Goal: Contribute content: Add original content to the website for others to see

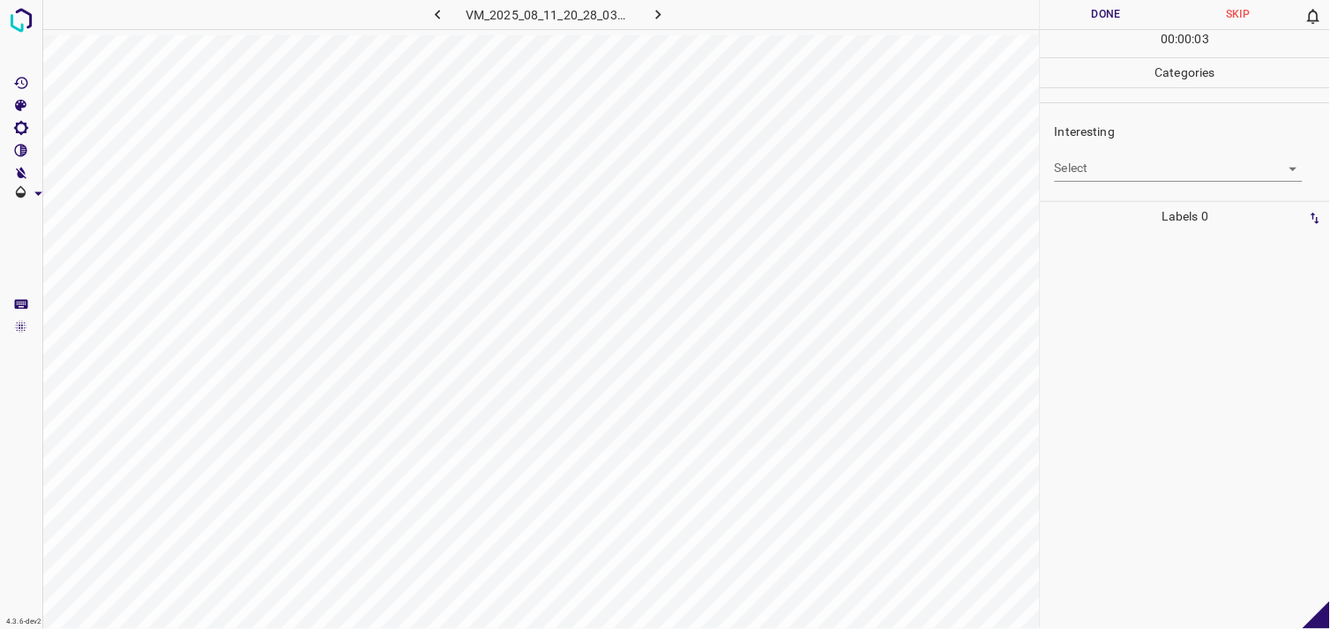
click at [1090, 175] on body "4.3.6-dev2 VM_2025_08_11_20_28_03_105_00.gif Done Skip 0 00 : 00 : 03 Categorie…" at bounding box center [665, 314] width 1330 height 629
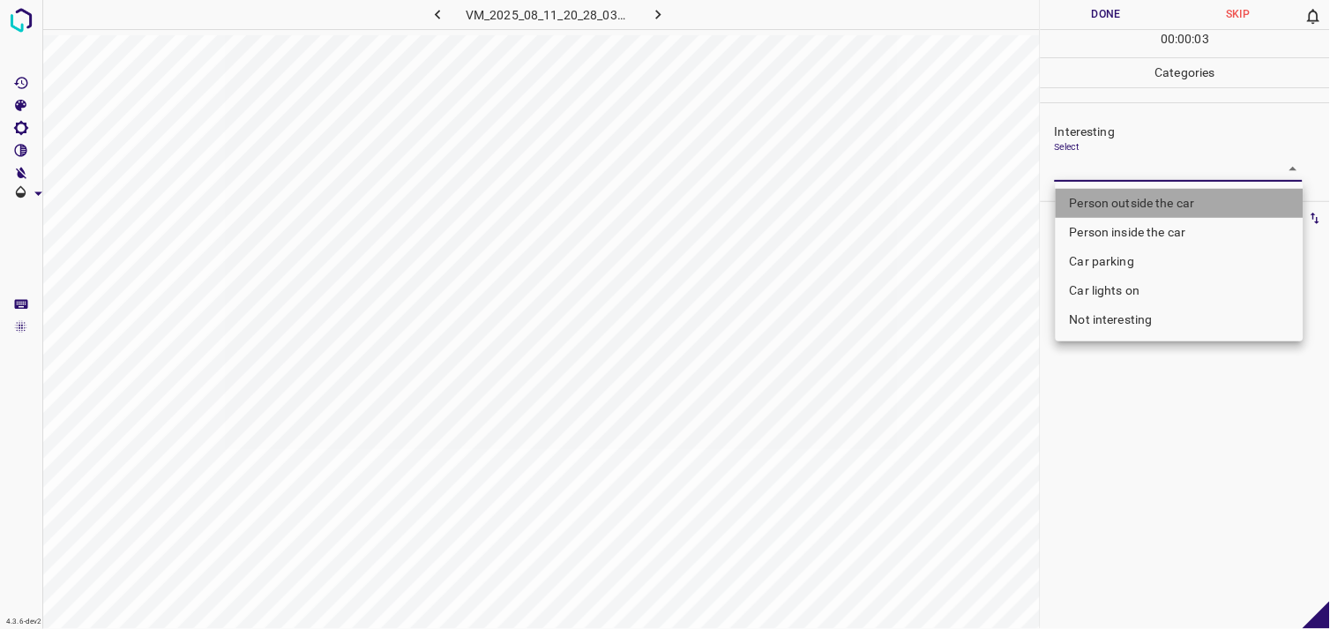
click at [1114, 205] on li "Person outside the car" at bounding box center [1179, 203] width 248 height 29
type input "Person outside the car"
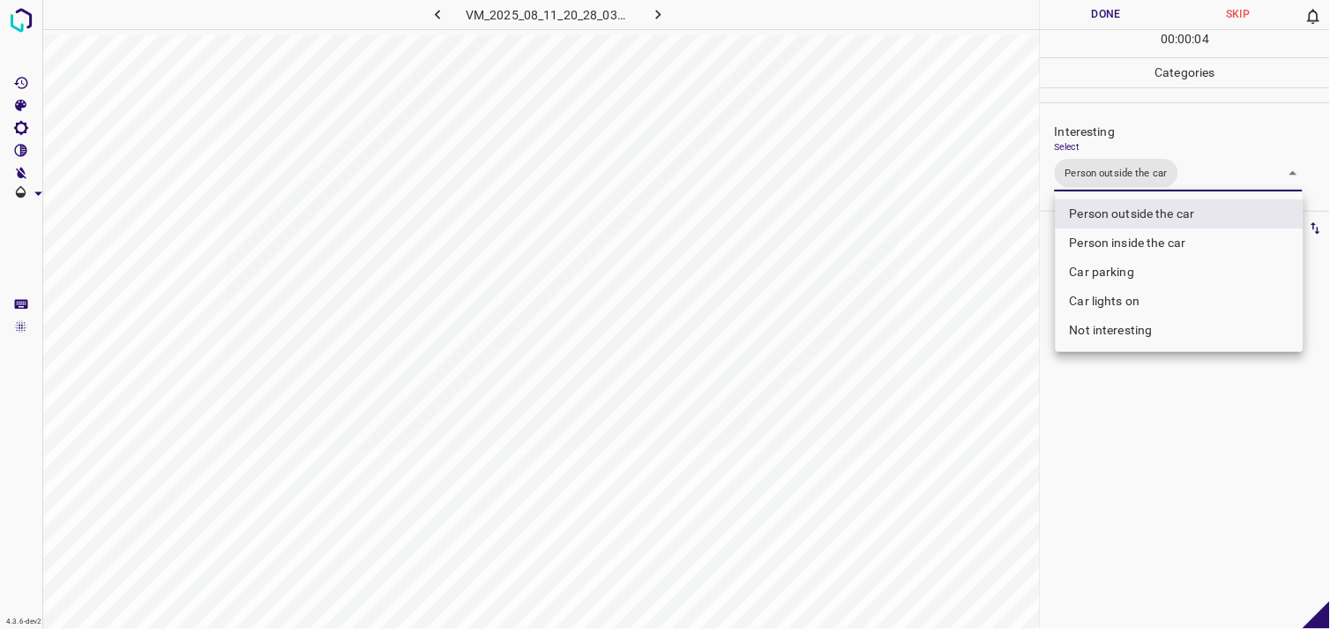
click at [1157, 409] on div at bounding box center [665, 314] width 1330 height 629
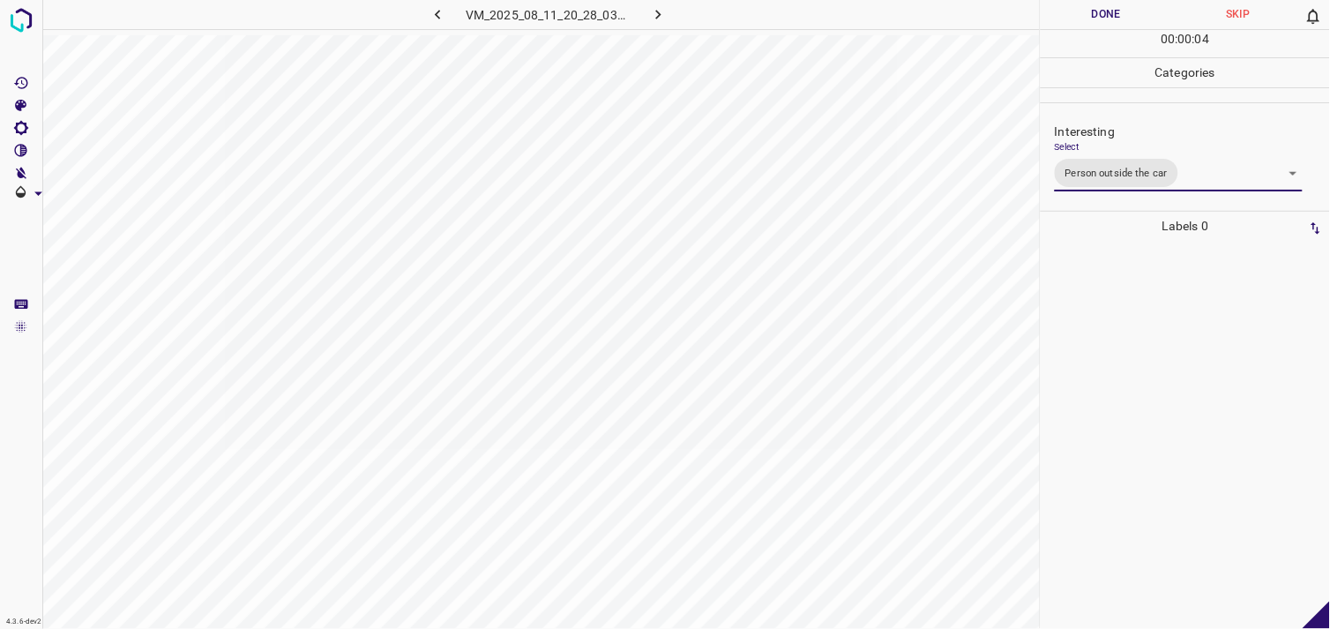
click at [1159, 347] on div at bounding box center [1185, 435] width 279 height 388
click at [1067, 155] on body "4.3.6-dev2 VM_2025_08_11_19_07_12_885_02.gif Done Skip 0 00 : 00 : 04 Categorie…" at bounding box center [665, 314] width 1330 height 629
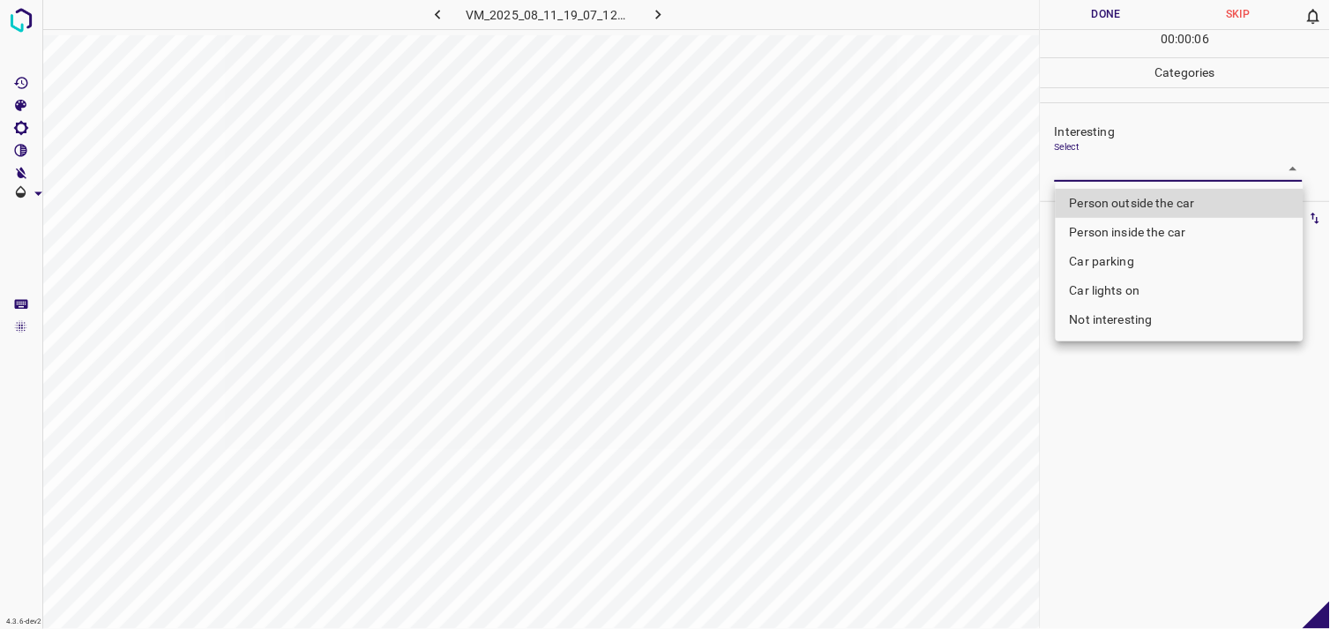
click at [1140, 206] on li "Person outside the car" at bounding box center [1179, 203] width 248 height 29
type input "Person outside the car"
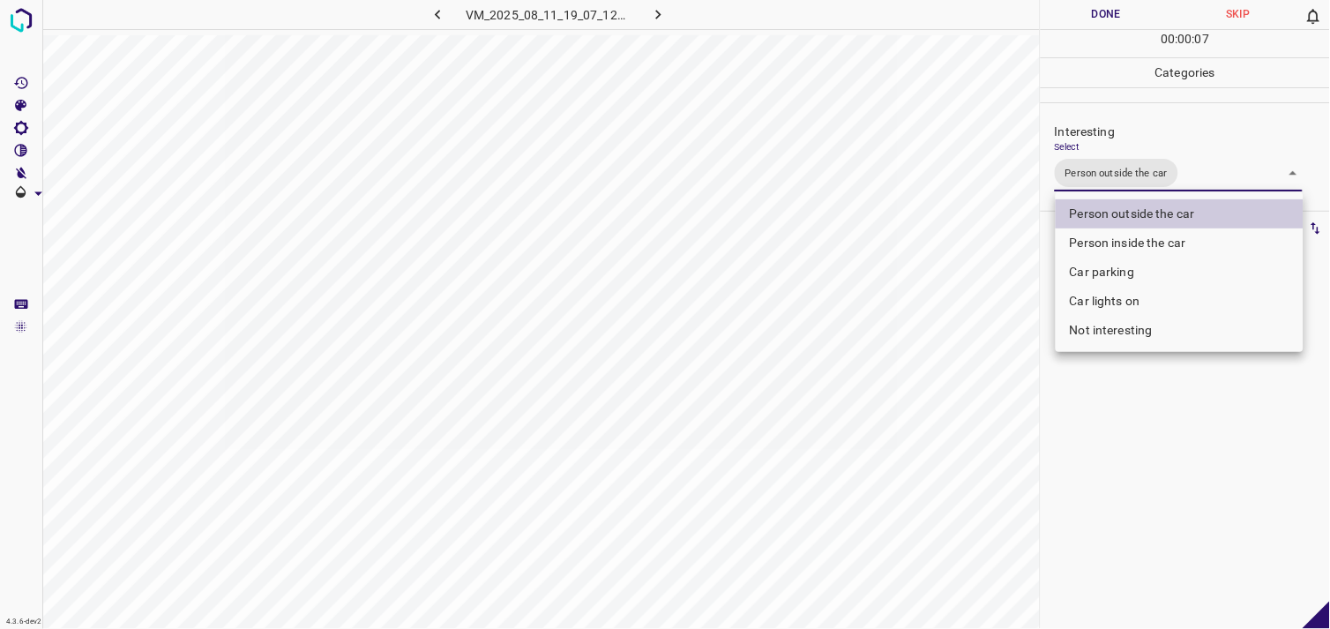
click at [1137, 472] on div at bounding box center [665, 314] width 1330 height 629
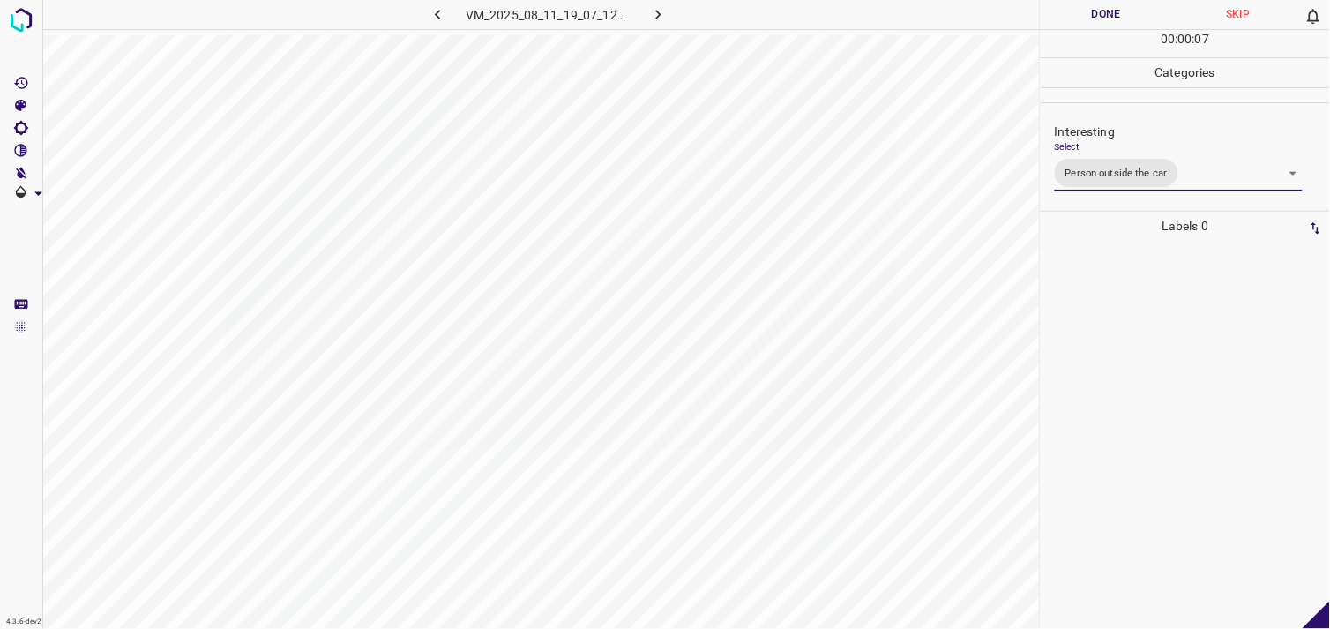
click at [1147, 425] on div at bounding box center [1185, 435] width 279 height 388
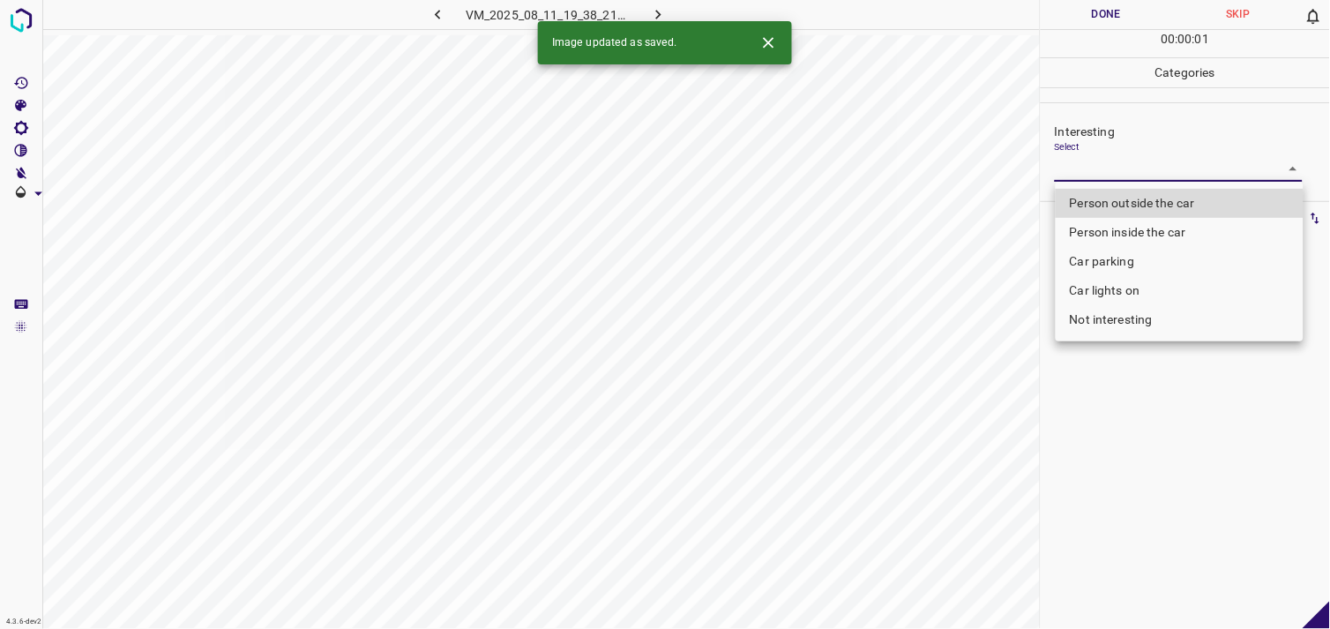
click at [1112, 173] on body "4.3.6-dev2 VM_2025_08_11_19_38_21_867_00.gif Done Skip 0 00 : 00 : 01 Categorie…" at bounding box center [665, 314] width 1330 height 629
click at [1114, 329] on li "Not interesting" at bounding box center [1179, 319] width 248 height 29
type input "Not interesting"
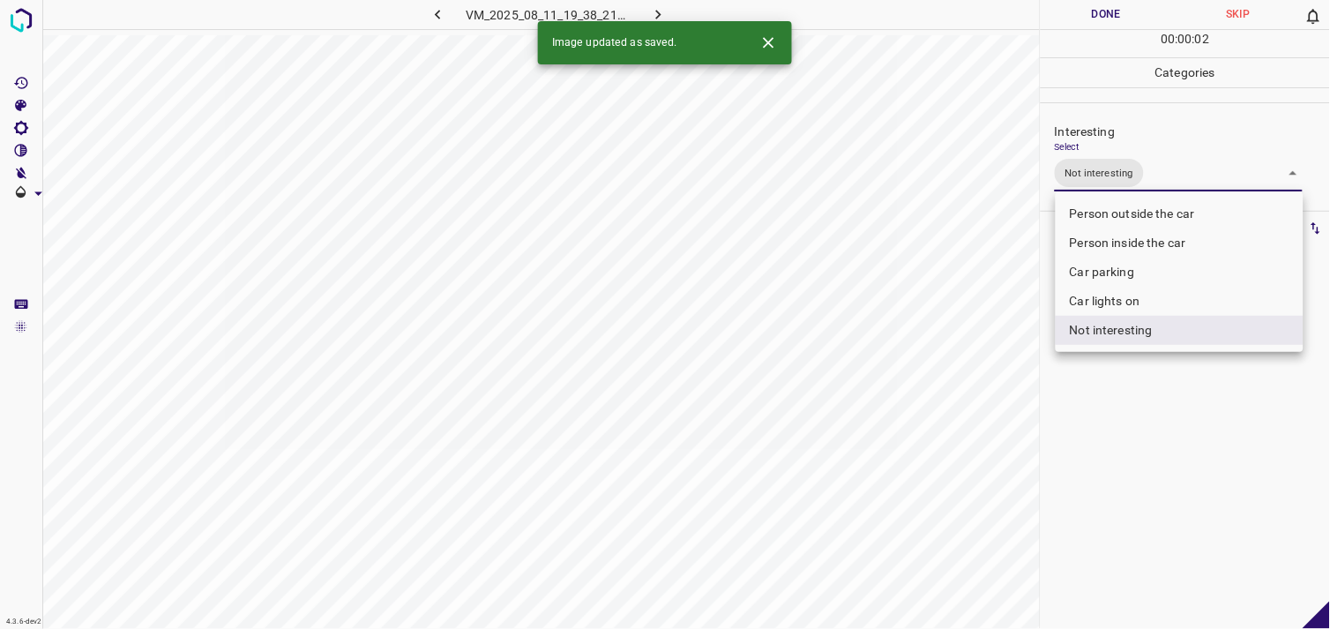
click at [1141, 403] on div at bounding box center [665, 314] width 1330 height 629
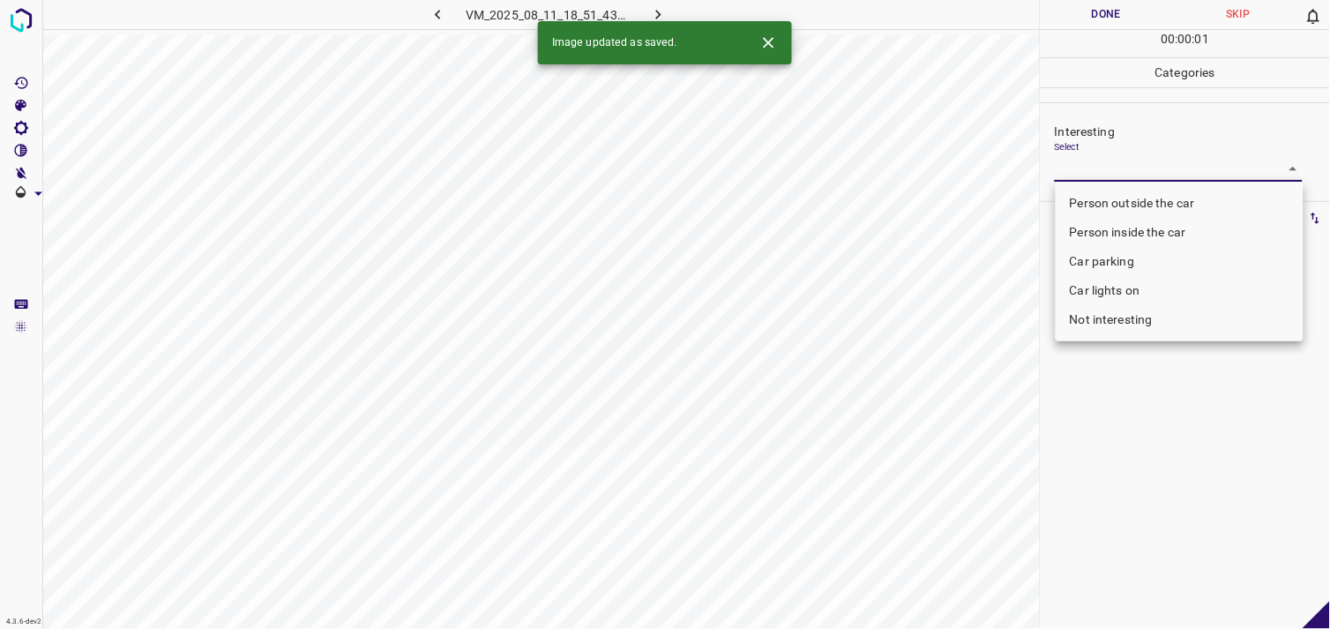
click at [1114, 169] on body "4.3.6-dev2 VM_2025_08_11_18_51_43_698_00.gif Done Skip 0 00 : 00 : 01 Categorie…" at bounding box center [665, 314] width 1330 height 629
click at [1148, 294] on li "Car lights on" at bounding box center [1179, 290] width 248 height 29
type input "Car lights on"
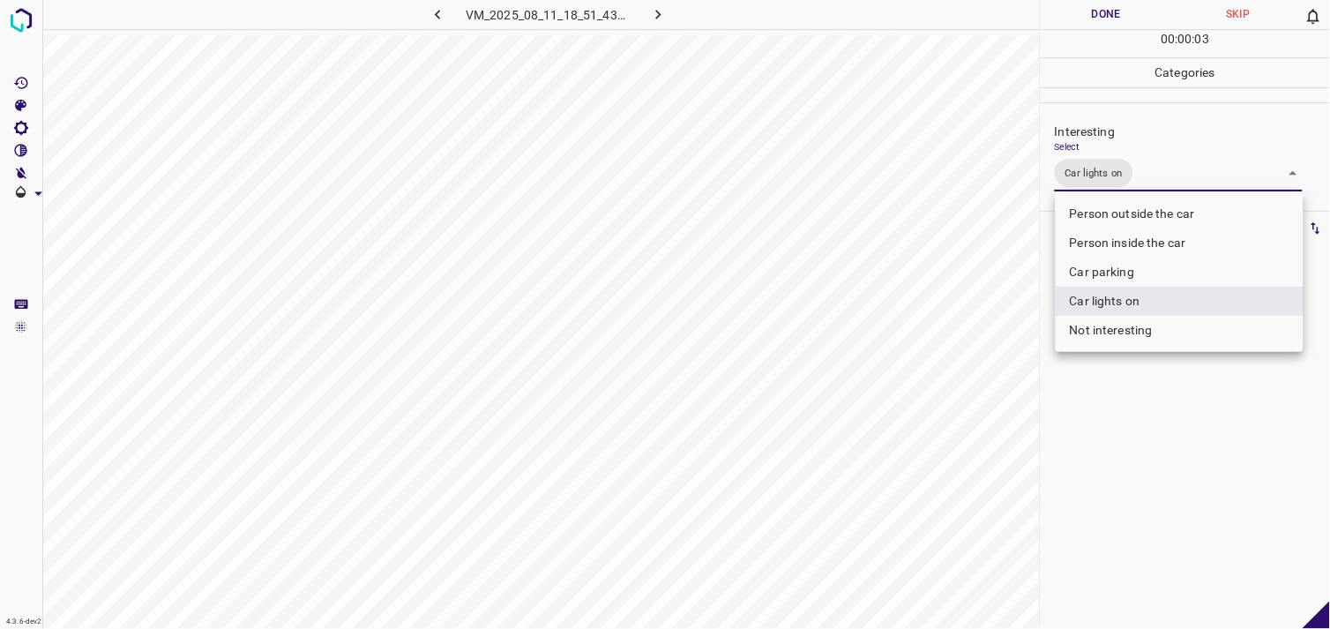
click at [1159, 446] on div at bounding box center [665, 314] width 1330 height 629
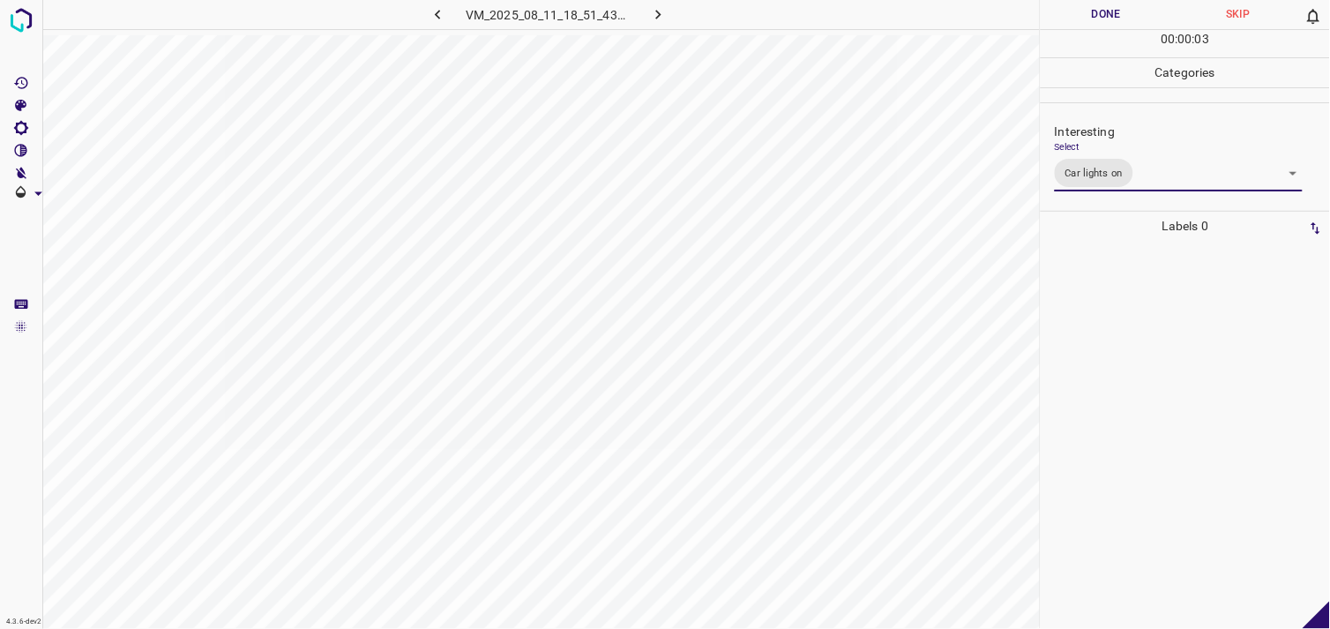
click at [1151, 368] on div at bounding box center [1185, 435] width 279 height 388
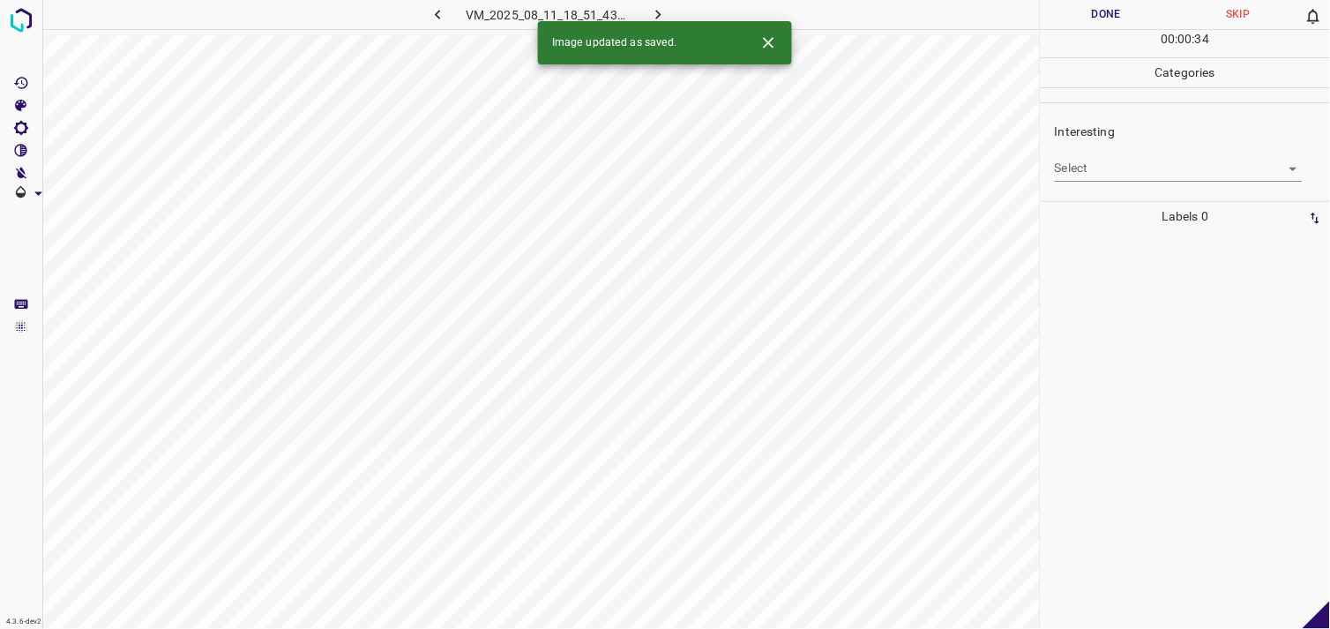
click at [1113, 162] on body "4.3.6-dev2 VM_2025_08_11_18_51_43_698_07.gif Done Skip 0 00 : 00 : 34 Categorie…" at bounding box center [665, 314] width 1330 height 629
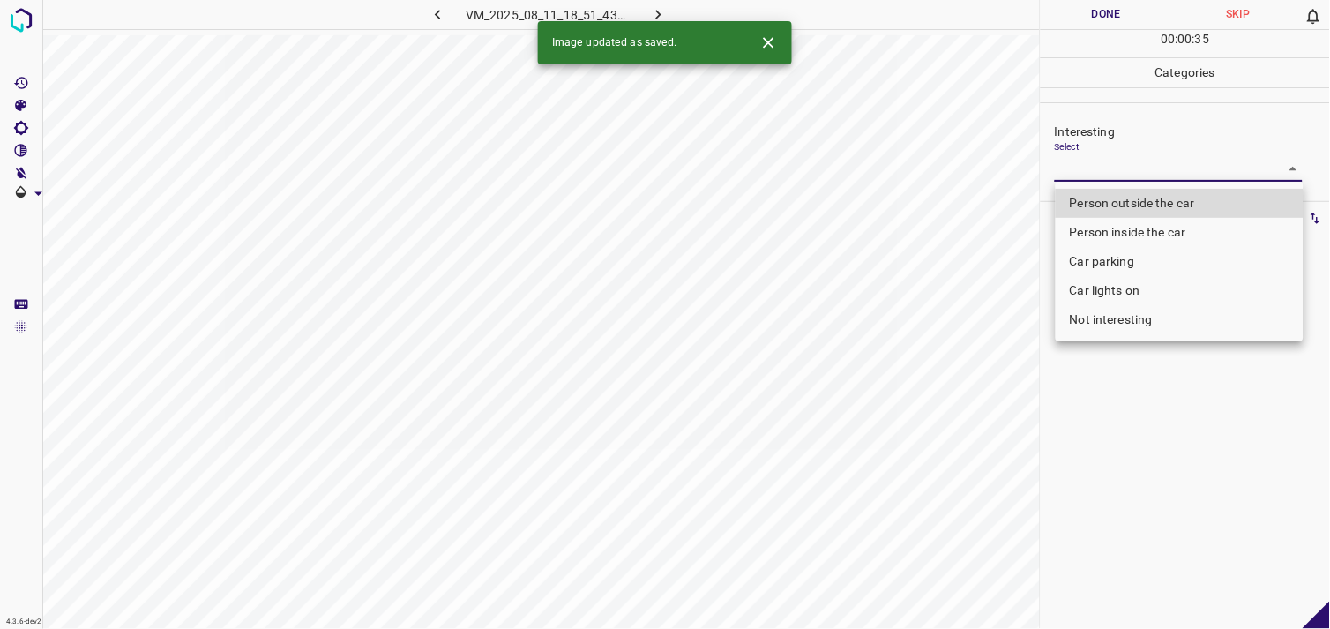
click at [1134, 235] on li "Person inside the car" at bounding box center [1179, 232] width 248 height 29
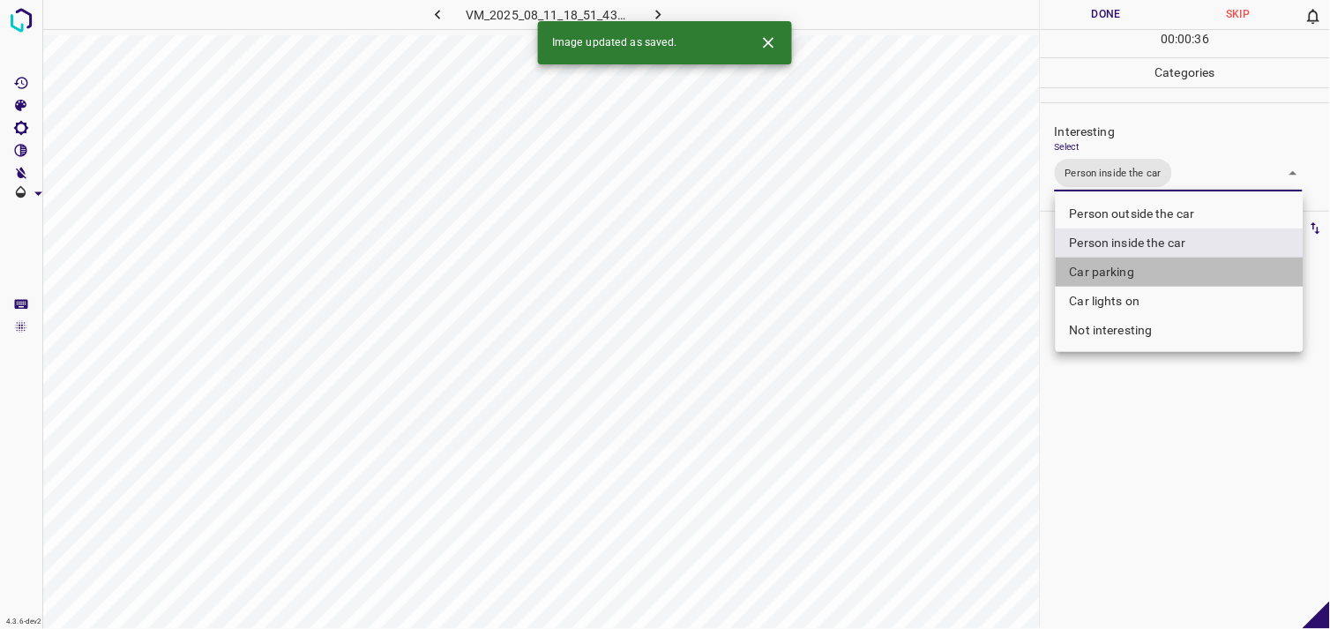
click at [1132, 265] on li "Car parking" at bounding box center [1179, 271] width 248 height 29
type input "Person inside the car,Car parking"
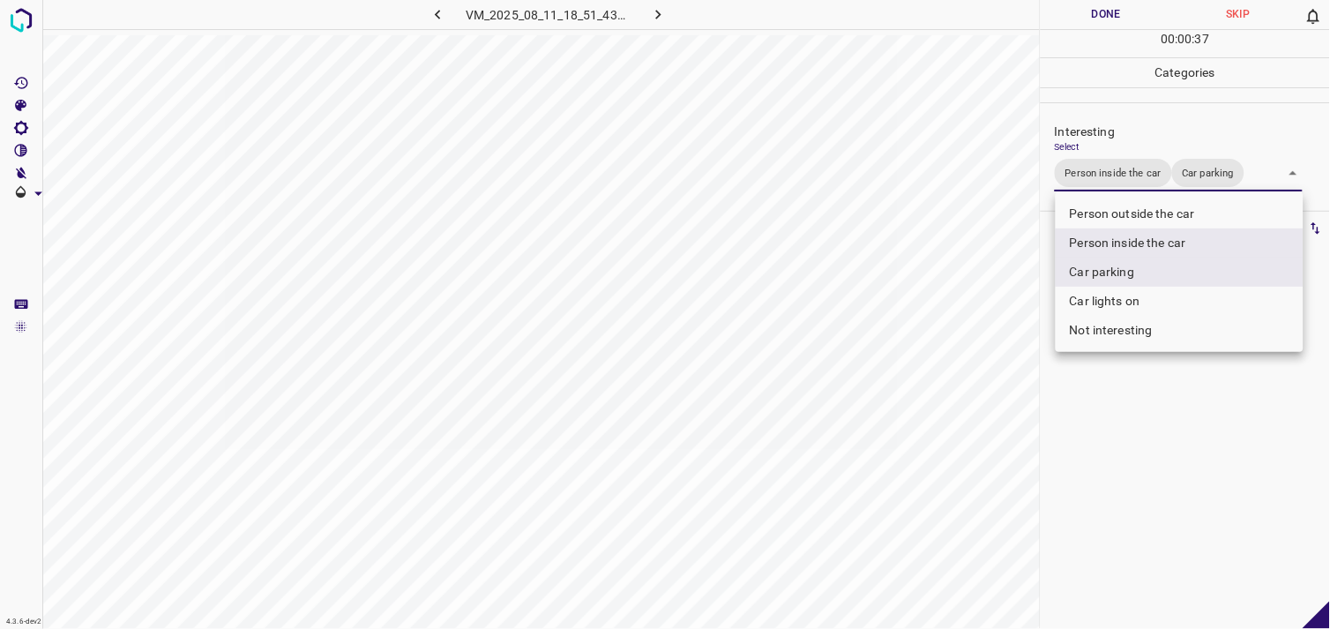
click at [1141, 436] on div at bounding box center [665, 314] width 1330 height 629
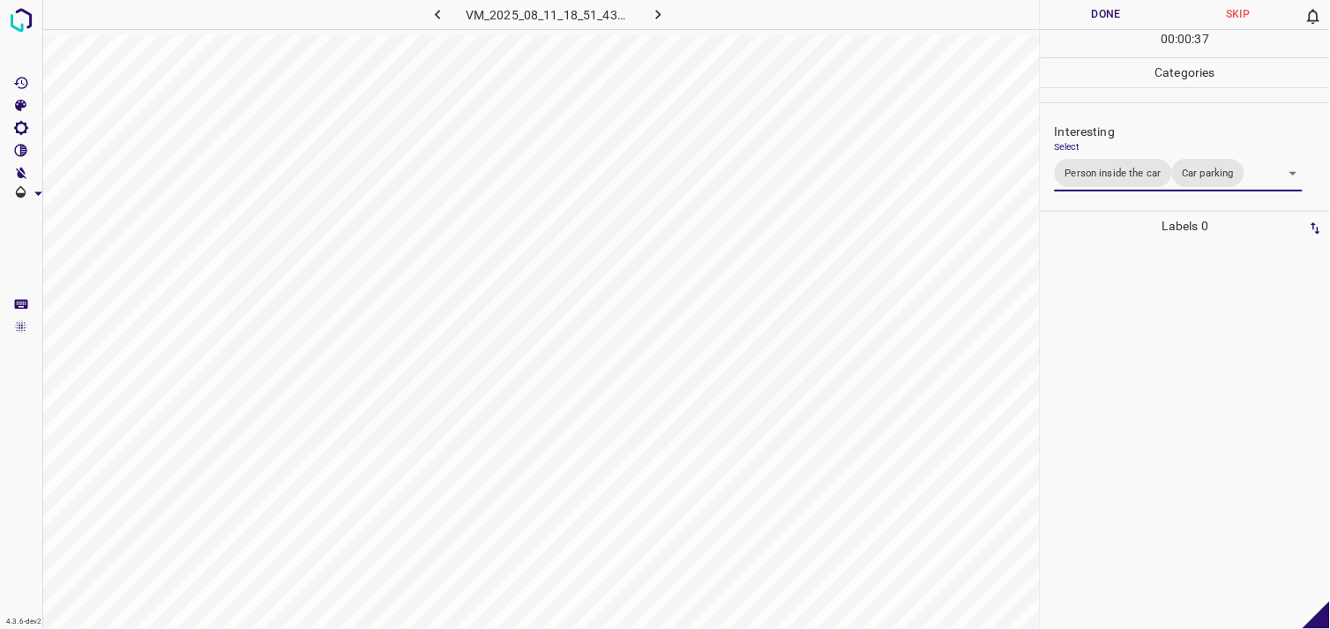
click at [1144, 413] on div at bounding box center [1185, 435] width 279 height 388
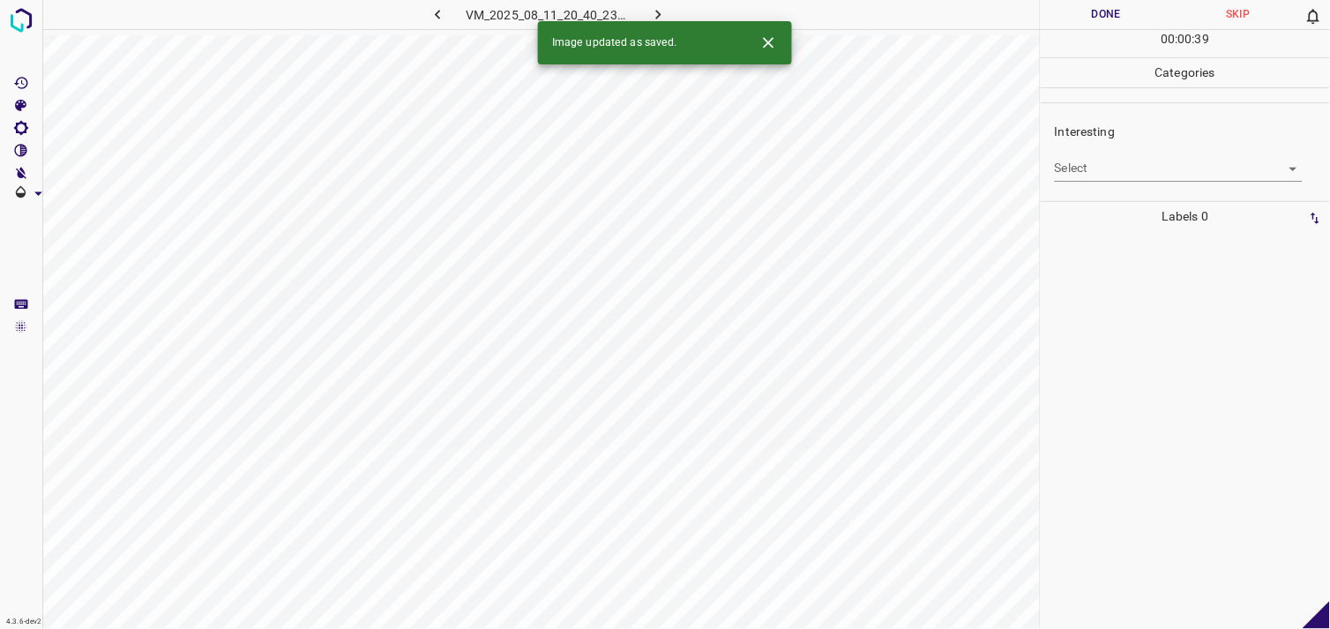
click at [1107, 164] on body "4.3.6-dev2 VM_2025_08_11_20_40_23_327_08.gif Done Skip 0 00 : 00 : 39 Categorie…" at bounding box center [665, 314] width 1330 height 629
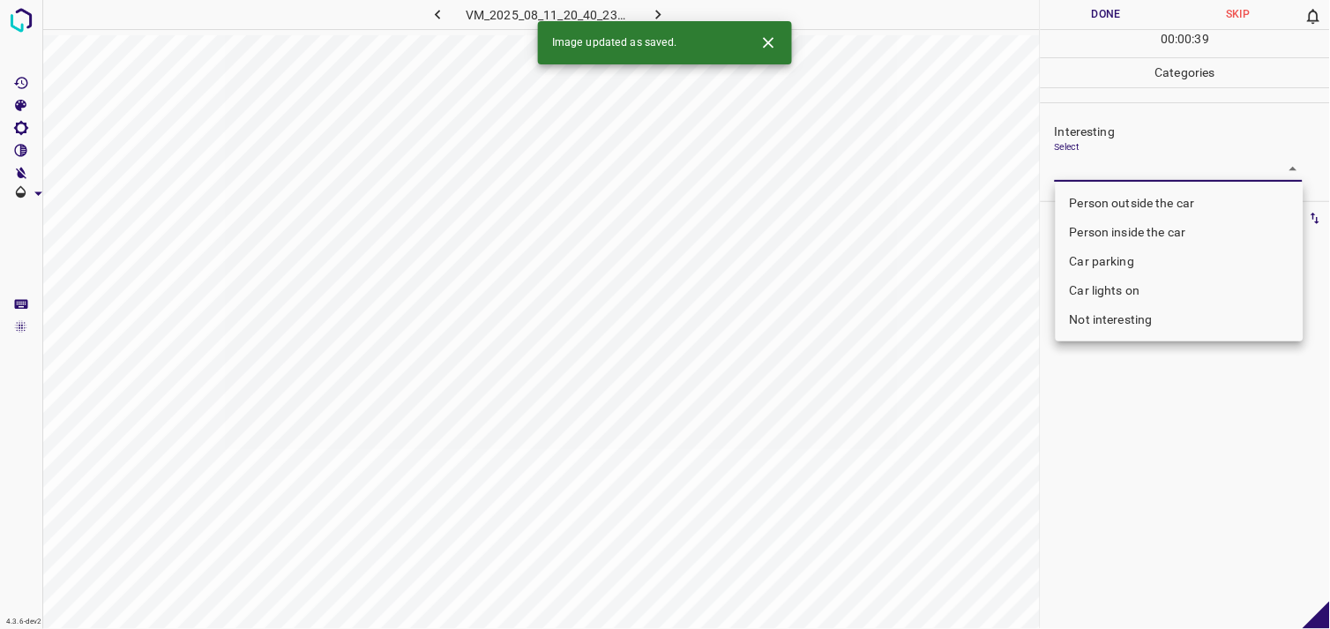
click at [1114, 196] on li "Person outside the car" at bounding box center [1179, 203] width 248 height 29
type input "Person outside the car"
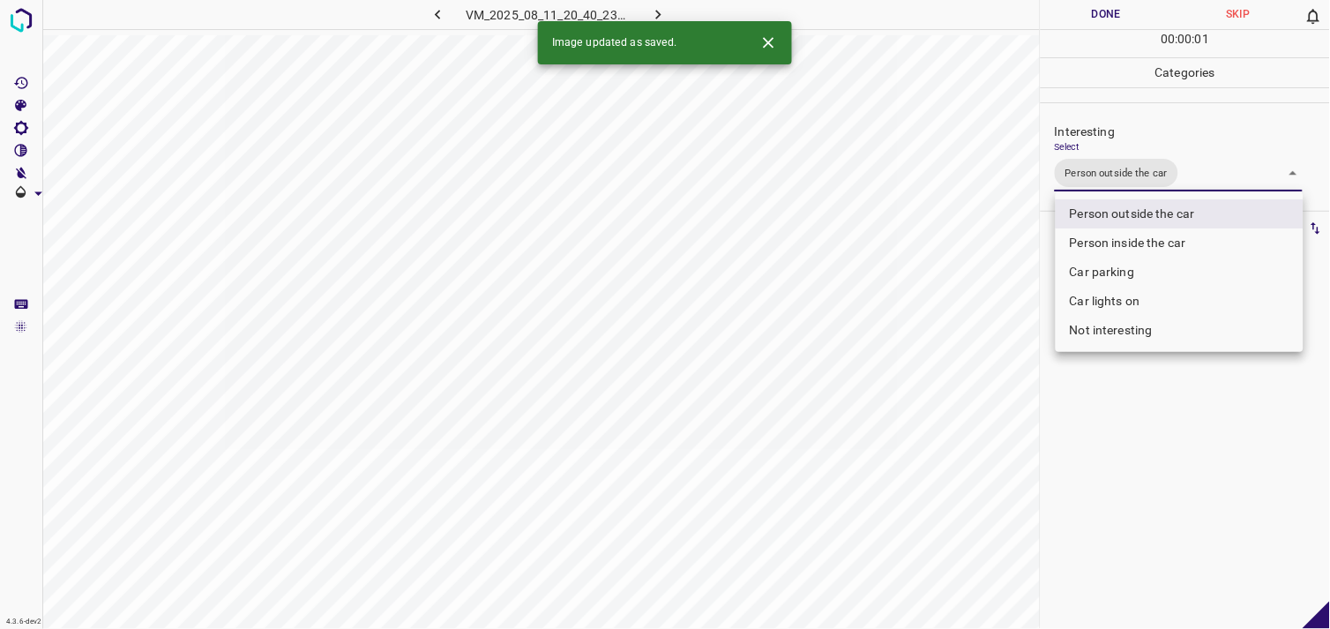
click at [1142, 369] on div at bounding box center [665, 314] width 1330 height 629
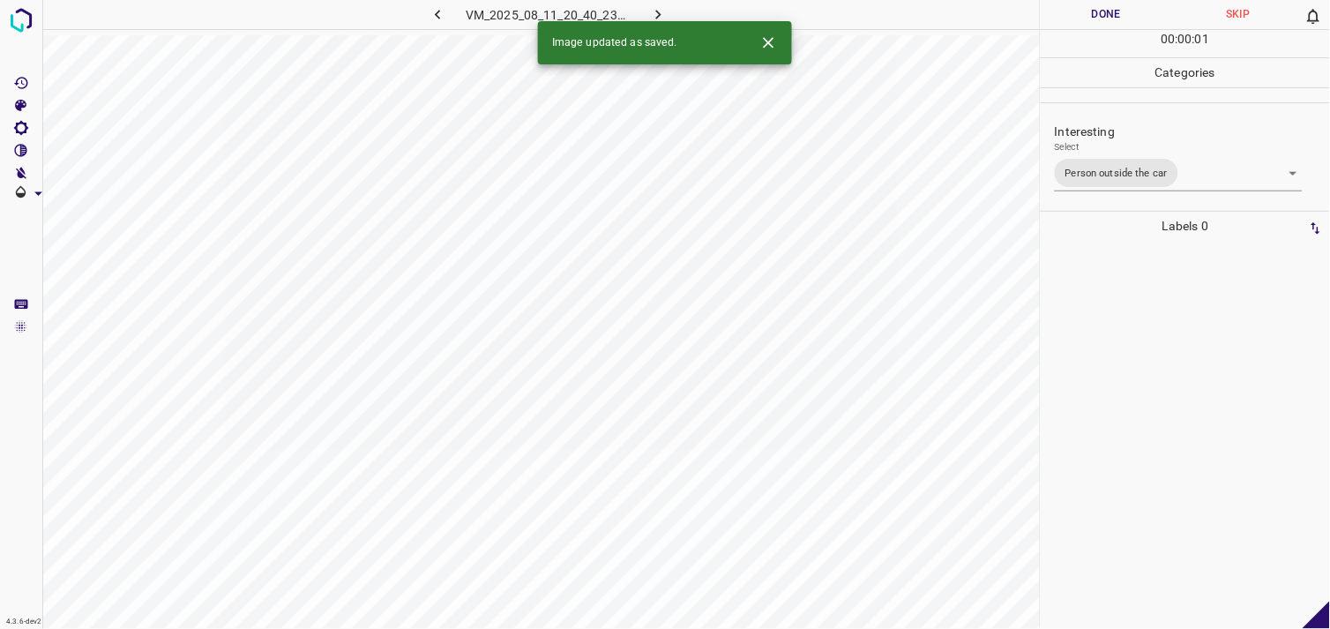
click at [1138, 332] on div at bounding box center [1185, 435] width 279 height 388
click at [1107, 160] on body "4.3.6-dev2 VM_2025_08_11_20_40_23_327_11.gif Done Skip 0 00 : 00 : 03 Categorie…" at bounding box center [665, 314] width 1330 height 629
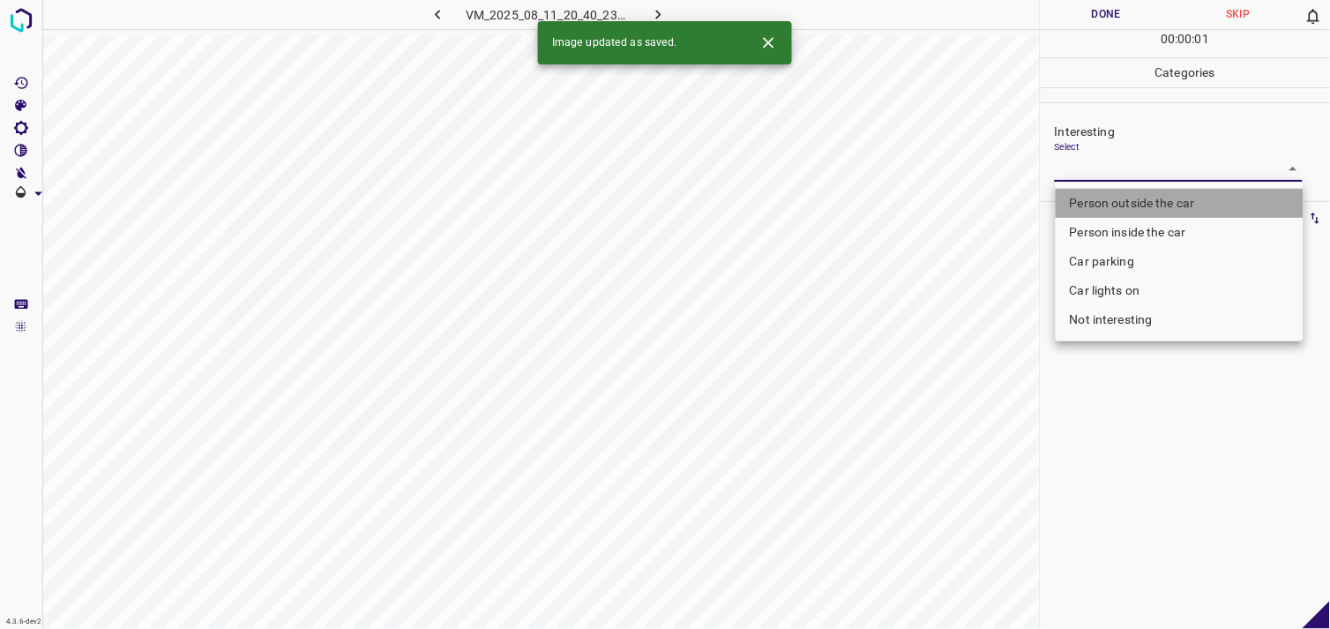
click at [1142, 204] on li "Person outside the car" at bounding box center [1179, 203] width 248 height 29
type input "Person outside the car"
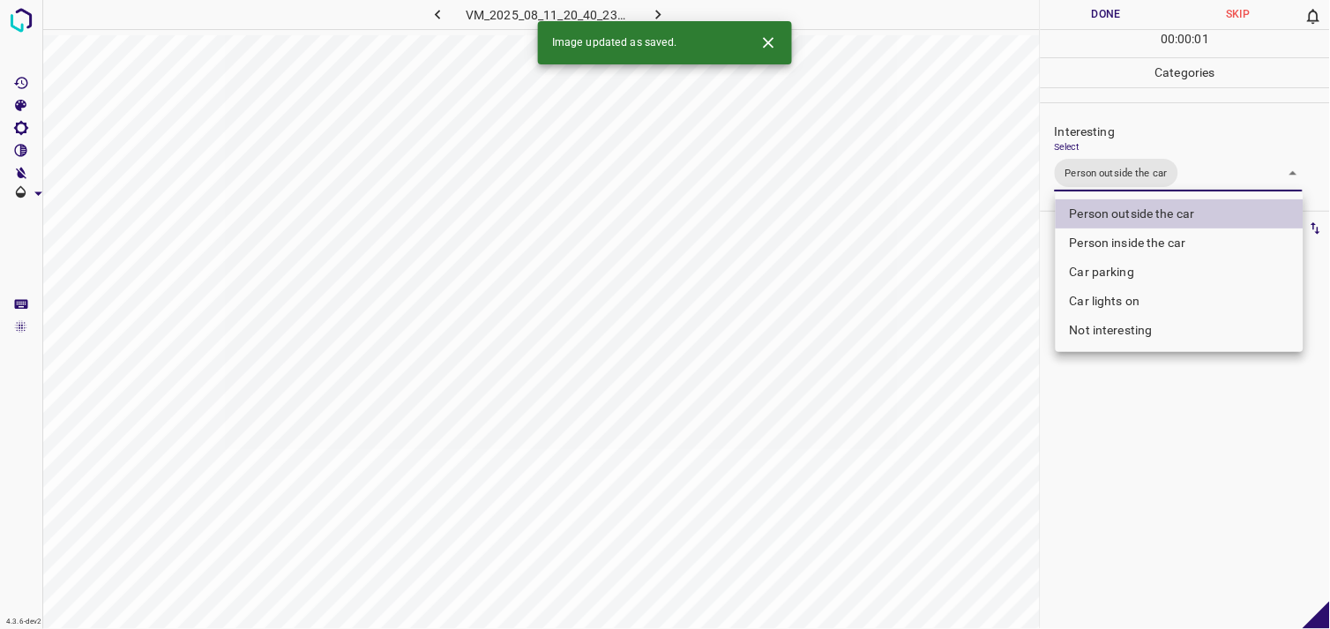
click at [1135, 479] on div at bounding box center [665, 314] width 1330 height 629
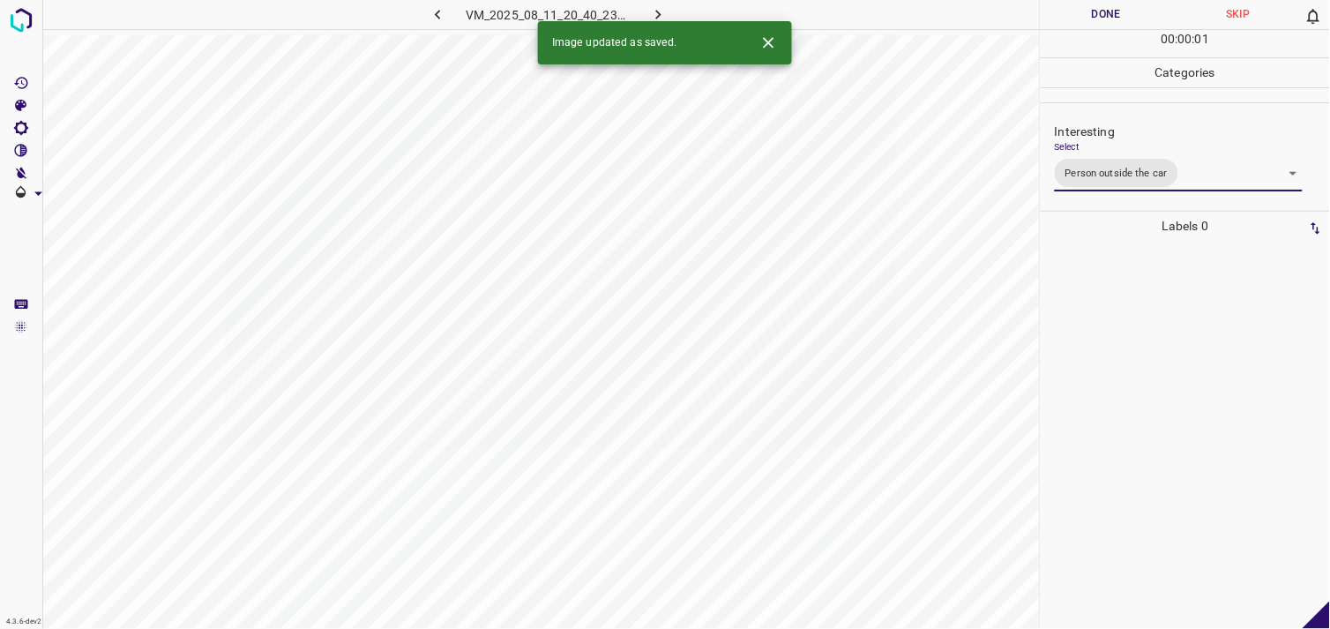
click at [1150, 331] on div at bounding box center [1185, 435] width 279 height 388
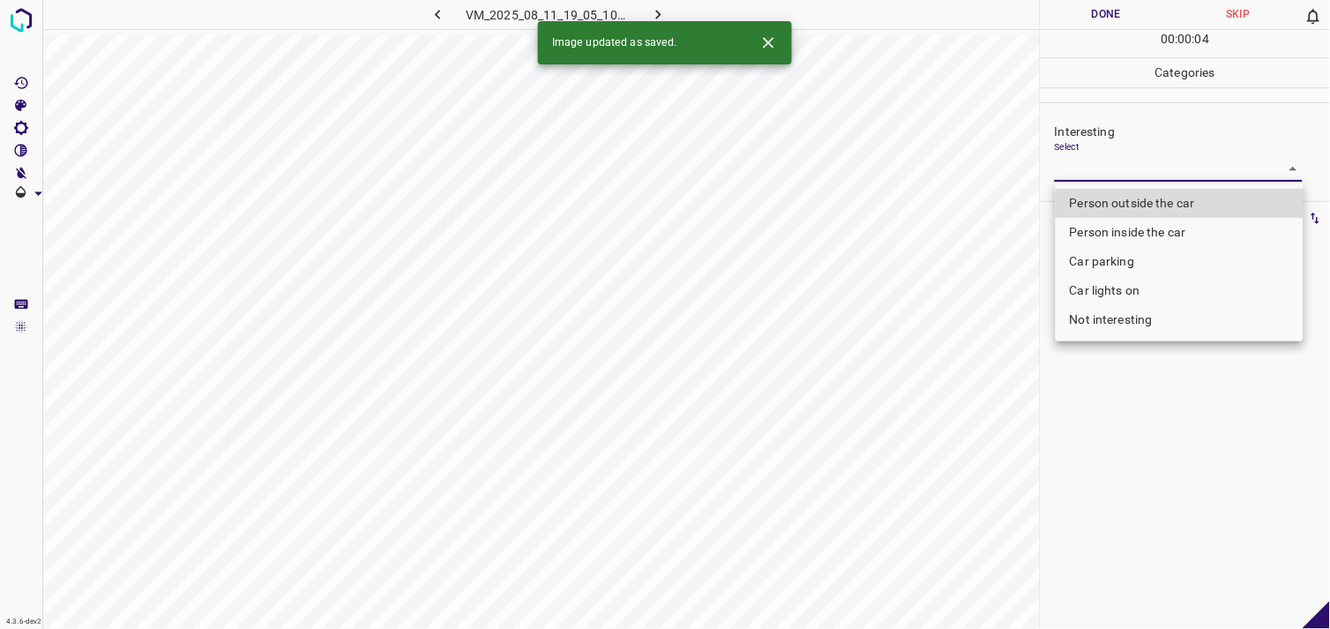
click at [1086, 161] on body "4.3.6-dev2 VM_2025_08_11_19_05_10_494_07.gif Done Skip 0 00 : 00 : 04 Categorie…" at bounding box center [665, 314] width 1330 height 629
click at [1099, 210] on li "Person outside the car" at bounding box center [1179, 203] width 248 height 29
type input "Person outside the car"
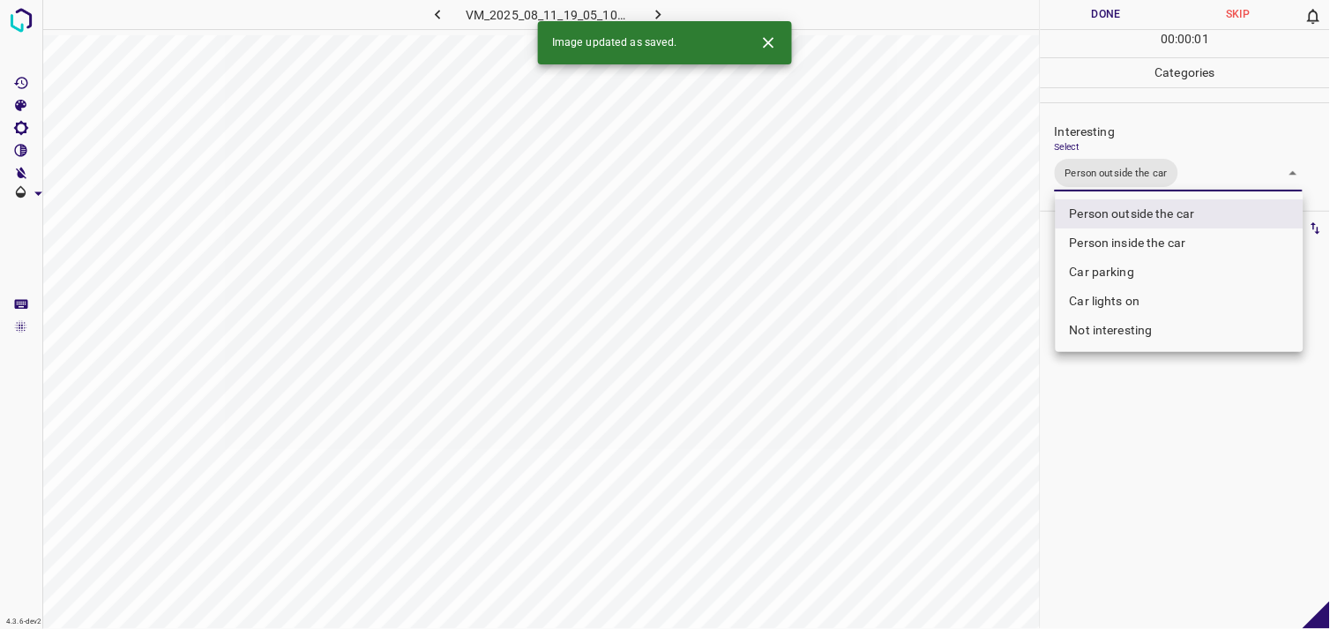
click at [1173, 459] on div at bounding box center [665, 314] width 1330 height 629
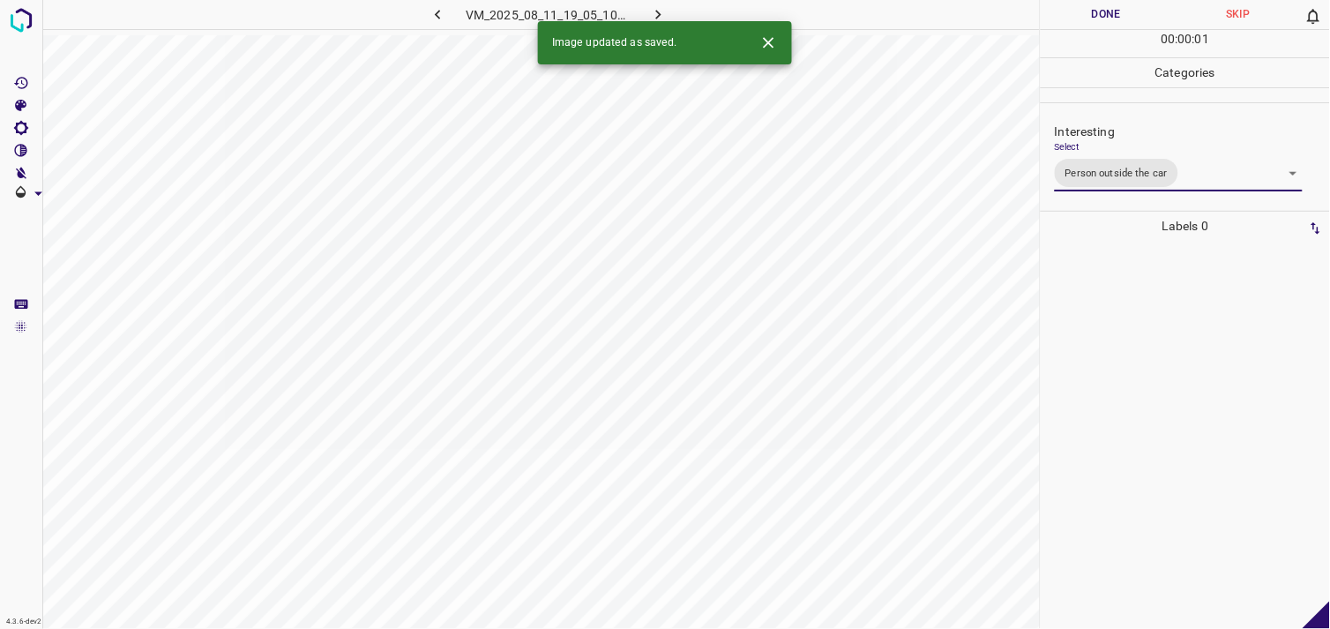
click at [1156, 344] on div at bounding box center [1185, 435] width 279 height 388
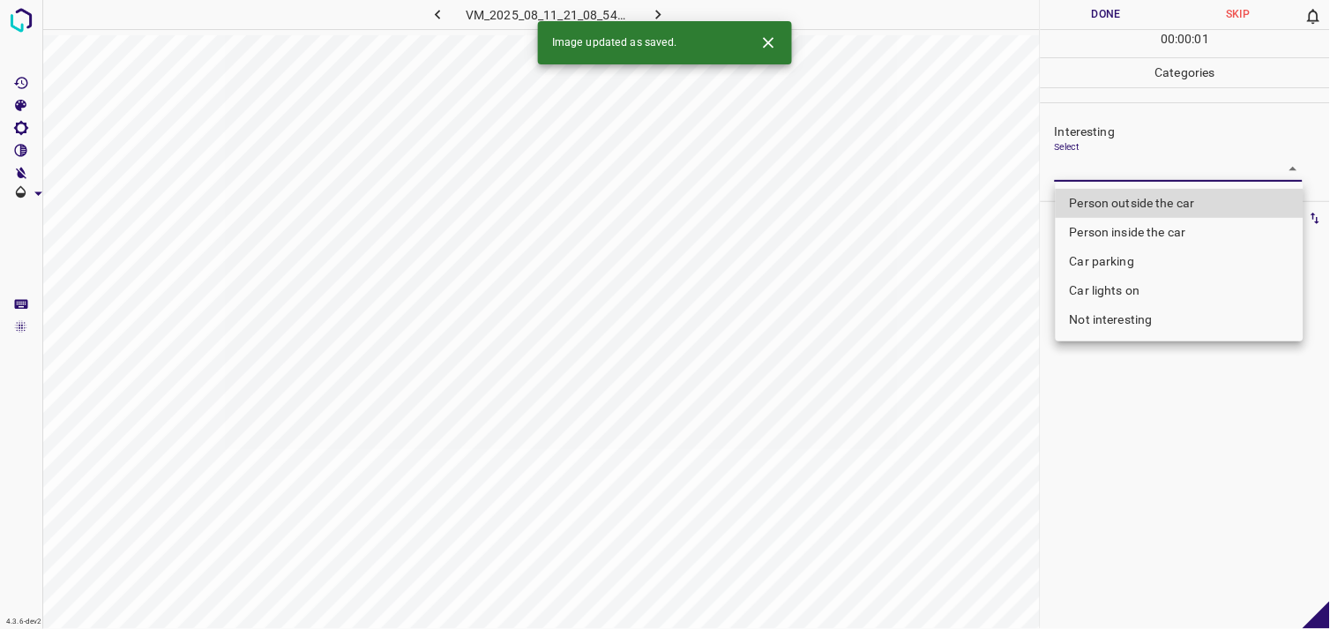
click at [1140, 163] on body "4.3.6-dev2 VM_2025_08_11_21_08_54_411_00.gif Done Skip 0 00 : 00 : 01 Categorie…" at bounding box center [665, 314] width 1330 height 629
click at [1152, 210] on li "Person outside the car" at bounding box center [1179, 203] width 248 height 29
type input "Person outside the car"
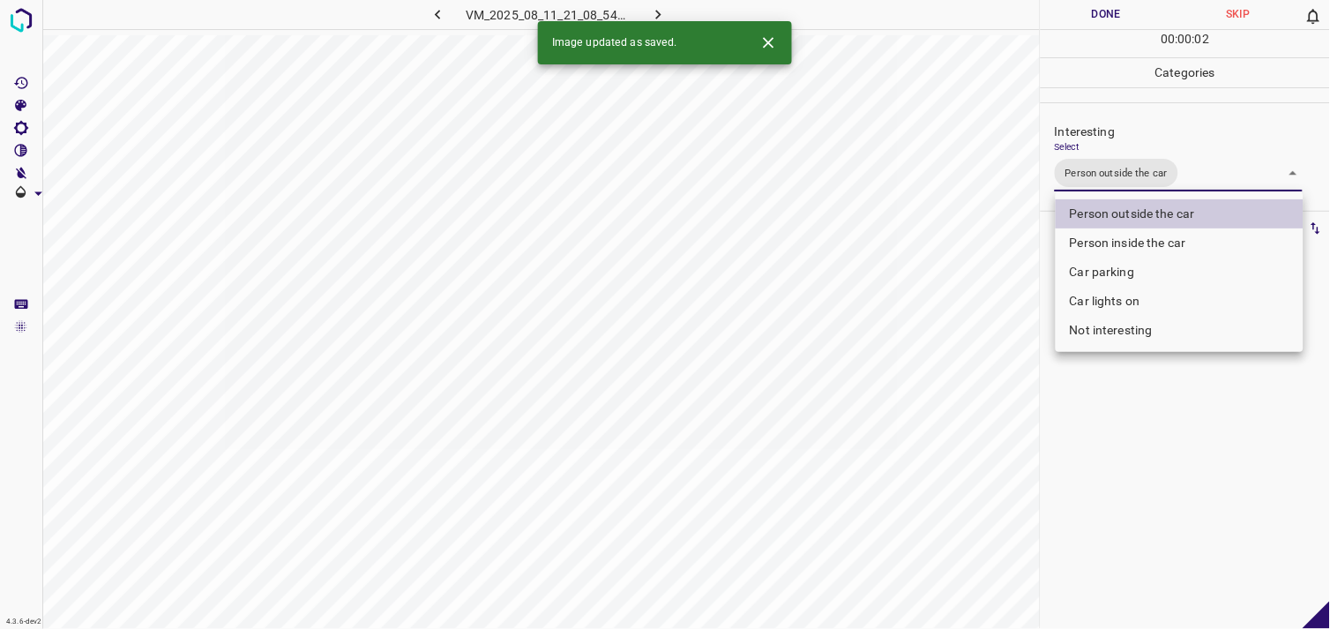
click at [1174, 492] on div at bounding box center [665, 314] width 1330 height 629
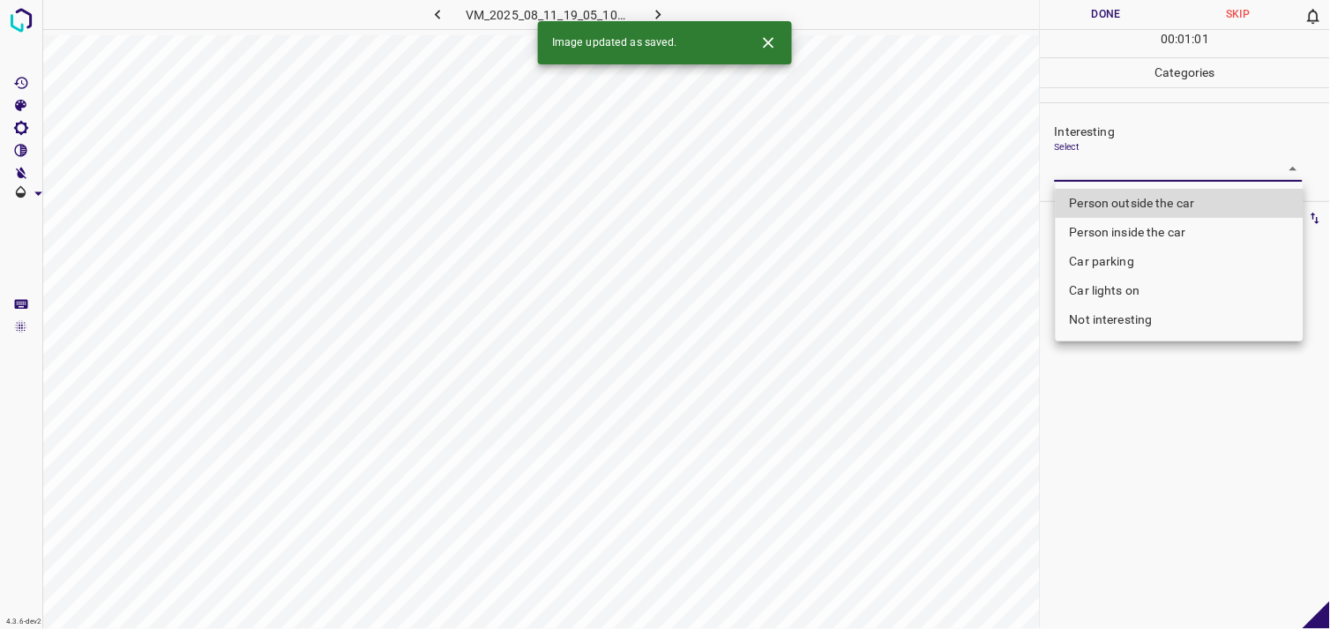
click at [1122, 172] on body "4.3.6-dev2 VM_2025_08_11_19_05_10_494_06.gif Done Skip 0 00 : 01 : 01 Categorie…" at bounding box center [665, 314] width 1330 height 629
click at [1129, 198] on li "Person outside the car" at bounding box center [1179, 203] width 248 height 29
type input "Person outside the car"
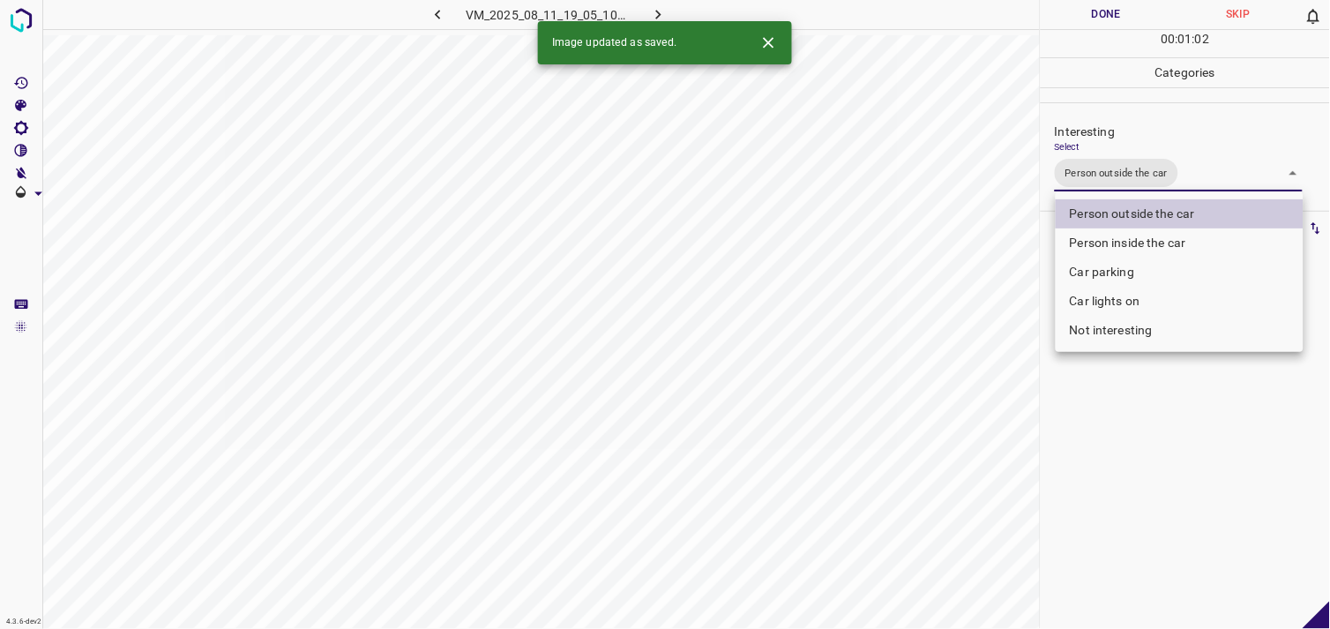
click at [1155, 453] on div at bounding box center [665, 314] width 1330 height 629
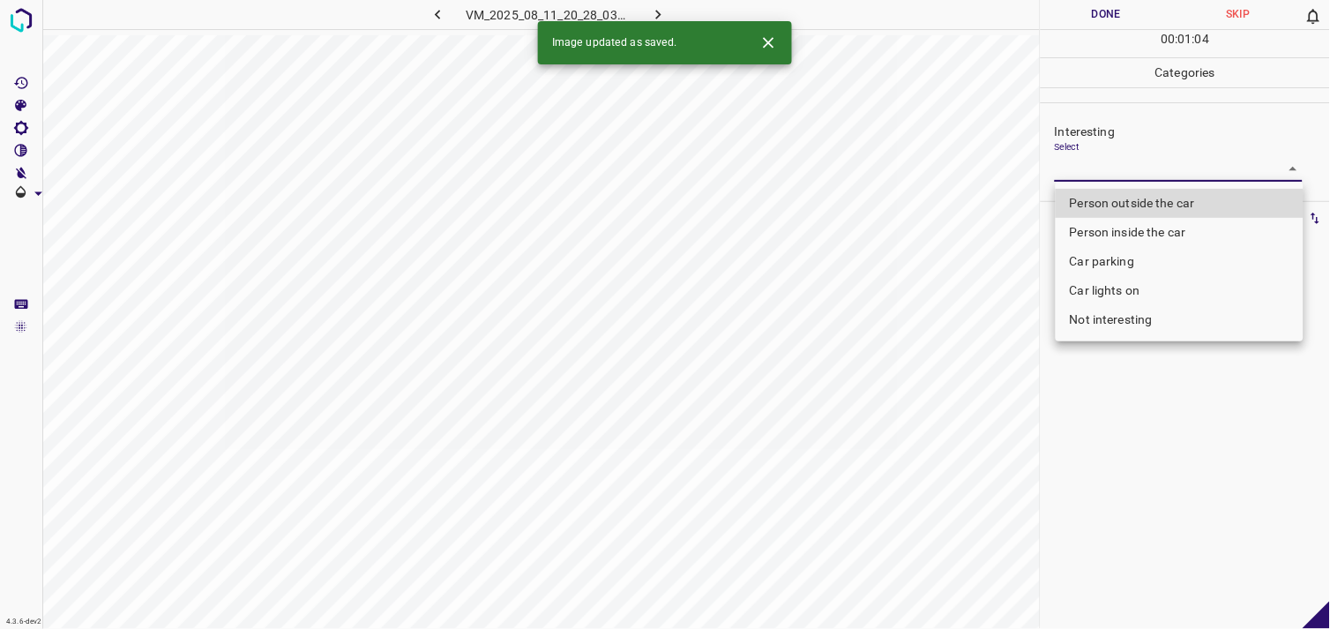
click at [1125, 177] on body "4.3.6-dev2 VM_2025_08_11_20_28_03_105_08.gif Done Skip 0 00 : 01 : 04 Categorie…" at bounding box center [665, 314] width 1330 height 629
click at [1142, 208] on li "Person outside the car" at bounding box center [1179, 203] width 248 height 29
type input "Person outside the car"
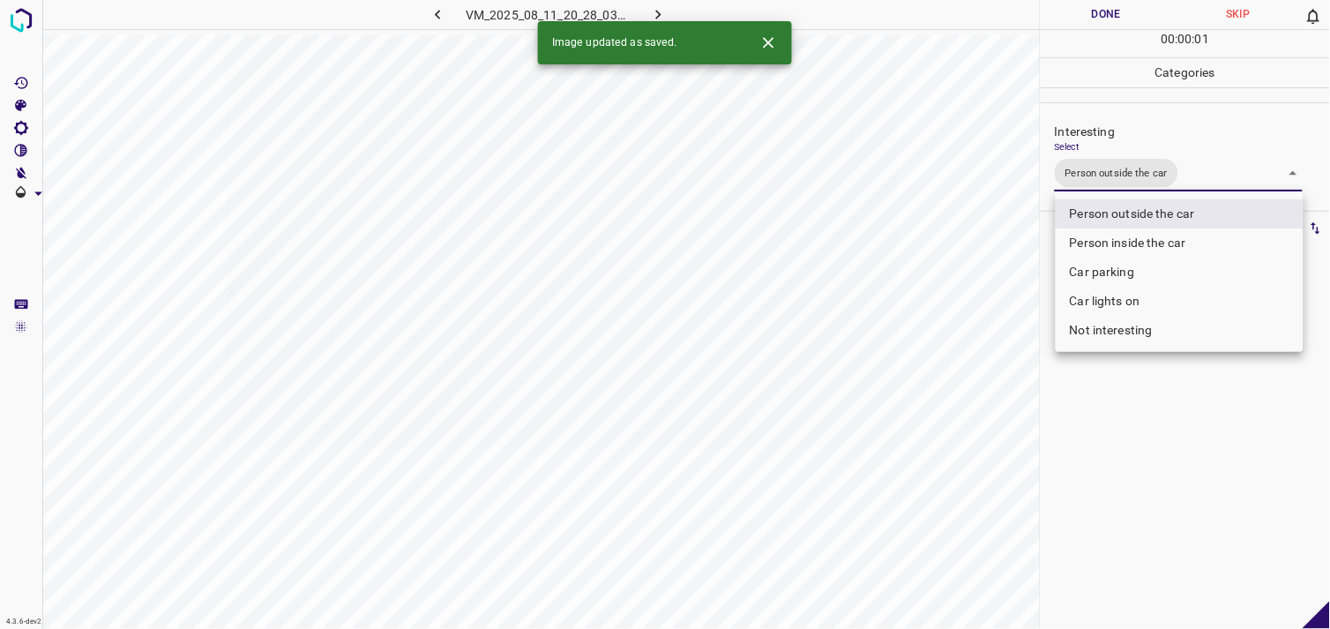
click at [1159, 436] on div at bounding box center [665, 314] width 1330 height 629
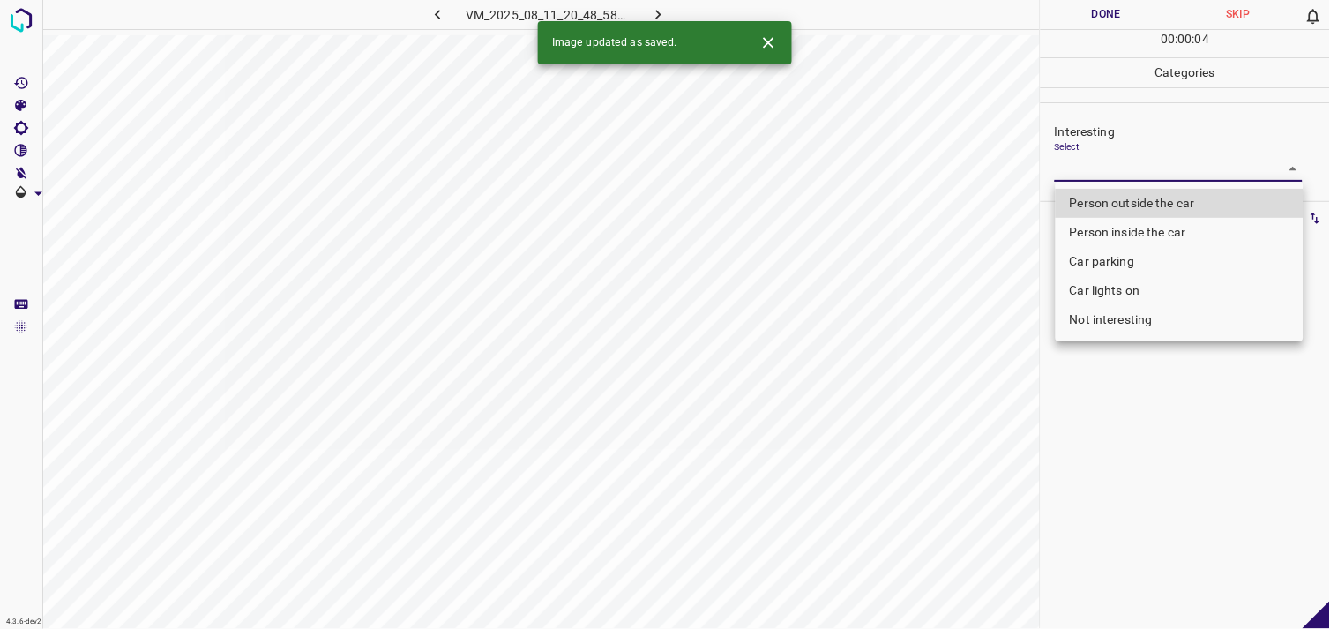
click at [1097, 166] on body "4.3.6-dev2 VM_2025_08_11_20_48_58_252_04.gif Done Skip 0 00 : 00 : 04 Categorie…" at bounding box center [665, 314] width 1330 height 629
click at [1135, 200] on li "Person outside the car" at bounding box center [1179, 203] width 248 height 29
type input "Person outside the car"
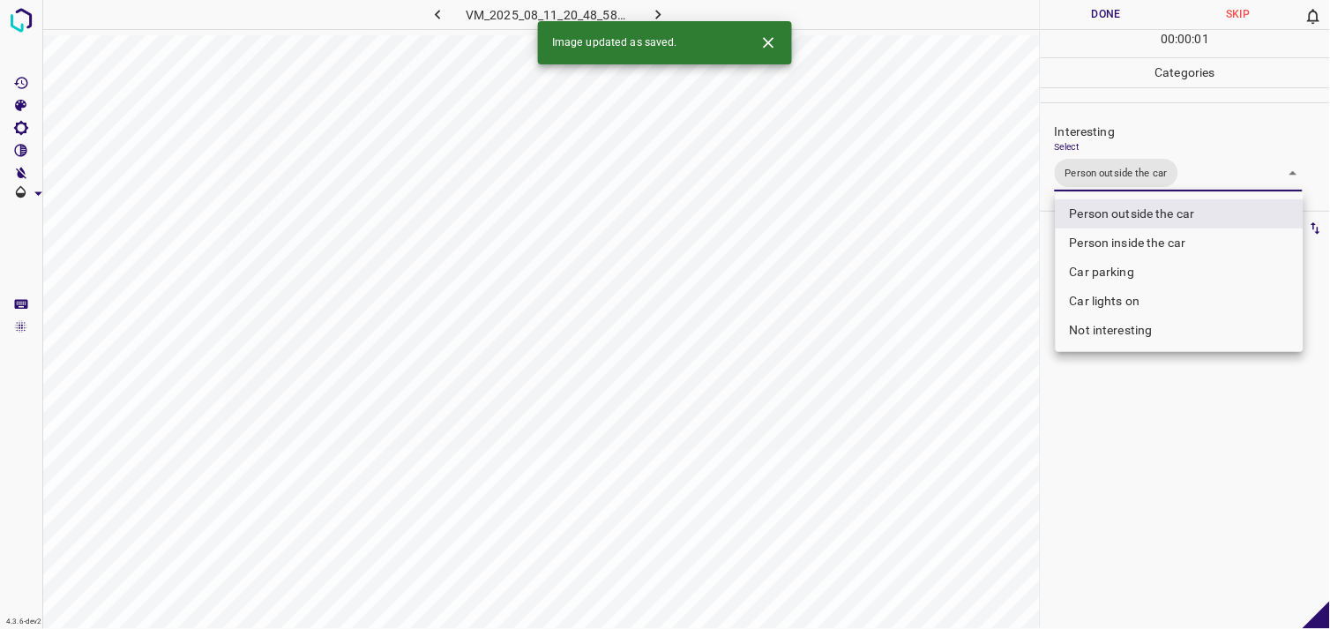
click at [1164, 458] on div at bounding box center [665, 314] width 1330 height 629
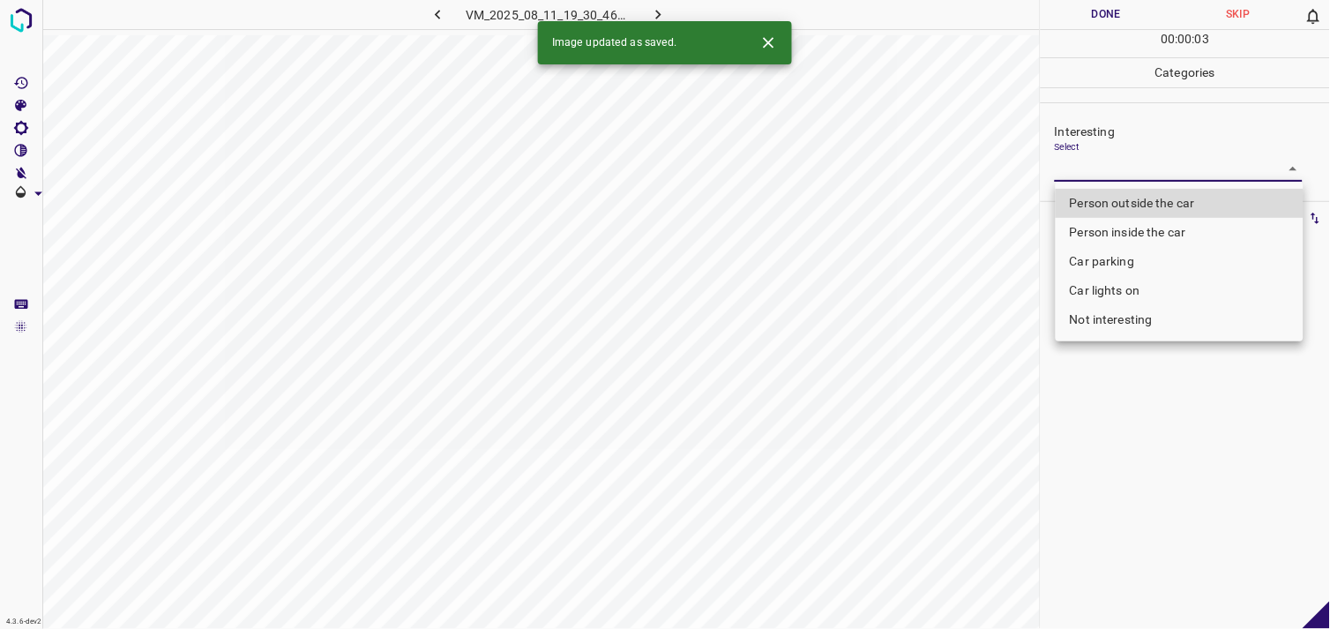
click at [1091, 166] on body "4.3.6-dev2 VM_2025_08_11_19_30_46_291_01.gif Done Skip 0 00 : 00 : 03 Categorie…" at bounding box center [665, 314] width 1330 height 629
click at [1116, 208] on li "Person outside the car" at bounding box center [1179, 203] width 248 height 29
type input "Person outside the car"
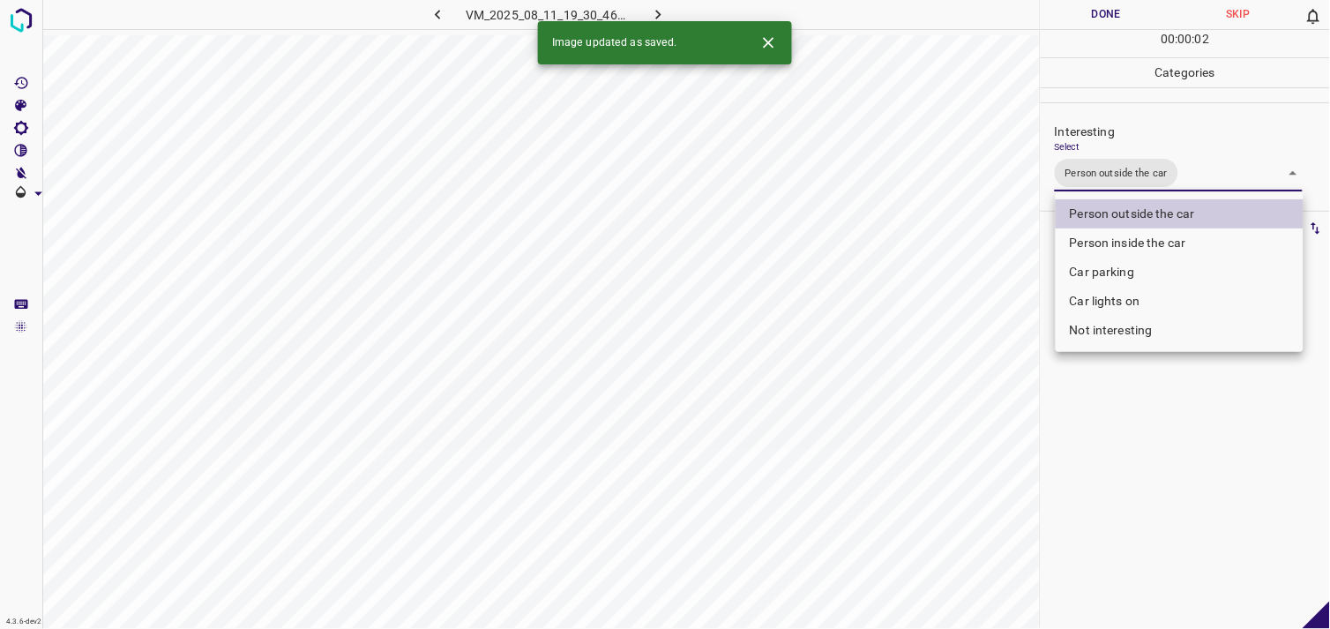
click at [1132, 522] on div at bounding box center [665, 314] width 1330 height 629
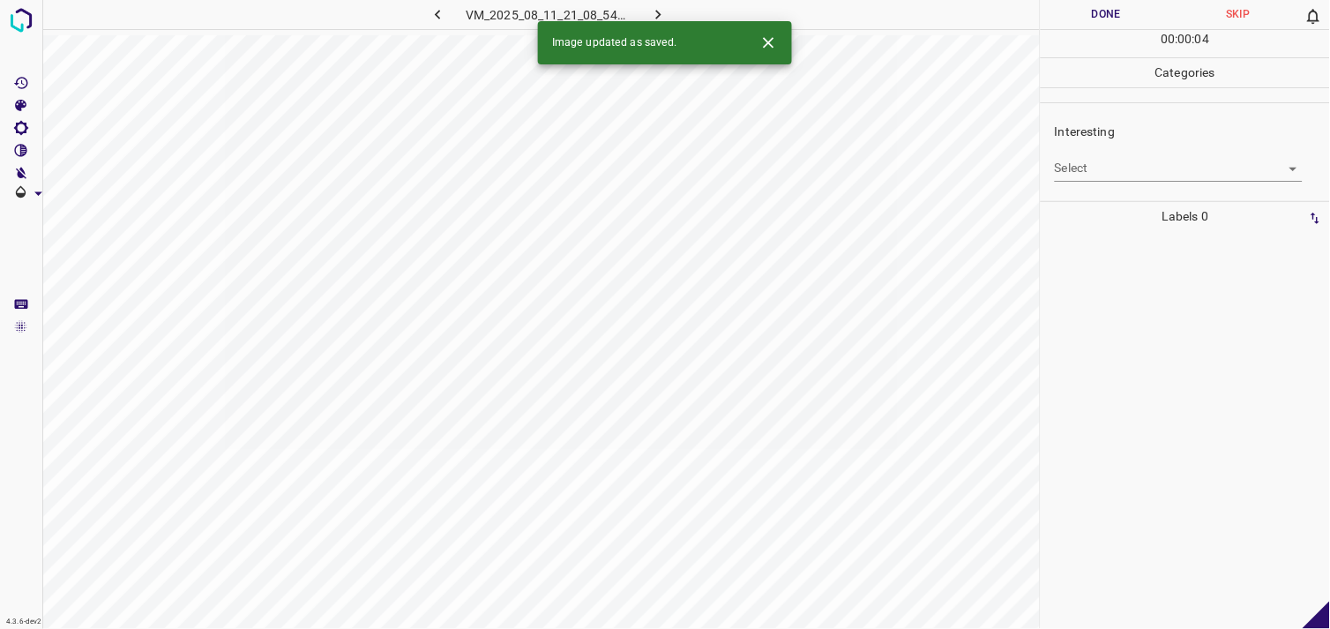
click at [1121, 170] on body "4.3.6-dev2 VM_2025_08_11_21_08_54_411_07.gif Done Skip 0 00 : 00 : 04 Categorie…" at bounding box center [665, 314] width 1330 height 629
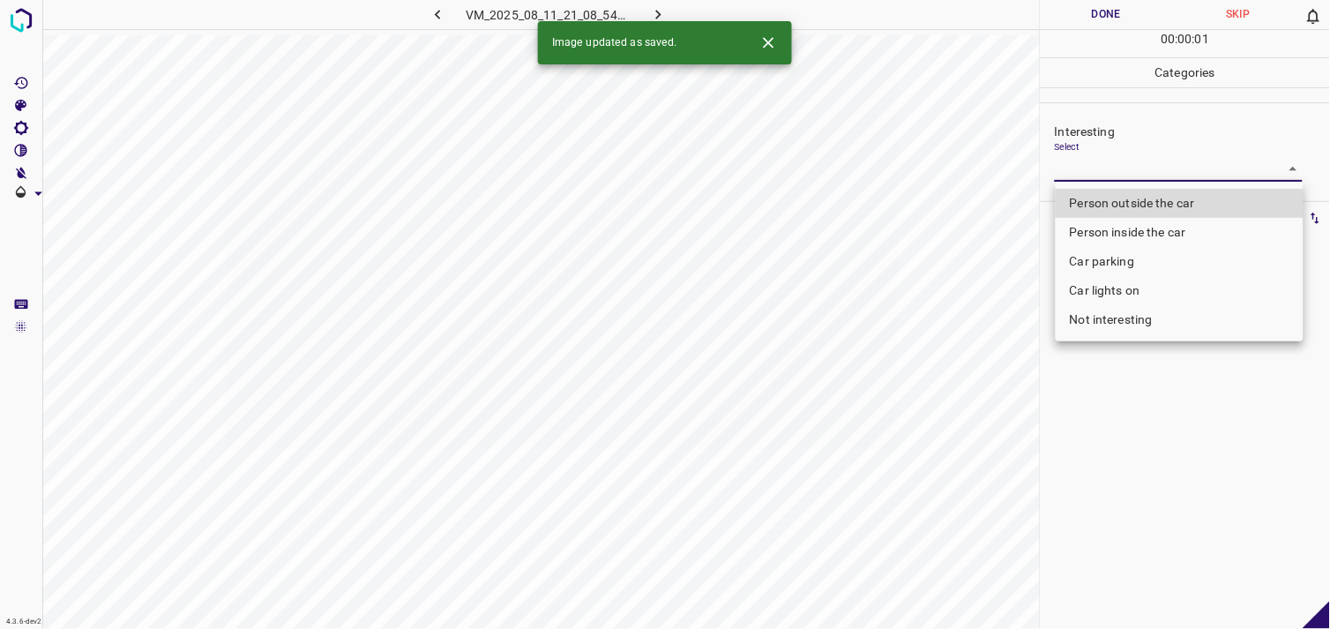
click at [1126, 196] on li "Person outside the car" at bounding box center [1179, 203] width 248 height 29
type input "Person outside the car"
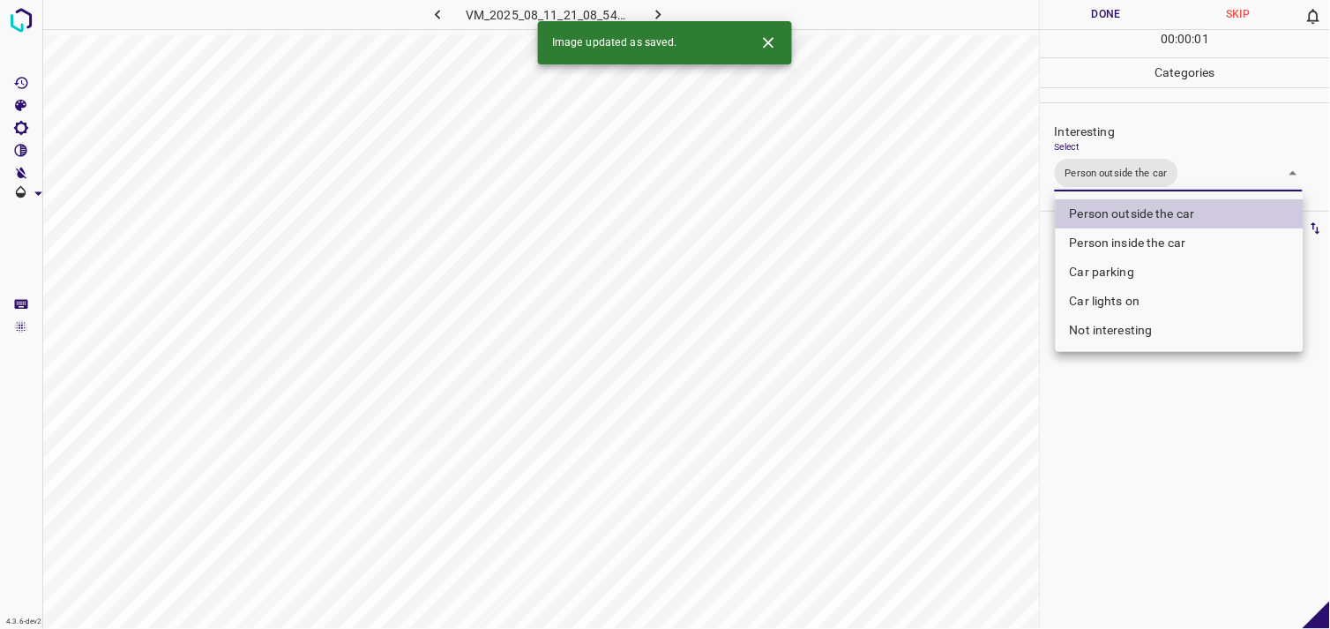
click at [1152, 430] on div at bounding box center [665, 314] width 1330 height 629
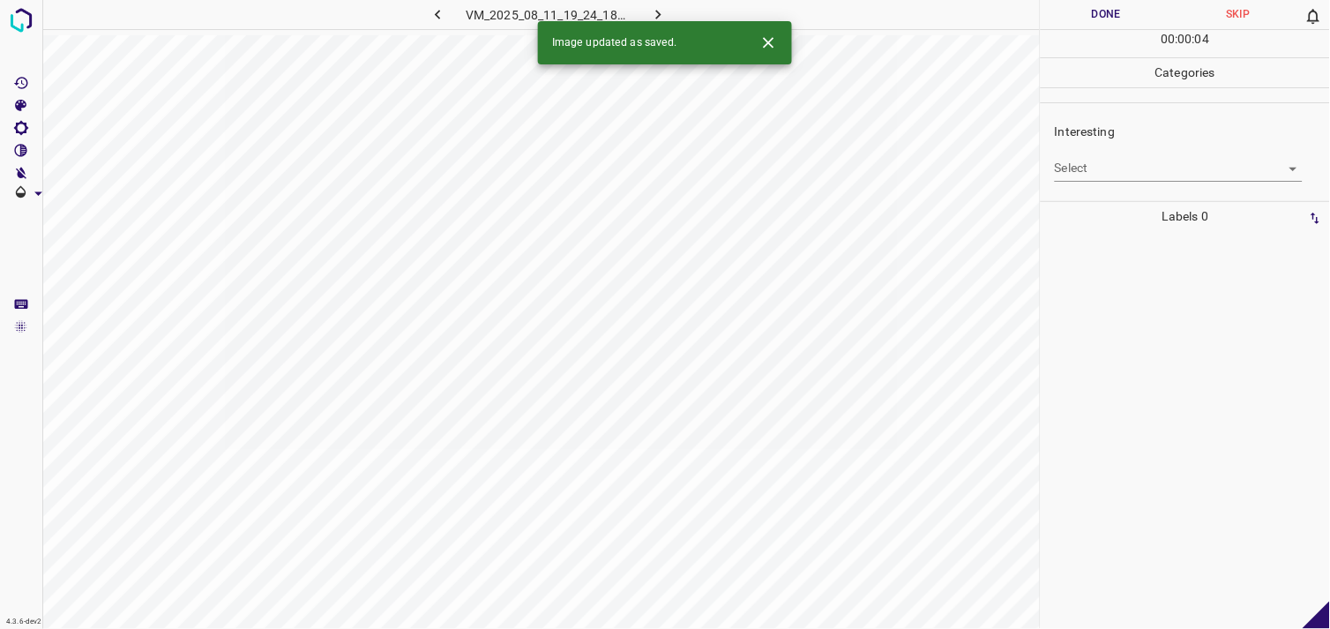
click at [1088, 168] on body "4.3.6-dev2 VM_2025_08_11_19_24_18_229_04.gif Done Skip 0 00 : 00 : 04 Categorie…" at bounding box center [665, 314] width 1330 height 629
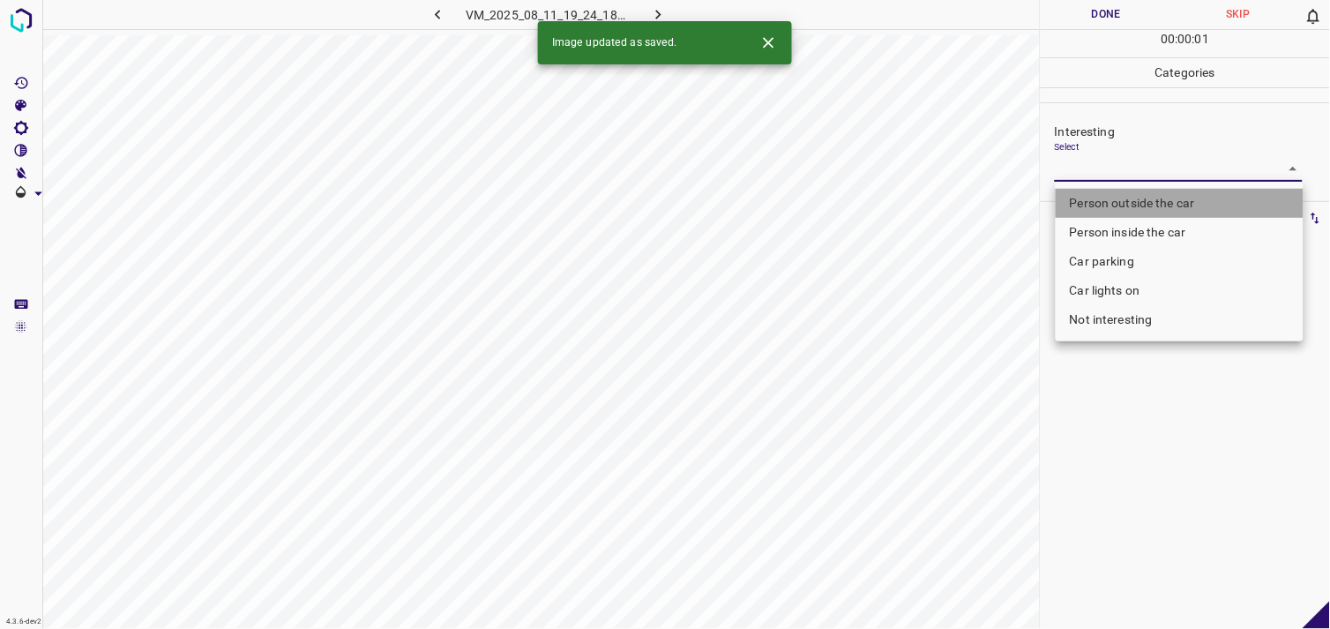
click at [1114, 196] on li "Person outside the car" at bounding box center [1179, 203] width 248 height 29
type input "Person outside the car"
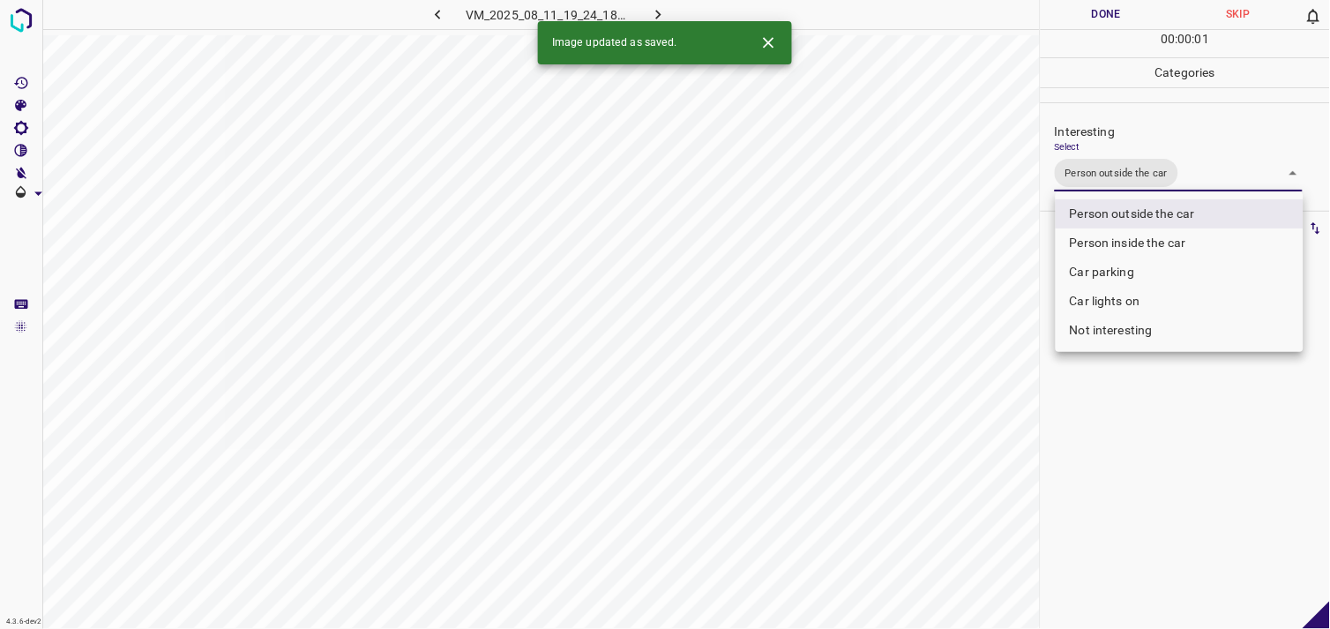
click at [1166, 530] on div at bounding box center [665, 314] width 1330 height 629
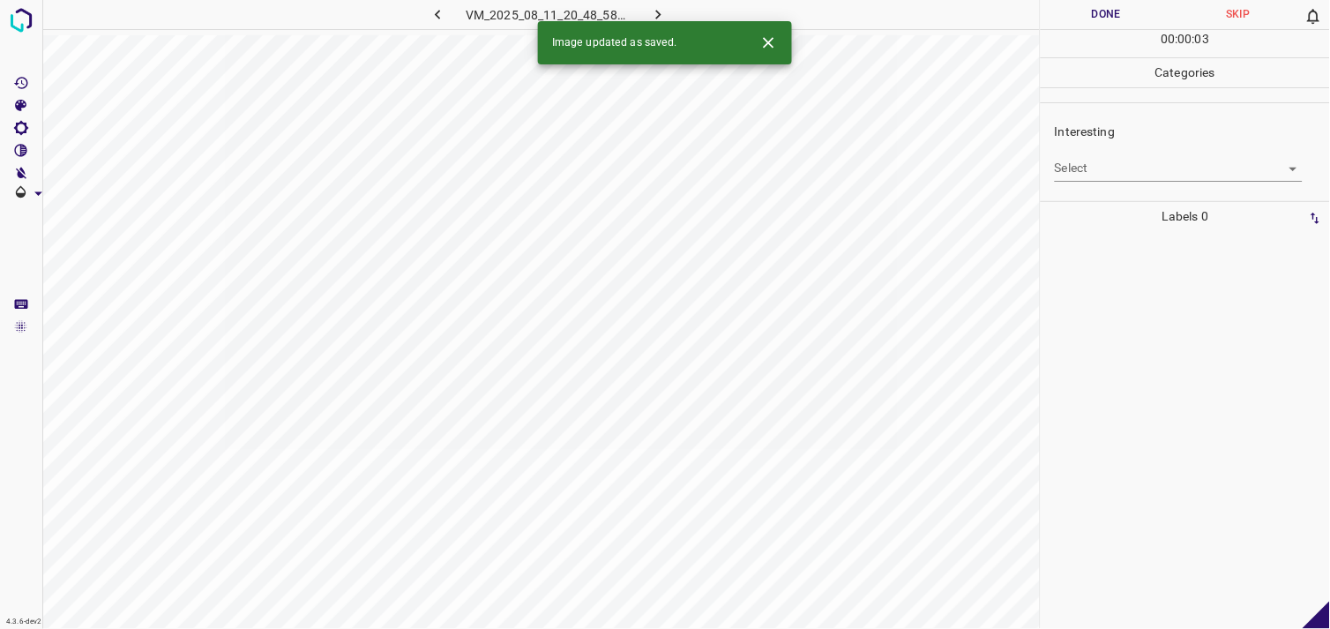
click at [1090, 177] on body "4.3.6-dev2 VM_2025_08_11_20_48_58_252_05.gif Done Skip 0 00 : 00 : 03 Categorie…" at bounding box center [665, 314] width 1330 height 629
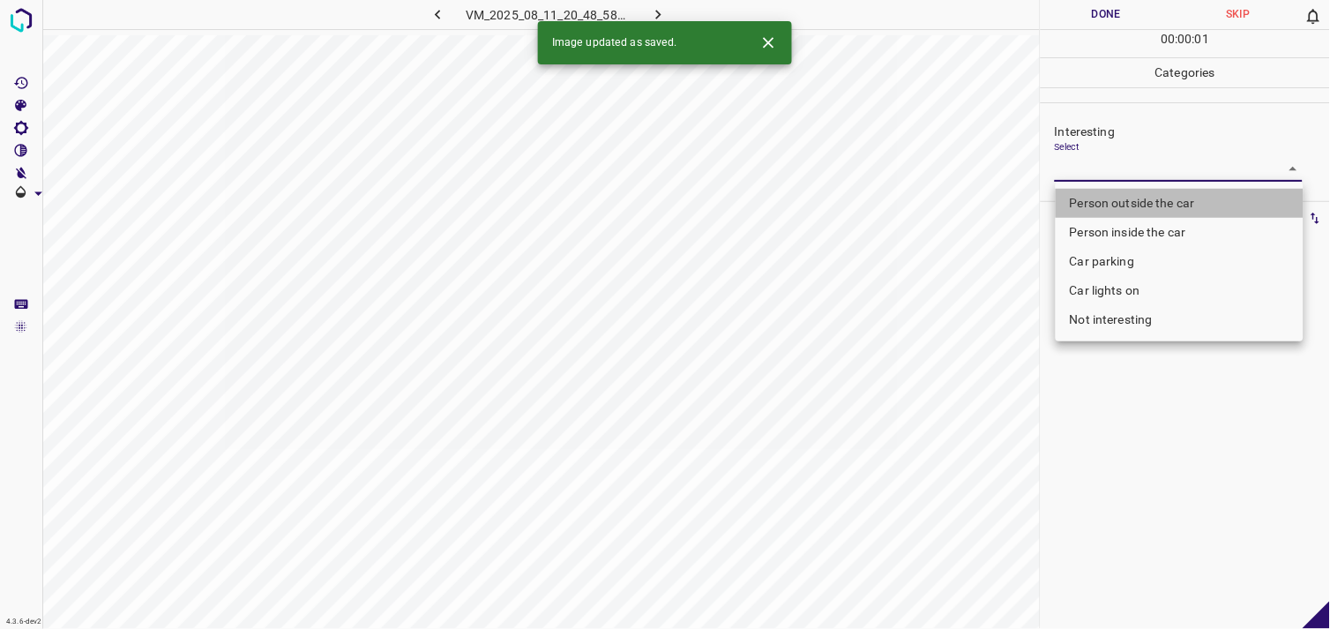
click at [1112, 198] on li "Person outside the car" at bounding box center [1179, 203] width 248 height 29
type input "Person outside the car"
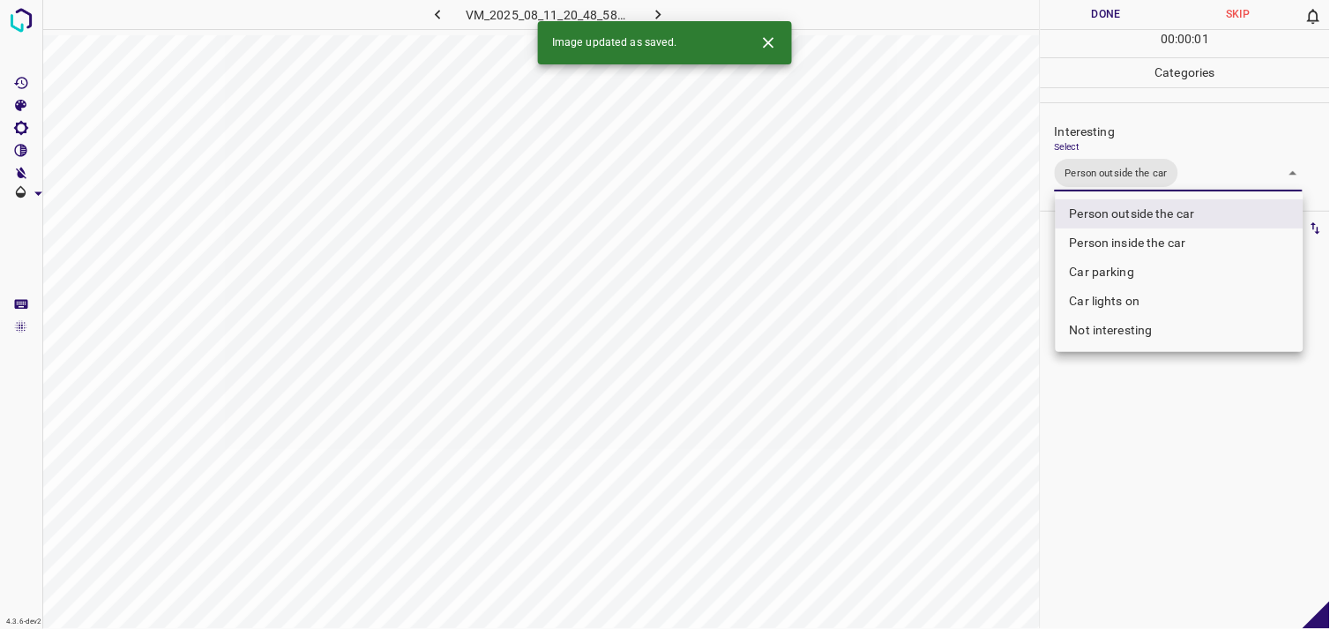
click at [1129, 433] on div at bounding box center [665, 314] width 1330 height 629
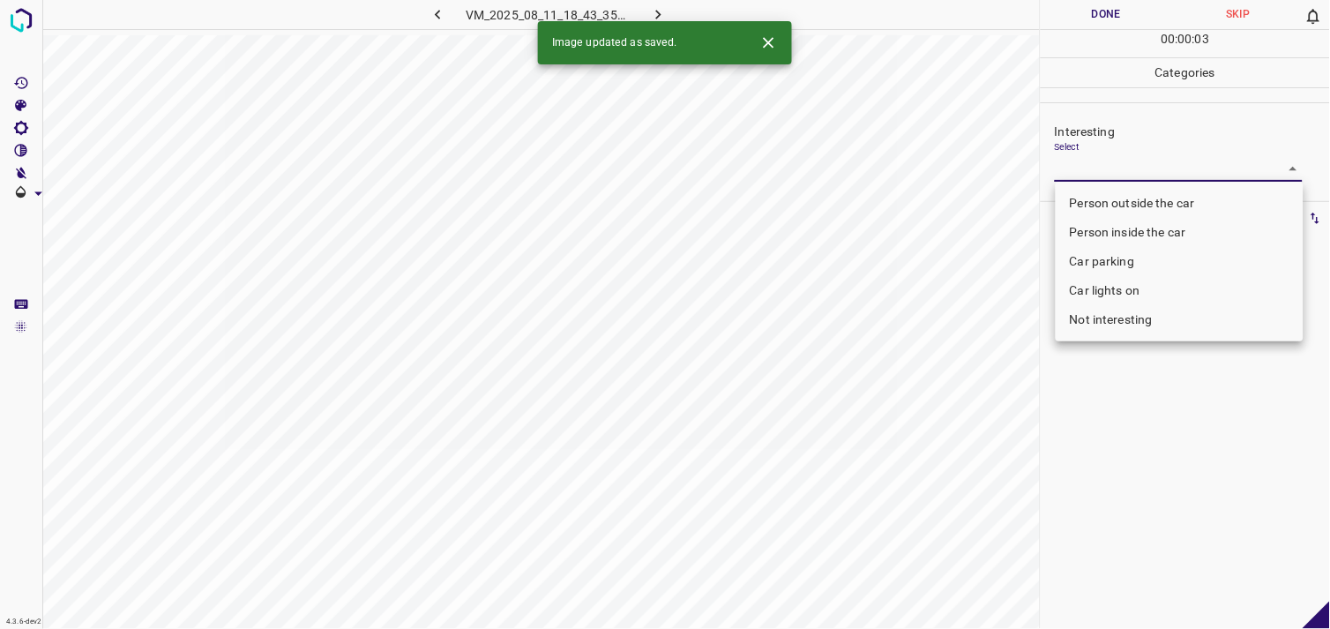
click at [1056, 161] on body "4.3.6-dev2 VM_2025_08_11_18_43_35_047_04.gif Done Skip 0 00 : 00 : 03 Categorie…" at bounding box center [665, 314] width 1330 height 629
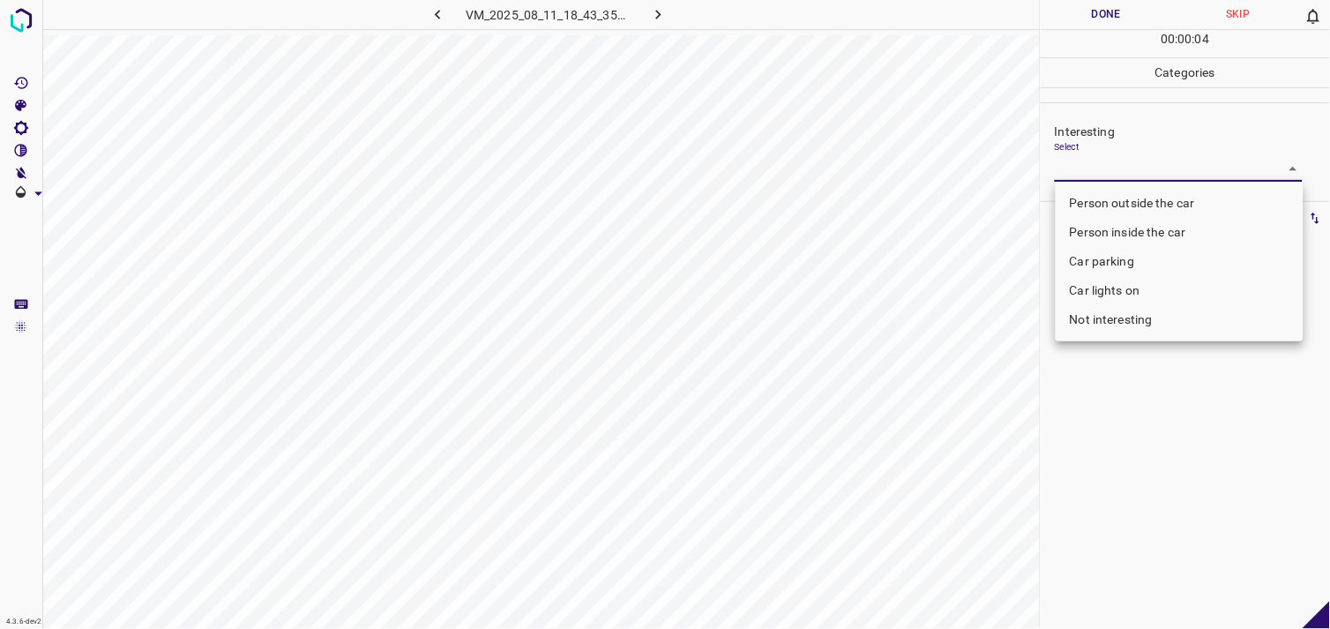
click at [1102, 287] on li "Car lights on" at bounding box center [1179, 290] width 248 height 29
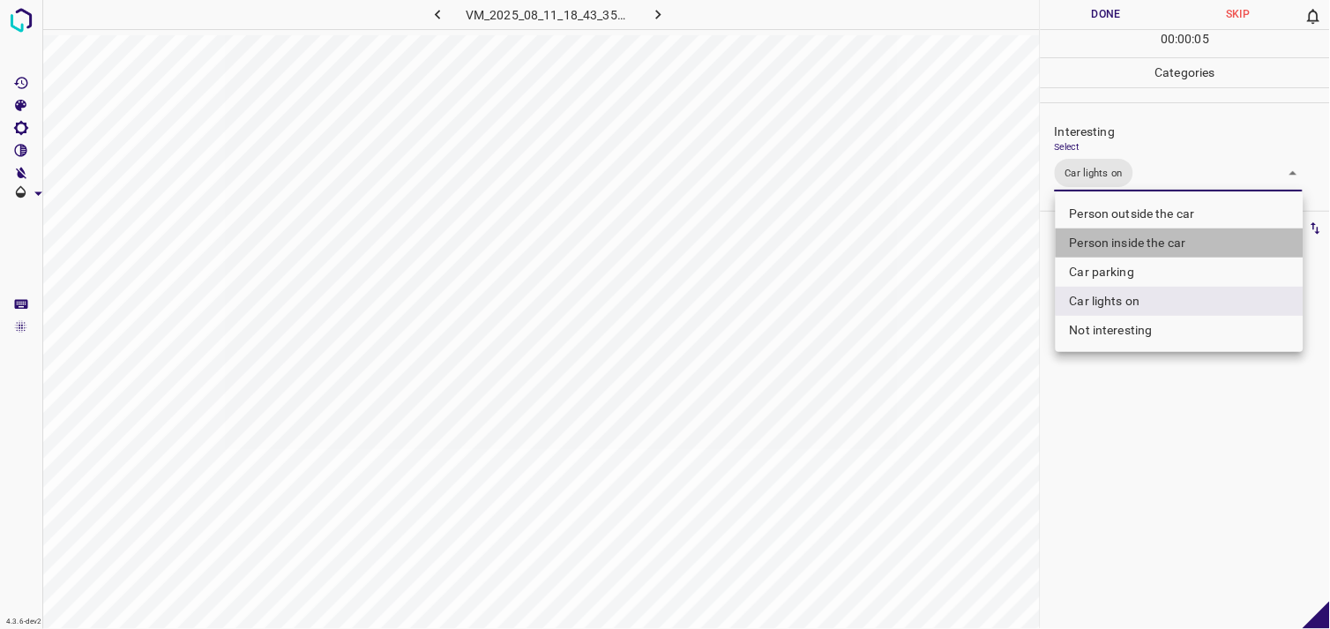
click at [1125, 233] on li "Person inside the car" at bounding box center [1179, 242] width 248 height 29
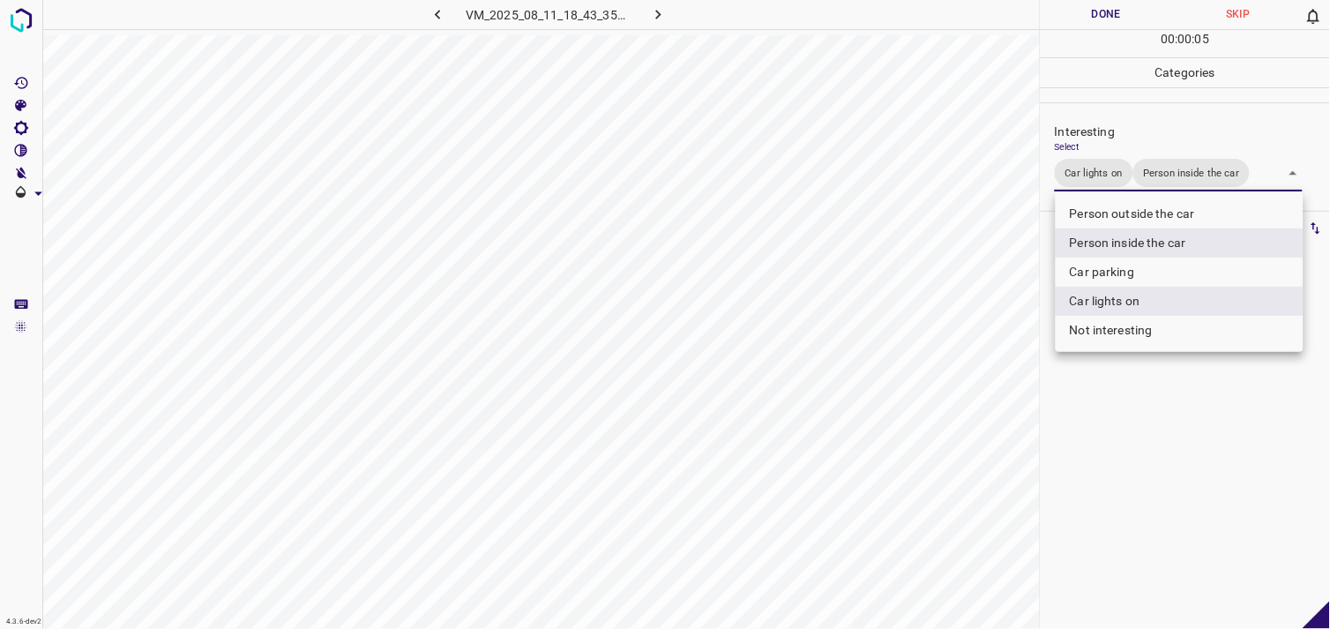
click at [1126, 215] on li "Person outside the car" at bounding box center [1179, 213] width 248 height 29
type input "Car lights on,Person inside the car,Person outside the car"
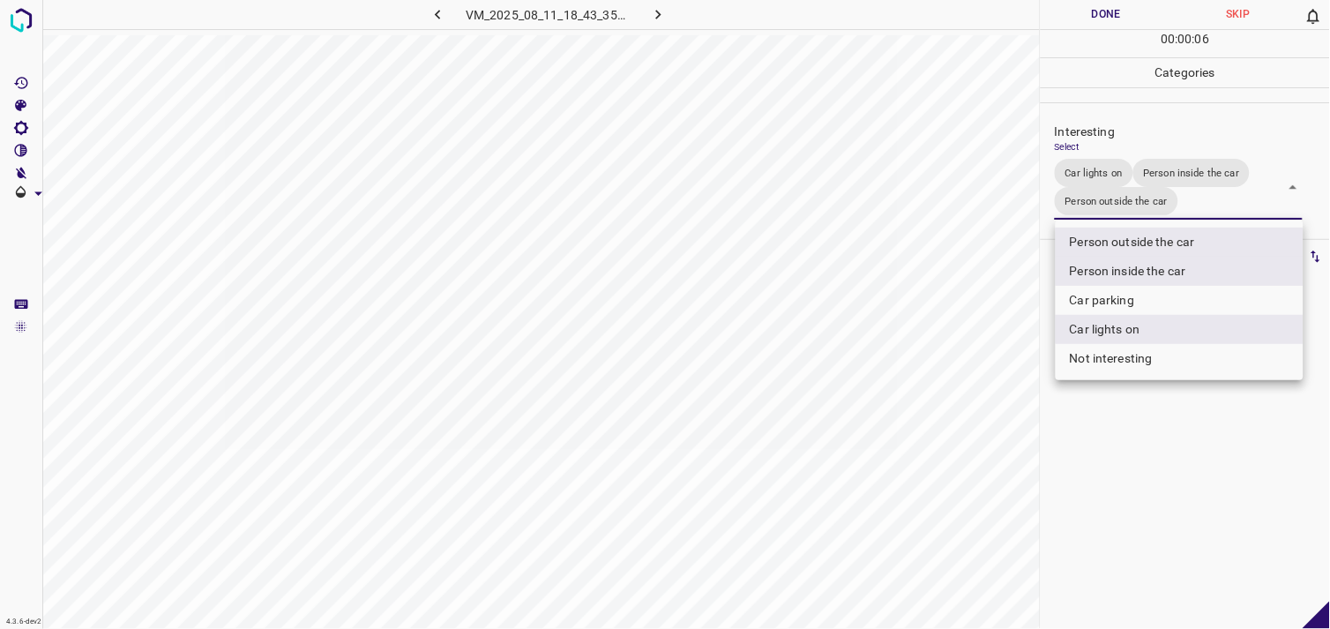
drag, startPoint x: 1204, startPoint y: 491, endPoint x: 1202, endPoint y: 482, distance: 9.2
click at [1203, 488] on div at bounding box center [665, 314] width 1330 height 629
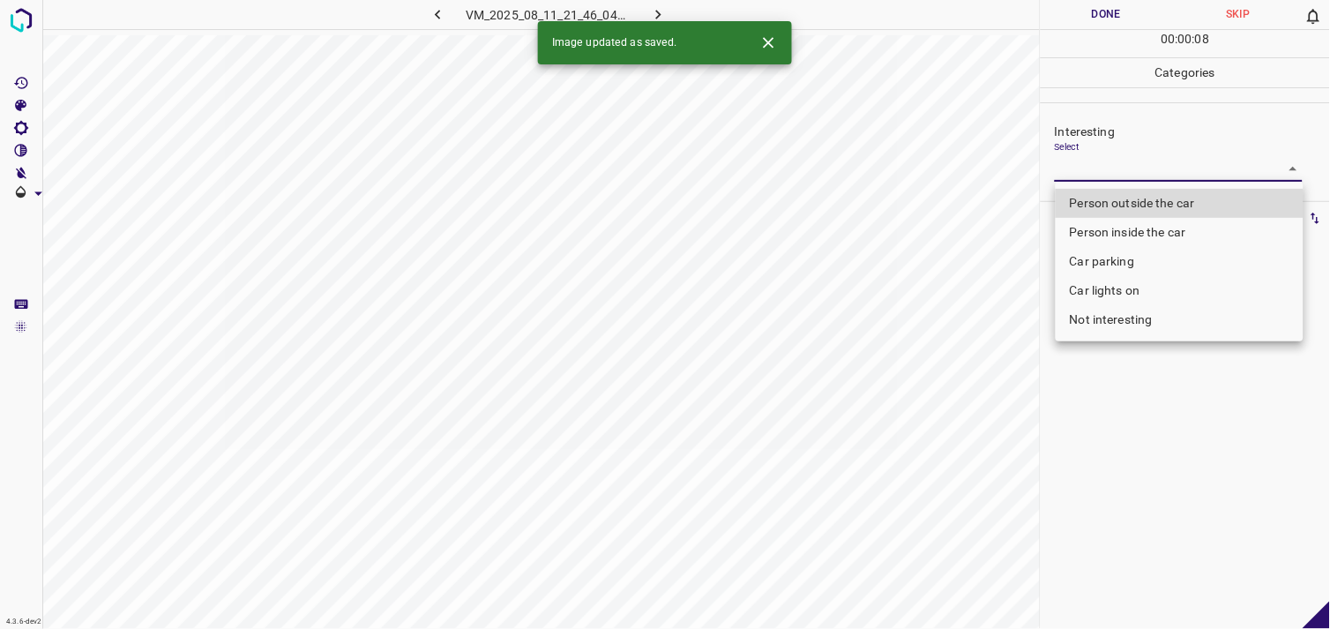
click at [1099, 168] on body "4.3.6-dev2 VM_2025_08_11_21_46_04_821_03.gif Done Skip 0 00 : 00 : 08 Categorie…" at bounding box center [665, 314] width 1330 height 629
click at [1139, 206] on li "Person outside the car" at bounding box center [1179, 203] width 248 height 29
type input "Person outside the car"
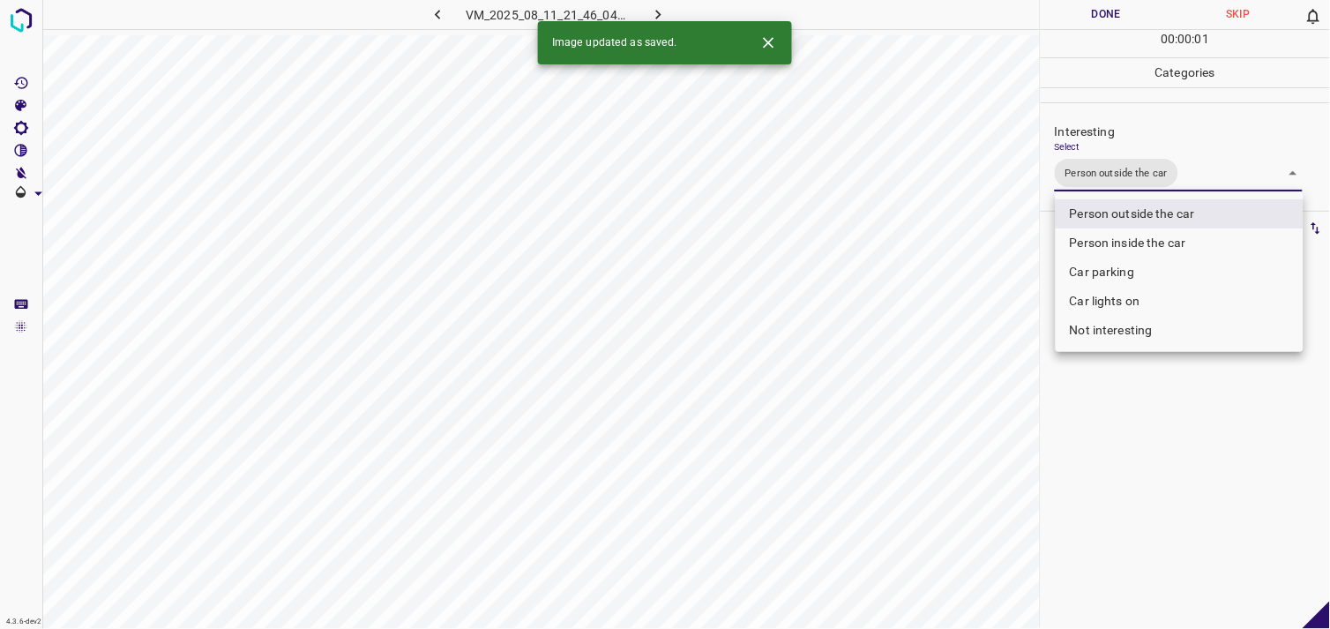
click at [1177, 404] on div at bounding box center [665, 314] width 1330 height 629
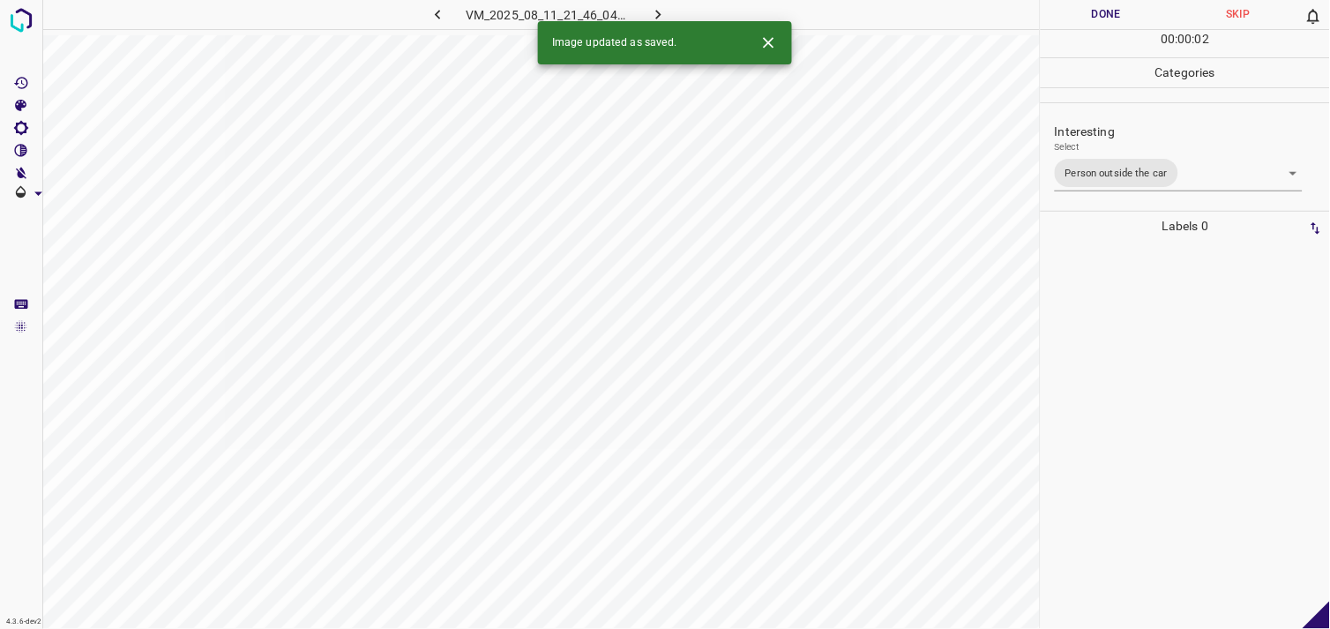
click at [1162, 322] on div at bounding box center [1185, 435] width 279 height 388
click at [1126, 130] on p "Interesting" at bounding box center [1192, 132] width 275 height 19
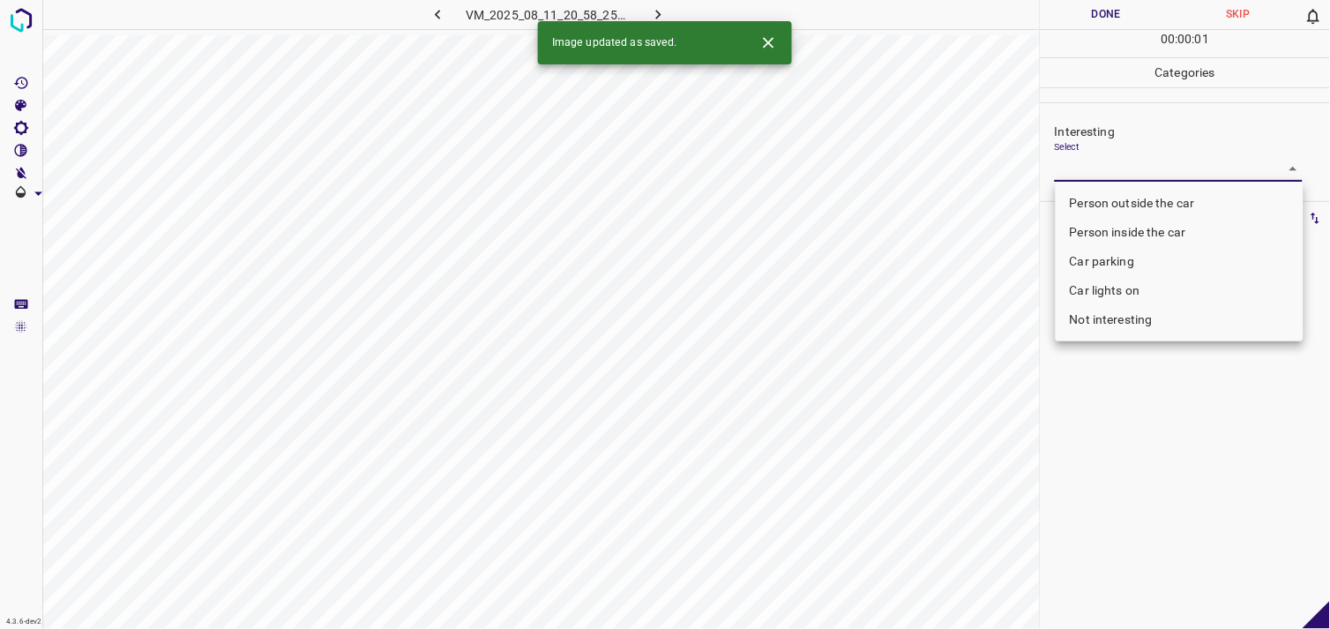
click at [1124, 160] on body "4.3.6-dev2 VM_2025_08_11_20_58_25_525_00.gif Done Skip 0 00 : 00 : 01 Categorie…" at bounding box center [665, 314] width 1330 height 629
click at [1122, 324] on li "Not interesting" at bounding box center [1179, 319] width 248 height 29
type input "Not interesting"
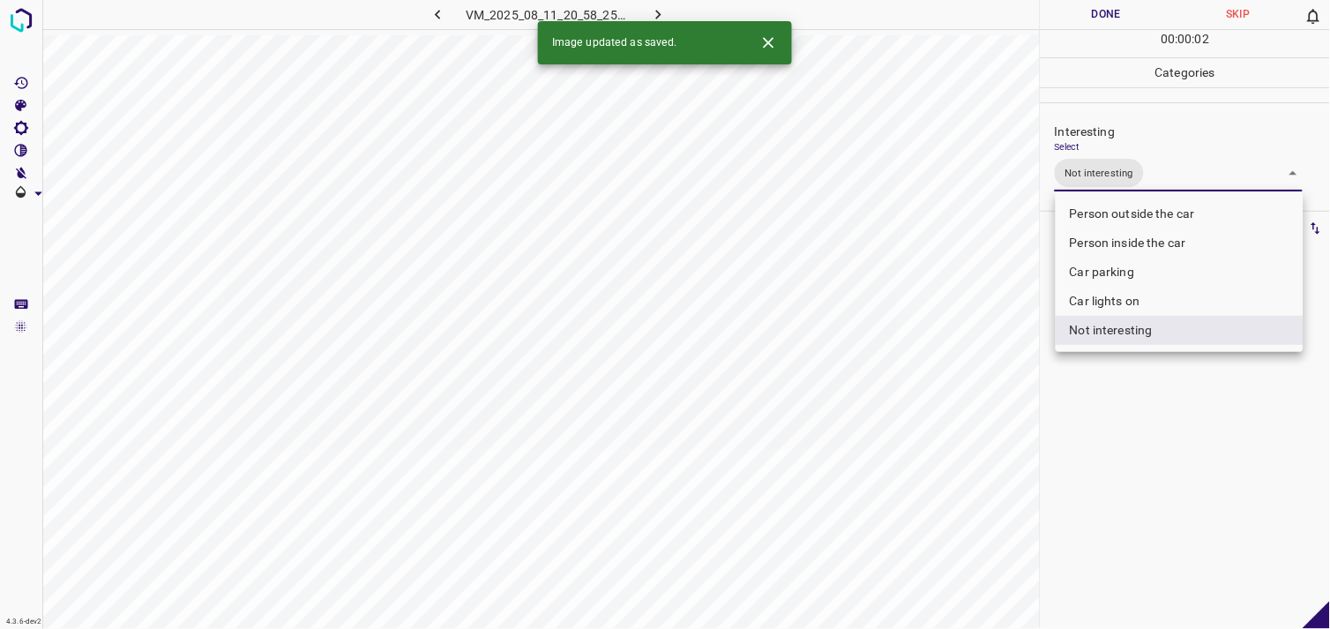
drag, startPoint x: 1137, startPoint y: 404, endPoint x: 1131, endPoint y: 333, distance: 70.8
click at [1135, 402] on div at bounding box center [665, 314] width 1330 height 629
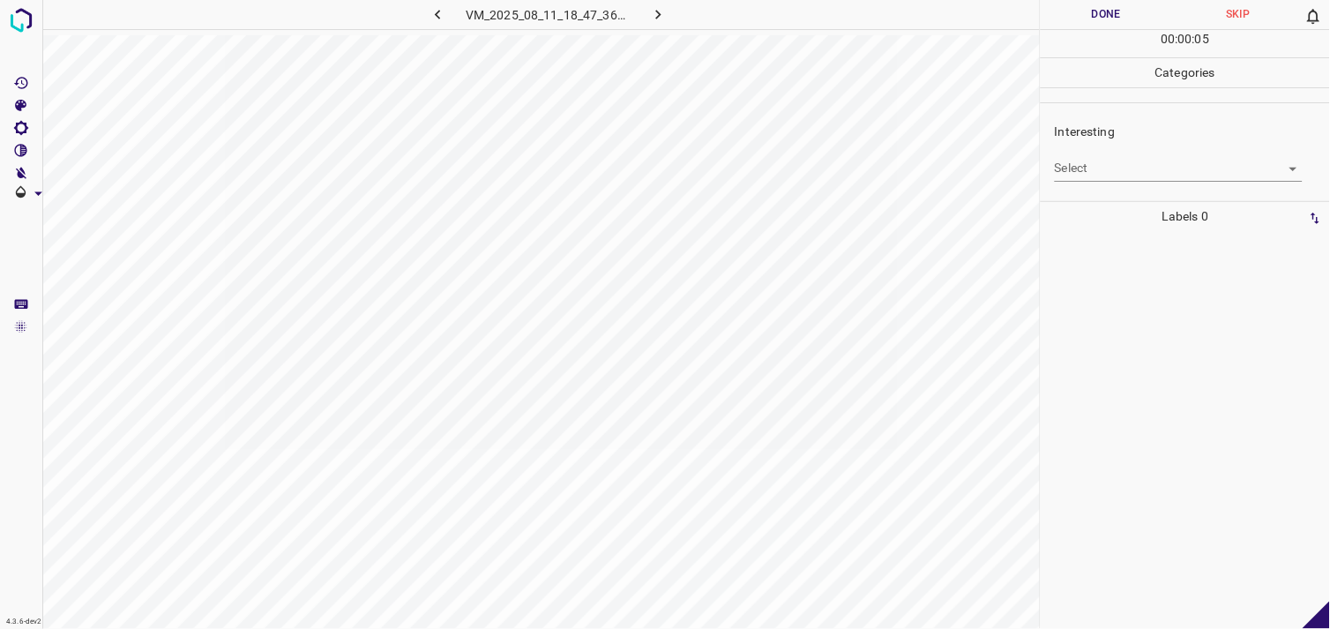
click at [1150, 160] on body "4.3.6-dev2 VM_2025_08_11_18_47_36_523_07.gif Done Skip 0 00 : 00 : 05 Categorie…" at bounding box center [665, 314] width 1330 height 629
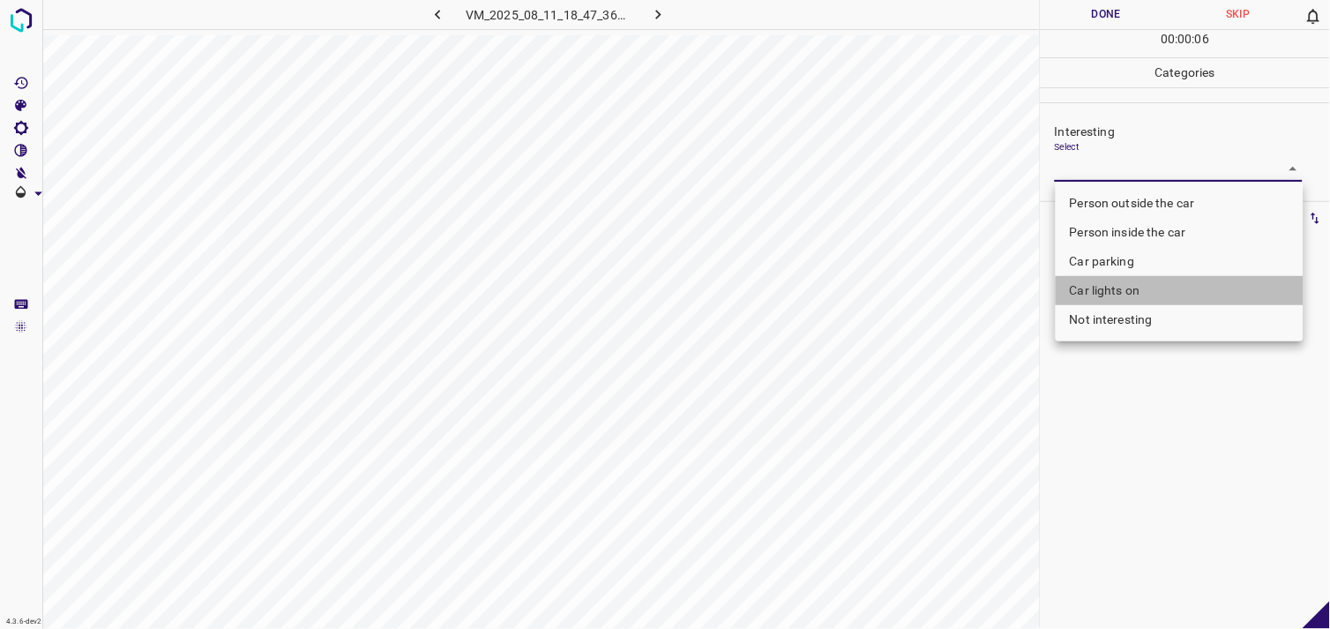
click at [1146, 287] on li "Car lights on" at bounding box center [1179, 290] width 248 height 29
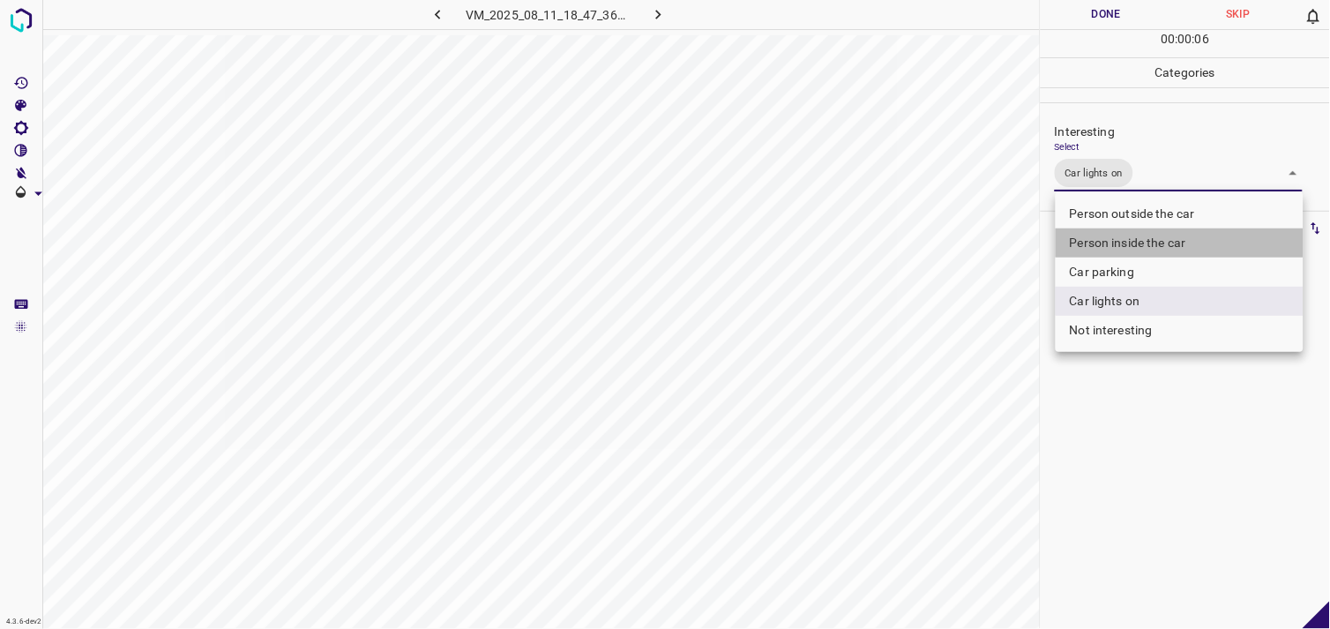
click at [1153, 241] on li "Person inside the car" at bounding box center [1179, 242] width 248 height 29
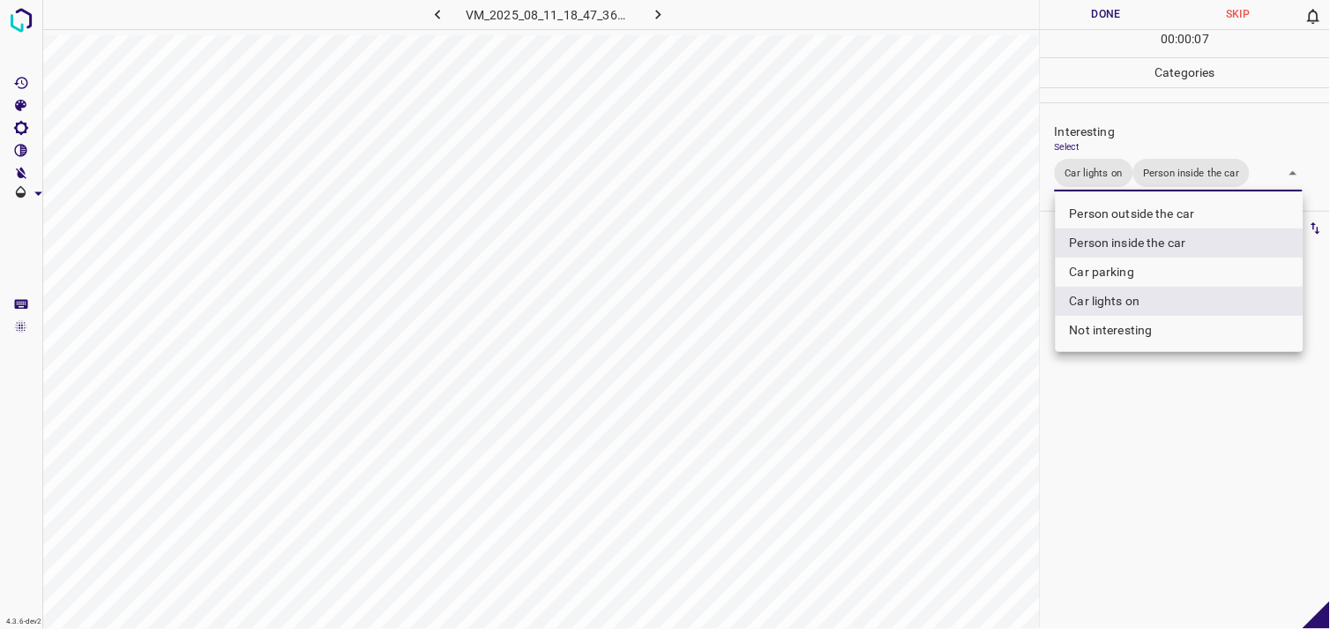
click at [1159, 219] on li "Person outside the car" at bounding box center [1179, 213] width 248 height 29
type input "Car lights on,Person inside the car,Person outside the car"
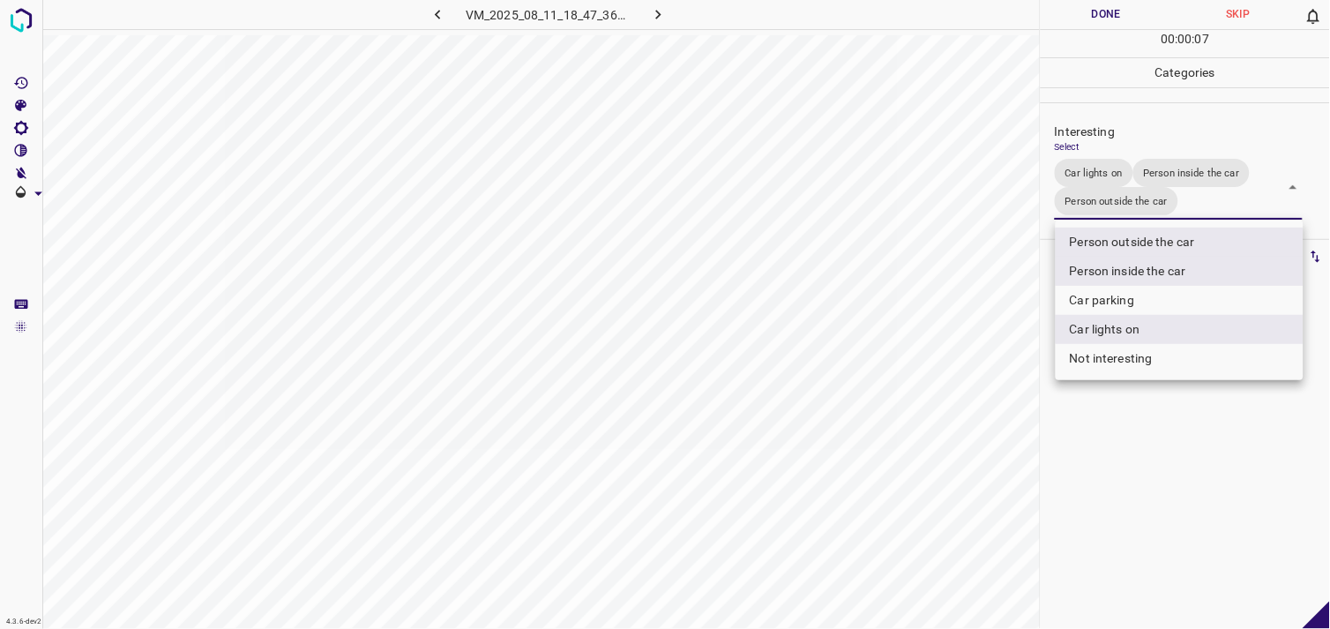
click at [1147, 447] on div at bounding box center [665, 314] width 1330 height 629
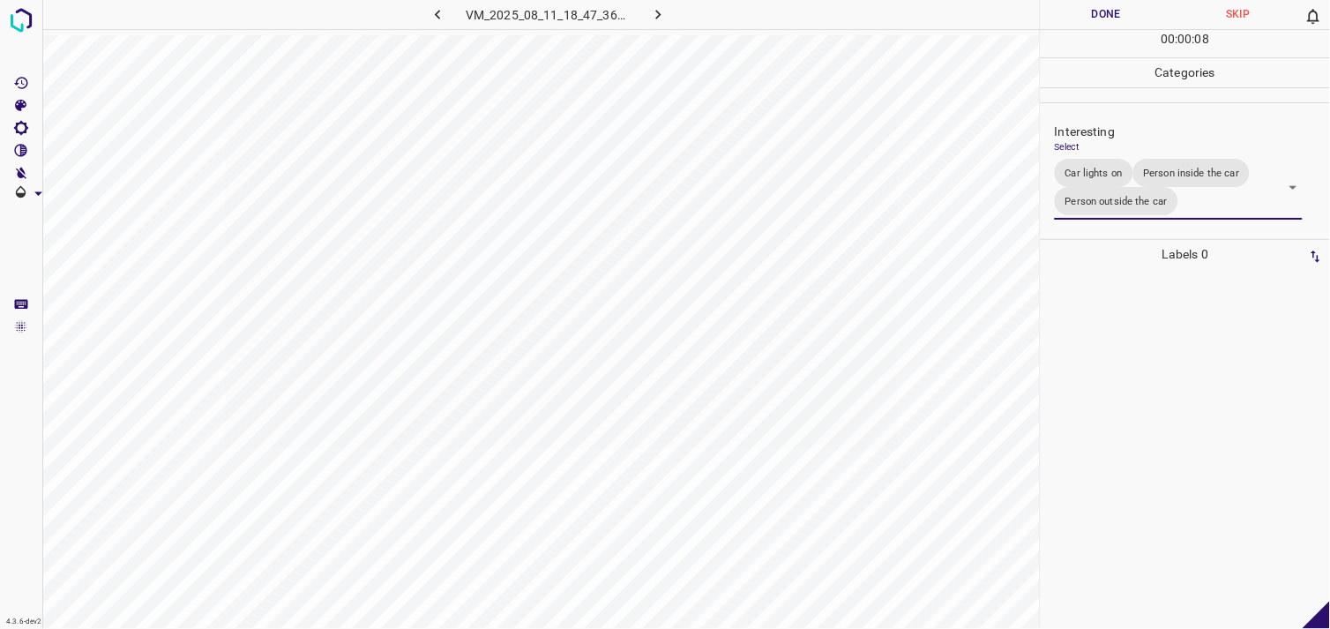
click at [1151, 362] on div at bounding box center [1185, 449] width 279 height 360
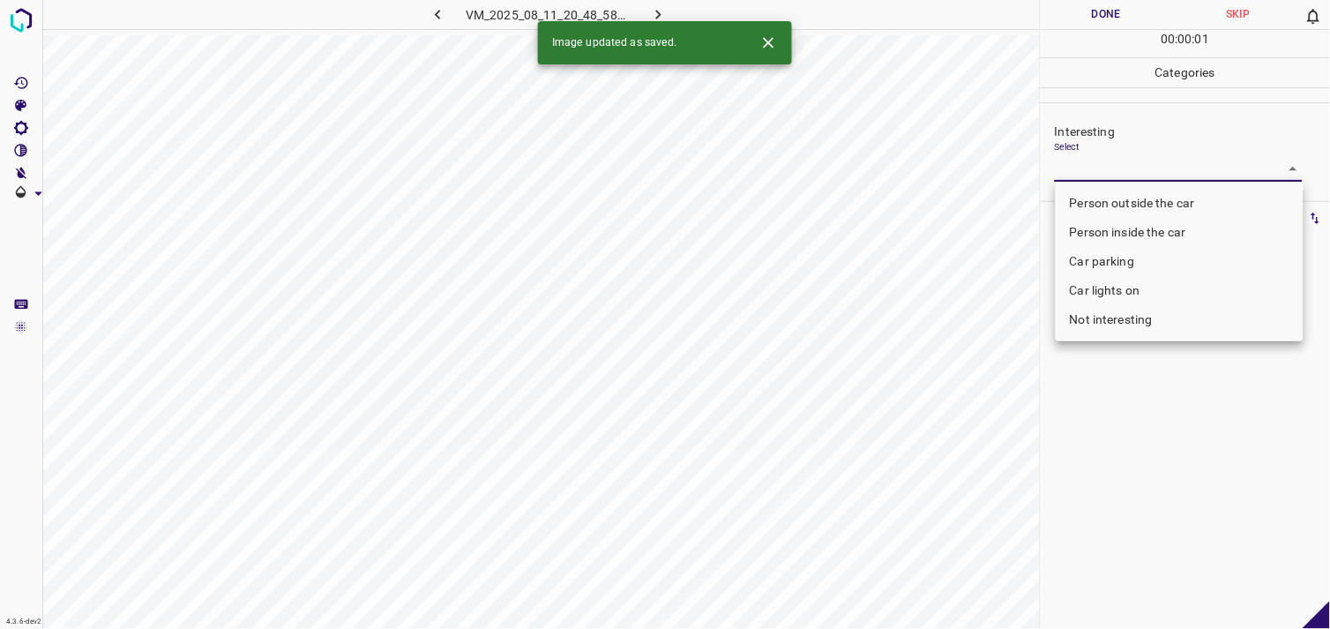
click at [1098, 165] on body "4.3.6-dev2 VM_2025_08_11_20_48_58_252_12.gif Done Skip 0 00 : 00 : 01 Categorie…" at bounding box center [665, 314] width 1330 height 629
click at [1156, 321] on li "Not interesting" at bounding box center [1179, 319] width 248 height 29
type input "Not interesting"
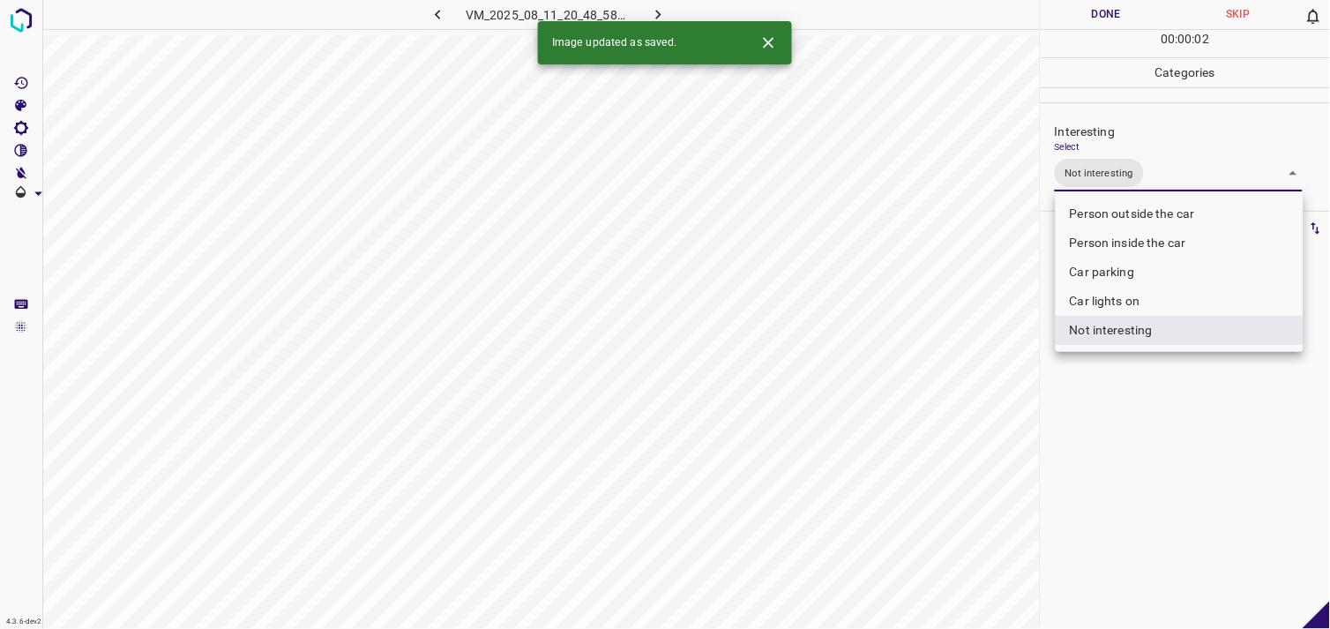
drag, startPoint x: 1150, startPoint y: 425, endPoint x: 1168, endPoint y: 327, distance: 99.6
click at [1148, 425] on div at bounding box center [665, 314] width 1330 height 629
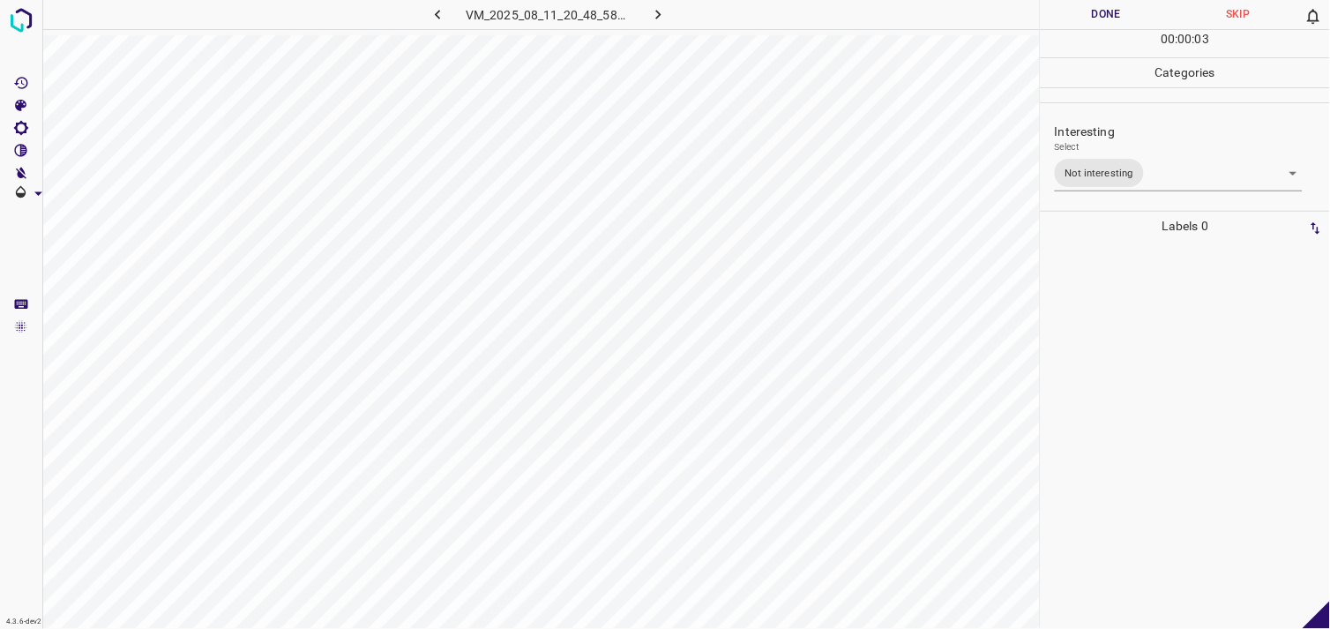
click at [1166, 319] on div at bounding box center [1185, 435] width 279 height 388
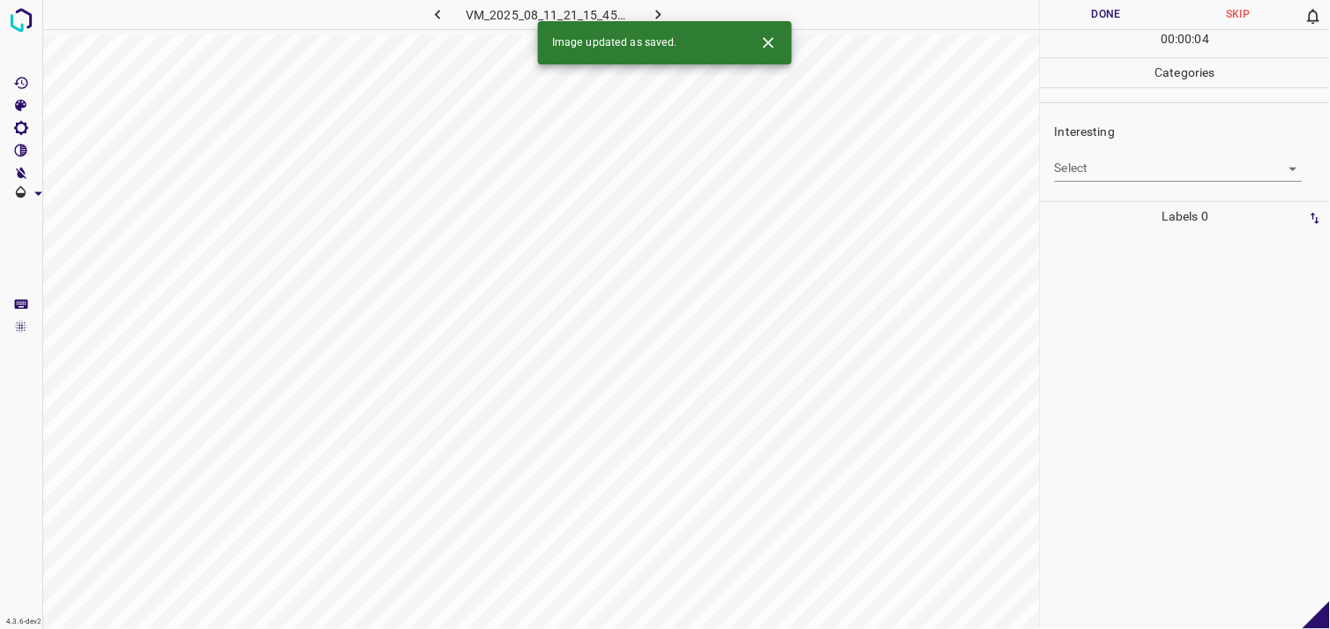
click at [1102, 176] on body "4.3.6-dev2 VM_2025_08_11_21_15_45_925_01.gif Done Skip 0 00 : 00 : 04 Categorie…" at bounding box center [665, 314] width 1330 height 629
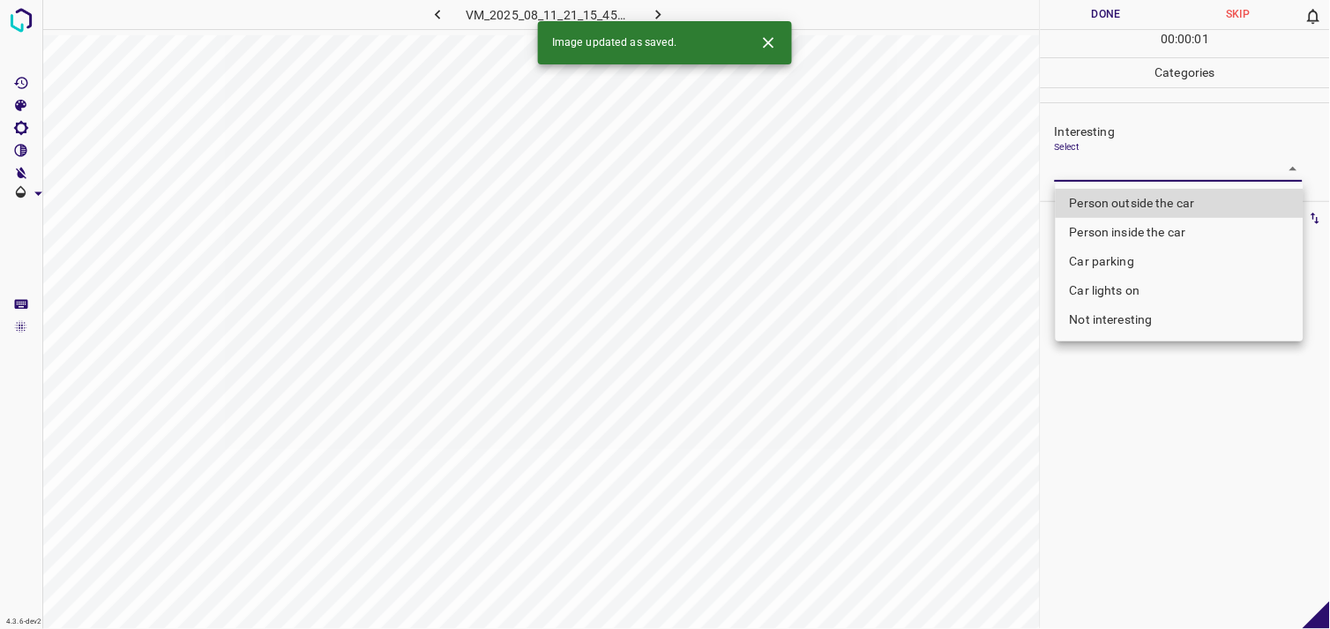
click at [1141, 205] on li "Person outside the car" at bounding box center [1179, 203] width 248 height 29
type input "Person outside the car"
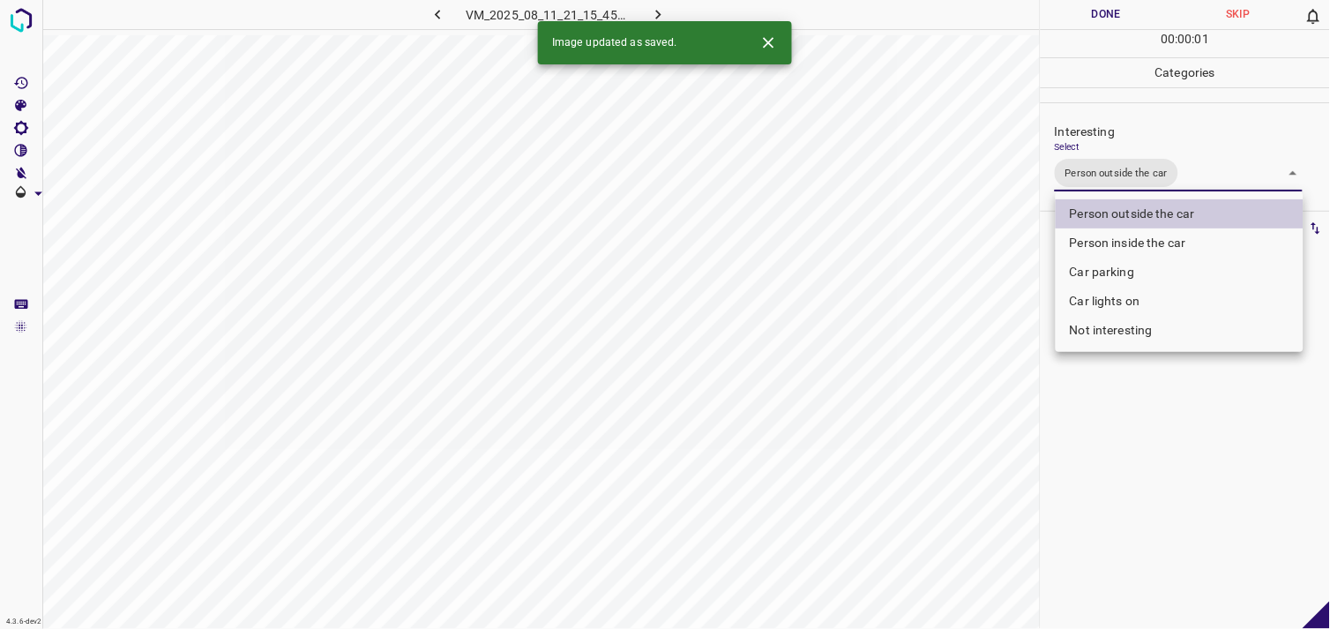
click at [1114, 425] on div at bounding box center [665, 314] width 1330 height 629
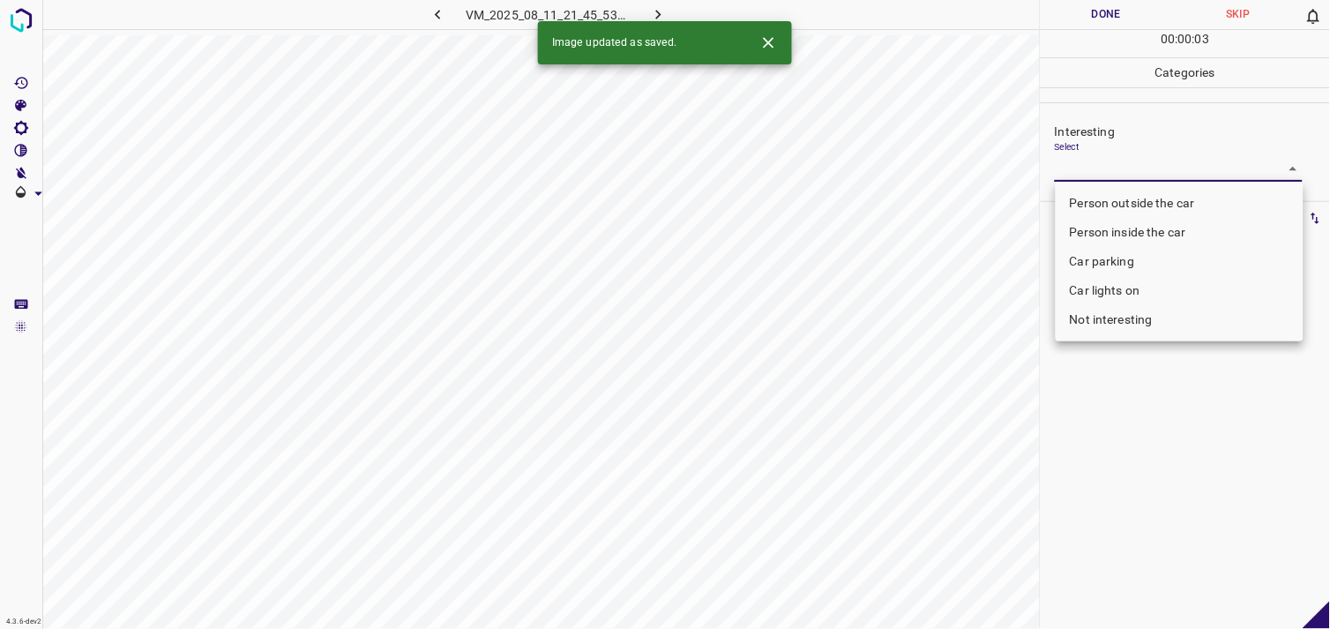
click at [1109, 172] on body "4.3.6-dev2 VM_2025_08_11_21_45_53_497_04.gif Done Skip 0 00 : 00 : 03 Categorie…" at bounding box center [665, 314] width 1330 height 629
click at [1140, 203] on li "Person outside the car" at bounding box center [1179, 203] width 248 height 29
type input "Person outside the car"
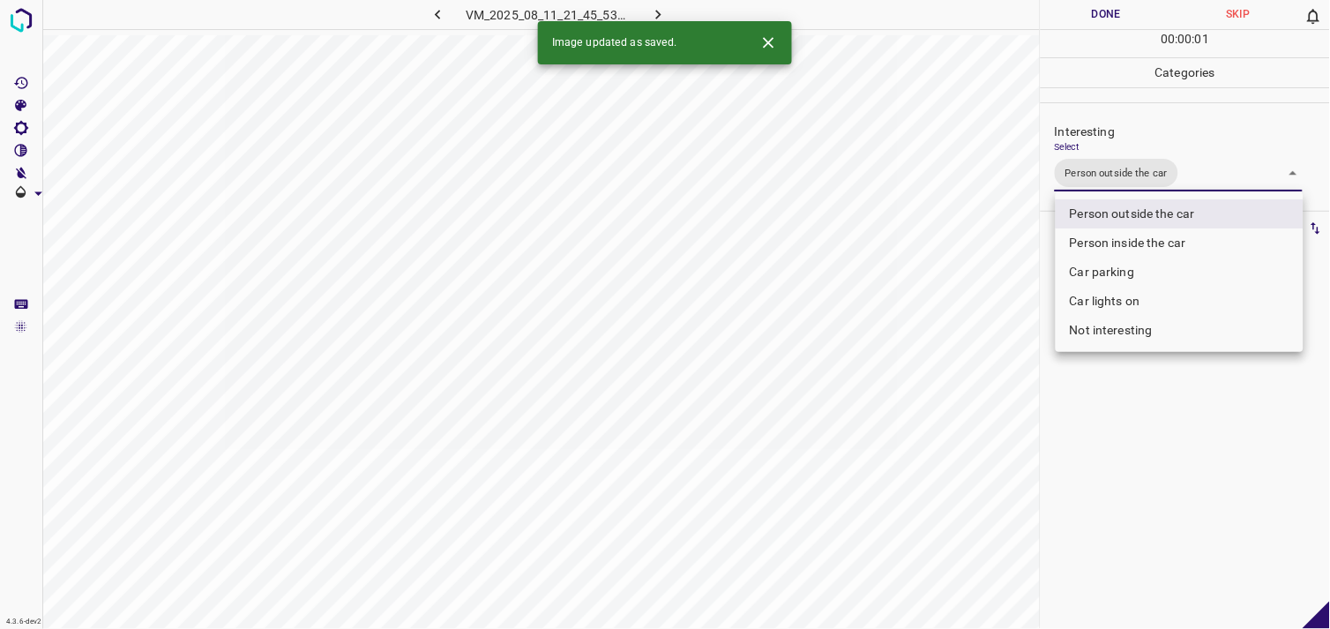
click at [1132, 506] on div at bounding box center [665, 314] width 1330 height 629
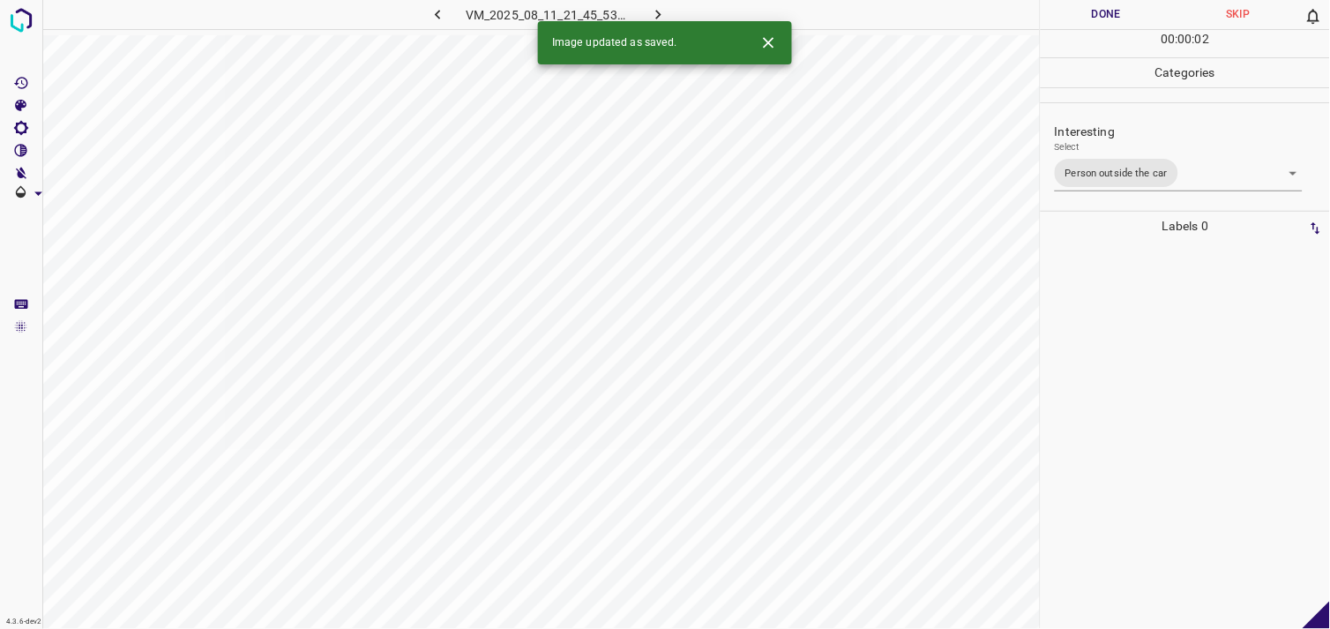
click at [1166, 374] on div at bounding box center [1185, 435] width 279 height 388
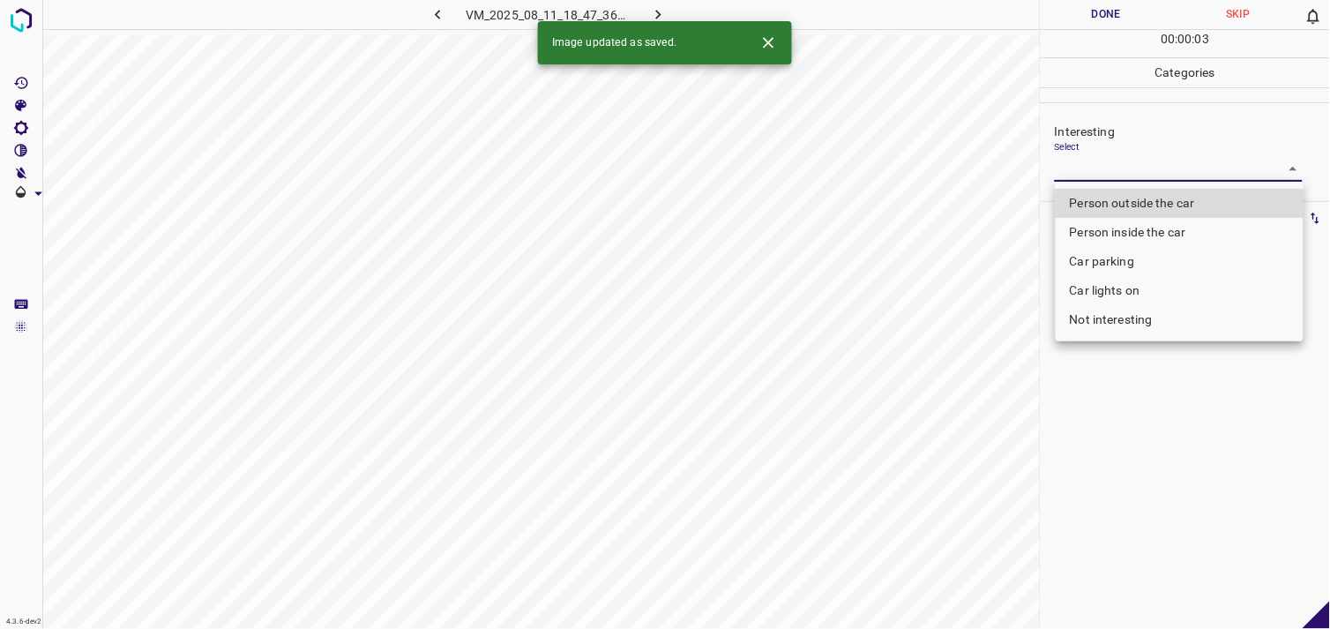
click at [1129, 171] on body "4.3.6-dev2 VM_2025_08_11_18_47_36_523_04.gif Done Skip 0 00 : 00 : 03 Categorie…" at bounding box center [665, 314] width 1330 height 629
click at [1139, 296] on li "Car lights on" at bounding box center [1179, 290] width 248 height 29
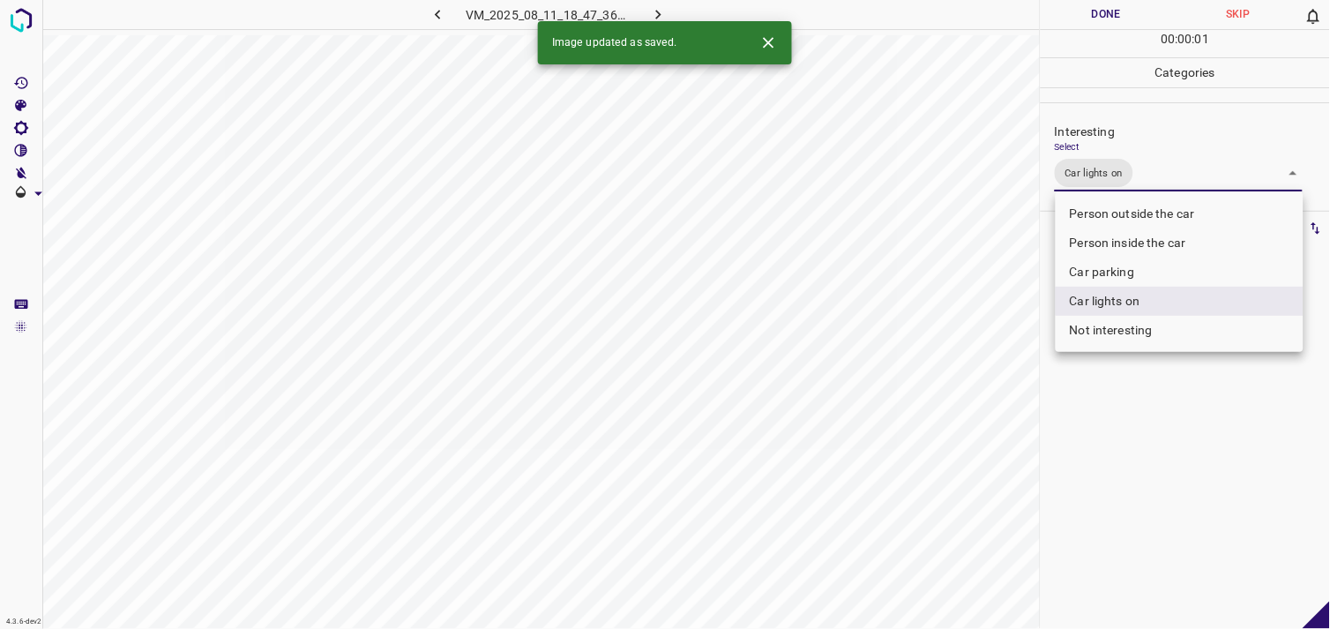
click at [1152, 241] on li "Person inside the car" at bounding box center [1179, 242] width 248 height 29
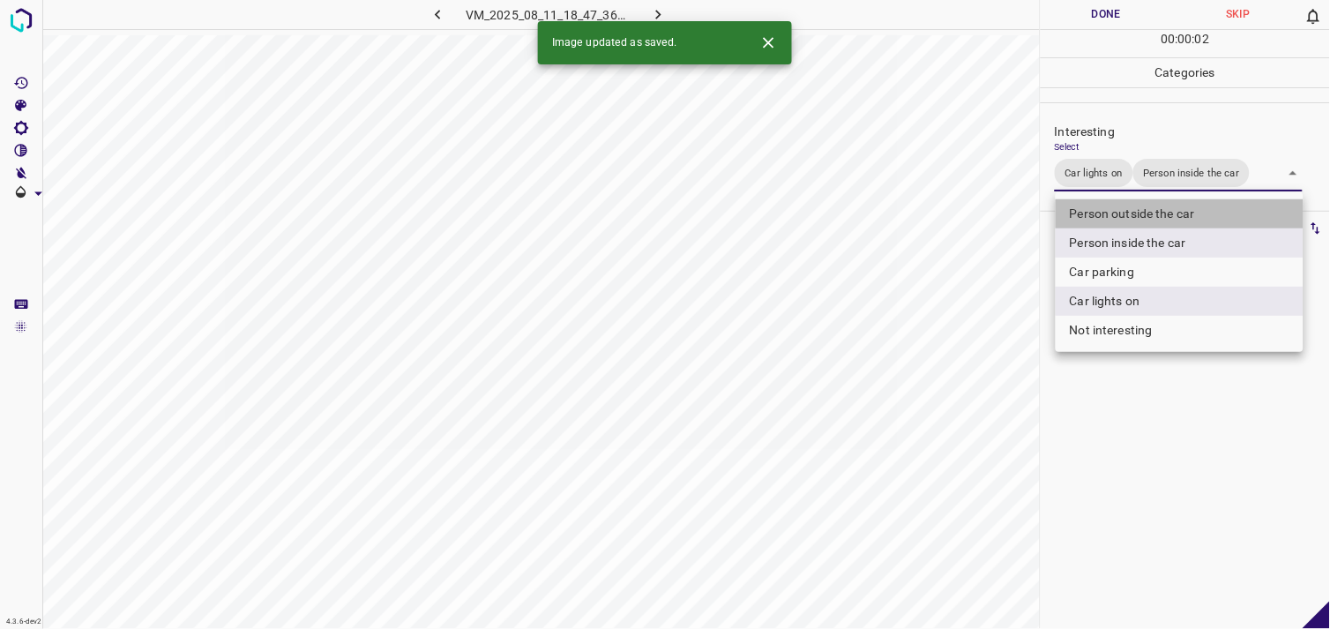
click at [1148, 216] on li "Person outside the car" at bounding box center [1179, 213] width 248 height 29
type input "Car lights on,Person inside the car,Person outside the car"
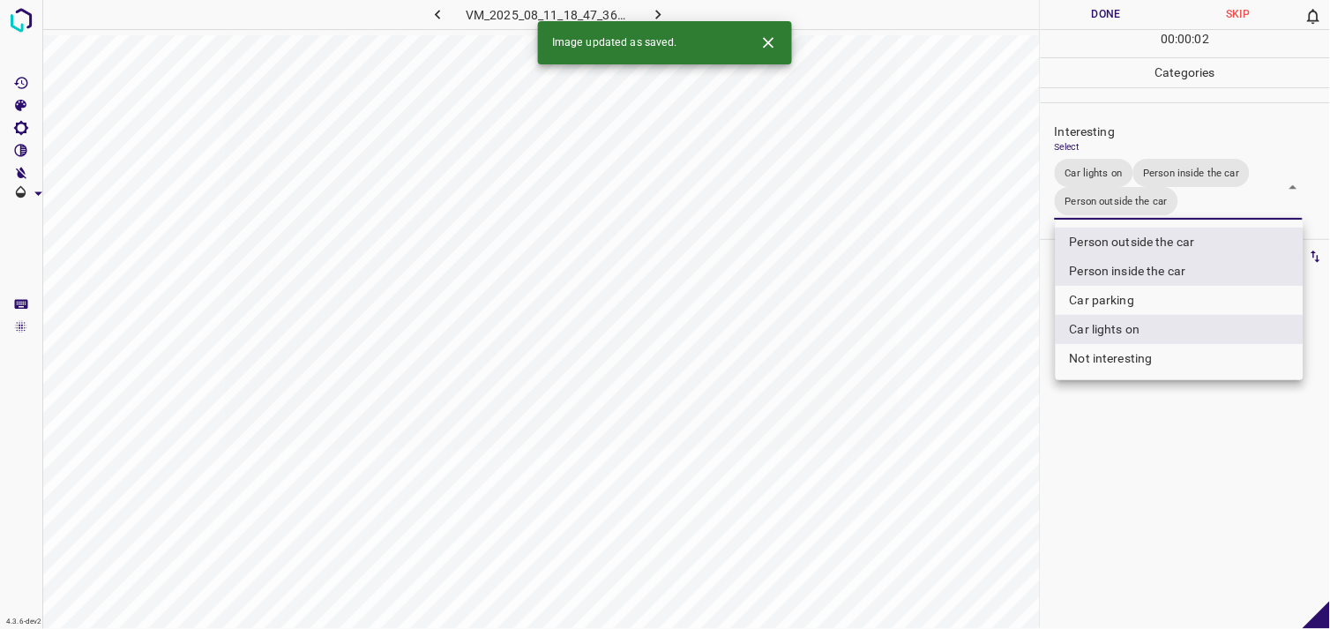
click at [1175, 415] on div at bounding box center [665, 314] width 1330 height 629
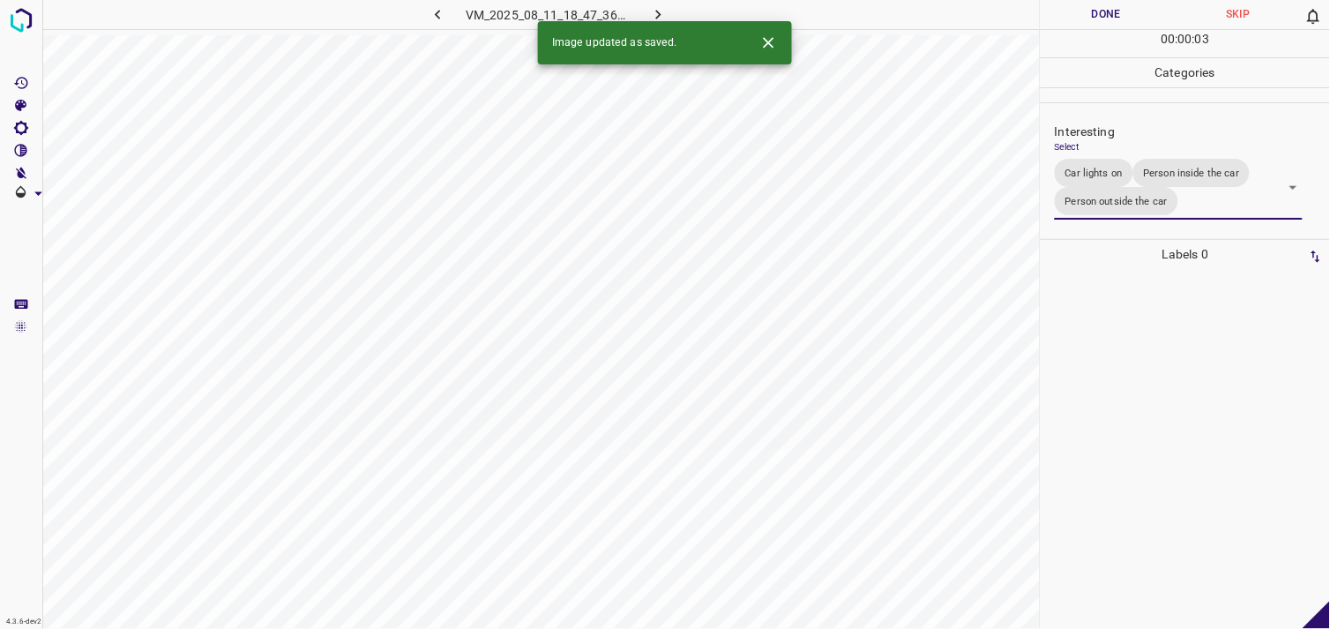
click at [1159, 332] on div at bounding box center [1185, 449] width 279 height 360
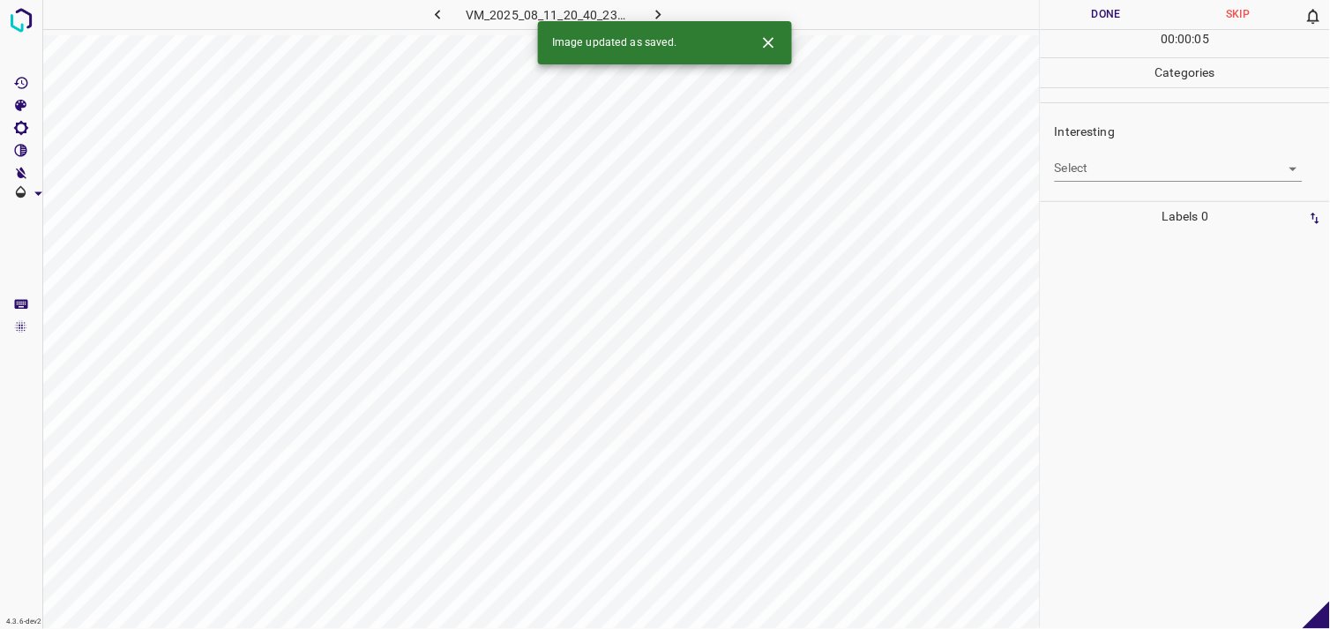
click at [1122, 161] on body "4.3.6-dev2 VM_2025_08_11_20_40_23_327_03.gif Done Skip 0 00 : 00 : 05 Categorie…" at bounding box center [665, 314] width 1330 height 629
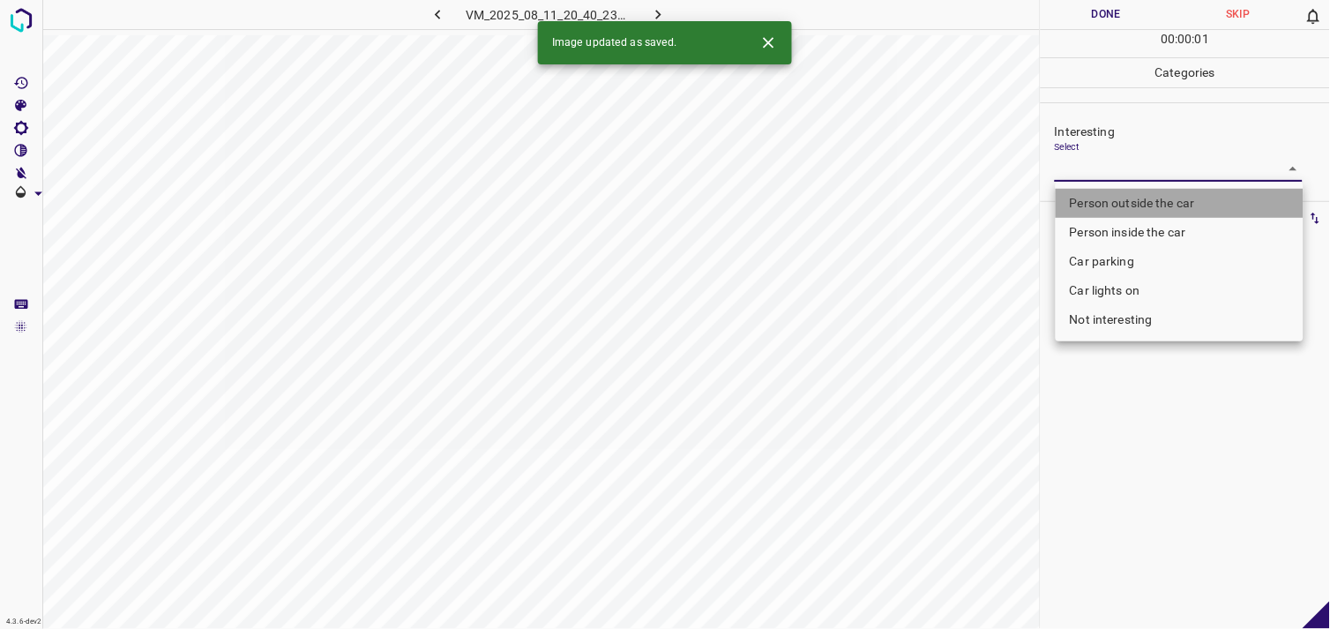
click at [1147, 197] on li "Person outside the car" at bounding box center [1179, 203] width 248 height 29
type input "Person outside the car"
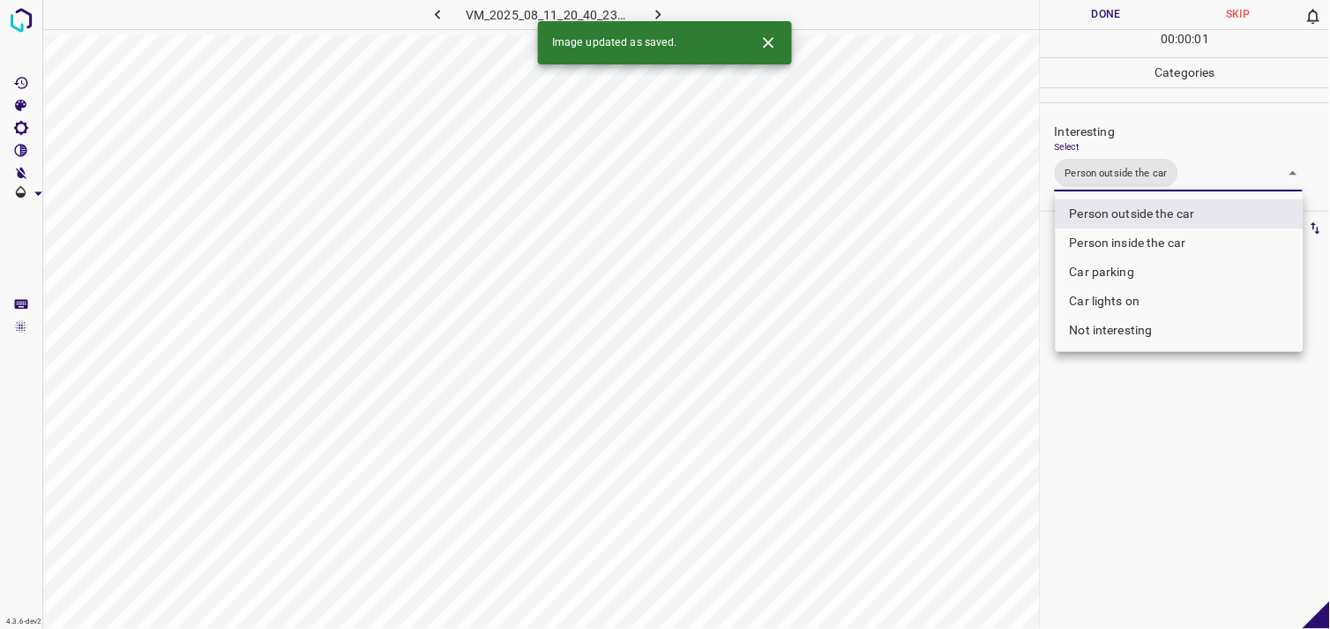
click at [1109, 428] on div at bounding box center [665, 314] width 1330 height 629
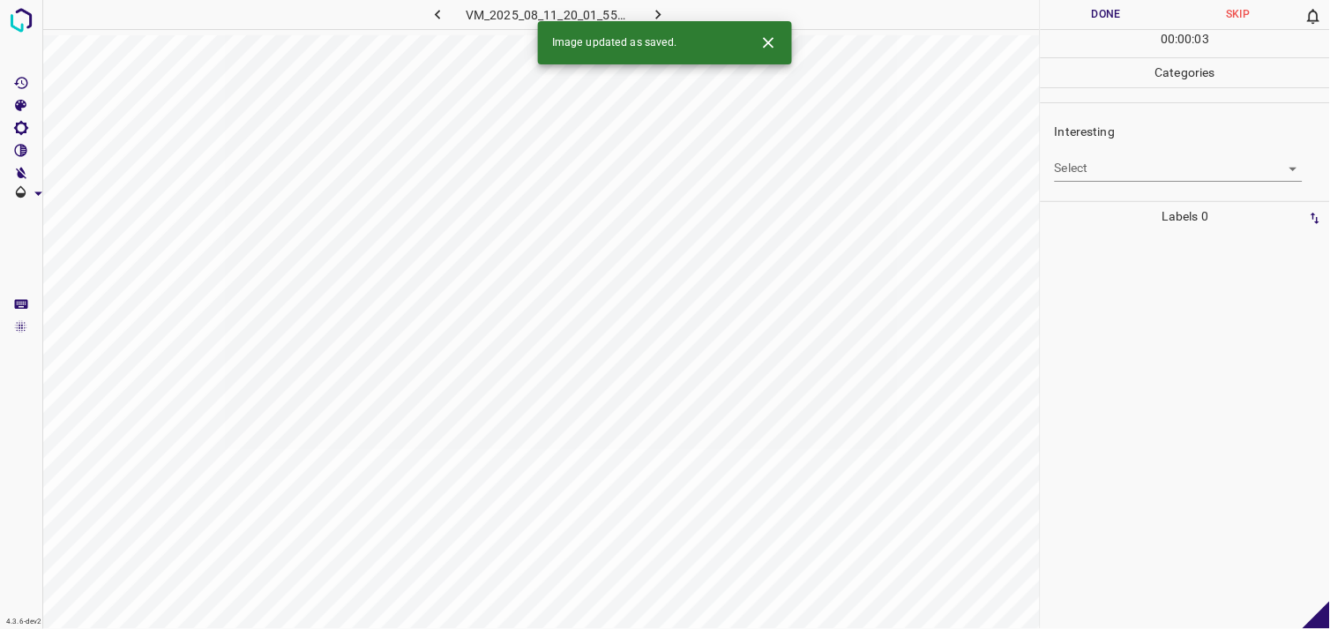
click at [1116, 174] on body "4.3.6-dev2 VM_2025_08_11_20_01_55_434_00.gif Done Skip 0 00 : 00 : 03 Categorie…" at bounding box center [665, 314] width 1330 height 629
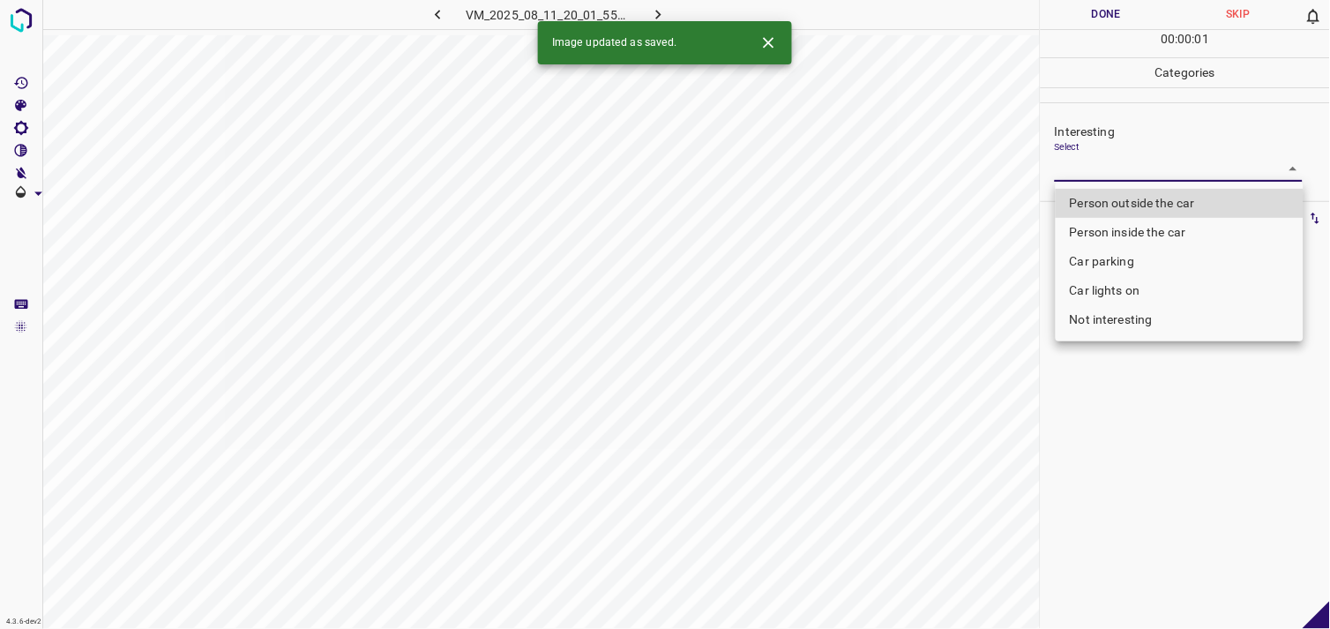
click at [1121, 256] on li "Car parking" at bounding box center [1179, 261] width 248 height 29
type input "Car parking"
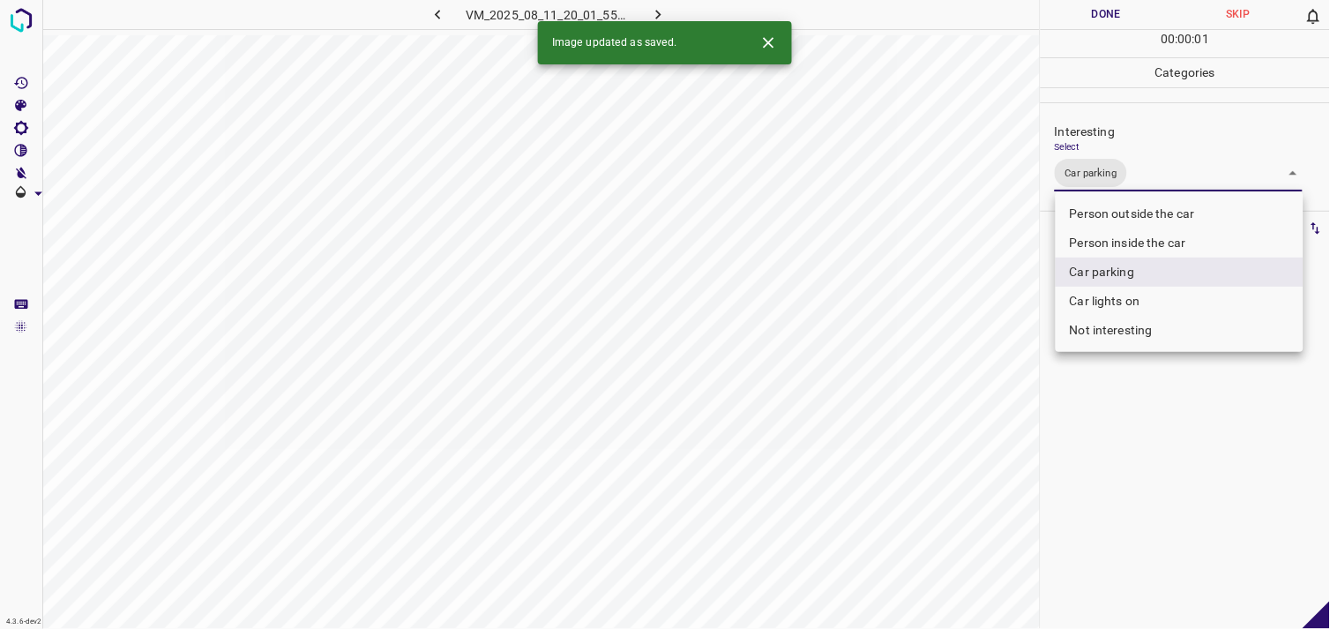
click at [1126, 432] on div at bounding box center [665, 314] width 1330 height 629
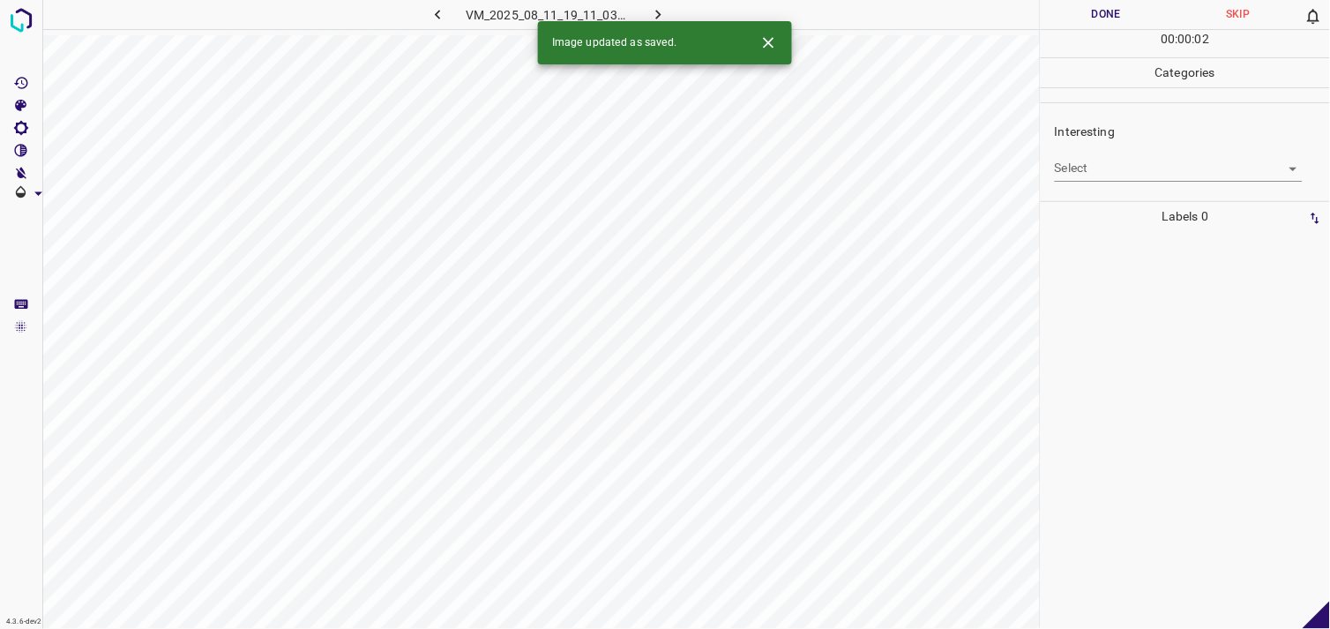
click at [1129, 159] on body "4.3.6-dev2 VM_2025_08_11_19_11_03_262_02.gif Done Skip 0 00 : 00 : 02 Categorie…" at bounding box center [665, 314] width 1330 height 629
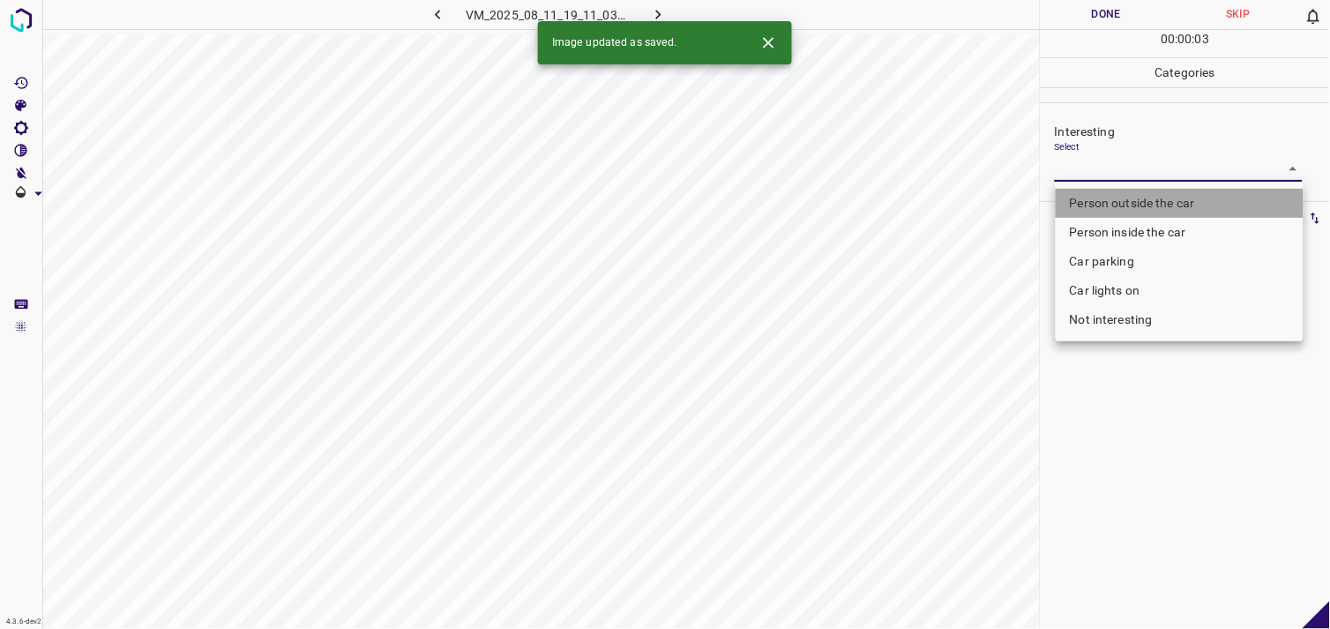
click at [1159, 206] on li "Person outside the car" at bounding box center [1179, 203] width 248 height 29
type input "Person outside the car"
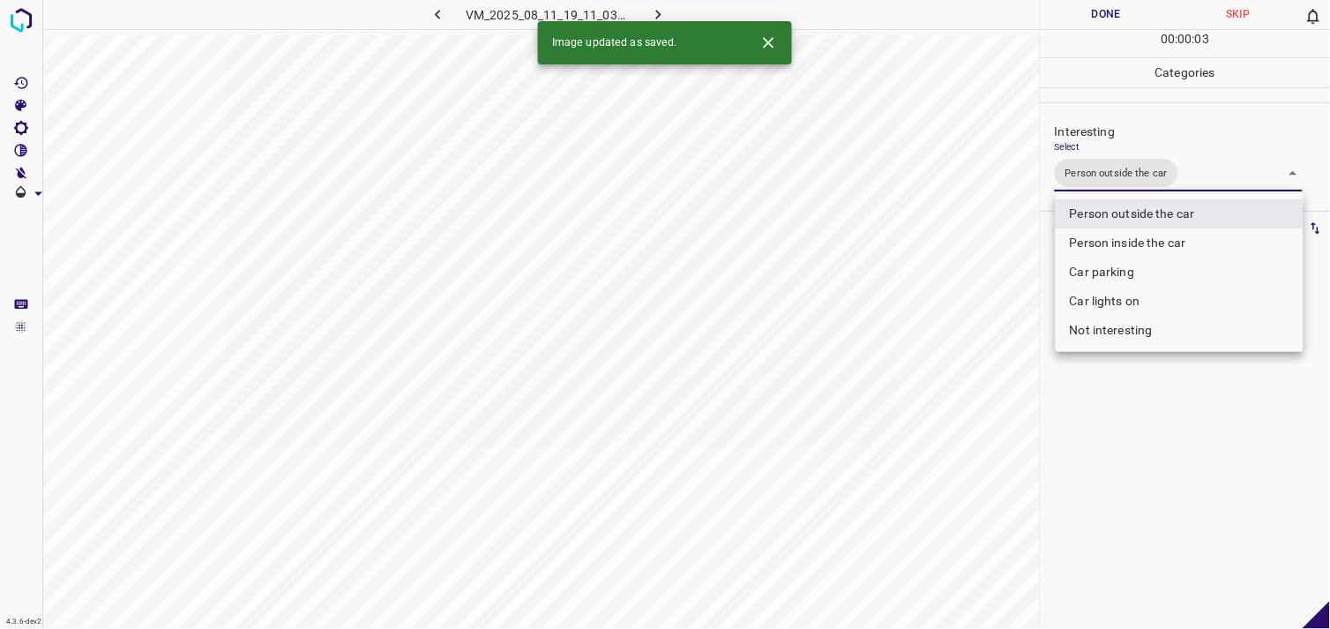
click at [1175, 444] on div at bounding box center [665, 314] width 1330 height 629
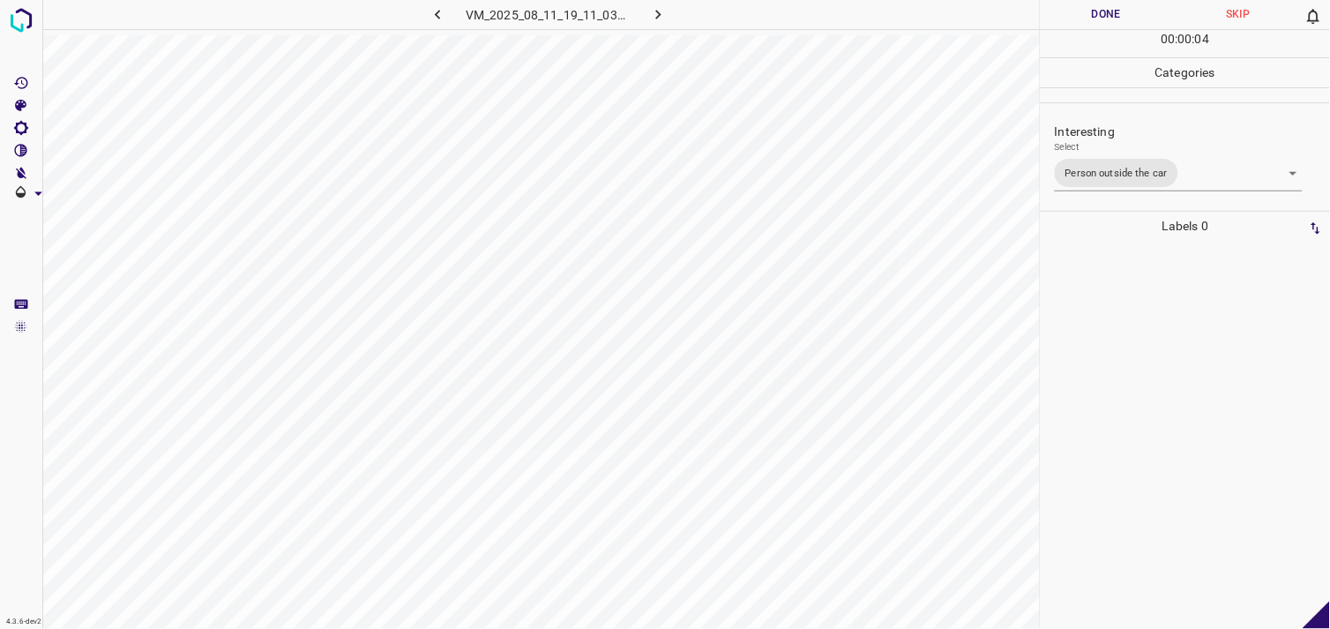
click at [1169, 380] on div at bounding box center [1185, 435] width 279 height 388
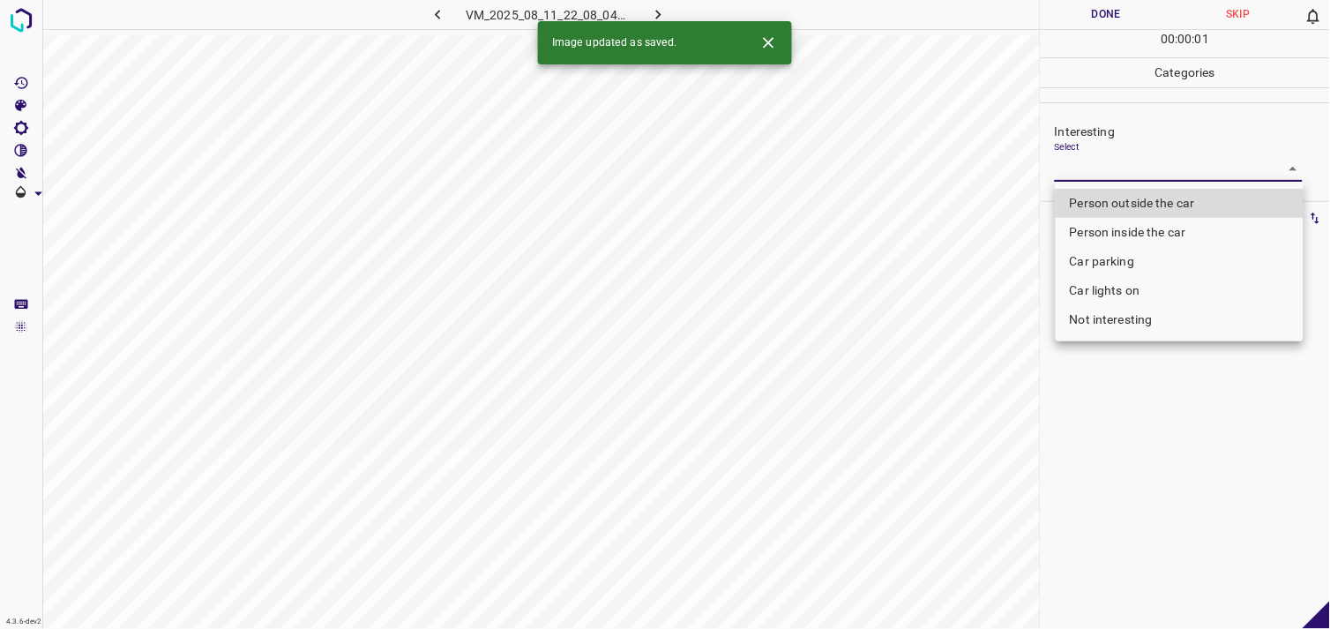
click at [1160, 171] on body "4.3.6-dev2 VM_2025_08_11_22_08_04_728_04.gif Done Skip 0 00 : 00 : 01 Categorie…" at bounding box center [665, 314] width 1330 height 629
click at [1166, 196] on li "Person outside the car" at bounding box center [1179, 203] width 248 height 29
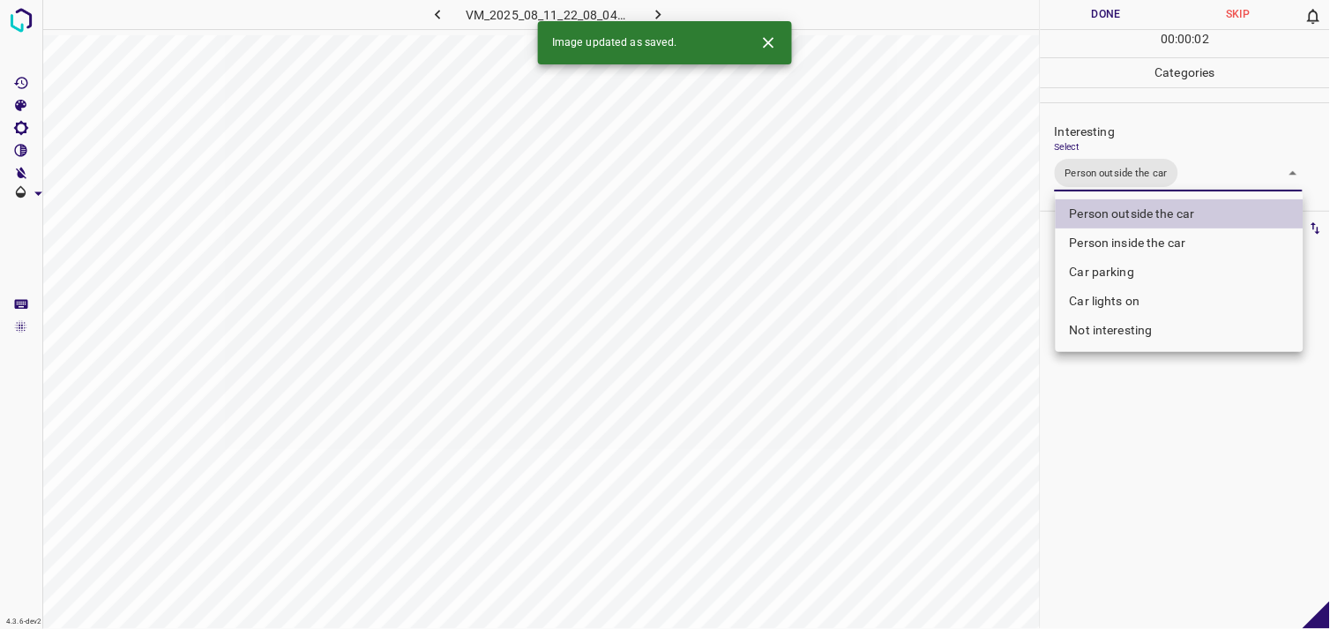
click at [1152, 441] on div at bounding box center [665, 314] width 1330 height 629
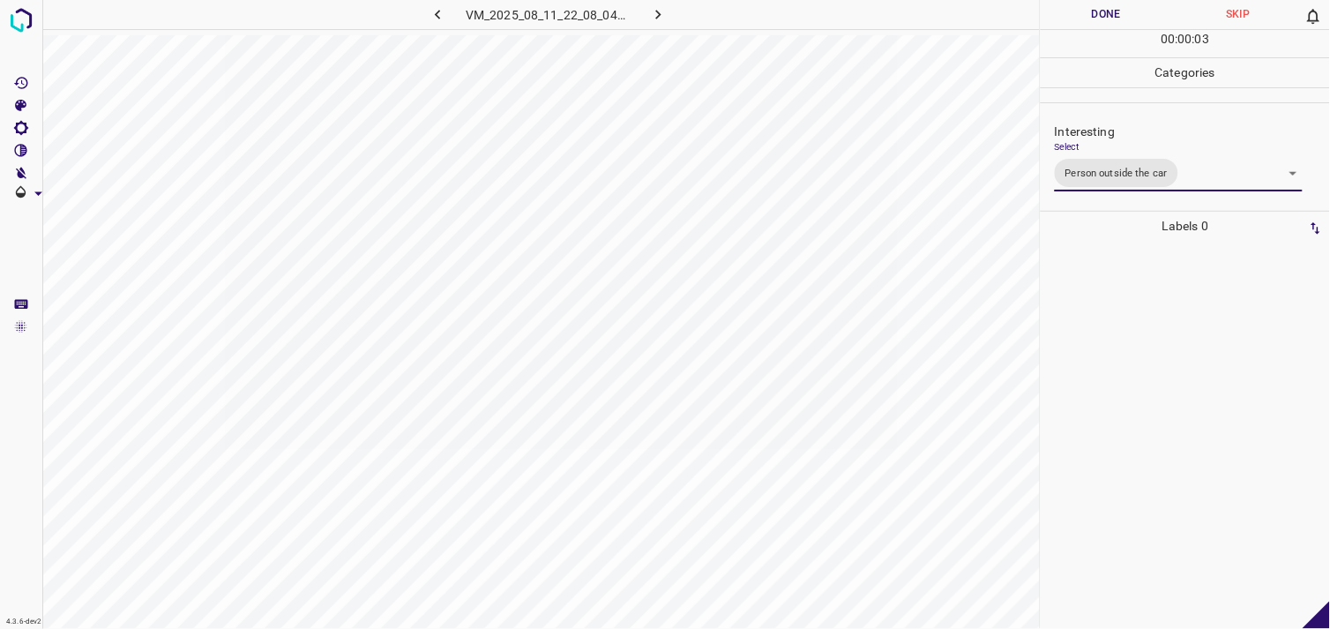
click at [1160, 373] on div at bounding box center [1185, 435] width 279 height 388
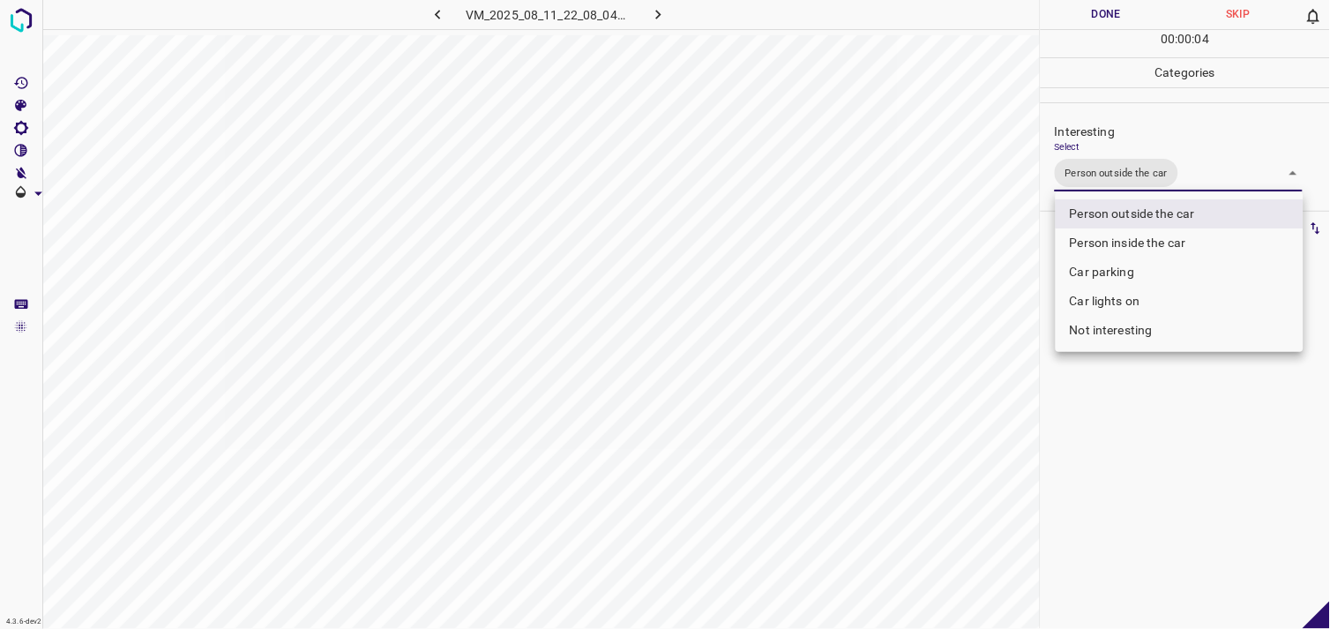
click at [1149, 174] on body "4.3.6-dev2 VM_2025_08_11_22_08_04_728_04.gif Done Skip 0 00 : 00 : 04 Categorie…" at bounding box center [665, 314] width 1330 height 629
click at [1129, 326] on li "Not interesting" at bounding box center [1179, 330] width 248 height 29
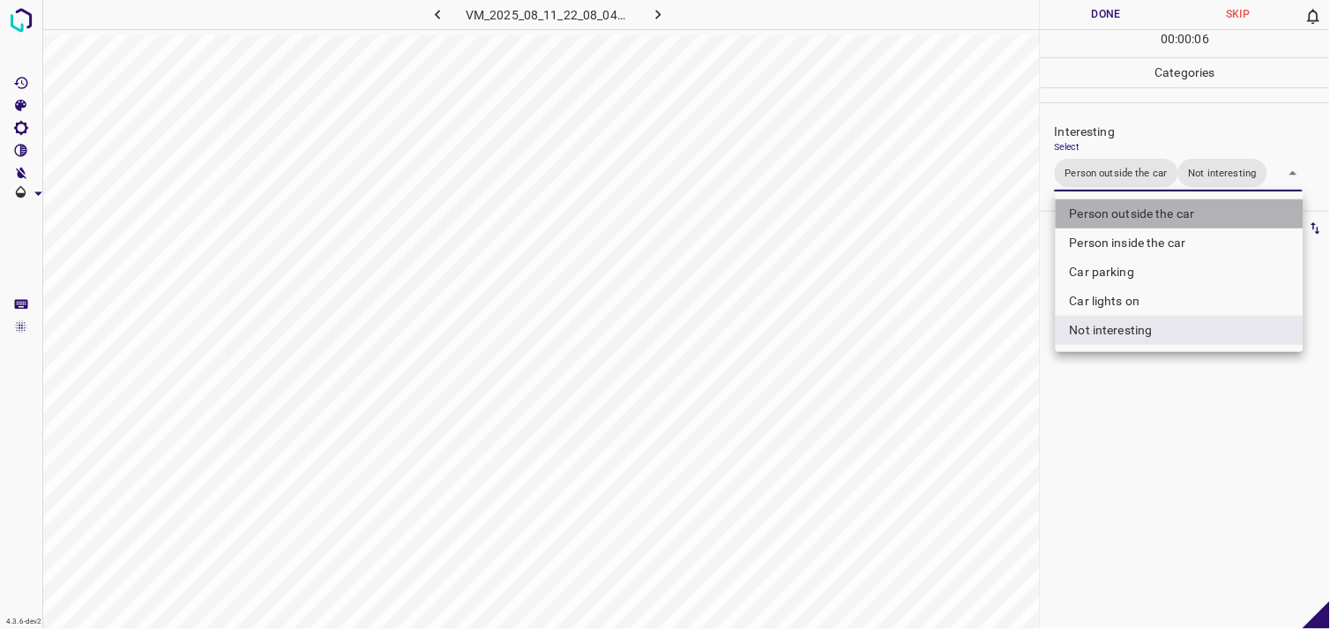
click at [1148, 216] on li "Person outside the car" at bounding box center [1179, 213] width 248 height 29
type input "Not interesting"
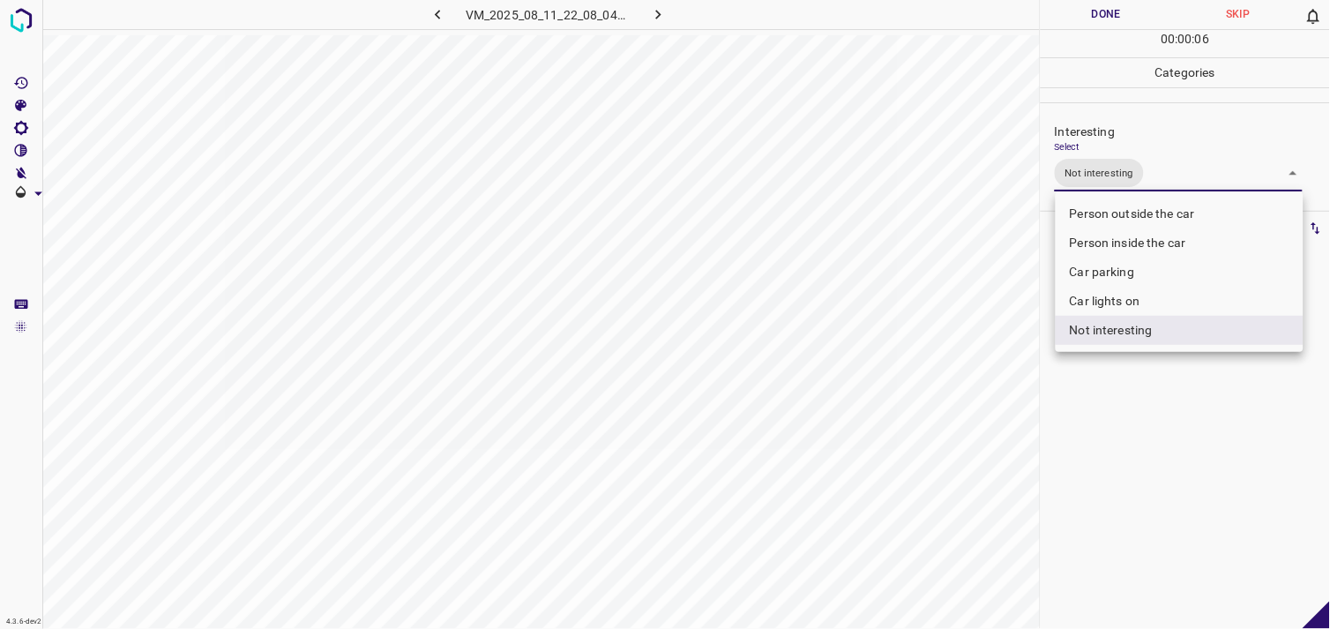
click at [1158, 442] on div at bounding box center [665, 314] width 1330 height 629
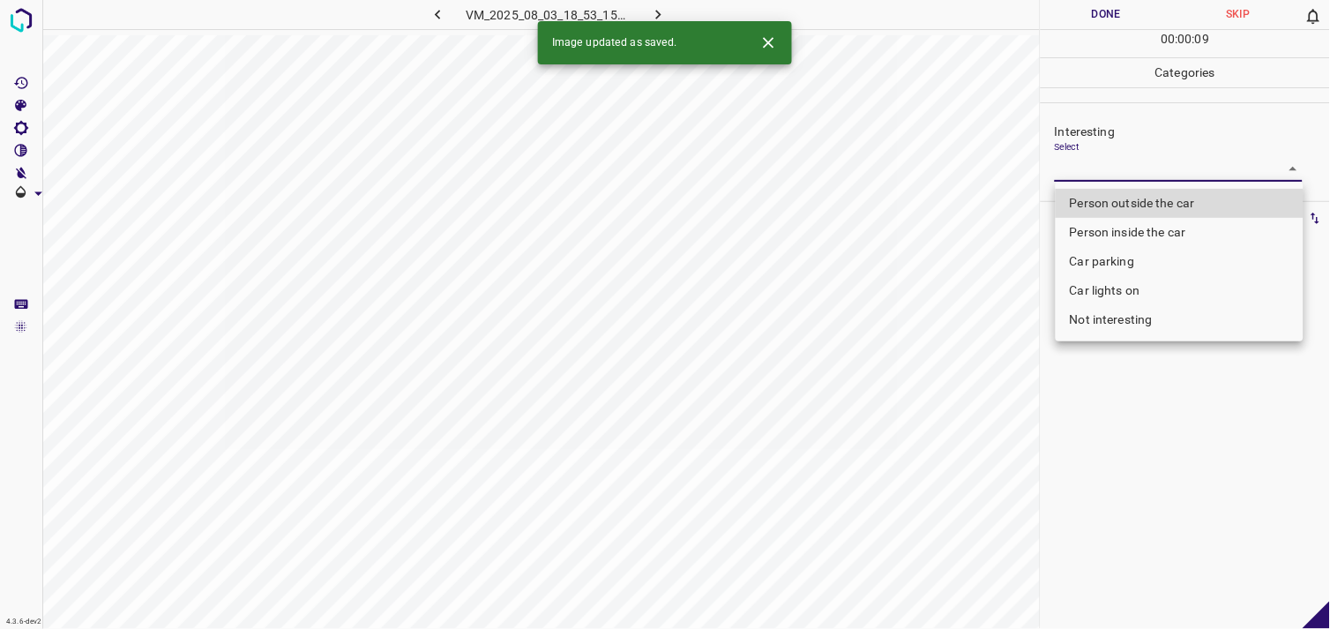
click at [1112, 166] on body "4.3.6-dev2 VM_2025_08_03_18_53_15_582_03.gif Done Skip 0 00 : 00 : 09 Categorie…" at bounding box center [665, 314] width 1330 height 629
click at [1135, 198] on li "Person outside the car" at bounding box center [1179, 203] width 248 height 29
type input "Person outside the car"
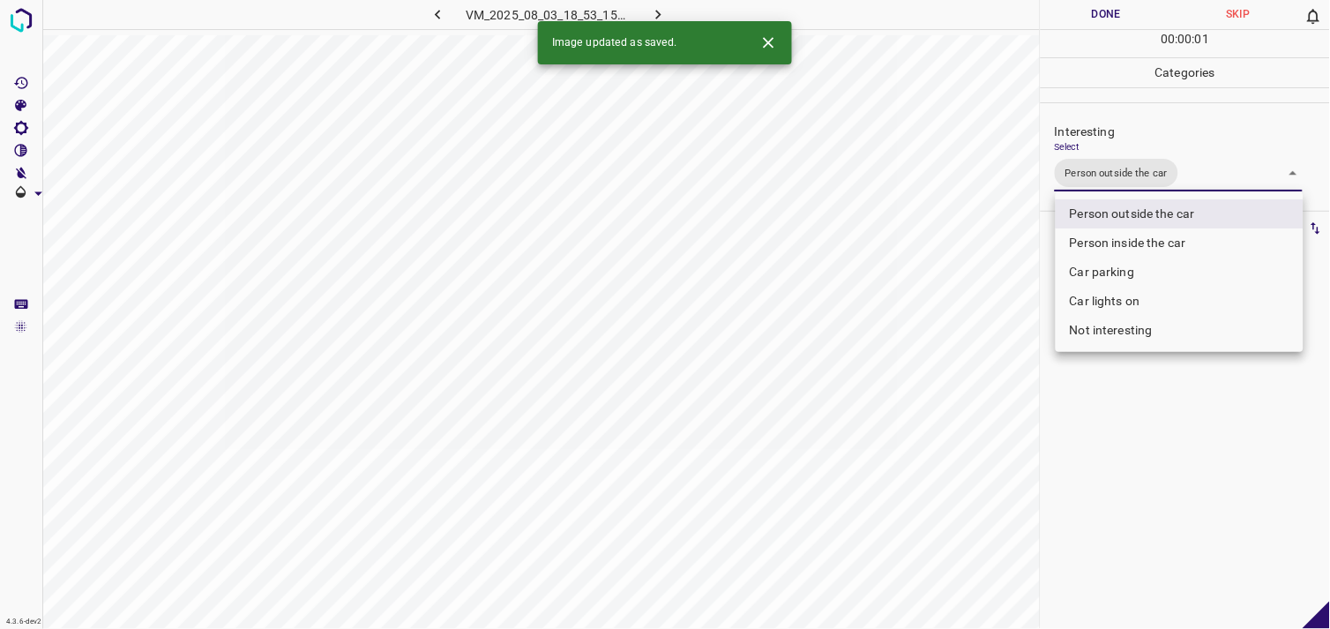
click at [1132, 492] on div at bounding box center [665, 314] width 1330 height 629
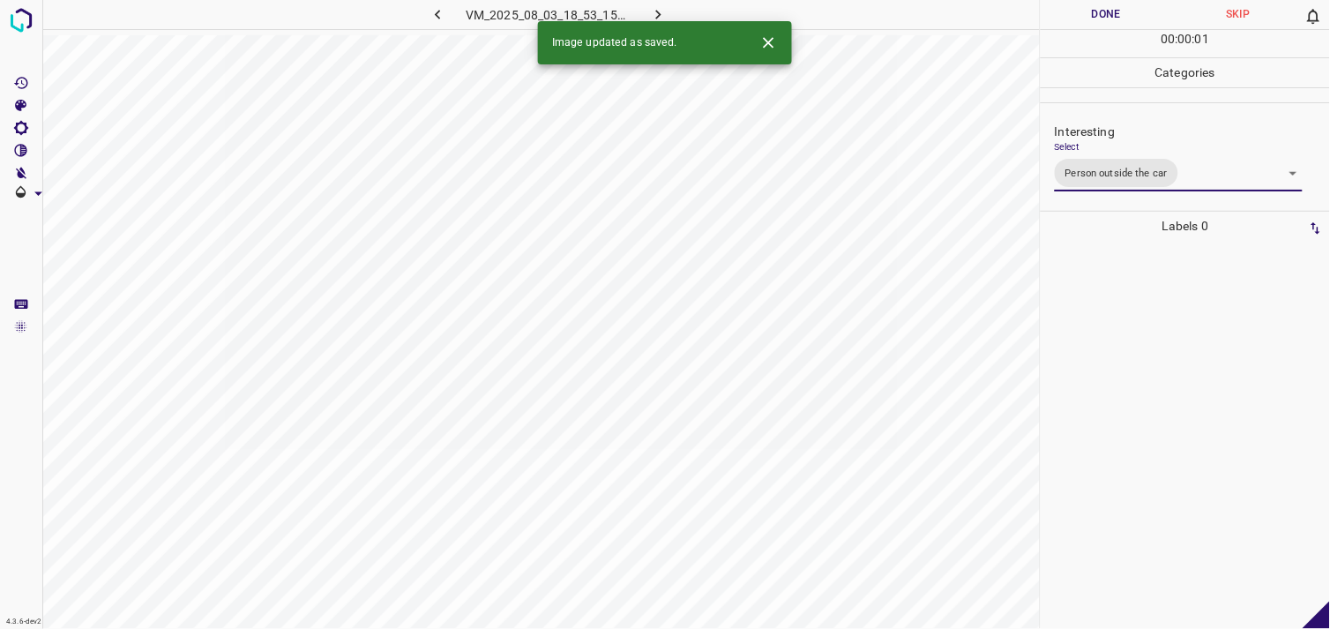
click at [1139, 376] on div at bounding box center [1185, 435] width 279 height 388
click at [1144, 179] on body "4.3.6-dev2 VM_2025_08_11_20_17_19_759_00.gif Done Skip 0 00 : 01 : 02 Categorie…" at bounding box center [665, 314] width 1330 height 629
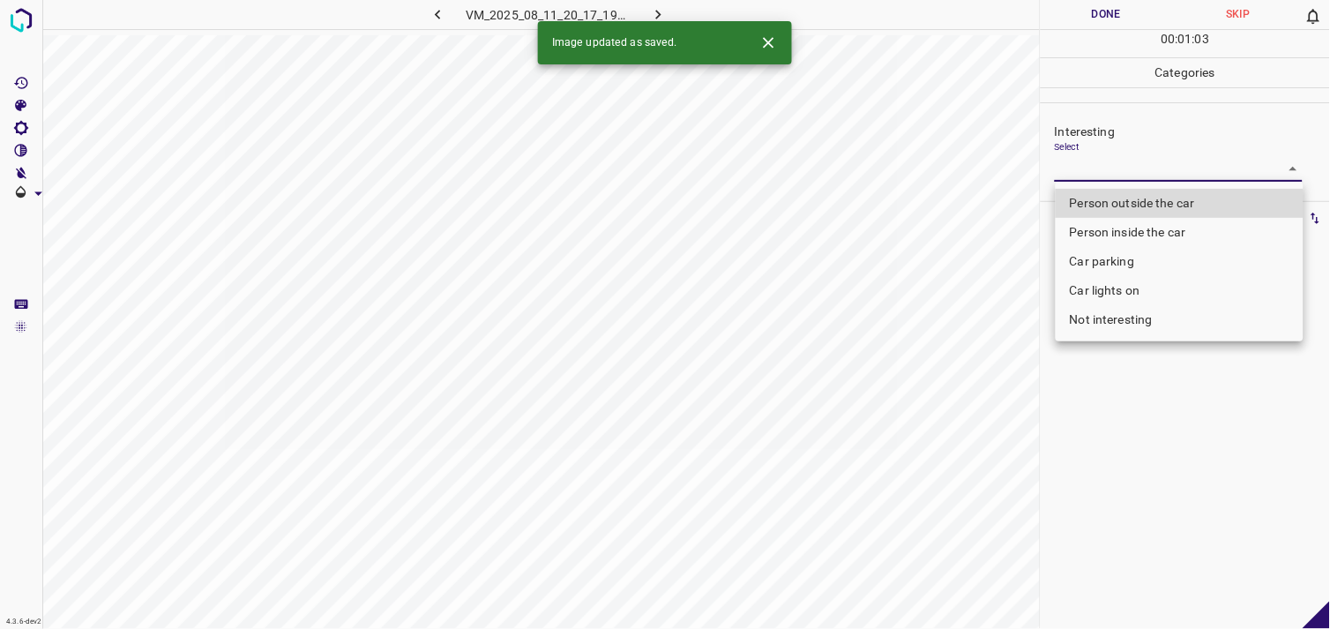
click at [1148, 199] on li "Person outside the car" at bounding box center [1179, 203] width 248 height 29
type input "Person outside the car"
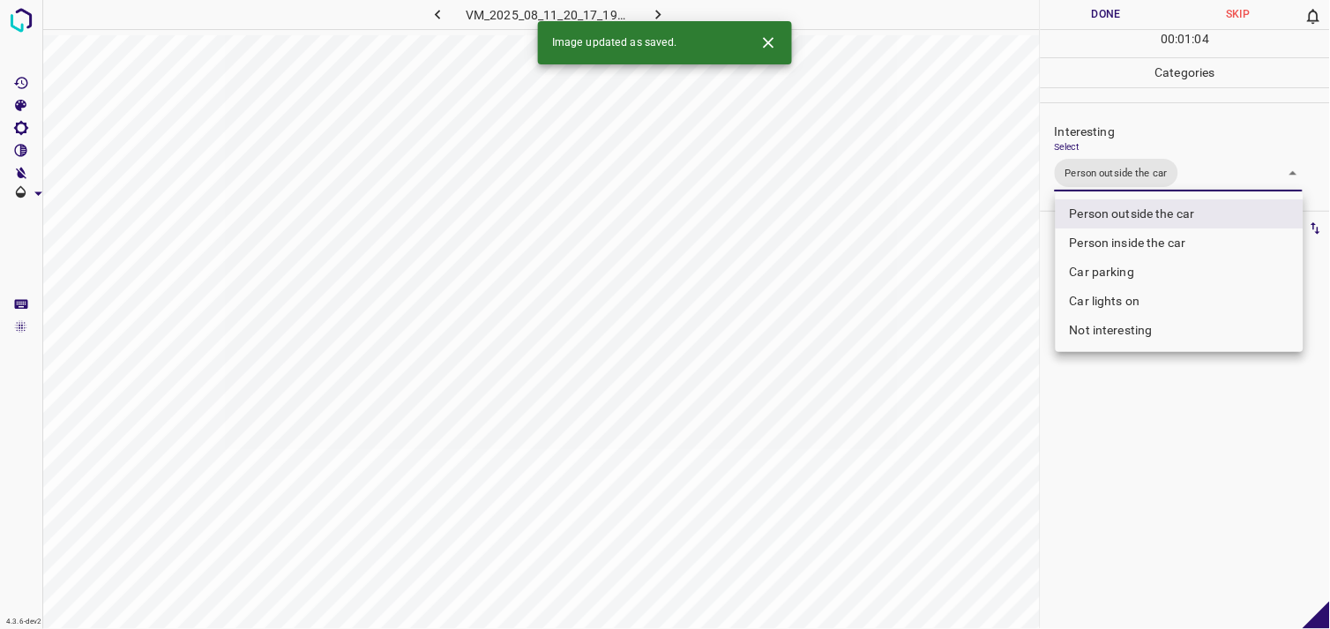
click at [1162, 501] on div at bounding box center [665, 314] width 1330 height 629
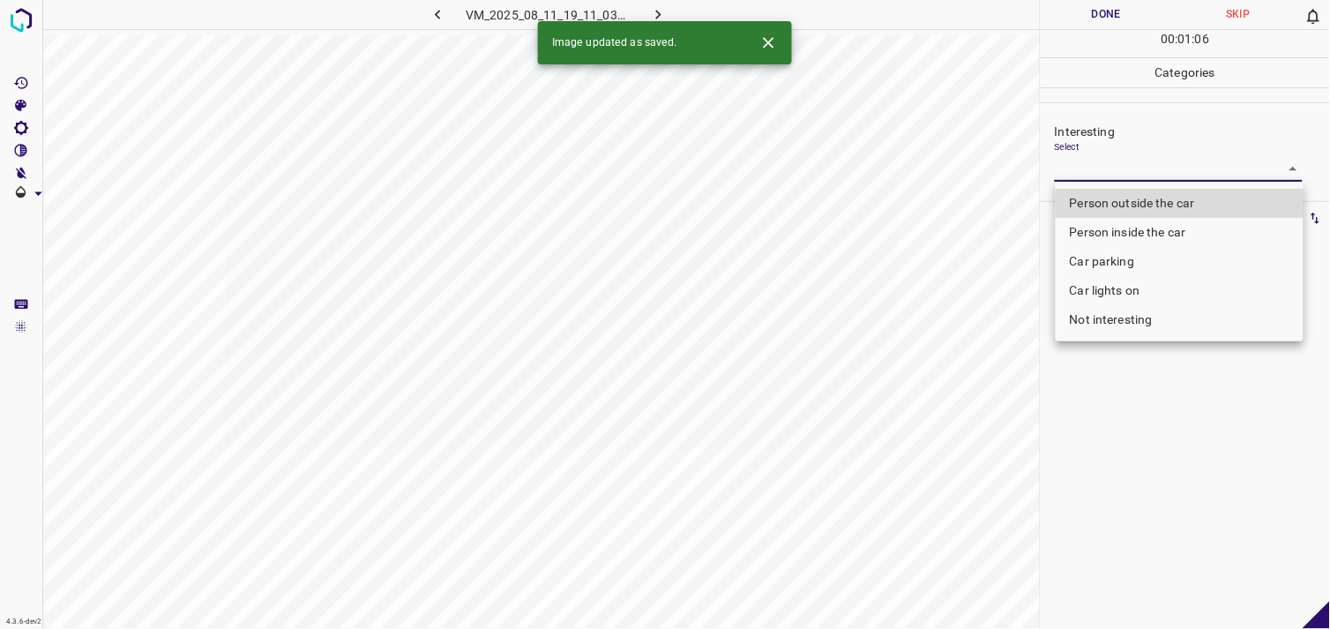
click at [1136, 164] on body "4.3.6-dev2 VM_2025_08_11_19_11_03_262_00.gif Done Skip 0 00 : 01 : 06 Categorie…" at bounding box center [665, 314] width 1330 height 629
click at [1148, 192] on li "Person outside the car" at bounding box center [1179, 203] width 248 height 29
type input "Person outside the car"
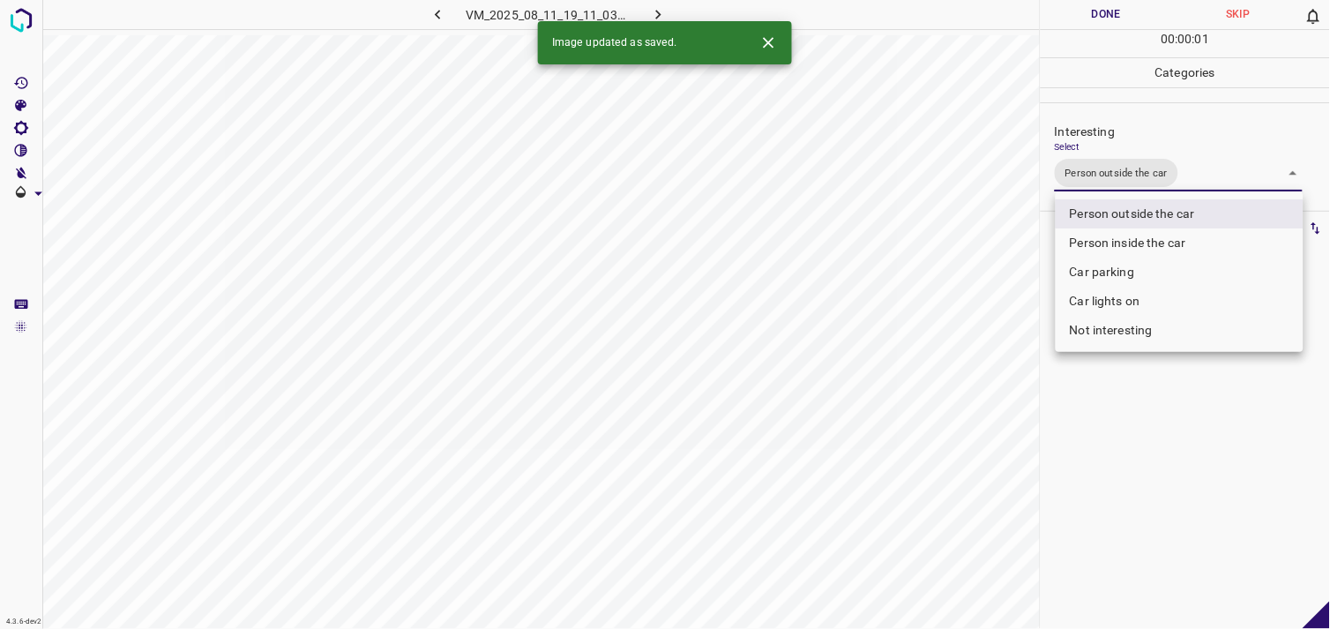
click at [1144, 421] on div at bounding box center [665, 314] width 1330 height 629
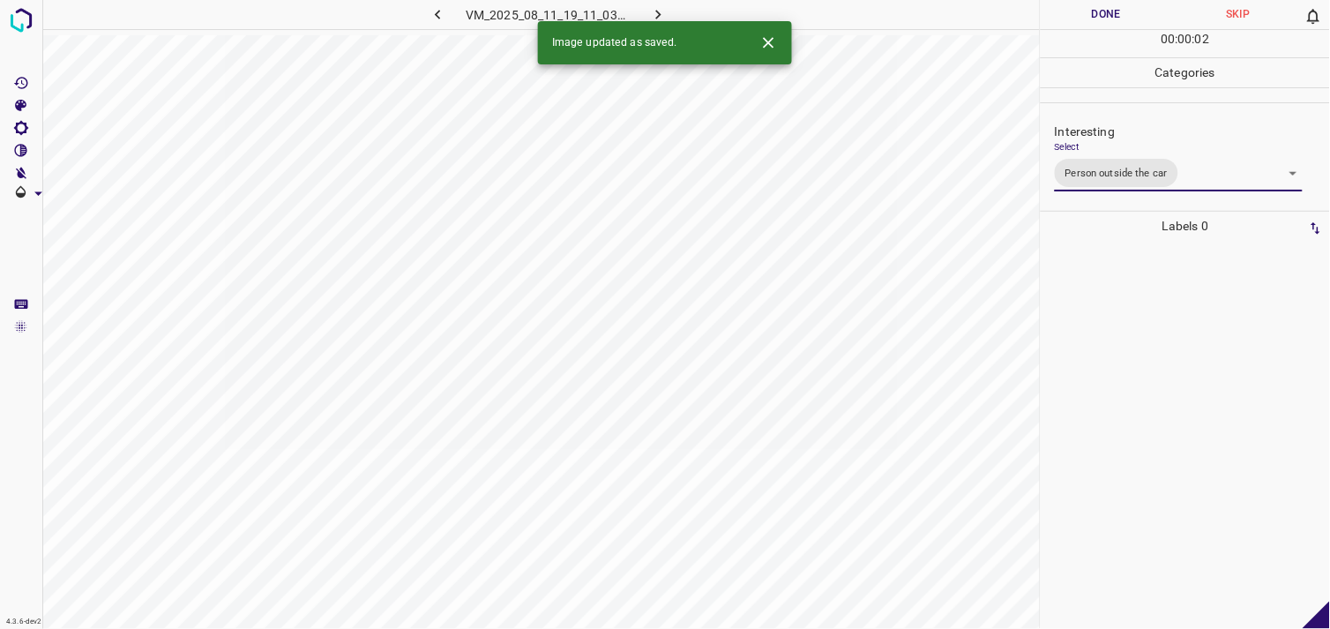
click at [1134, 416] on div at bounding box center [1185, 435] width 279 height 388
click at [1117, 179] on body "4.3.6-dev2 VM_2025_08_03_18_33_38_832_05.gif Done Skip 0 00 : 00 : 03 Categorie…" at bounding box center [665, 314] width 1330 height 629
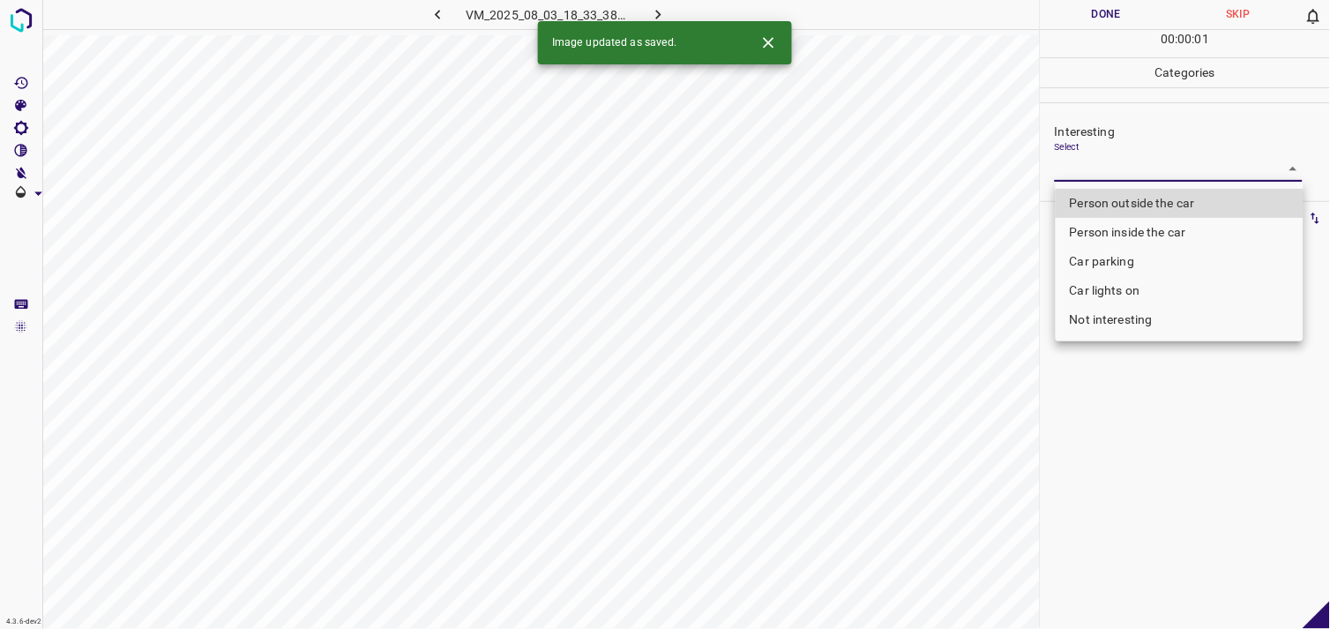
click at [1124, 197] on li "Person outside the car" at bounding box center [1179, 203] width 248 height 29
type input "Person outside the car"
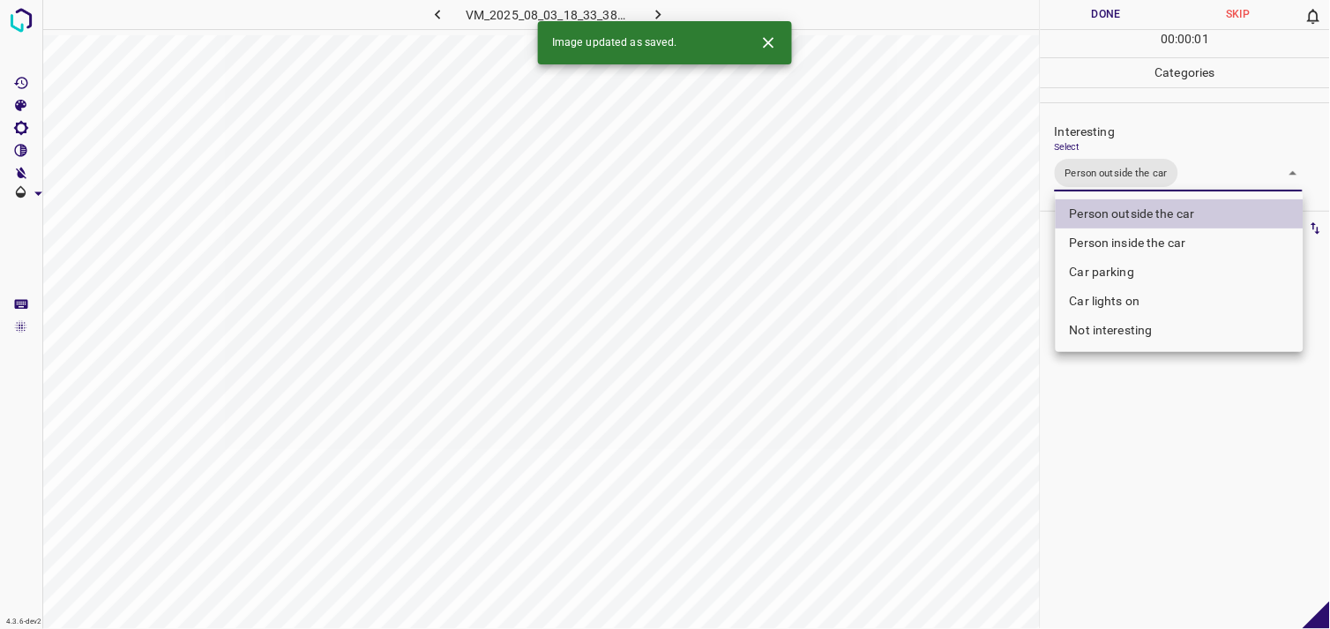
click at [1088, 448] on div at bounding box center [665, 314] width 1330 height 629
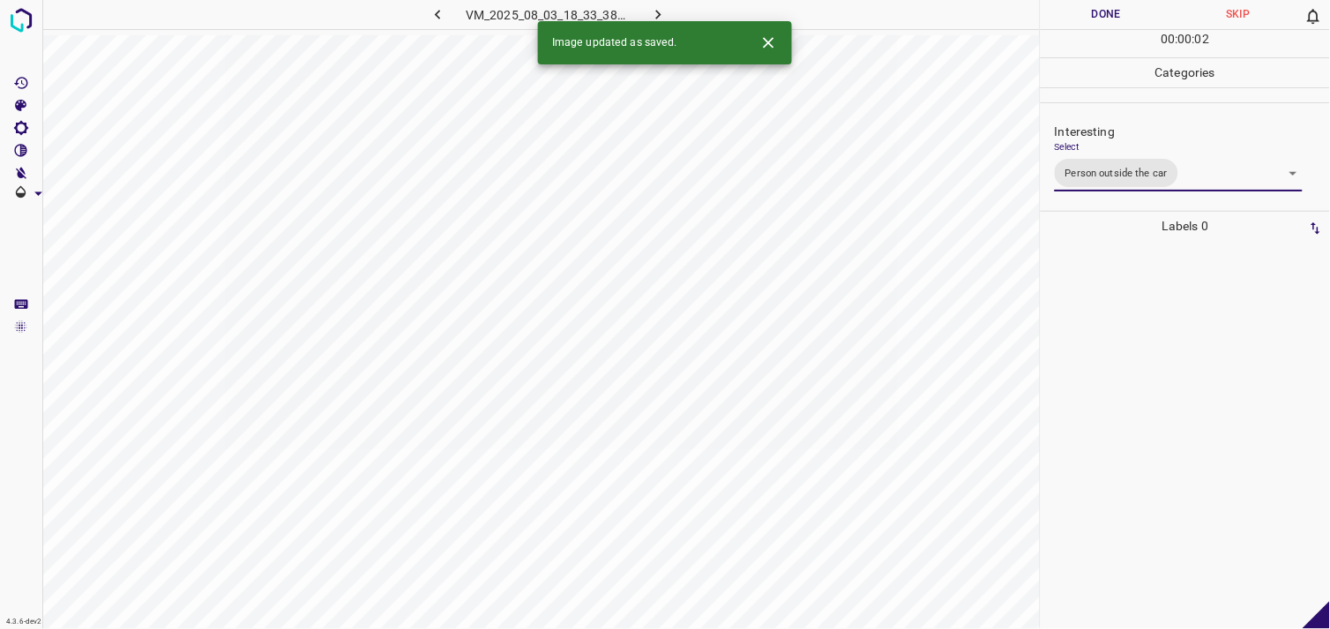
click at [1129, 367] on div at bounding box center [1185, 435] width 279 height 388
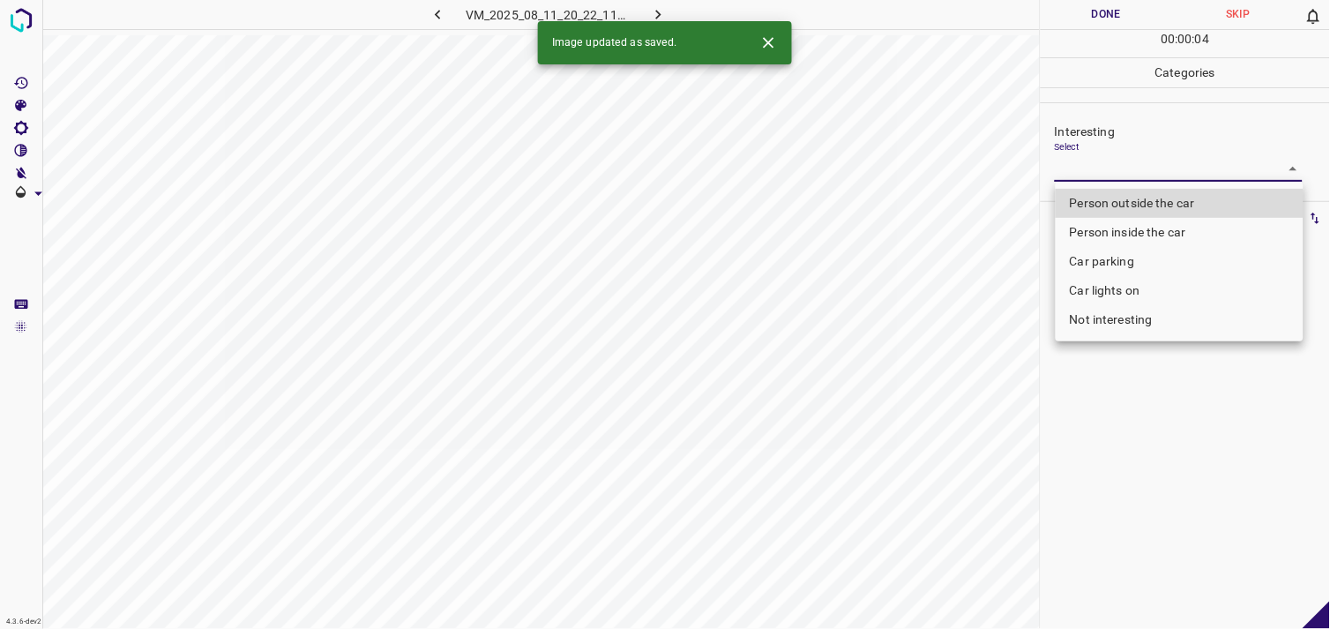
click at [1150, 176] on body "4.3.6-dev2 VM_2025_08_11_20_22_11_151_00.gif Done Skip 0 00 : 00 : 04 Categorie…" at bounding box center [665, 314] width 1330 height 629
click at [1153, 201] on li "Person outside the car" at bounding box center [1179, 203] width 248 height 29
type input "Person outside the car"
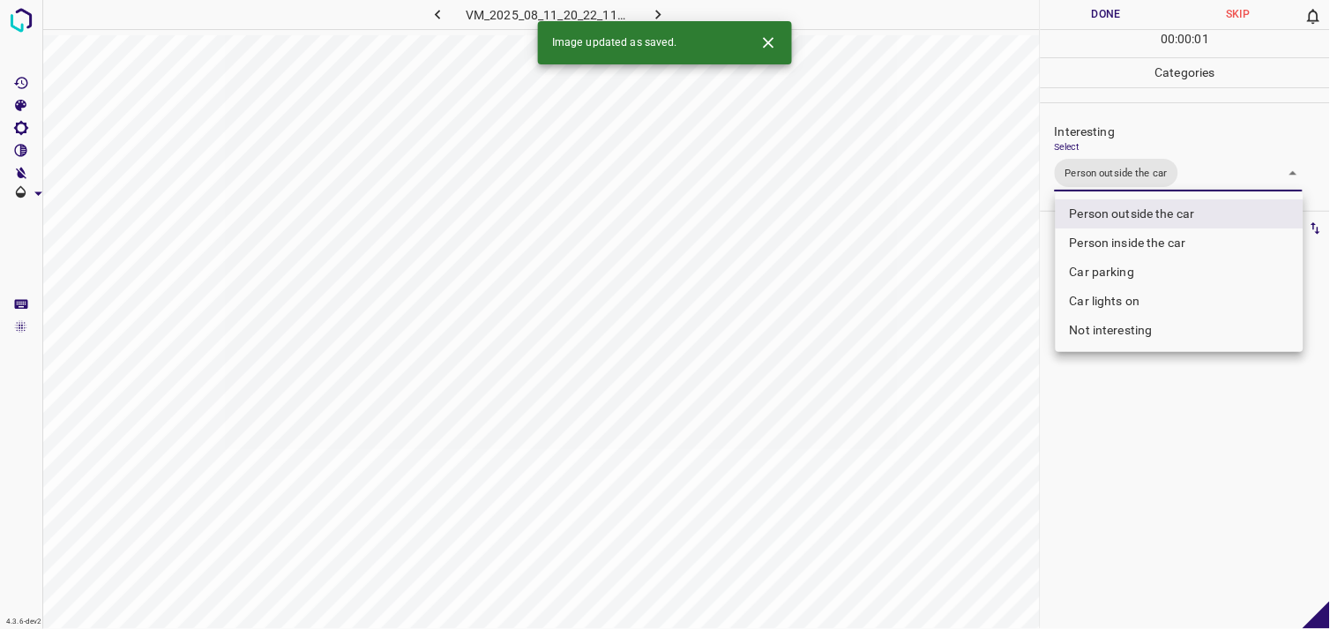
drag, startPoint x: 1143, startPoint y: 421, endPoint x: 1153, endPoint y: 385, distance: 36.8
click at [1143, 421] on div at bounding box center [665, 314] width 1330 height 629
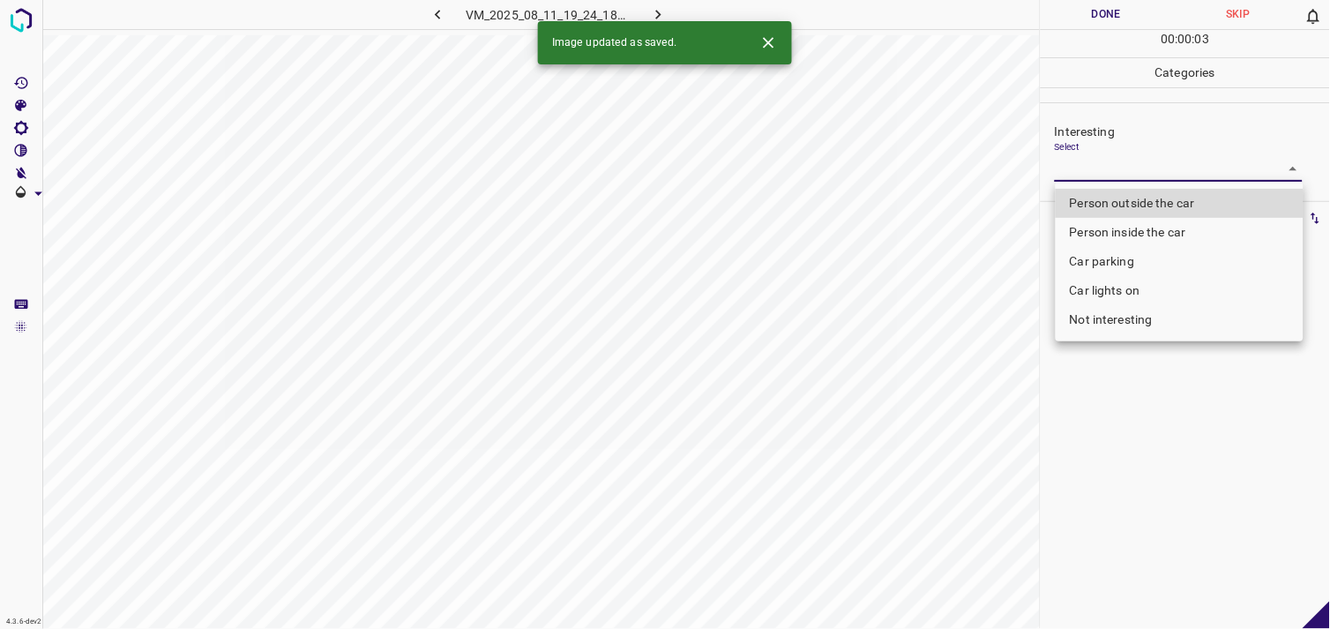
click at [1159, 160] on body "4.3.6-dev2 VM_2025_08_11_19_24_18_229_02.gif Done Skip 0 00 : 00 : 03 Categorie…" at bounding box center [665, 314] width 1330 height 629
click at [1148, 196] on li "Person outside the car" at bounding box center [1179, 203] width 248 height 29
type input "Person outside the car"
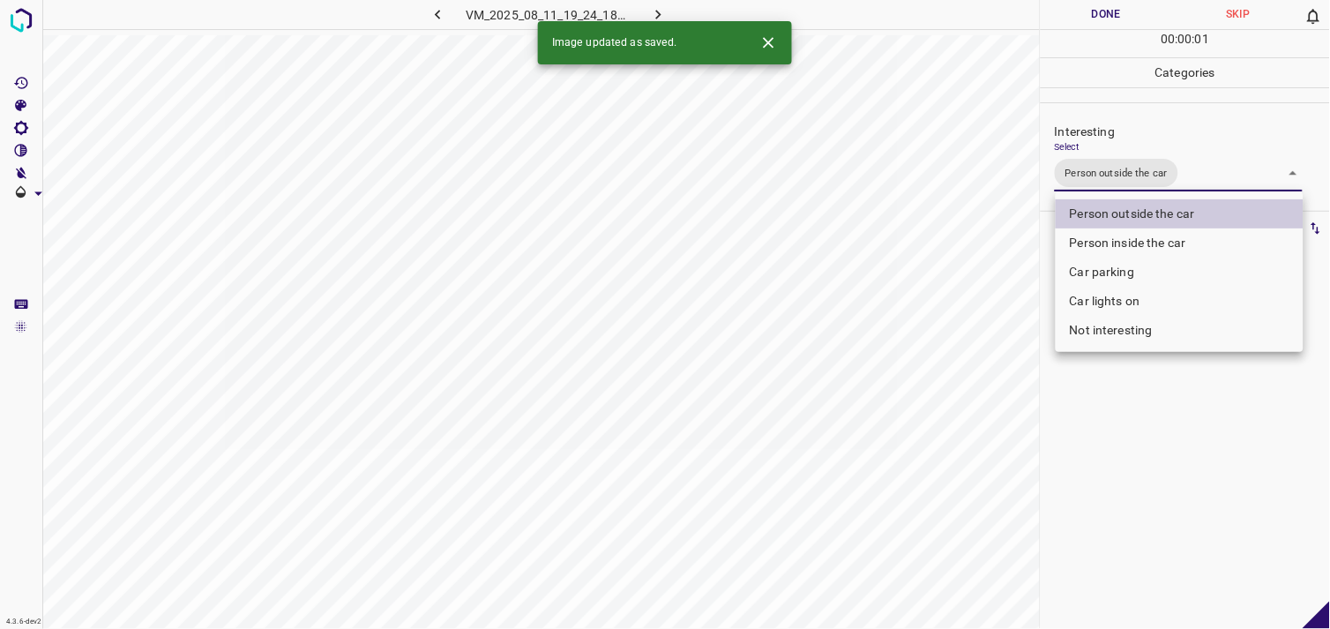
click at [1152, 452] on div at bounding box center [665, 314] width 1330 height 629
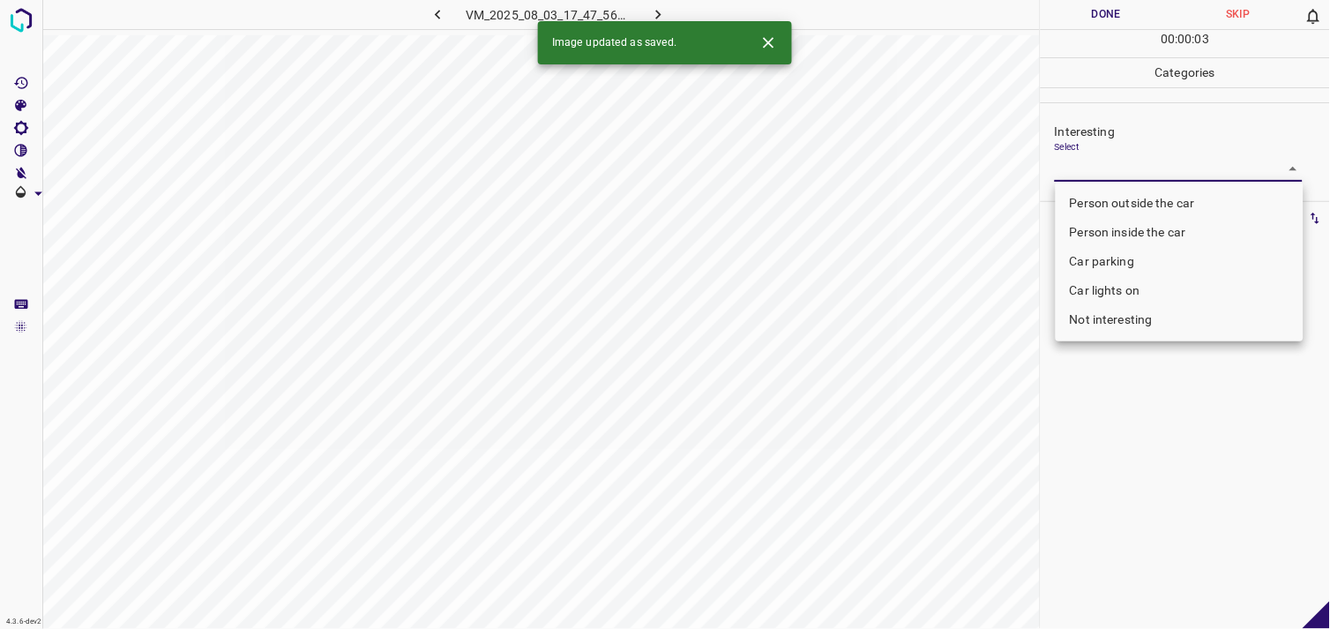
click at [1139, 169] on body "4.3.6-dev2 VM_2025_08_03_17_47_56_345_03.gif Done Skip 0 00 : 00 : 03 Categorie…" at bounding box center [665, 314] width 1330 height 629
click at [1138, 259] on li "Car parking" at bounding box center [1179, 261] width 248 height 29
type input "Car parking"
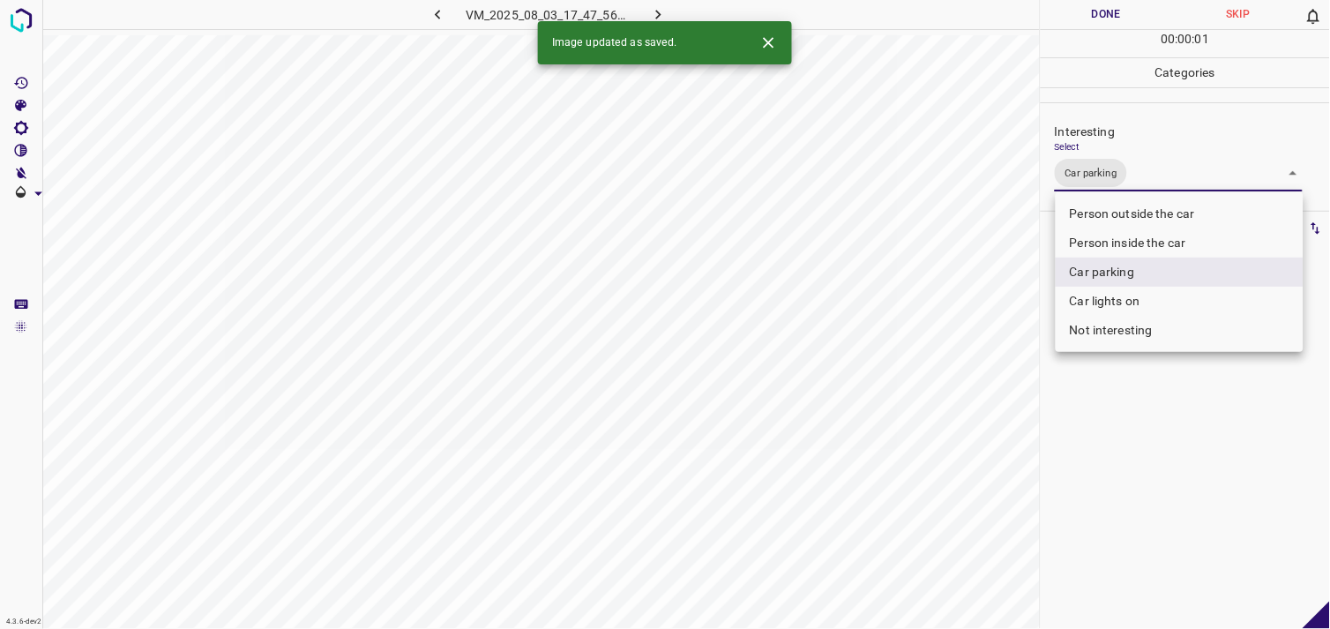
click at [1136, 416] on div at bounding box center [665, 314] width 1330 height 629
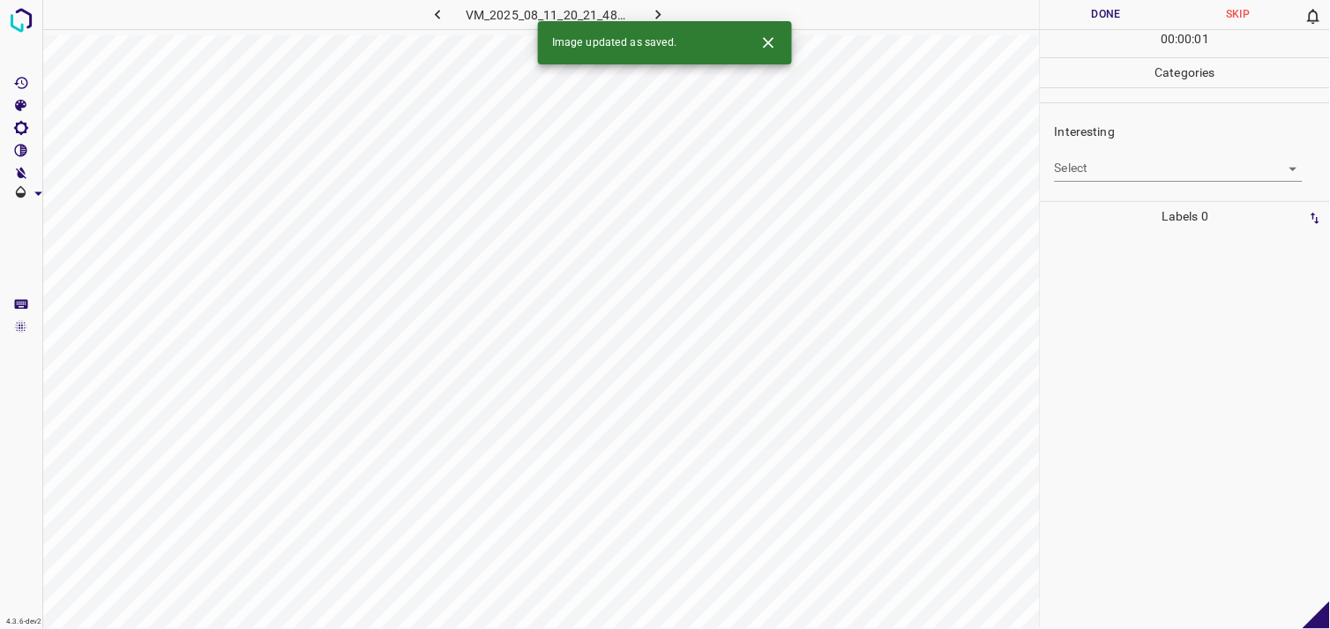
click at [1116, 172] on body "4.3.6-dev2 VM_2025_08_11_20_21_48_197_11.gif Done Skip 0 00 : 00 : 01 Categorie…" at bounding box center [665, 314] width 1330 height 629
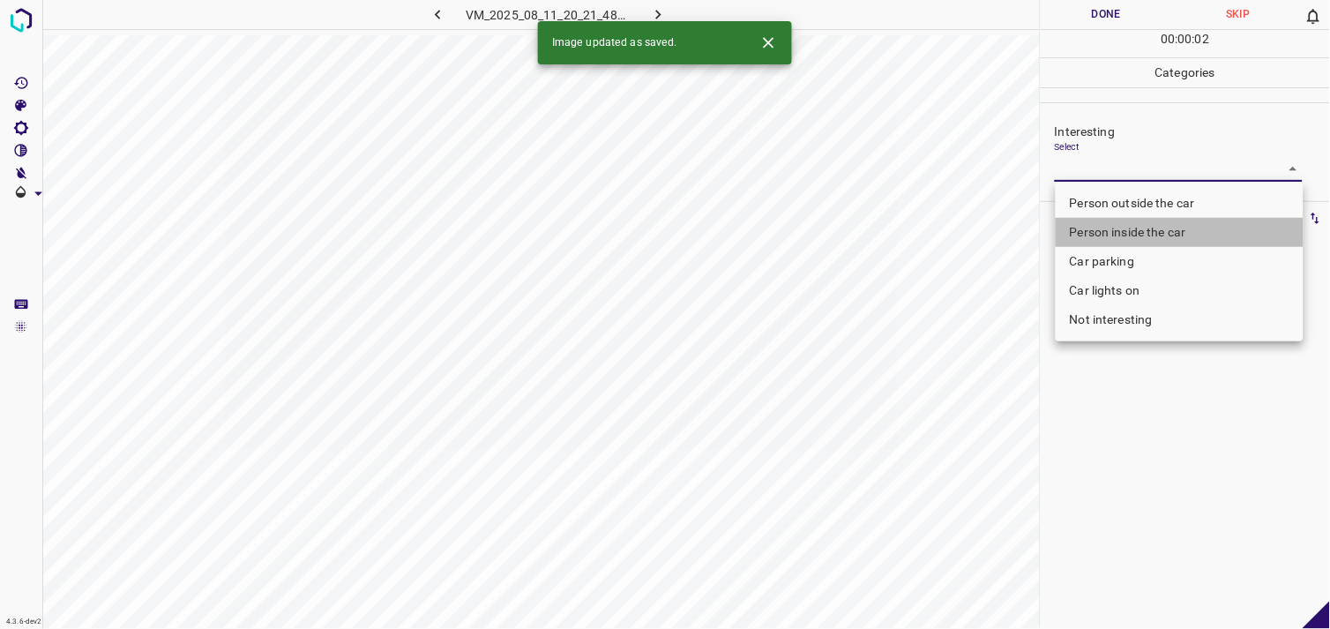
click at [1132, 225] on li "Person inside the car" at bounding box center [1179, 232] width 248 height 29
type input "Person inside the car"
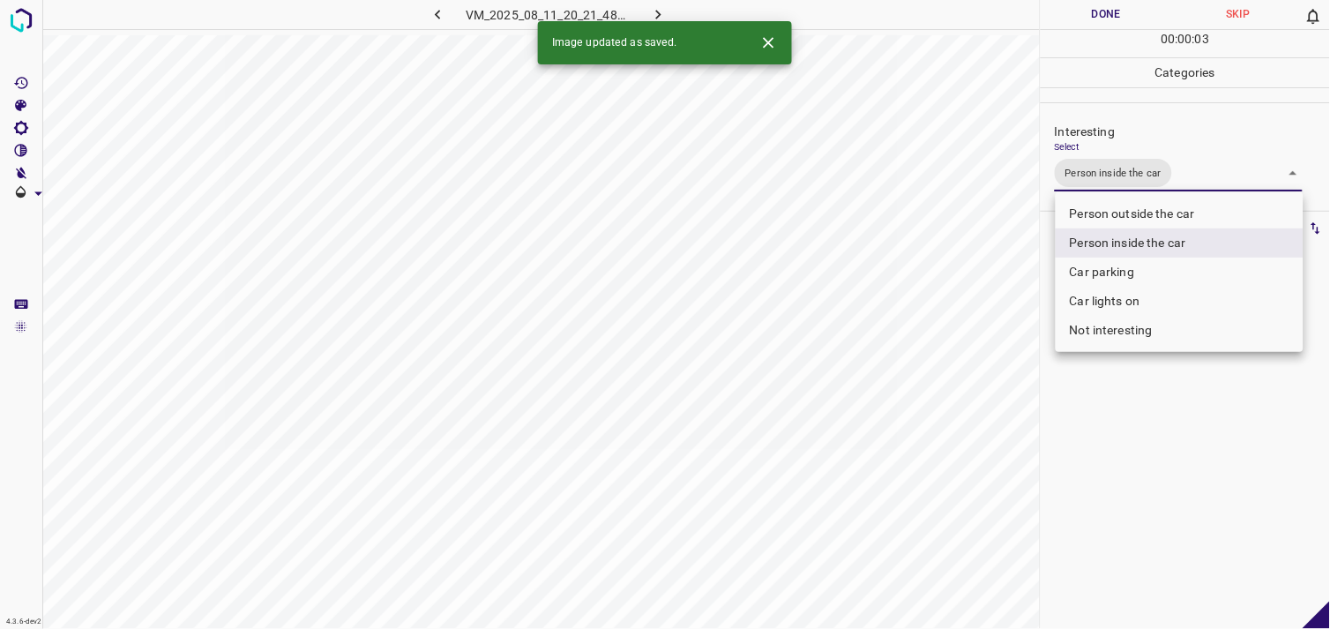
click at [1140, 409] on div at bounding box center [665, 314] width 1330 height 629
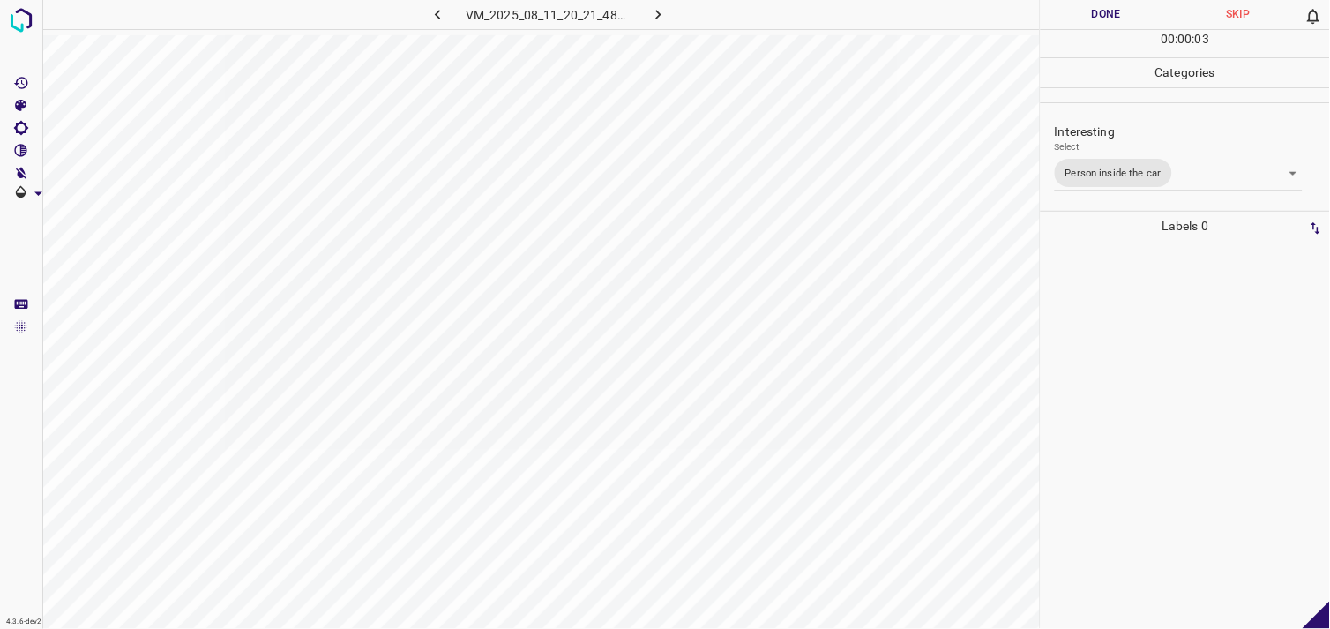
click at [1135, 367] on div at bounding box center [1185, 435] width 279 height 388
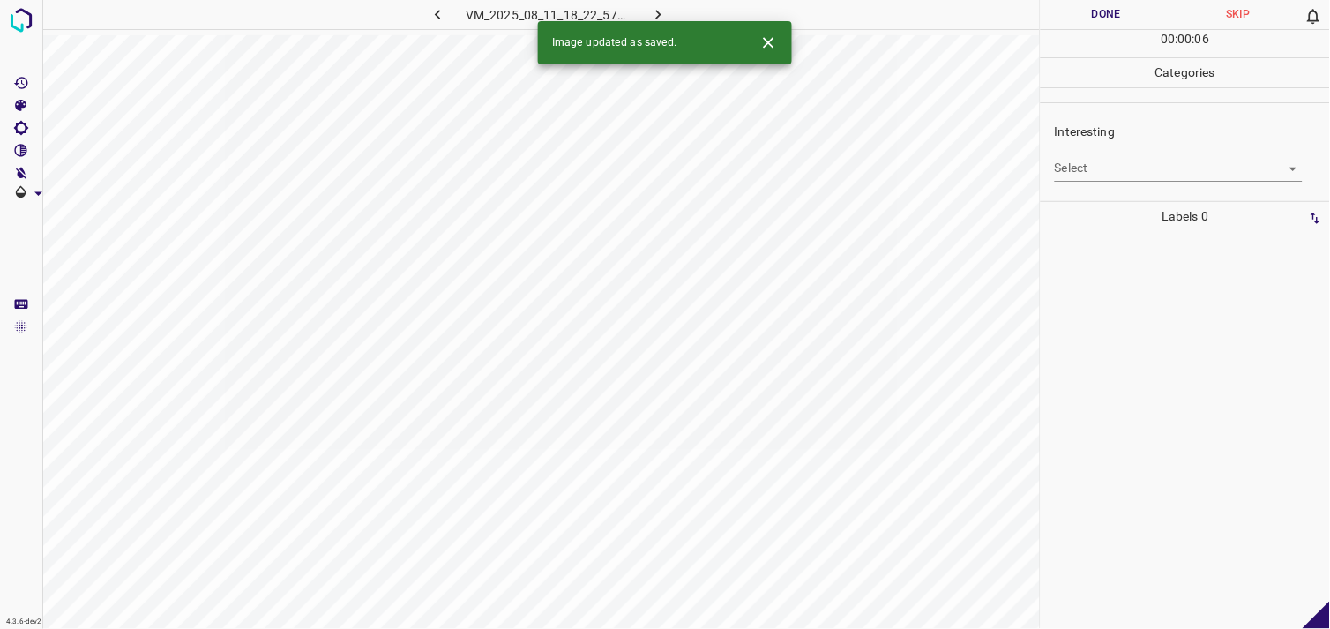
click at [1127, 179] on body "4.3.6-dev2 VM_2025_08_11_18_22_57_152_06.gif Done Skip 0 00 : 00 : 06 Categorie…" at bounding box center [665, 314] width 1330 height 629
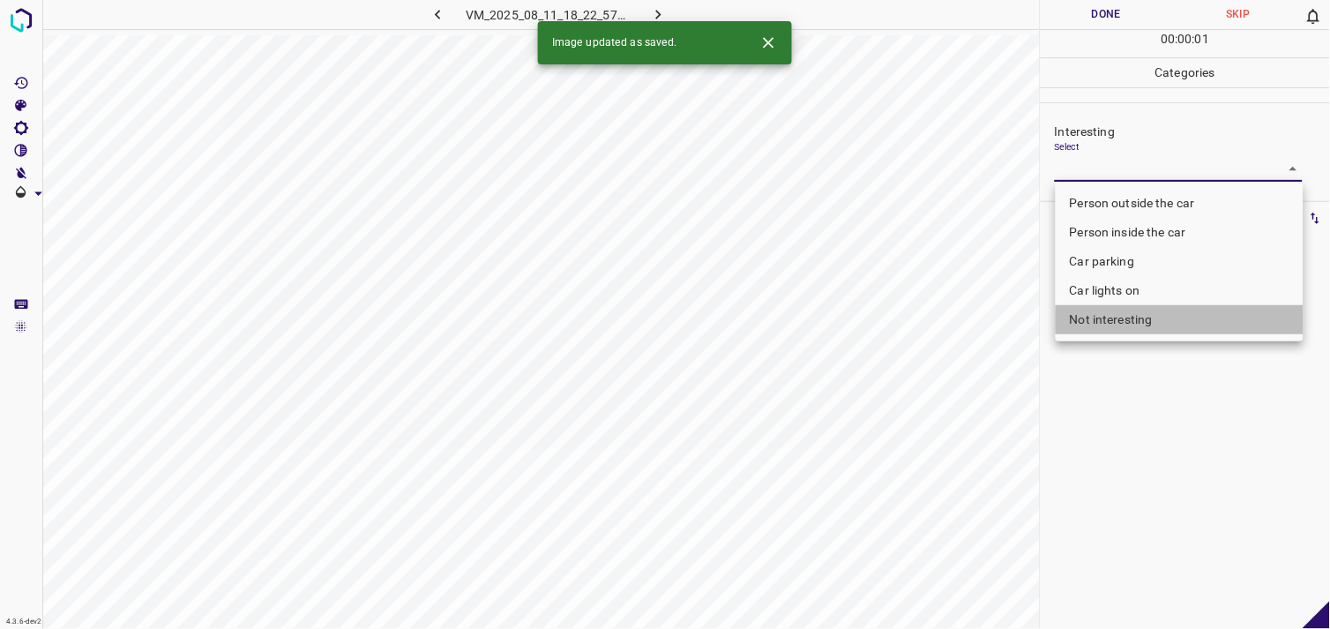
click at [1129, 317] on li "Not interesting" at bounding box center [1179, 319] width 248 height 29
type input "Not interesting"
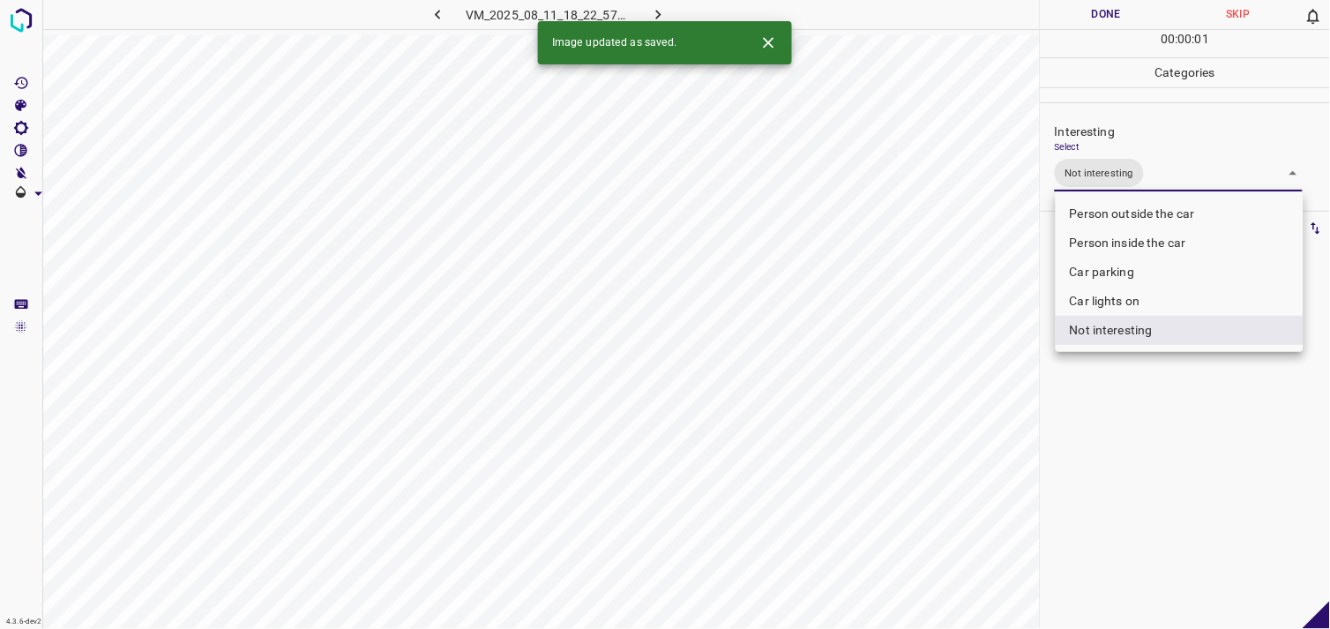
click at [1116, 416] on div at bounding box center [665, 314] width 1330 height 629
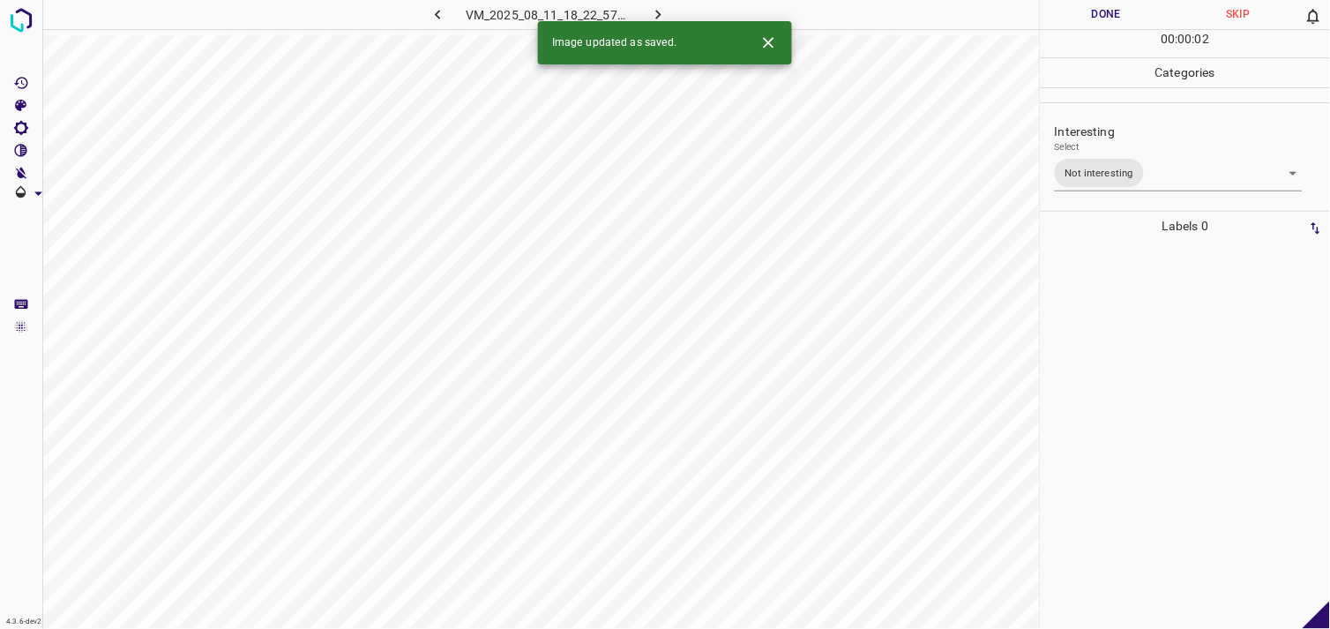
click at [1129, 384] on div at bounding box center [1185, 435] width 279 height 388
click at [1144, 169] on body "4.3.6-dev2 VM_2025_08_11_20_16_11_603_05.gif Done Skip 0 00 : 00 : 04 Categorie…" at bounding box center [665, 314] width 1330 height 629
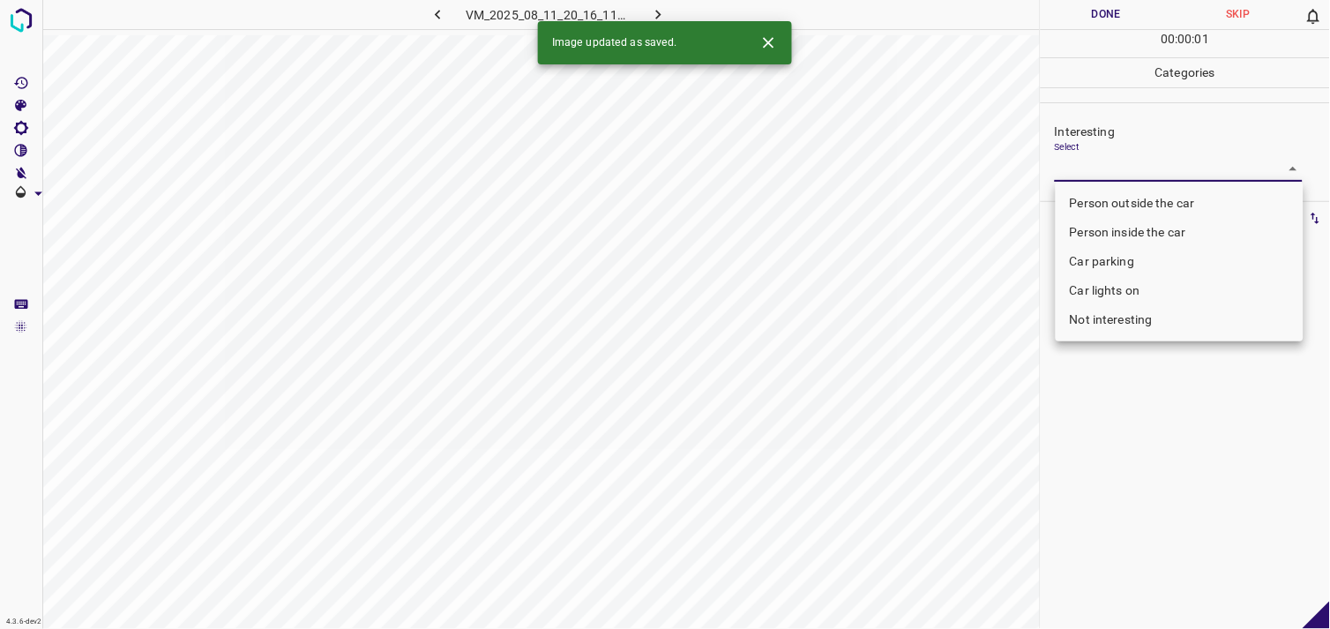
click at [1114, 317] on li "Not interesting" at bounding box center [1179, 319] width 248 height 29
type input "Not interesting"
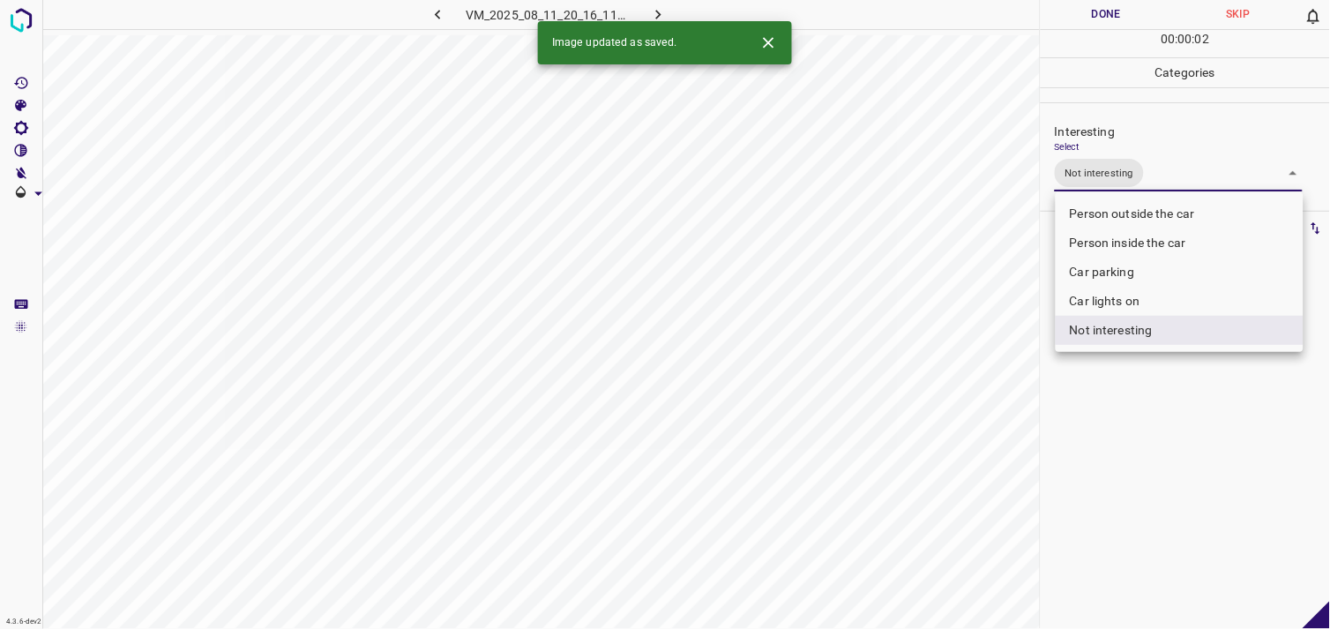
click at [1160, 496] on div at bounding box center [665, 314] width 1330 height 629
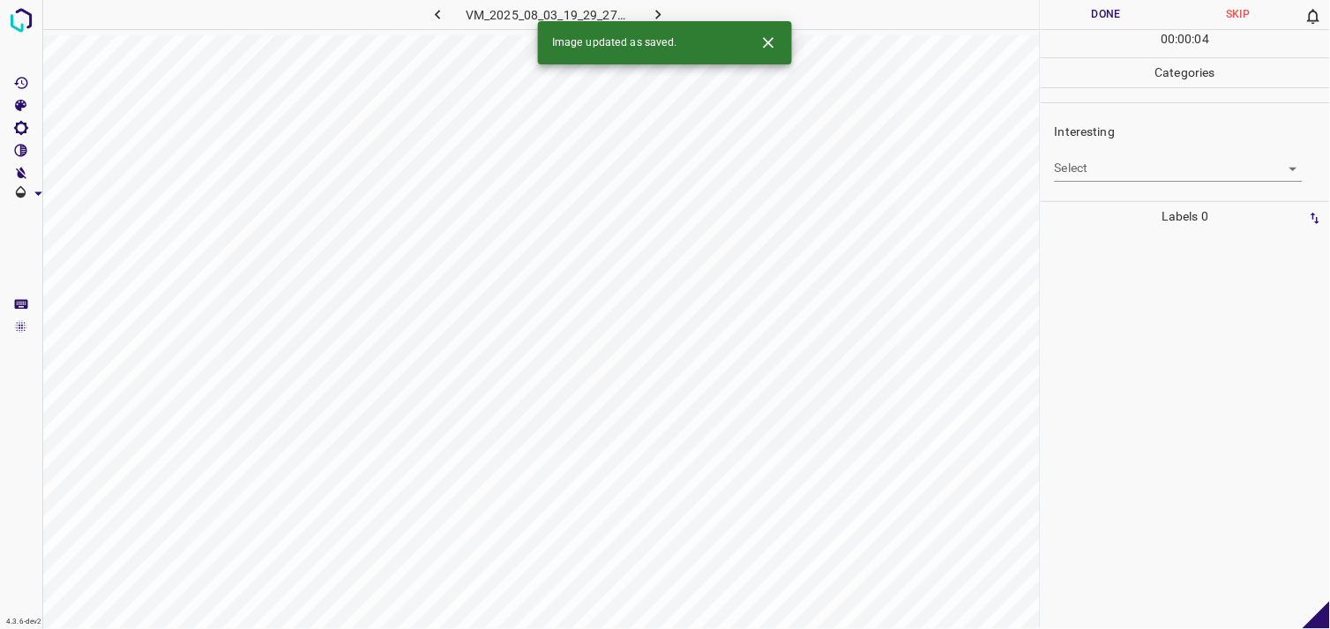
click at [1155, 168] on body "4.3.6-dev2 VM_2025_08_03_19_29_27_761_03.gif Done Skip 0 00 : 00 : 04 Categorie…" at bounding box center [665, 314] width 1330 height 629
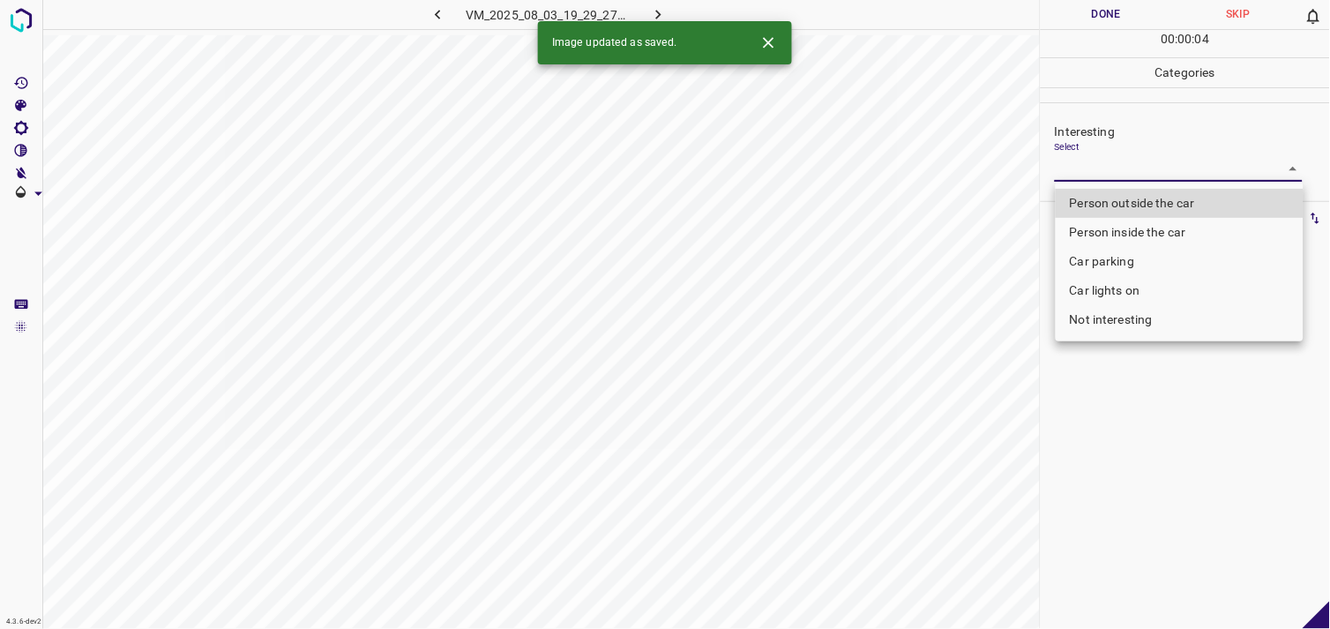
click at [1164, 200] on li "Person outside the car" at bounding box center [1179, 203] width 248 height 29
type input "Person outside the car"
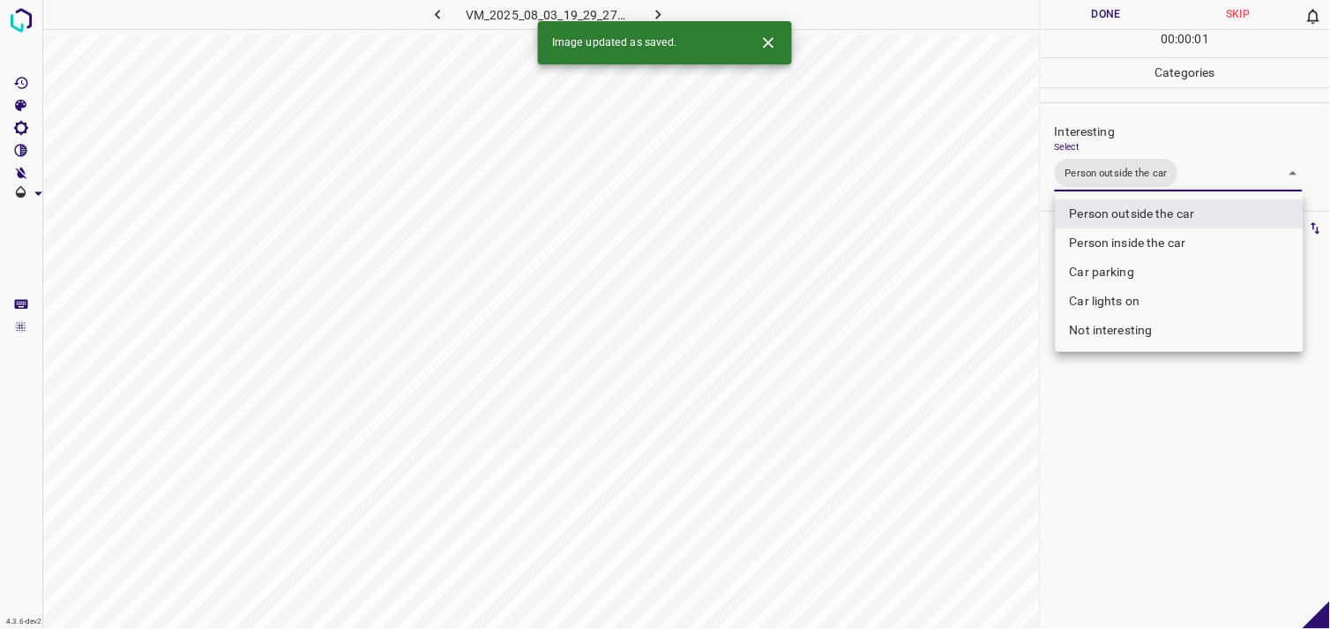
click at [1152, 445] on div at bounding box center [665, 314] width 1330 height 629
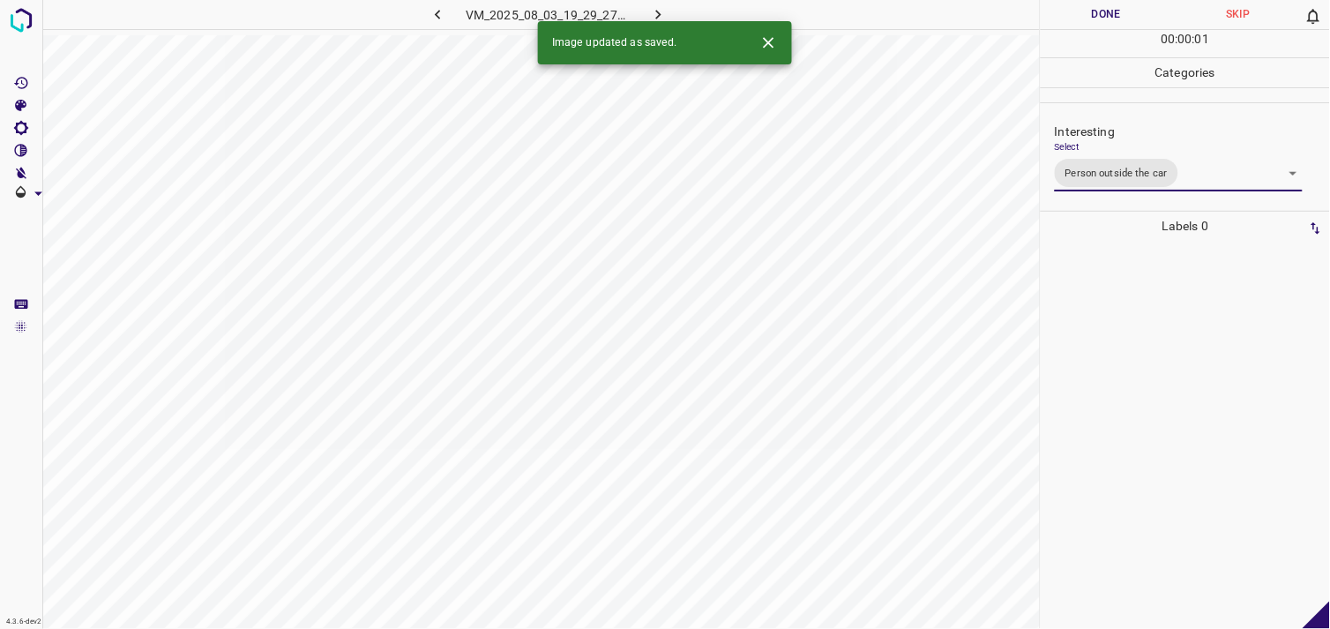
click at [1158, 418] on div at bounding box center [1185, 435] width 279 height 388
click at [1161, 189] on div "Interesting Select ​" at bounding box center [1184, 151] width 289 height 83
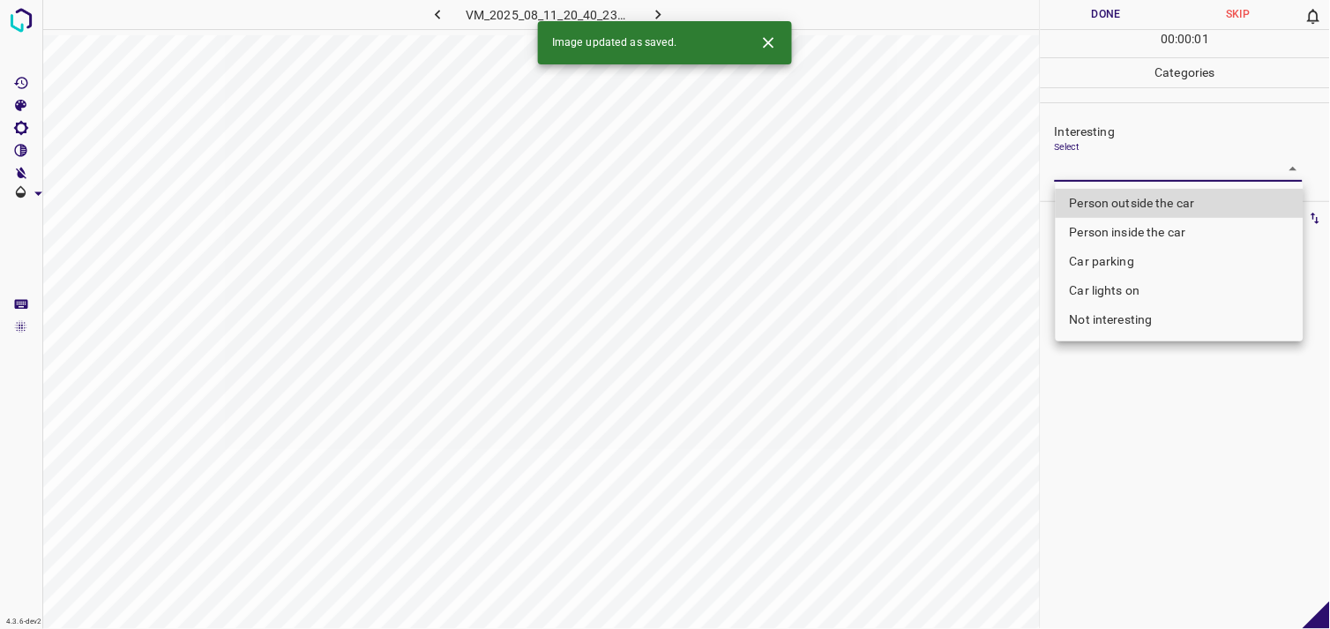
click at [1159, 172] on body "4.3.6-dev2 VM_2025_08_11_20_40_23_327_02.gif Done Skip 0 00 : 00 : 01 Categorie…" at bounding box center [665, 314] width 1330 height 629
click at [1165, 198] on li "Person outside the car" at bounding box center [1179, 203] width 248 height 29
click at [1165, 198] on ul "Person outside the car Person inside the car Car parking Car lights on Not inte…" at bounding box center [1179, 262] width 248 height 160
type input "Person outside the car"
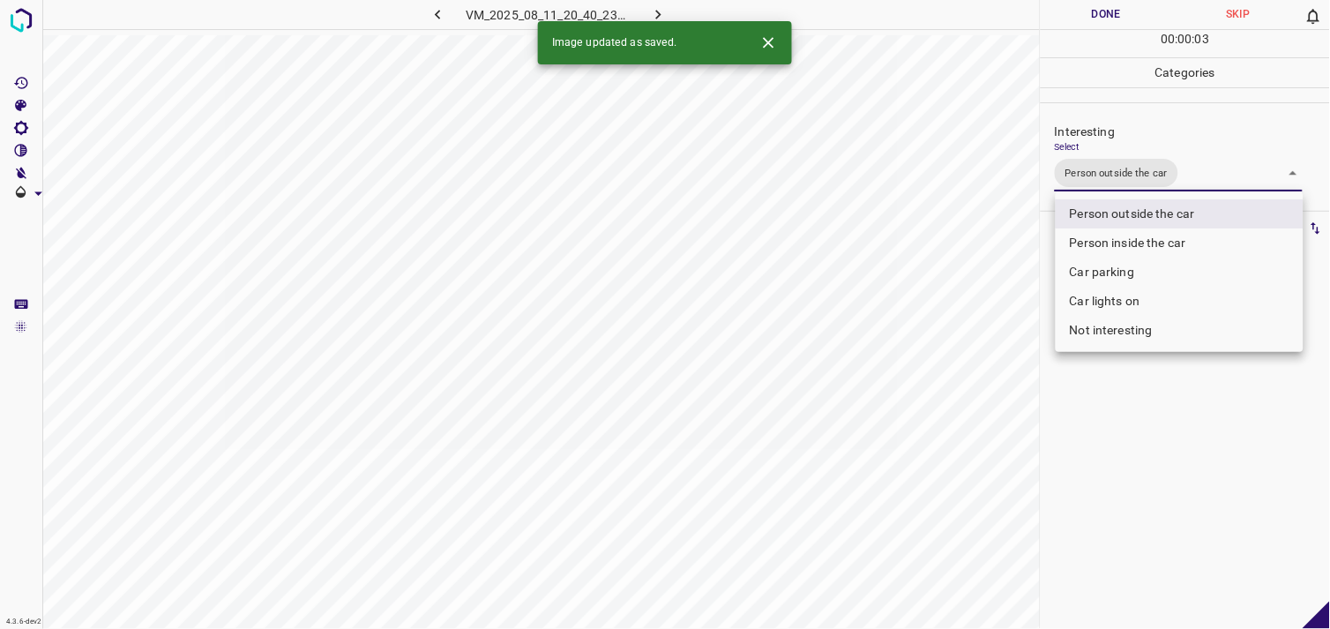
click at [1174, 376] on div at bounding box center [665, 314] width 1330 height 629
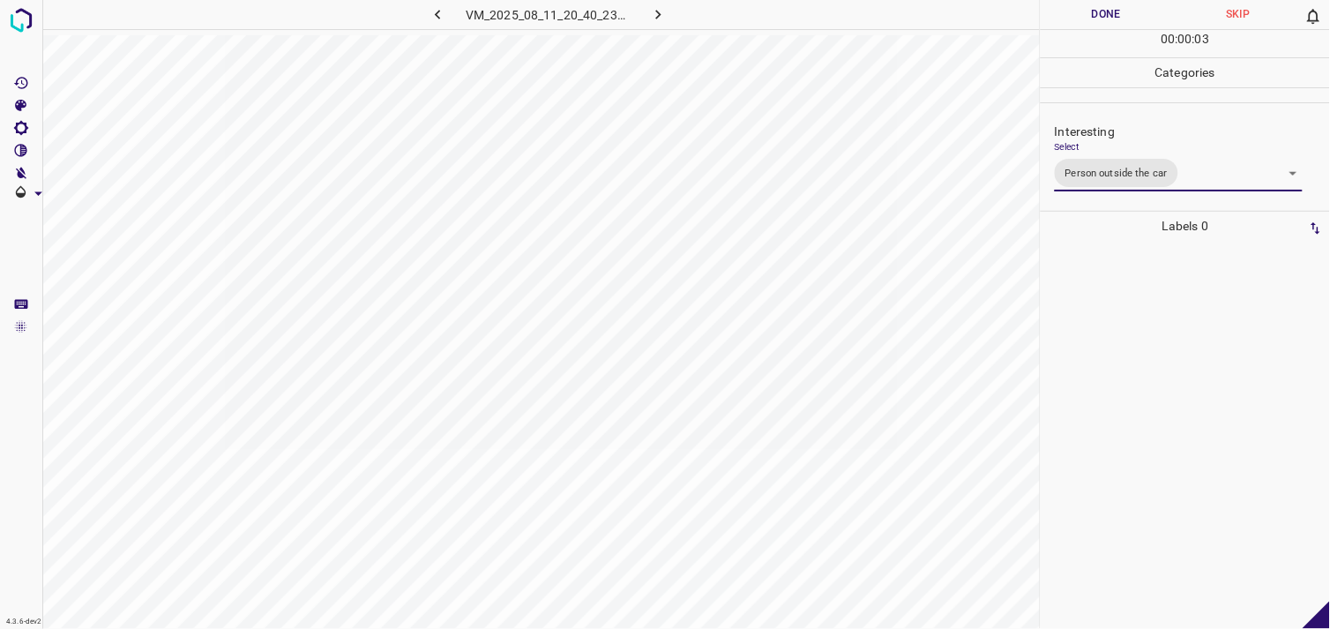
click at [1183, 354] on div at bounding box center [1185, 435] width 279 height 388
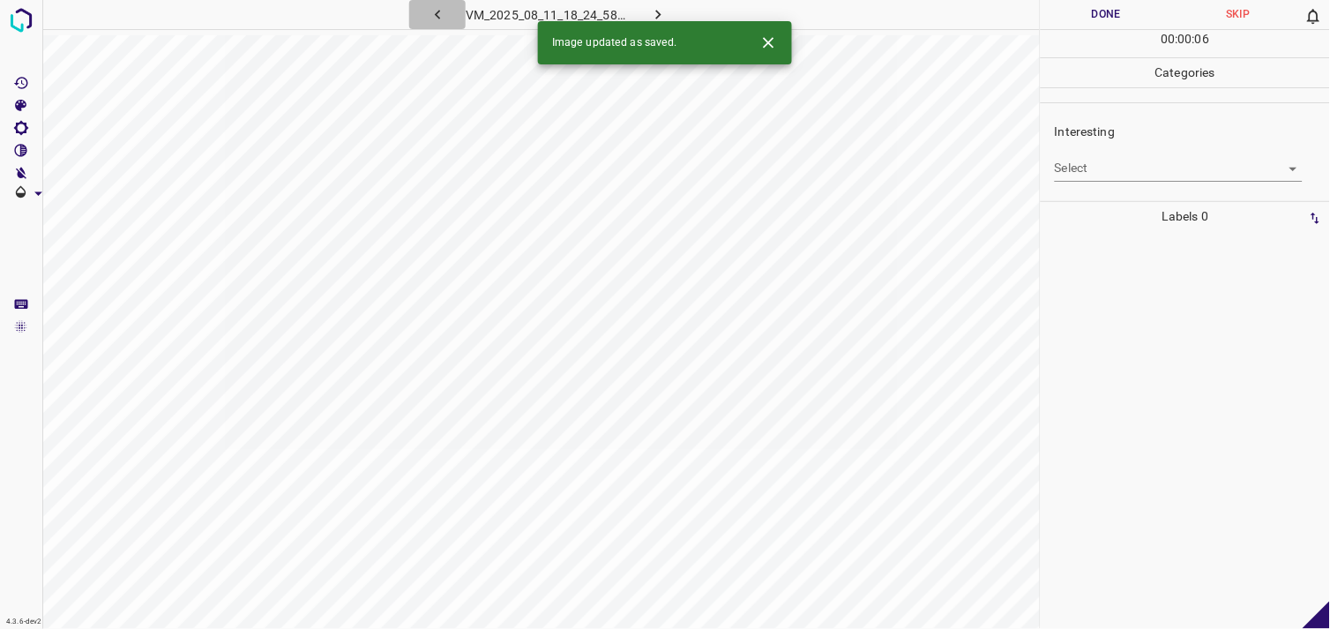
click at [439, 15] on icon "button" at bounding box center [438, 14] width 19 height 19
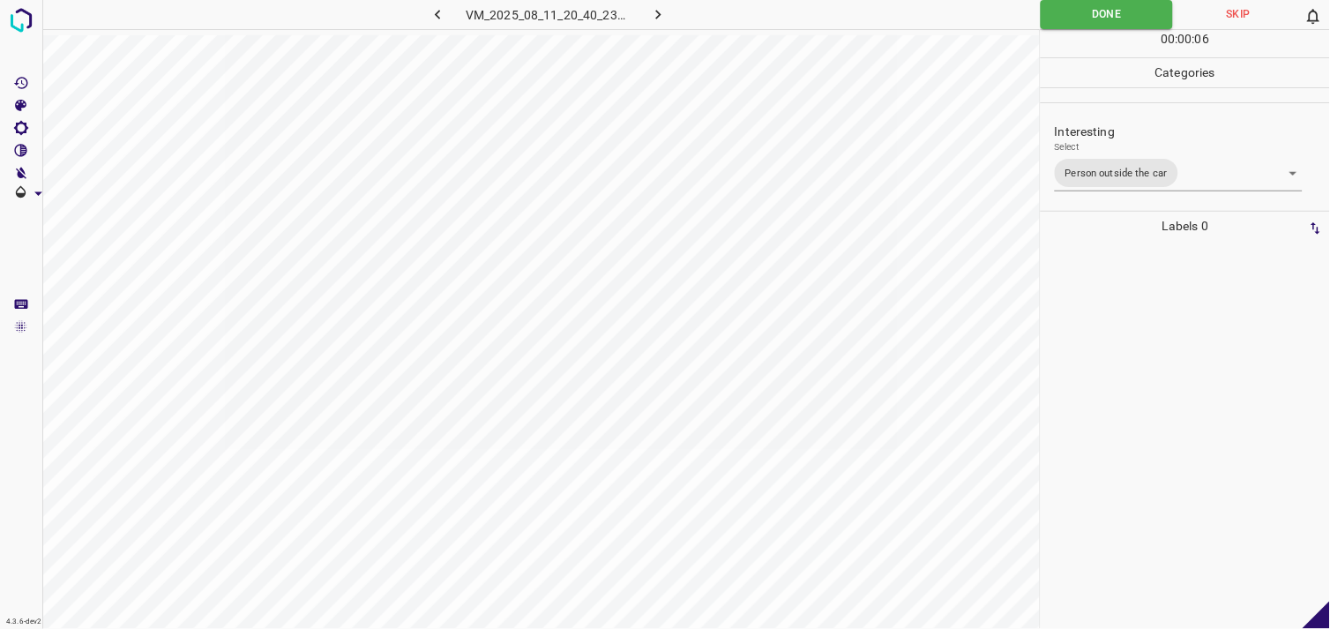
click at [439, 15] on icon "button" at bounding box center [438, 14] width 19 height 19
click at [659, 9] on icon "button" at bounding box center [658, 14] width 19 height 19
click at [657, 11] on icon "button" at bounding box center [658, 15] width 5 height 10
click at [657, 11] on div "VM_2025_08_11_20_40_23_327_02.gif" at bounding box center [548, 14] width 329 height 29
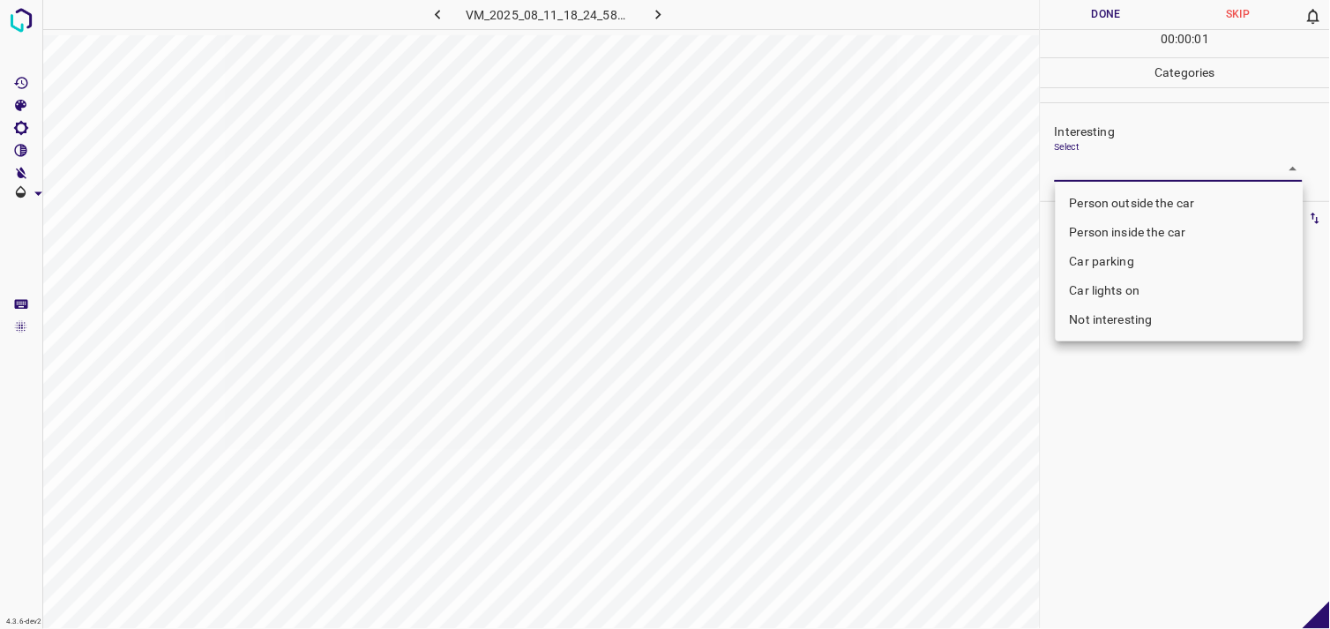
click at [1152, 169] on body "4.3.6-dev2 VM_2025_08_11_18_24_58_117_13.gif Done Skip 0 00 : 00 : 01 Categorie…" at bounding box center [665, 314] width 1330 height 629
click at [1175, 315] on li "Not interesting" at bounding box center [1179, 319] width 248 height 29
type input "Not interesting"
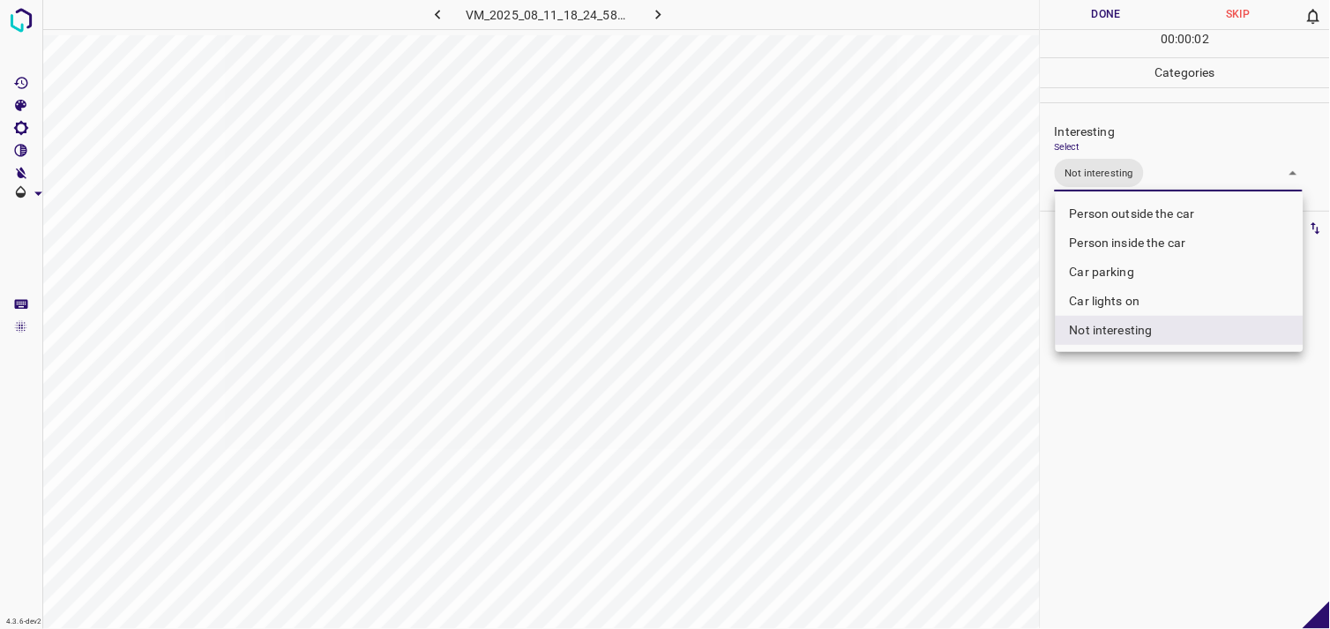
drag, startPoint x: 1095, startPoint y: 393, endPoint x: 1103, endPoint y: 357, distance: 37.0
click at [1096, 393] on div at bounding box center [665, 314] width 1330 height 629
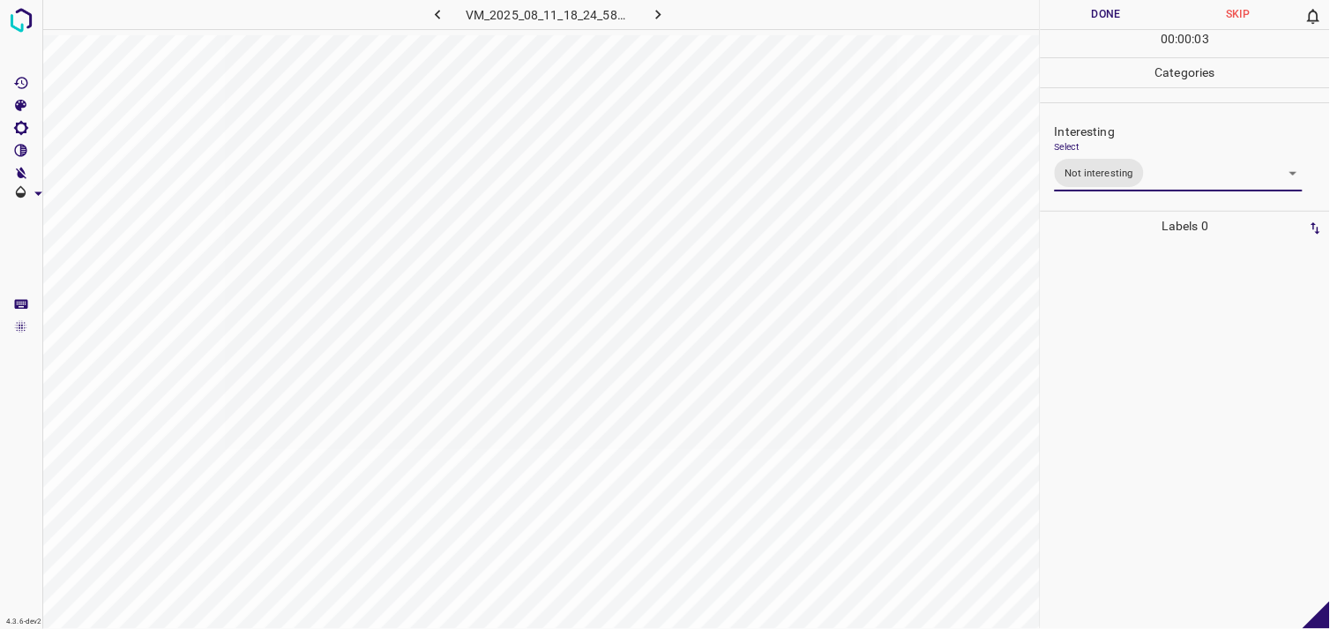
click at [1104, 305] on div at bounding box center [1185, 435] width 279 height 388
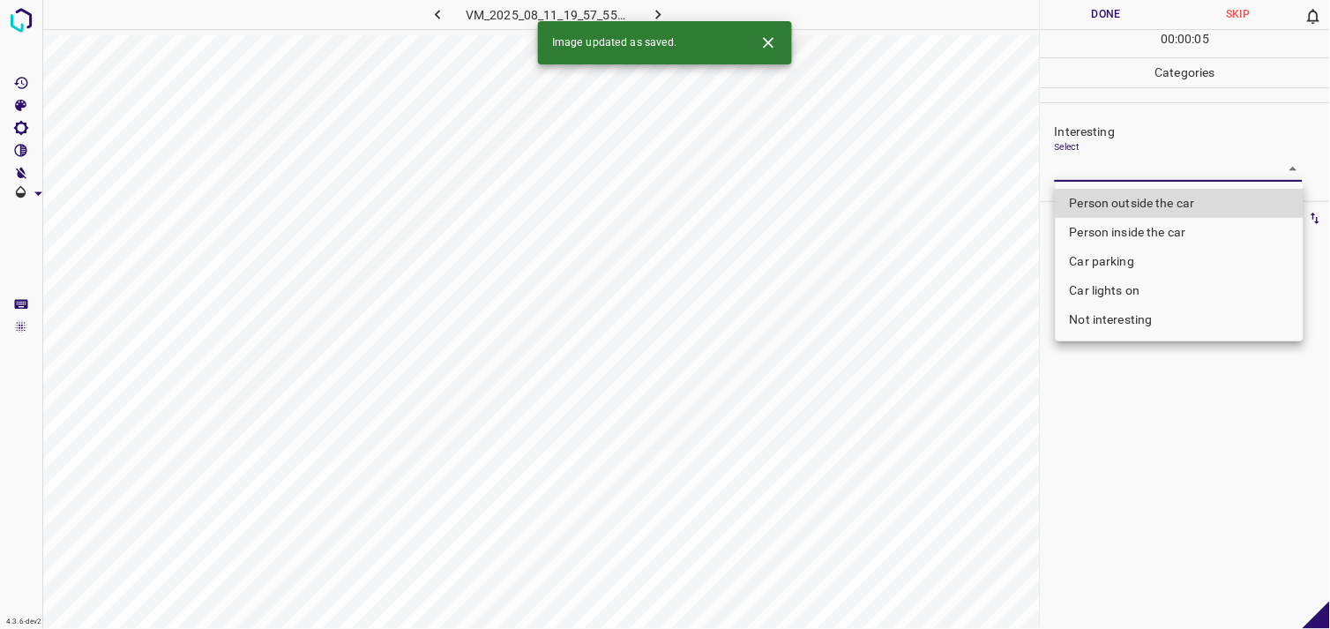
click at [1169, 175] on body "4.3.6-dev2 VM_2025_08_11_19_57_55_461_11.gif Done Skip 0 00 : 00 : 05 Categorie…" at bounding box center [665, 314] width 1330 height 629
click at [1180, 208] on li "Person outside the car" at bounding box center [1179, 203] width 248 height 29
type input "Person outside the car"
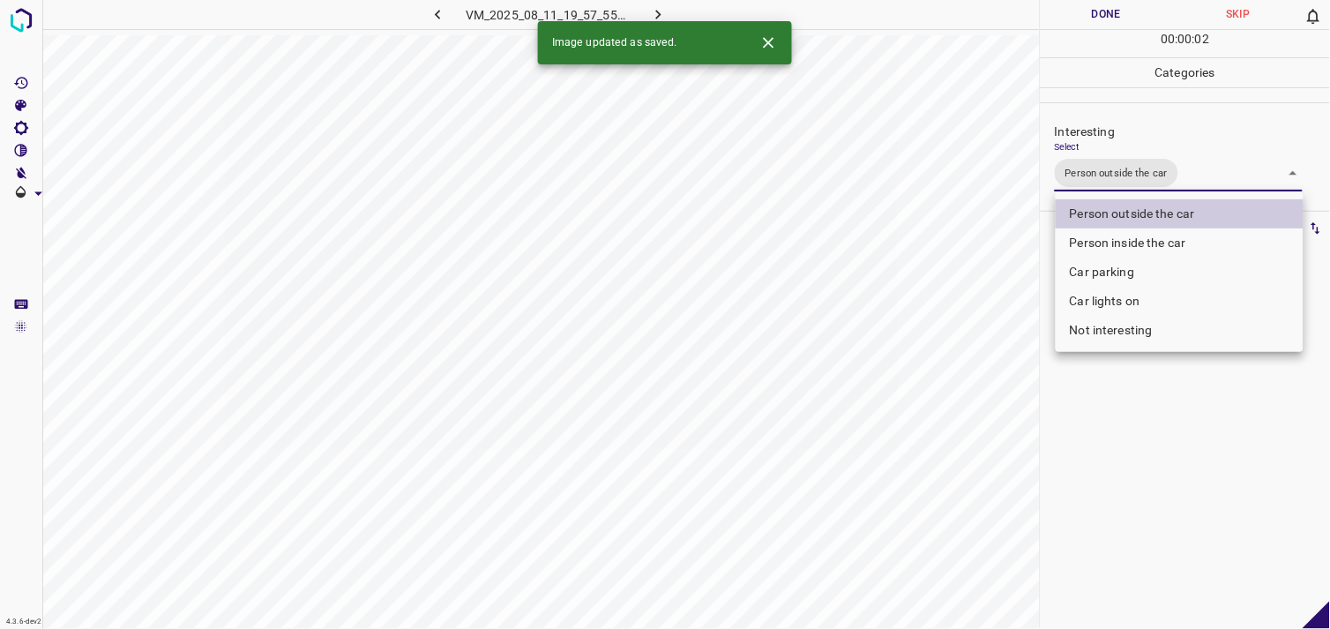
click at [1199, 430] on div at bounding box center [665, 314] width 1330 height 629
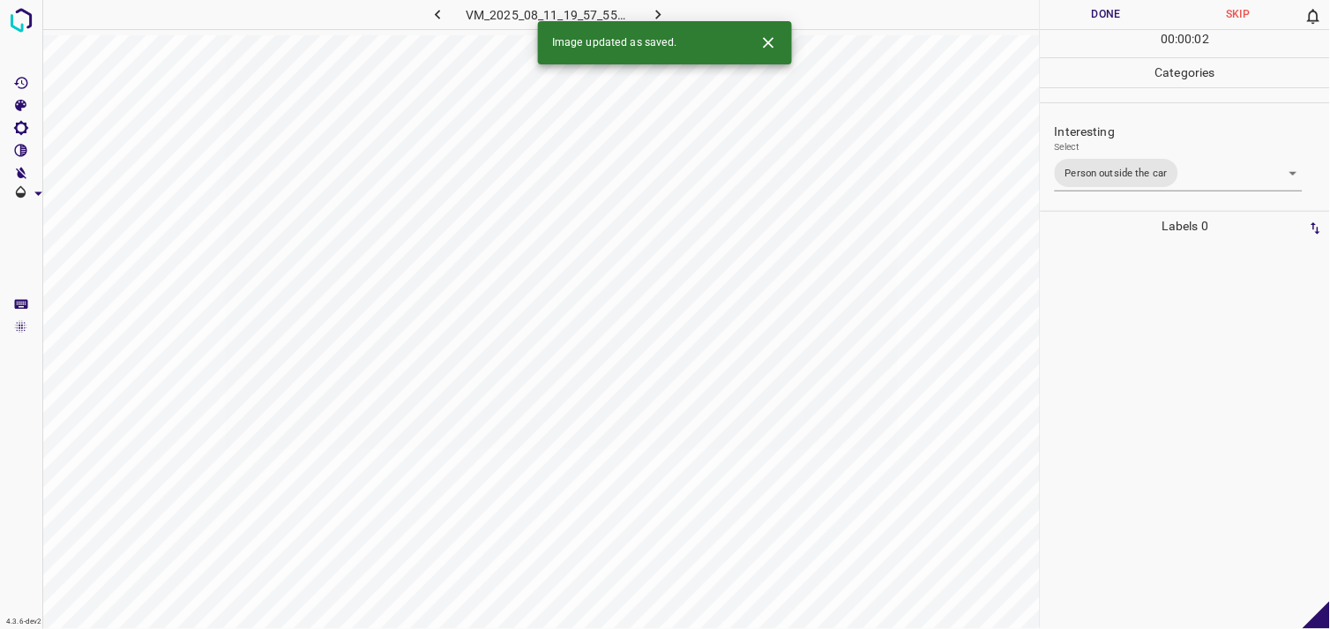
click at [1194, 359] on div at bounding box center [1185, 435] width 279 height 388
click at [1127, 172] on body "4.3.6-dev2 VM_2025_08_03_18_44_13_632_02.gif Done Skip 0 00 : 01 : 07 Categorie…" at bounding box center [665, 314] width 1330 height 629
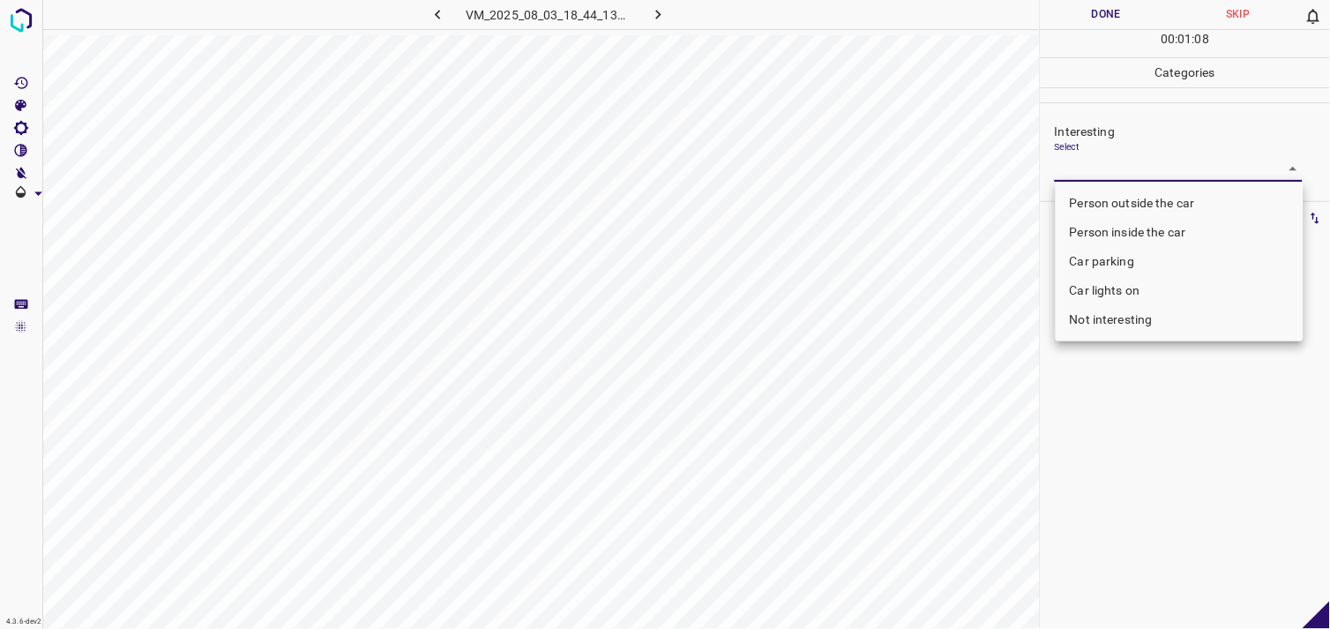
click at [1100, 177] on body "4.3.6-dev2 VM_2025_08_03_18_44_13_632_02.gif Done Skip 0 00 : 01 : 08 Categorie…" at bounding box center [665, 314] width 1330 height 629
click at [1112, 310] on li "Not interesting" at bounding box center [1179, 319] width 248 height 29
type input "Not interesting"
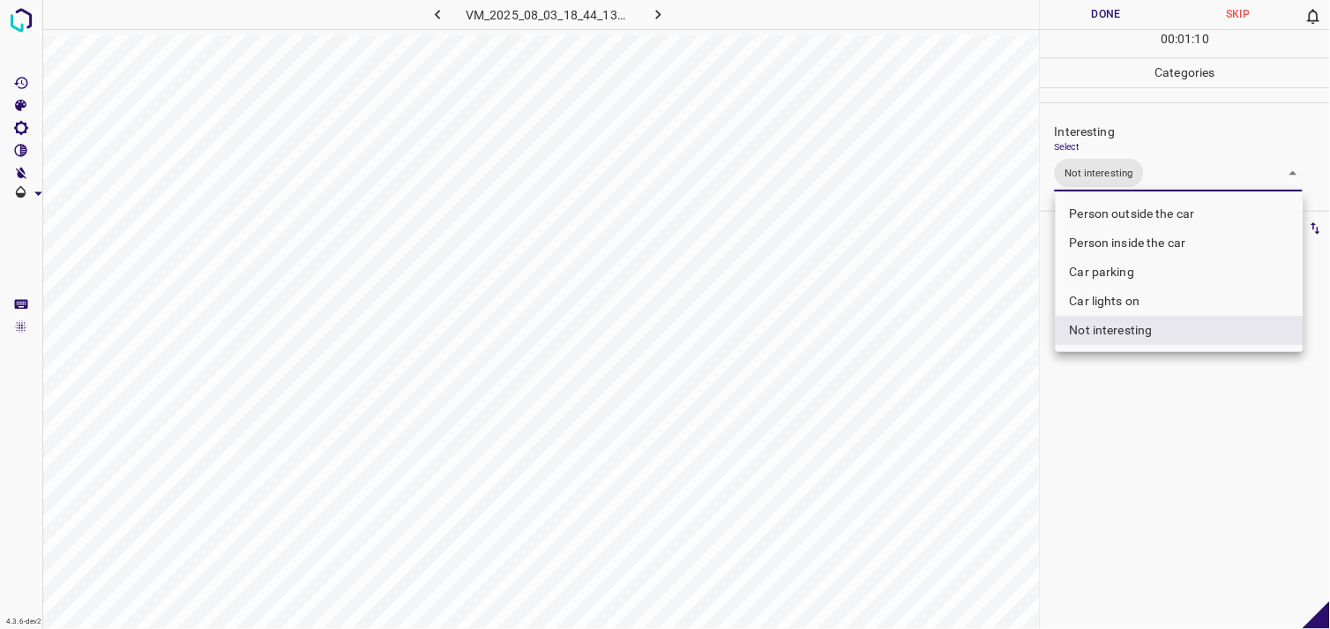
drag, startPoint x: 1085, startPoint y: 443, endPoint x: 1085, endPoint y: 425, distance: 18.5
click at [1085, 443] on div at bounding box center [665, 314] width 1330 height 629
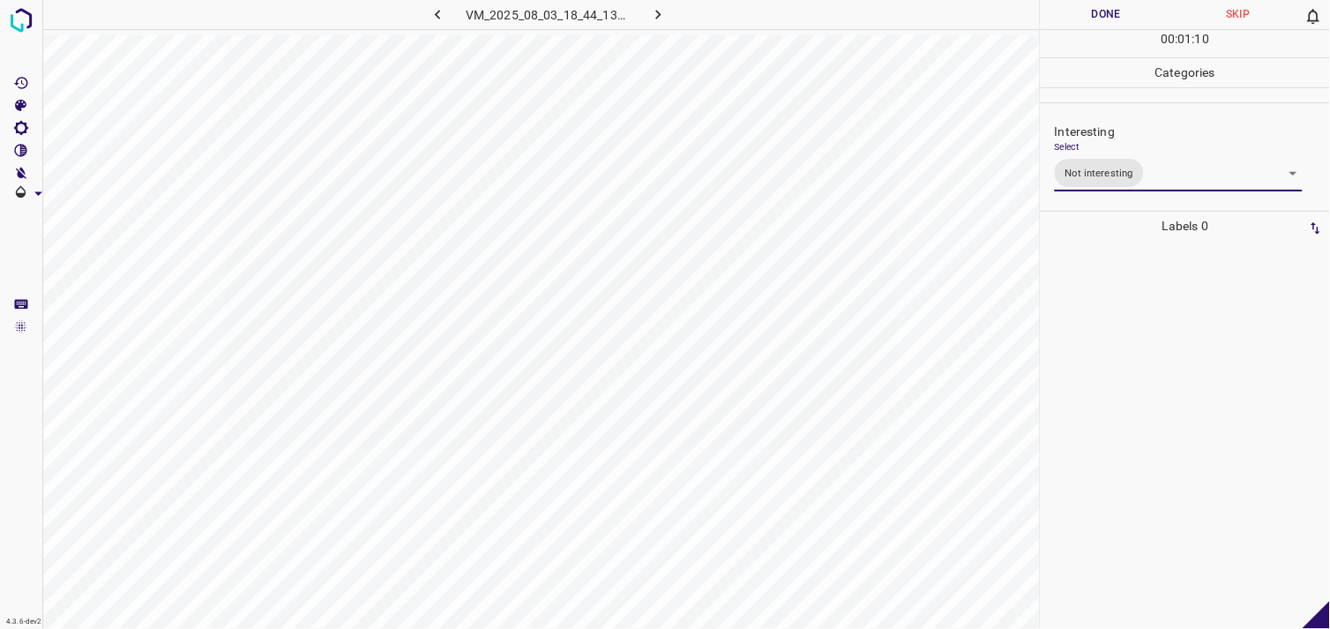
click at [1093, 338] on div at bounding box center [1185, 435] width 279 height 388
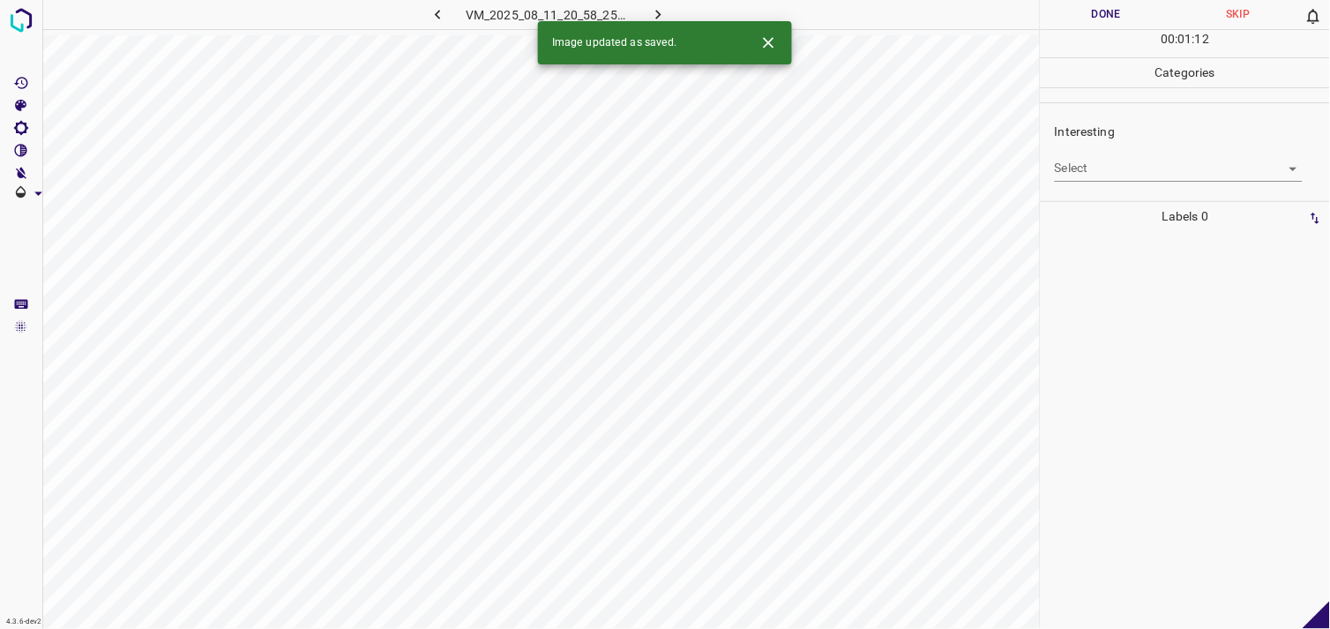
click at [1083, 171] on body "4.3.6-dev2 VM_2025_08_11_20_58_25_525_01.gif Done Skip 0 00 : 01 : 12 Categorie…" at bounding box center [665, 314] width 1330 height 629
click at [1094, 175] on body "4.3.6-dev2 VM_2025_08_11_20_58_25_525_01.gif Done Skip 0 00 : 00 : 01 Categorie…" at bounding box center [665, 314] width 1330 height 629
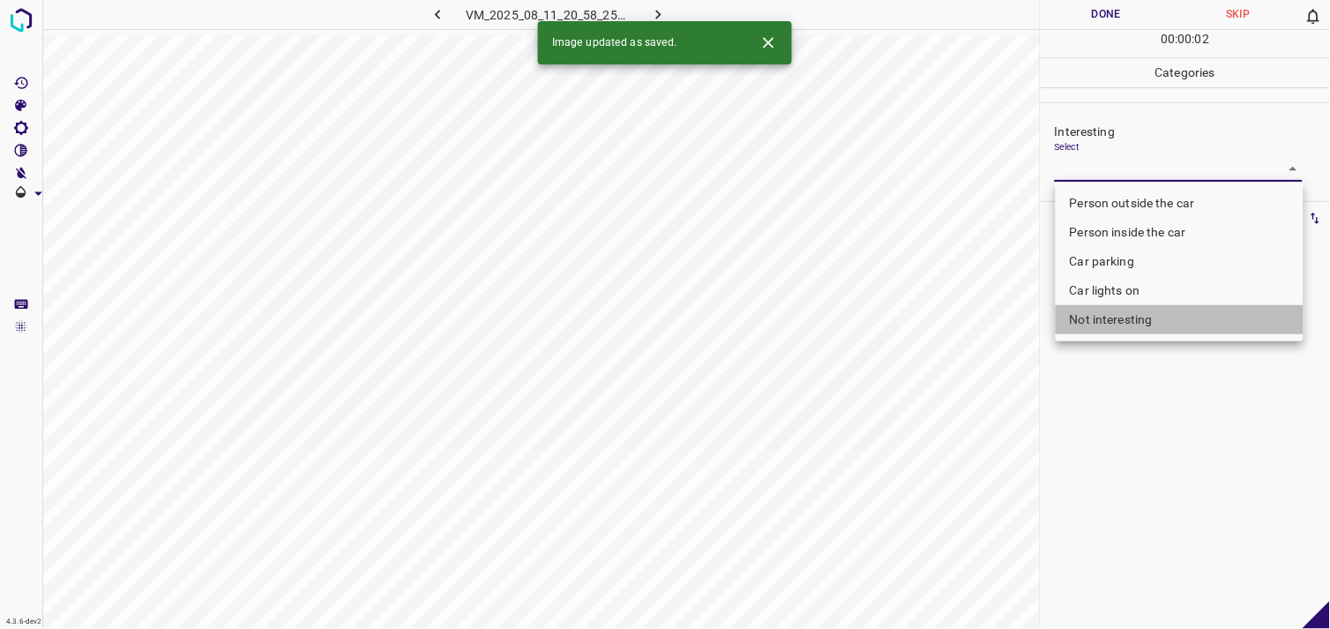
click at [1114, 319] on li "Not interesting" at bounding box center [1179, 319] width 248 height 29
type input "Not interesting"
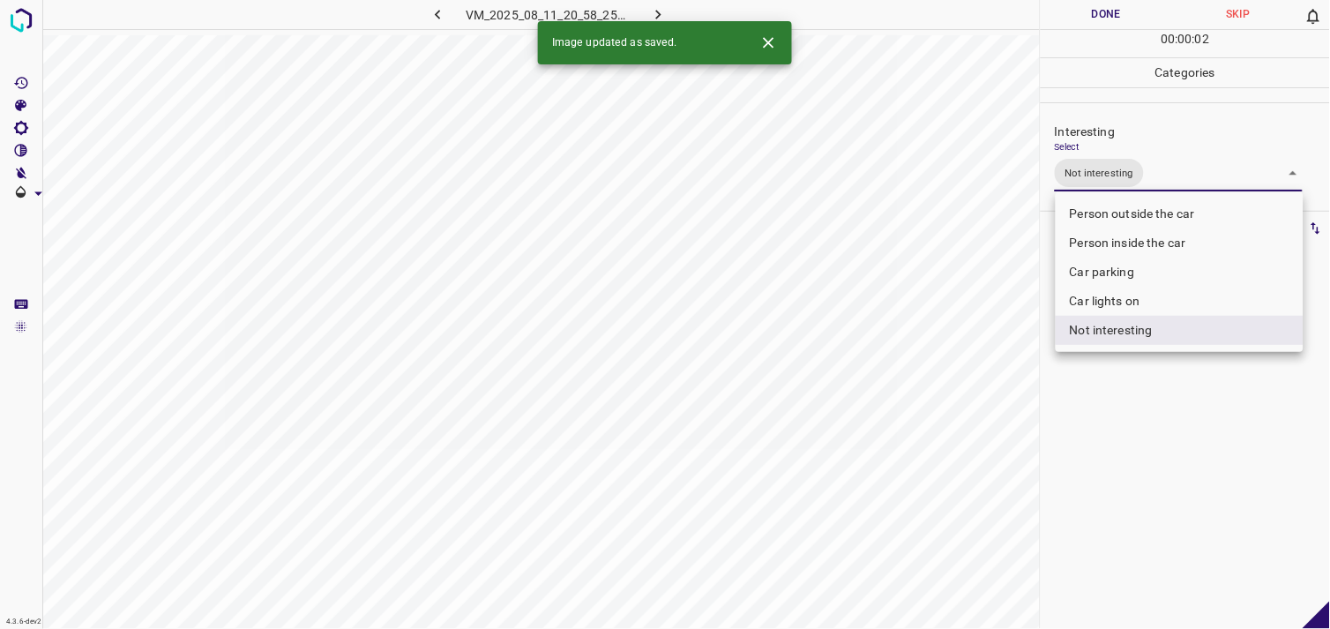
drag, startPoint x: 1121, startPoint y: 382, endPoint x: 1115, endPoint y: 360, distance: 22.7
click at [1120, 375] on div at bounding box center [665, 314] width 1330 height 629
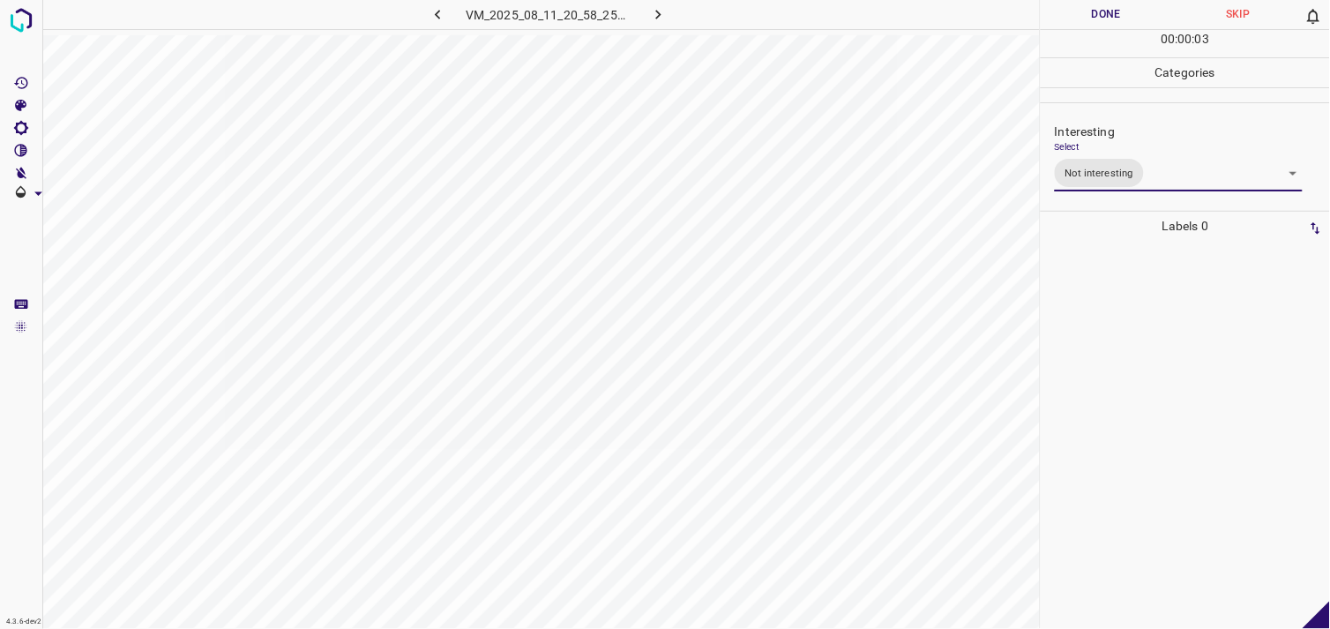
click at [1107, 318] on div at bounding box center [1185, 435] width 279 height 388
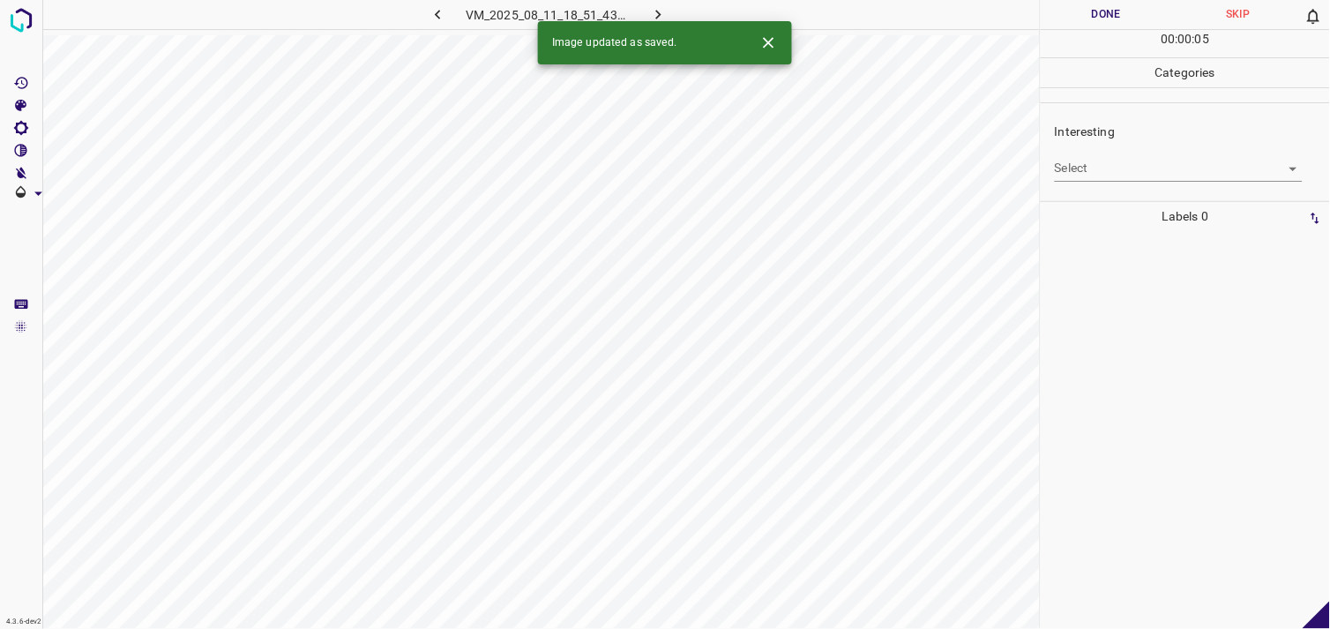
click at [1099, 172] on body "4.3.6-dev2 VM_2025_08_11_18_51_43_698_12.gif Done Skip 0 00 : 00 : 05 Categorie…" at bounding box center [665, 314] width 1330 height 629
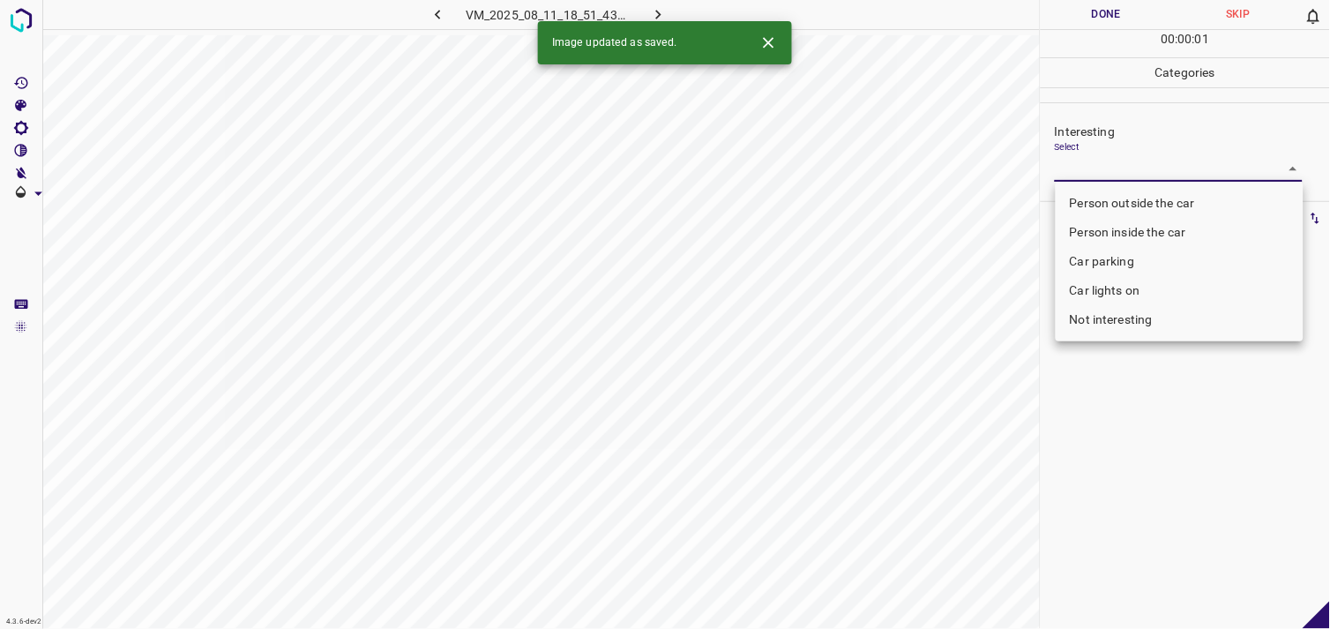
click at [1096, 173] on body "4.3.6-dev2 VM_2025_08_11_18_51_43_698_12.gif Done Skip 0 00 : 00 : 01 Categorie…" at bounding box center [665, 314] width 1330 height 629
click at [1111, 322] on li "Not interesting" at bounding box center [1179, 319] width 248 height 29
type input "Not interesting"
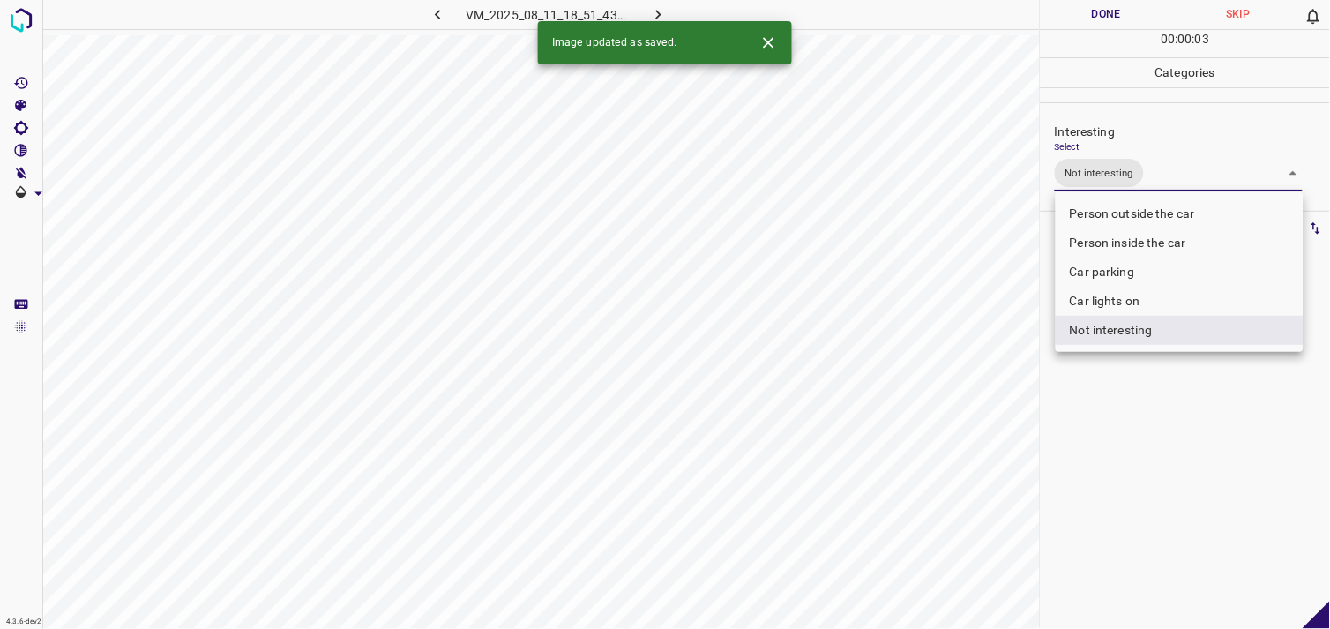
click at [1120, 421] on div at bounding box center [665, 314] width 1330 height 629
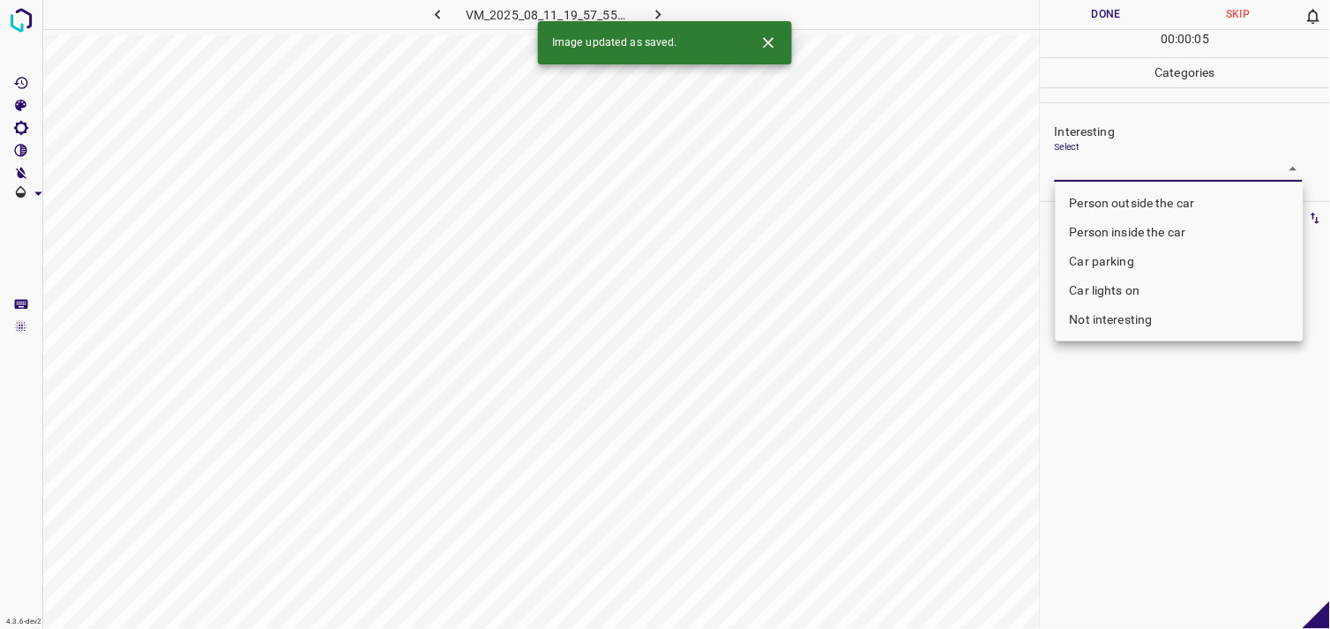
click at [1106, 172] on body "4.3.6-dev2 VM_2025_08_11_19_57_55_461_00.gif Done Skip 0 00 : 00 : 05 Categorie…" at bounding box center [665, 314] width 1330 height 629
click at [1114, 258] on li "Car parking" at bounding box center [1179, 261] width 248 height 29
type input "Car parking"
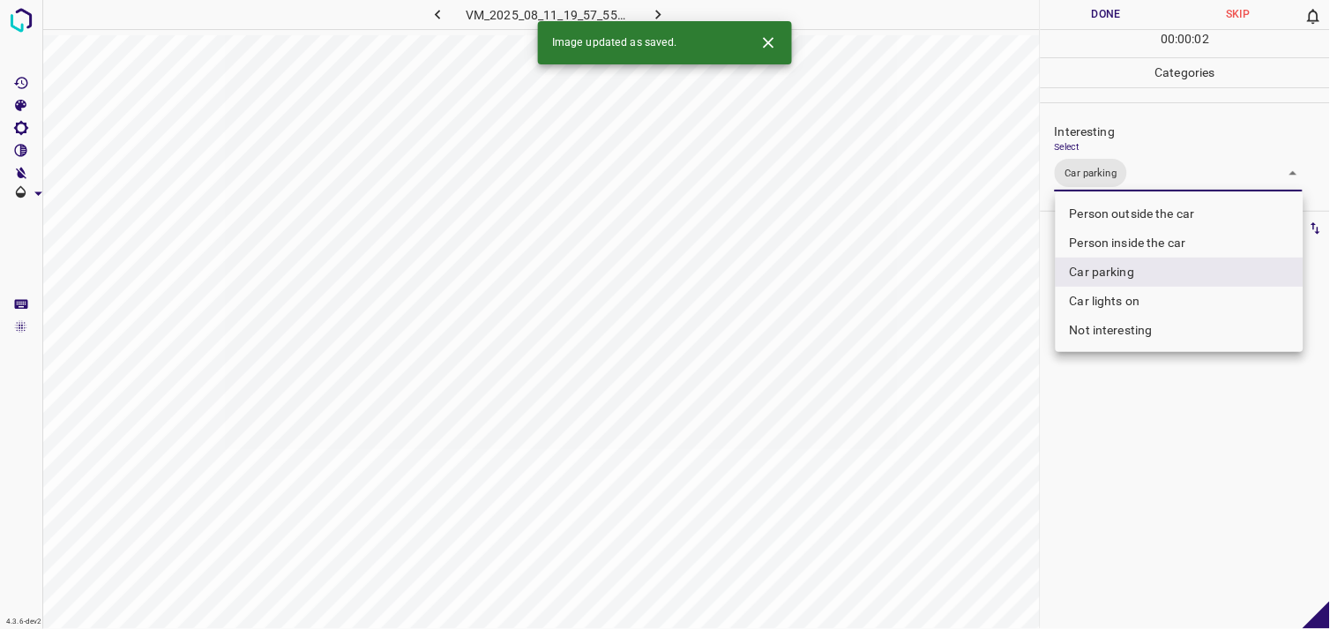
click at [1130, 421] on div at bounding box center [665, 314] width 1330 height 629
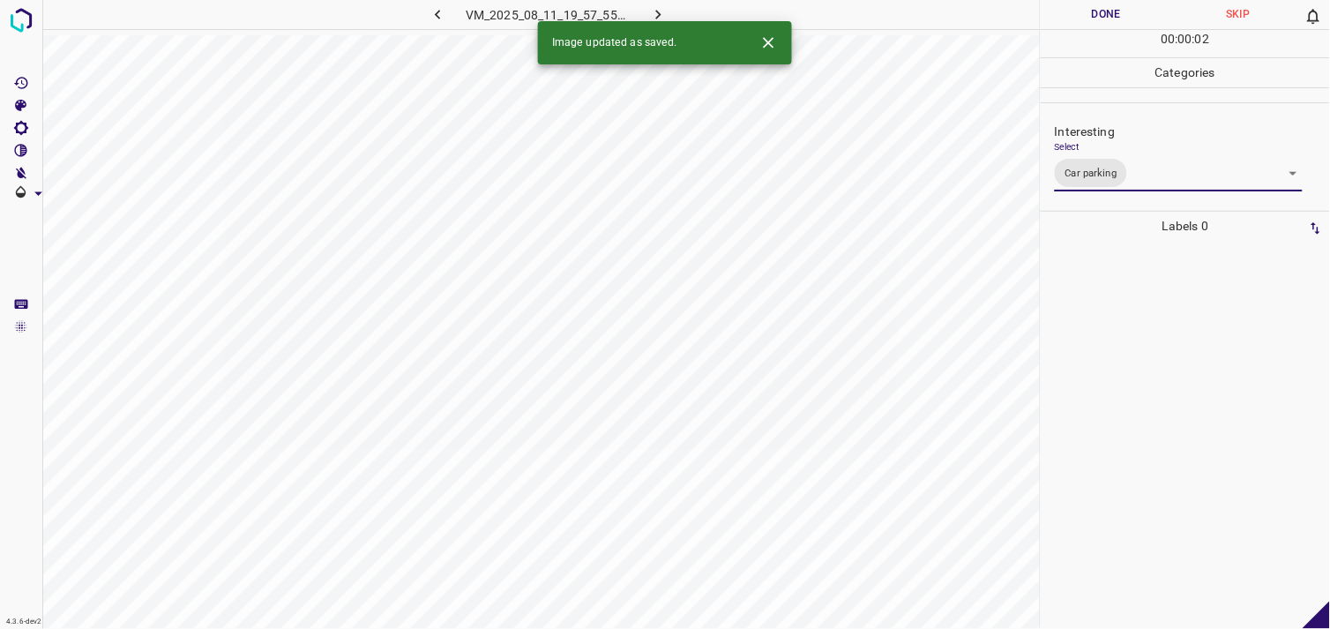
click at [1115, 355] on div at bounding box center [1185, 435] width 279 height 388
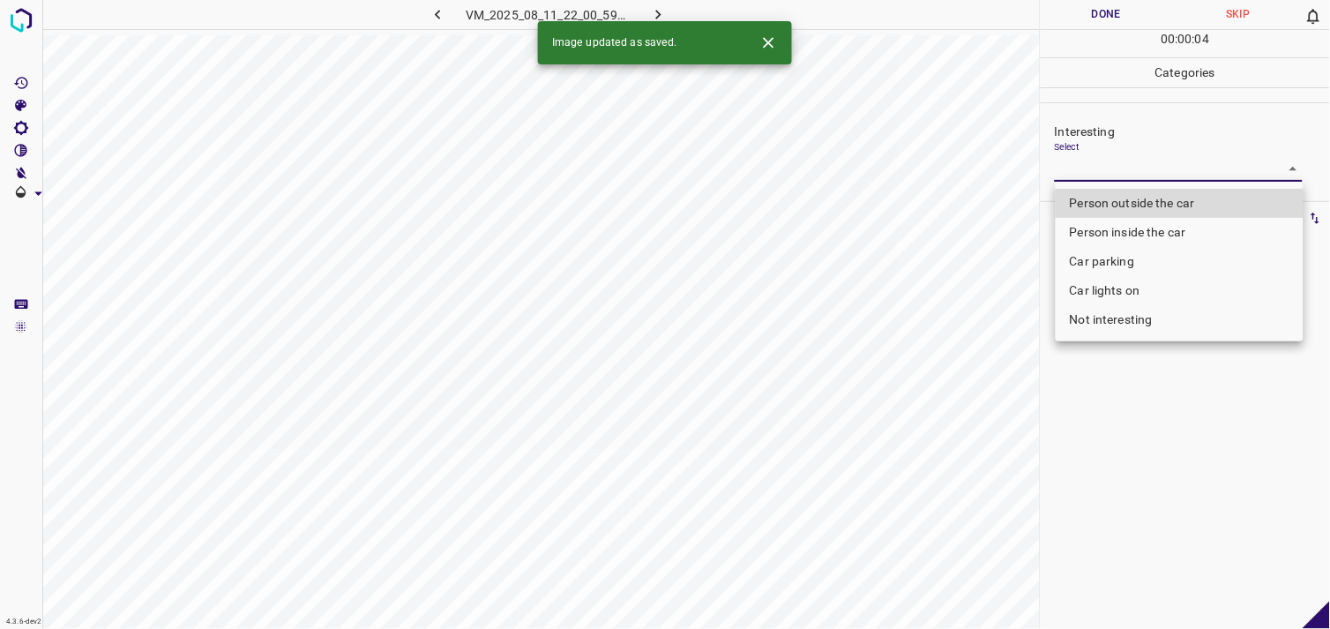
click at [1106, 166] on body "4.3.6-dev2 VM_2025_08_11_22_00_59_750_06.gif Done Skip 0 00 : 00 : 04 Categorie…" at bounding box center [665, 314] width 1330 height 629
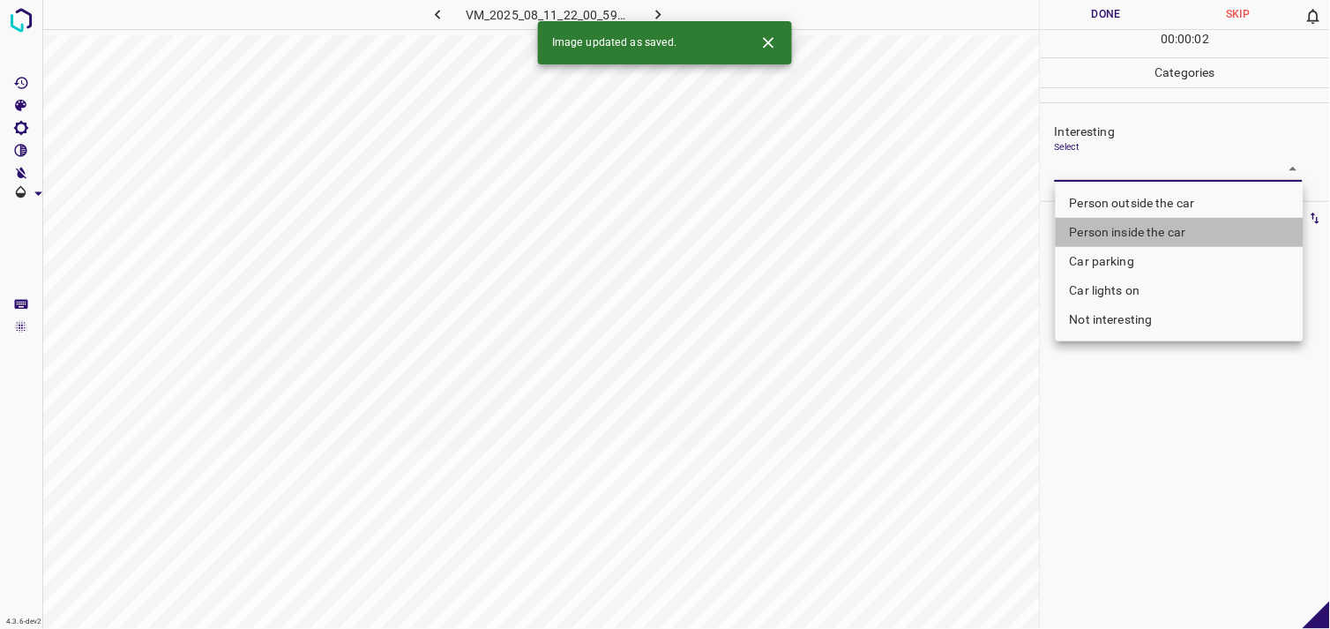
click at [1122, 229] on li "Person inside the car" at bounding box center [1179, 232] width 248 height 29
type input "Person inside the car"
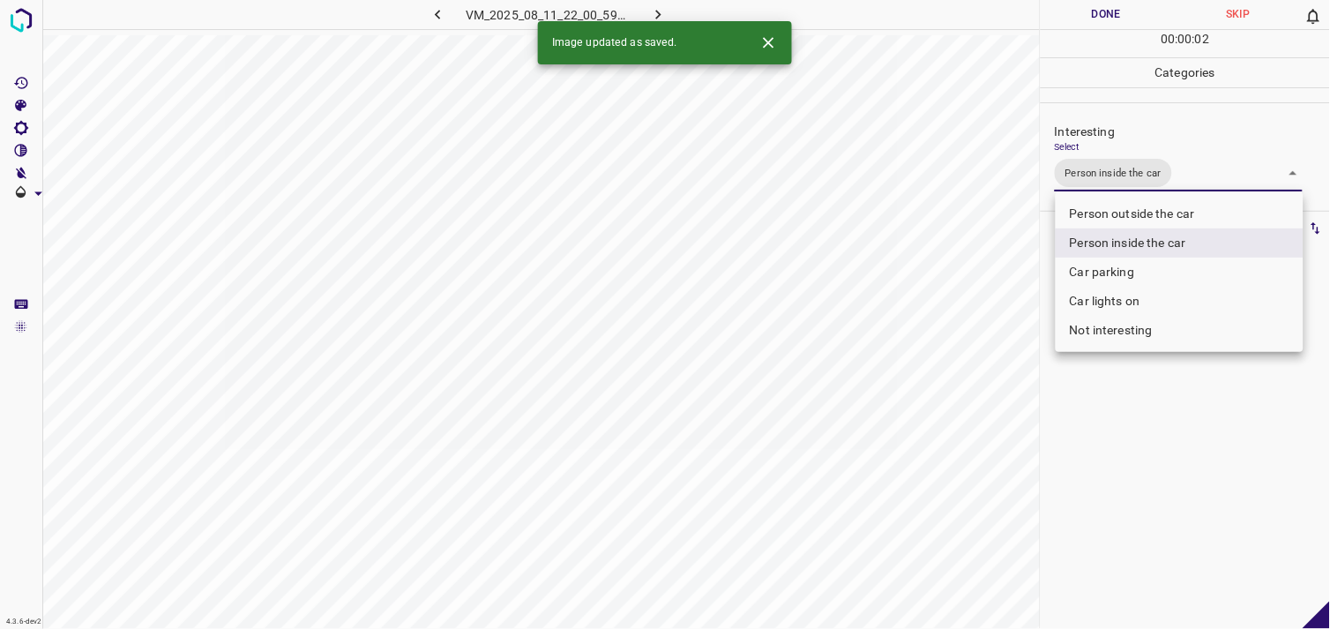
click at [1127, 454] on div at bounding box center [665, 314] width 1330 height 629
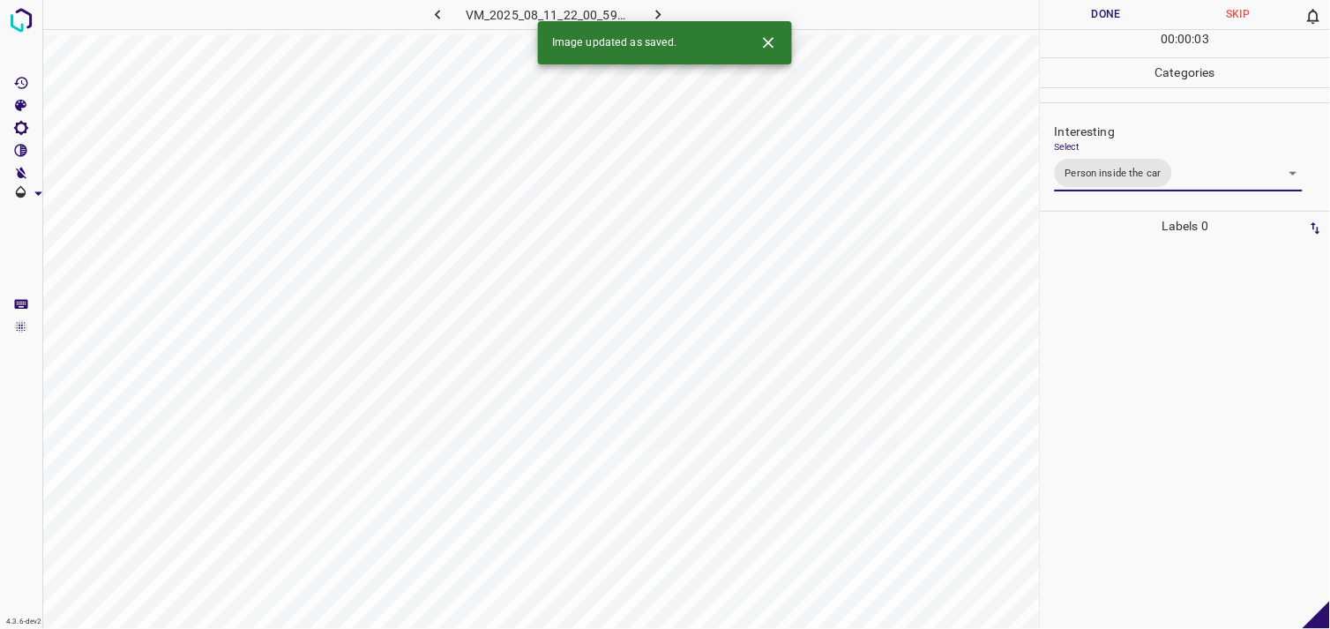
click at [1122, 311] on div at bounding box center [1185, 435] width 279 height 388
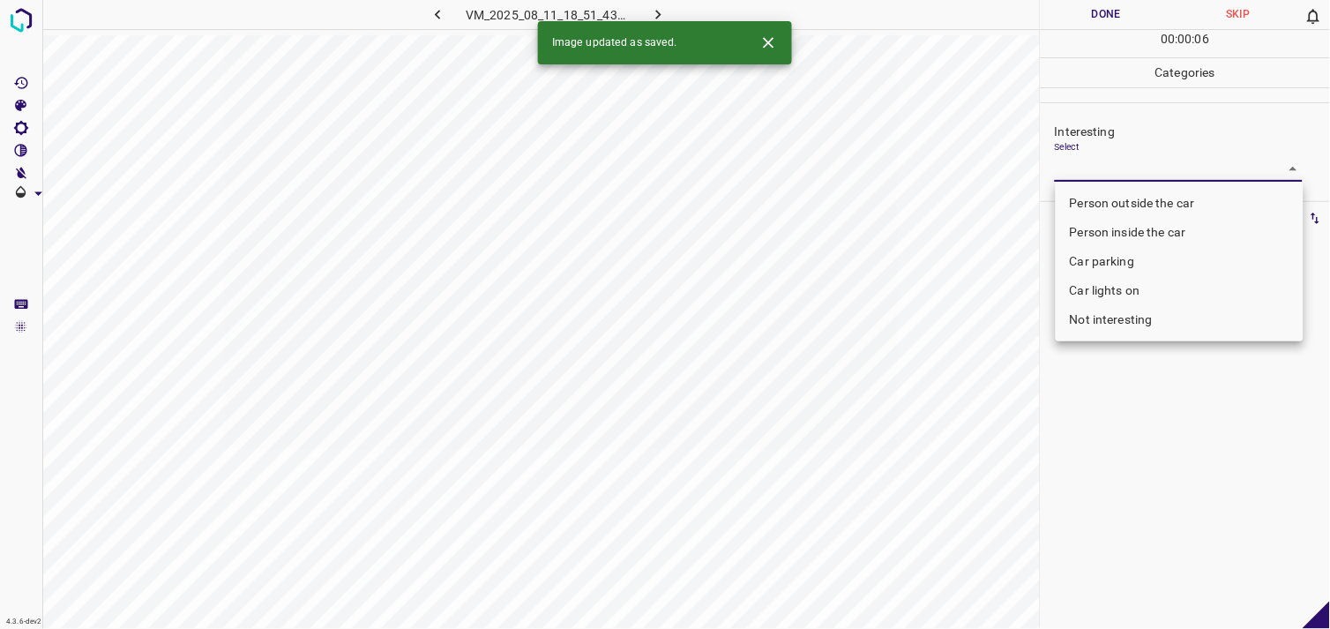
click at [1123, 176] on body "4.3.6-dev2 VM_2025_08_11_18_51_43_698_10.gif Done Skip 0 00 : 00 : 06 Categorie…" at bounding box center [665, 314] width 1330 height 629
click at [1132, 252] on li "Car parking" at bounding box center [1179, 261] width 248 height 29
type input "Car parking"
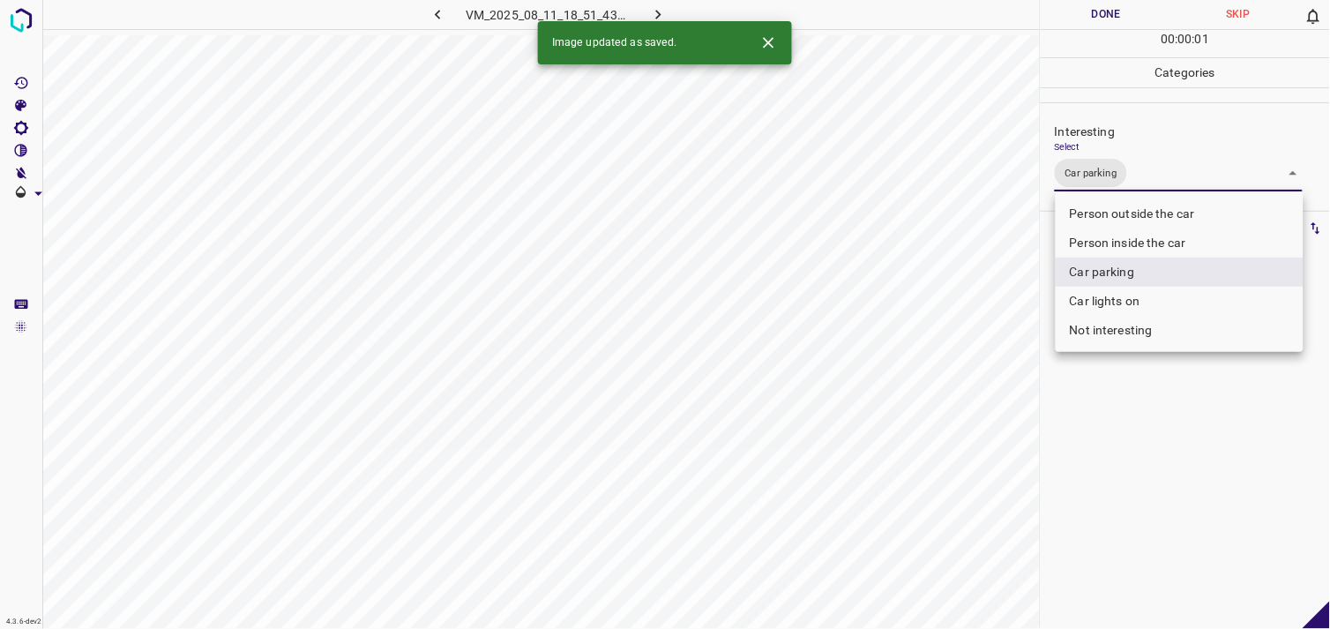
drag, startPoint x: 1153, startPoint y: 530, endPoint x: 1147, endPoint y: 434, distance: 96.3
click at [1153, 527] on div at bounding box center [665, 314] width 1330 height 629
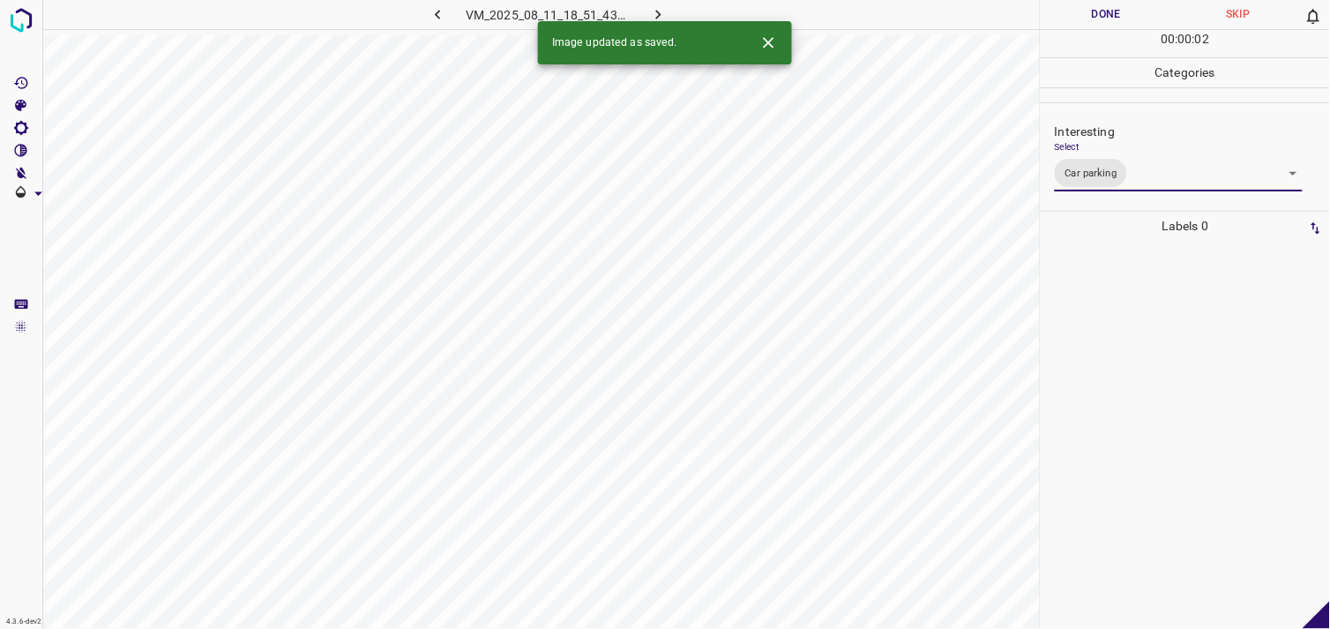
click at [1144, 384] on div at bounding box center [1185, 435] width 279 height 388
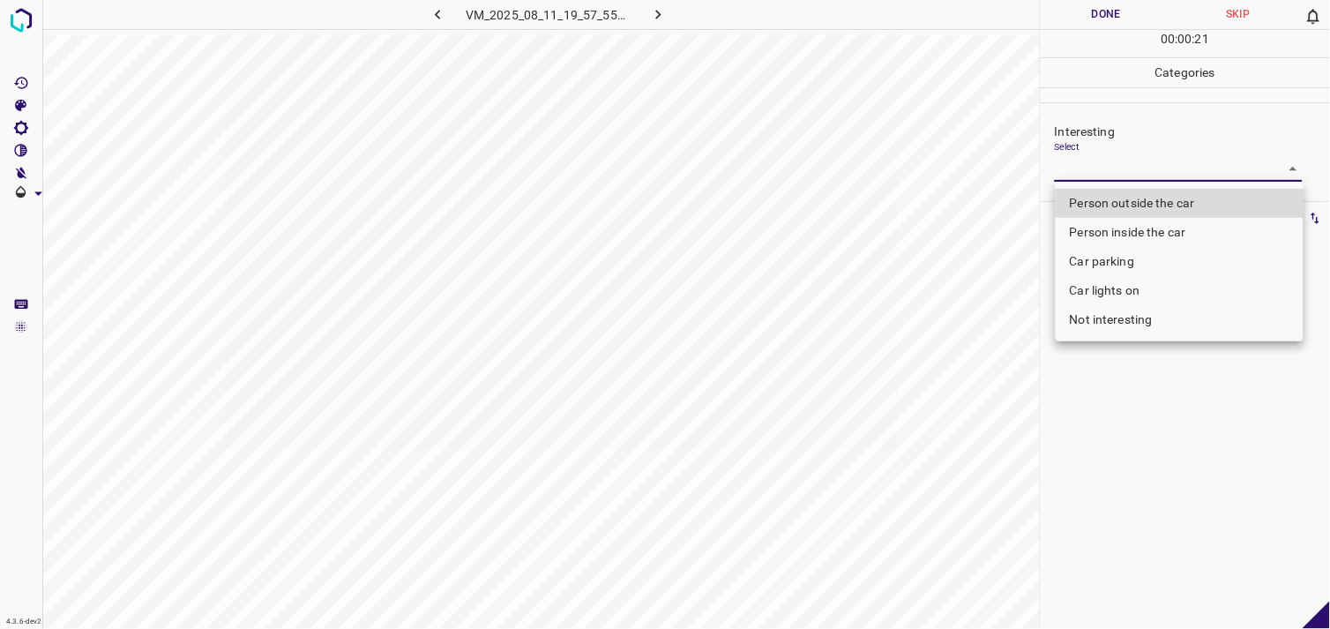
click at [1108, 161] on body "4.3.6-dev2 VM_2025_08_11_19_57_55_461_03.gif Done Skip 0 00 : 00 : 21 Categorie…" at bounding box center [665, 314] width 1330 height 629
click at [1165, 232] on li "Person inside the car" at bounding box center [1179, 232] width 248 height 29
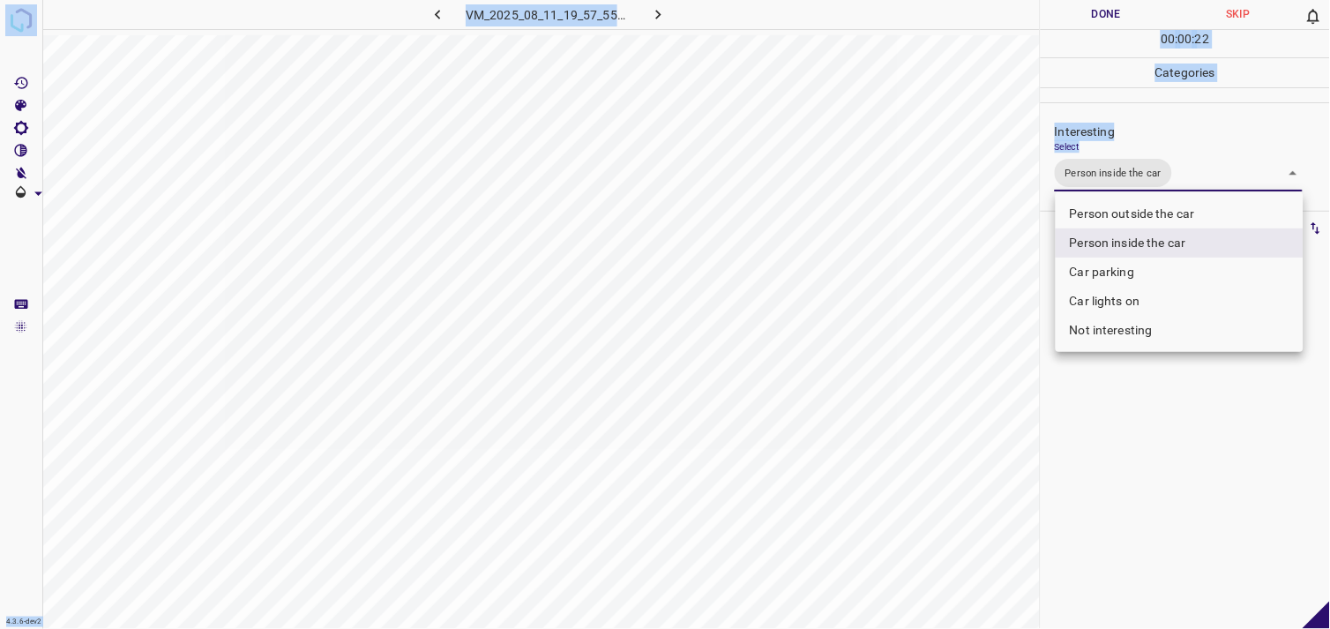
click at [1169, 216] on li "Person outside the car" at bounding box center [1179, 213] width 248 height 29
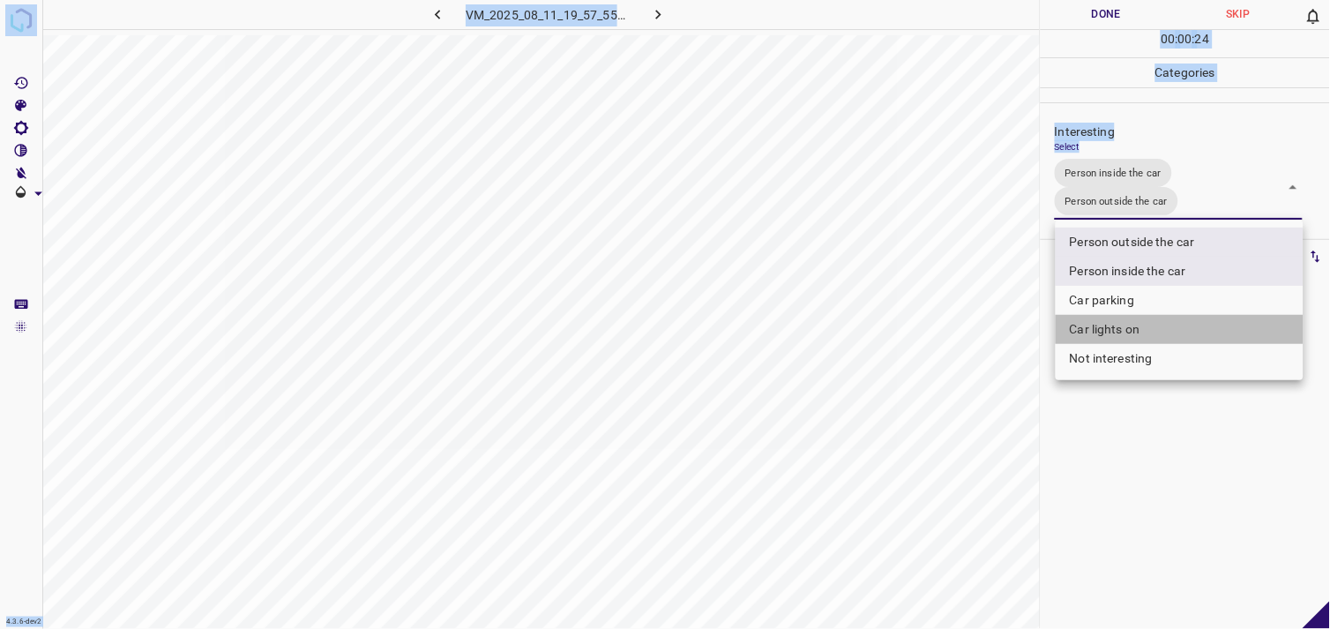
click at [1127, 329] on li "Car lights on" at bounding box center [1179, 329] width 248 height 29
type input "Person inside the car,Person outside the car,Car lights on"
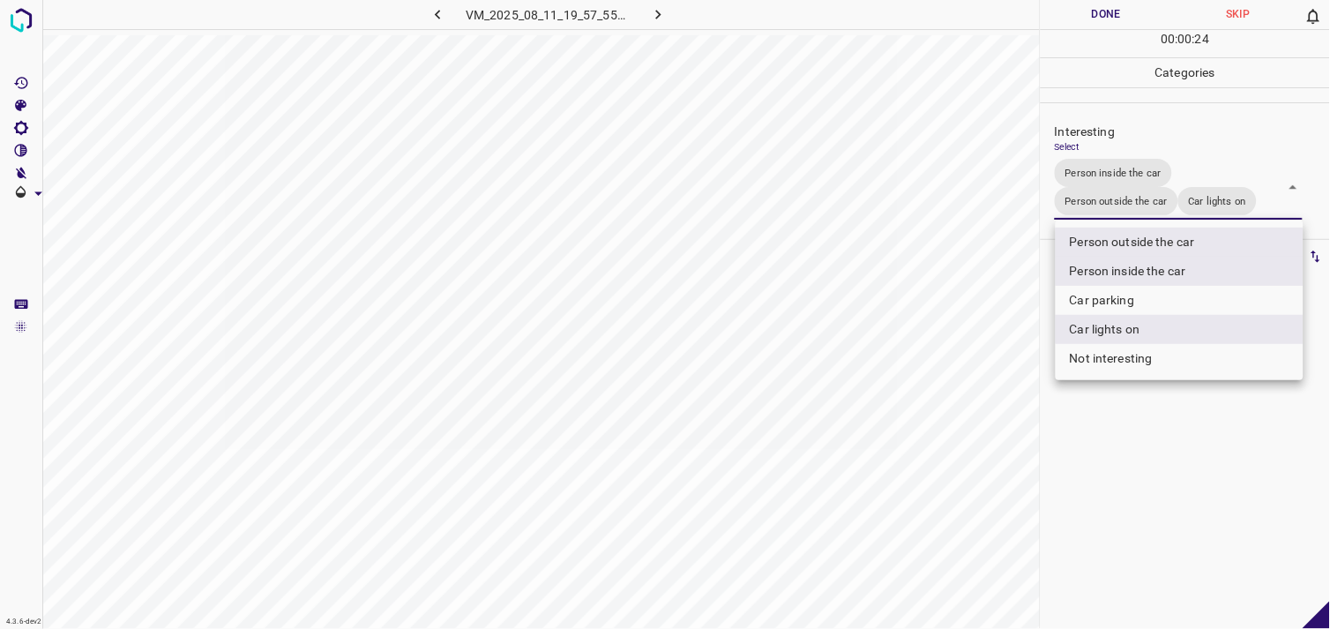
click at [1153, 464] on div at bounding box center [665, 314] width 1330 height 629
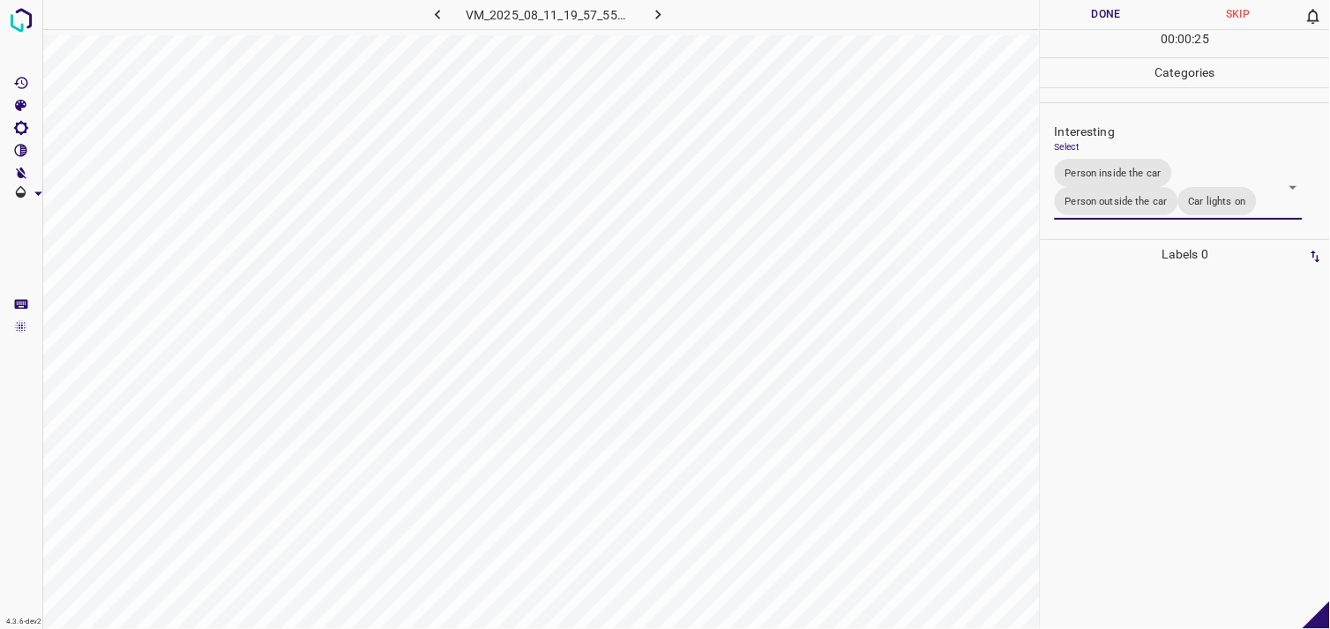
click at [1157, 397] on div at bounding box center [1185, 449] width 279 height 360
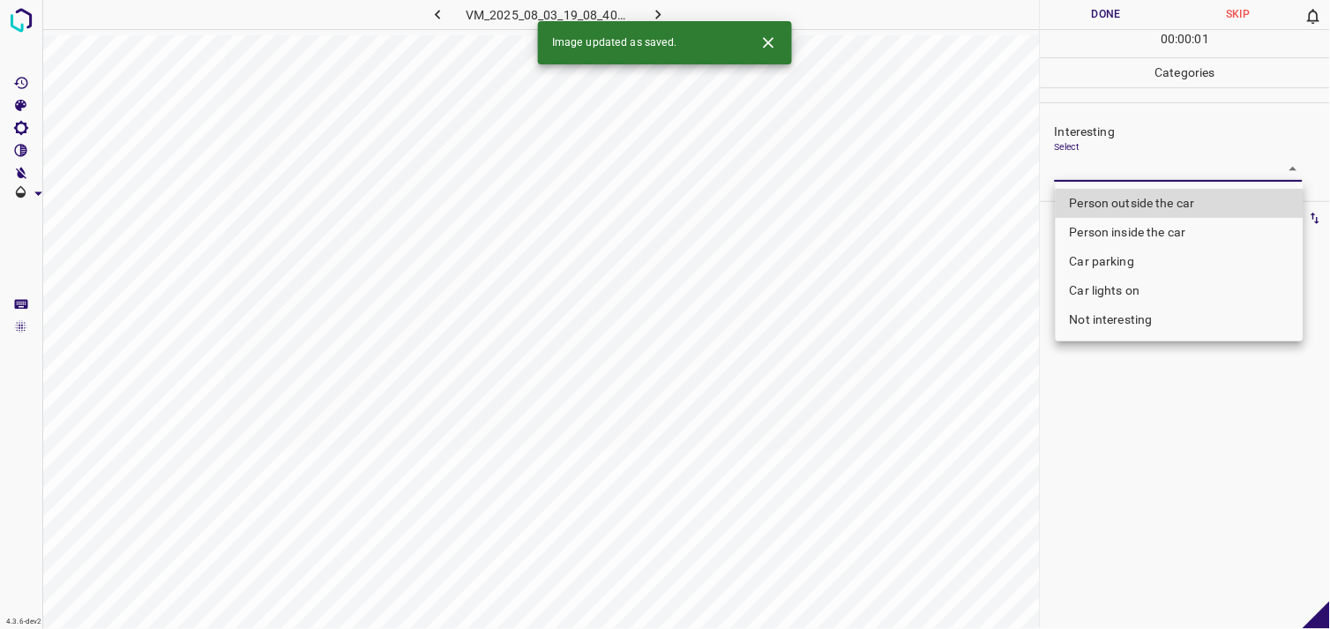
click at [1134, 174] on body "4.3.6-dev2 VM_2025_08_03_19_08_40_547_08.gif Done Skip 0 00 : 00 : 01 Categorie…" at bounding box center [665, 314] width 1330 height 629
click at [1146, 231] on li "Person inside the car" at bounding box center [1179, 232] width 248 height 29
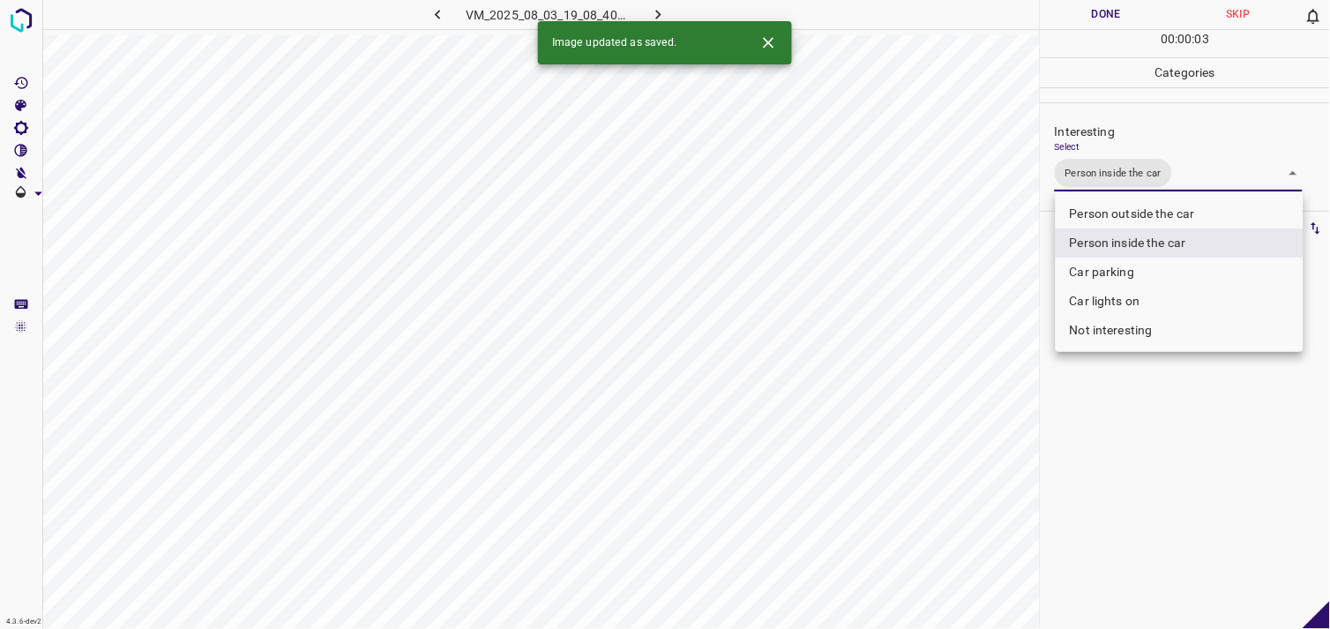
click at [1169, 442] on div at bounding box center [665, 314] width 1330 height 629
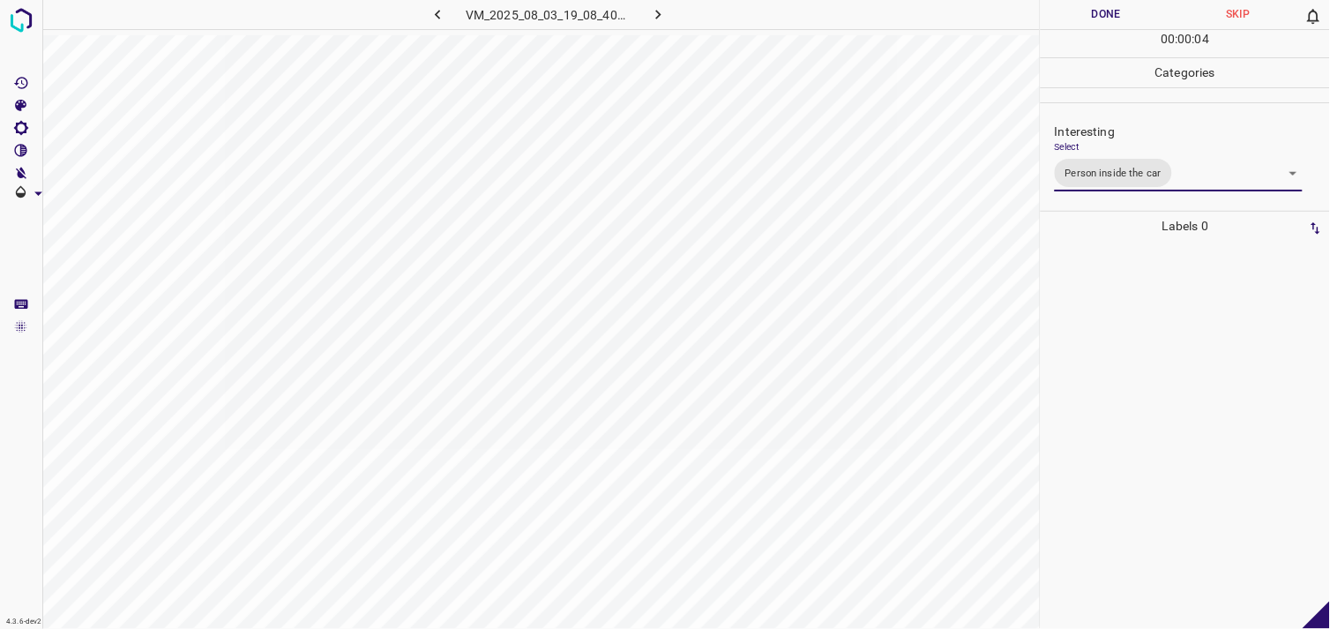
click at [1155, 173] on body "4.3.6-dev2 VM_2025_08_03_19_08_40_547_08.gif Done Skip 0 00 : 00 : 04 Categorie…" at bounding box center [665, 314] width 1330 height 629
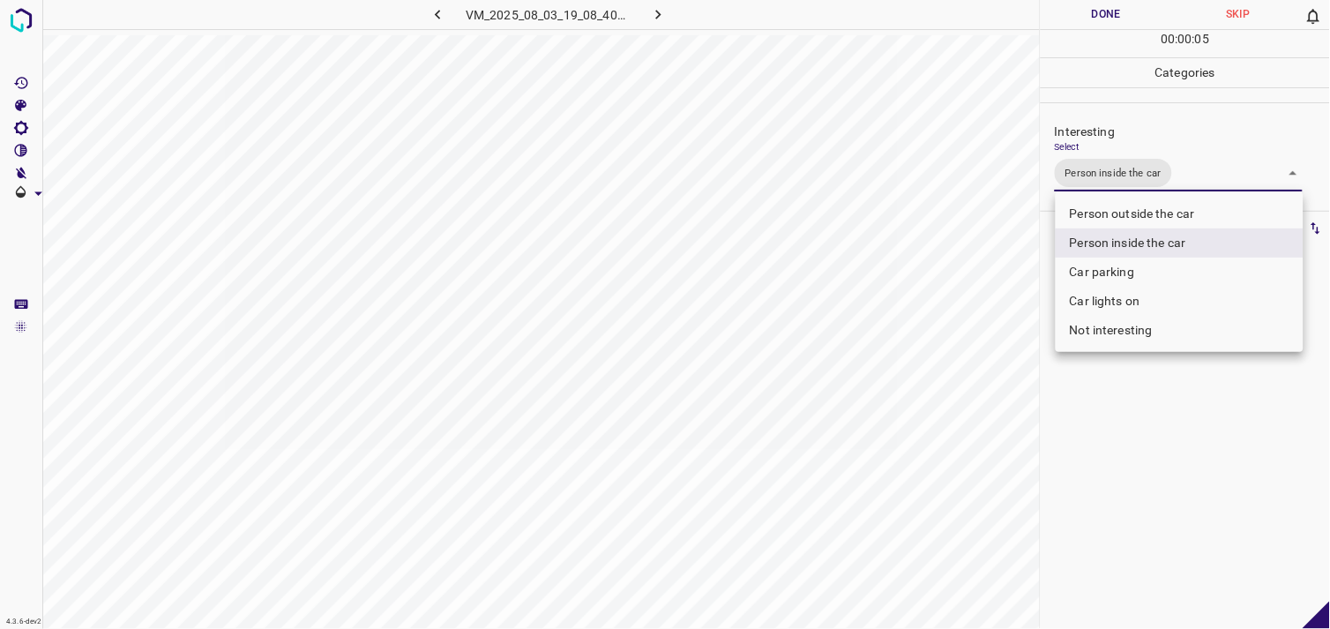
click at [1131, 268] on li "Car parking" at bounding box center [1179, 271] width 248 height 29
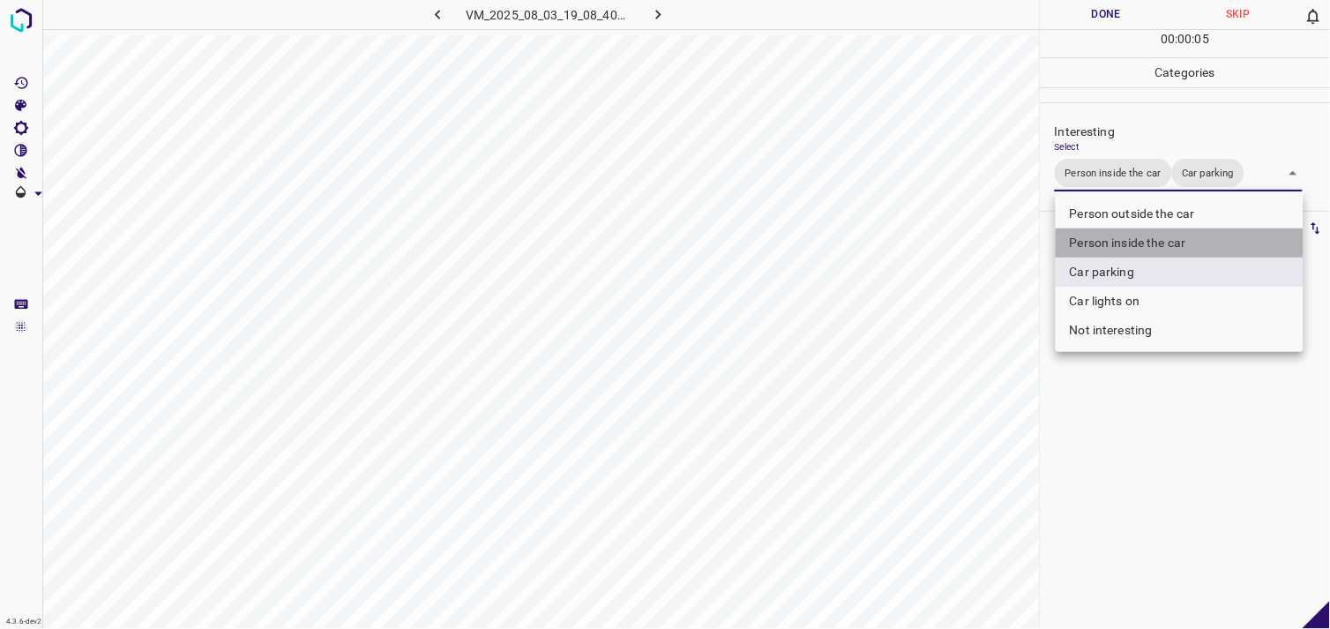
click at [1180, 238] on li "Person inside the car" at bounding box center [1179, 242] width 248 height 29
type input "Car parking"
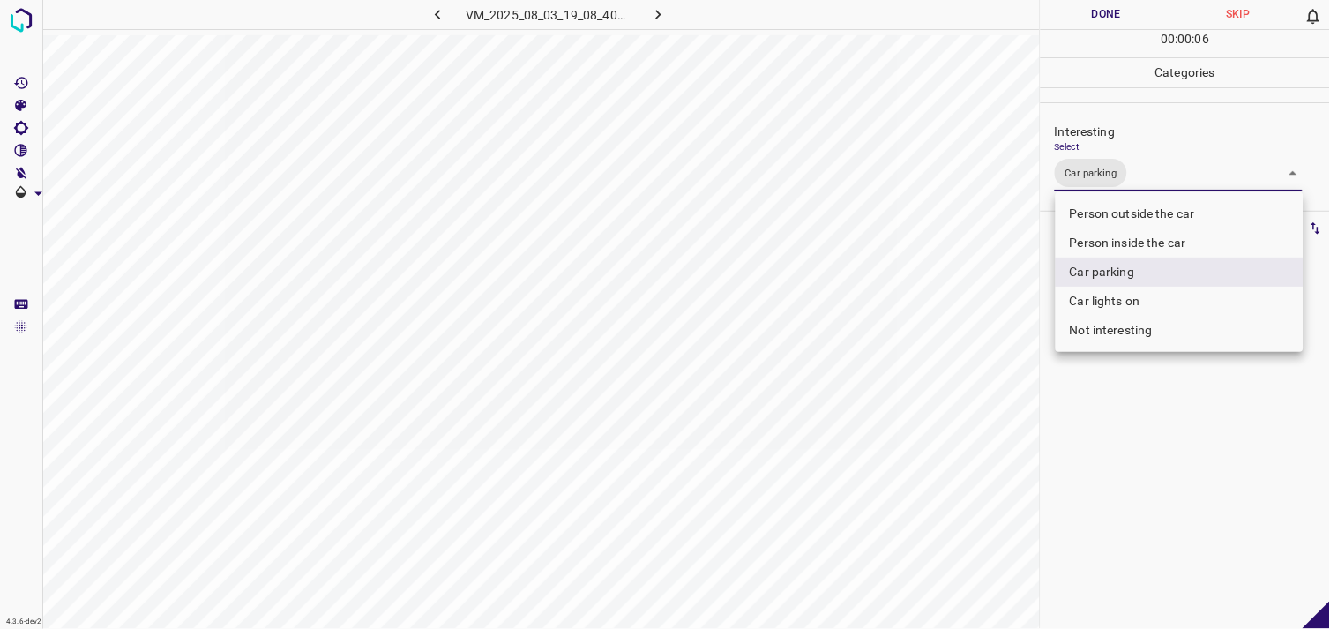
click at [1208, 417] on div at bounding box center [665, 314] width 1330 height 629
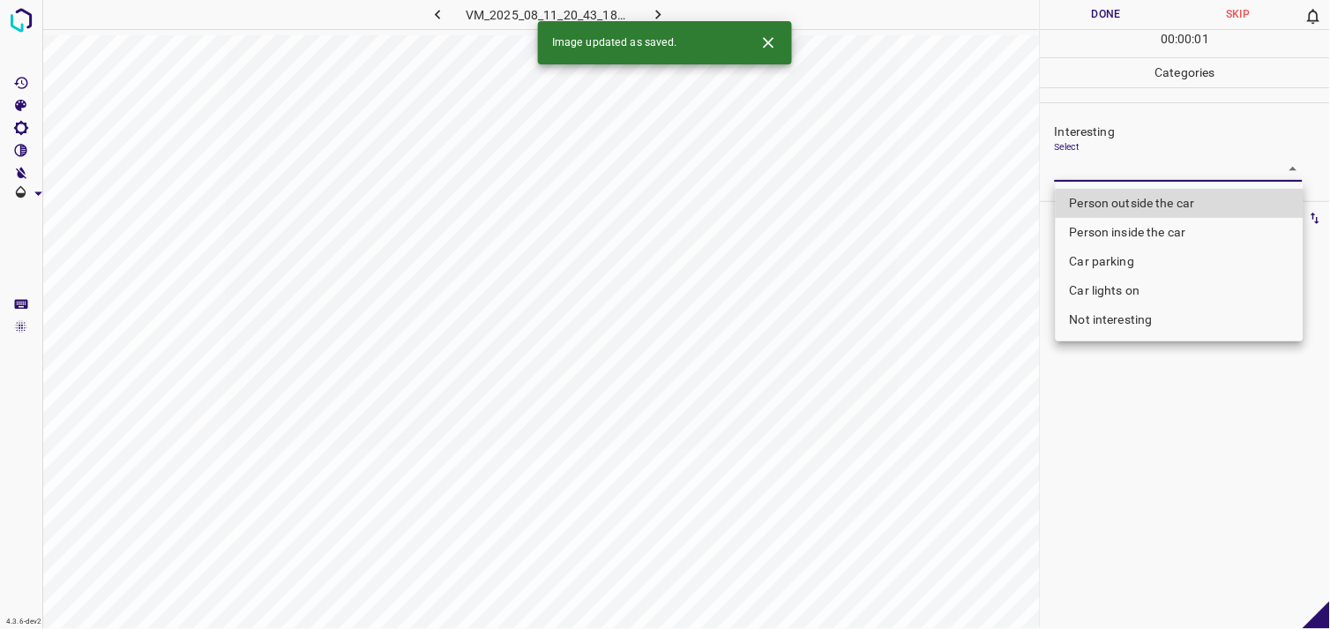
click at [1086, 174] on body "4.3.6-dev2 VM_2025_08_11_20_43_18_322_03.gif Done Skip 0 00 : 00 : 01 Categorie…" at bounding box center [665, 314] width 1330 height 629
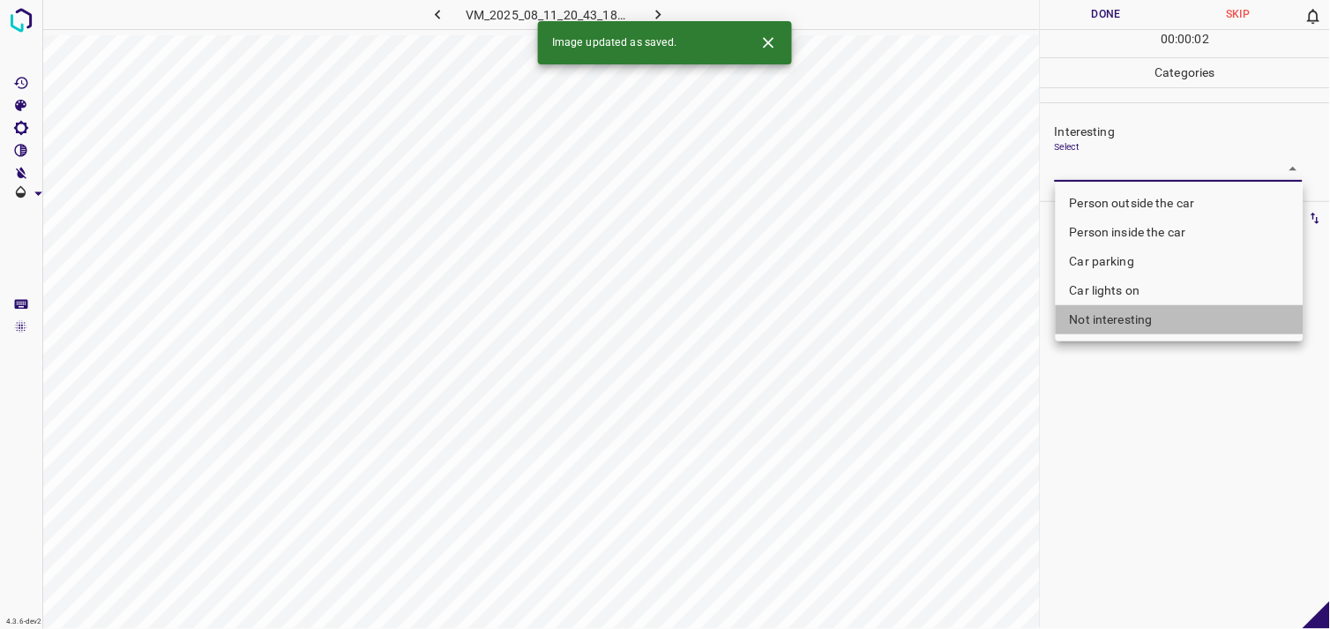
click at [1099, 321] on li "Not interesting" at bounding box center [1179, 319] width 248 height 29
type input "Not interesting"
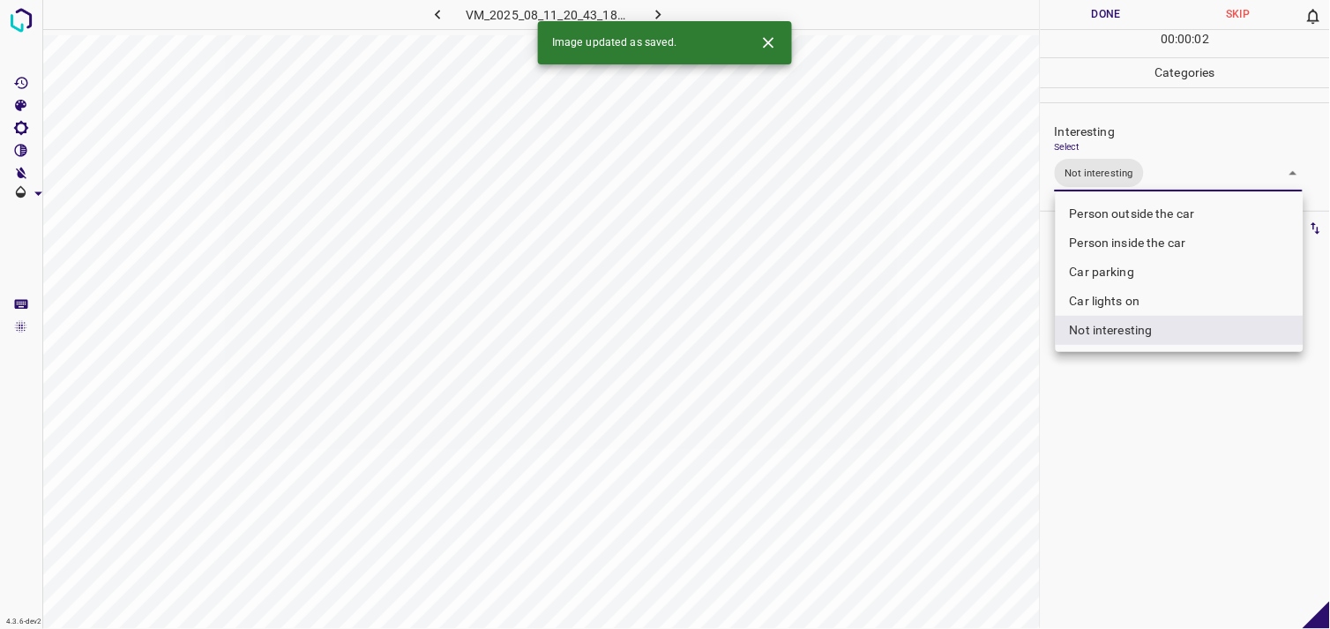
click at [1111, 404] on div at bounding box center [665, 314] width 1330 height 629
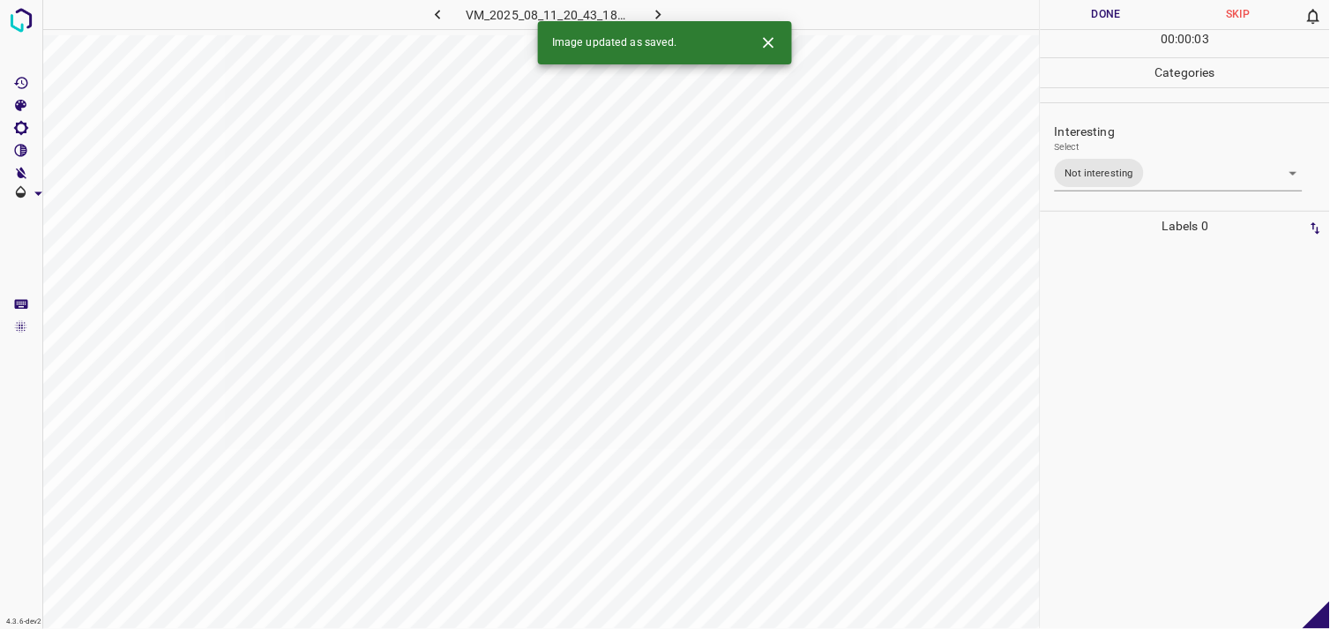
click at [1113, 275] on div at bounding box center [1185, 435] width 279 height 388
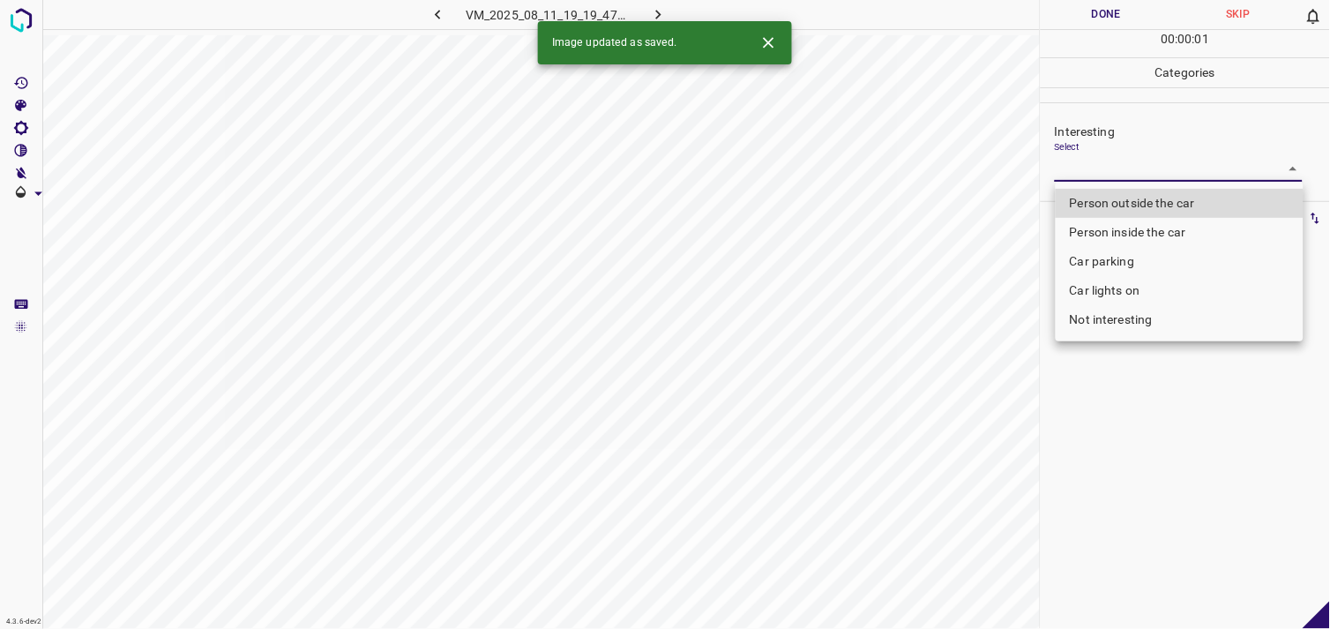
click at [1129, 176] on body "4.3.6-dev2 VM_2025_08_11_19_19_47_411_03.gif Done Skip 0 00 : 00 : 01 Categorie…" at bounding box center [665, 314] width 1330 height 629
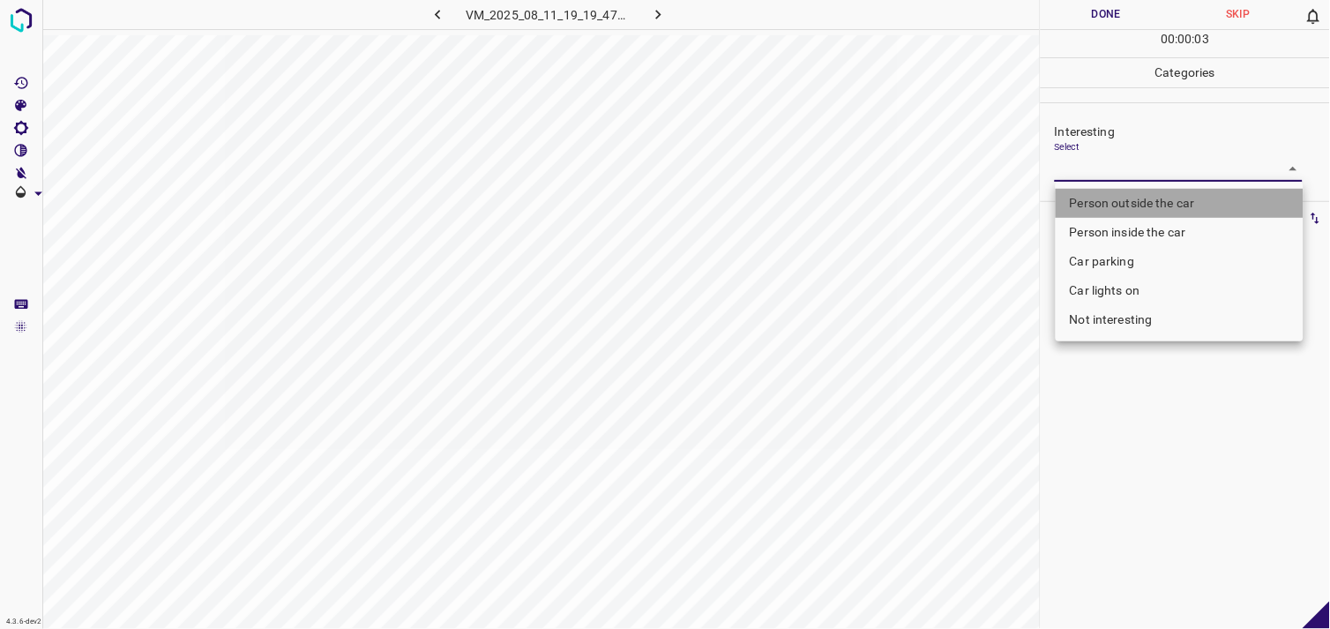
click at [1167, 209] on li "Person outside the car" at bounding box center [1179, 203] width 248 height 29
type input "Person outside the car"
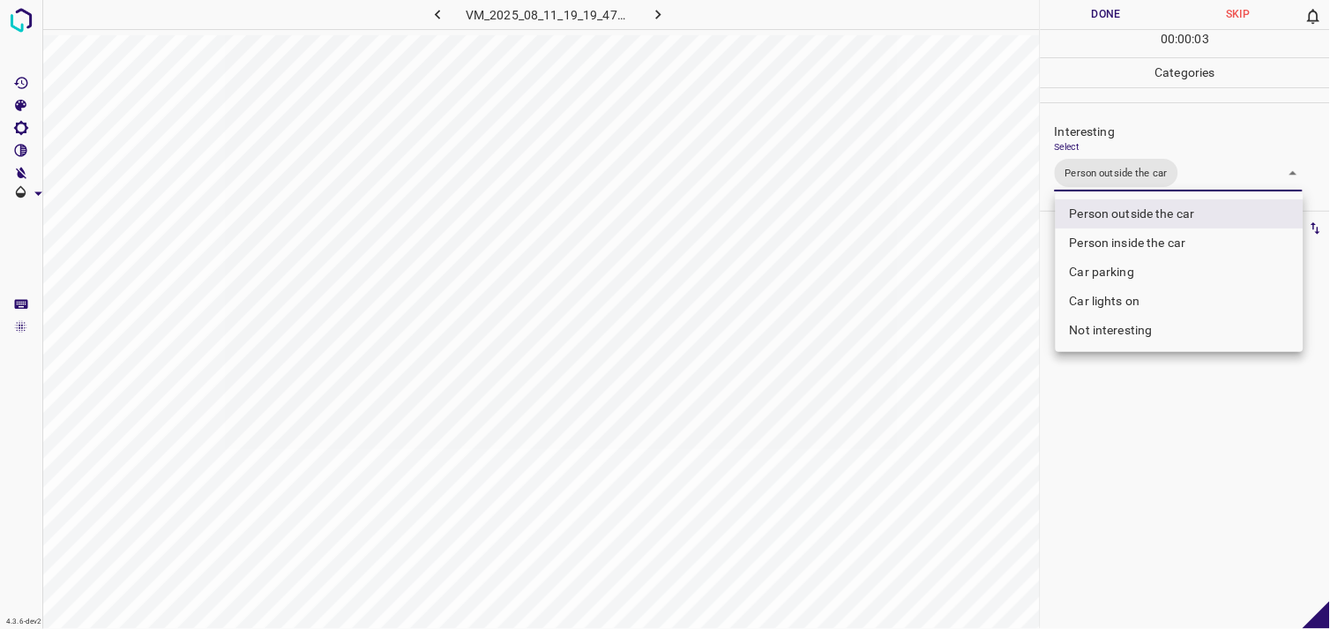
click at [1160, 446] on div at bounding box center [665, 314] width 1330 height 629
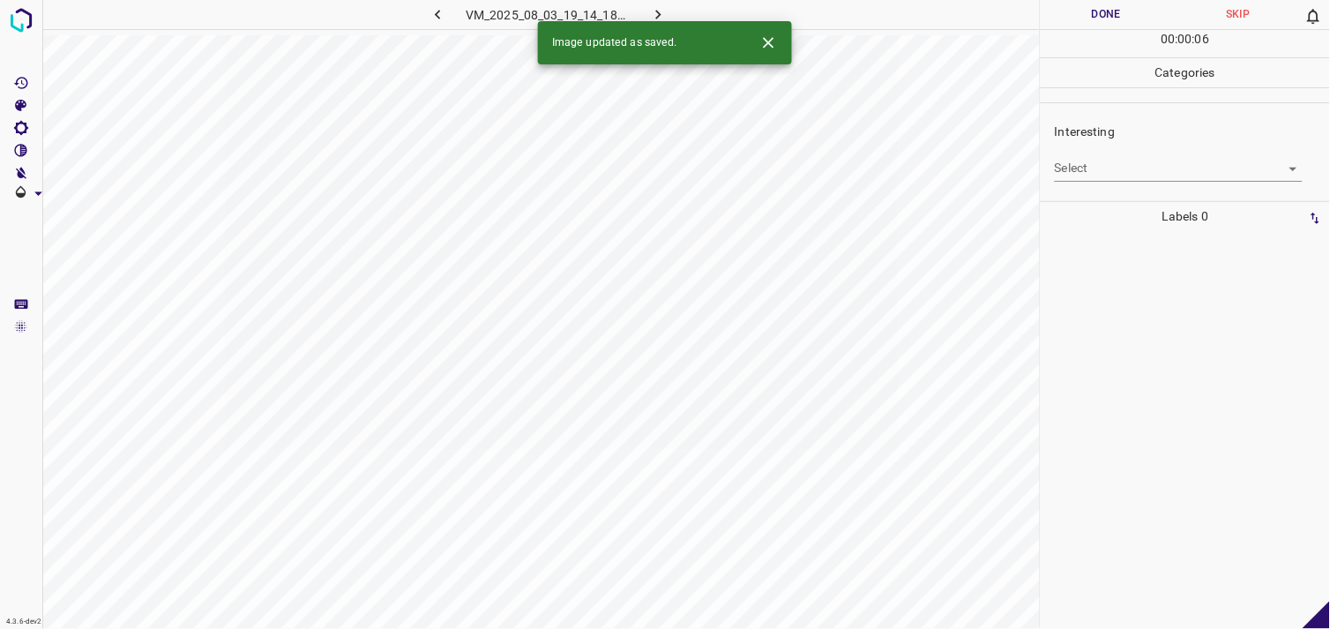
click at [1150, 168] on body "4.3.6-dev2 VM_2025_08_03_19_14_18_900_02.gif Done Skip 0 00 : 00 : 06 Categorie…" at bounding box center [665, 314] width 1330 height 629
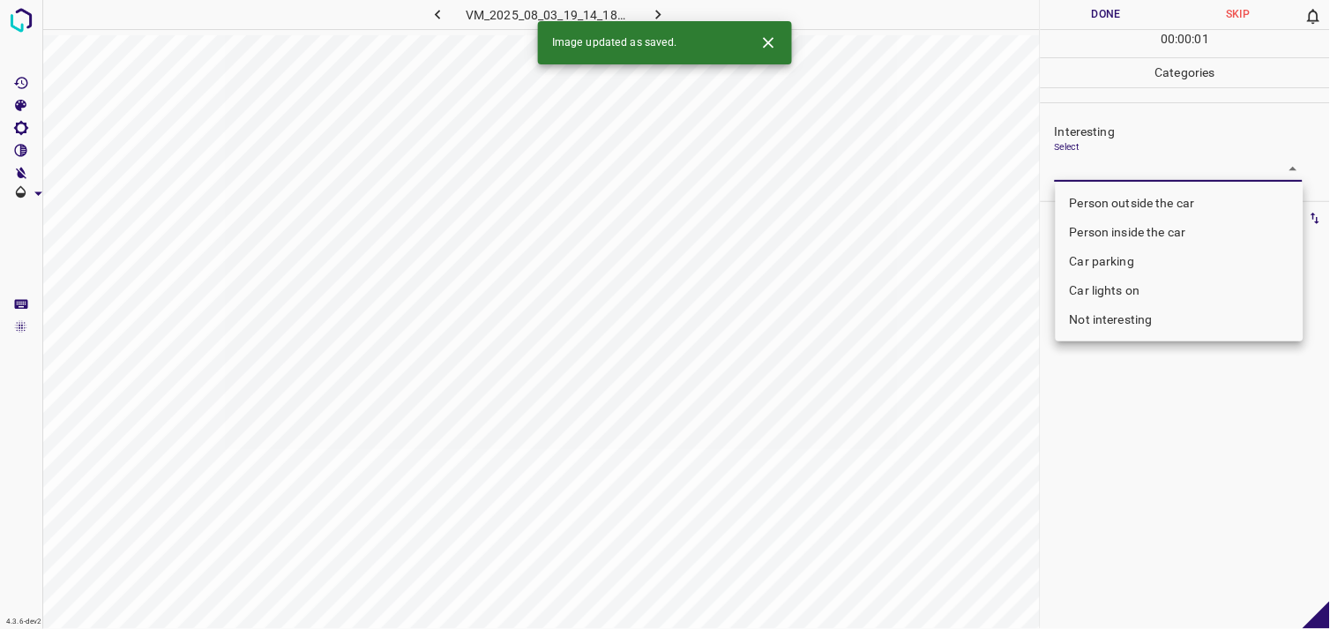
click at [1160, 163] on body "4.3.6-dev2 VM_2025_08_03_19_14_18_900_02.gif Done Skip 0 00 : 00 : 01 Categorie…" at bounding box center [665, 314] width 1330 height 629
click at [1156, 203] on li "Person outside the car" at bounding box center [1179, 203] width 248 height 29
type input "Person outside the car"
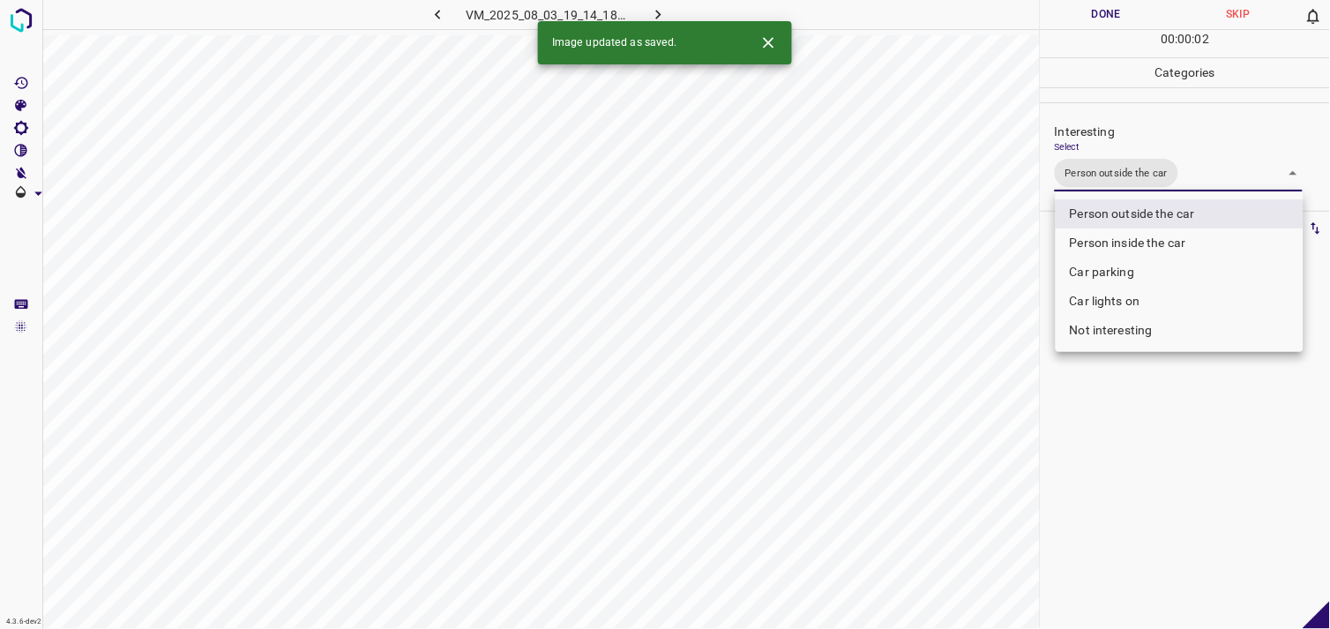
click at [1166, 445] on div at bounding box center [665, 314] width 1330 height 629
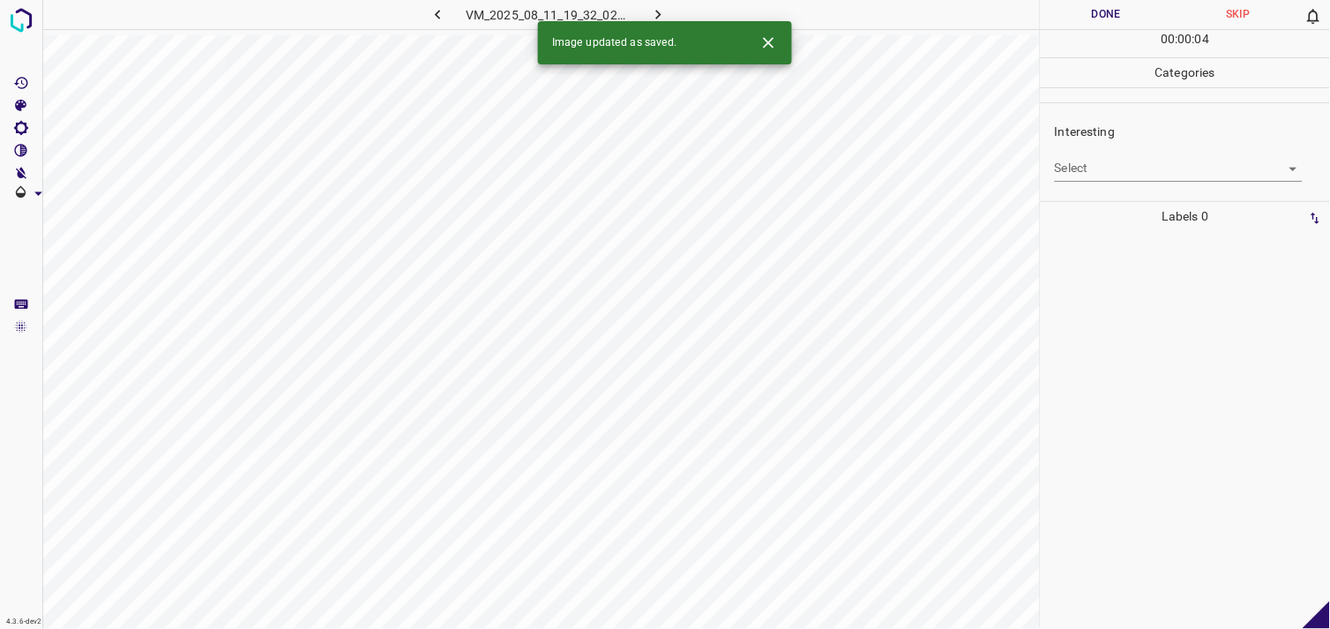
click at [1140, 164] on body "4.3.6-dev2 VM_2025_08_11_19_32_02_824_00.gif Done Skip 0 00 : 00 : 04 Categorie…" at bounding box center [665, 314] width 1330 height 629
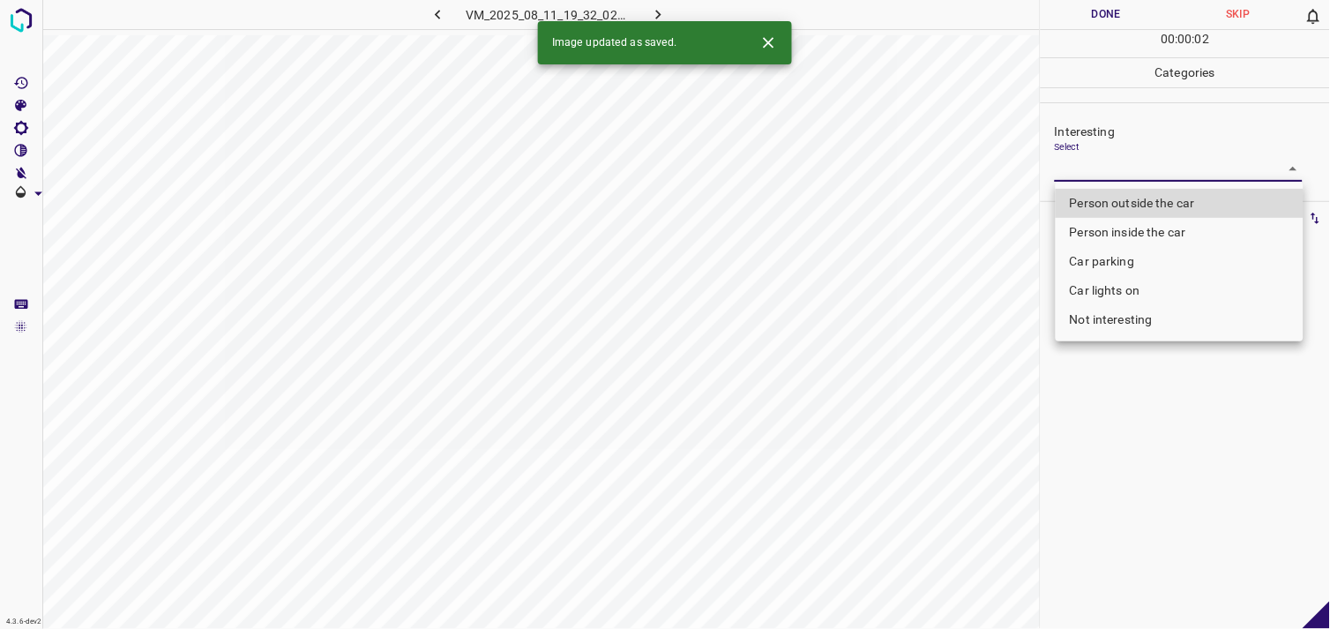
click at [1153, 323] on li "Not interesting" at bounding box center [1179, 319] width 248 height 29
type input "Not interesting"
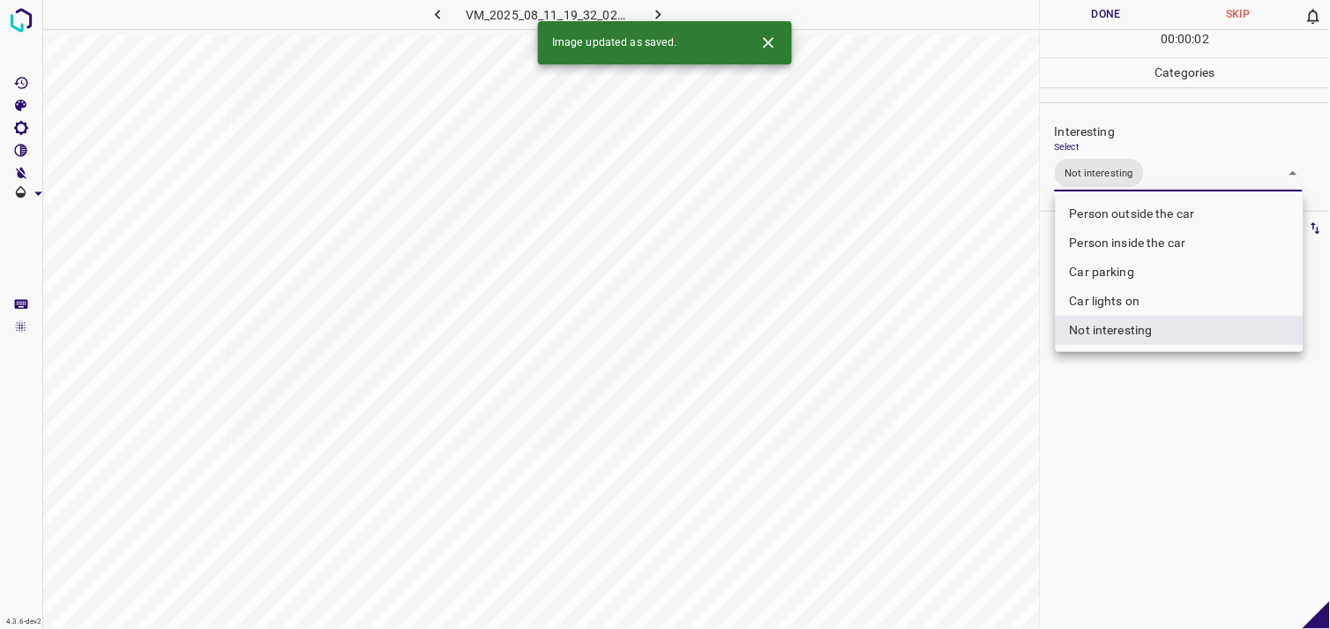
click at [1162, 406] on div at bounding box center [665, 314] width 1330 height 629
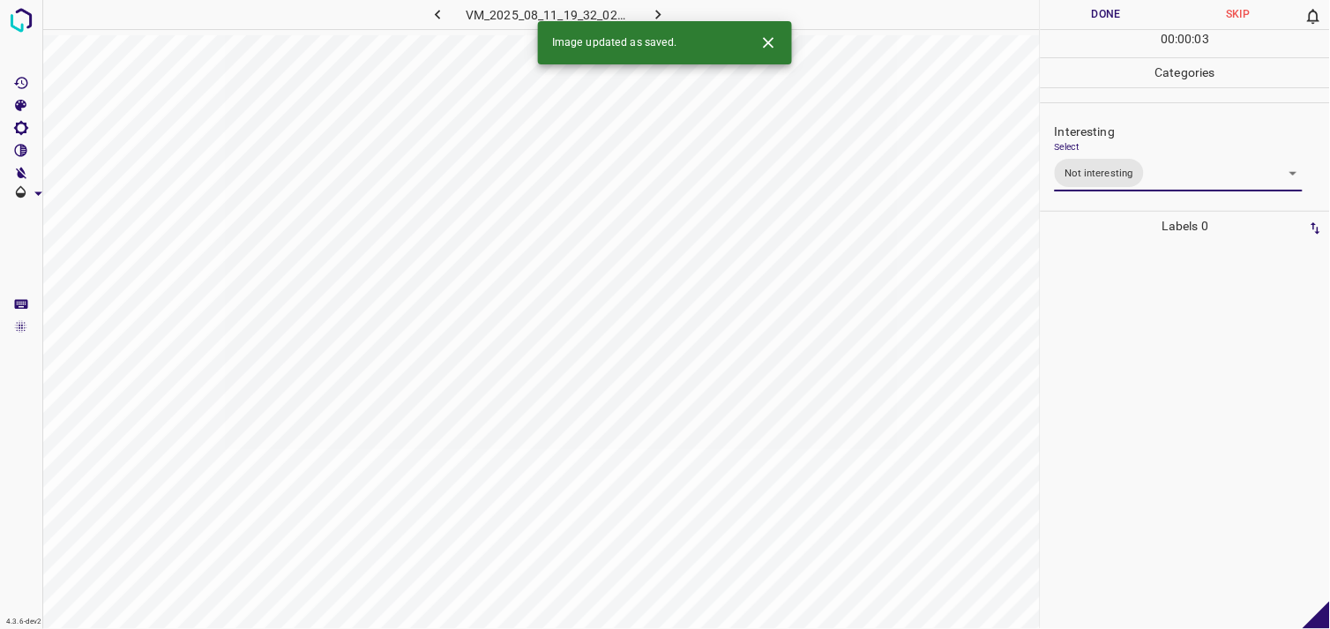
click at [1148, 347] on div at bounding box center [1185, 435] width 279 height 388
click at [1105, 174] on body "4.3.6-dev2 VM_2025_08_11_21_03_10_308_03.gif Done Skip 0 00 : 00 : 05 Categorie…" at bounding box center [665, 314] width 1330 height 629
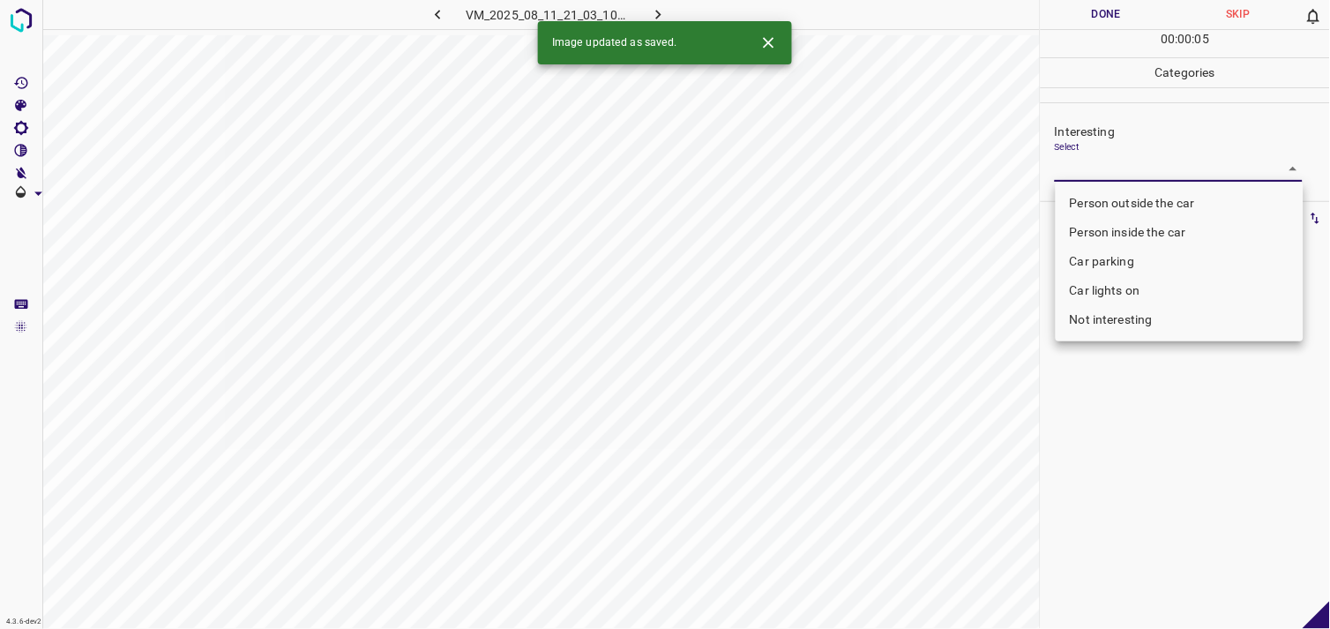
click at [1114, 198] on li "Person outside the car" at bounding box center [1179, 203] width 248 height 29
type input "Person outside the car"
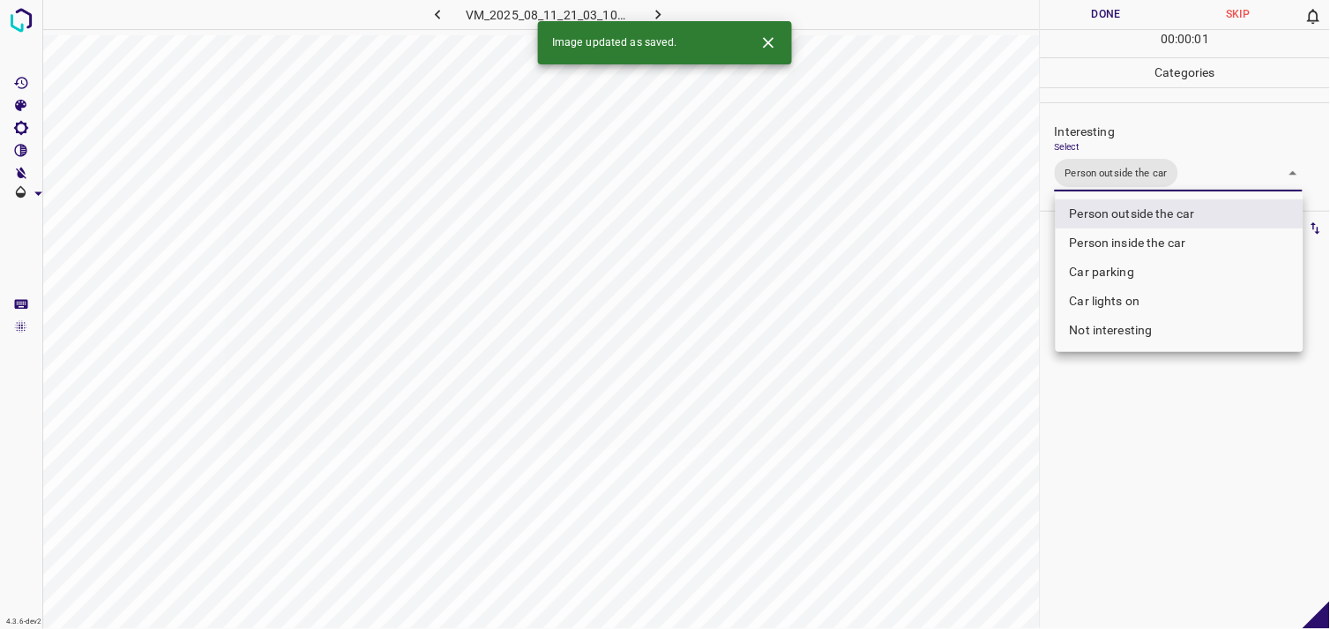
click at [1151, 454] on div at bounding box center [665, 314] width 1330 height 629
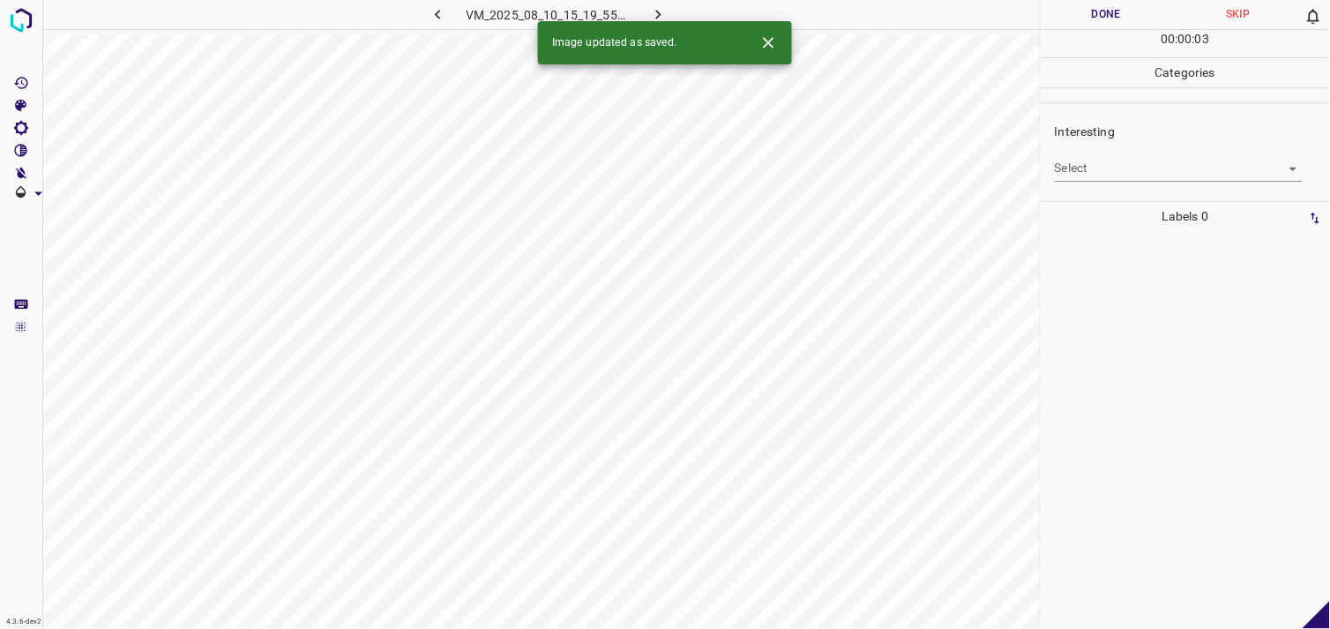
click at [1134, 178] on body "4.3.6-dev2 VM_2025_08_10_15_19_55_669_05.gif Done Skip 0 00 : 00 : 03 Categorie…" at bounding box center [665, 314] width 1330 height 629
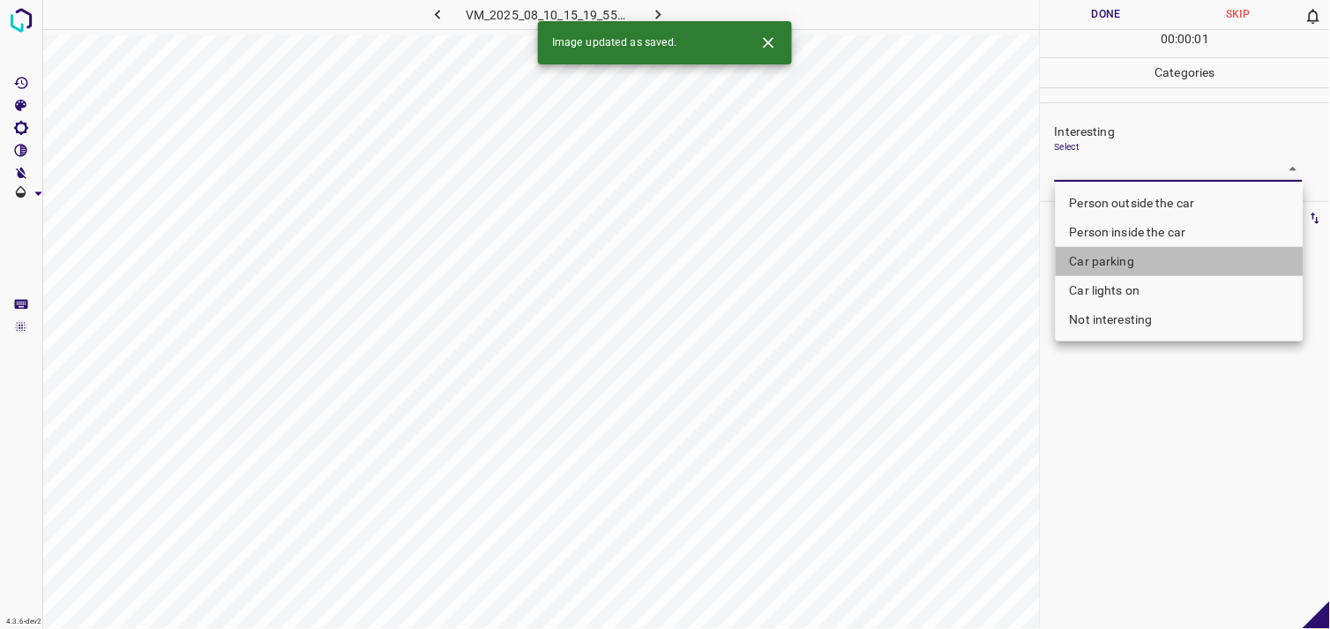
click at [1114, 263] on li "Car parking" at bounding box center [1179, 261] width 248 height 29
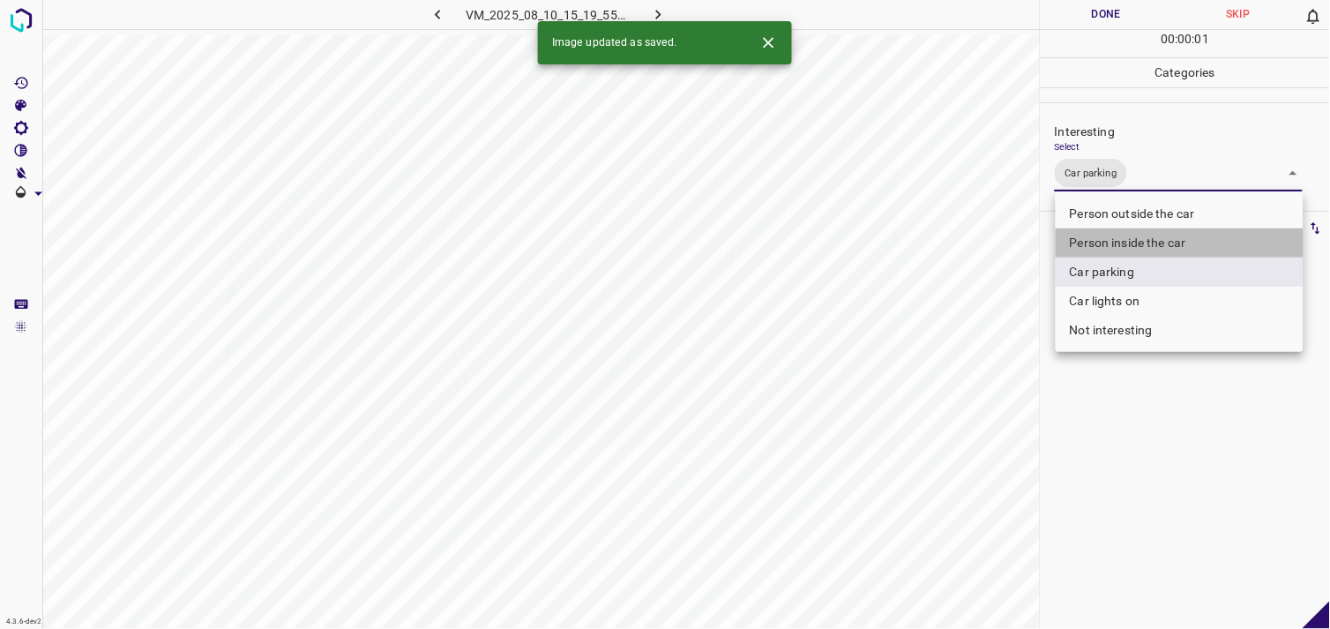
click at [1144, 236] on li "Person inside the car" at bounding box center [1179, 242] width 248 height 29
type input "Car parking,Person inside the car"
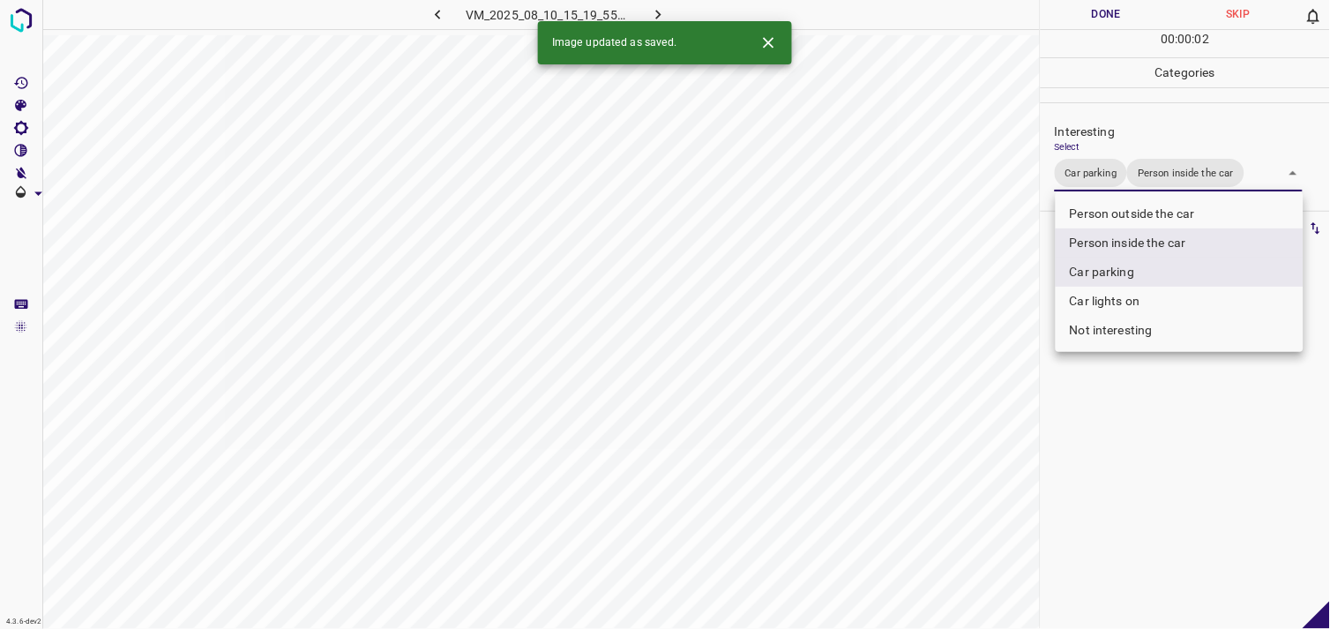
click at [1150, 421] on div at bounding box center [665, 314] width 1330 height 629
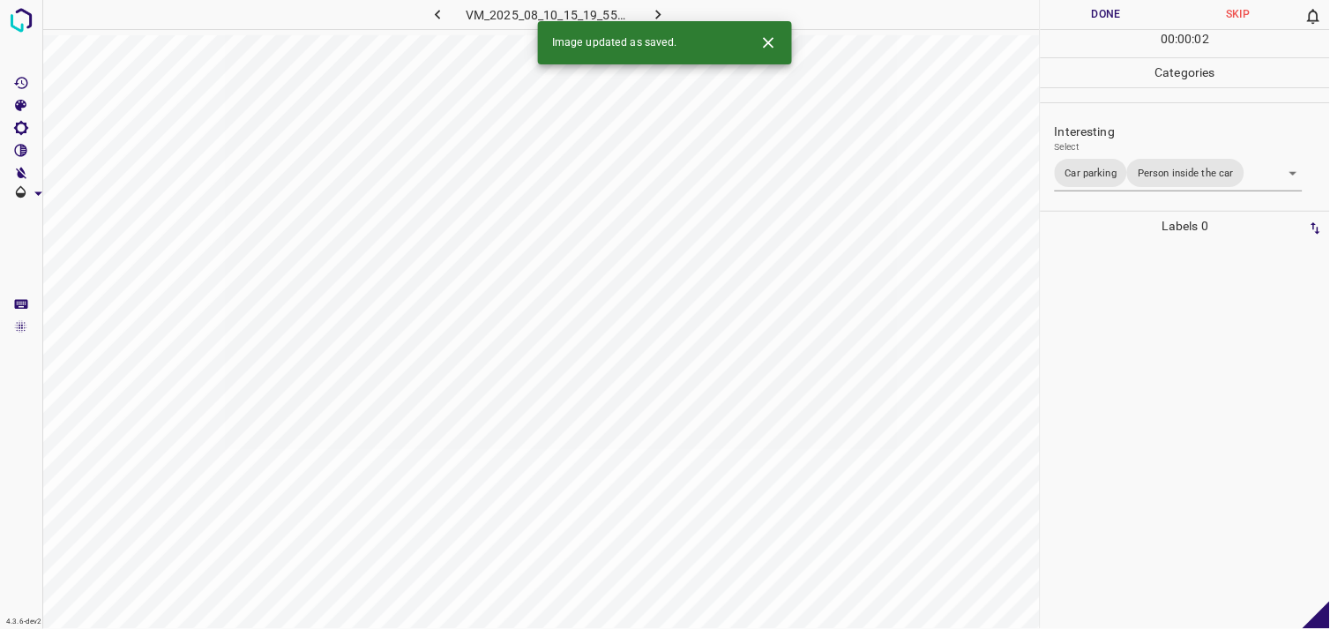
click at [1144, 340] on div at bounding box center [1185, 435] width 279 height 388
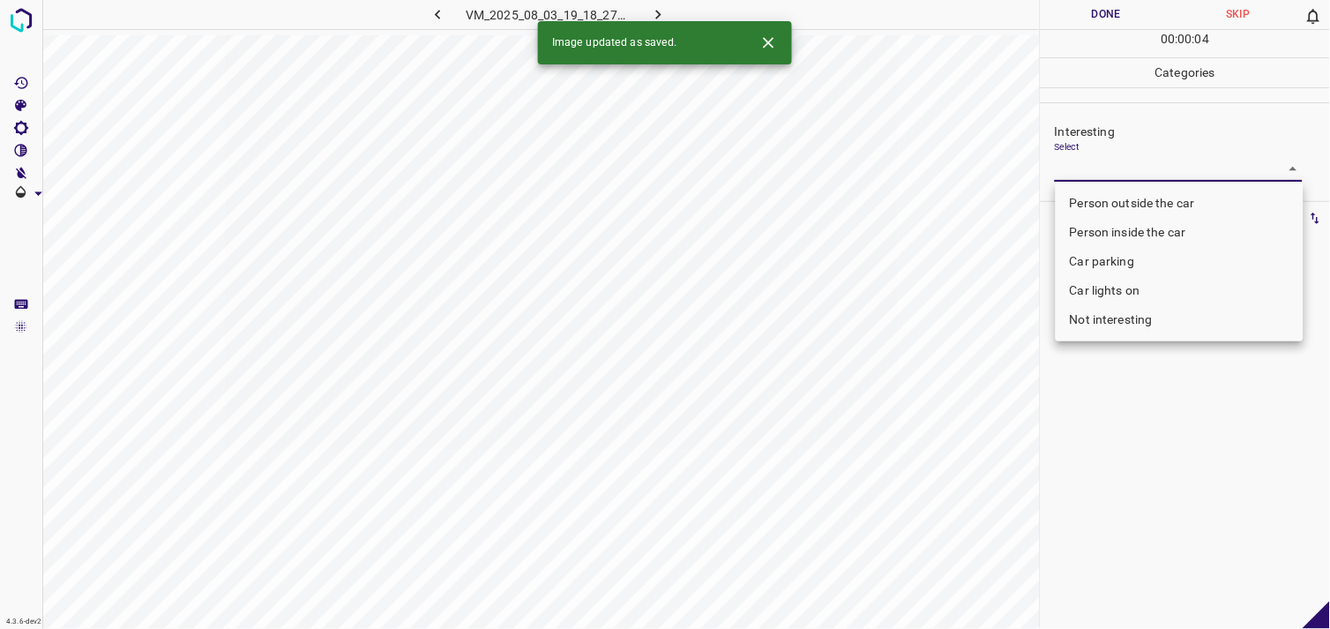
click at [1107, 165] on body "4.3.6-dev2 VM_2025_08_03_19_18_27_919_03.gif Done Skip 0 00 : 00 : 04 Categorie…" at bounding box center [665, 314] width 1330 height 629
click at [1143, 207] on li "Person outside the car" at bounding box center [1179, 203] width 248 height 29
type input "Person outside the car"
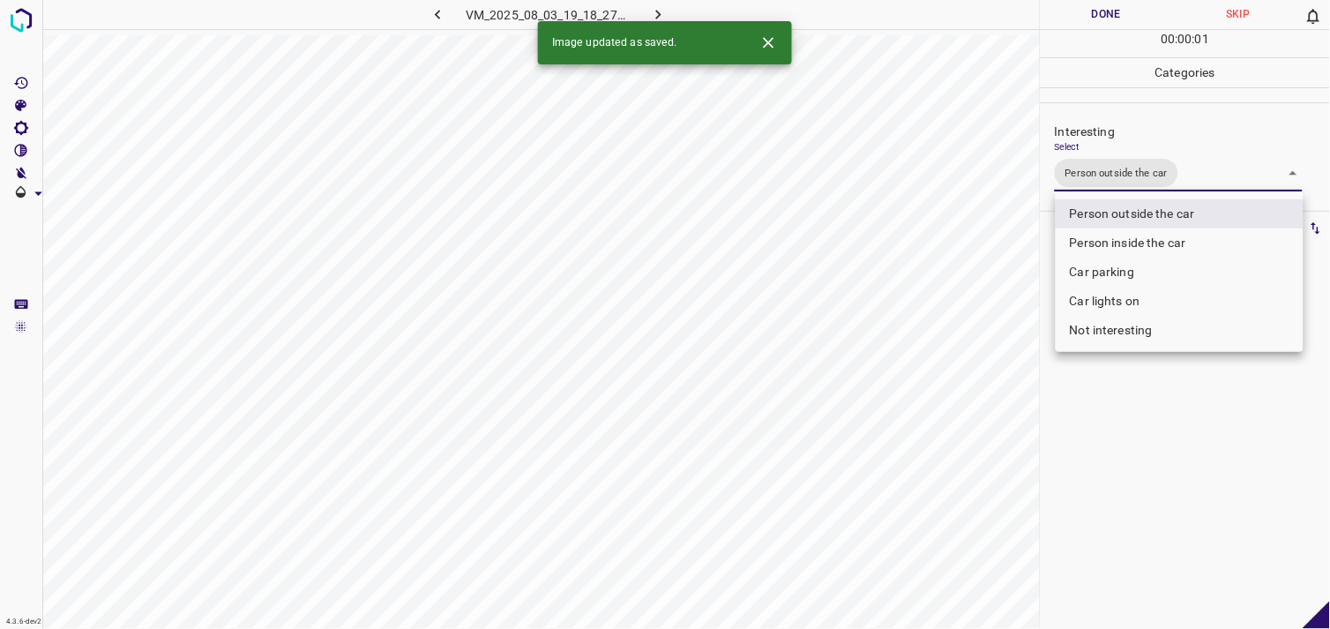
click at [1166, 424] on div at bounding box center [665, 314] width 1330 height 629
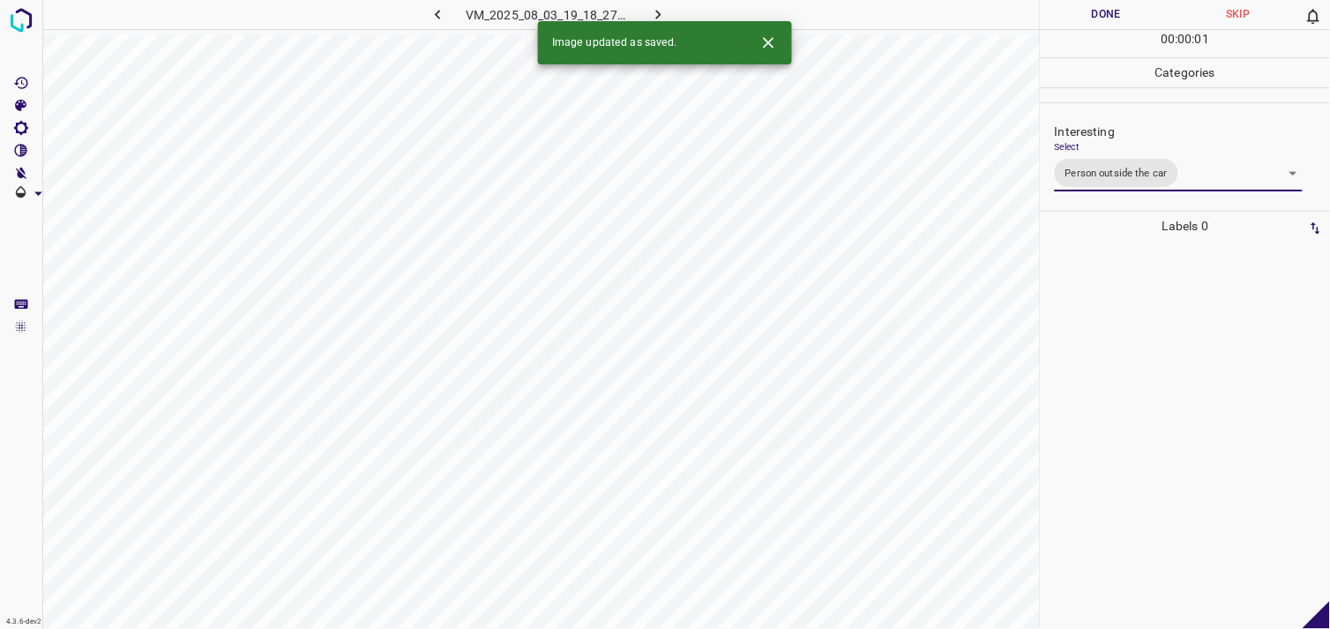
click at [1150, 339] on div at bounding box center [1185, 435] width 279 height 388
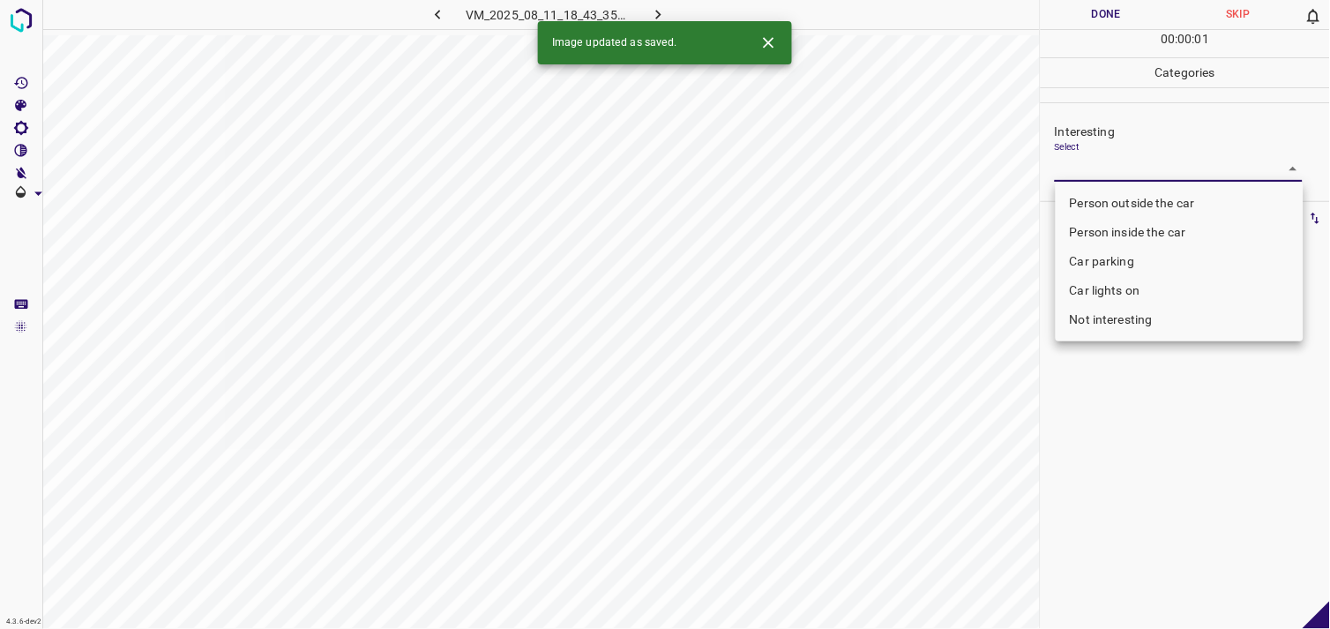
click at [1120, 177] on body "4.3.6-dev2 VM_2025_08_11_18_43_35_047_07.gif Done Skip 0 00 : 00 : 01 Categorie…" at bounding box center [665, 314] width 1330 height 629
click at [1136, 293] on li "Car lights on" at bounding box center [1179, 290] width 248 height 29
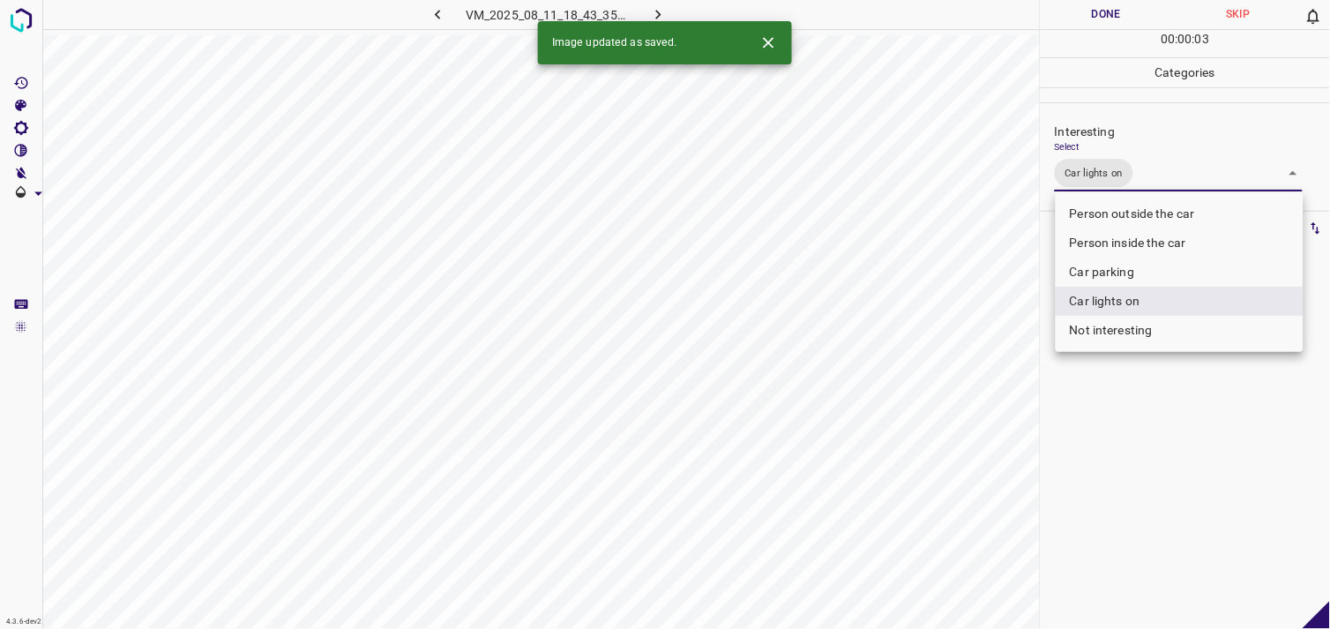
click at [1149, 243] on li "Person inside the car" at bounding box center [1179, 242] width 248 height 29
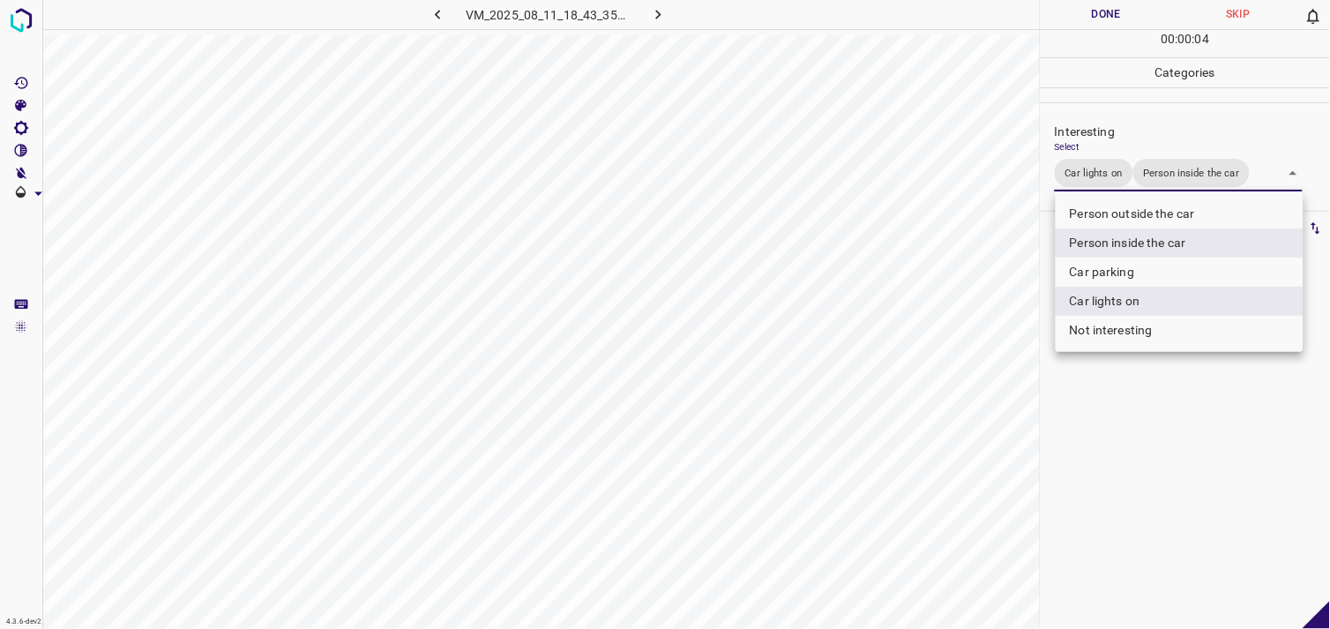
click at [1152, 418] on div at bounding box center [665, 314] width 1330 height 629
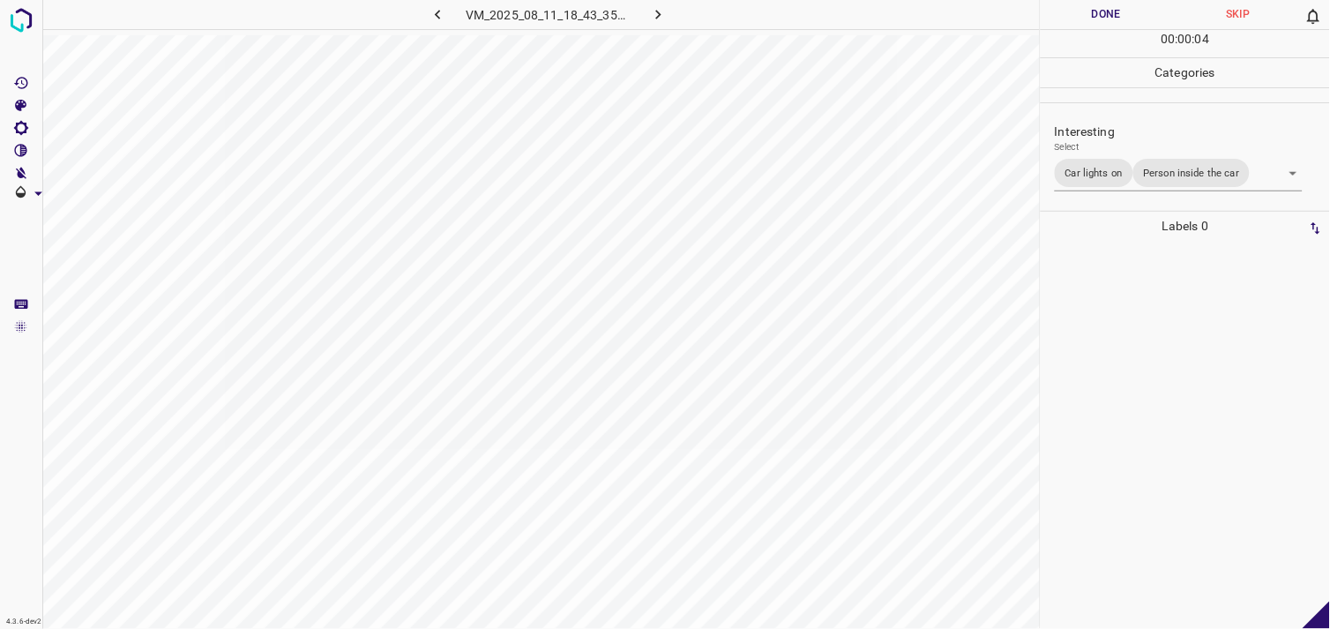
click at [1121, 316] on div at bounding box center [1185, 435] width 279 height 388
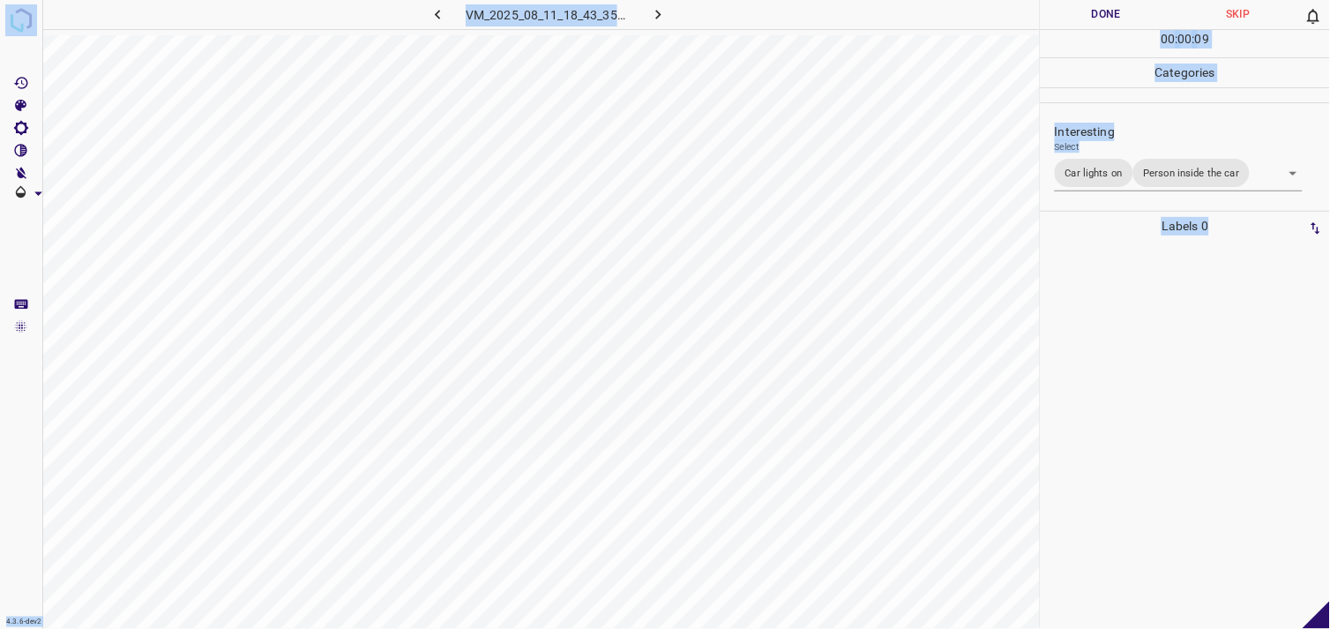
click at [1177, 168] on body "4.3.6-dev2 VM_2025_08_11_18_43_35_047_07.gif Done Skip 0 00 : 00 : 09 Categorie…" at bounding box center [665, 314] width 1330 height 629
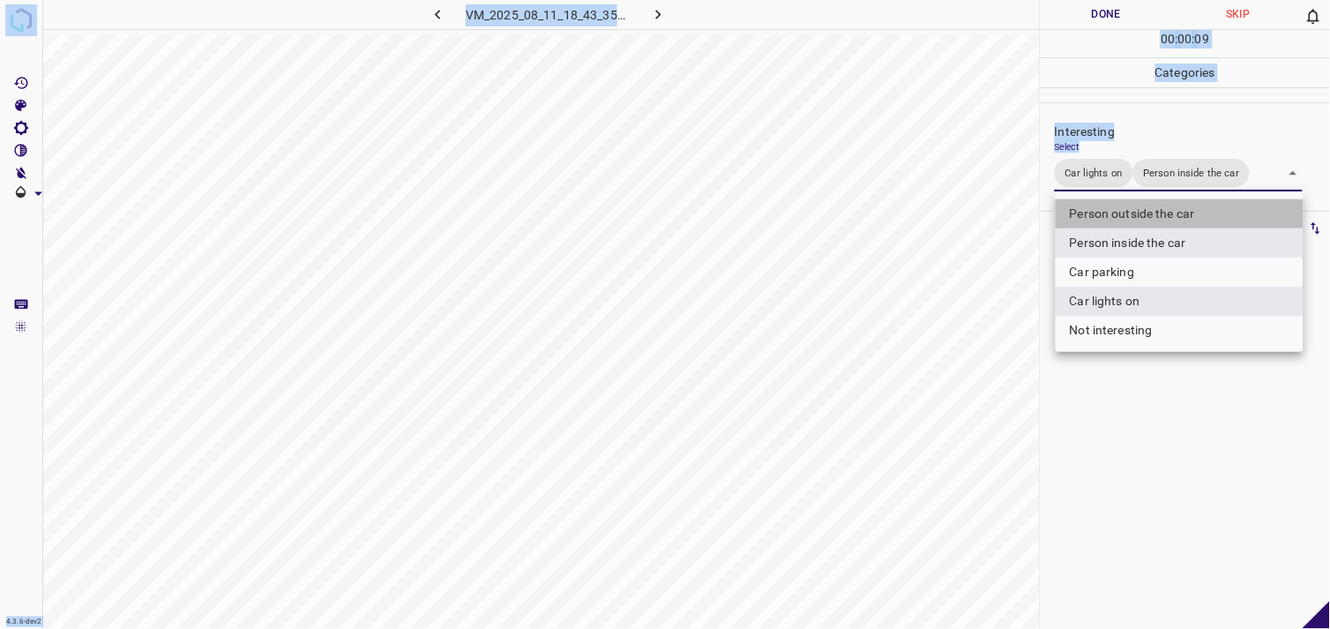
click at [1175, 201] on li "Person outside the car" at bounding box center [1179, 213] width 248 height 29
click at [1175, 201] on div at bounding box center [665, 314] width 1330 height 629
type input "Car lights on,Person inside the car,Person outside the car"
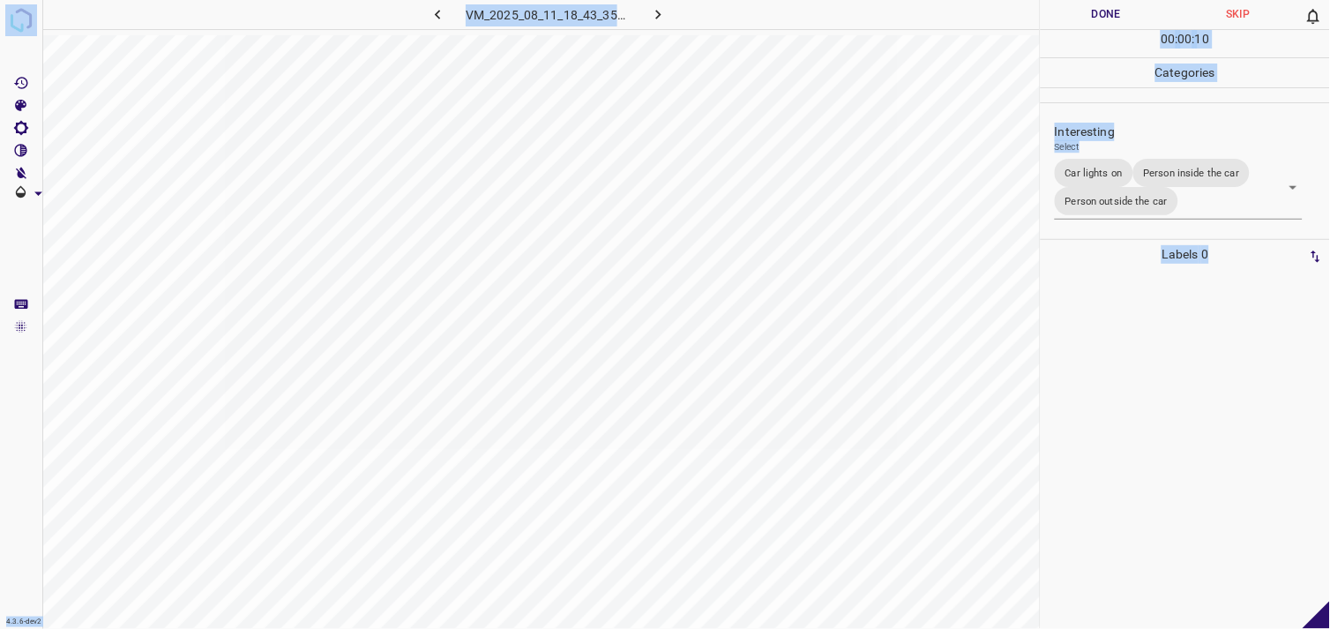
click at [1173, 354] on div at bounding box center [1185, 449] width 279 height 360
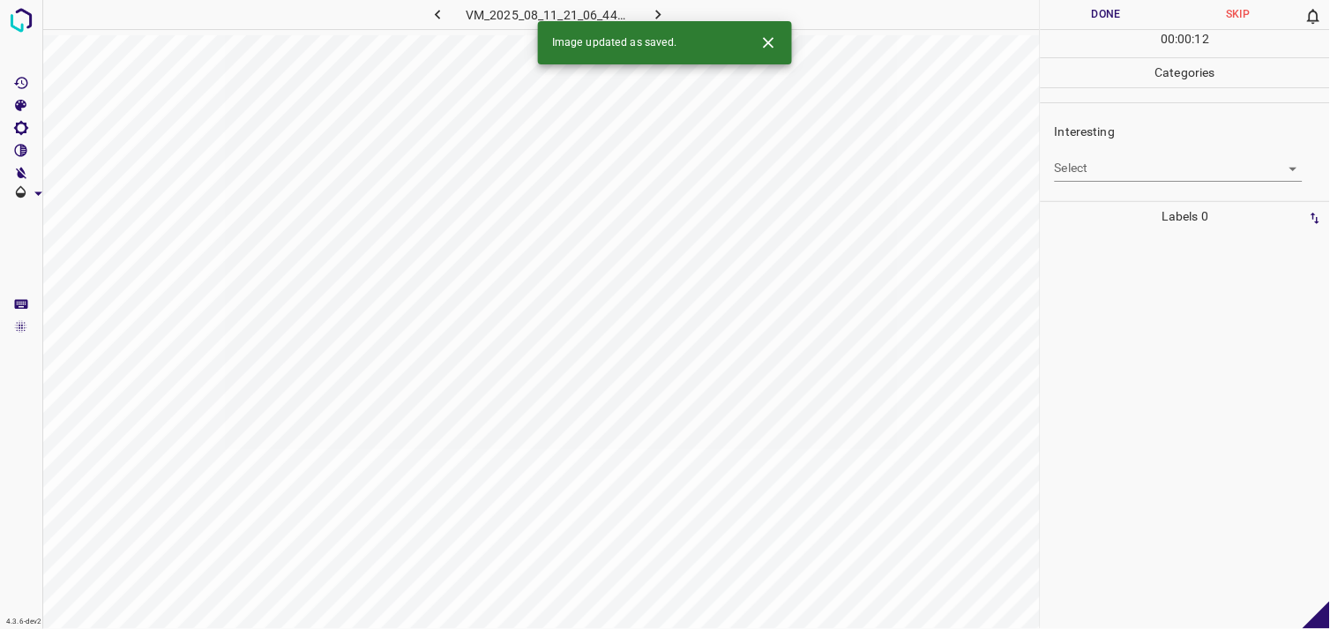
click at [1138, 173] on body "4.3.6-dev2 VM_2025_08_11_21_06_44_404_03.gif Done Skip 0 00 : 00 : 12 Categorie…" at bounding box center [665, 314] width 1330 height 629
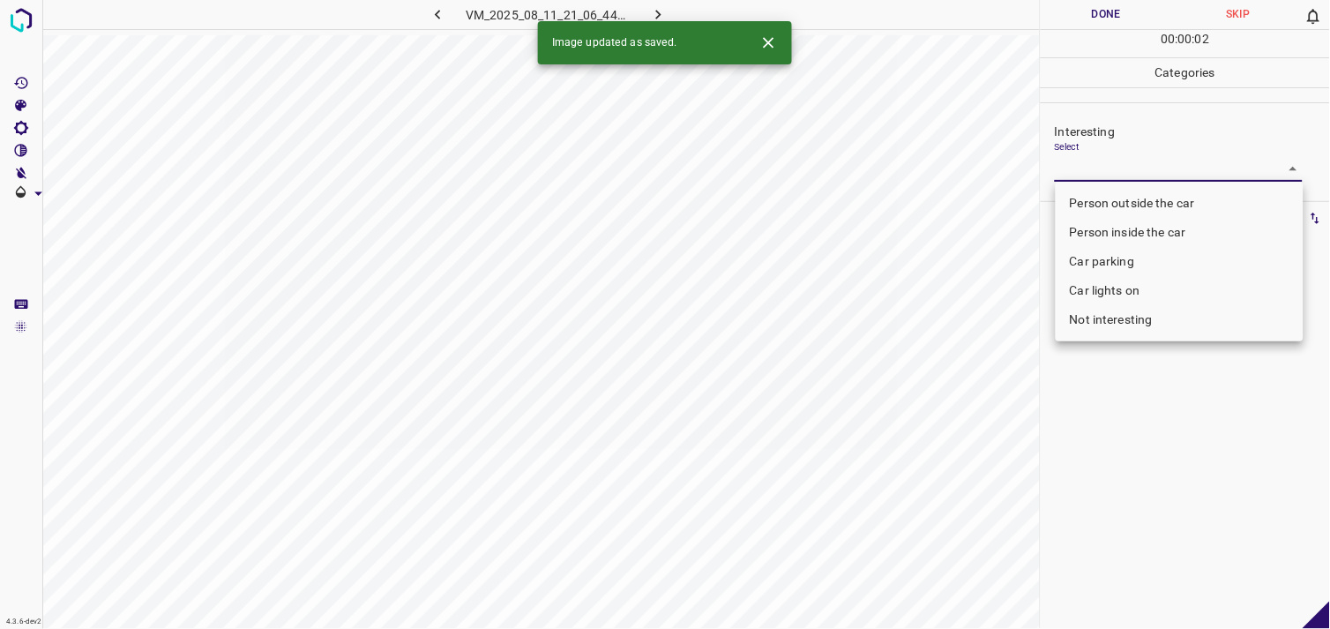
click at [1121, 318] on li "Not interesting" at bounding box center [1179, 319] width 248 height 29
type input "Not interesting"
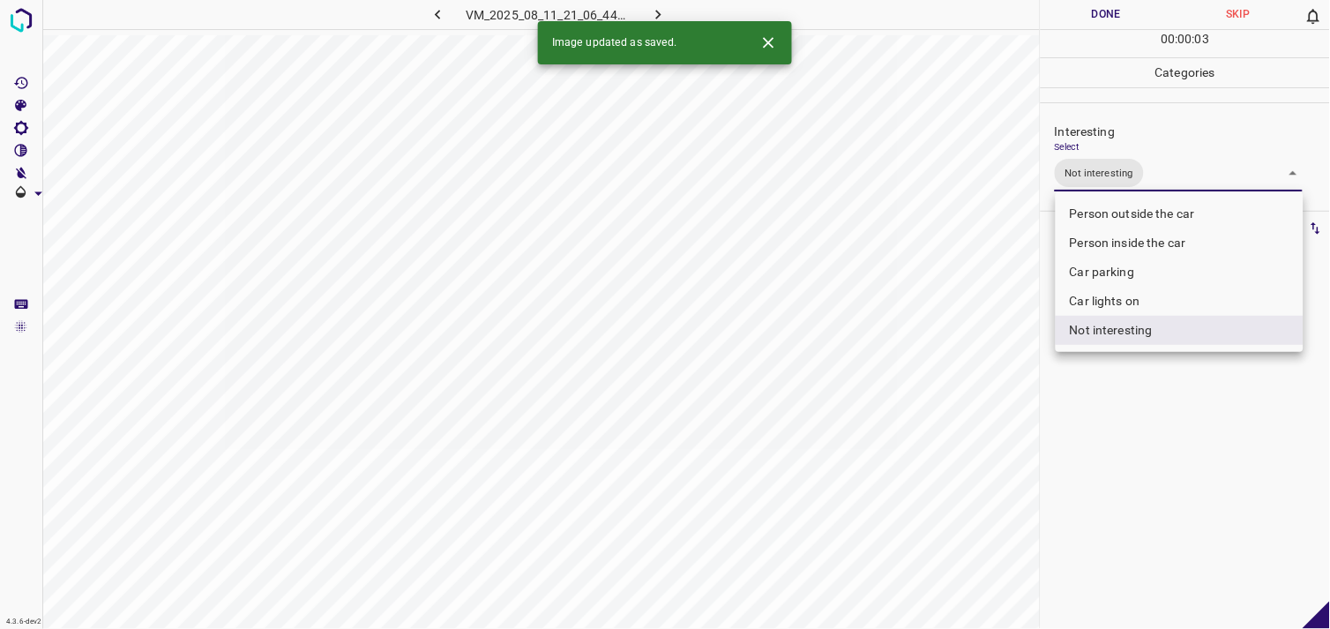
click at [1125, 397] on div at bounding box center [665, 314] width 1330 height 629
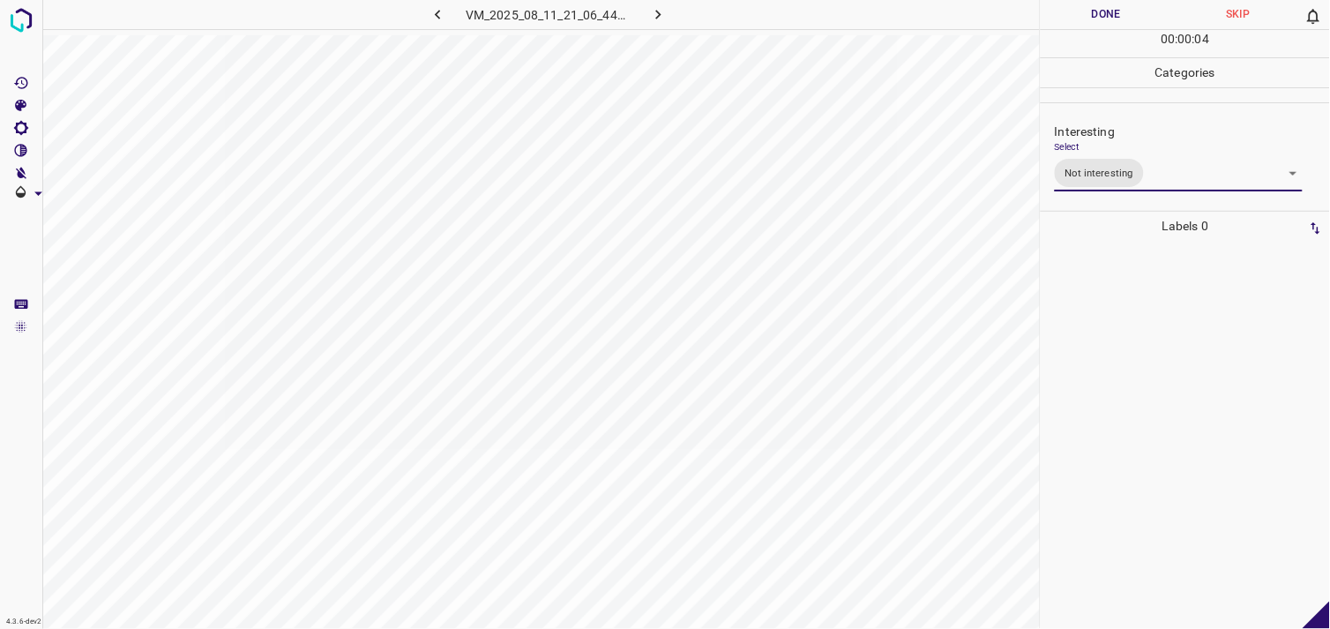
click at [1104, 302] on div at bounding box center [1185, 435] width 279 height 388
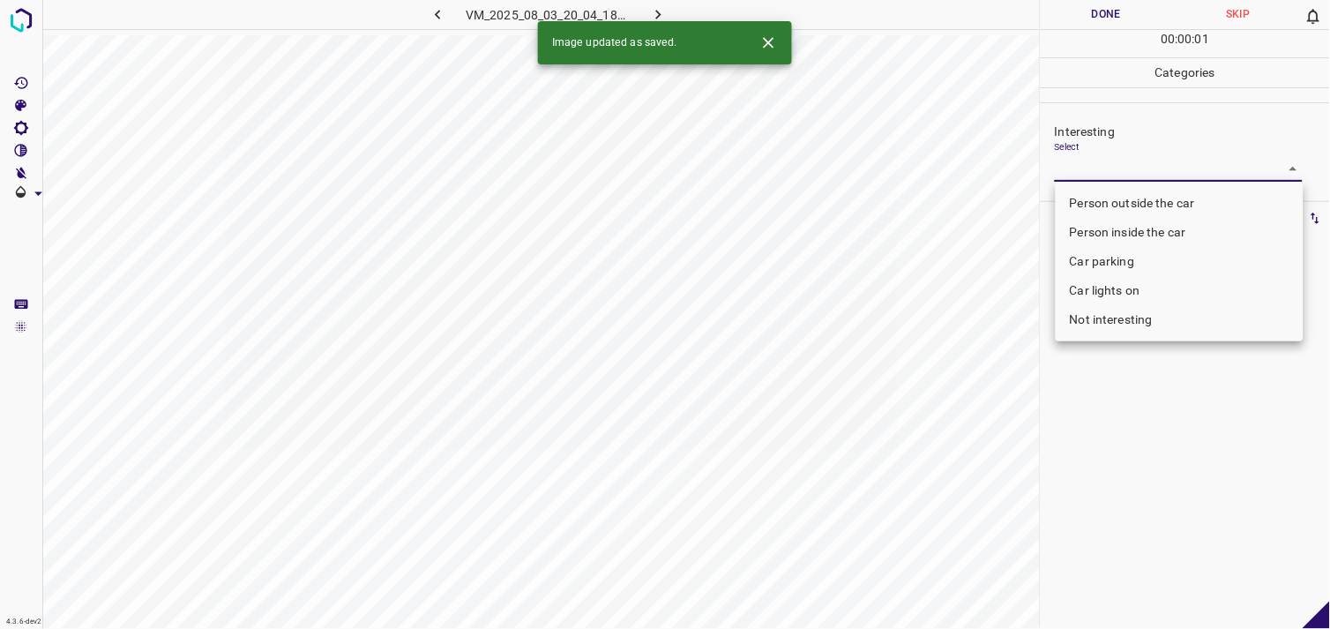
click at [1125, 172] on body "4.3.6-dev2 VM_2025_08_03_20_04_18_577_06.gif Done Skip 0 00 : 00 : 01 Categorie…" at bounding box center [665, 314] width 1330 height 629
click at [1125, 172] on div at bounding box center [665, 314] width 1330 height 629
click at [1122, 157] on body "4.3.6-dev2 VM_2025_08_03_20_04_18_577_06.gif Done Skip 0 00 : 00 : 02 Categorie…" at bounding box center [665, 314] width 1330 height 629
click at [1122, 157] on div at bounding box center [665, 314] width 1330 height 629
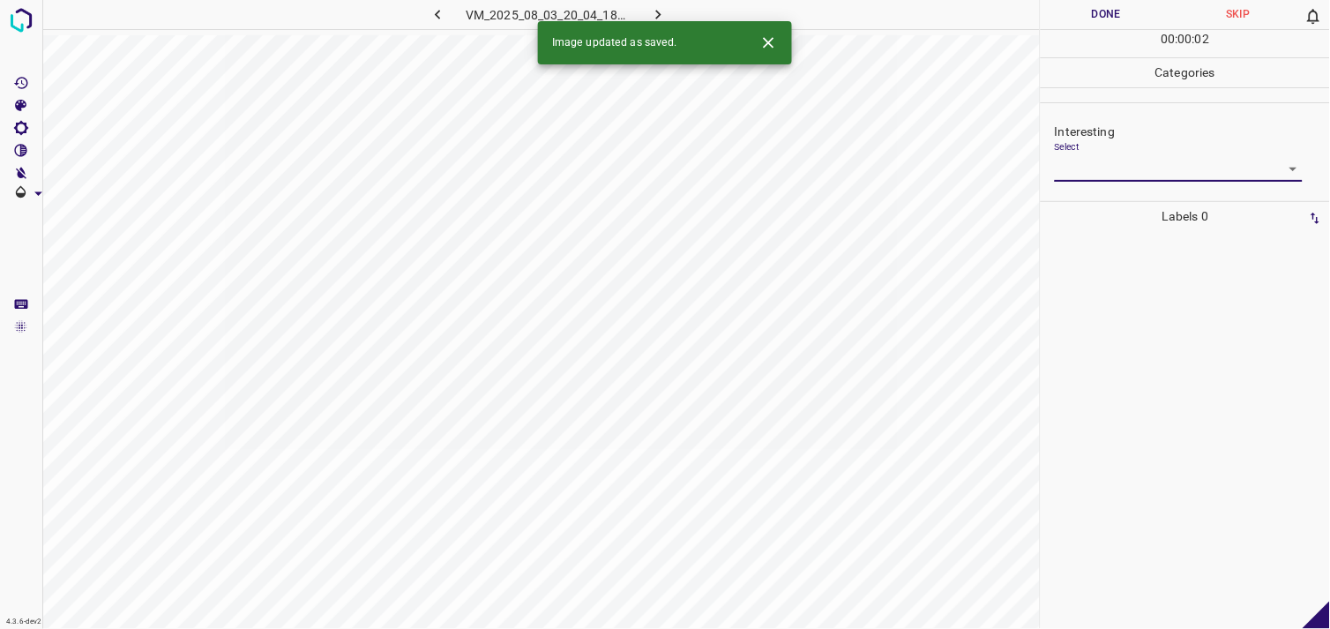
click at [1137, 173] on body "4.3.6-dev2 VM_2025_08_03_20_04_18_577_06.gif Done Skip 0 00 : 00 : 02 Categorie…" at bounding box center [665, 314] width 1330 height 629
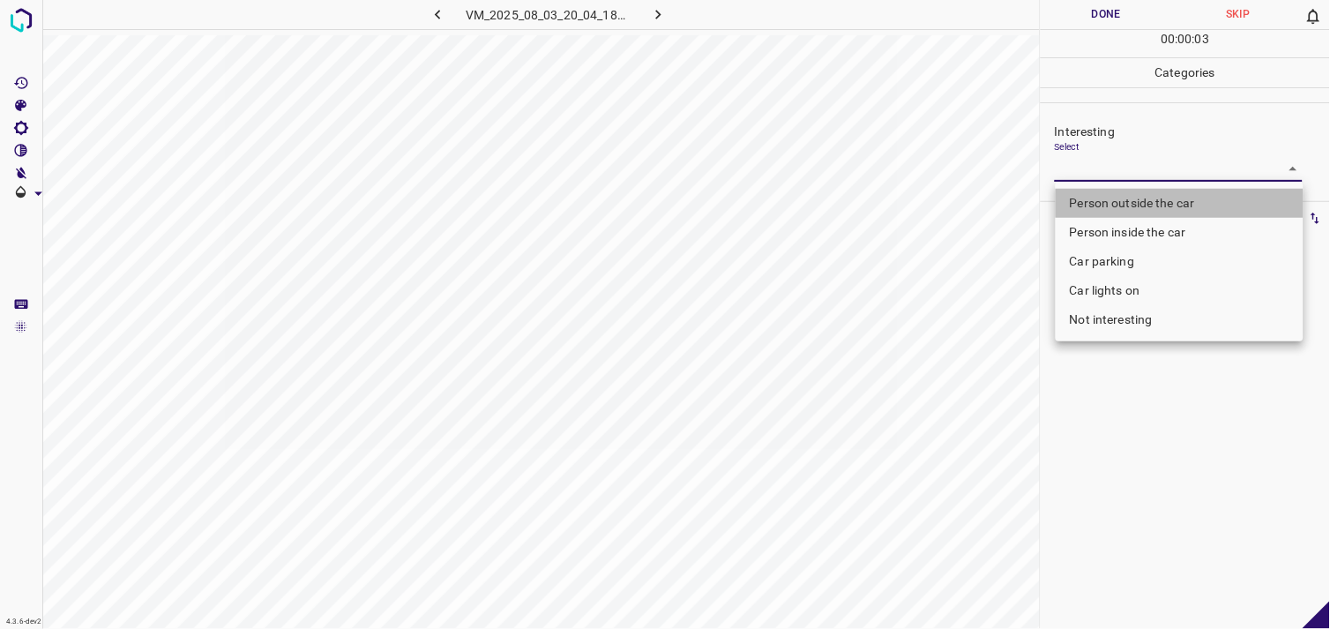
click at [1138, 198] on li "Person outside the car" at bounding box center [1179, 203] width 248 height 29
type input "Person outside the car"
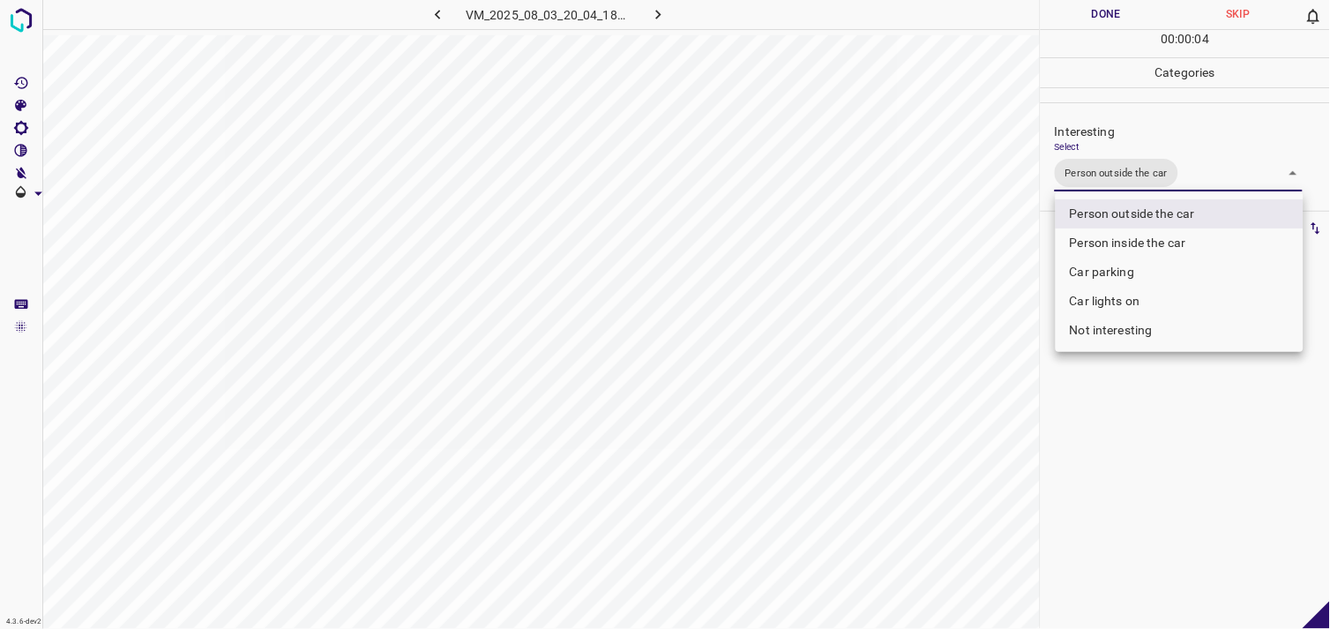
click at [1114, 464] on div at bounding box center [665, 314] width 1330 height 629
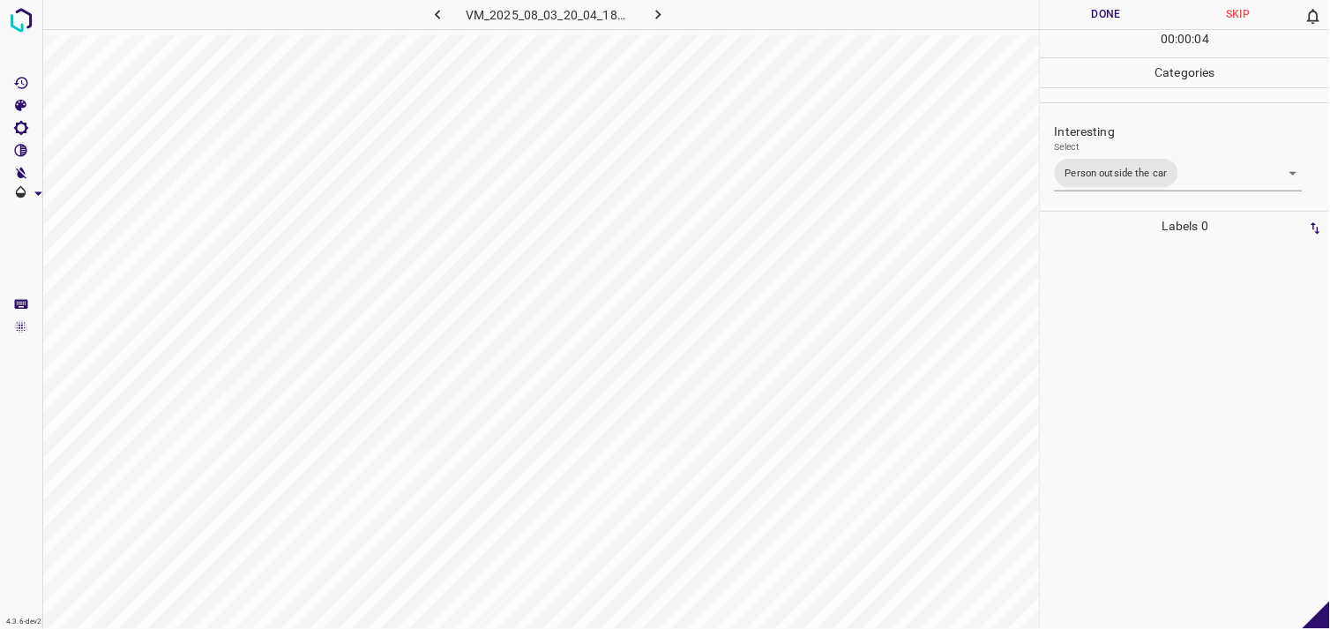
click at [1114, 353] on div at bounding box center [1185, 435] width 279 height 388
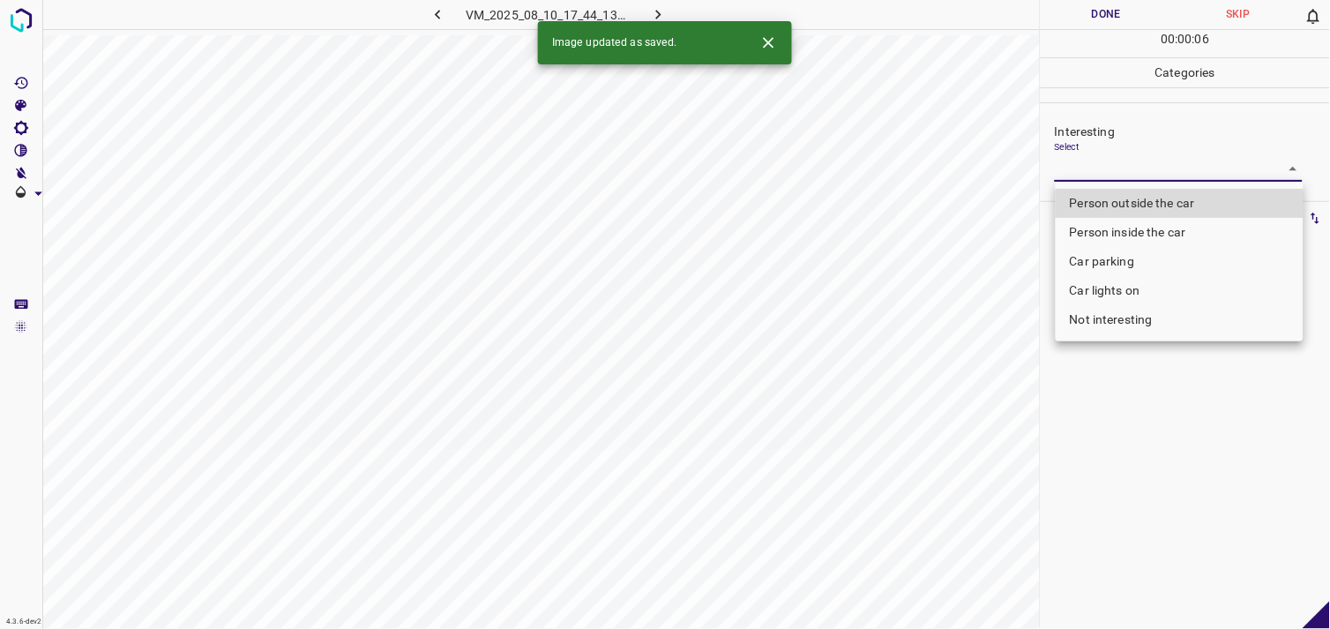
click at [1126, 172] on body "4.3.6-dev2 VM_2025_08_10_17_44_13_411_04.gif Done Skip 0 00 : 00 : 06 Categorie…" at bounding box center [665, 314] width 1330 height 629
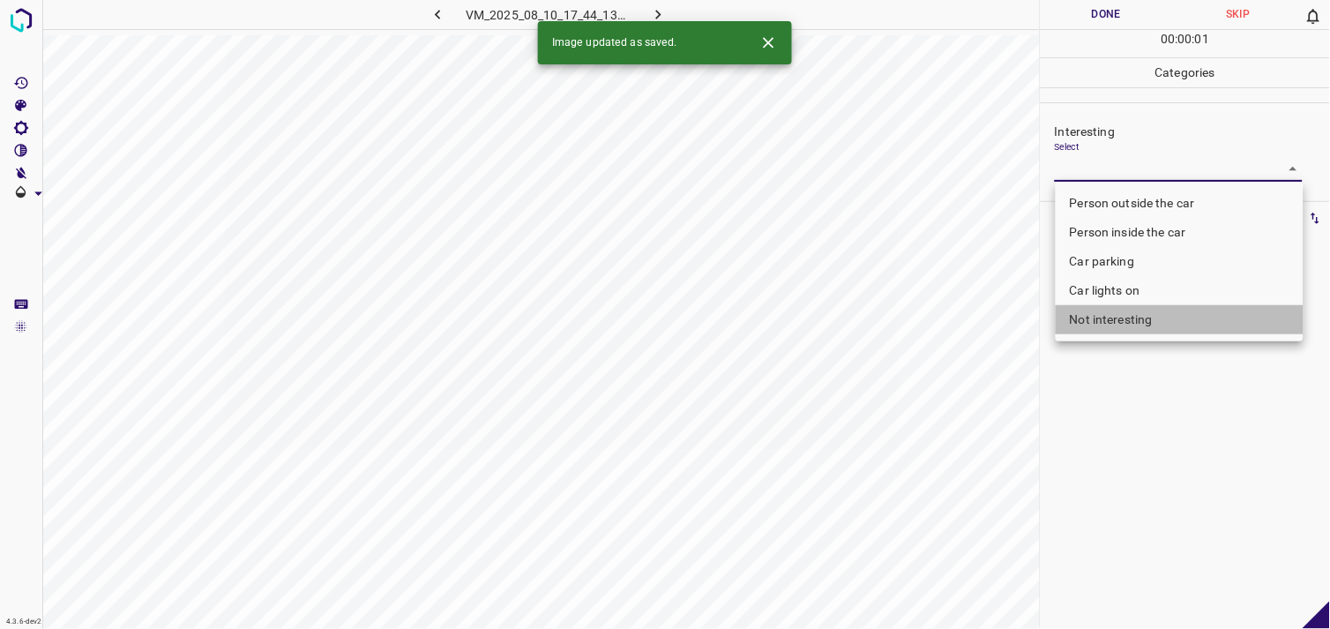
click at [1135, 320] on li "Not interesting" at bounding box center [1179, 319] width 248 height 29
type input "Not interesting"
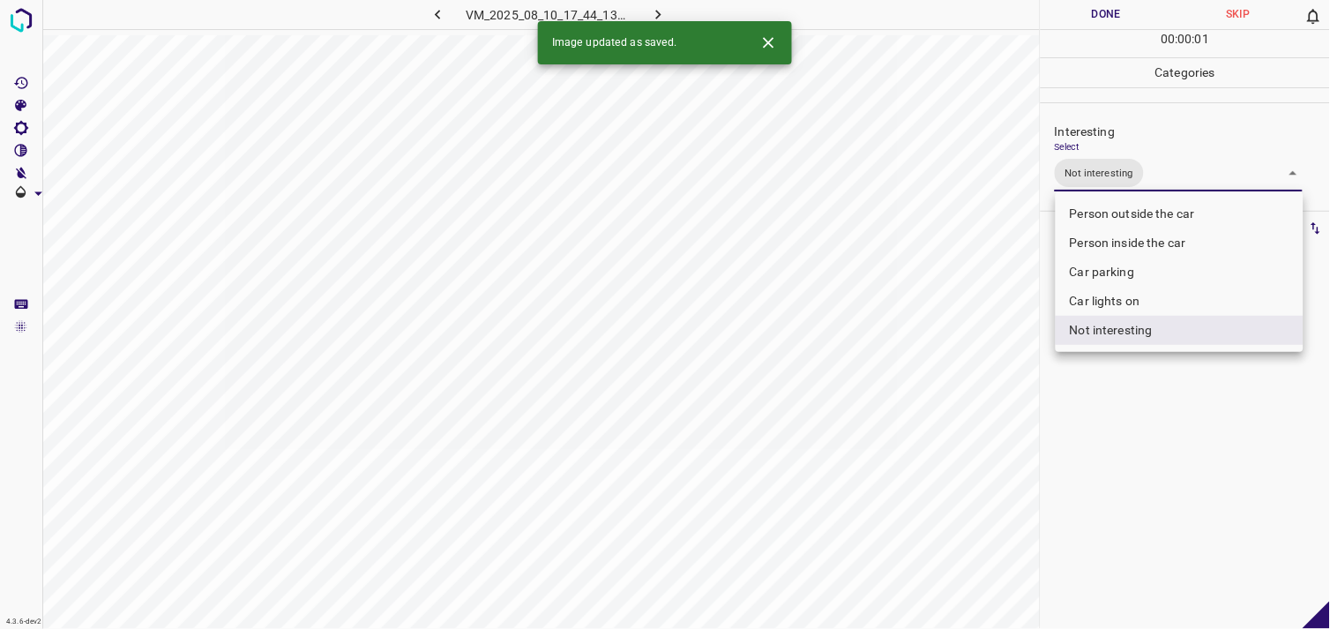
click at [1137, 425] on div at bounding box center [665, 314] width 1330 height 629
drag, startPoint x: 1137, startPoint y: 425, endPoint x: 1144, endPoint y: 406, distance: 20.4
click at [1137, 425] on div at bounding box center [665, 314] width 1330 height 629
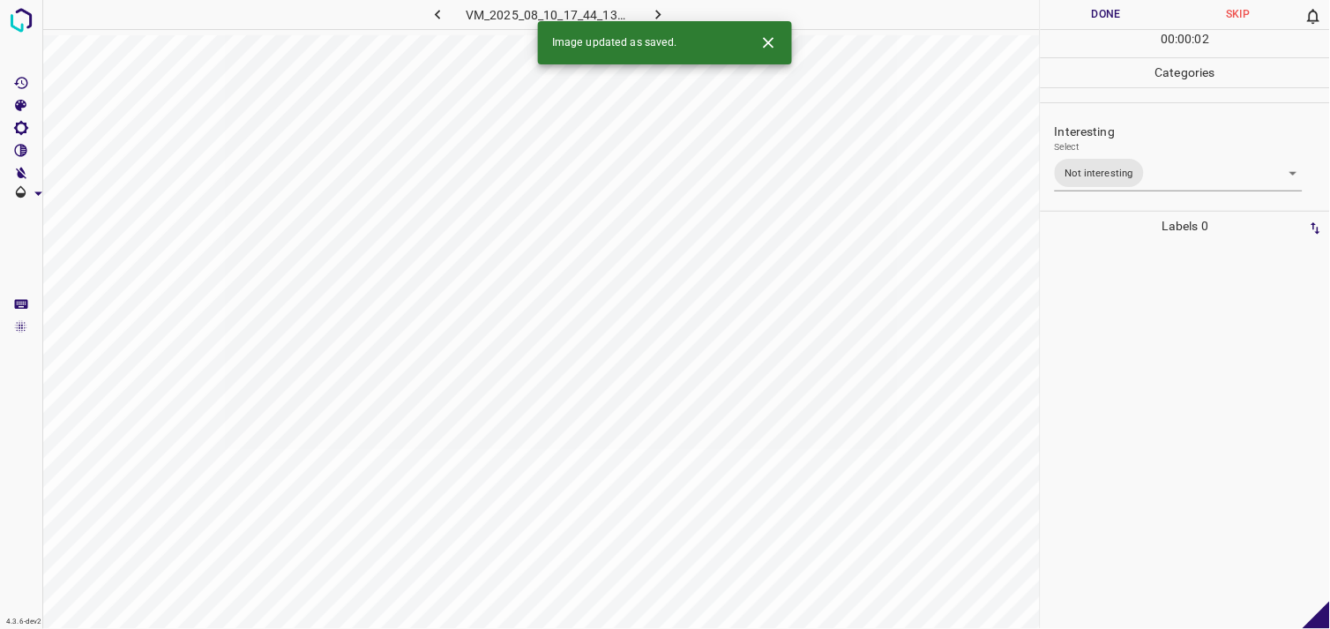
click at [1135, 336] on div at bounding box center [1185, 435] width 279 height 388
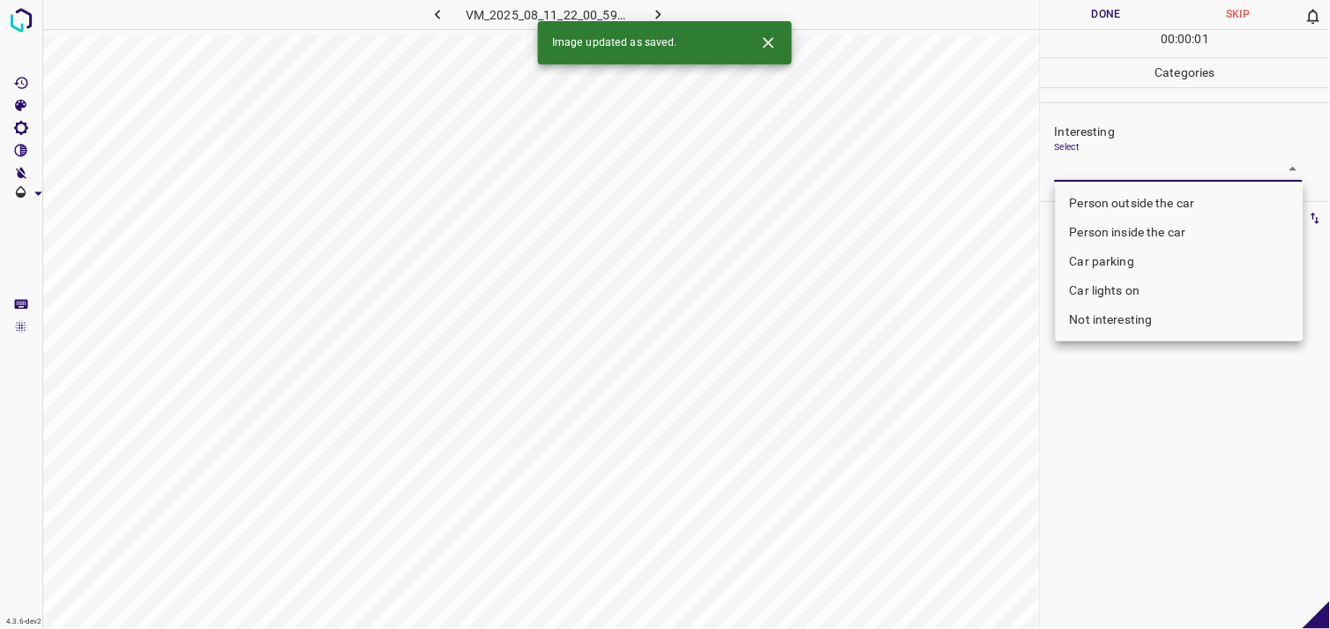
click at [1127, 165] on body "4.3.6-dev2 VM_2025_08_11_22_00_59_750_03.gif Done Skip 0 00 : 00 : 01 Categorie…" at bounding box center [665, 314] width 1330 height 629
click at [1129, 230] on li "Person inside the car" at bounding box center [1179, 232] width 248 height 29
type input "Person inside the car"
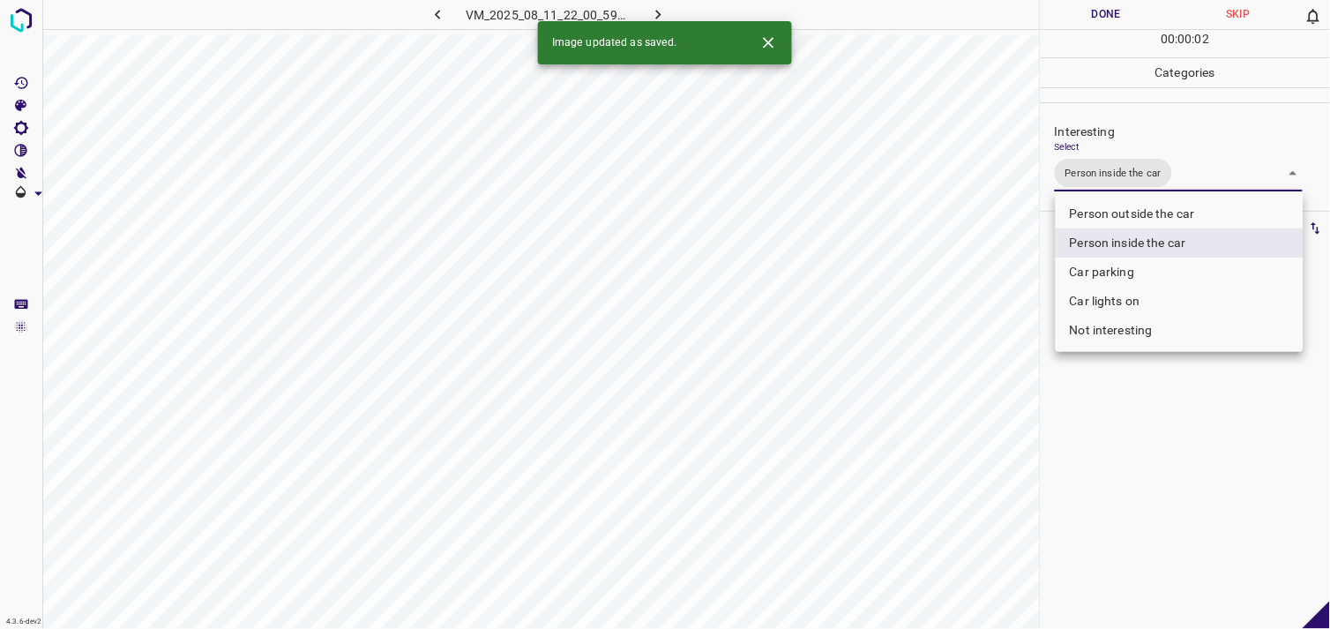
click at [1142, 419] on div at bounding box center [665, 314] width 1330 height 629
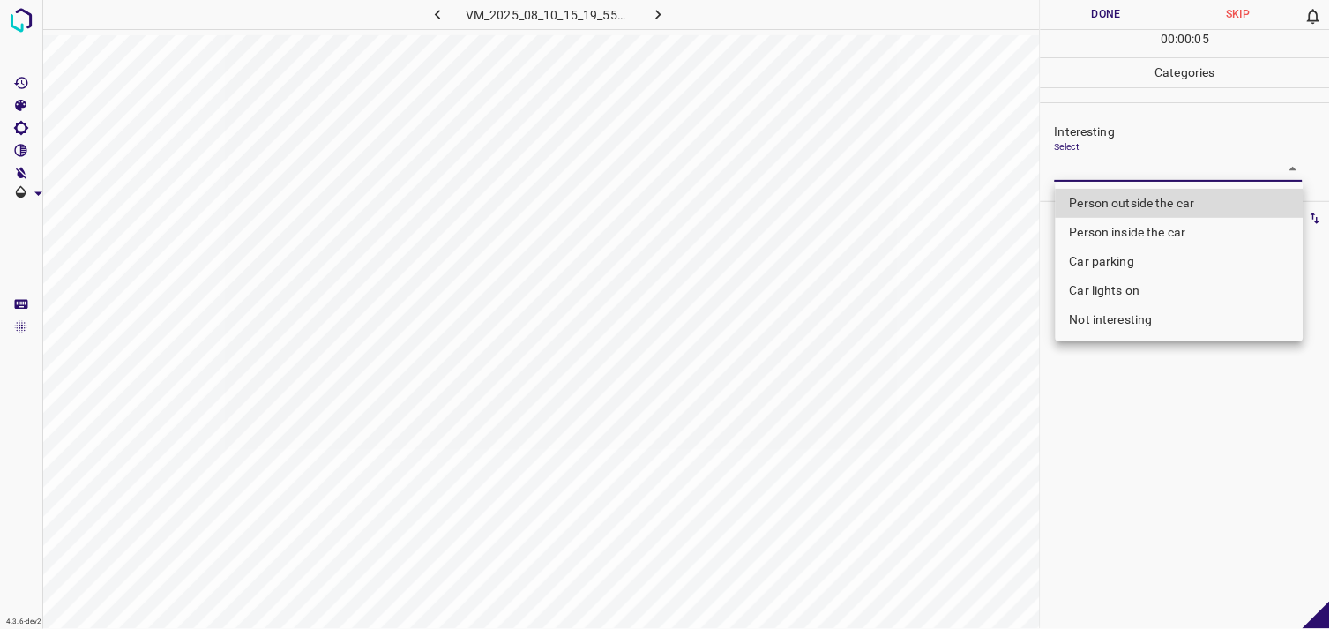
click at [1084, 170] on body "4.3.6-dev2 VM_2025_08_10_15_19_55_669_03.gif Done Skip 0 00 : 00 : 05 Categorie…" at bounding box center [665, 314] width 1330 height 629
drag, startPoint x: 1084, startPoint y: 170, endPoint x: 1099, endPoint y: 234, distance: 65.0
click at [1084, 170] on div at bounding box center [665, 314] width 1330 height 629
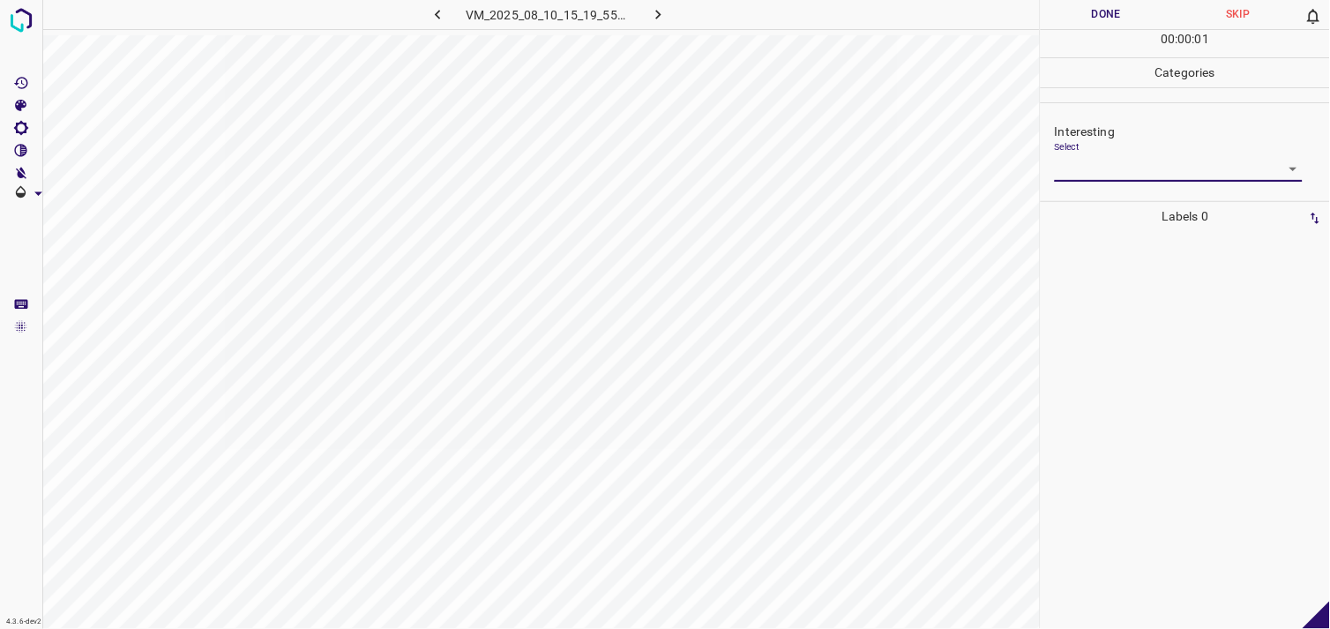
click at [1112, 168] on body "4.3.6-dev2 VM_2025_08_10_15_19_55_669_03.gif Done Skip 0 00 : 00 : 01 Categorie…" at bounding box center [665, 314] width 1330 height 629
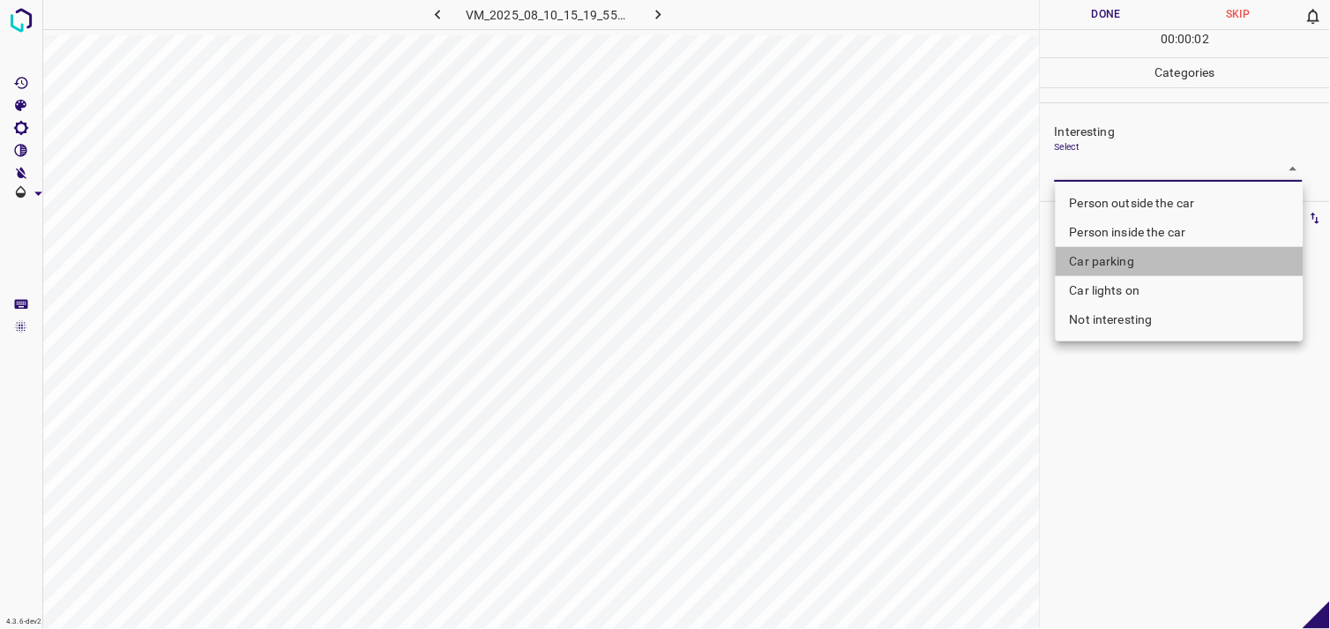
click at [1107, 254] on li "Car parking" at bounding box center [1179, 261] width 248 height 29
type input "Car parking"
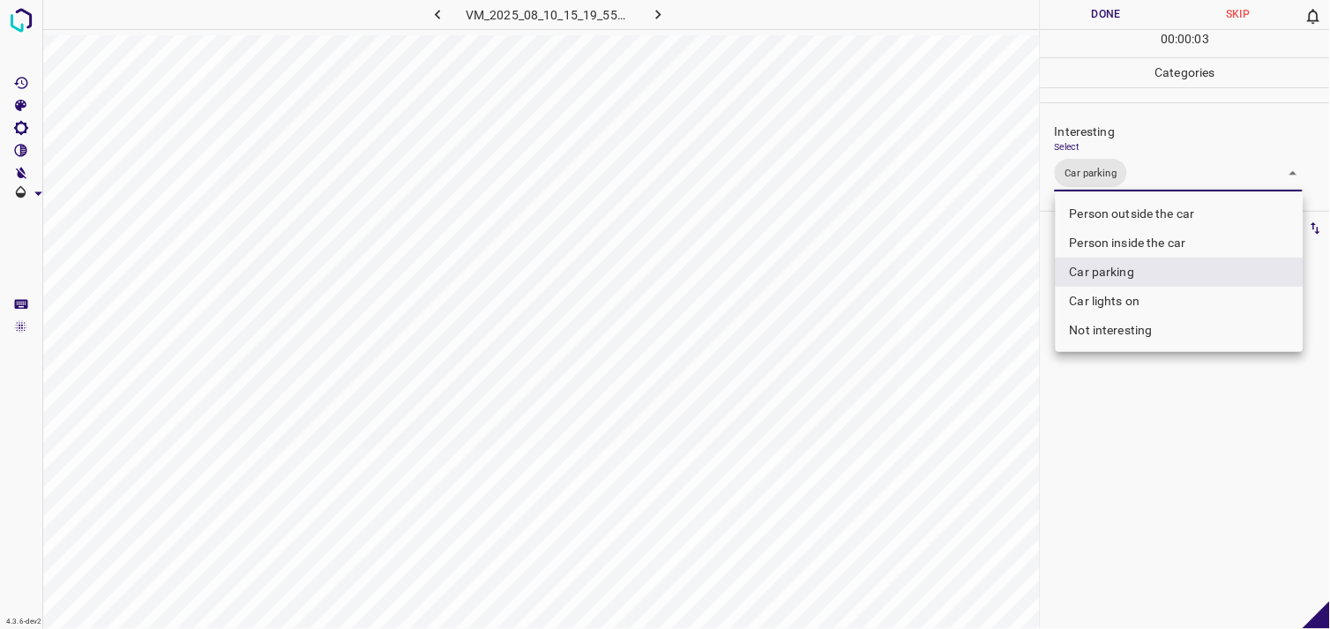
click at [1134, 427] on div at bounding box center [665, 314] width 1330 height 629
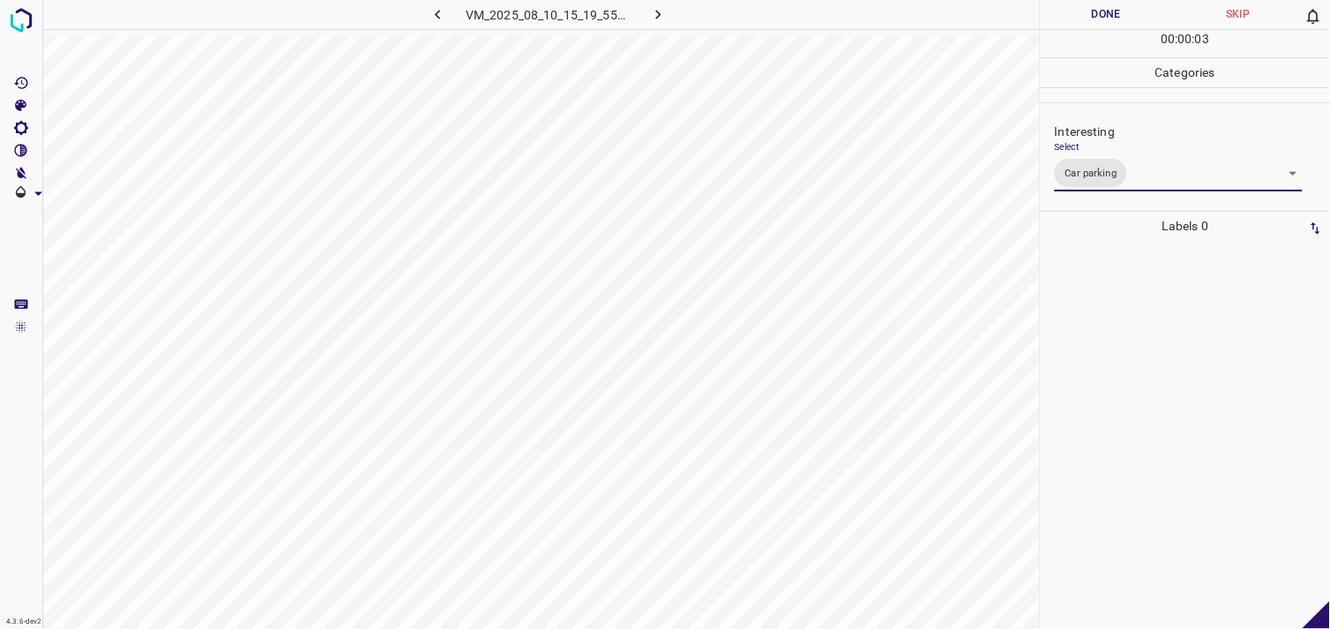
click at [1127, 348] on div at bounding box center [1185, 435] width 279 height 388
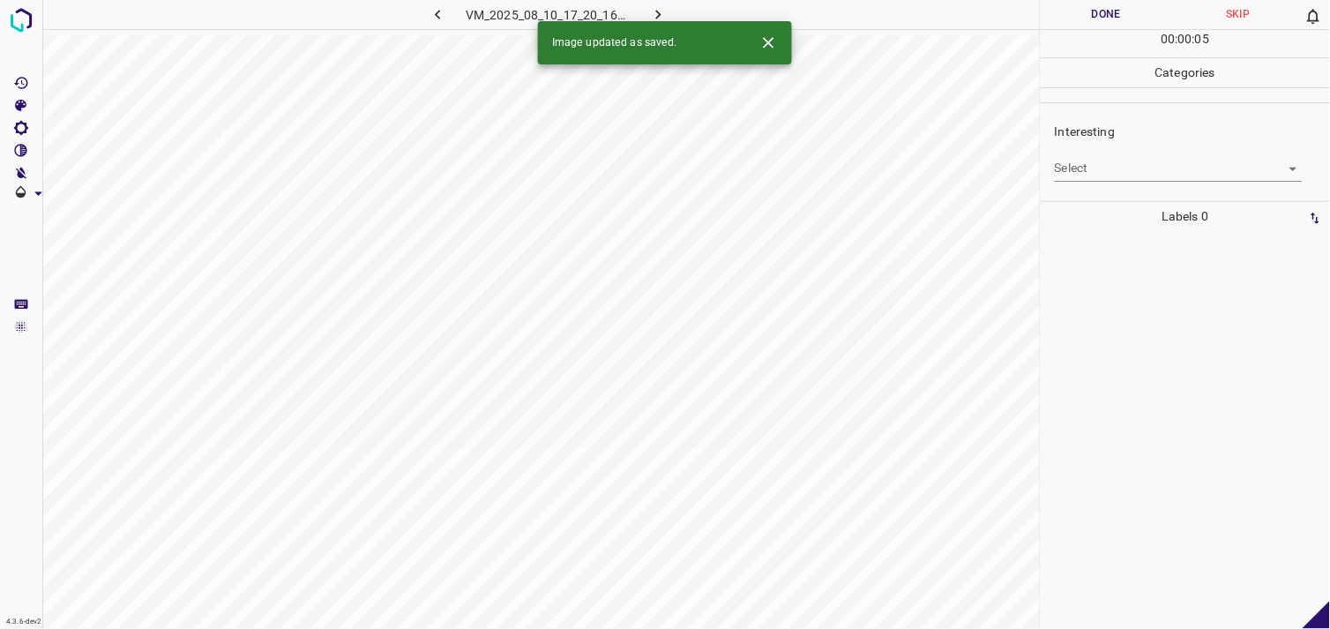
click at [1121, 172] on body "4.3.6-dev2 VM_2025_08_10_17_20_16_273_00.gif Done Skip 0 00 : 00 : 05 Categorie…" at bounding box center [665, 314] width 1330 height 629
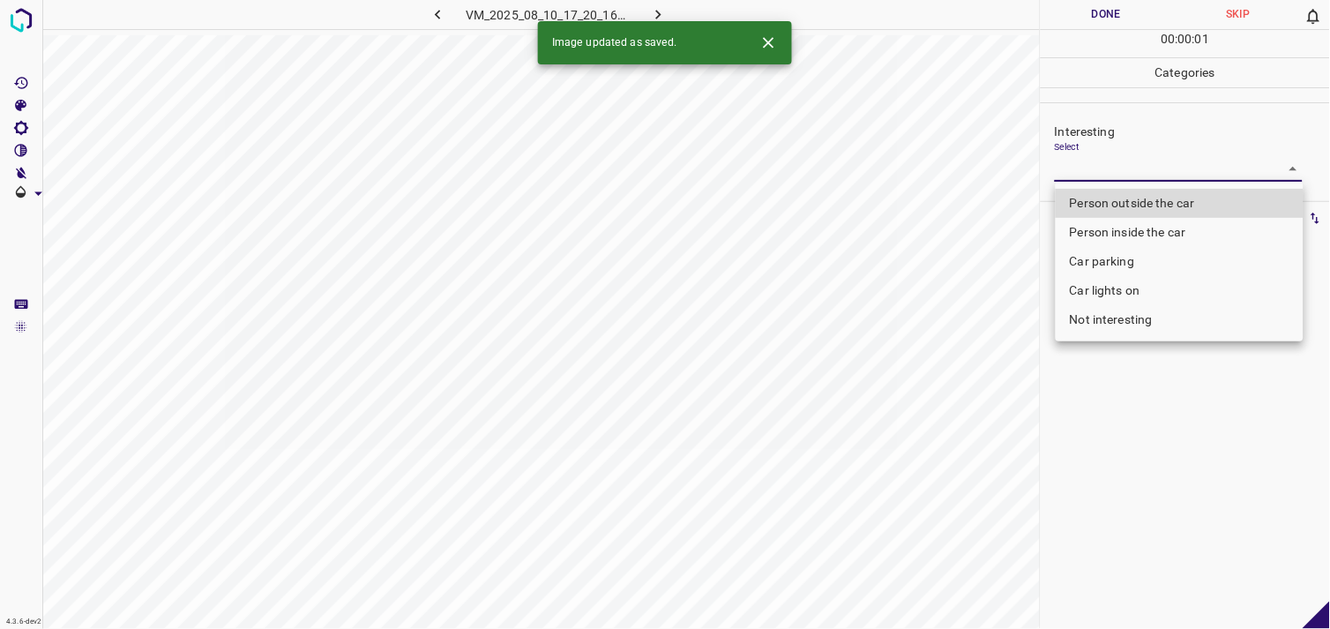
click at [1136, 204] on li "Person outside the car" at bounding box center [1179, 203] width 248 height 29
type input "Person outside the car"
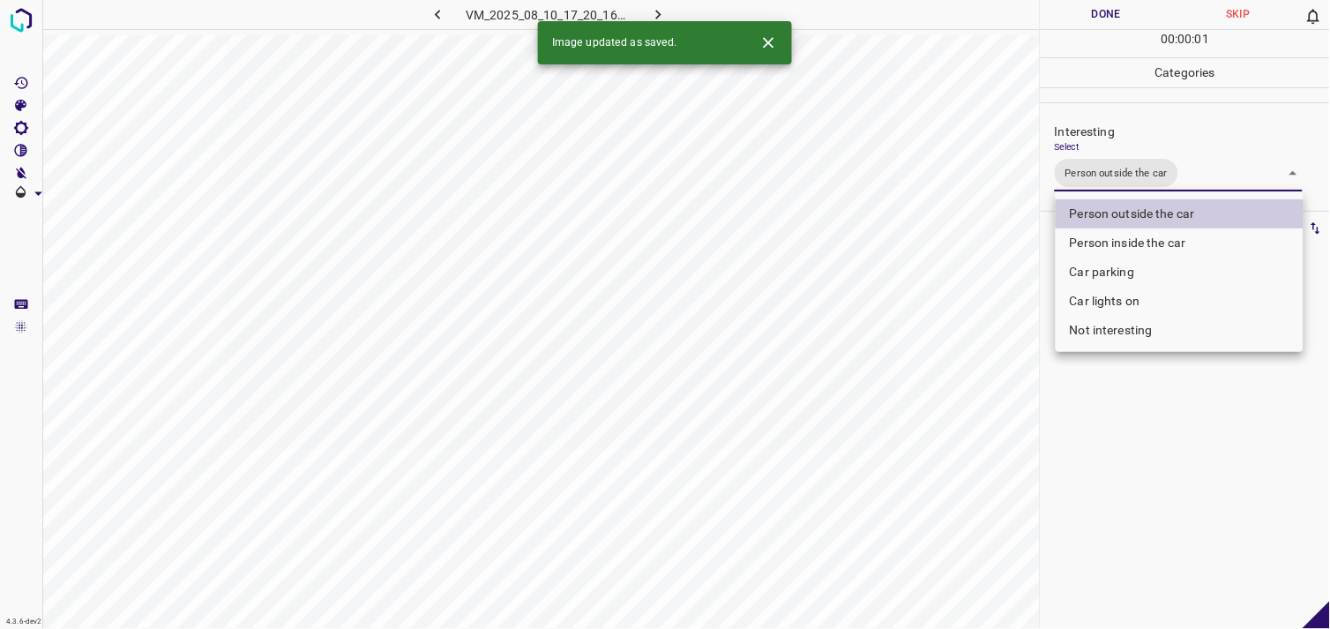
click at [1132, 455] on div at bounding box center [665, 314] width 1330 height 629
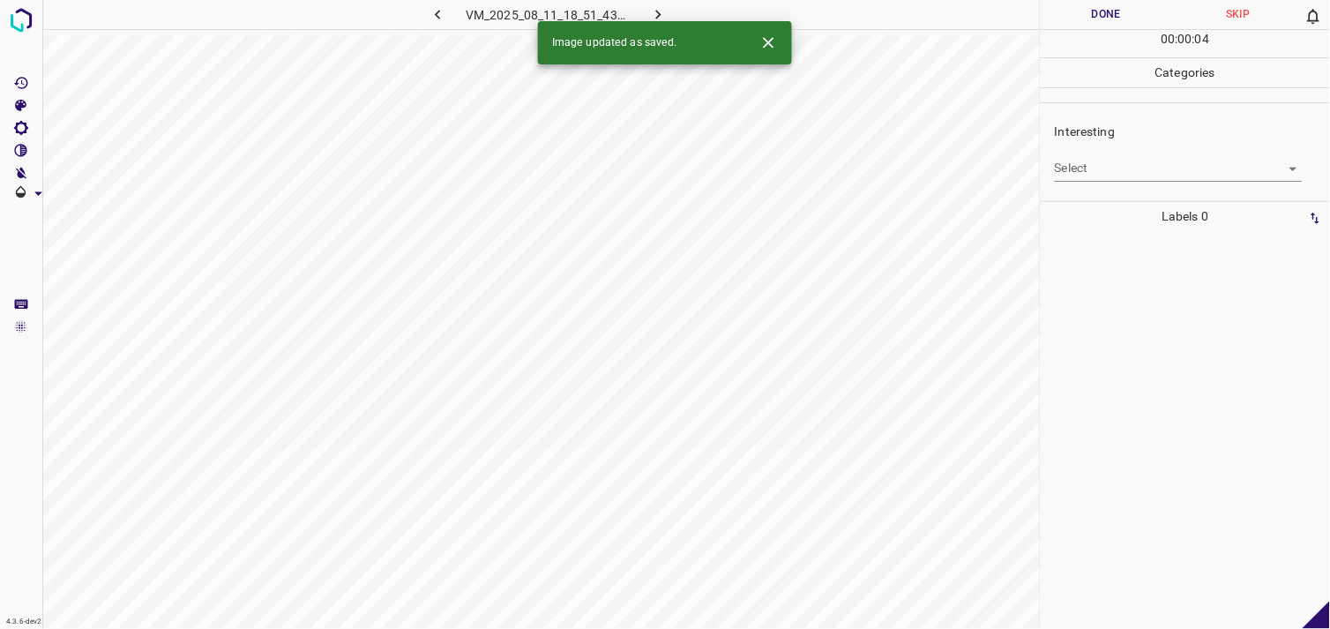
click at [1076, 172] on body "4.3.6-dev2 VM_2025_08_11_18_51_43_698_06.gif Done Skip 0 00 : 00 : 04 Categorie…" at bounding box center [665, 314] width 1330 height 629
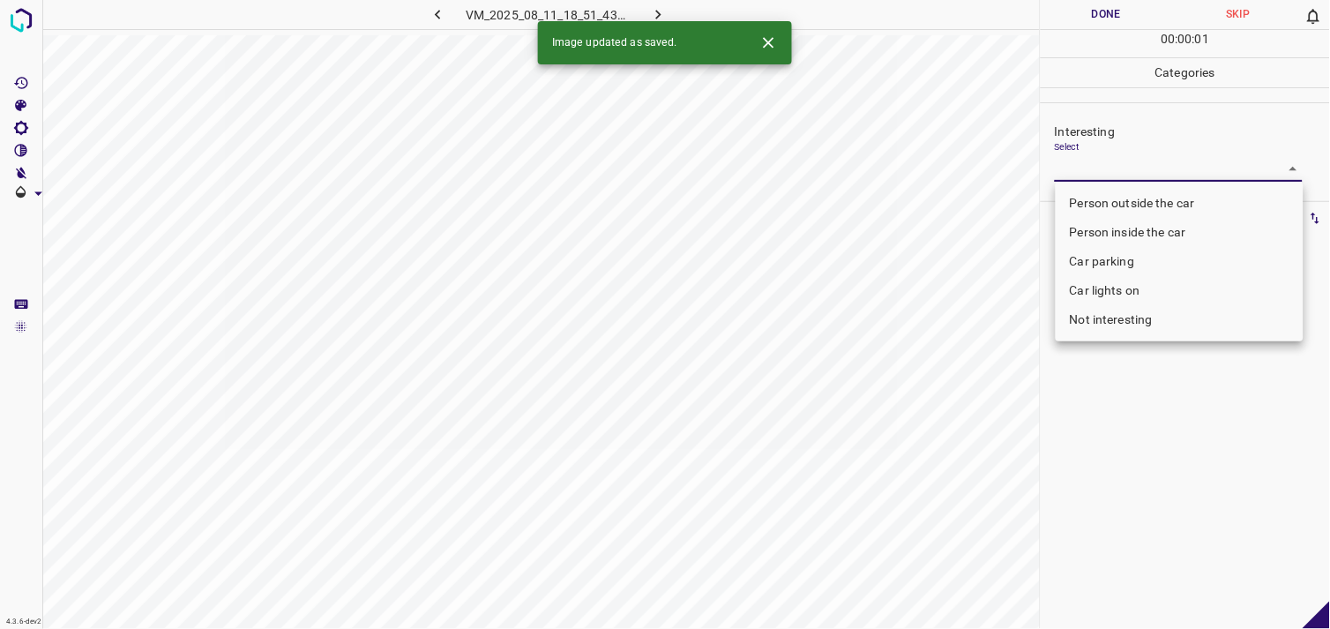
click at [1112, 178] on body "4.3.6-dev2 VM_2025_08_11_18_51_43_698_06.gif Done Skip 0 00 : 00 : 01 Categorie…" at bounding box center [665, 314] width 1330 height 629
click at [1112, 178] on div at bounding box center [665, 314] width 1330 height 629
click at [1126, 164] on body "4.3.6-dev2 VM_2025_08_11_18_51_43_698_06.gif Done Skip 0 00 : 00 : 02 Categorie…" at bounding box center [665, 314] width 1330 height 629
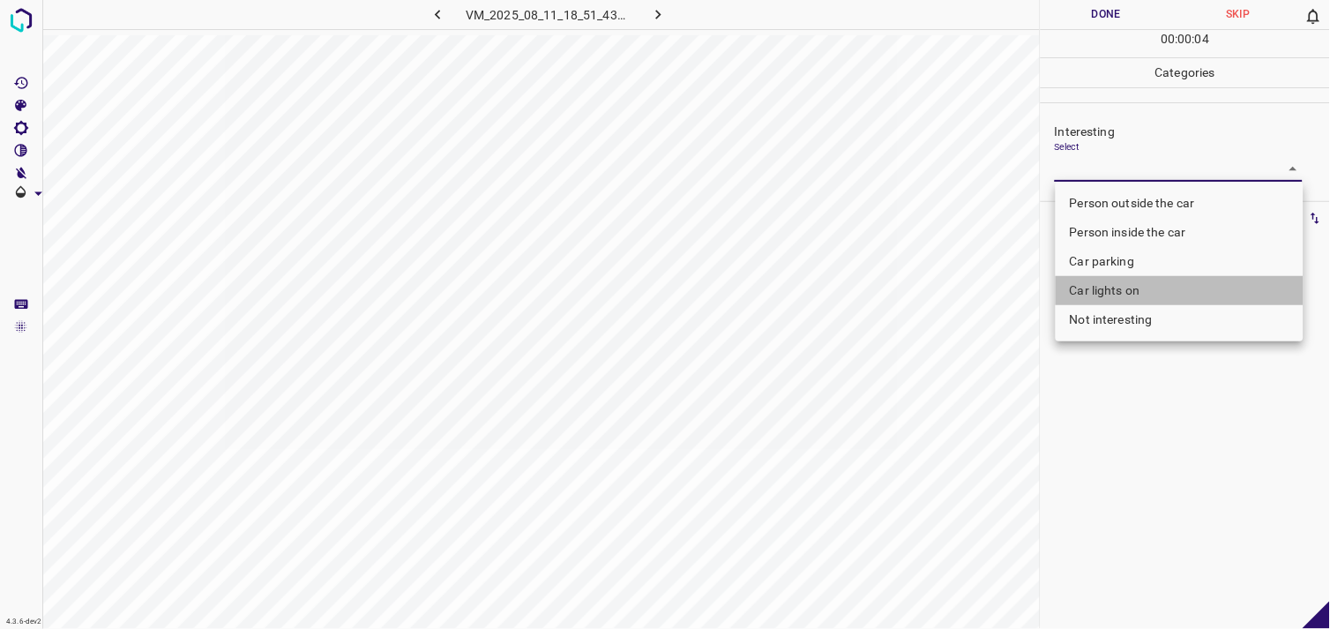
click at [1144, 291] on li "Car lights on" at bounding box center [1179, 290] width 248 height 29
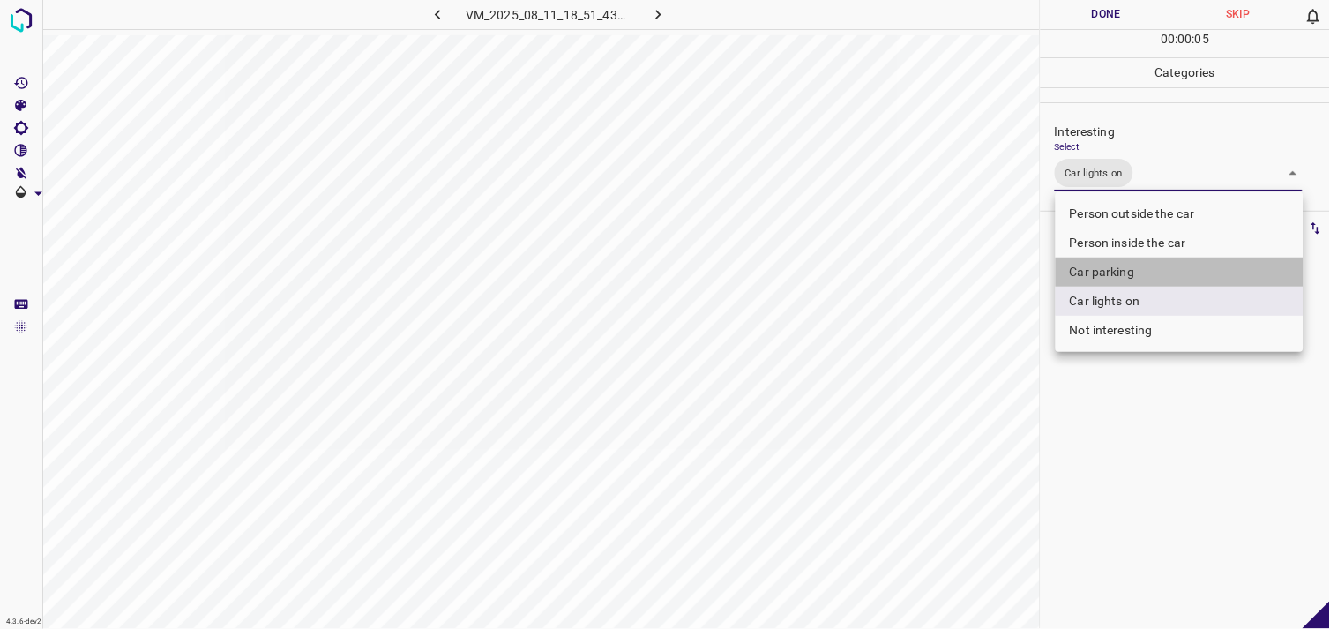
click at [1135, 269] on li "Car parking" at bounding box center [1179, 271] width 248 height 29
type input "Car lights on,Car parking"
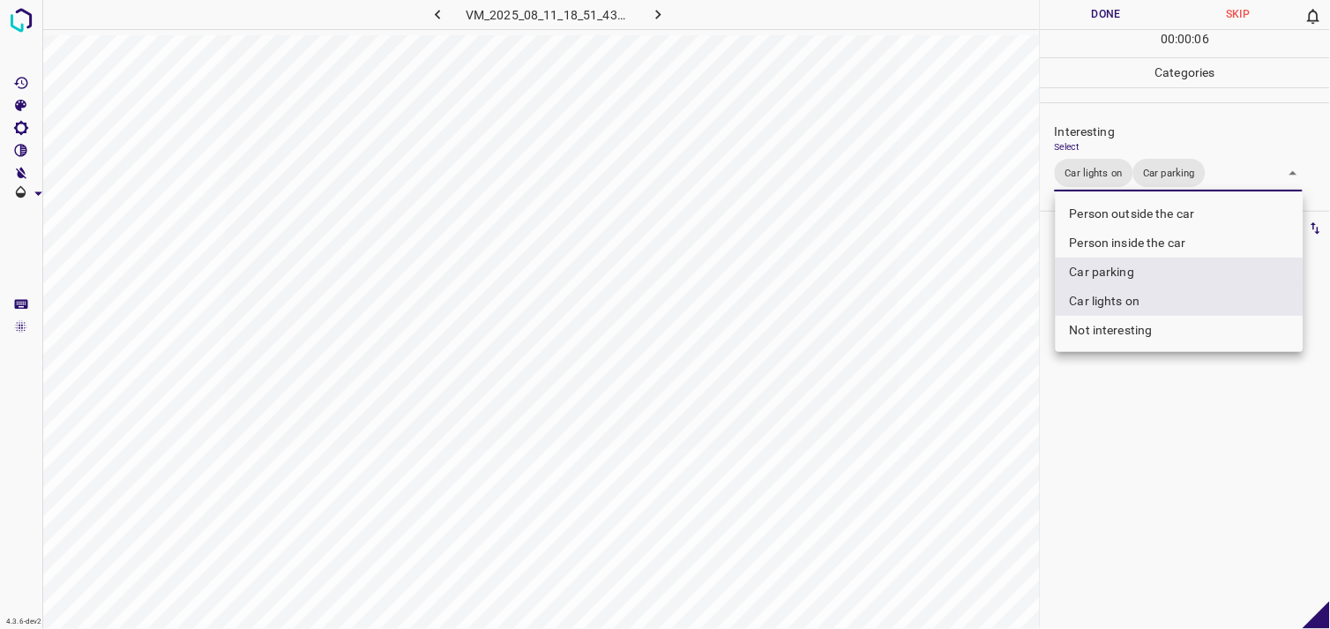
click at [1139, 429] on div at bounding box center [665, 314] width 1330 height 629
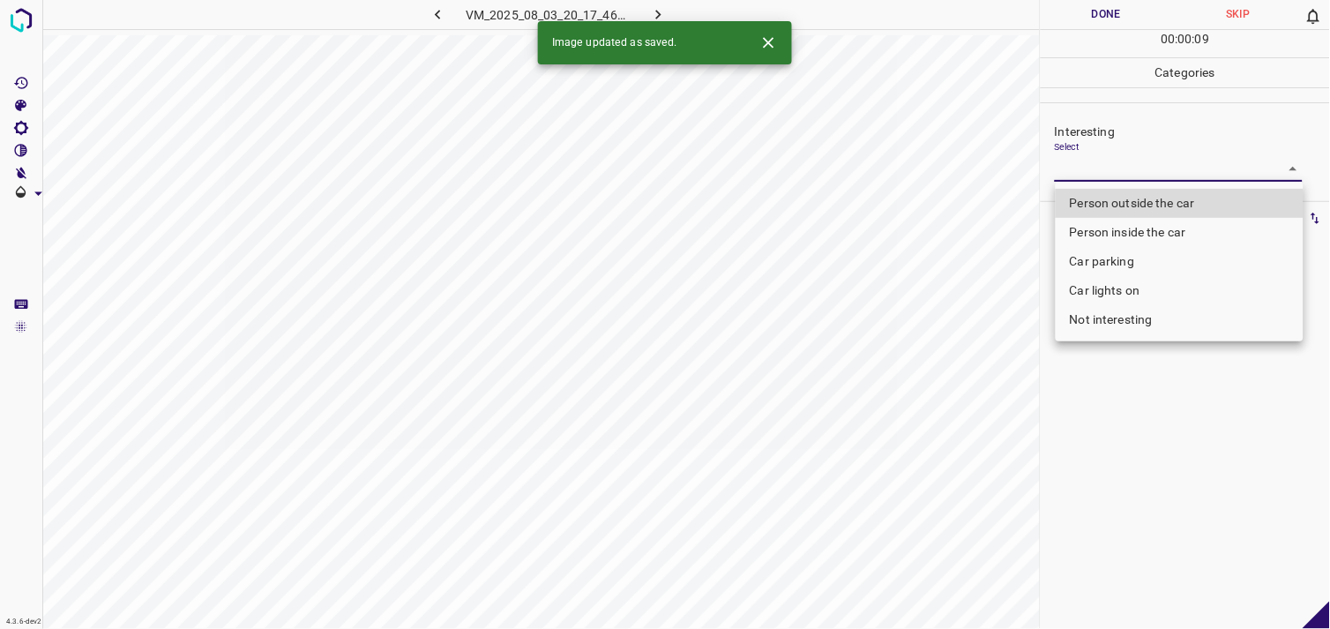
click at [1095, 176] on body "4.3.6-dev2 VM_2025_08_03_20_17_46_948_08.gif Done Skip 0 00 : 00 : 09 Categorie…" at bounding box center [665, 314] width 1330 height 629
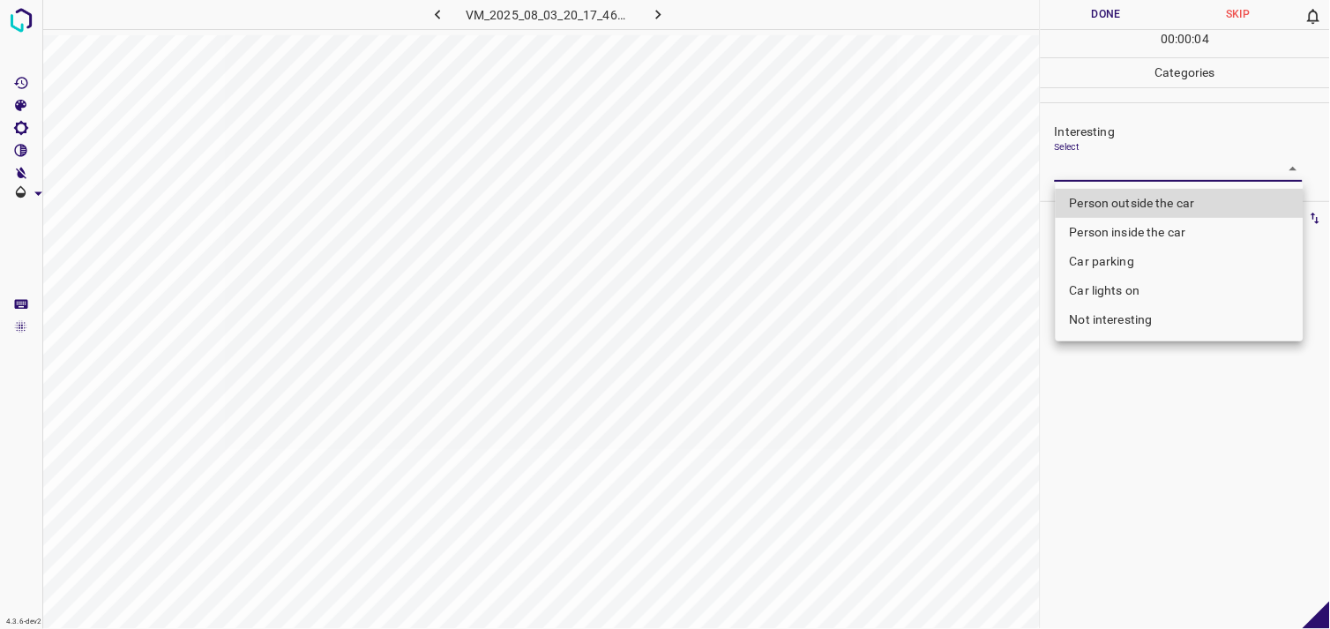
click at [1126, 205] on li "Person outside the car" at bounding box center [1179, 203] width 248 height 29
type input "Person outside the car"
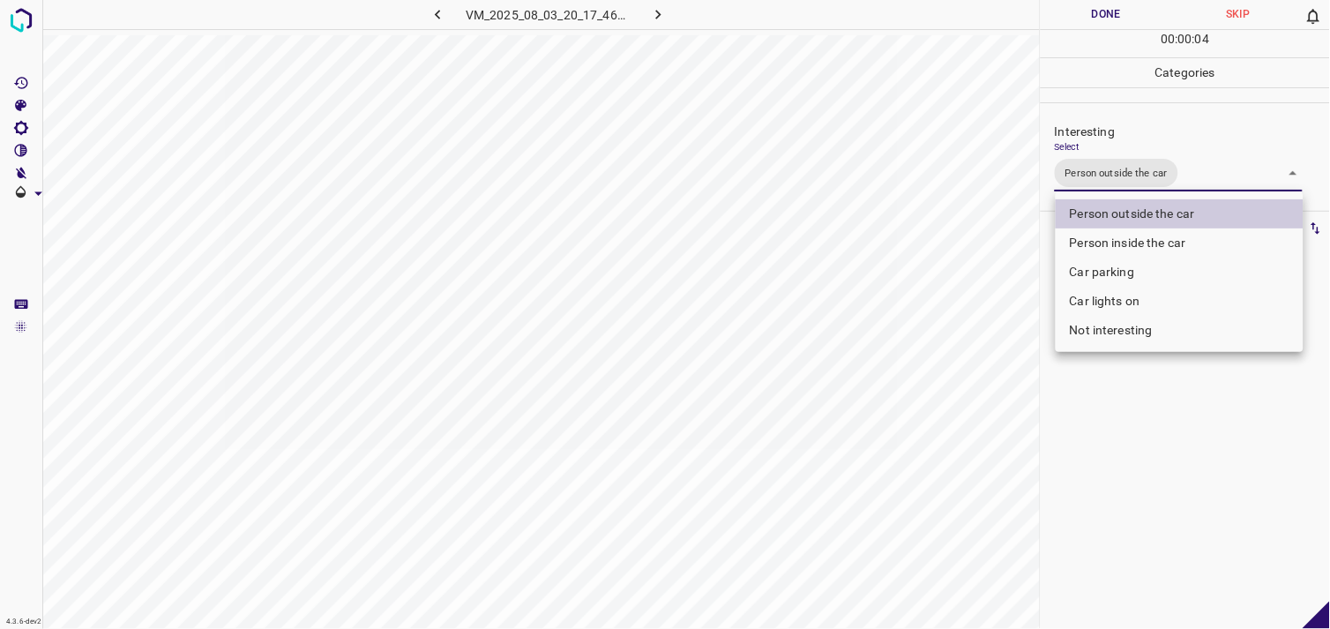
click at [1122, 429] on div at bounding box center [665, 314] width 1330 height 629
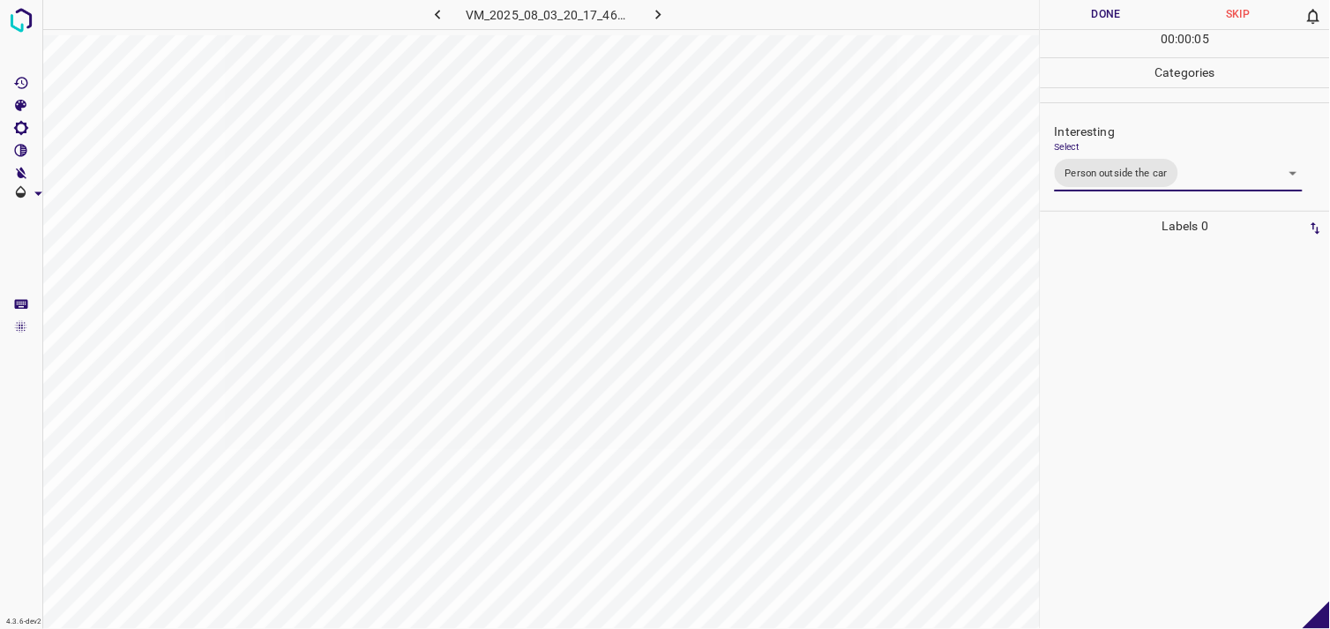
click at [1122, 324] on div at bounding box center [1185, 435] width 279 height 388
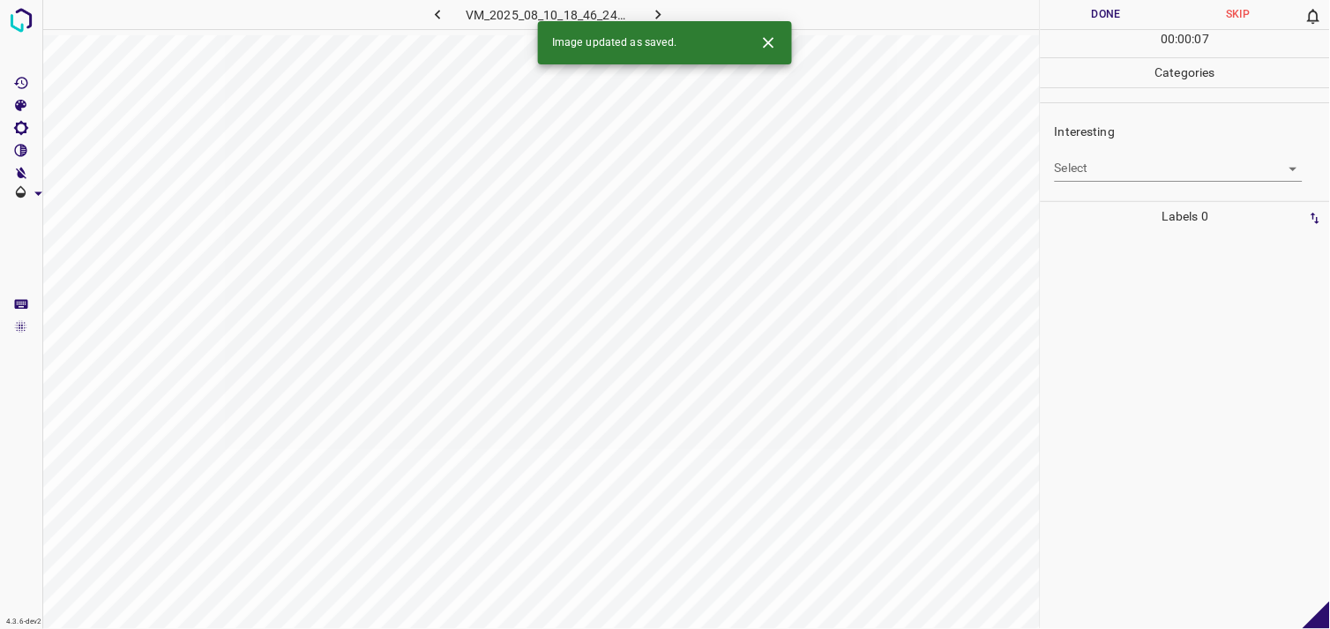
click at [1088, 160] on body "4.3.6-dev2 VM_2025_08_10_18_46_24_586_05.gif Done Skip 0 00 : 00 : 07 Categorie…" at bounding box center [665, 314] width 1330 height 629
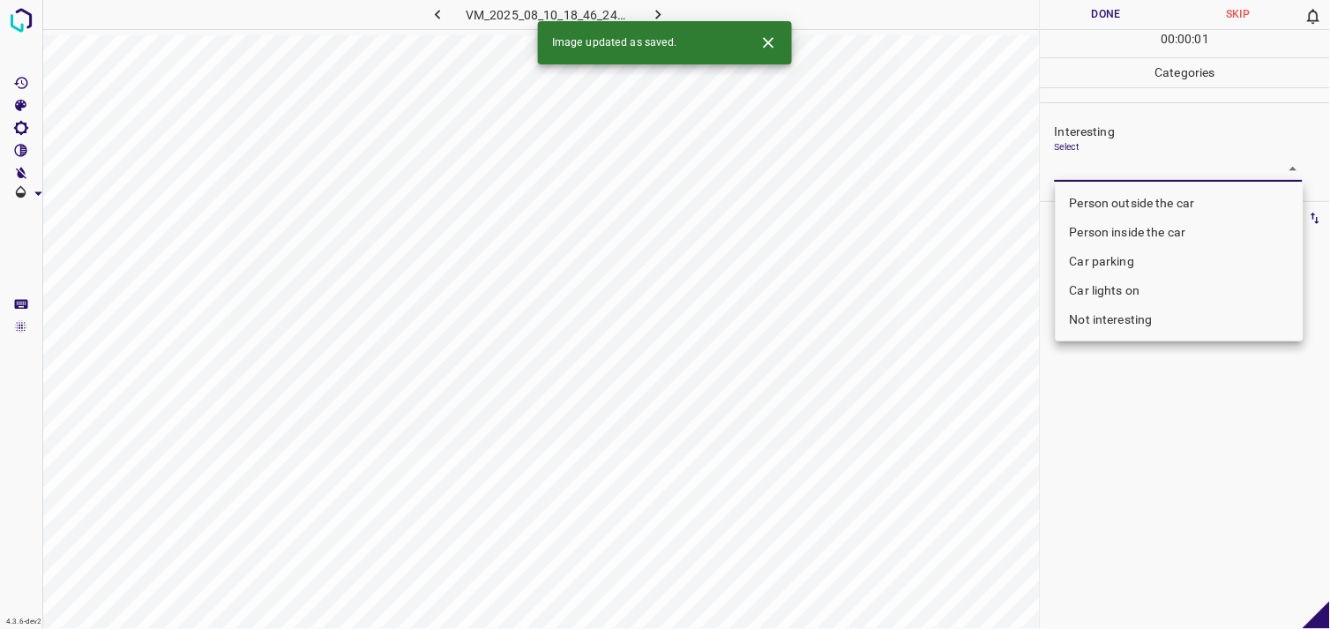
click at [1122, 208] on li "Person outside the car" at bounding box center [1179, 203] width 248 height 29
type input "Person outside the car"
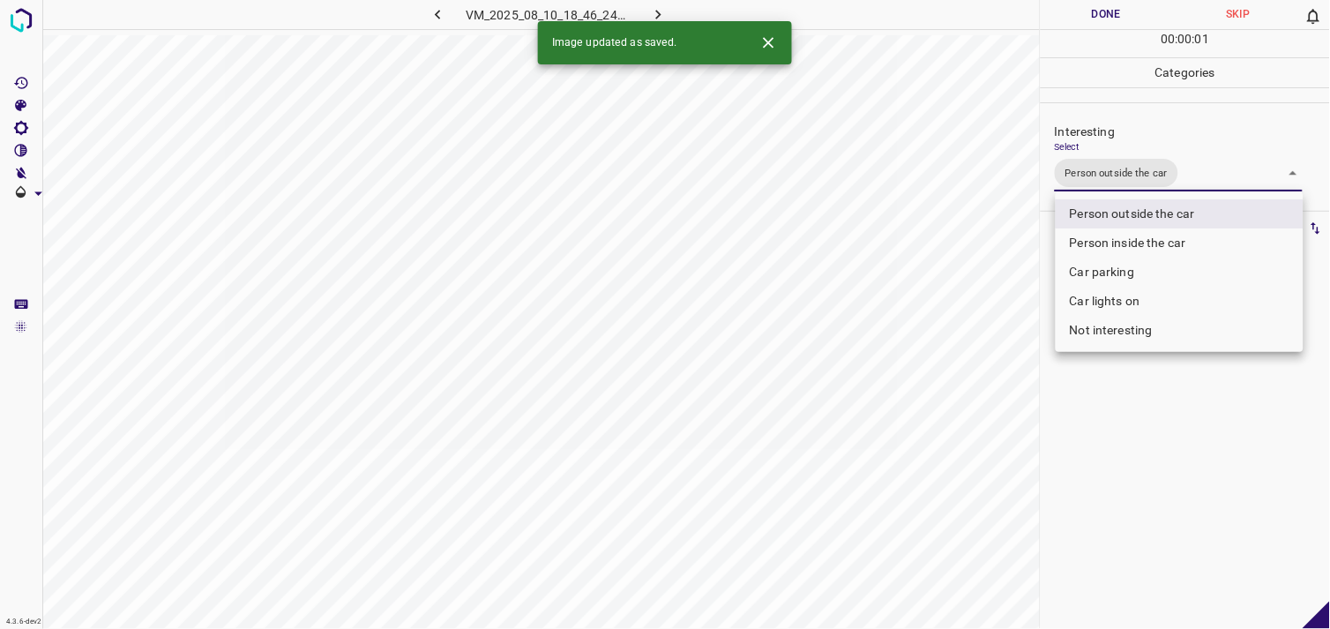
click at [1174, 479] on div at bounding box center [665, 314] width 1330 height 629
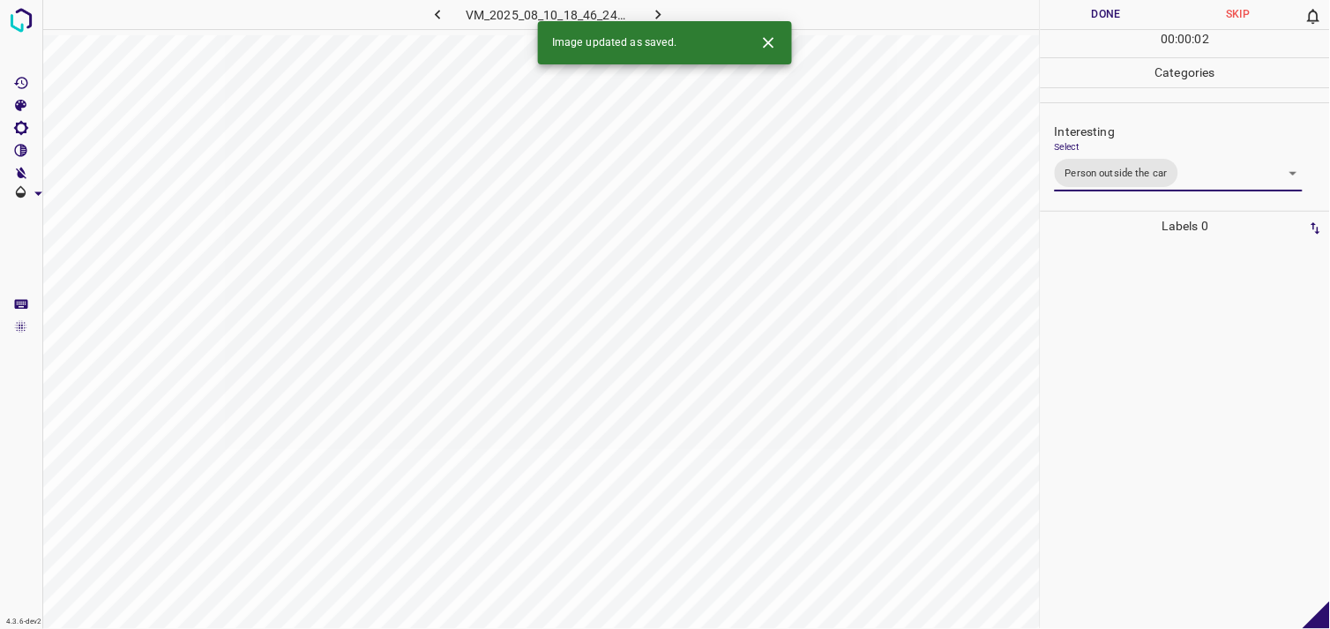
click at [1149, 340] on div at bounding box center [1185, 435] width 279 height 388
click at [1144, 170] on body "4.3.6-dev2 VM_2025_08_11_22_08_04_728_03.gif Done Skip 0 00 : 00 : 01 Categorie…" at bounding box center [665, 314] width 1330 height 629
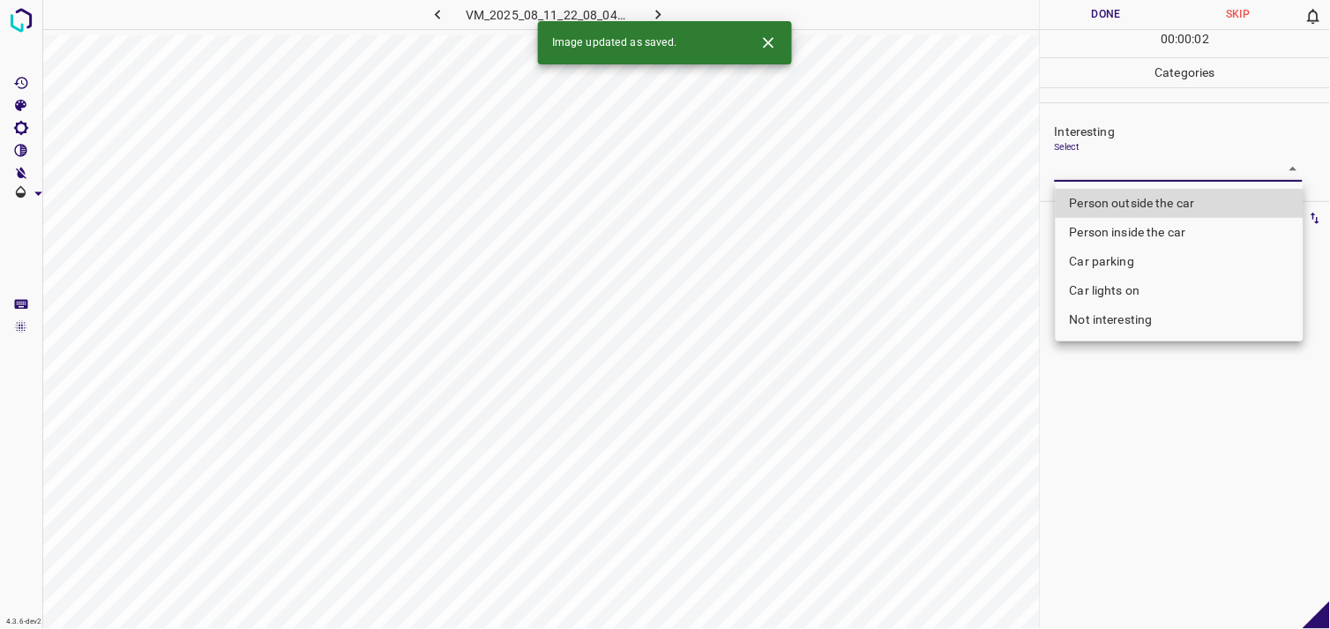
click at [1137, 315] on li "Not interesting" at bounding box center [1179, 319] width 248 height 29
type input "Not interesting"
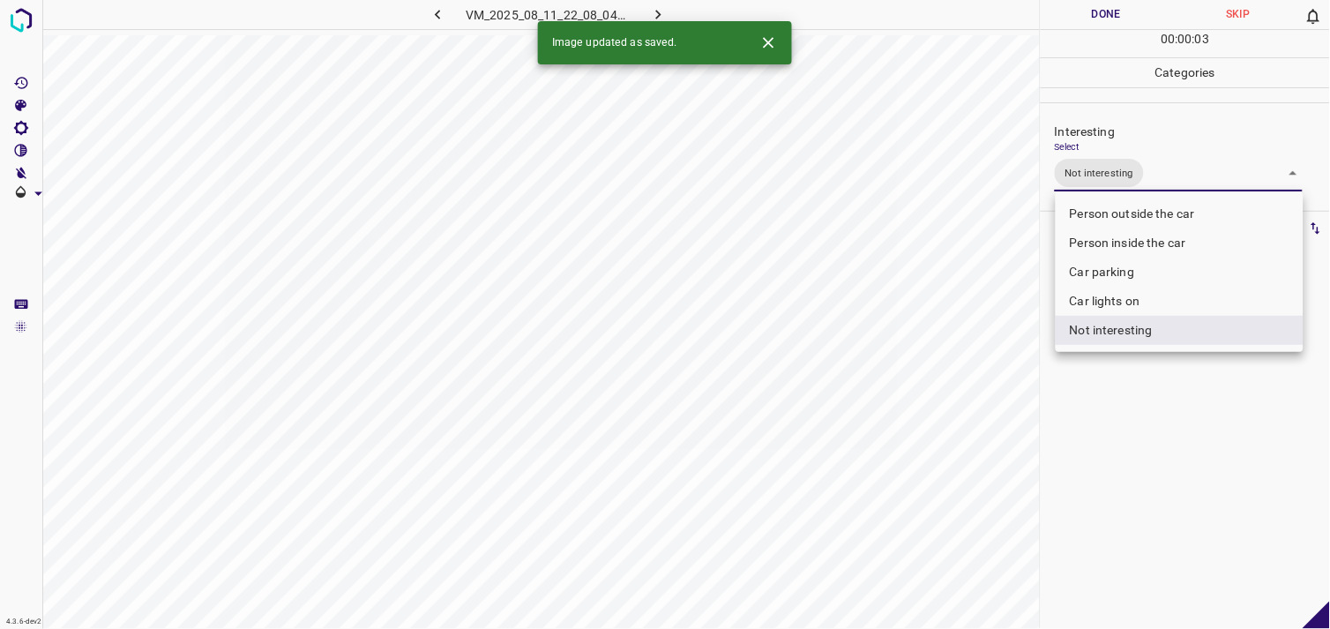
click at [1165, 410] on div at bounding box center [665, 314] width 1330 height 629
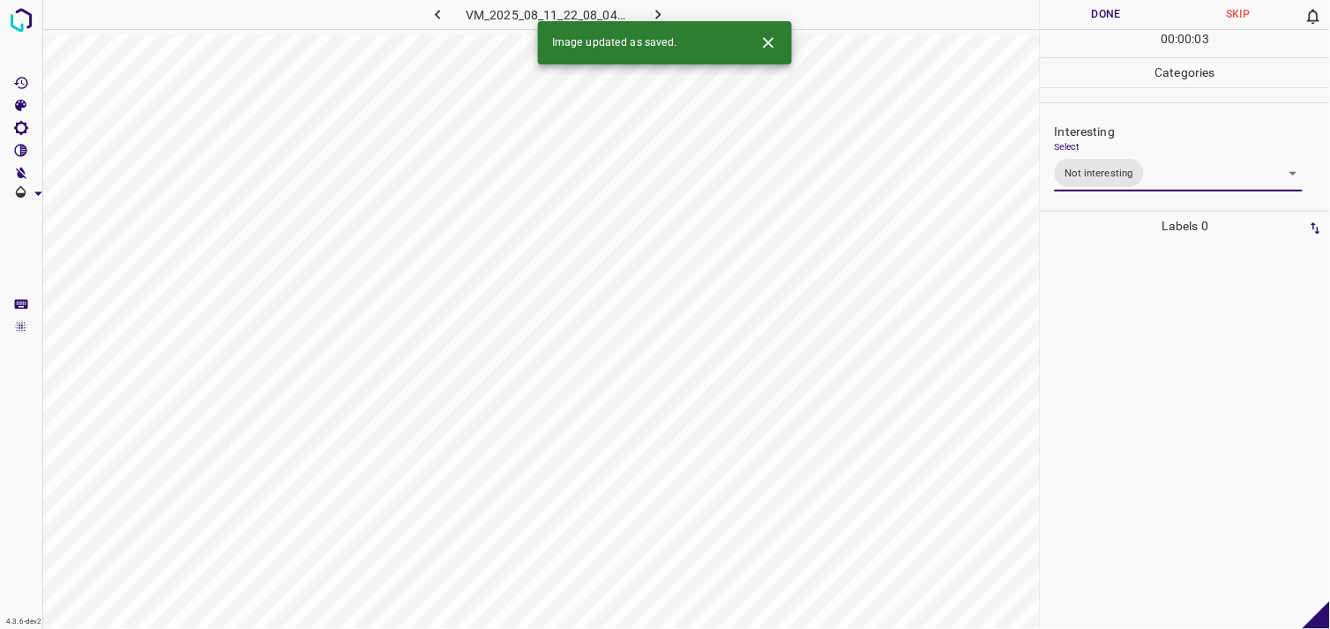
click at [1144, 344] on div at bounding box center [1185, 435] width 279 height 388
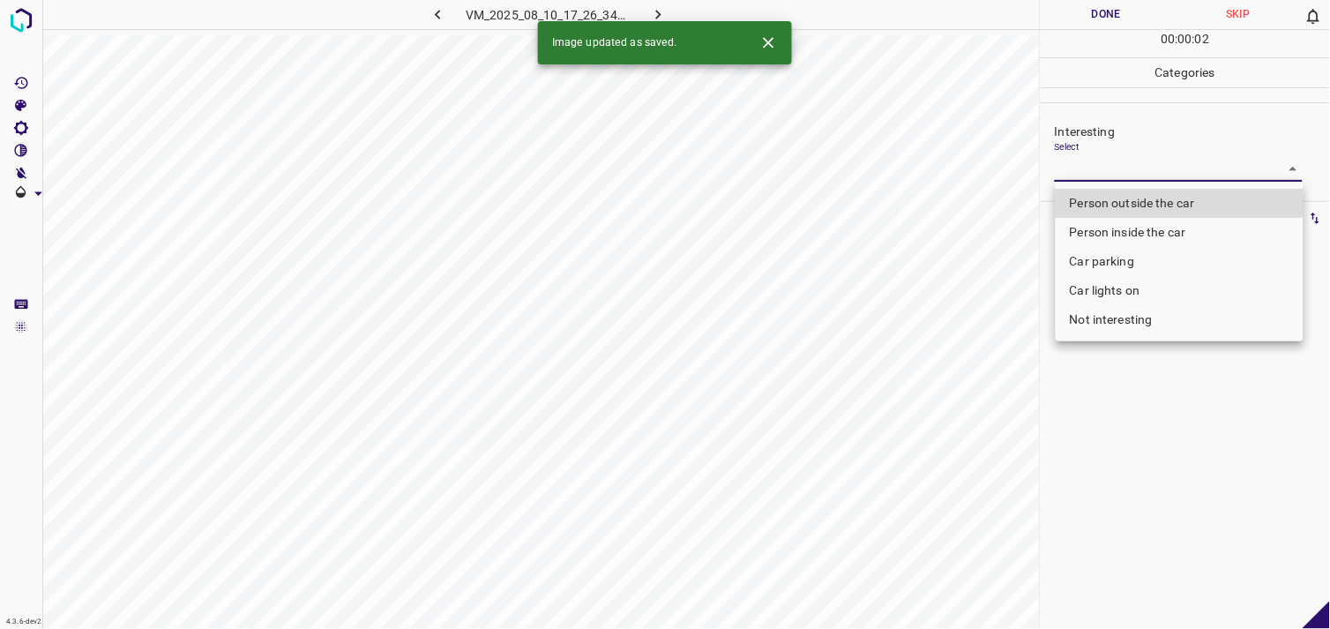
click at [1143, 178] on body "4.3.6-dev2 VM_2025_08_10_17_26_34_445_05.gif Done Skip 0 00 : 00 : 02 Categorie…" at bounding box center [665, 314] width 1330 height 629
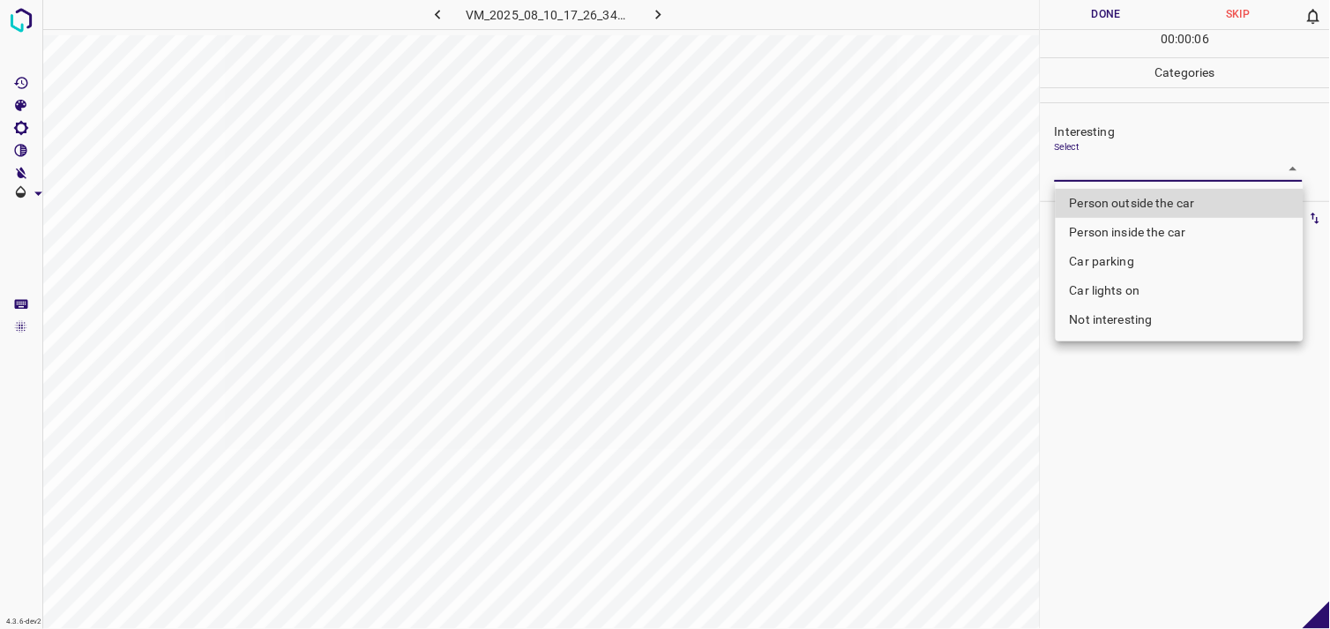
click at [1135, 265] on li "Car parking" at bounding box center [1179, 261] width 248 height 29
type input "Car parking"
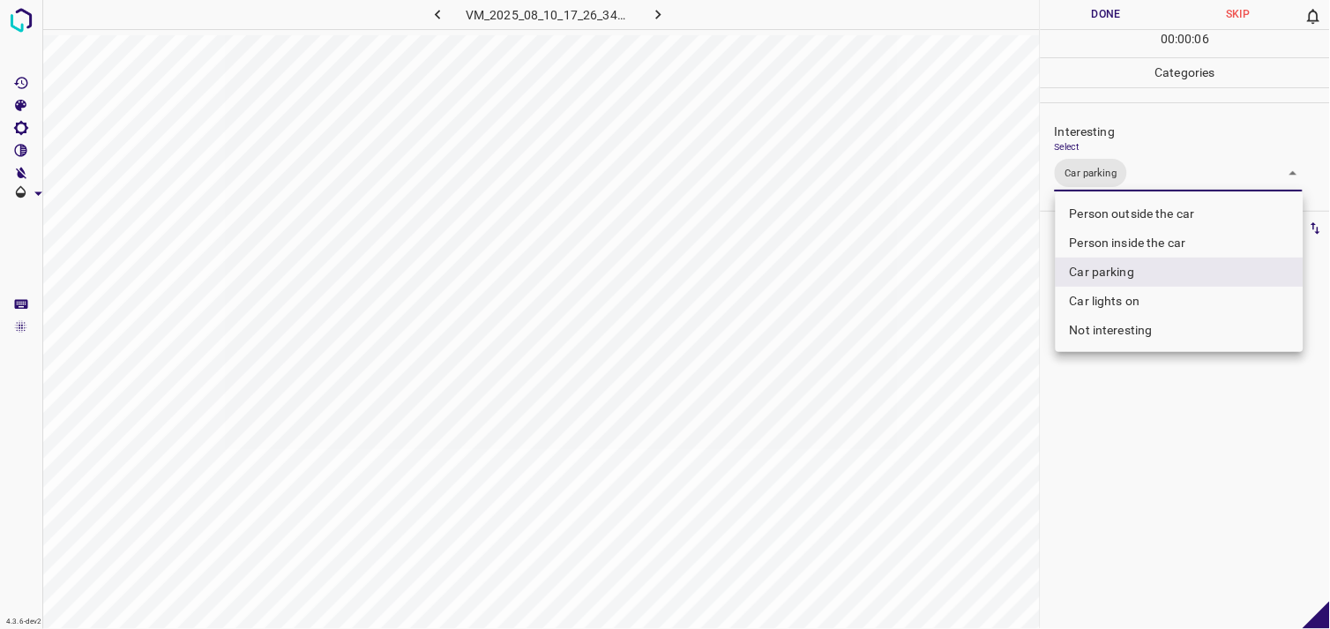
click at [1122, 375] on div at bounding box center [665, 314] width 1330 height 629
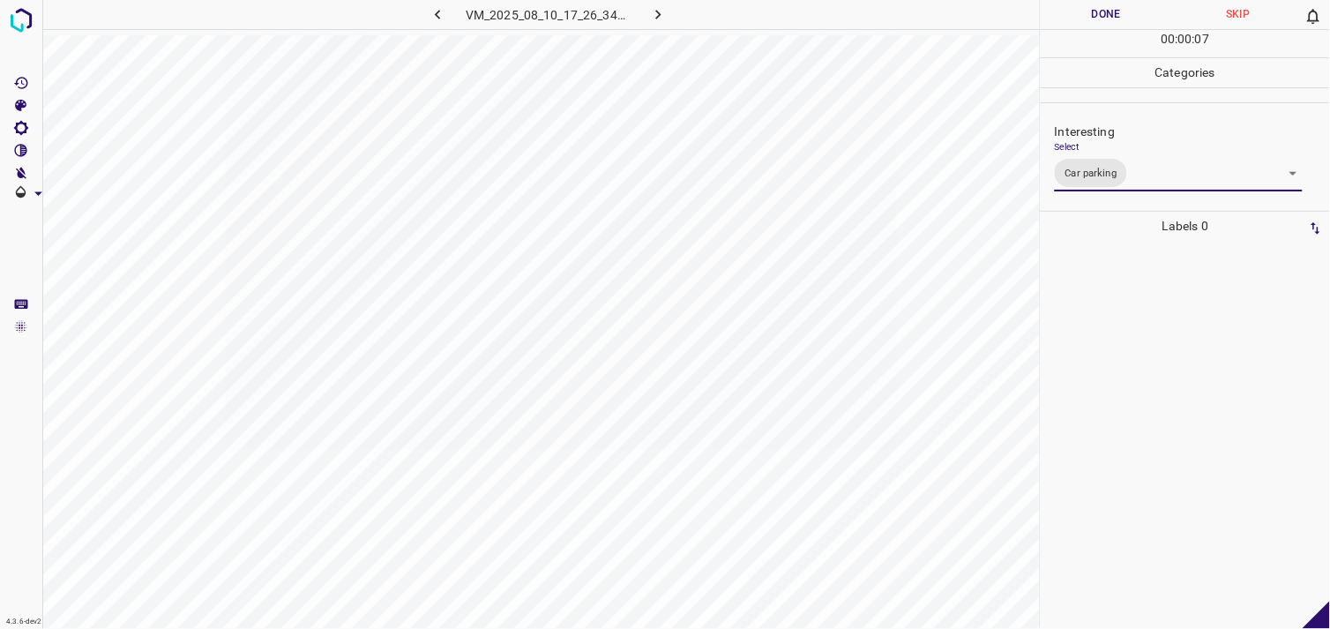
click at [1118, 288] on div at bounding box center [1185, 435] width 279 height 388
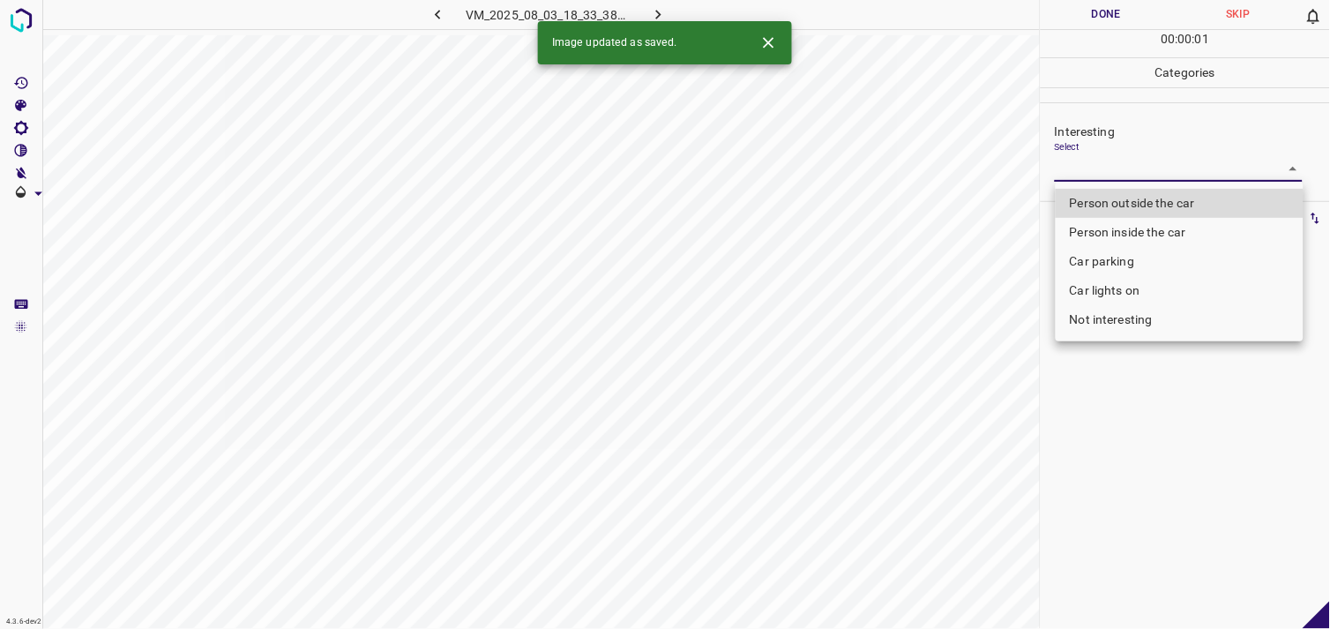
click at [1120, 181] on body "4.3.6-dev2 VM_2025_08_03_18_33_38_832_09.gif Done Skip 0 00 : 00 : 01 Categorie…" at bounding box center [665, 314] width 1330 height 629
click at [1156, 201] on li "Person outside the car" at bounding box center [1179, 203] width 248 height 29
type input "Person outside the car"
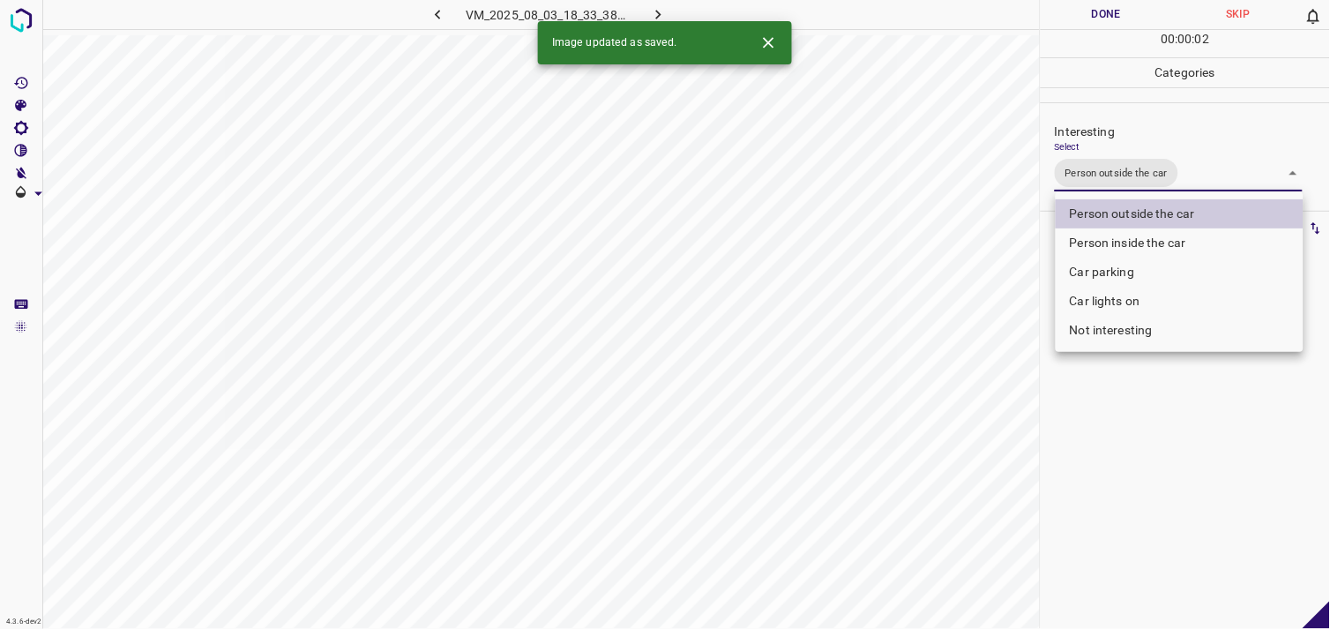
click at [1144, 417] on div at bounding box center [665, 314] width 1330 height 629
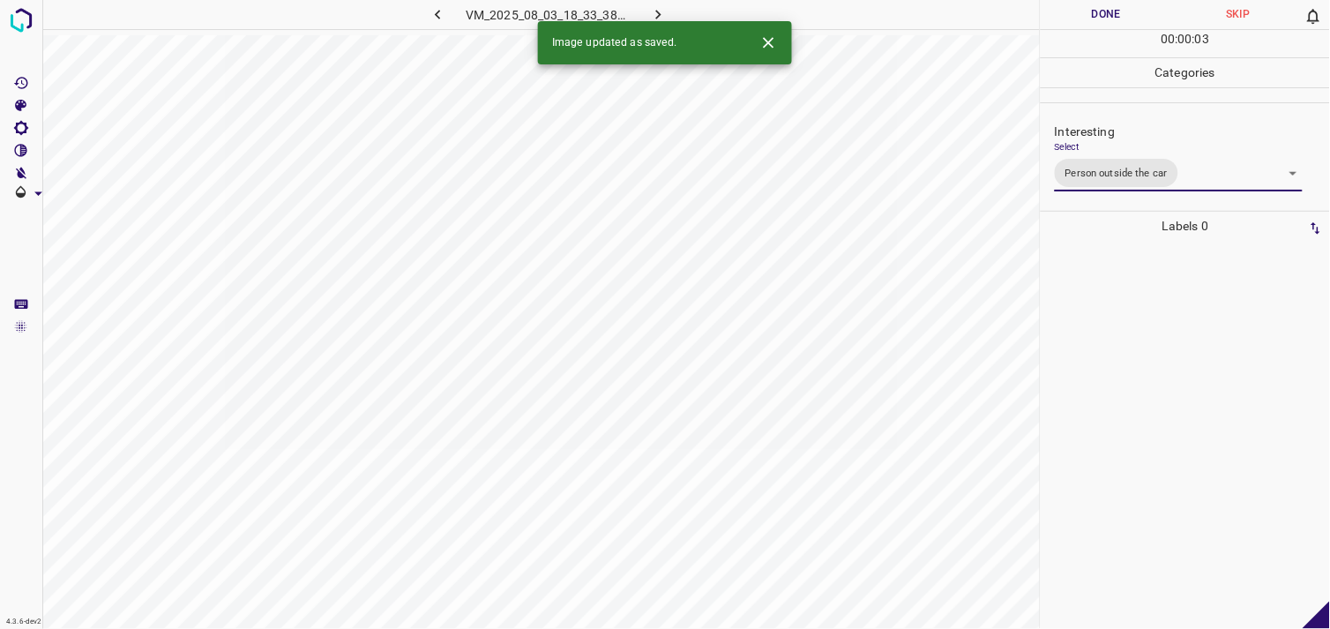
click at [1132, 294] on div at bounding box center [1185, 435] width 279 height 388
click at [1120, 190] on div "Interesting Select ​" at bounding box center [1184, 151] width 289 height 83
click at [1116, 177] on body "4.3.6-dev2 VM_2025_08_01_11_27_41_366_01.gif Done Skip 0 00 : 00 : 02 Categorie…" at bounding box center [665, 314] width 1330 height 629
click at [1115, 168] on body "4.3.6-dev2 VM_2025_08_01_11_27_41_366_01.gif Done Skip 0 00 : 00 : 03 Categorie…" at bounding box center [665, 314] width 1330 height 629
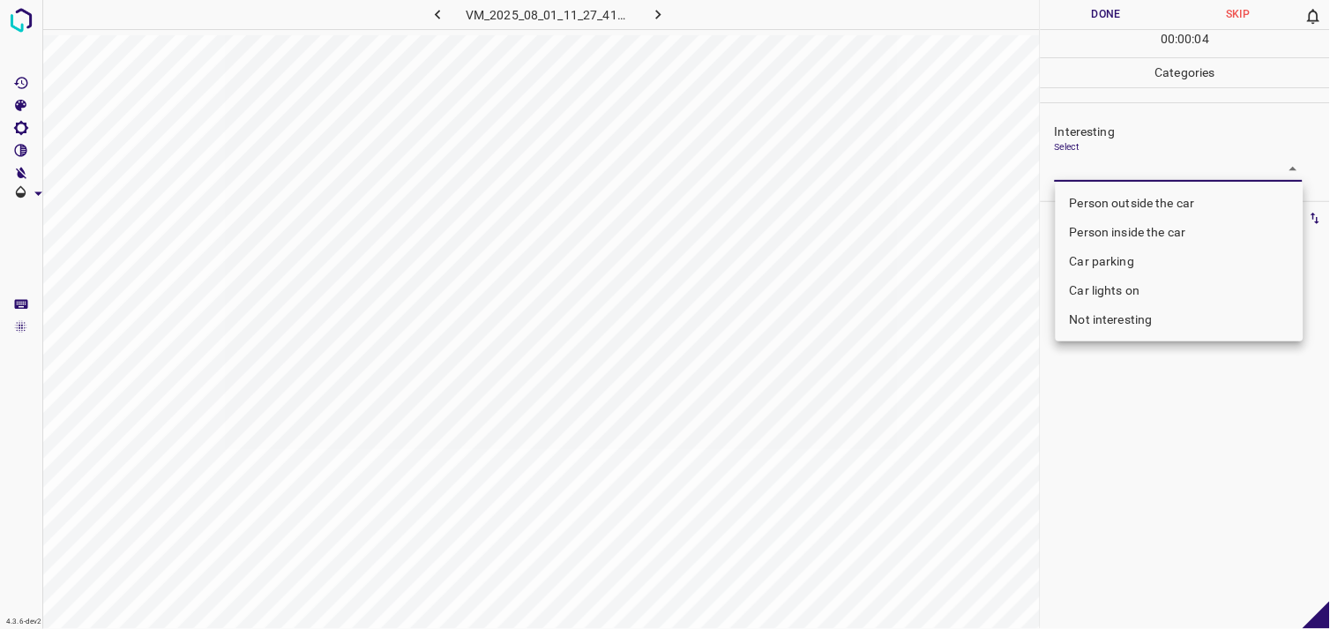
click at [1127, 317] on li "Not interesting" at bounding box center [1179, 319] width 248 height 29
type input "Not interesting"
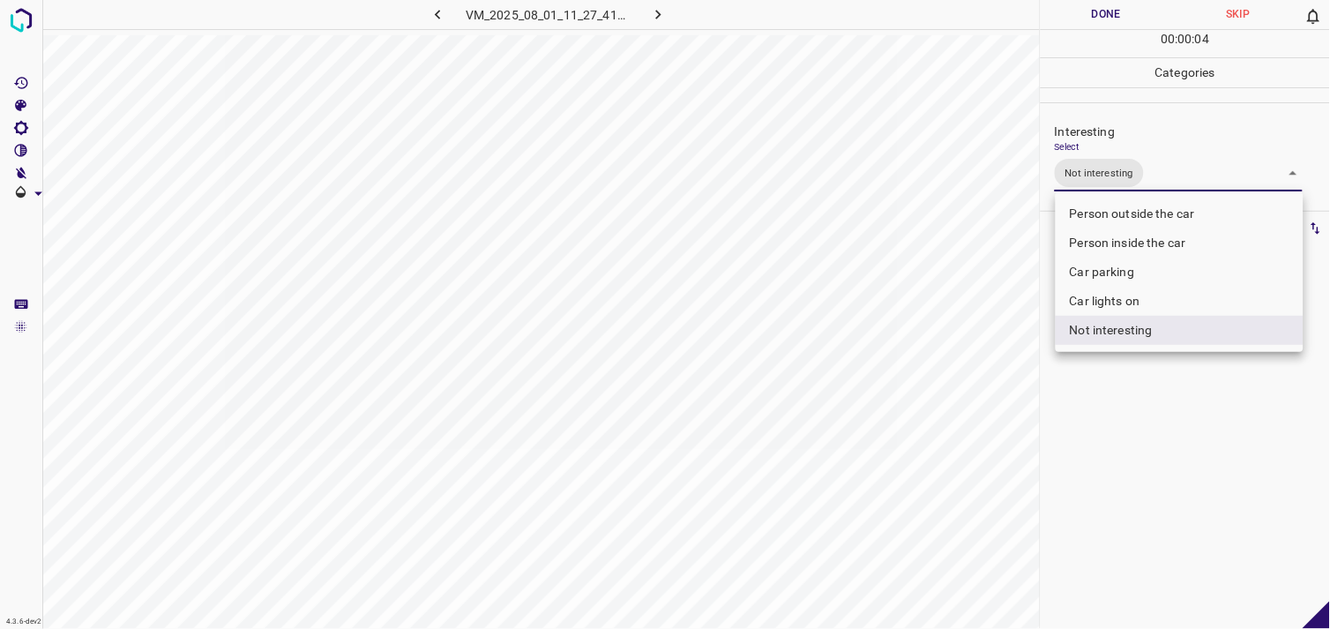
click at [1159, 412] on div at bounding box center [665, 314] width 1330 height 629
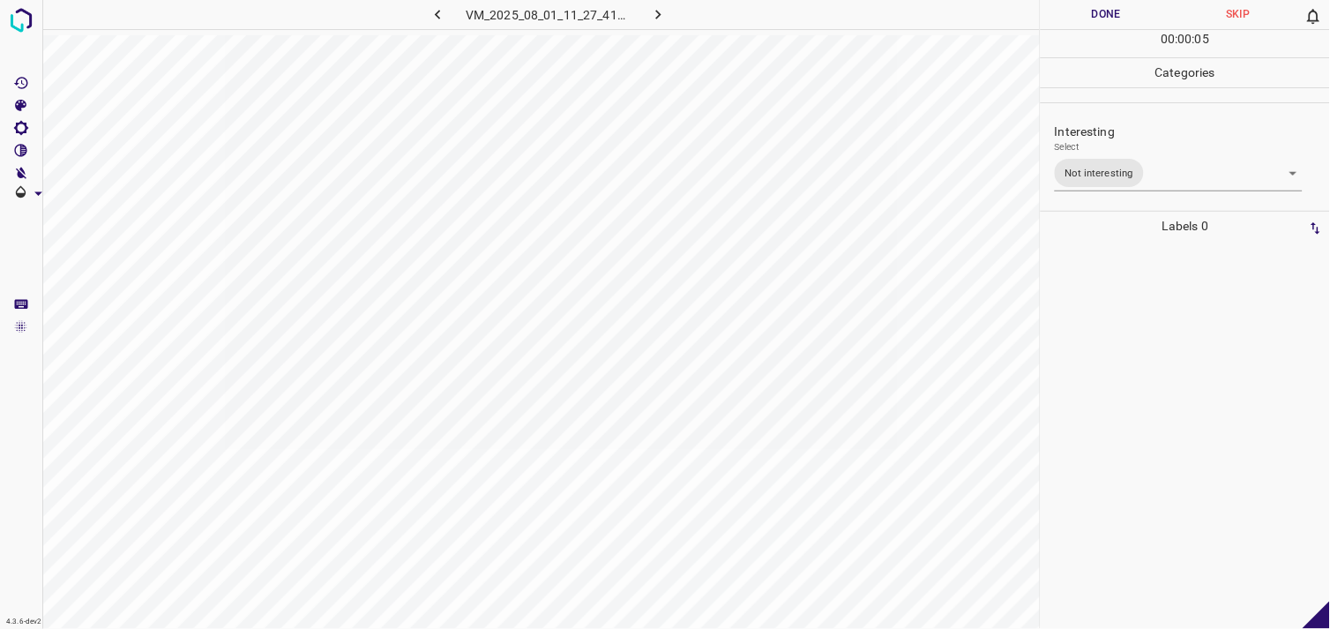
click at [1166, 305] on div at bounding box center [1185, 435] width 279 height 388
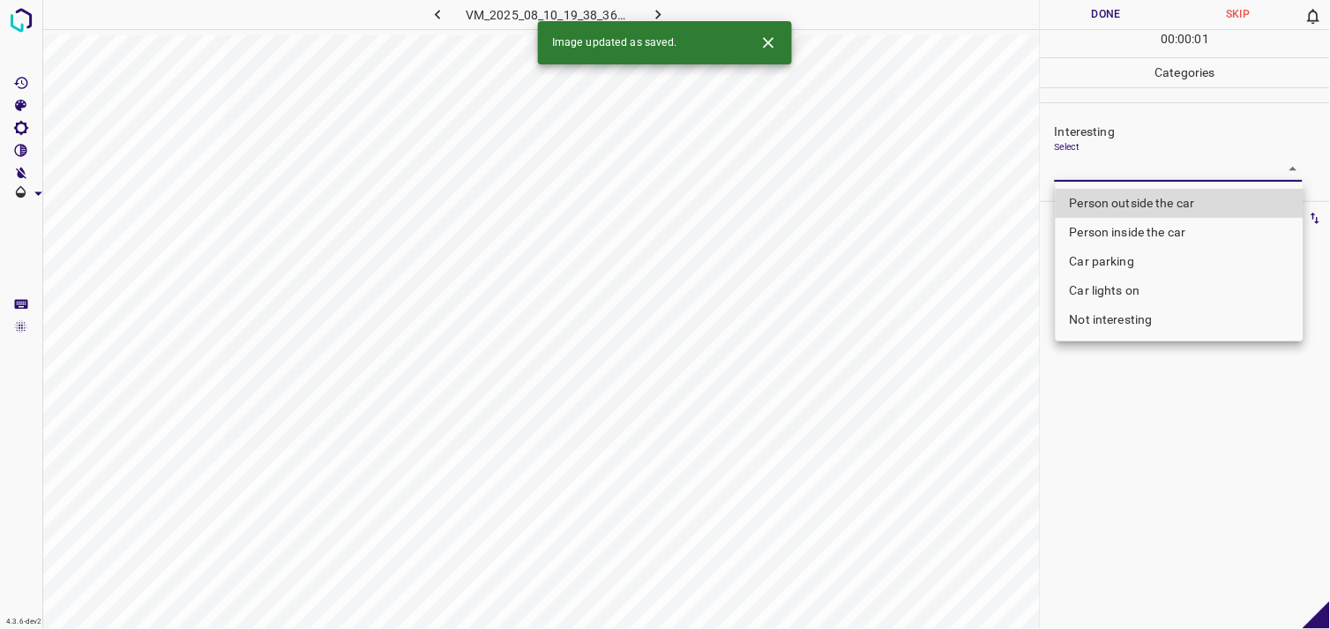
click at [1105, 172] on body "4.3.6-dev2 VM_2025_08_10_19_38_36_837_02.gif Done Skip 0 00 : 00 : 01 Categorie…" at bounding box center [665, 314] width 1330 height 629
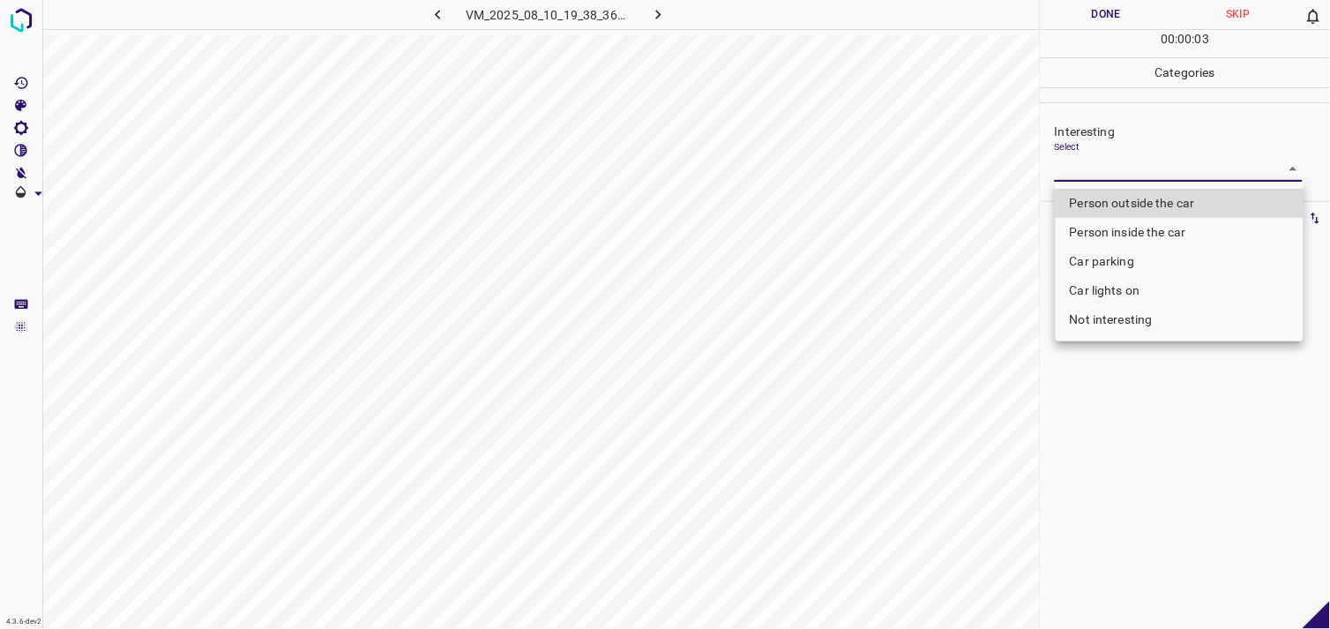
click at [1158, 201] on li "Person outside the car" at bounding box center [1179, 203] width 248 height 29
type input "Person outside the car"
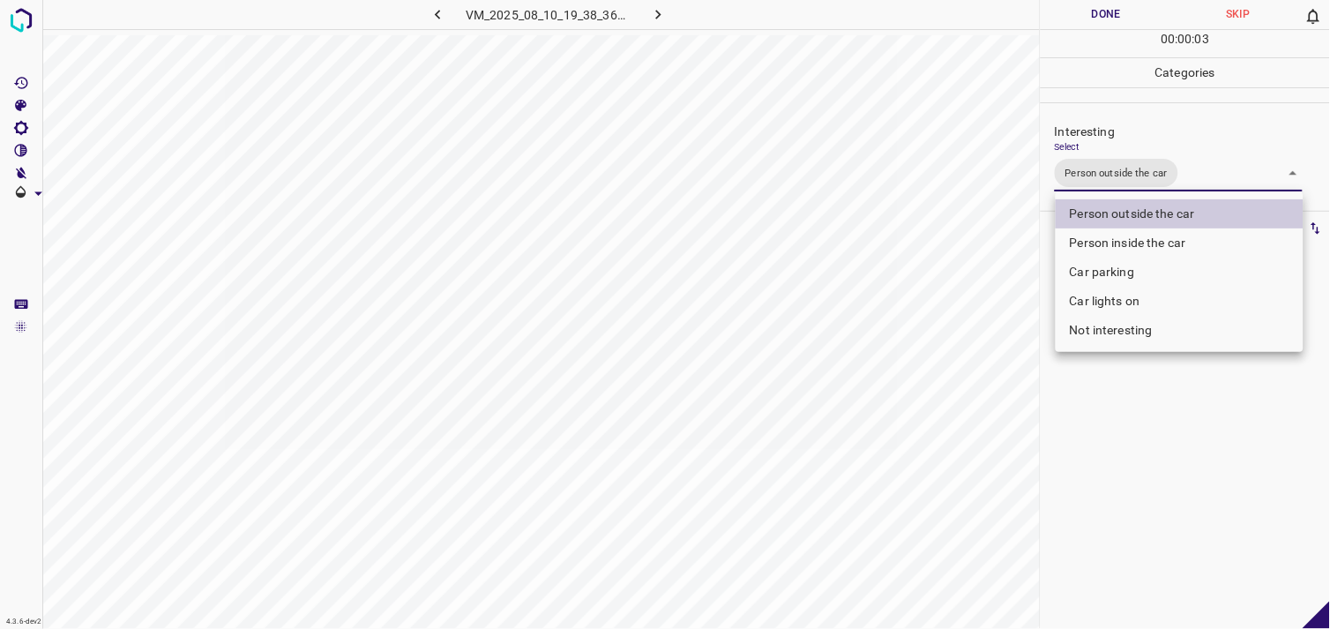
click at [1159, 391] on div at bounding box center [665, 314] width 1330 height 629
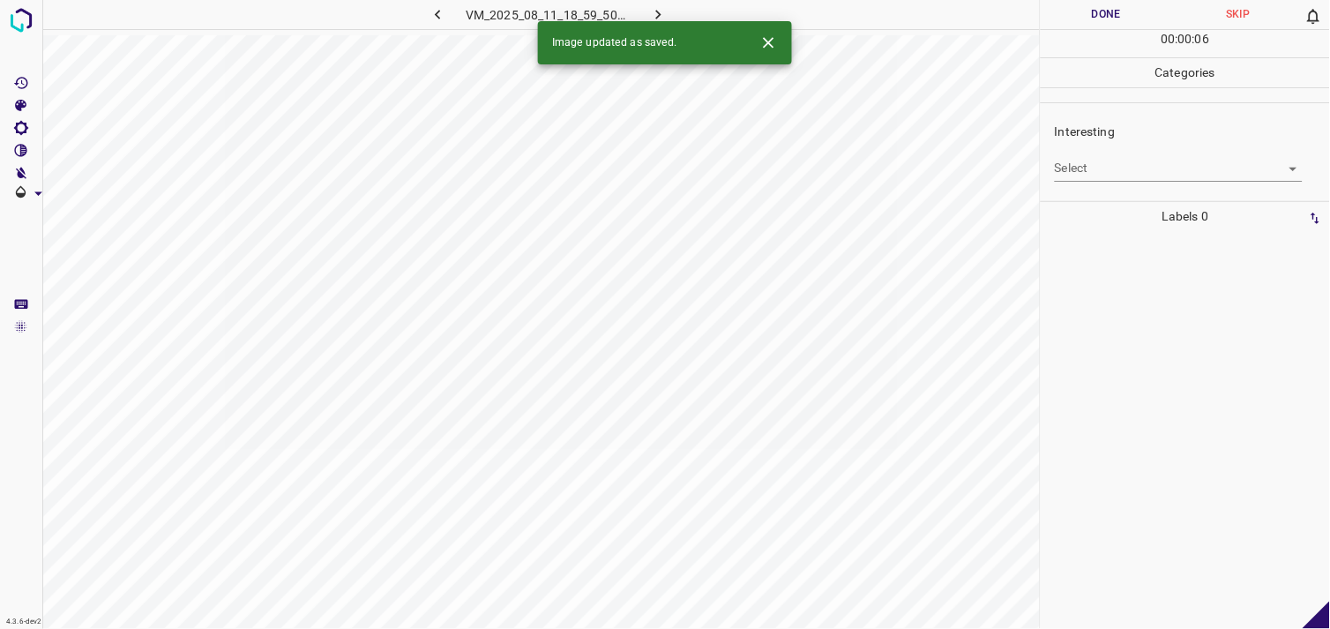
click at [1111, 171] on body "4.3.6-dev2 VM_2025_08_11_18_59_50_898_03.gif Done Skip 0 00 : 00 : 06 Categorie…" at bounding box center [665, 314] width 1330 height 629
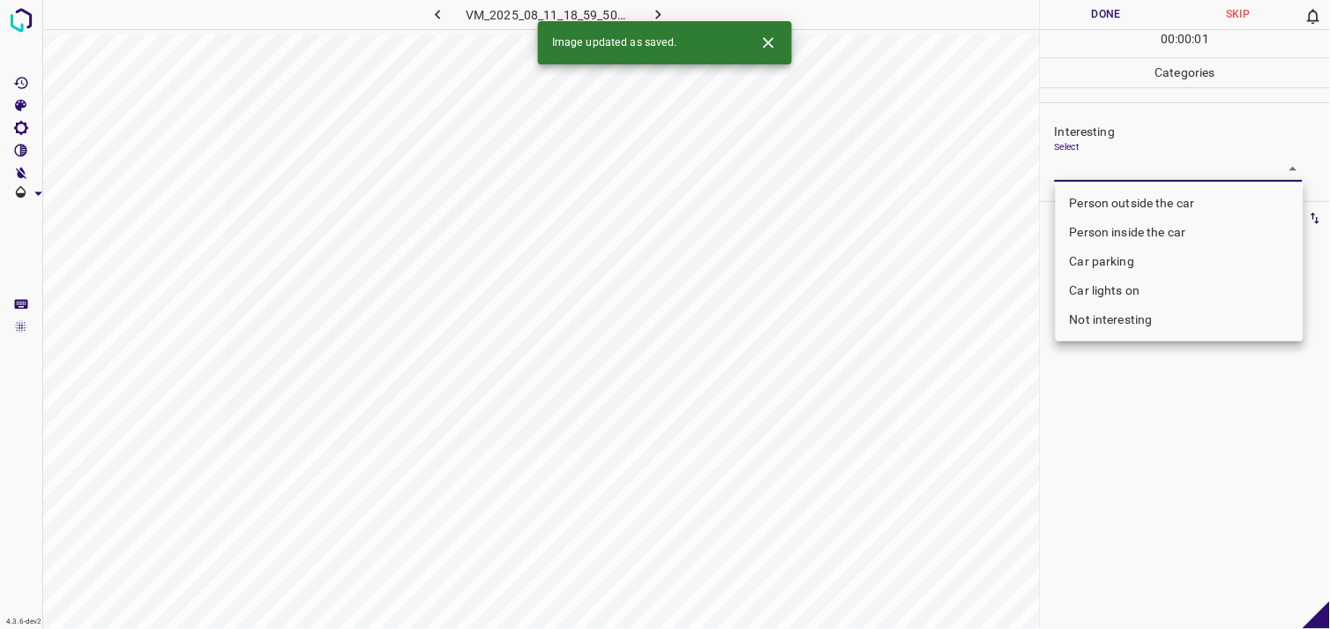
click at [1125, 196] on li "Person outside the car" at bounding box center [1179, 203] width 248 height 29
type input "Person outside the car"
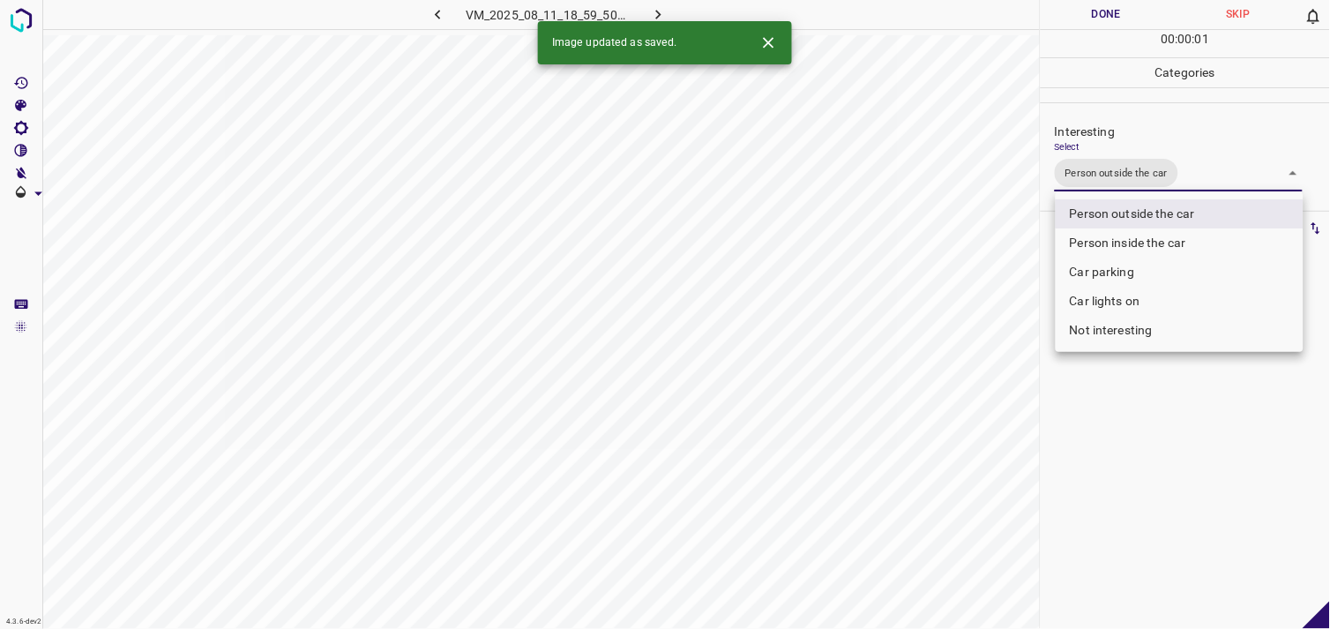
click at [1144, 372] on div at bounding box center [665, 314] width 1330 height 629
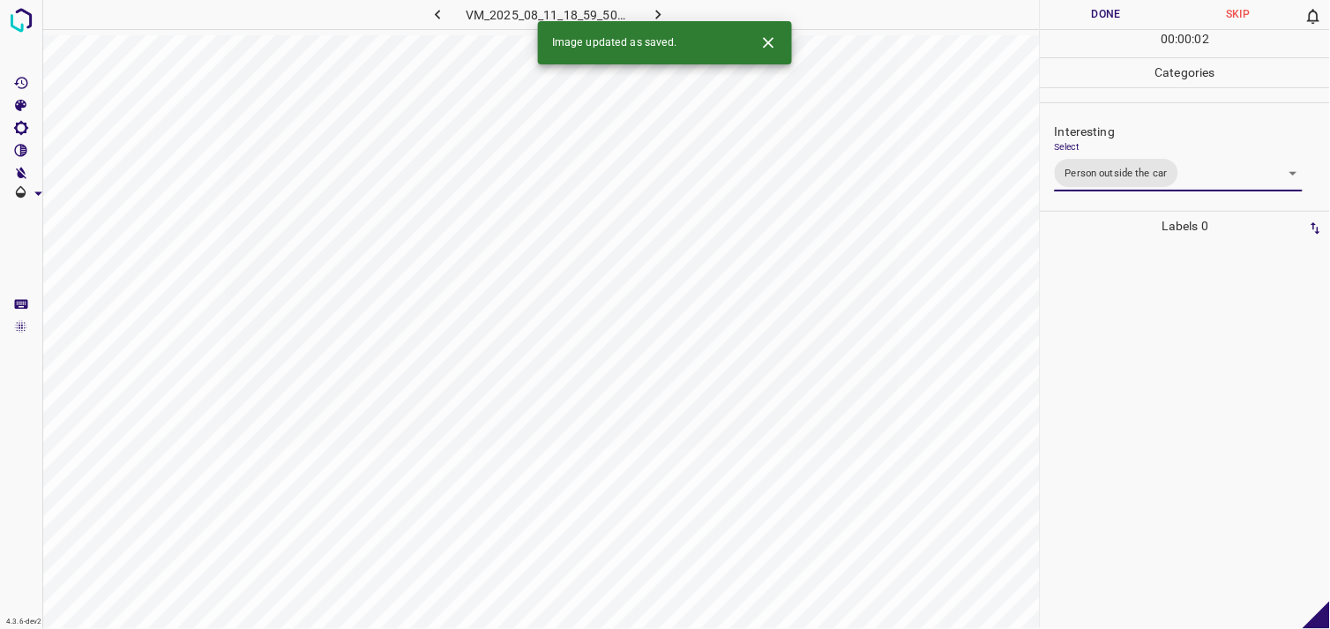
click at [1139, 336] on div at bounding box center [1185, 435] width 279 height 388
click at [1107, 172] on body "4.3.6-dev2 VM_2025_08_10_17_22_48_818_01.gif Done Skip 0 00 : 00 : 04 Categorie…" at bounding box center [665, 314] width 1330 height 629
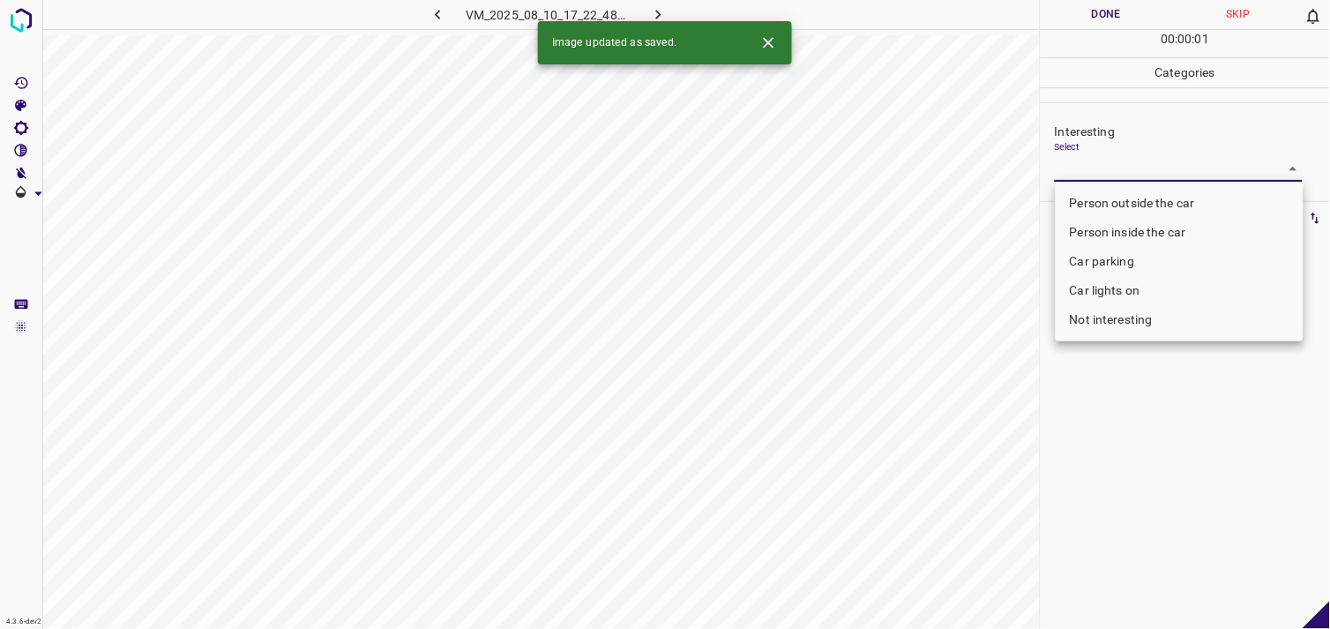
click at [1136, 203] on li "Person outside the car" at bounding box center [1179, 203] width 248 height 29
type input "Person outside the car"
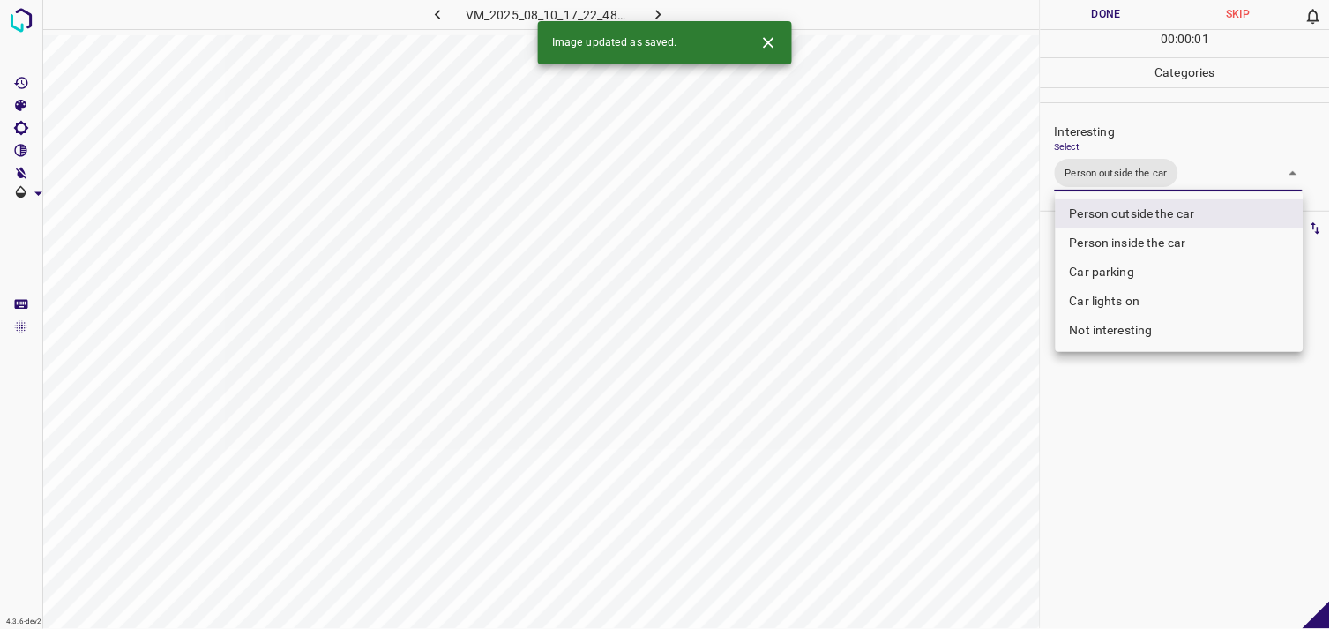
click at [1161, 399] on div at bounding box center [665, 314] width 1330 height 629
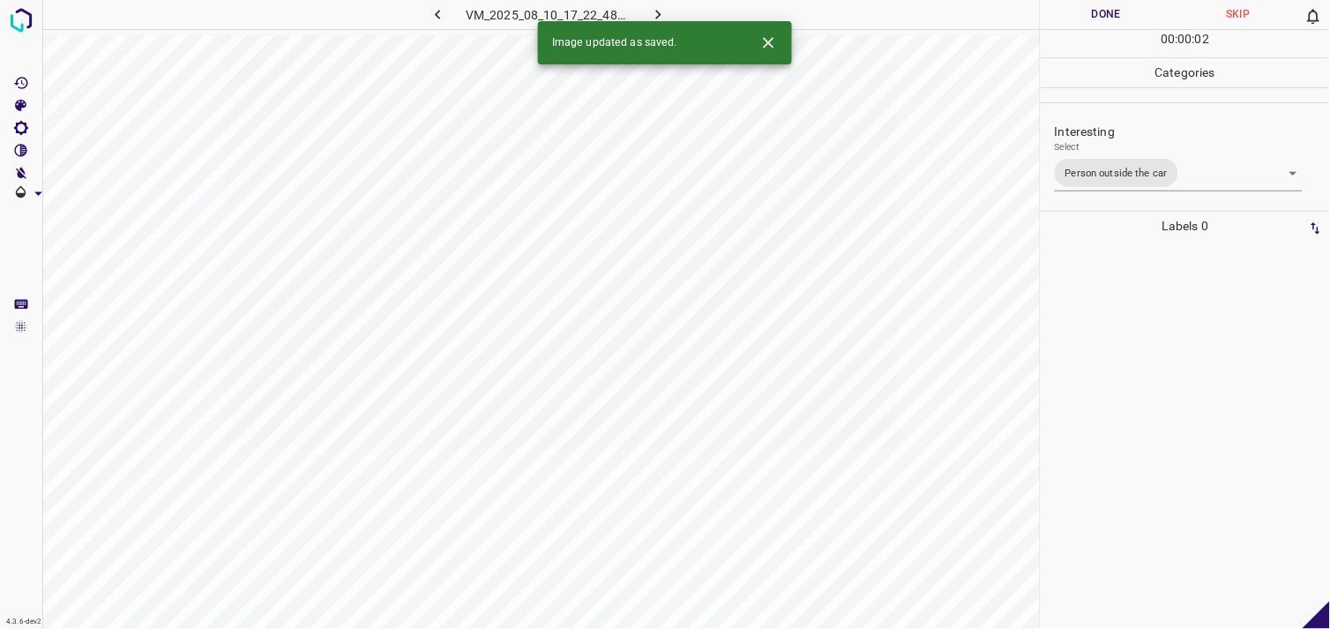
click at [1166, 353] on div at bounding box center [1185, 435] width 279 height 388
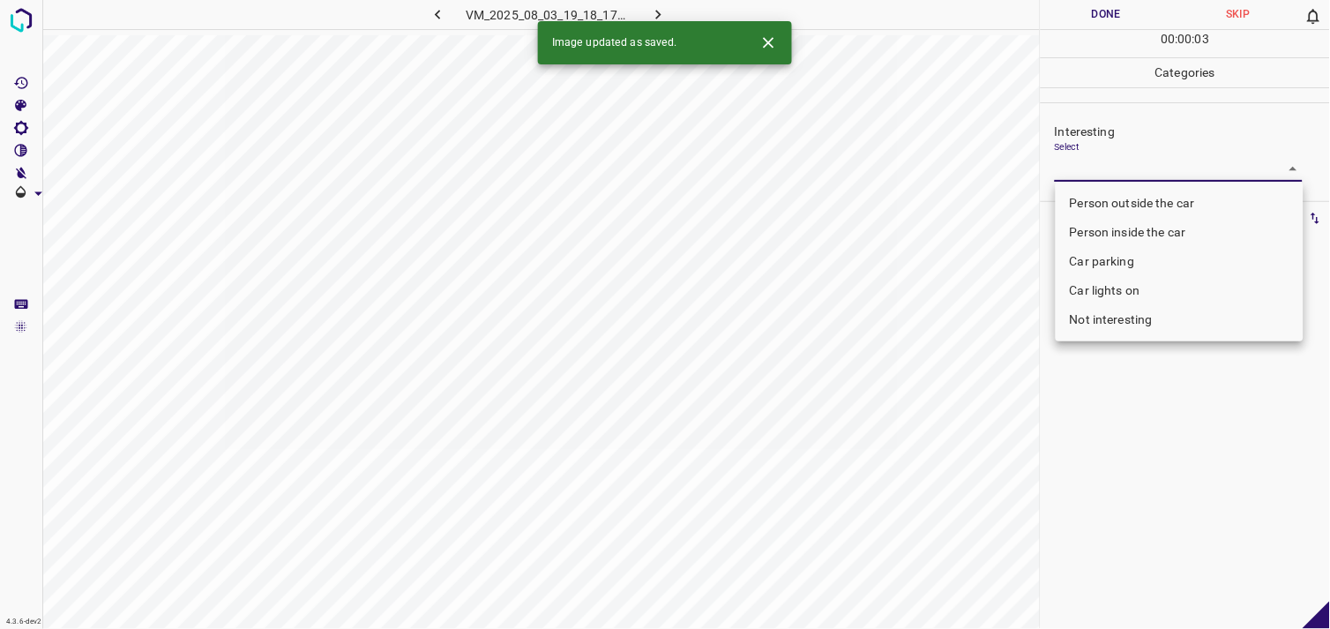
click at [1109, 169] on body "4.3.6-dev2 VM_2025_08_03_19_18_17_892_01.gif Done Skip 0 00 : 00 : 03 Categorie…" at bounding box center [665, 314] width 1330 height 629
click at [1136, 198] on li "Person outside the car" at bounding box center [1179, 203] width 248 height 29
type input "Person outside the car"
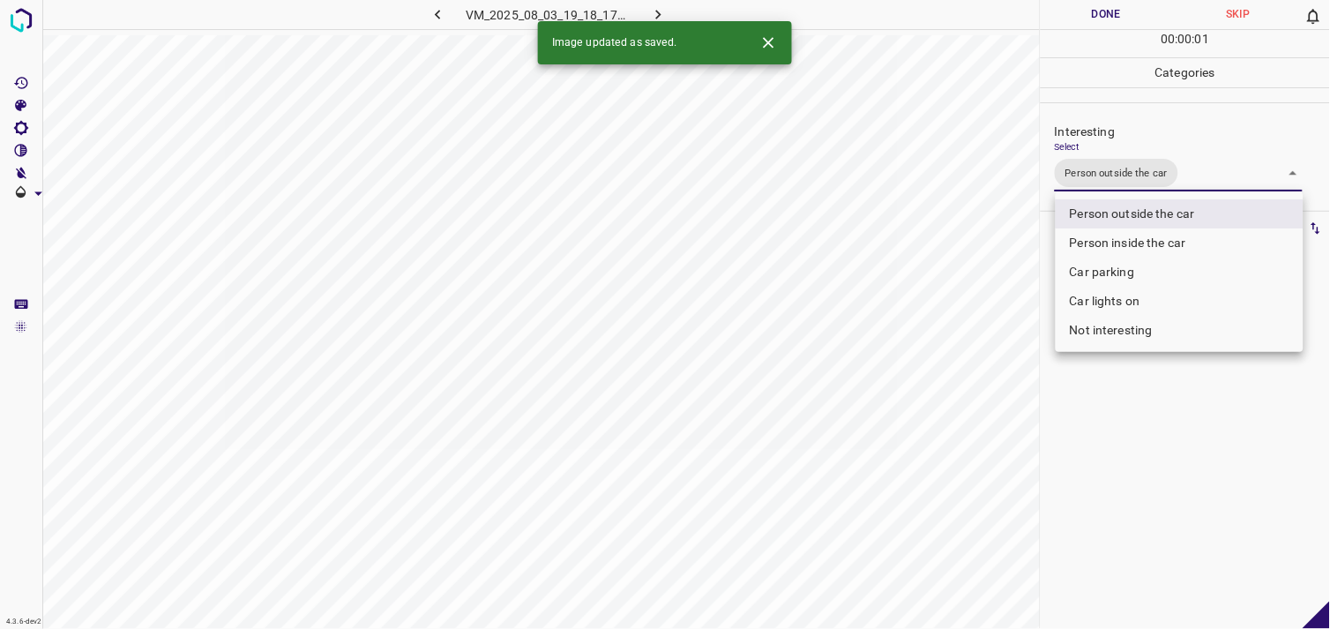
click at [1149, 416] on div at bounding box center [665, 314] width 1330 height 629
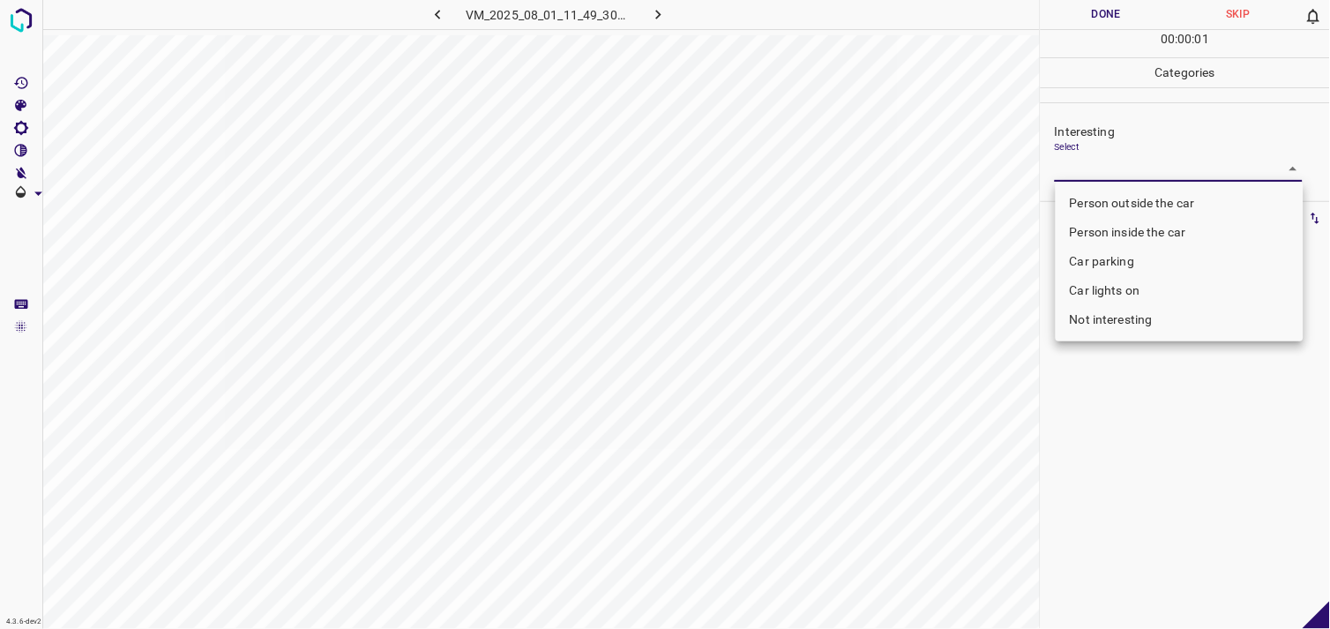
click at [1106, 178] on body "4.3.6-dev2 VM_2025_08_01_11_49_30_770_06.gif Done Skip 0 00 : 00 : 01 Categorie…" at bounding box center [665, 314] width 1330 height 629
click at [1129, 196] on li "Person outside the car" at bounding box center [1179, 203] width 248 height 29
type input "Person outside the car"
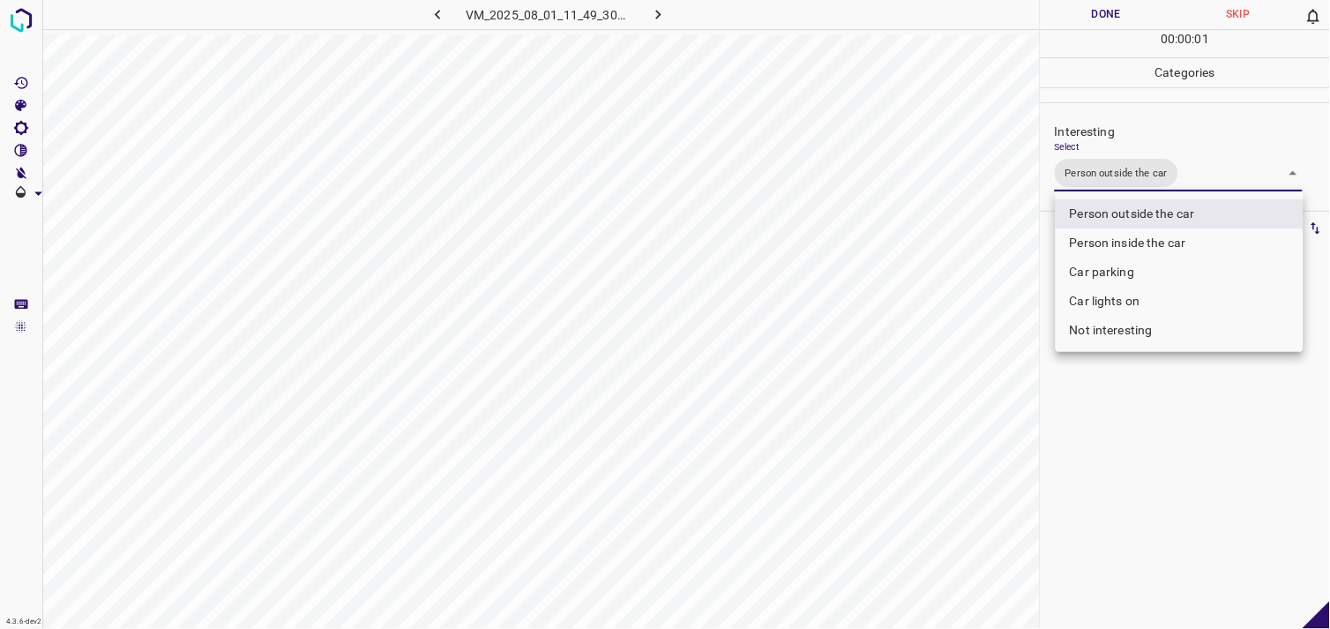
click at [1103, 397] on div at bounding box center [665, 314] width 1330 height 629
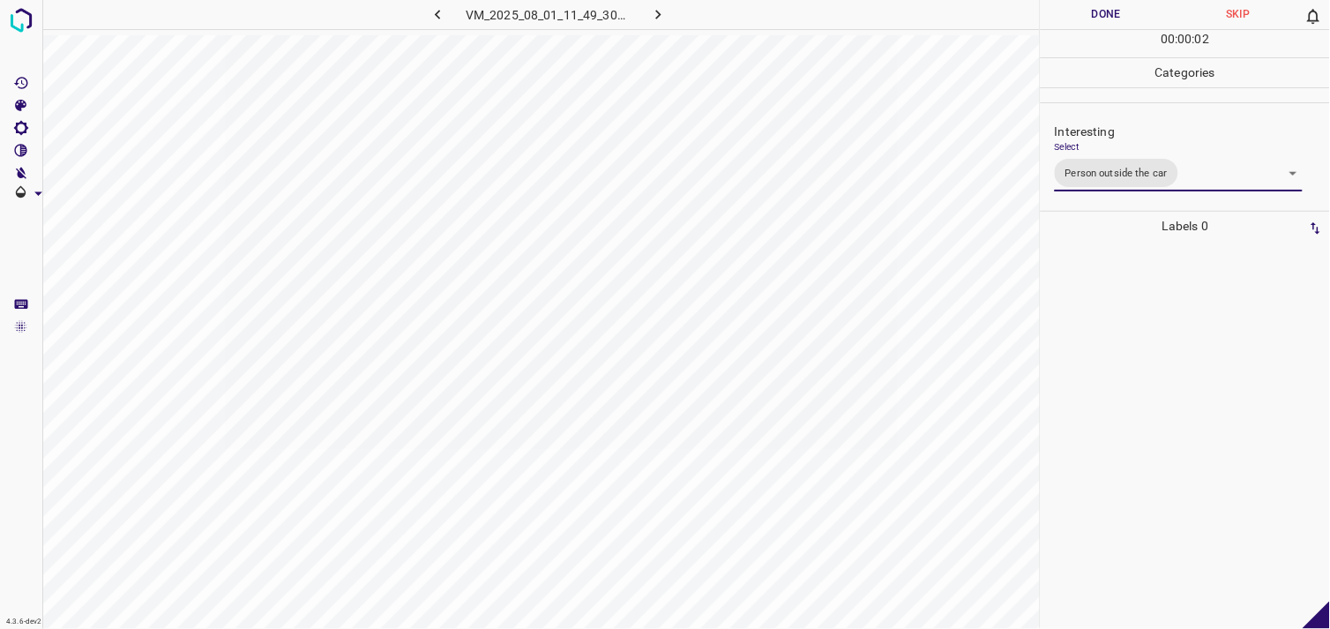
click at [1106, 344] on div at bounding box center [1185, 435] width 279 height 388
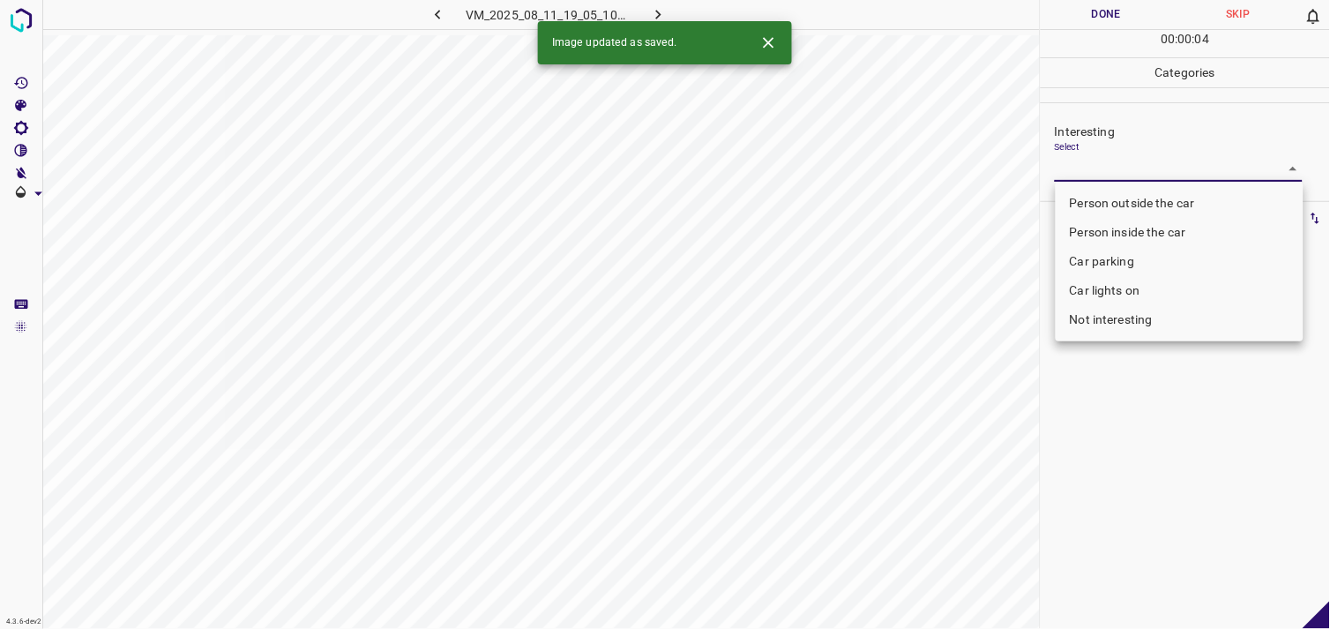
click at [1116, 163] on body "4.3.6-dev2 VM_2025_08_11_19_05_10_494_00.gif Done Skip 0 00 : 00 : 04 Categorie…" at bounding box center [665, 314] width 1330 height 629
click at [1139, 198] on li "Person outside the car" at bounding box center [1179, 203] width 248 height 29
click at [1139, 198] on ul "Person outside the car Person inside the car Car parking Car lights on Not inte…" at bounding box center [1179, 262] width 248 height 160
type input "Person outside the car"
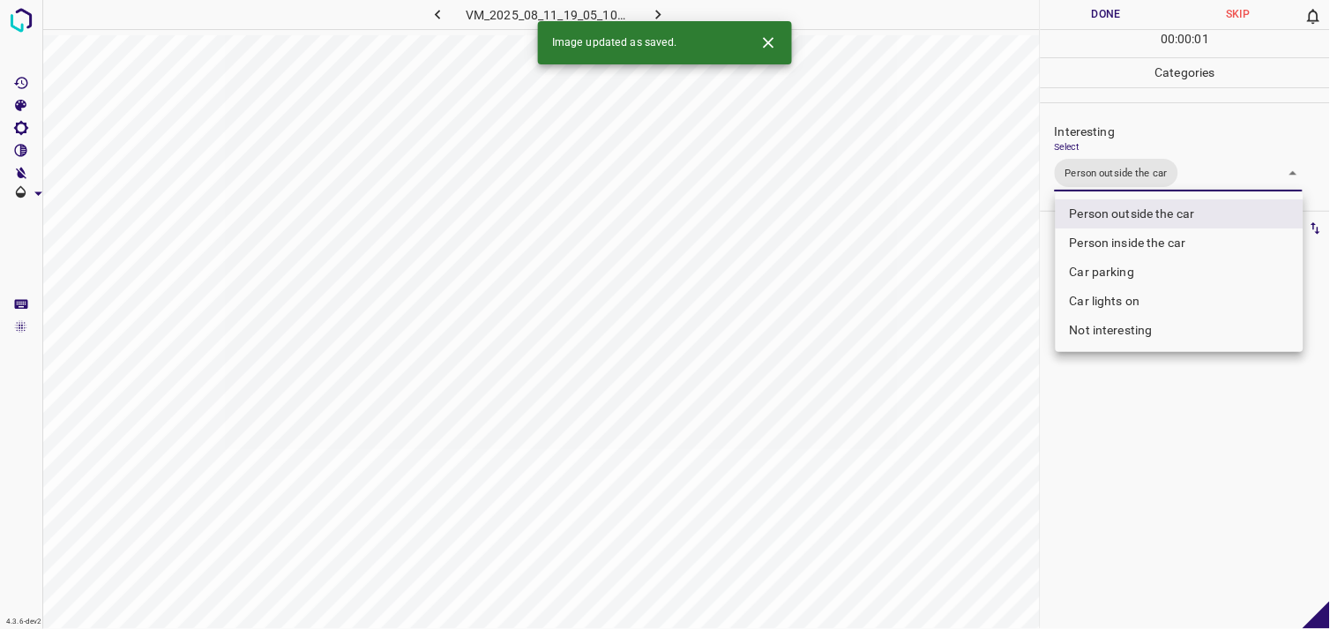
drag, startPoint x: 1159, startPoint y: 425, endPoint x: 1148, endPoint y: 354, distance: 71.5
click at [1159, 424] on div at bounding box center [665, 314] width 1330 height 629
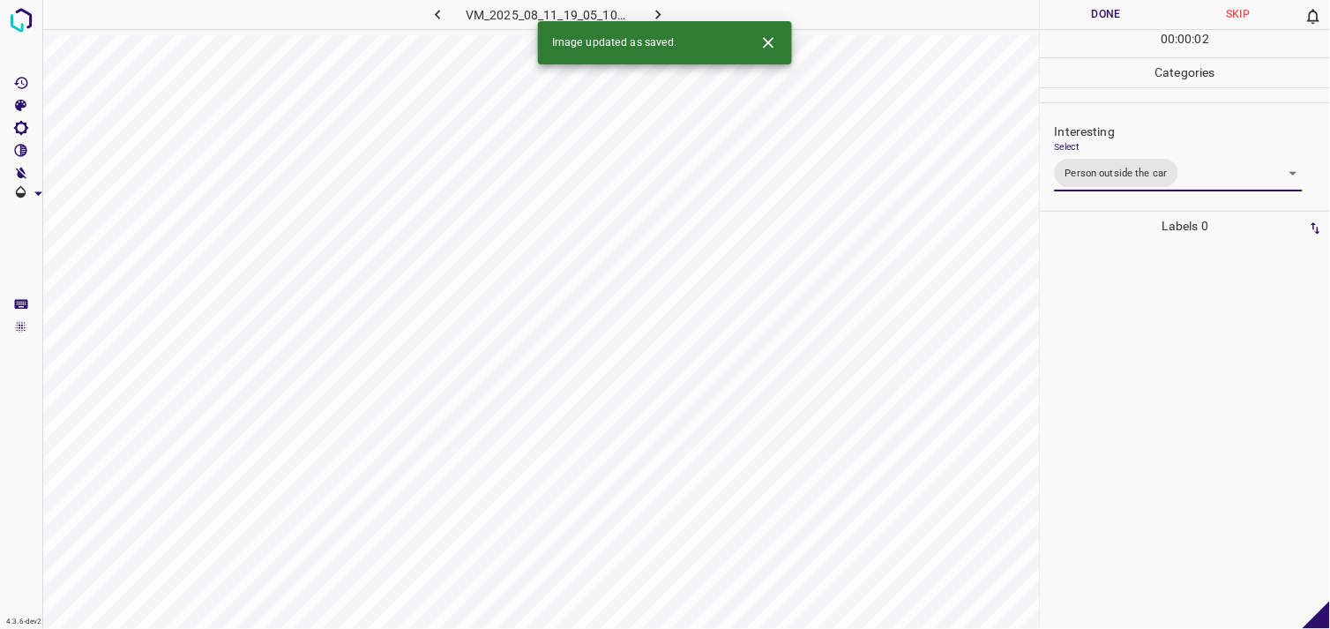
click at [1137, 338] on div at bounding box center [1185, 435] width 279 height 388
click at [1099, 148] on div "Select ​" at bounding box center [1179, 161] width 248 height 40
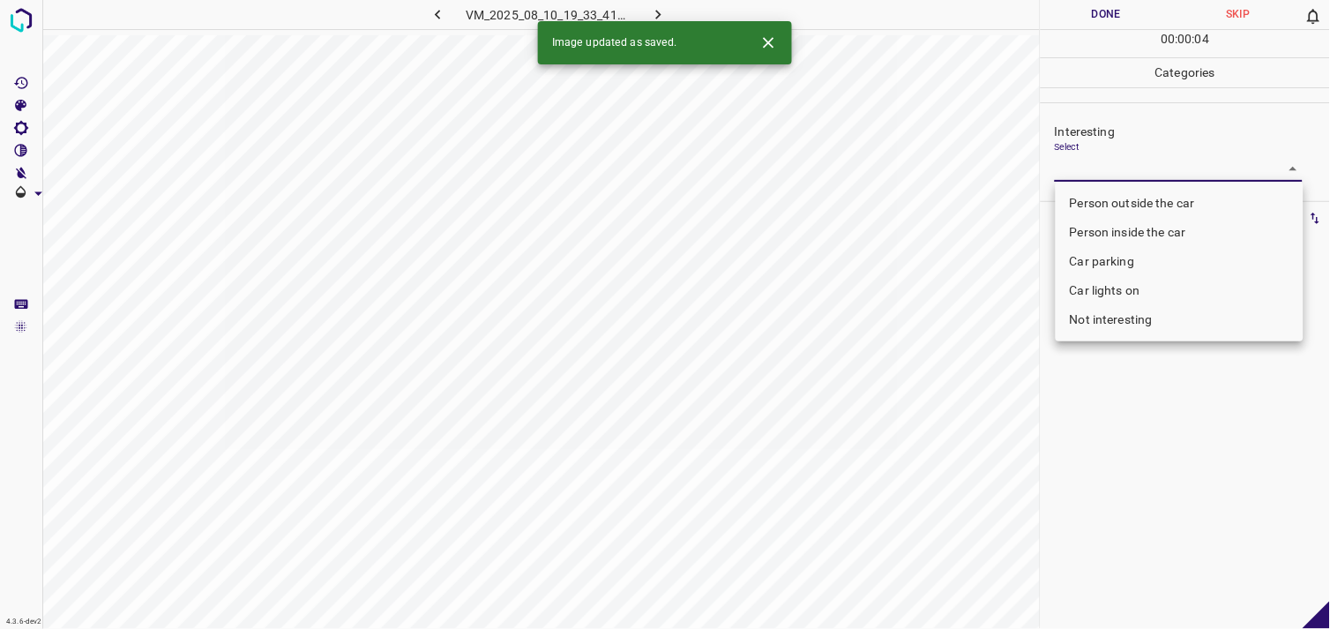
click at [1102, 164] on body "4.3.6-dev2 VM_2025_08_10_19_33_41_247_13.gif Done Skip 0 00 : 00 : 04 Categorie…" at bounding box center [665, 314] width 1330 height 629
click at [1149, 200] on li "Person outside the car" at bounding box center [1179, 203] width 248 height 29
type input "Person outside the car"
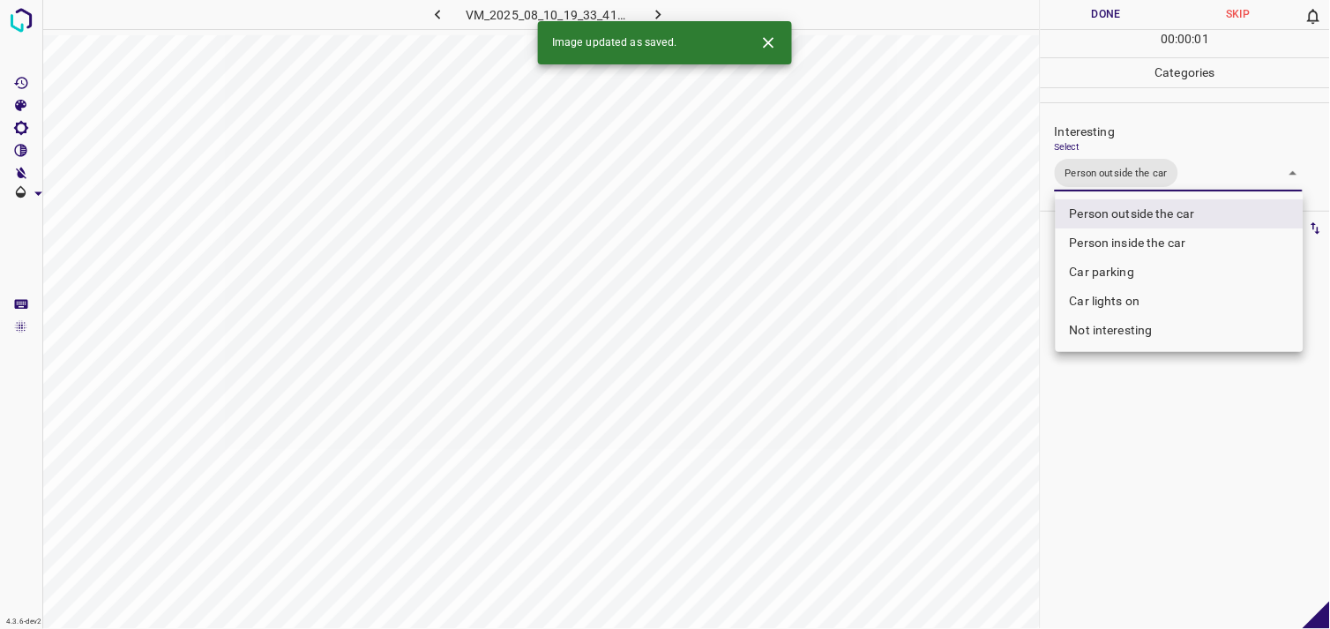
click at [1152, 413] on div at bounding box center [665, 314] width 1330 height 629
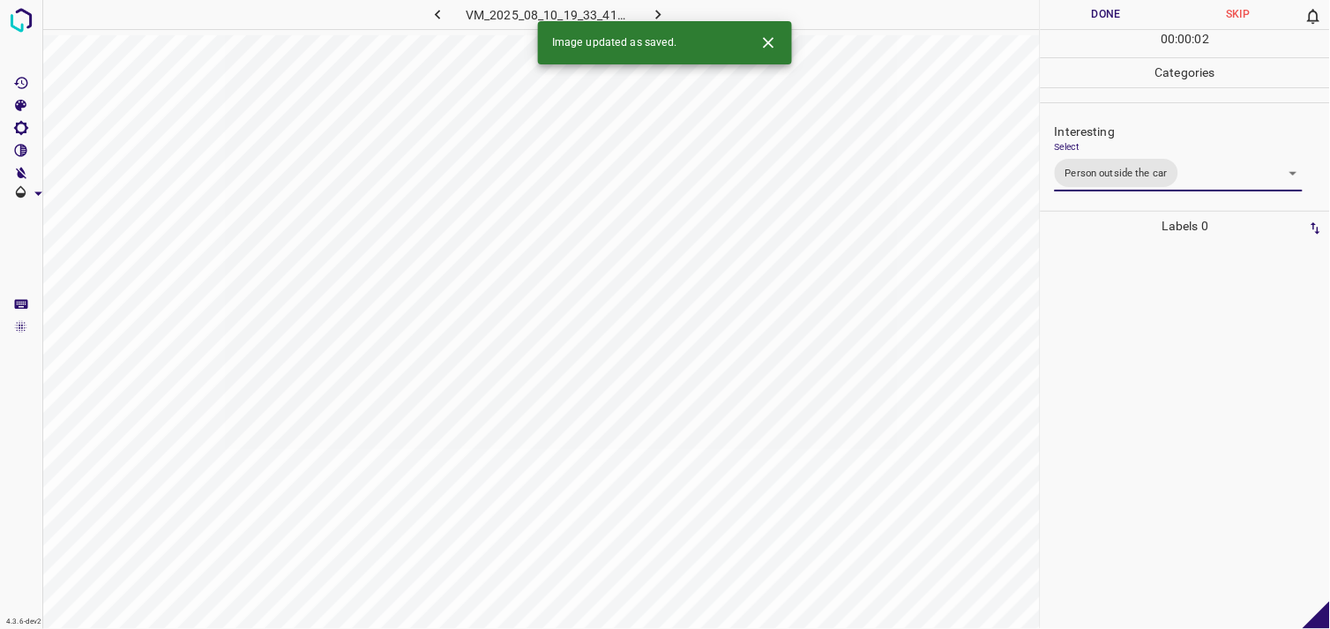
click at [1132, 328] on div at bounding box center [1185, 435] width 279 height 388
click at [1093, 163] on body "4.3.6-dev2 VM_2025_08_10_17_39_24_778_04.gif Done Skip 0 00 : 00 : 04 Categorie…" at bounding box center [665, 314] width 1330 height 629
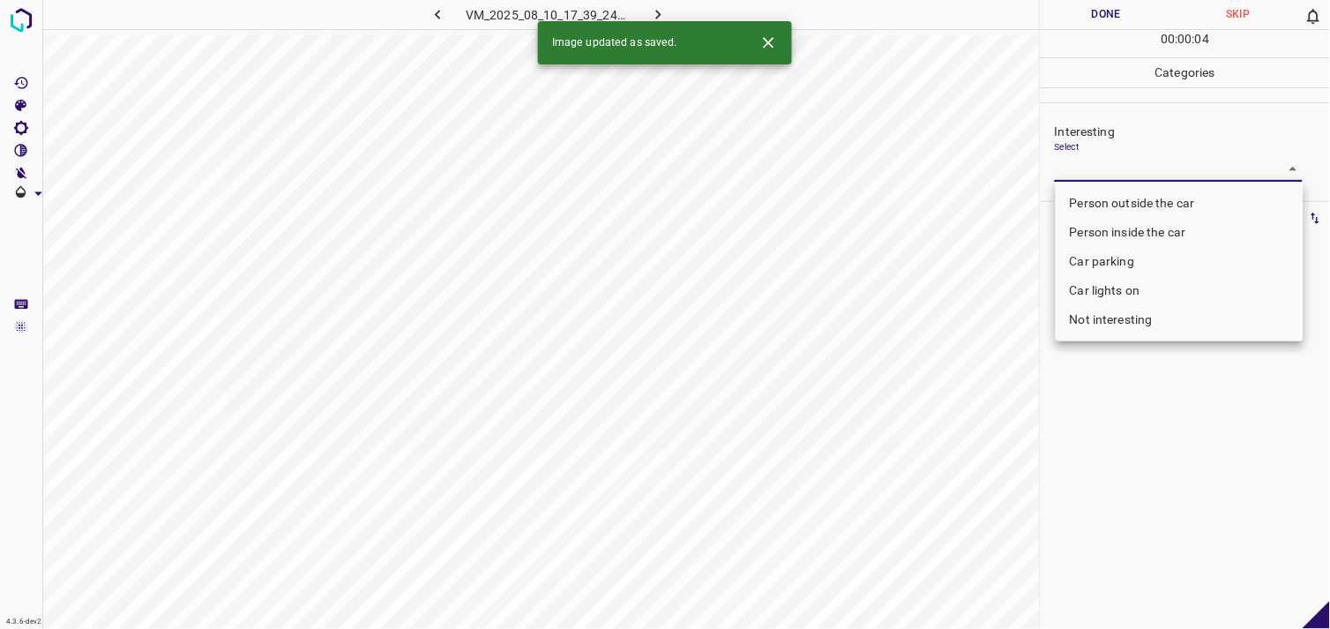
click at [1122, 192] on li "Person outside the car" at bounding box center [1179, 203] width 248 height 29
type input "Person outside the car"
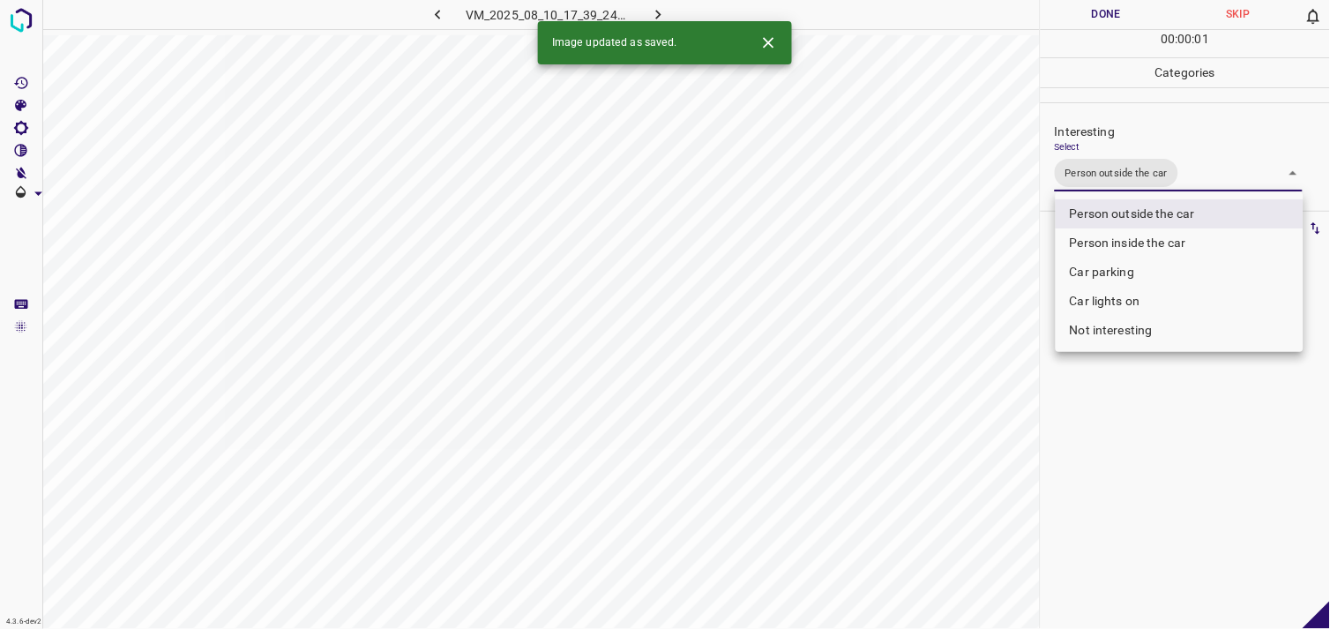
click at [1114, 413] on div at bounding box center [665, 314] width 1330 height 629
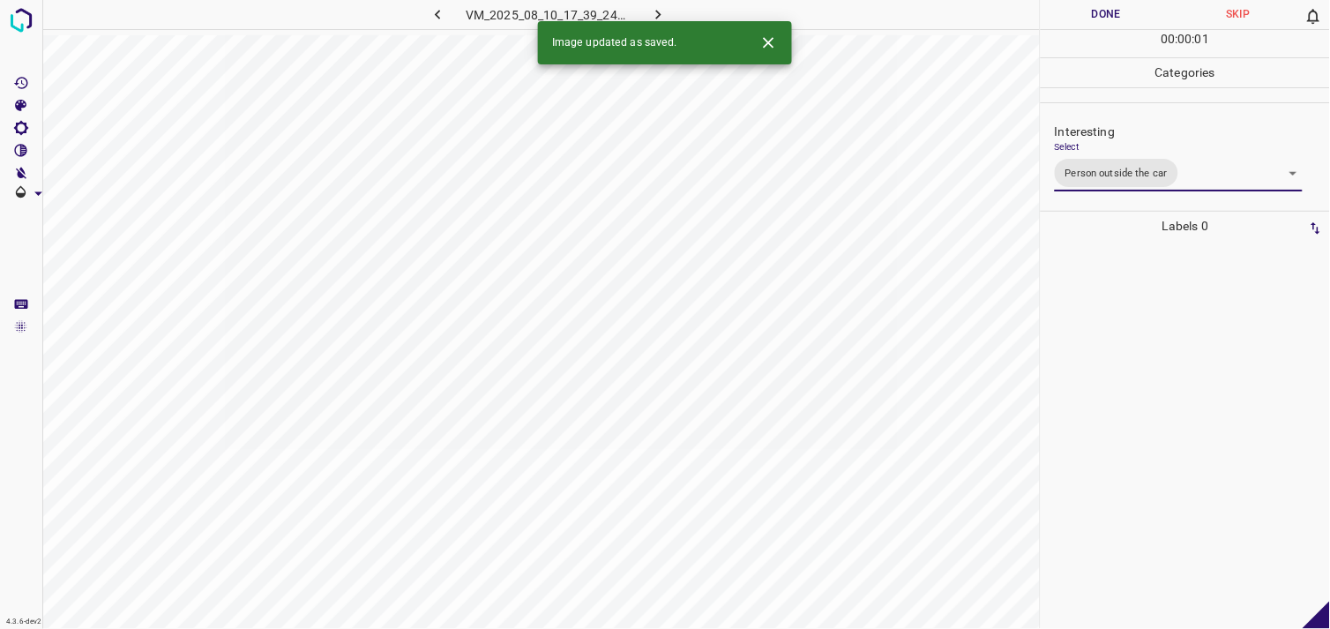
click at [1130, 303] on div at bounding box center [1185, 435] width 279 height 388
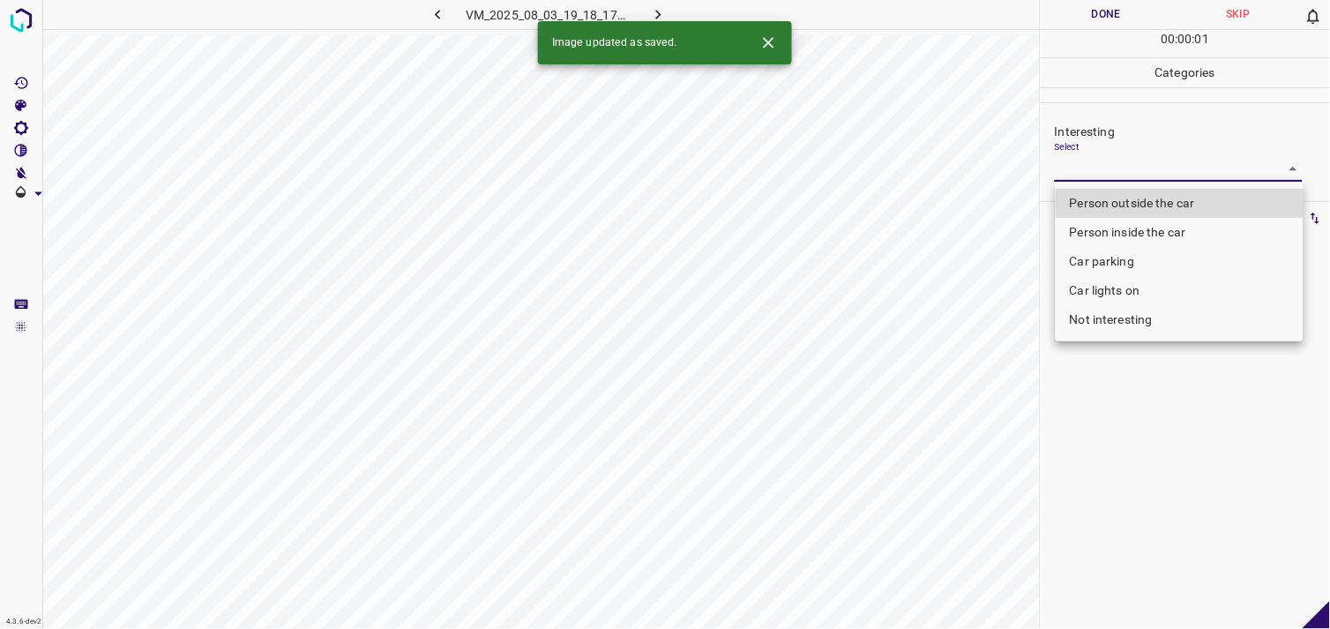
click at [1151, 165] on body "4.3.6-dev2 VM_2025_08_03_19_18_17_892_07.gif Done Skip 0 00 : 00 : 01 Categorie…" at bounding box center [665, 314] width 1330 height 629
click at [1151, 165] on div at bounding box center [665, 314] width 1330 height 629
click at [1149, 164] on body "4.3.6-dev2 VM_2025_08_03_19_18_17_892_07.gif Done Skip 0 00 : 00 : 02 Categorie…" at bounding box center [665, 314] width 1330 height 629
click at [1152, 192] on li "Person outside the car" at bounding box center [1179, 203] width 248 height 29
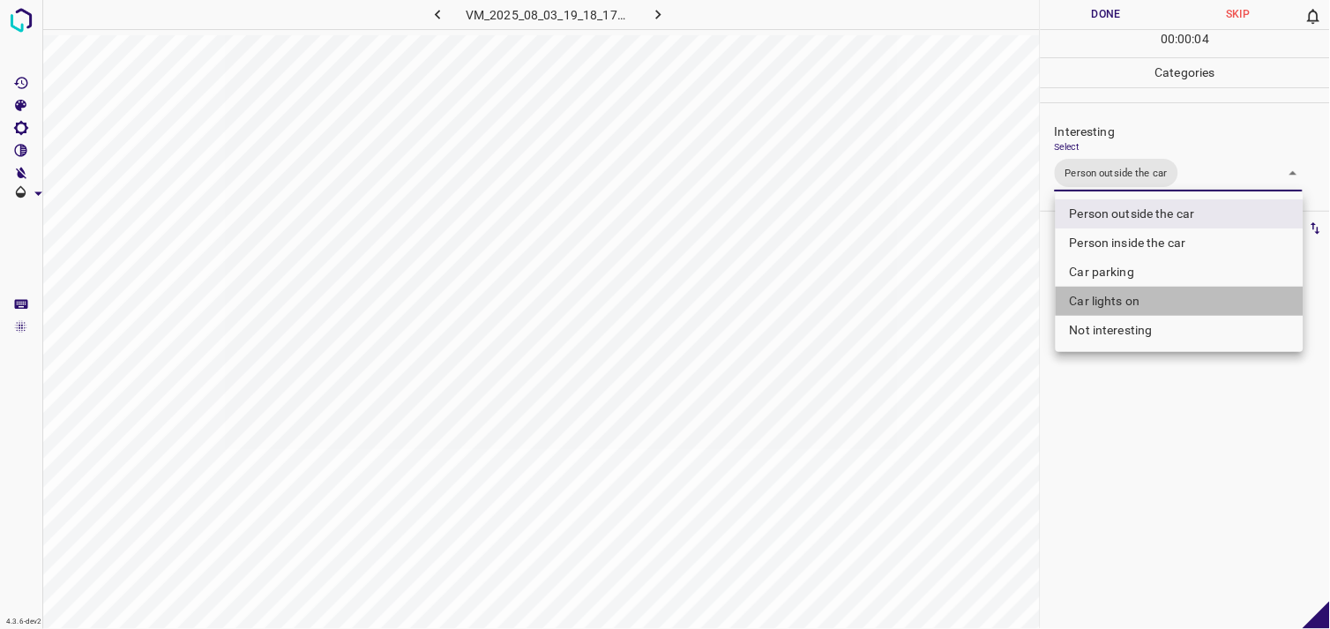
click at [1117, 295] on li "Car lights on" at bounding box center [1179, 301] width 248 height 29
type input "Person outside the car,Car lights on"
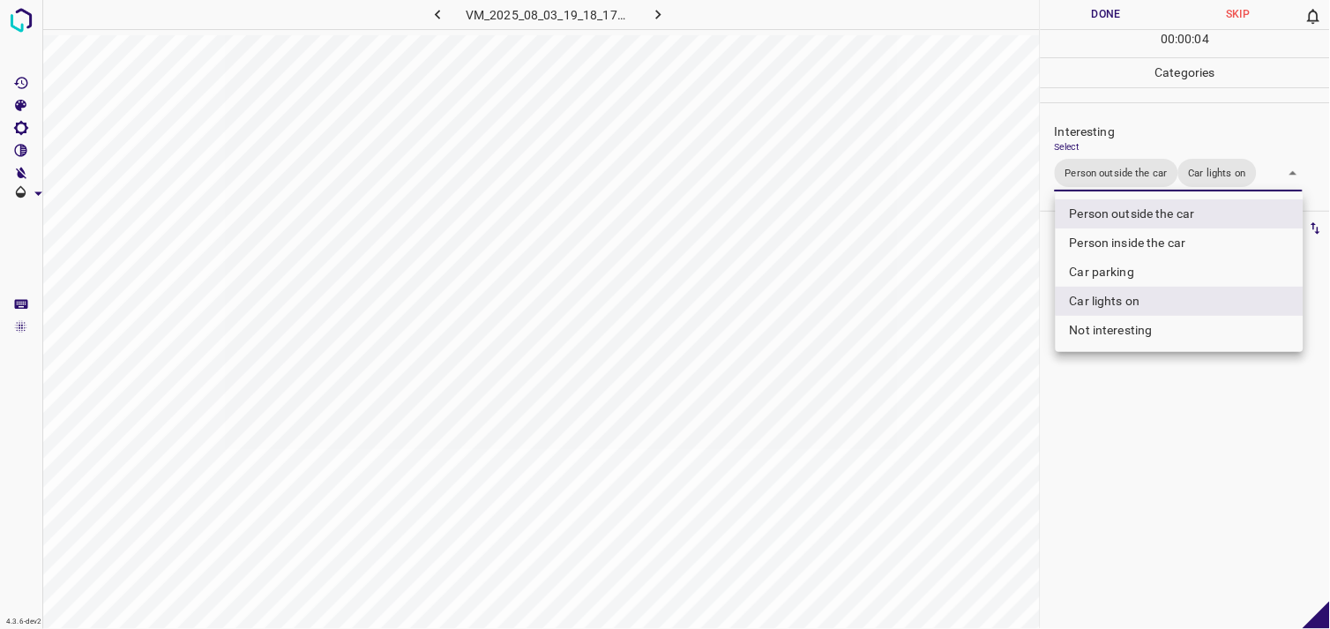
click at [1164, 446] on div at bounding box center [665, 314] width 1330 height 629
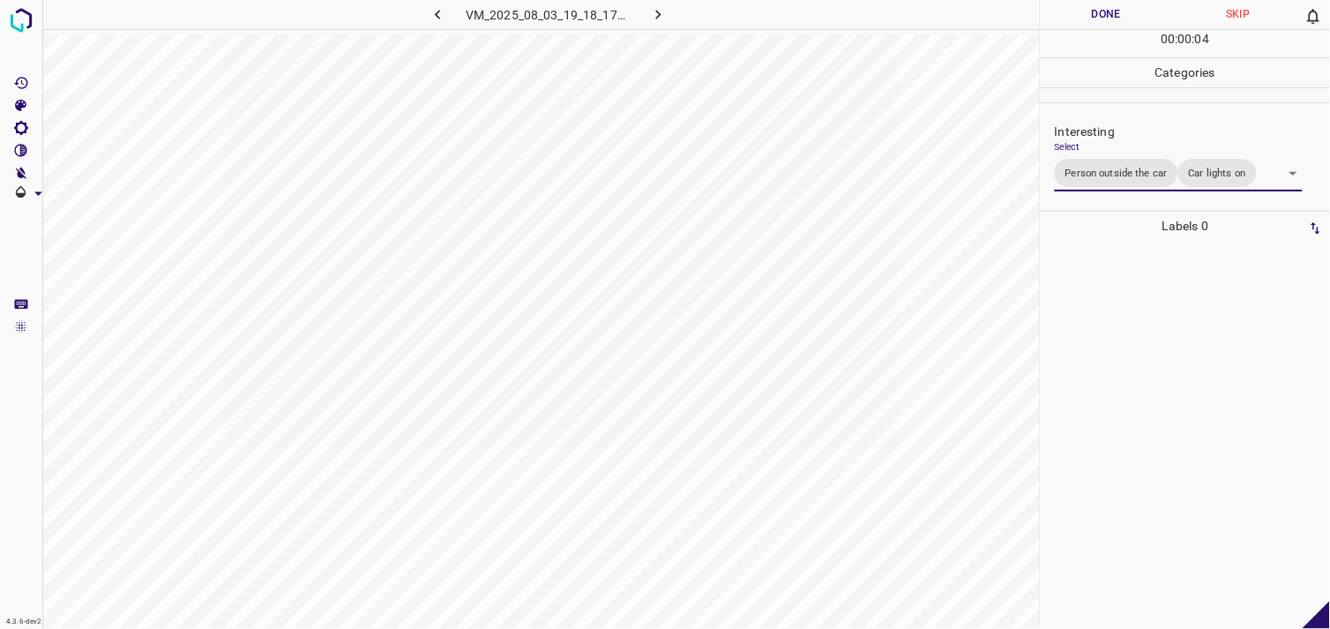
click at [1161, 323] on div at bounding box center [1185, 435] width 279 height 388
click at [1137, 163] on body "4.3.6-dev2 VM_2025_08_01_11_25_39_397_07.gif Done Skip 0 00 : 00 : 17 Categorie…" at bounding box center [665, 314] width 1330 height 629
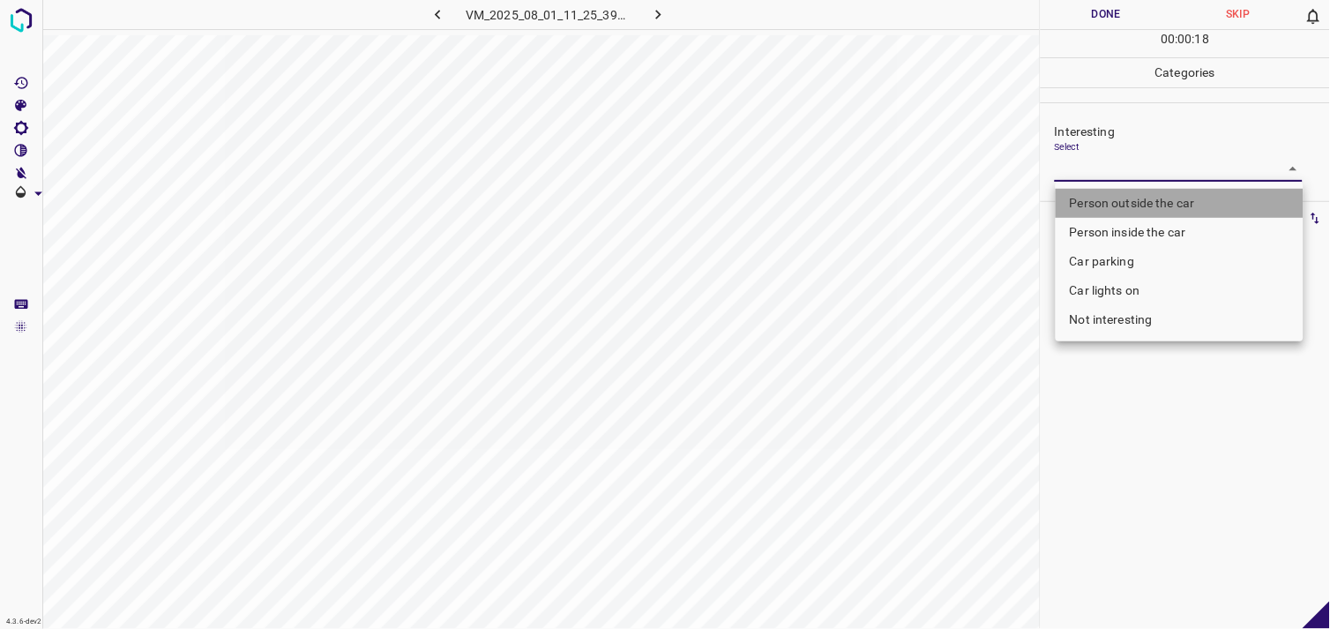
click at [1142, 198] on li "Person outside the car" at bounding box center [1179, 203] width 248 height 29
type input "Person outside the car"
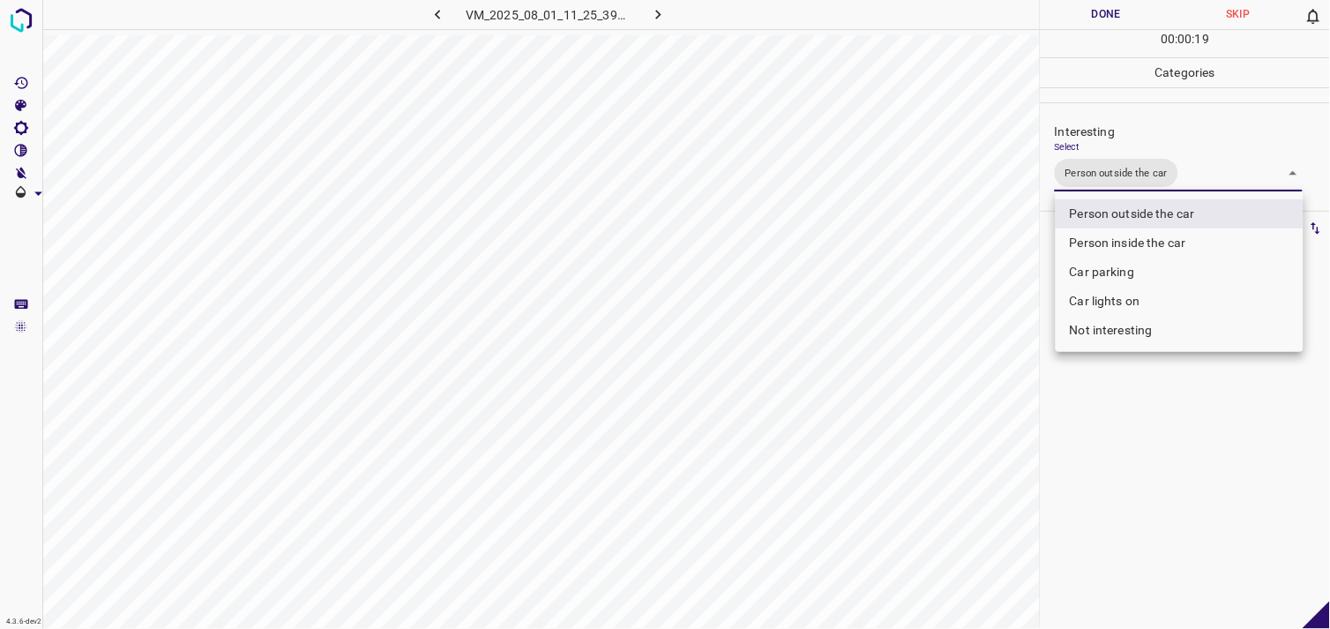
click at [1147, 437] on div at bounding box center [665, 314] width 1330 height 629
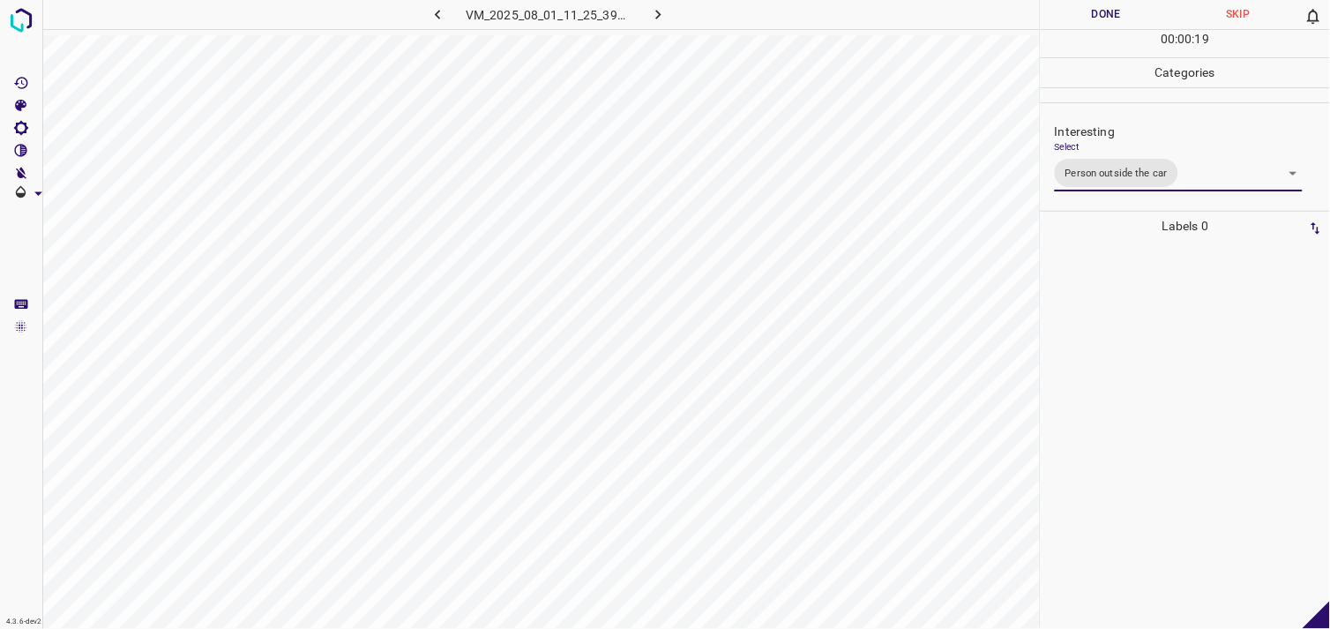
click at [1144, 364] on div at bounding box center [1185, 435] width 279 height 388
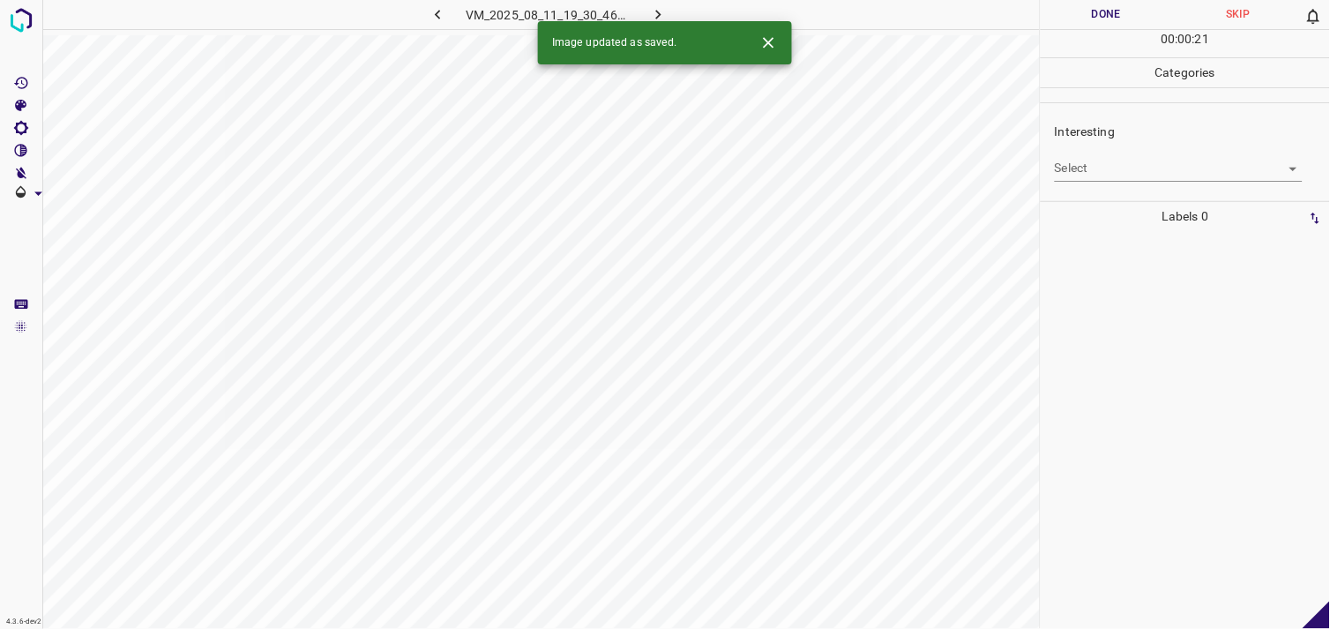
click at [1099, 163] on body "4.3.6-dev2 VM_2025_08_11_19_30_46_291_02.gif Done Skip 0 00 : 00 : 21 Categorie…" at bounding box center [665, 314] width 1330 height 629
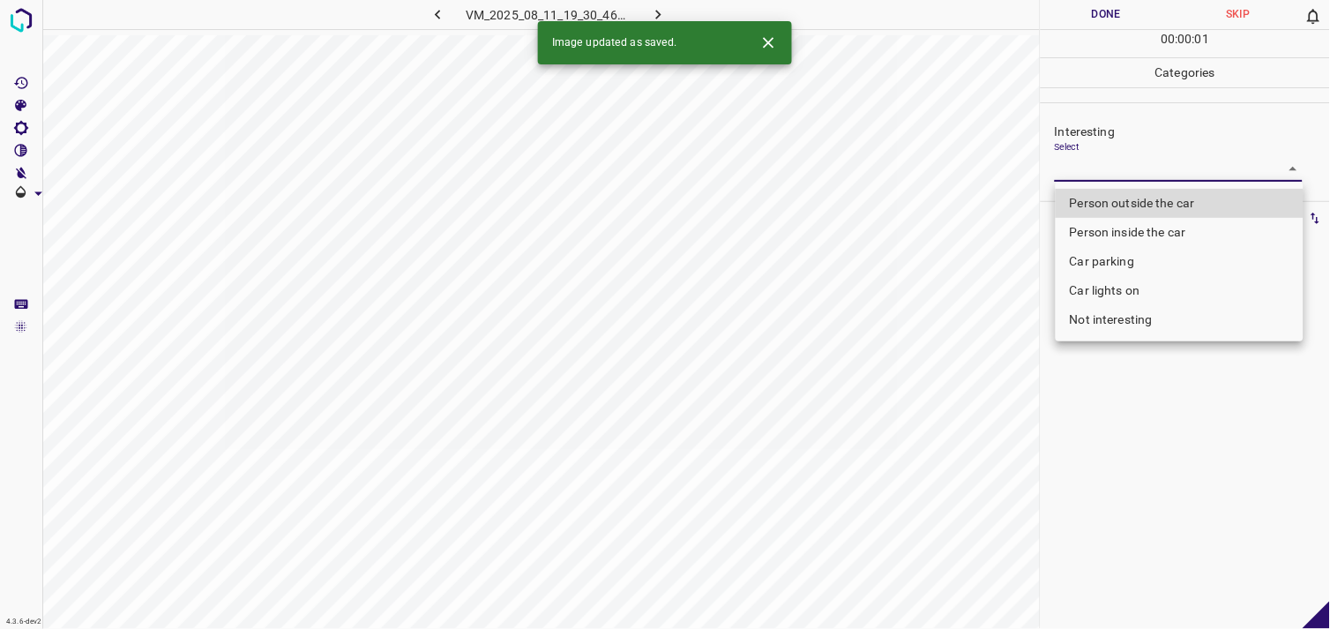
click at [1129, 209] on li "Person outside the car" at bounding box center [1179, 203] width 248 height 29
type input "Person outside the car"
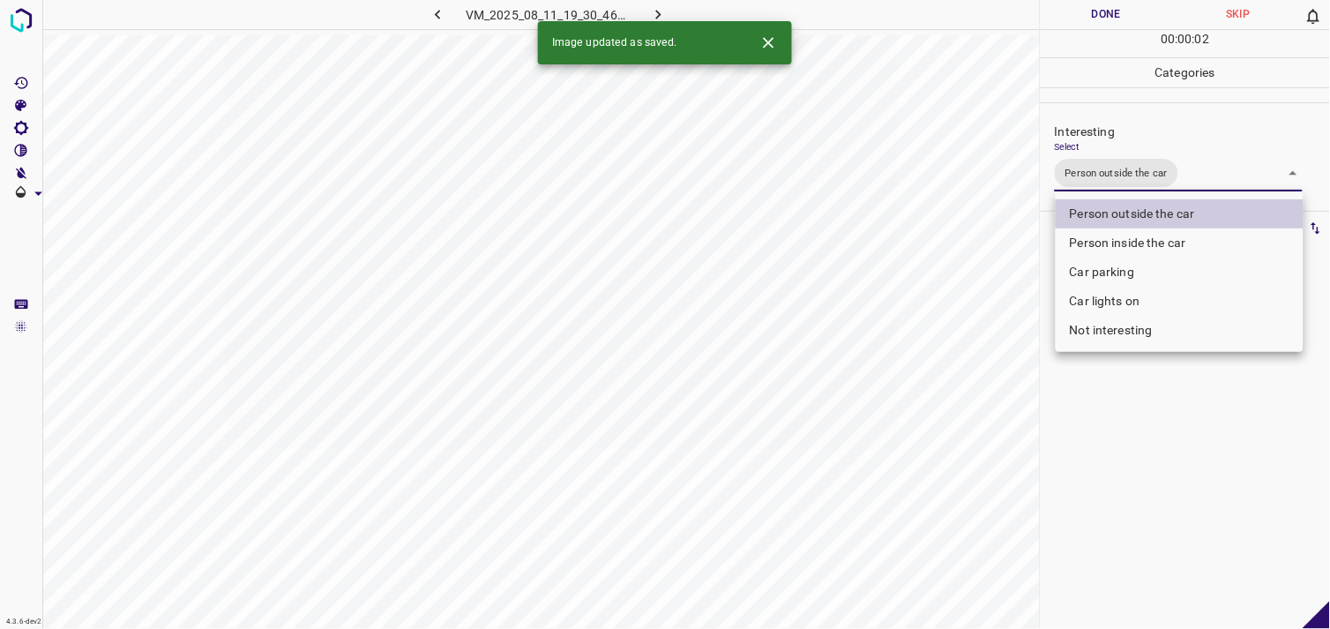
click at [1133, 447] on div at bounding box center [665, 314] width 1330 height 629
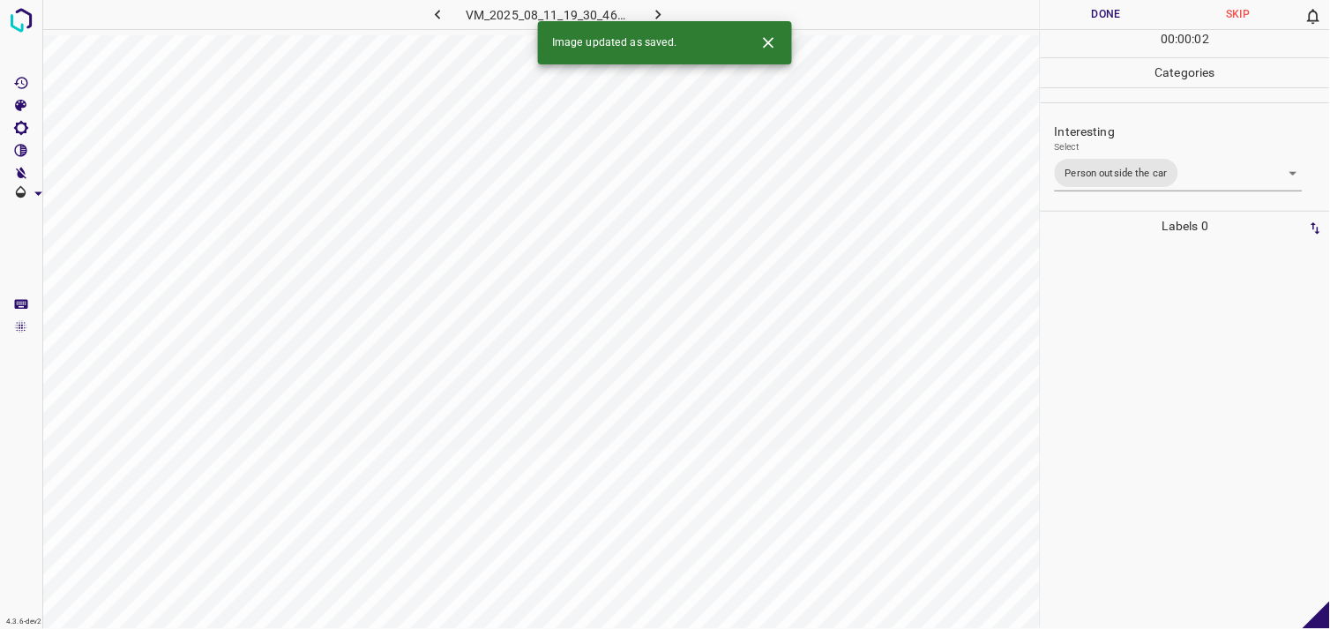
click at [1121, 342] on div at bounding box center [1185, 435] width 279 height 388
click at [1174, 183] on div "Interesting Select ​" at bounding box center [1184, 151] width 289 height 83
click at [1099, 161] on body "4.3.6-dev2 VM_2025_08_10_18_46_24_586_07.gif Done Skip 0 00 : 00 : 01 Categorie…" at bounding box center [665, 314] width 1330 height 629
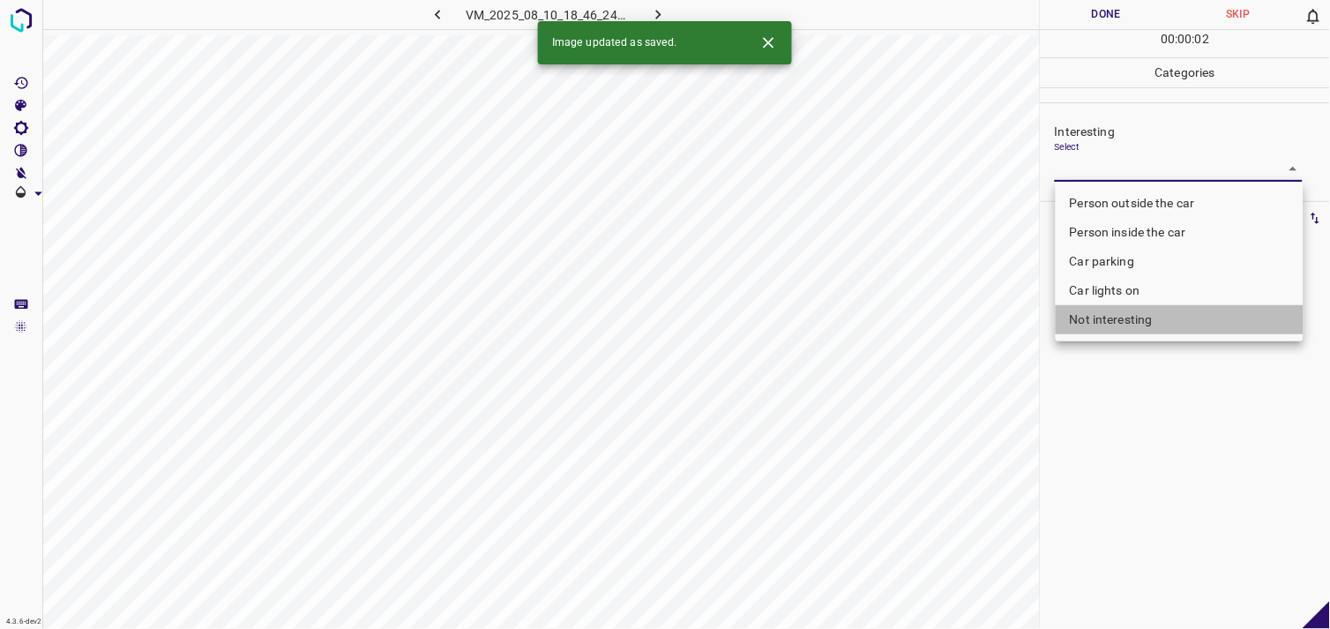
click at [1131, 330] on li "Not interesting" at bounding box center [1179, 319] width 248 height 29
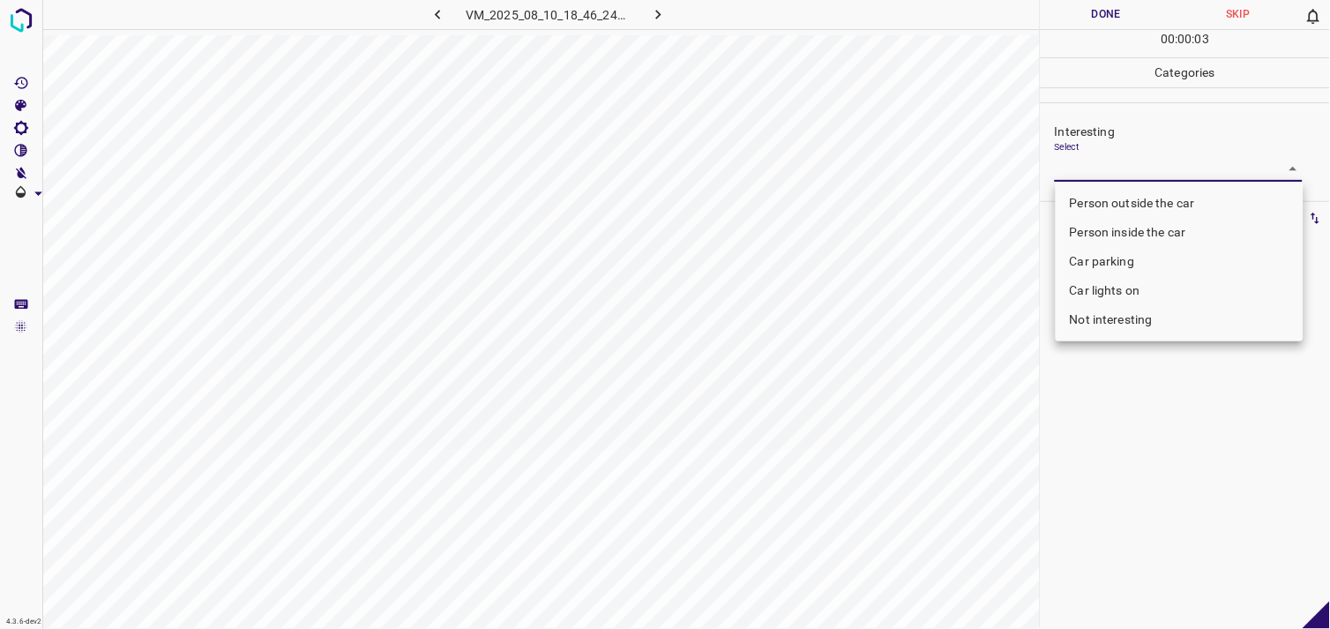
drag, startPoint x: 1131, startPoint y: 330, endPoint x: 1096, endPoint y: 321, distance: 36.4
click at [1096, 321] on li "Not interesting" at bounding box center [1179, 319] width 248 height 29
drag, startPoint x: 1096, startPoint y: 321, endPoint x: 1105, endPoint y: 204, distance: 117.6
click at [1105, 197] on li "Person outside the car" at bounding box center [1179, 203] width 248 height 29
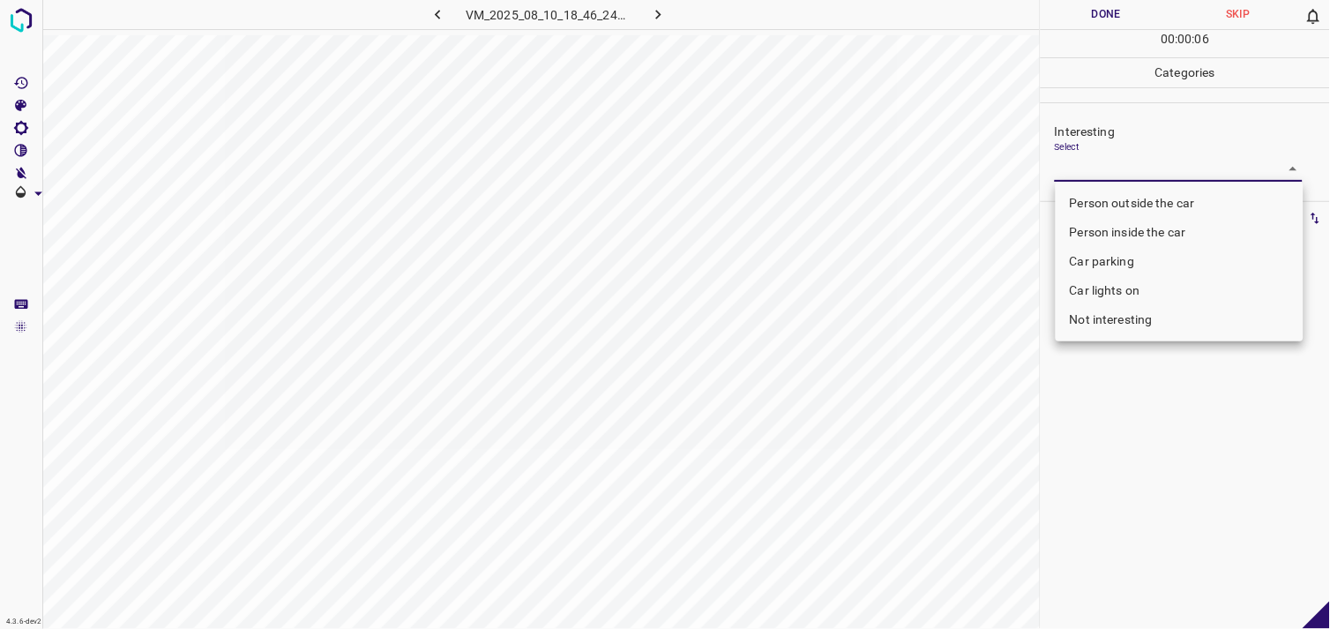
type input "Person outside the car"
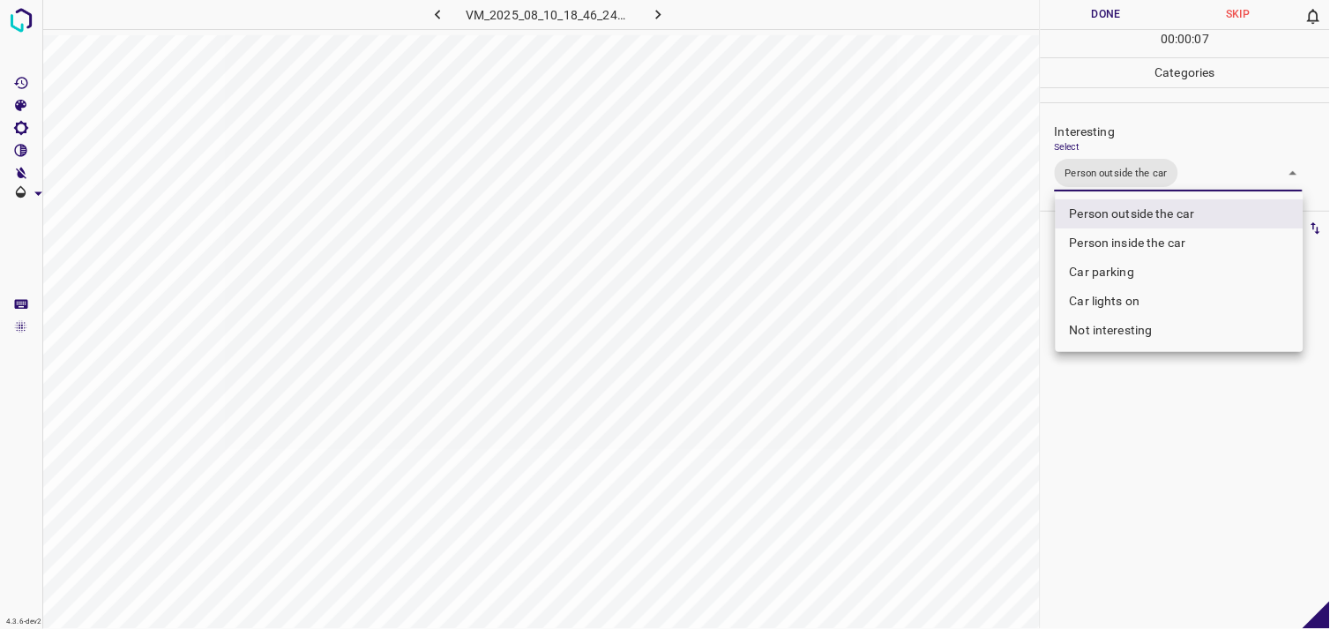
click at [1105, 204] on li "Person outside the car" at bounding box center [1179, 213] width 248 height 29
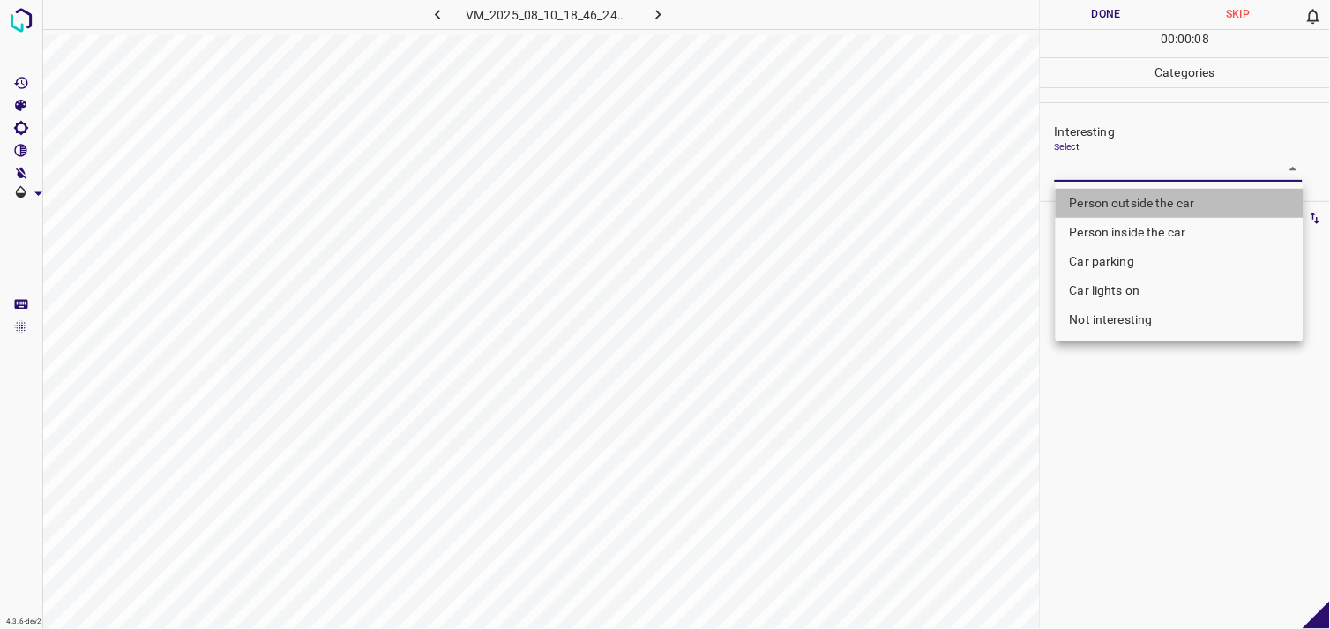
click at [1109, 199] on li "Person outside the car" at bounding box center [1179, 203] width 248 height 29
type input "Person outside the car"
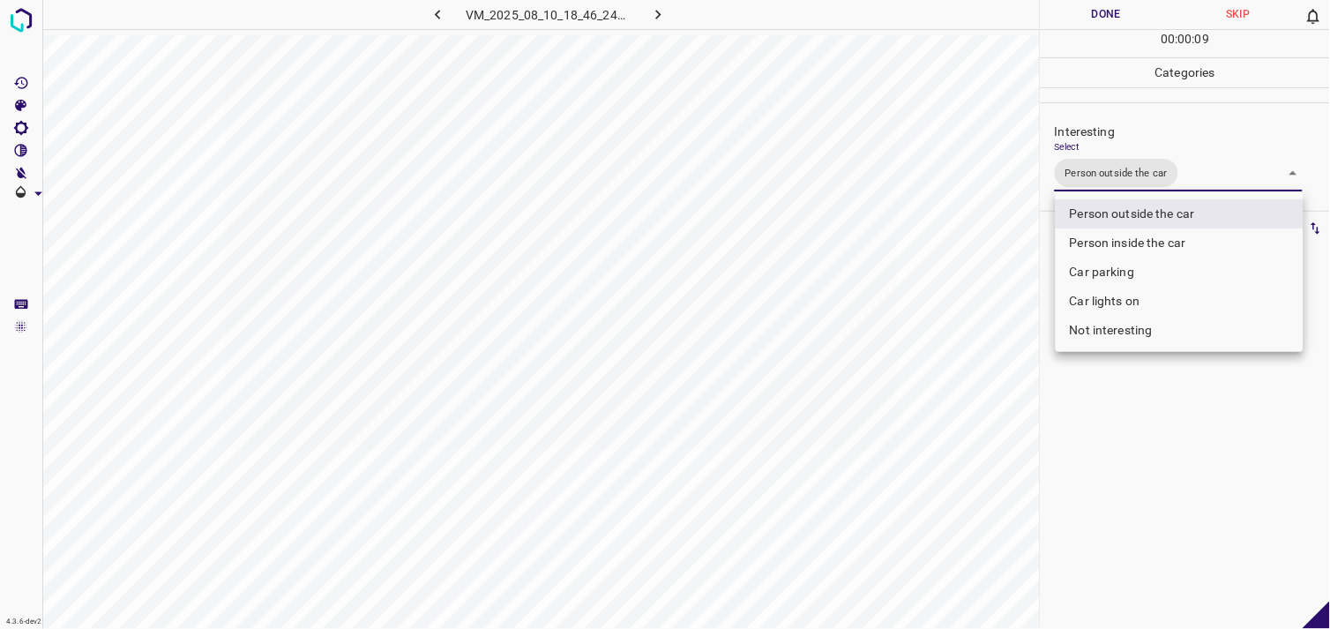
click at [1131, 448] on div at bounding box center [665, 314] width 1330 height 629
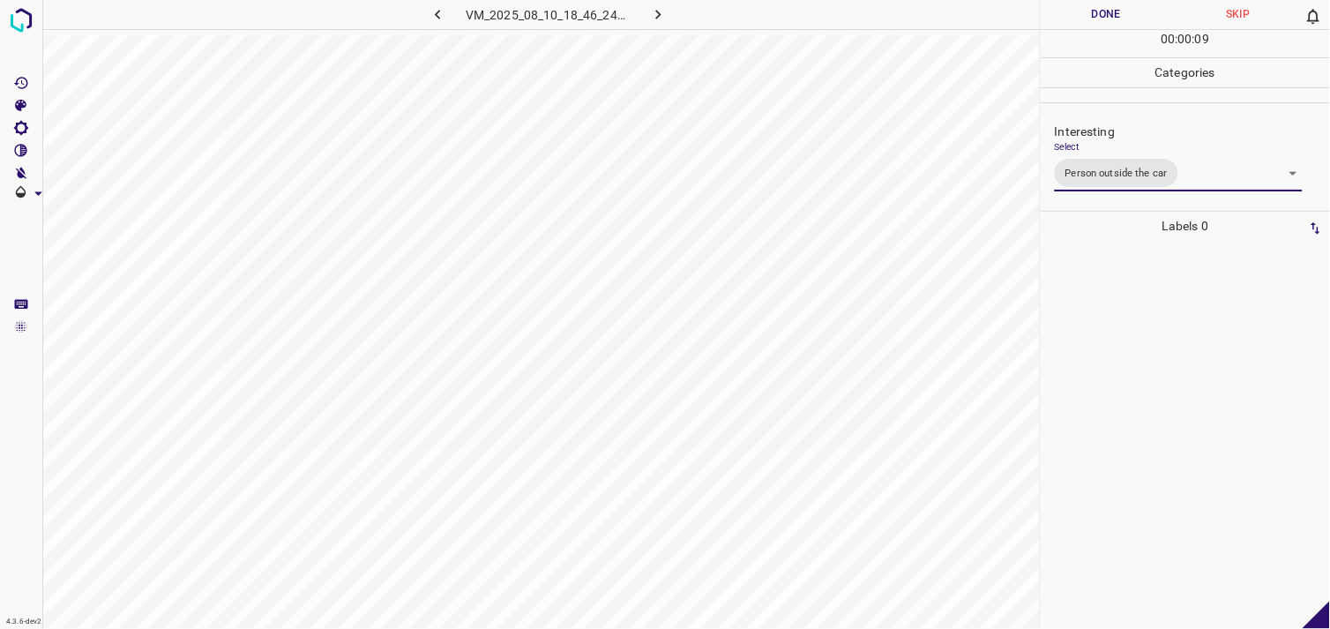
click at [1127, 425] on div at bounding box center [1185, 435] width 279 height 388
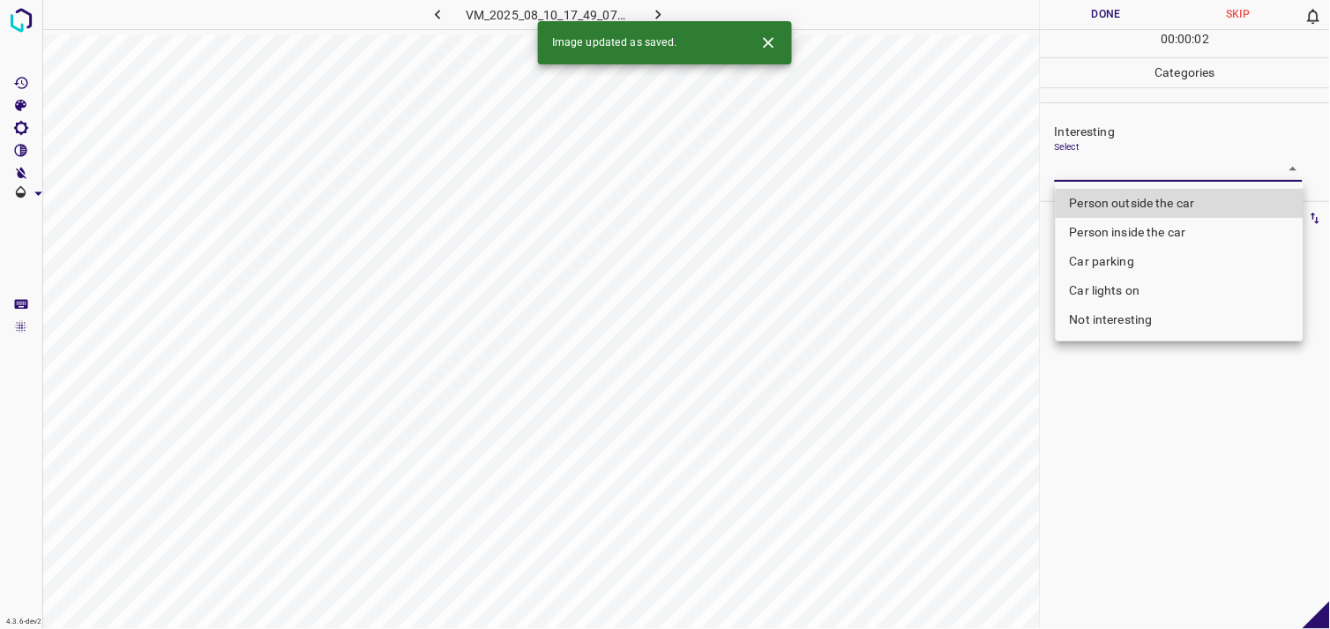
drag, startPoint x: 1098, startPoint y: 172, endPoint x: 1096, endPoint y: 160, distance: 12.5
click at [1097, 166] on body "4.3.6-dev2 VM_2025_08_10_17_49_07_754_00.gif Done Skip 0 00 : 00 : 02 Categorie…" at bounding box center [665, 314] width 1330 height 629
click at [1107, 196] on li "Person outside the car" at bounding box center [1179, 203] width 248 height 29
type input "Person outside the car"
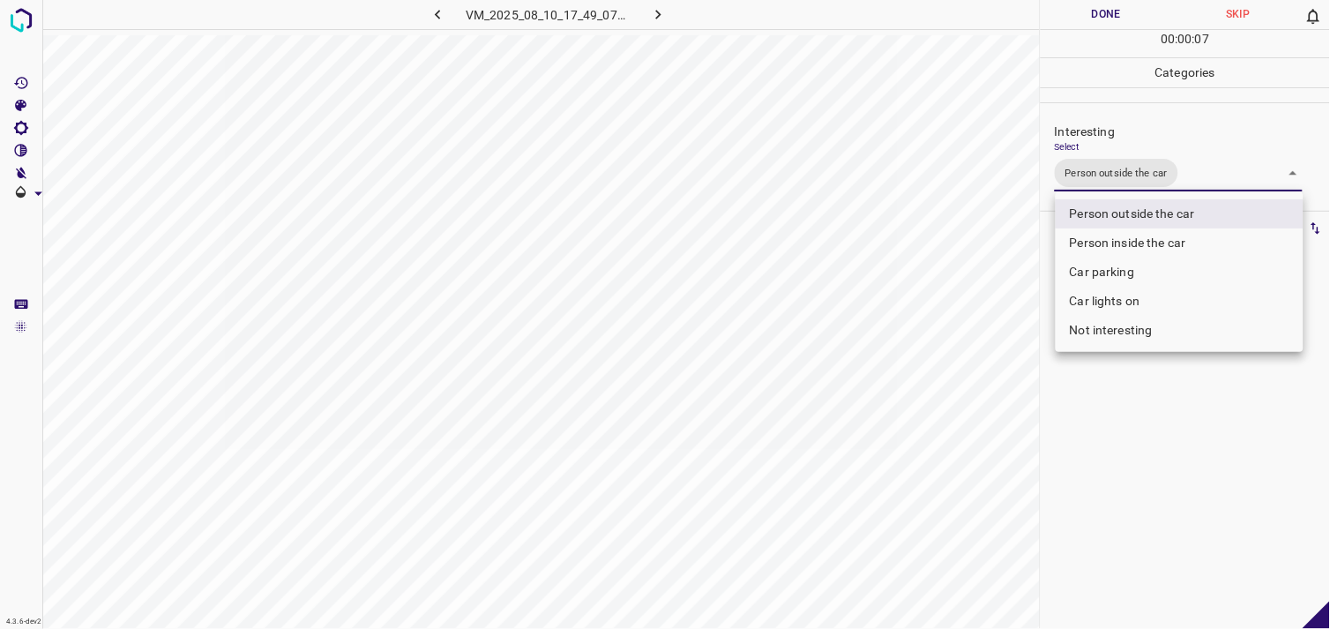
click at [1139, 463] on div at bounding box center [665, 314] width 1330 height 629
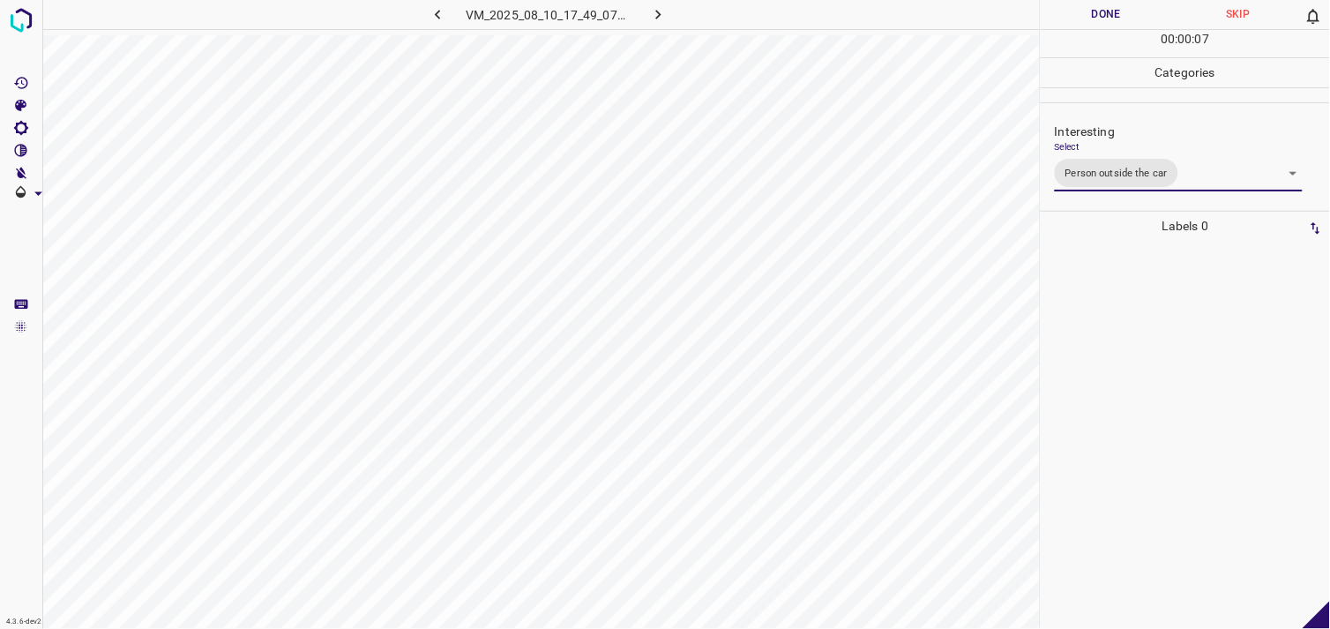
click at [1139, 332] on div at bounding box center [1185, 435] width 279 height 388
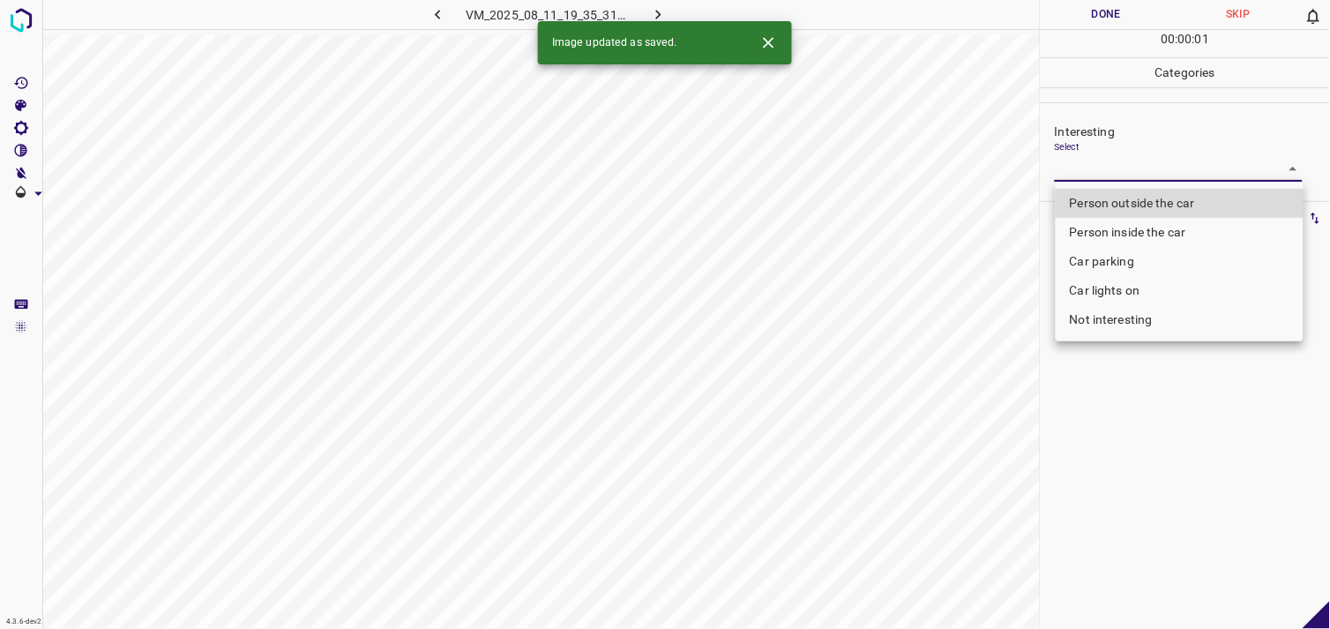
click at [1099, 175] on body "4.3.6-dev2 VM_2025_08_11_19_35_31_119_05.gif Done Skip 0 00 : 00 : 01 Categorie…" at bounding box center [665, 314] width 1330 height 629
click at [1114, 194] on li "Person outside the car" at bounding box center [1179, 203] width 248 height 29
type input "Person outside the car"
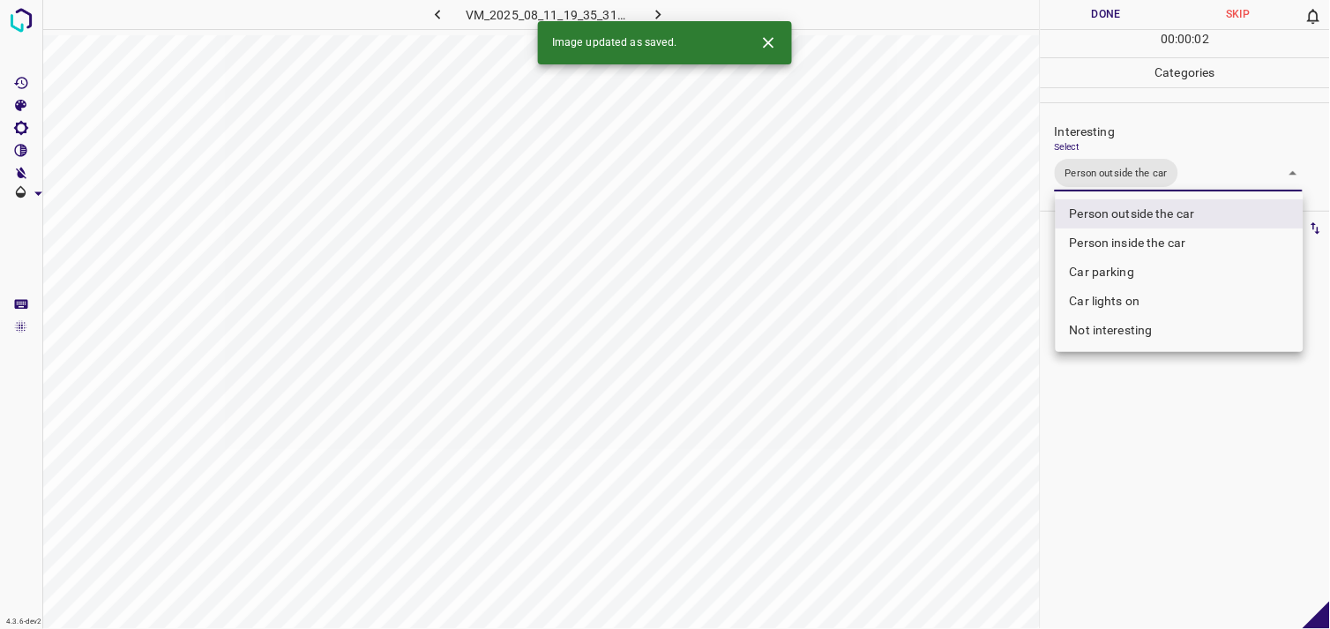
click at [1134, 410] on div at bounding box center [665, 314] width 1330 height 629
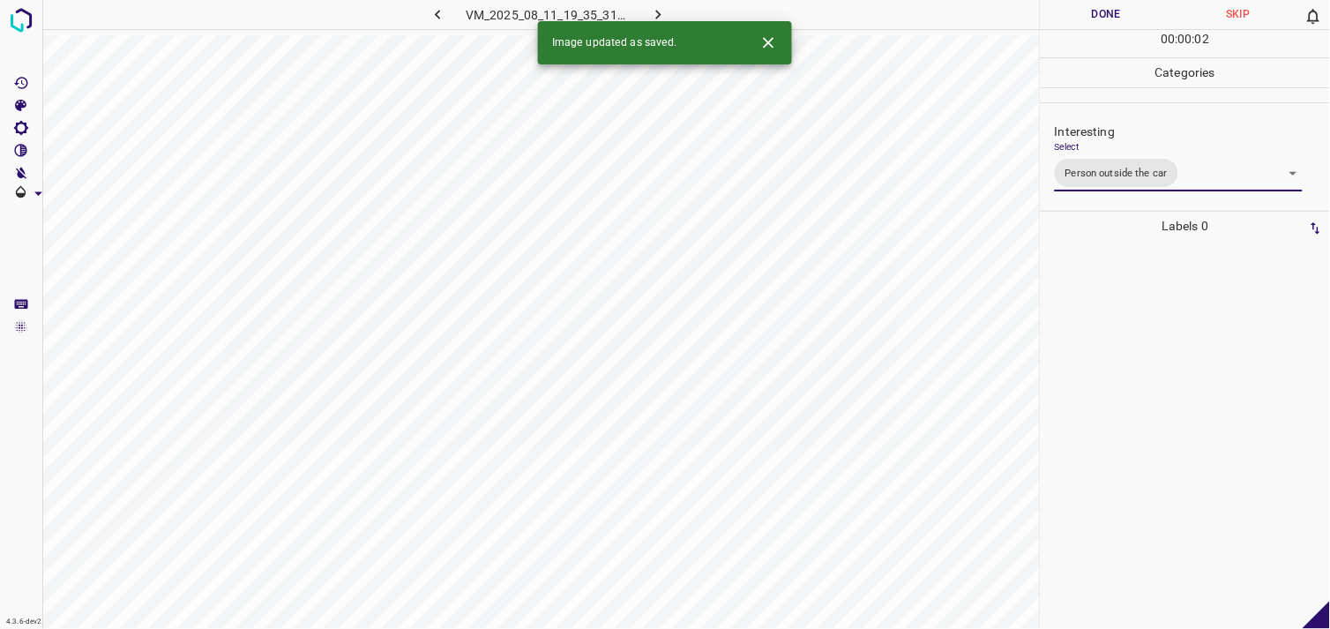
click at [1109, 330] on div at bounding box center [1185, 435] width 279 height 388
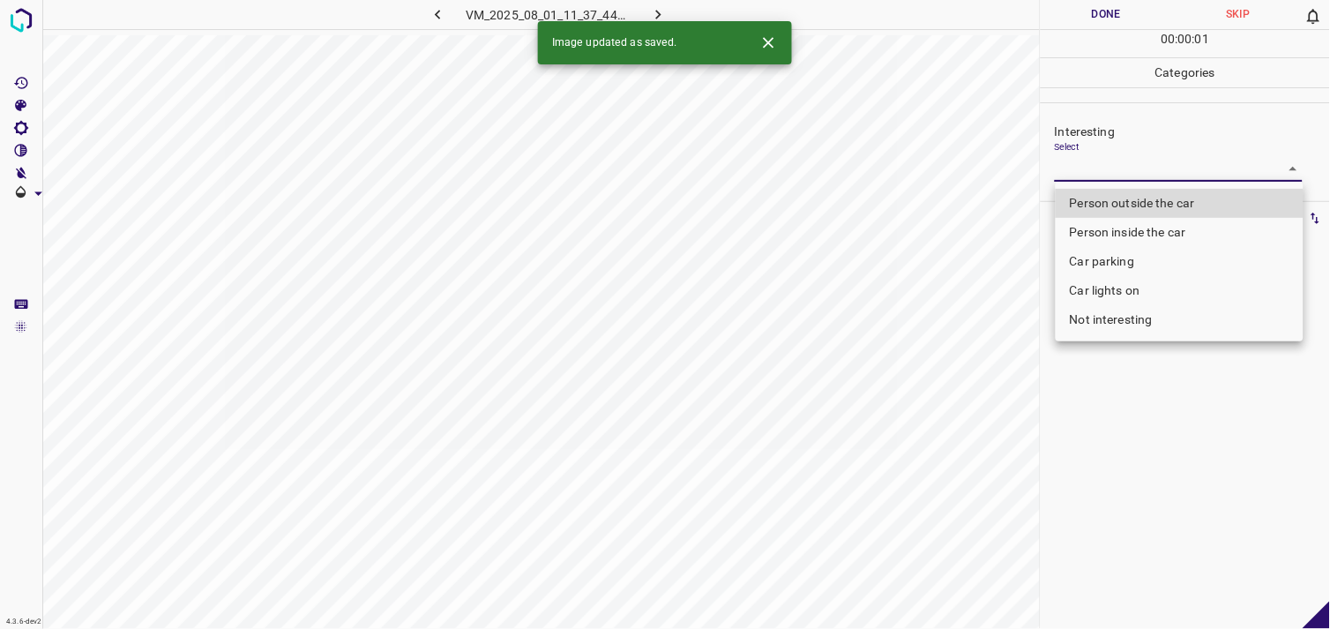
click at [1092, 169] on body "4.3.6-dev2 VM_2025_08_01_11_37_44_483_13.gif Done Skip 0 00 : 00 : 01 Categorie…" at bounding box center [665, 314] width 1330 height 629
click at [1120, 205] on li "Person outside the car" at bounding box center [1179, 203] width 248 height 29
type input "Person outside the car"
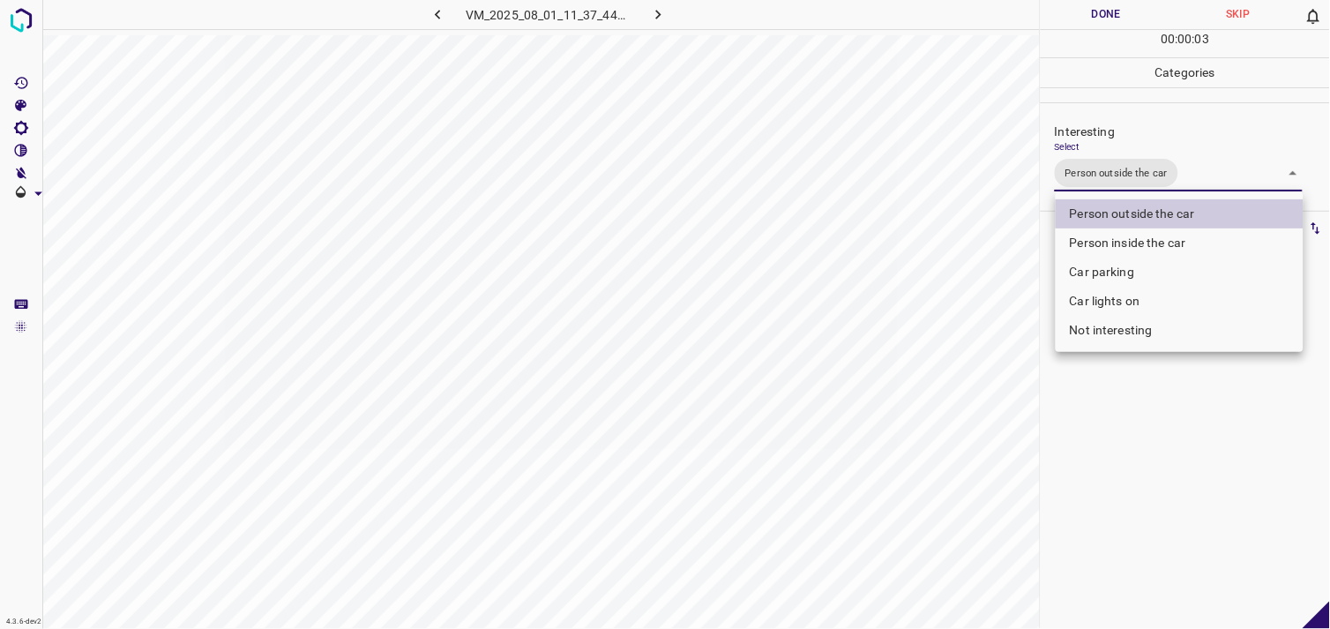
click at [1118, 421] on div at bounding box center [665, 314] width 1330 height 629
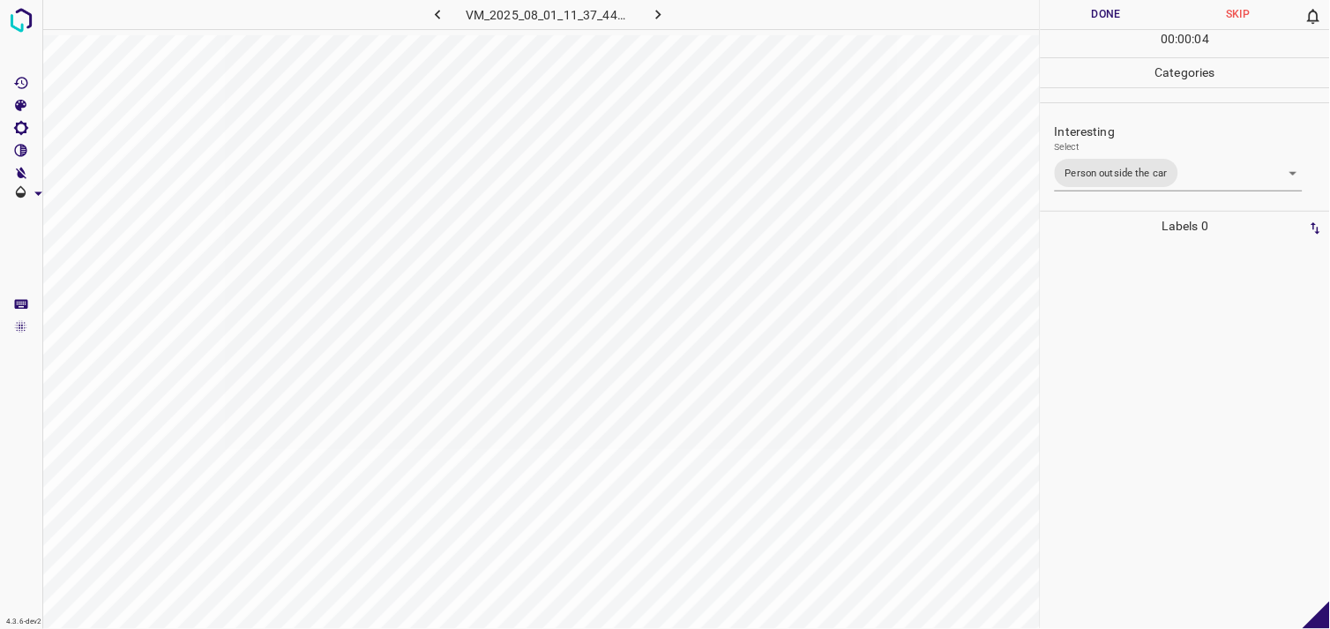
click at [1116, 370] on div at bounding box center [1185, 435] width 279 height 388
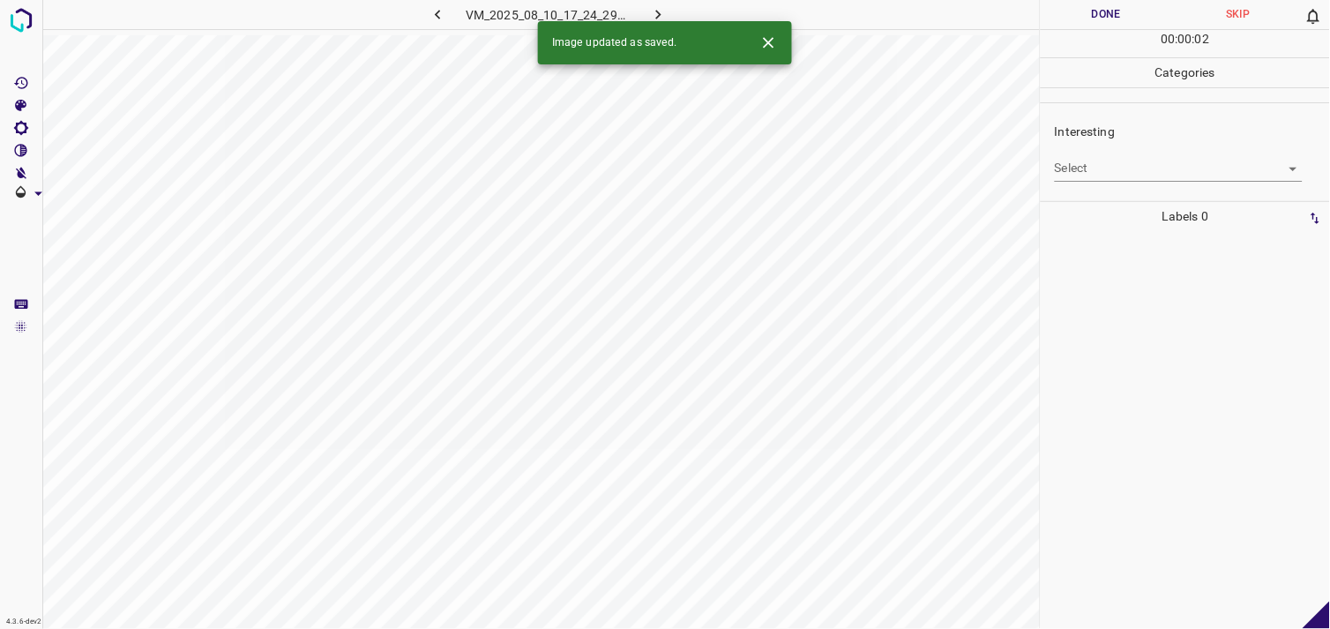
click at [1117, 171] on body "4.3.6-dev2 VM_2025_08_10_17_24_29_601_07.gif Done Skip 0 00 : 00 : 02 Categorie…" at bounding box center [665, 314] width 1330 height 629
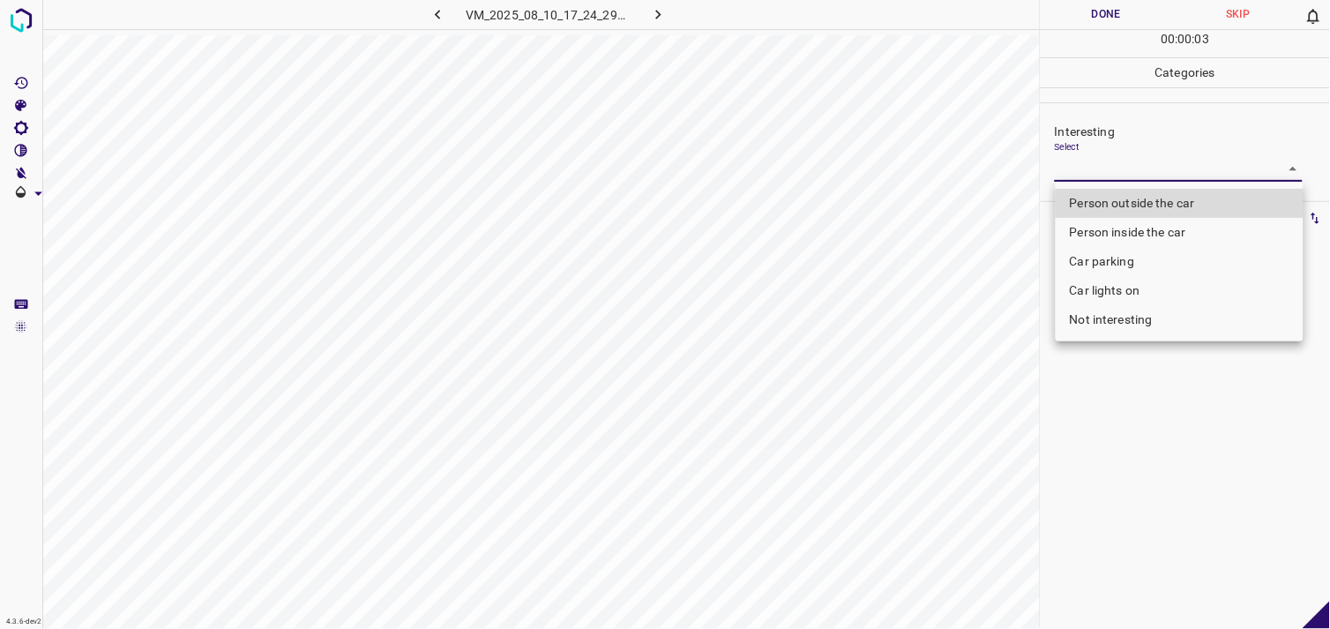
click at [1127, 253] on li "Car parking" at bounding box center [1179, 261] width 248 height 29
type input "Car parking"
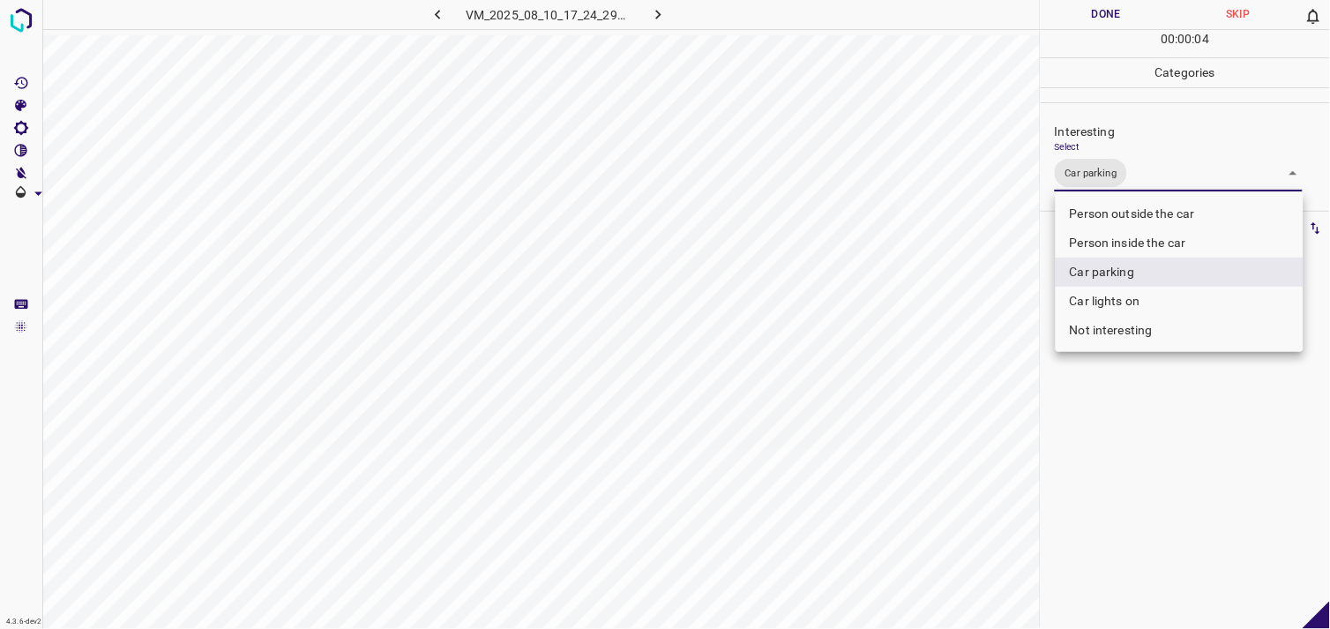
click at [1118, 443] on div at bounding box center [665, 314] width 1330 height 629
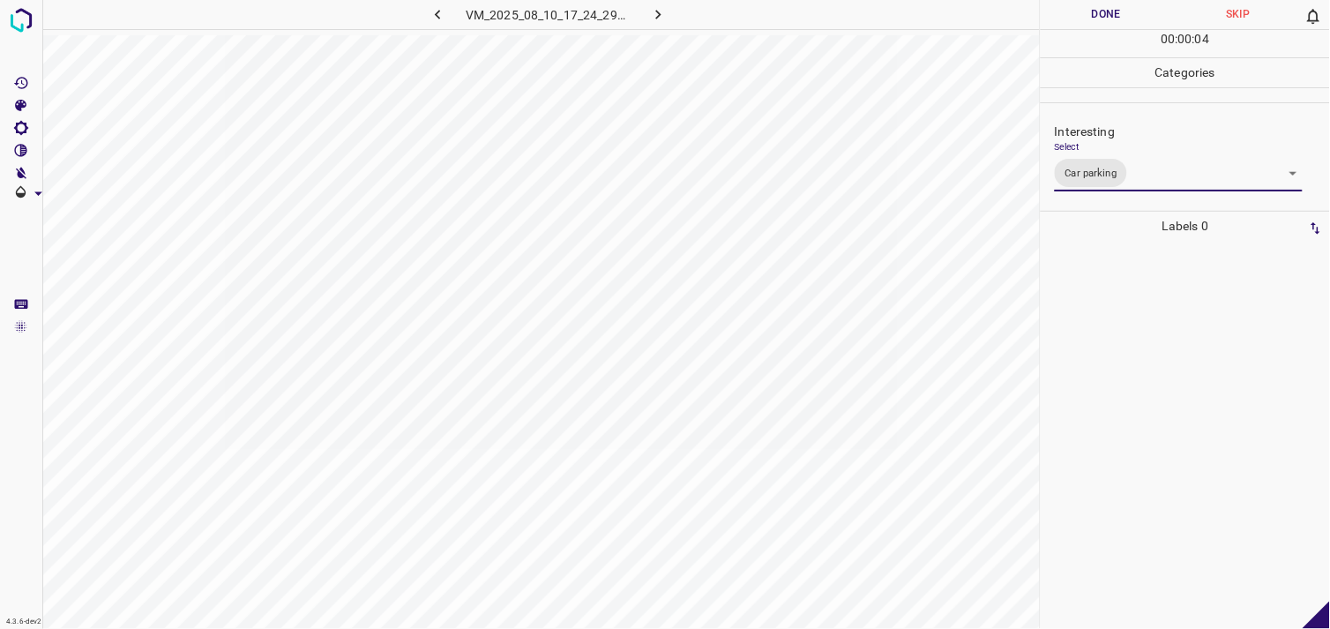
click at [1134, 347] on div at bounding box center [1185, 435] width 279 height 388
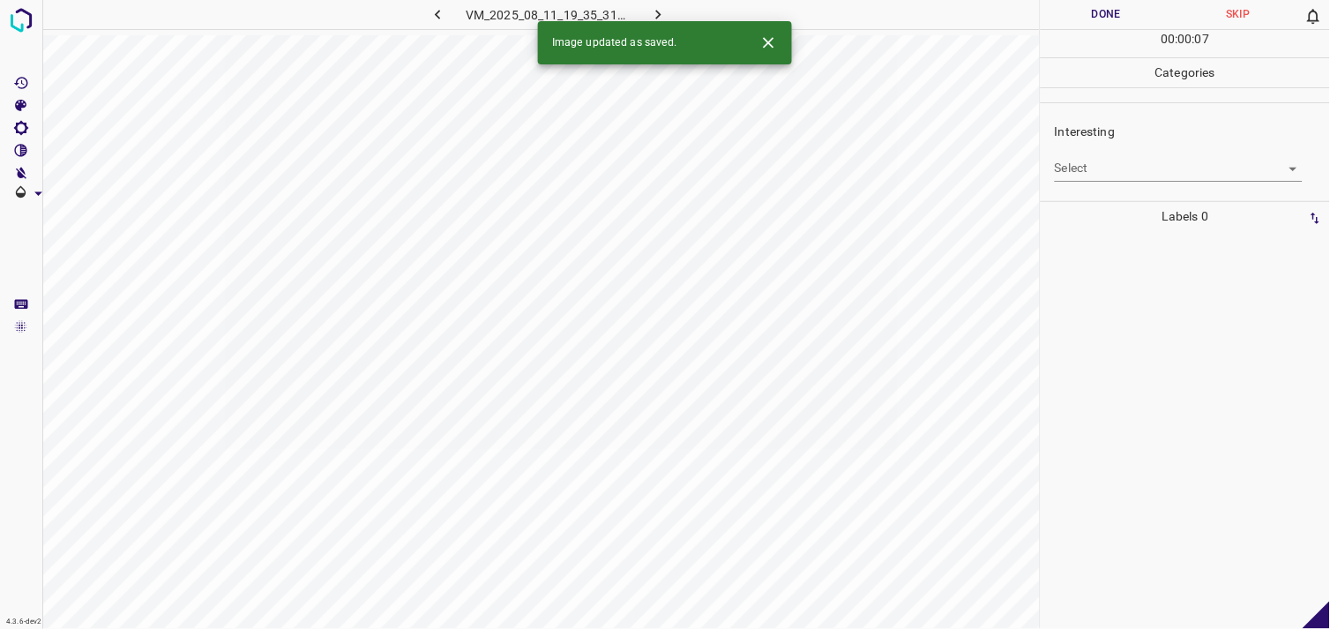
click at [1166, 173] on body "4.3.6-dev2 VM_2025_08_11_19_35_31_119_01.gif Done Skip 0 00 : 00 : 07 Categorie…" at bounding box center [665, 314] width 1330 height 629
click at [1159, 176] on body "4.3.6-dev2 VM_2025_08_11_19_35_31_119_01.gif Done Skip 0 00 : 00 : 01 Categorie…" at bounding box center [665, 314] width 1330 height 629
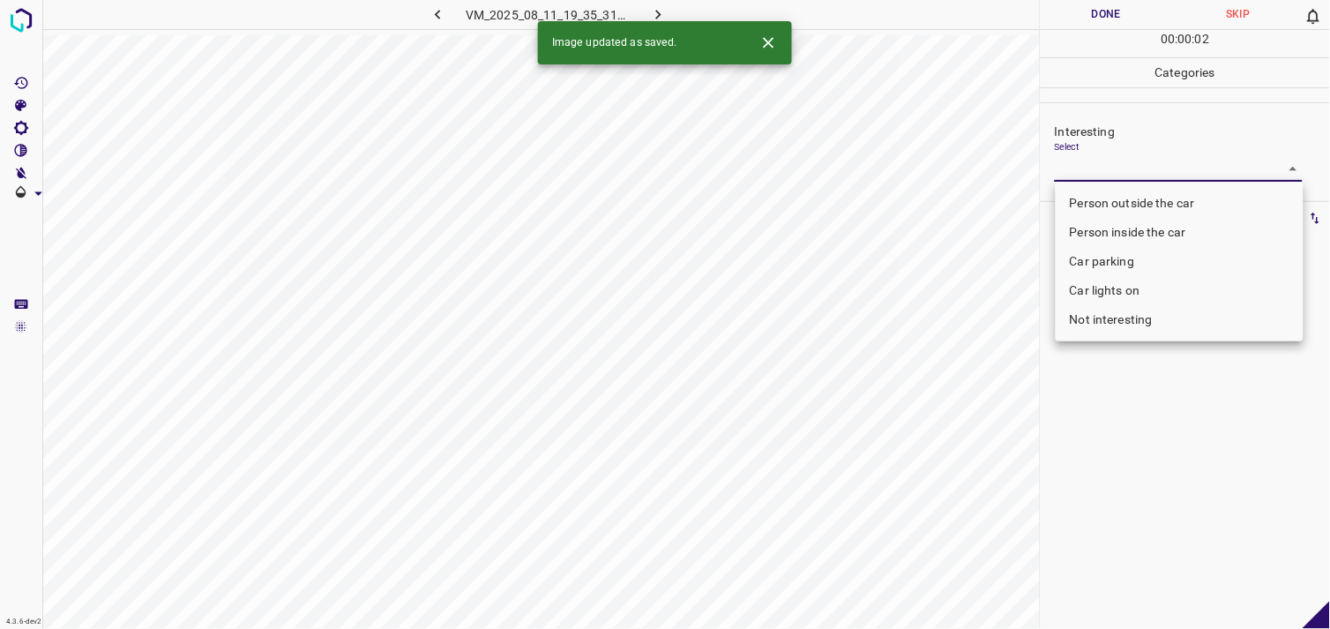
click at [1159, 204] on li "Person outside the car" at bounding box center [1179, 203] width 248 height 29
type input "Person outside the car"
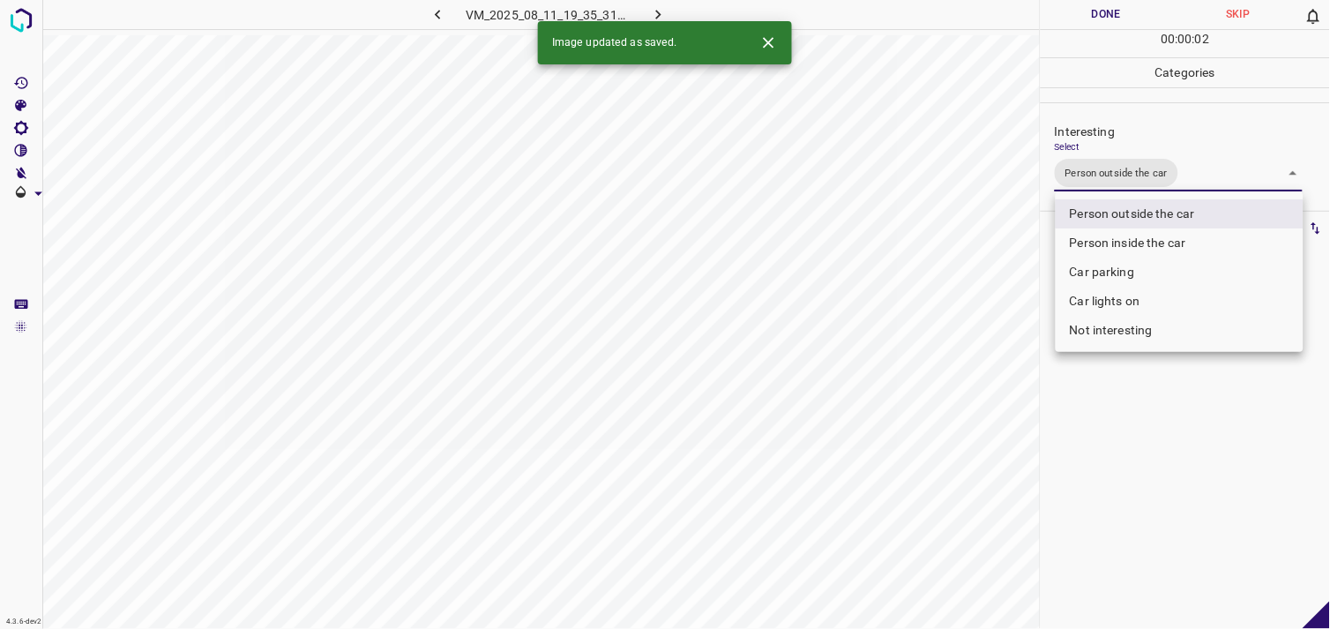
click at [1202, 425] on div at bounding box center [665, 314] width 1330 height 629
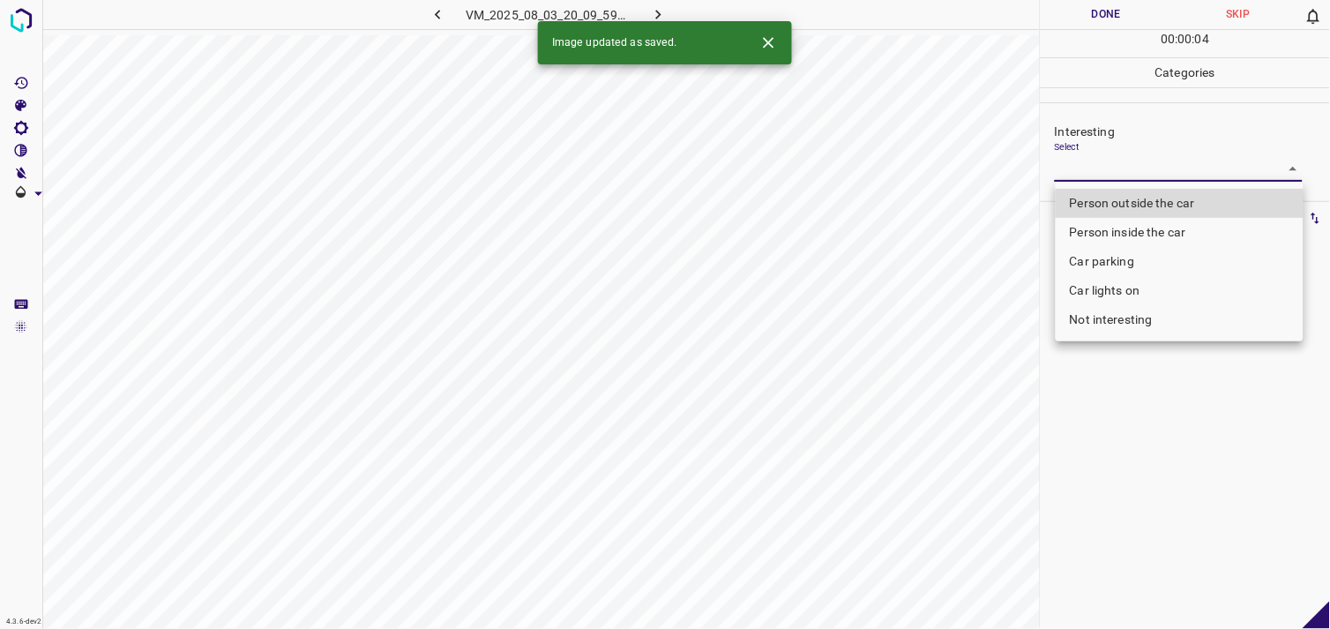
click at [1121, 177] on body "4.3.6-dev2 VM_2025_08_03_20_09_59_276_07.gif Done Skip 0 00 : 00 : 04 Categorie…" at bounding box center [665, 314] width 1330 height 629
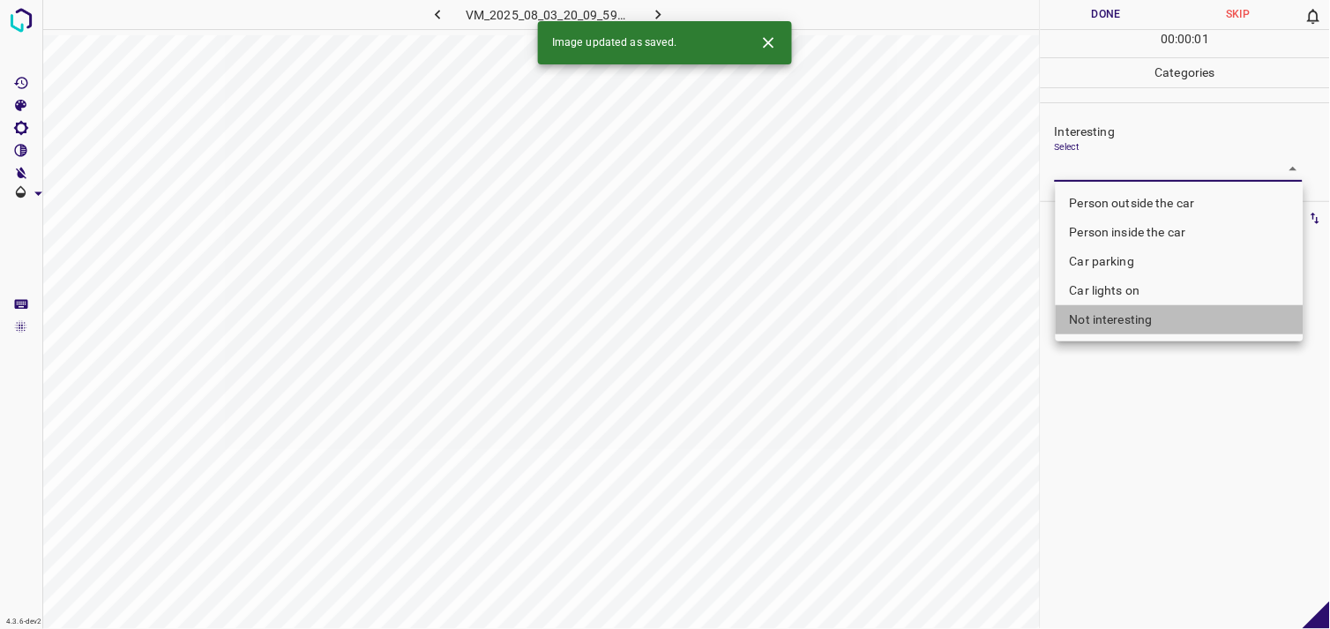
click at [1116, 318] on li "Not interesting" at bounding box center [1179, 319] width 248 height 29
type input "Not interesting"
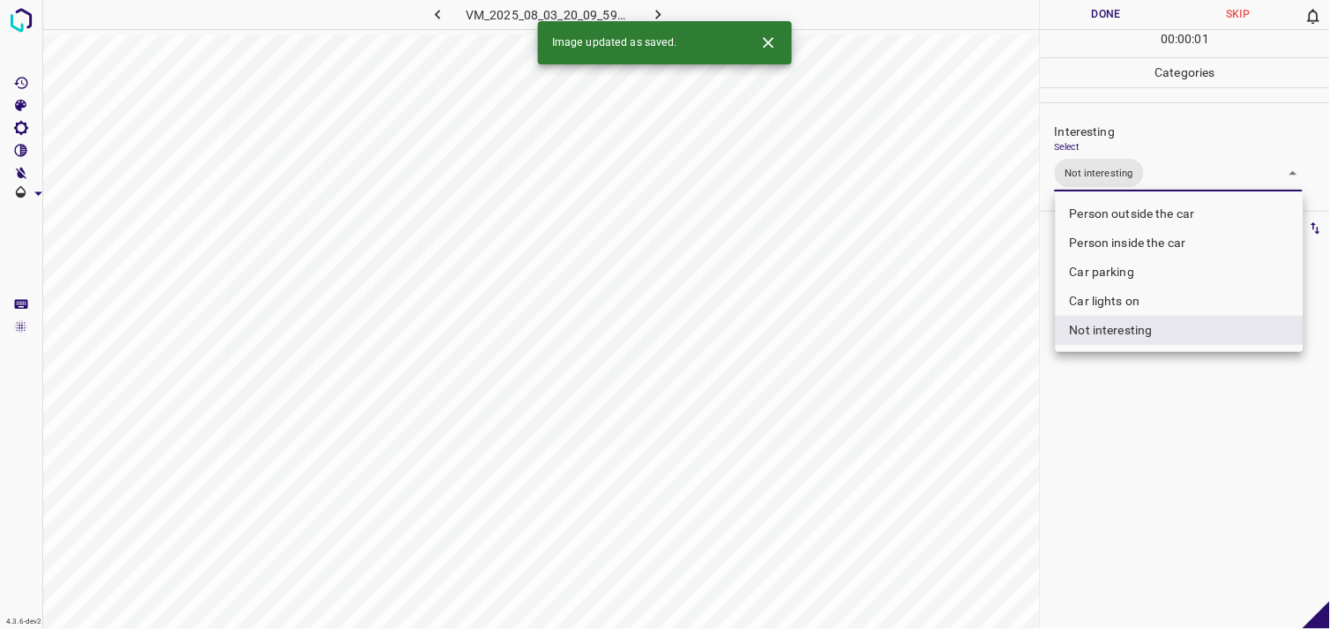
drag, startPoint x: 1137, startPoint y: 388, endPoint x: 1139, endPoint y: 367, distance: 21.2
click at [1138, 382] on div at bounding box center [665, 314] width 1330 height 629
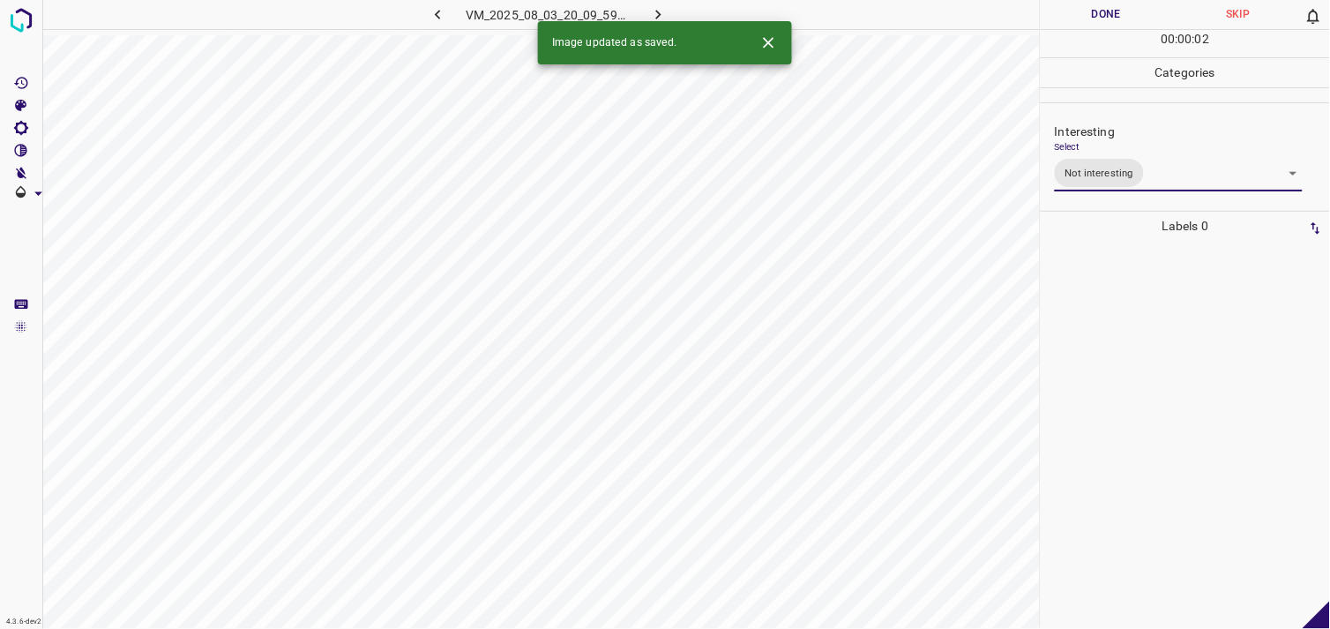
click at [1136, 309] on div at bounding box center [1185, 435] width 279 height 388
click at [1138, 172] on body "4.3.6-dev2 VM_2025_08_01_12_25_49_828_03.gif Done Skip 0 00 : 00 : 04 Categorie…" at bounding box center [665, 314] width 1330 height 629
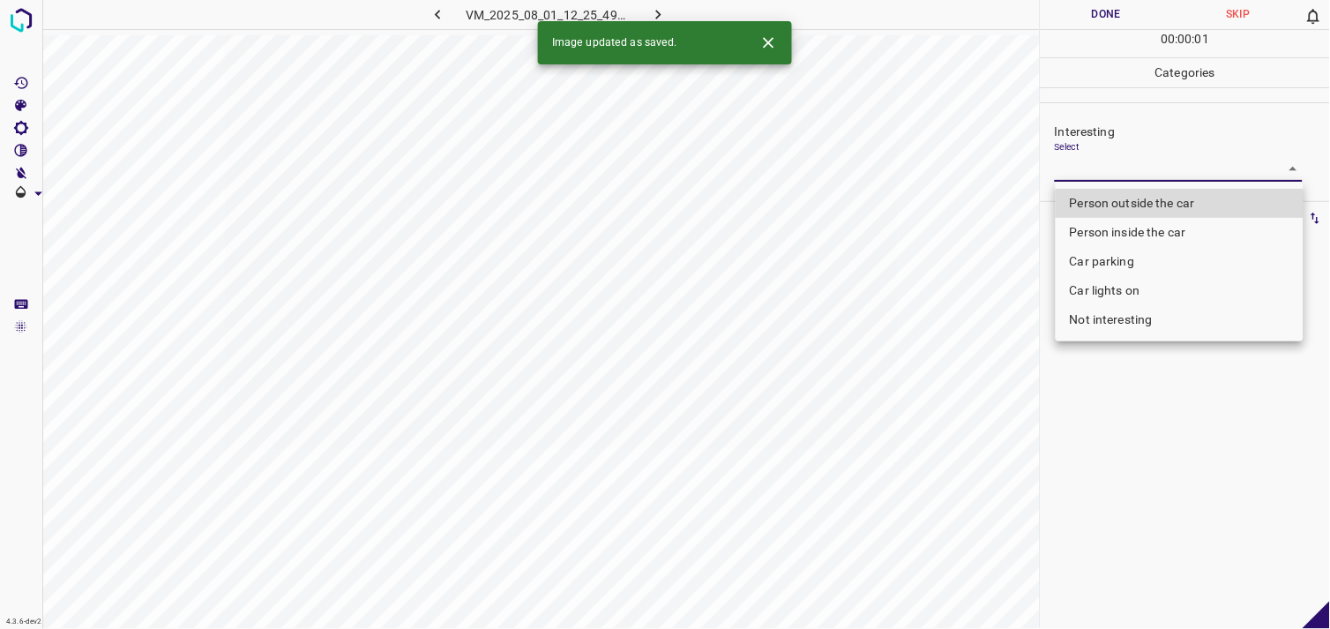
click at [1150, 194] on li "Person outside the car" at bounding box center [1179, 203] width 248 height 29
type input "Person outside the car"
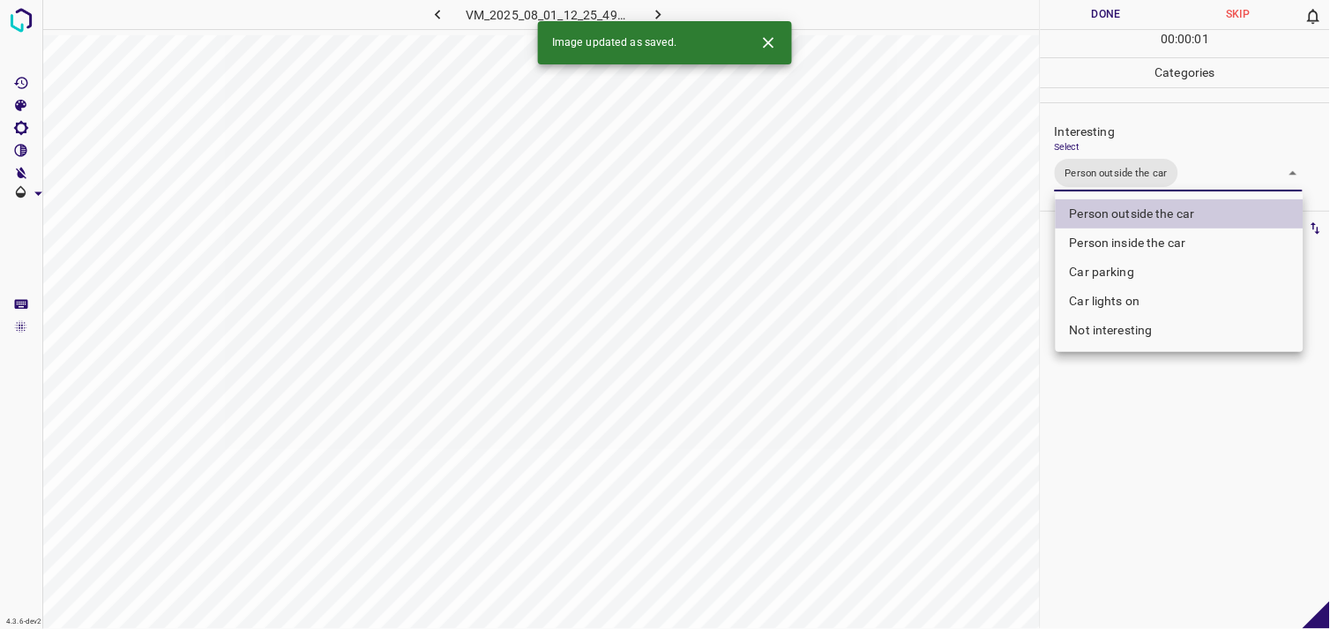
click at [1129, 417] on div at bounding box center [665, 314] width 1330 height 629
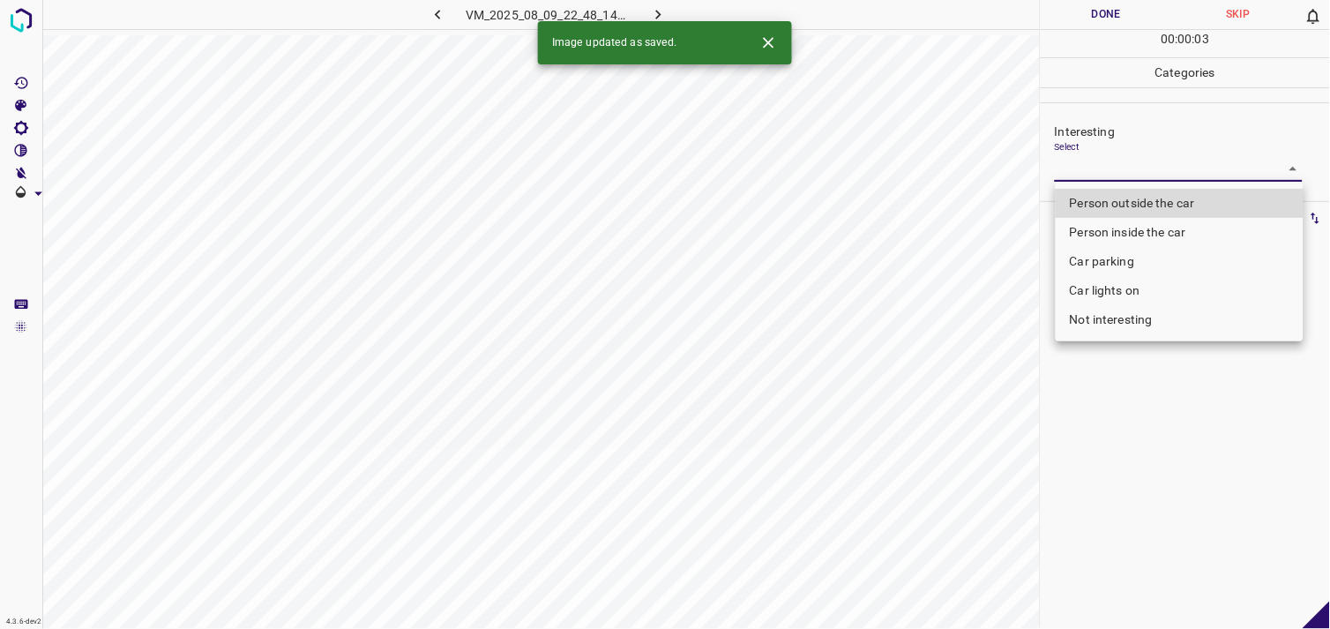
click at [1103, 163] on body "4.3.6-dev2 VM_2025_08_09_22_48_14_720_01.gif Done Skip 0 00 : 00 : 03 Categorie…" at bounding box center [665, 314] width 1330 height 629
click at [1125, 194] on li "Person outside the car" at bounding box center [1179, 203] width 248 height 29
type input "Person outside the car"
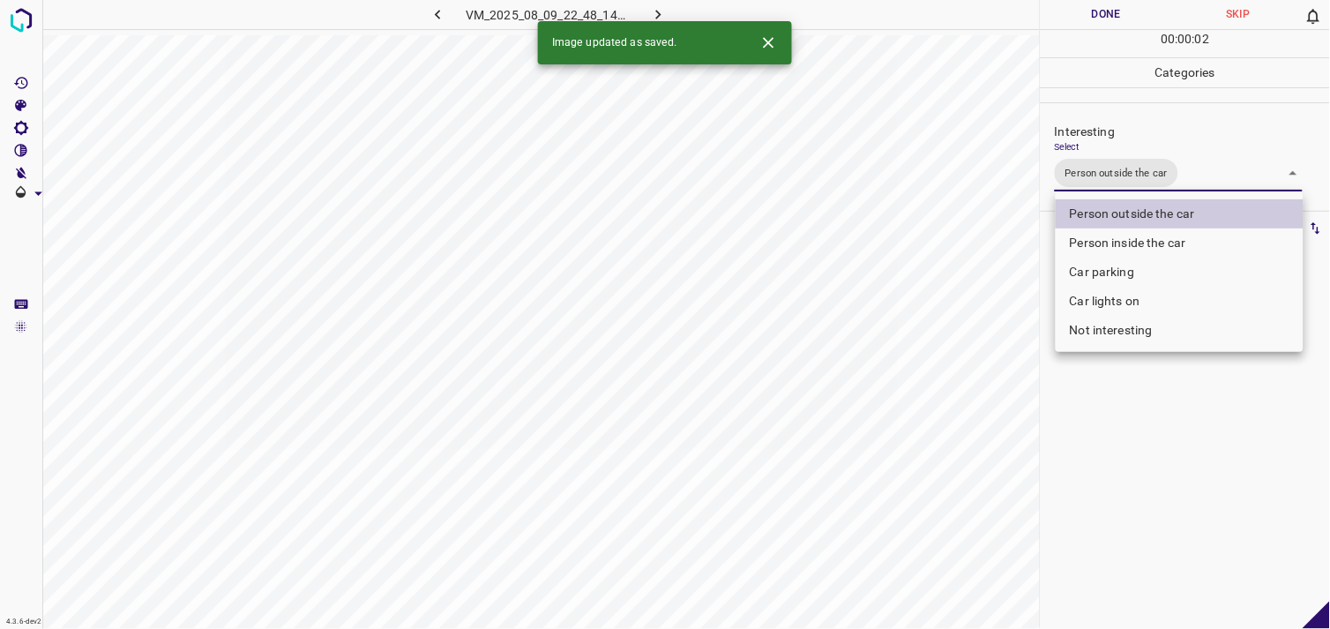
click at [1139, 442] on div at bounding box center [665, 314] width 1330 height 629
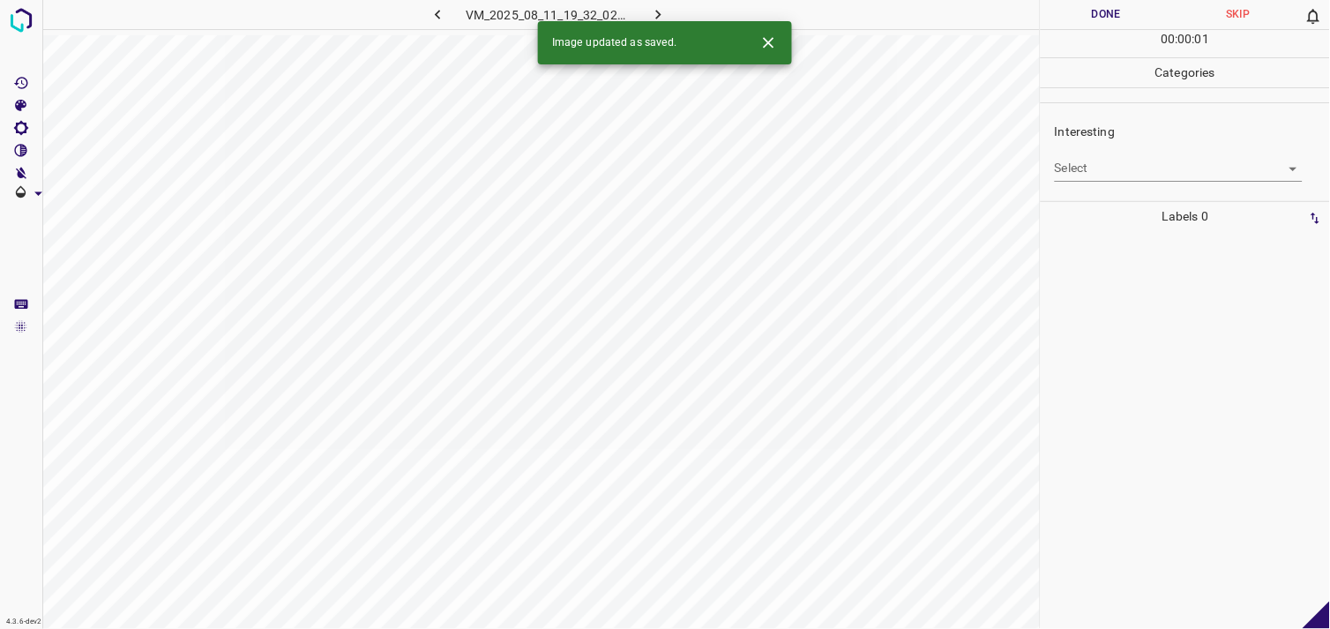
click at [1138, 165] on body "4.3.6-dev2 VM_2025_08_11_19_32_02_824_05.gif Done Skip 0 00 : 00 : 01 Categorie…" at bounding box center [665, 314] width 1330 height 629
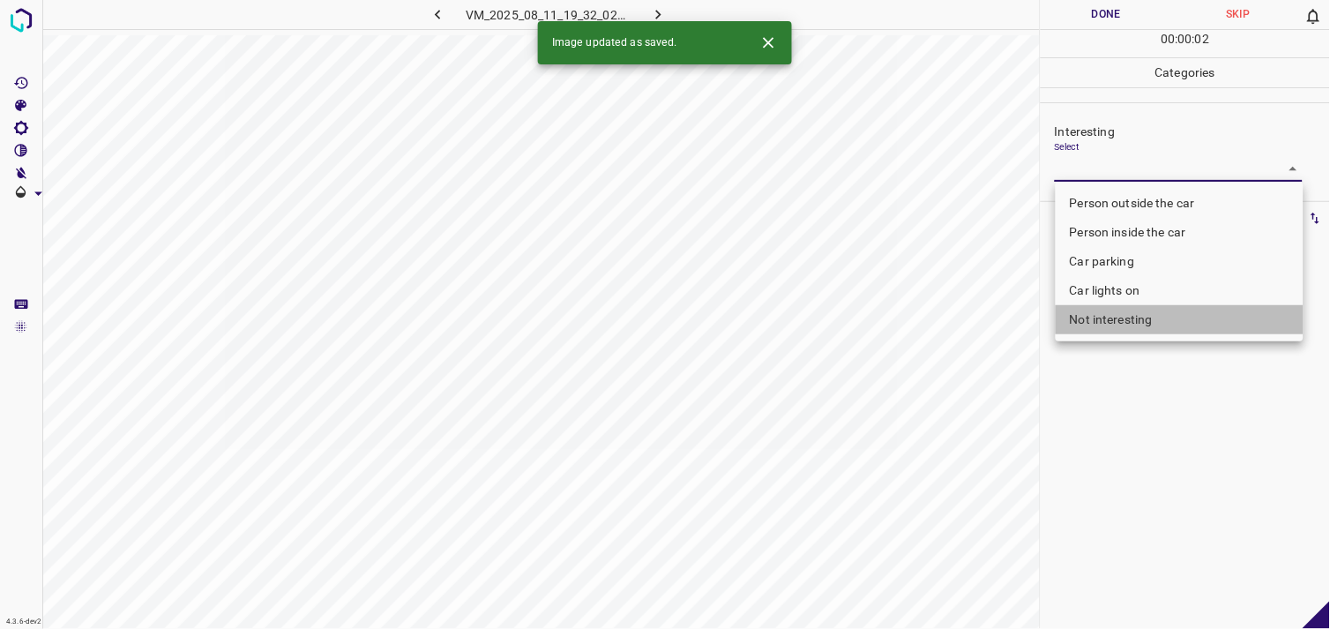
click at [1136, 310] on li "Not interesting" at bounding box center [1179, 319] width 248 height 29
type input "Not interesting"
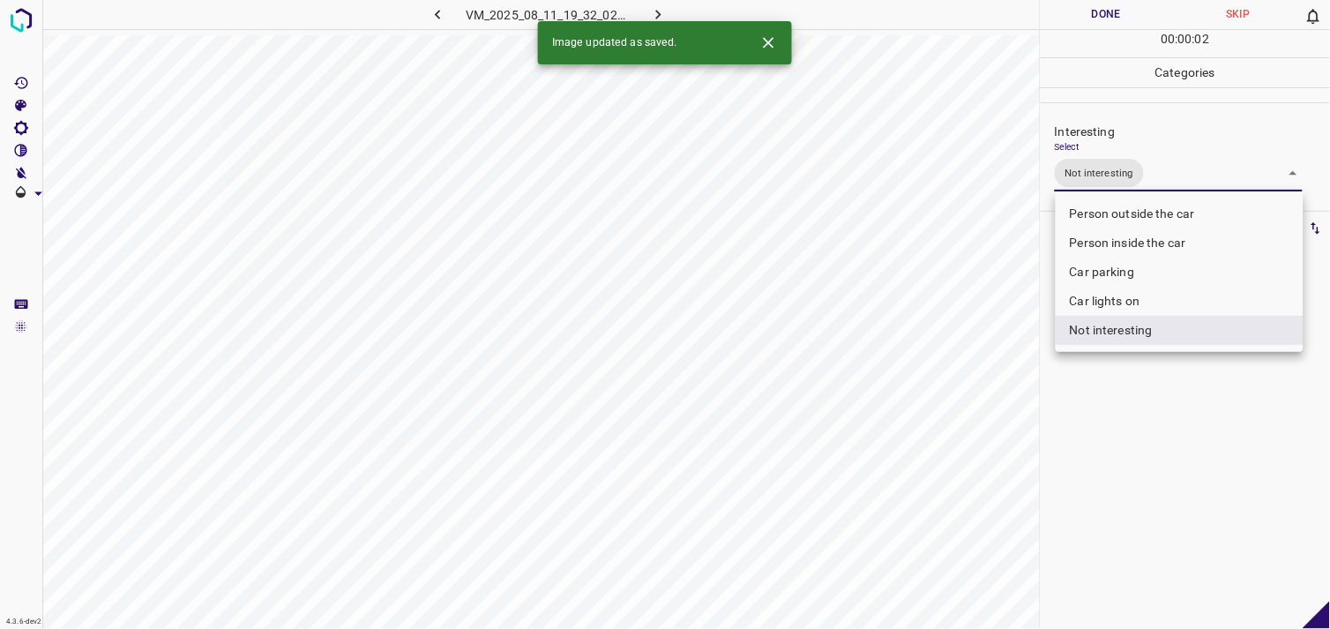
click at [1120, 435] on div at bounding box center [665, 314] width 1330 height 629
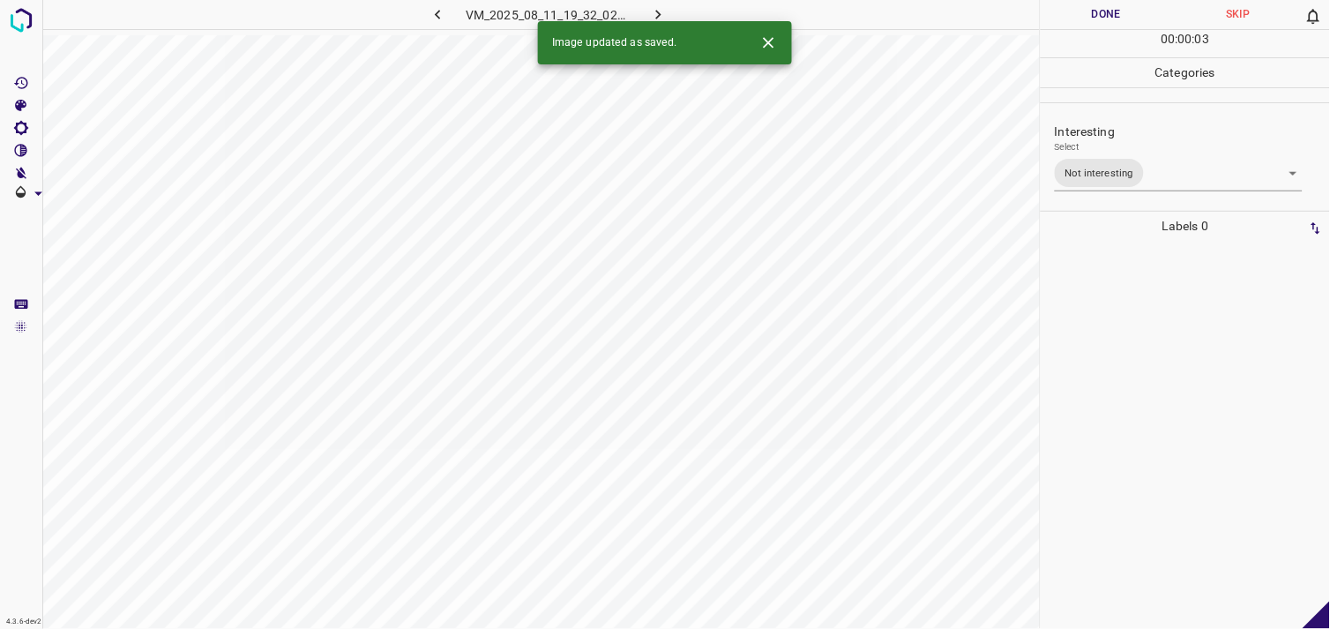
click at [1131, 381] on div at bounding box center [1185, 435] width 279 height 388
click at [1097, 174] on body "4.3.6-dev2 VM_2025_08_10_19_23_23_459_08.gif Done Skip 0 00 : 00 : 04 Categorie…" at bounding box center [665, 314] width 1330 height 629
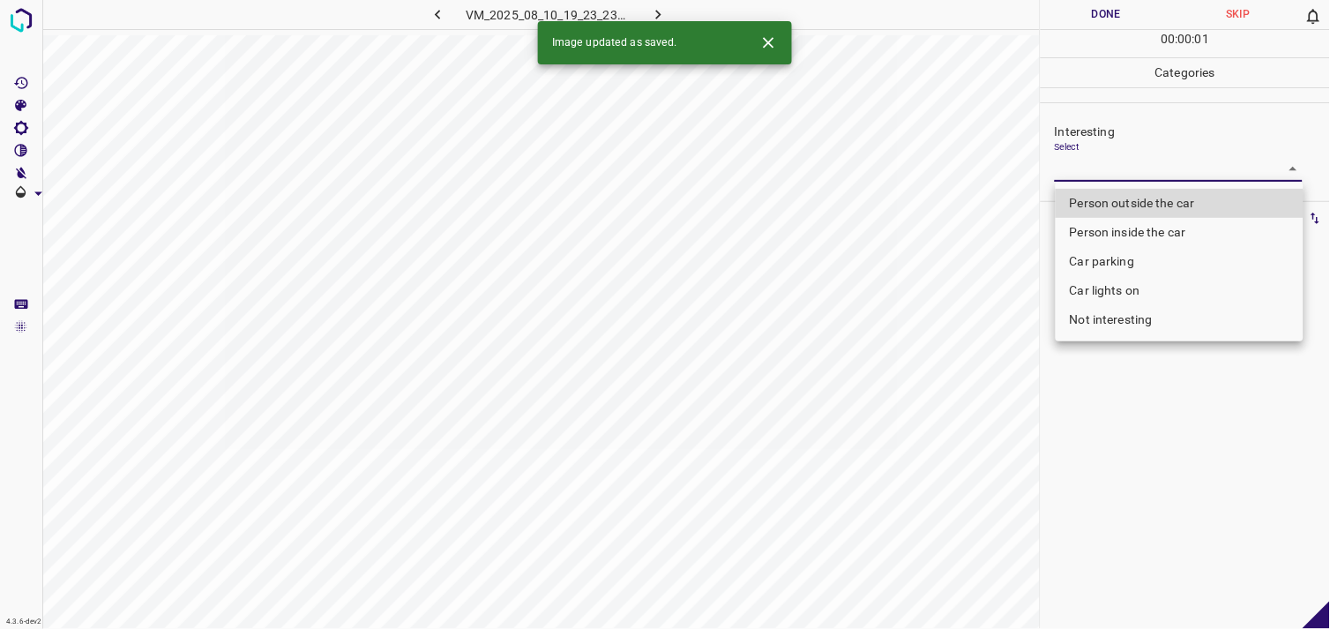
click at [1120, 195] on li "Person outside the car" at bounding box center [1179, 203] width 248 height 29
click at [1120, 195] on ul "Person outside the car Person inside the car Car parking Car lights on Not inte…" at bounding box center [1179, 262] width 248 height 160
type input "Person outside the car"
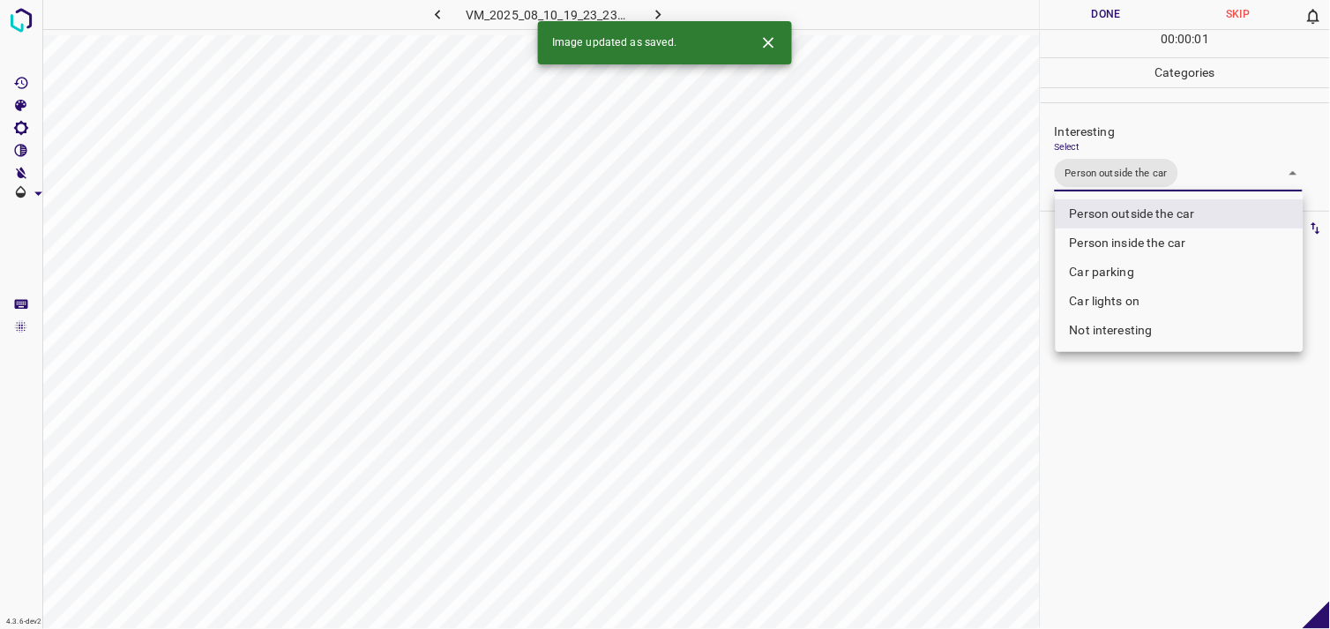
click at [1123, 444] on div at bounding box center [665, 314] width 1330 height 629
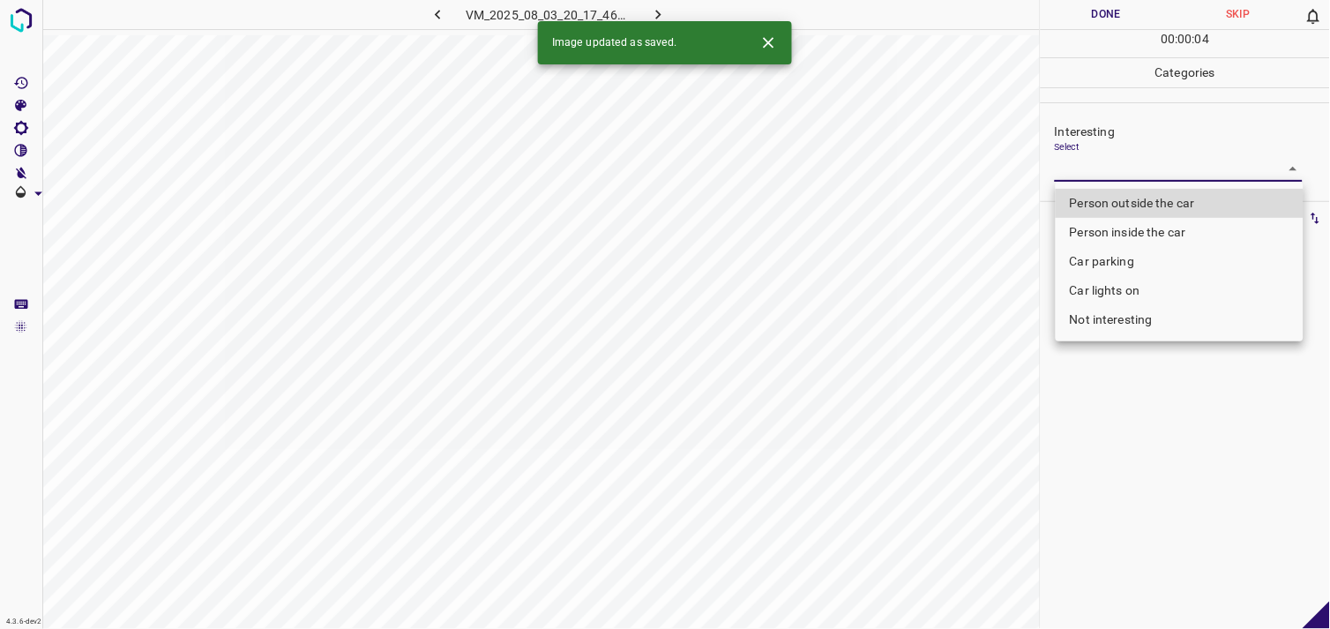
click at [1122, 178] on body "4.3.6-dev2 VM_2025_08_03_20_17_46_948_05.gif Done Skip 0 00 : 00 : 04 Categorie…" at bounding box center [665, 314] width 1330 height 629
click at [1122, 178] on div at bounding box center [665, 314] width 1330 height 629
click at [1126, 160] on body "4.3.6-dev2 VM_2025_08_03_20_17_46_948_05.gif Done Skip 0 00 : 00 : 01 Categorie…" at bounding box center [665, 314] width 1330 height 629
click at [1148, 197] on li "Person outside the car" at bounding box center [1179, 203] width 248 height 29
click at [1148, 197] on ul "Person outside the car Person inside the car Car parking Car lights on Not inte…" at bounding box center [1179, 262] width 248 height 160
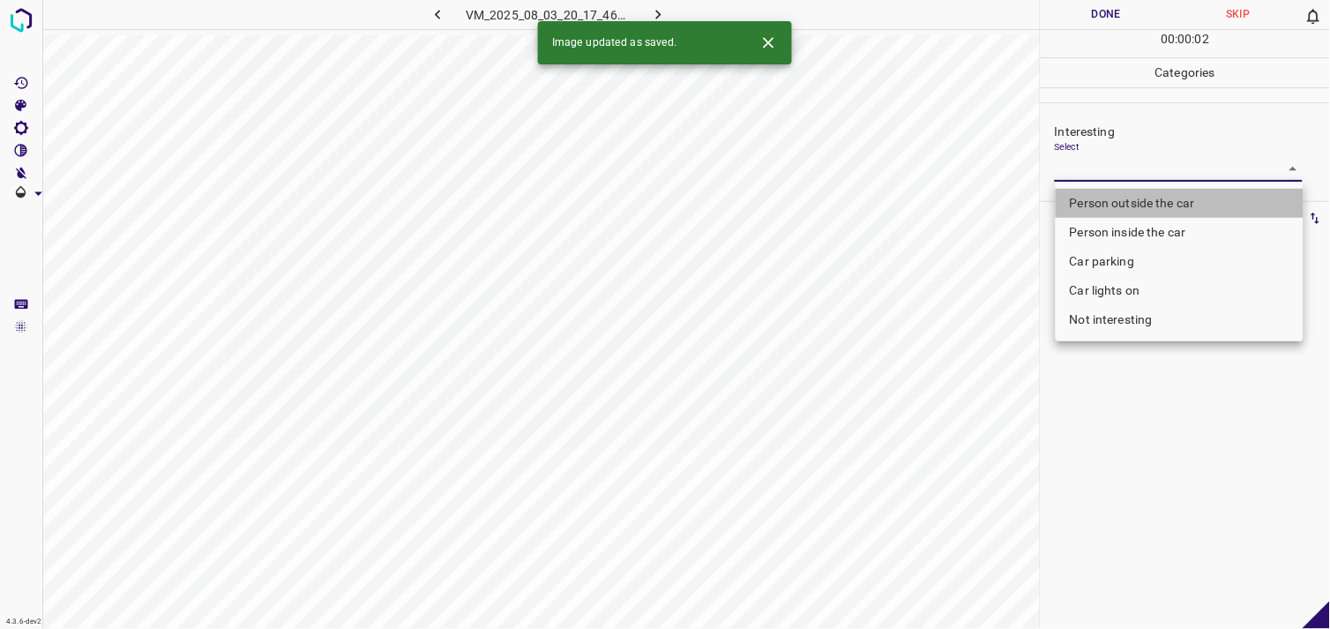
type input "Person outside the car"
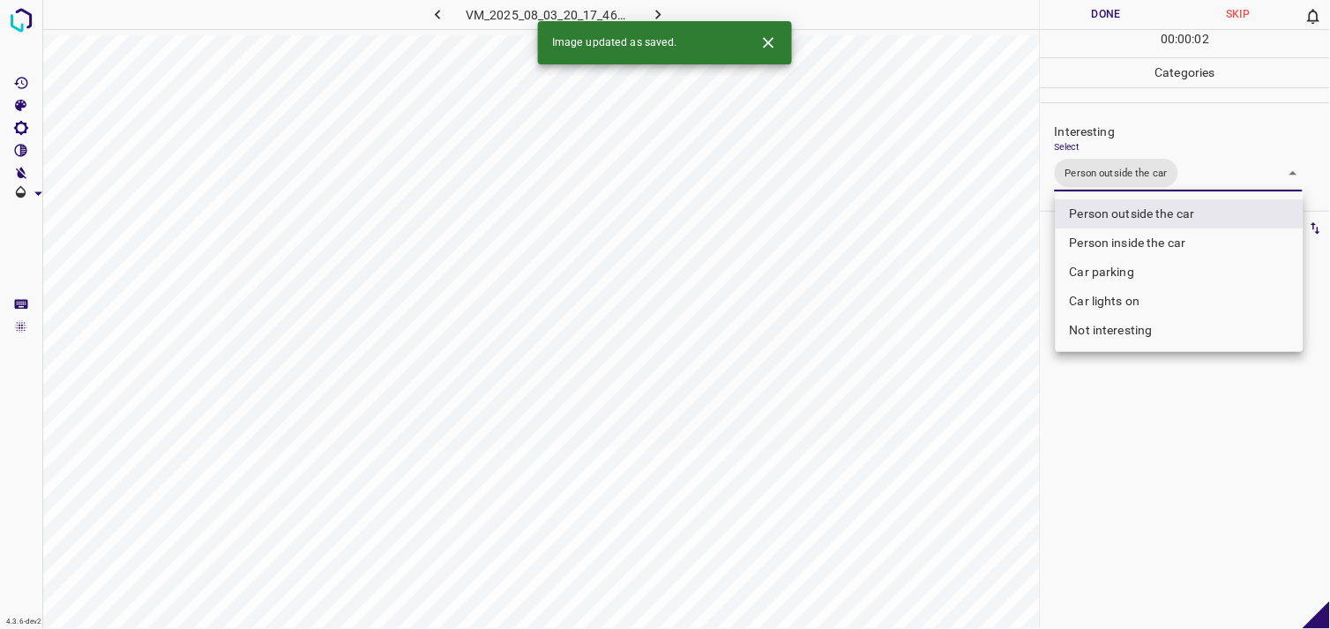
click at [1209, 414] on div at bounding box center [665, 314] width 1330 height 629
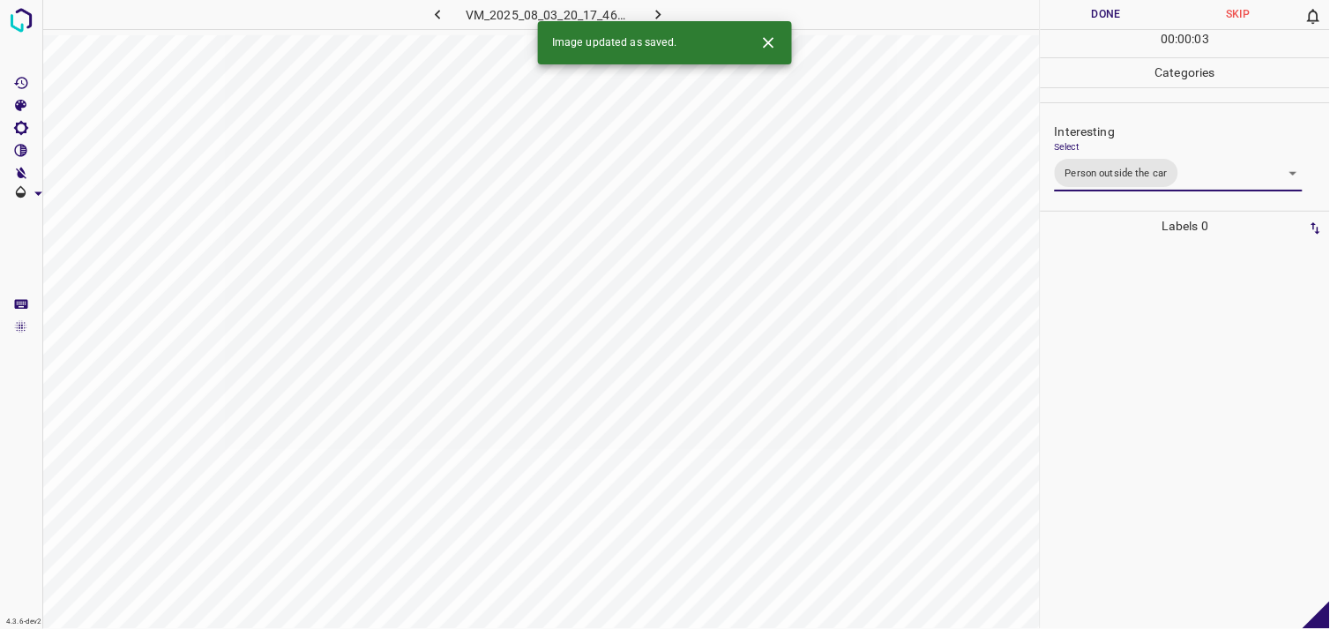
click at [1167, 354] on div at bounding box center [1185, 435] width 279 height 388
click at [1086, 164] on body "4.3.6-dev2 VM_2025_08_01_11_37_44_483_03.gif Done Skip 0 00 : 00 : 05 Categorie…" at bounding box center [665, 314] width 1330 height 629
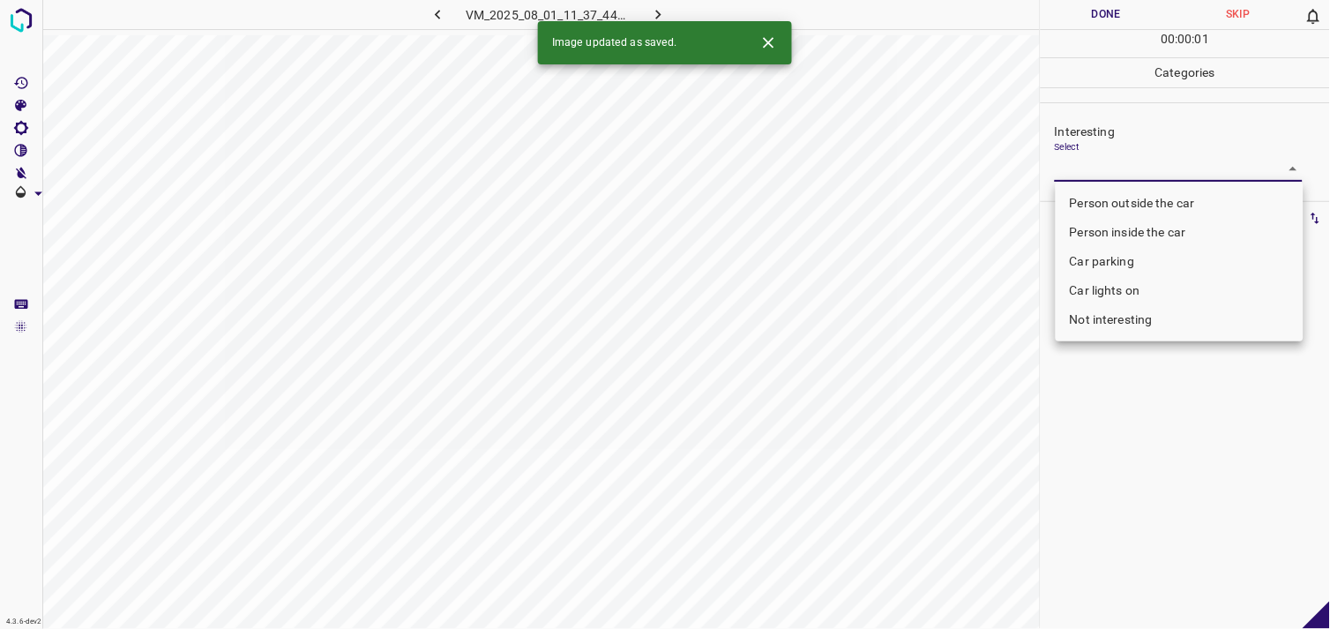
click at [1117, 194] on li "Person outside the car" at bounding box center [1179, 203] width 248 height 29
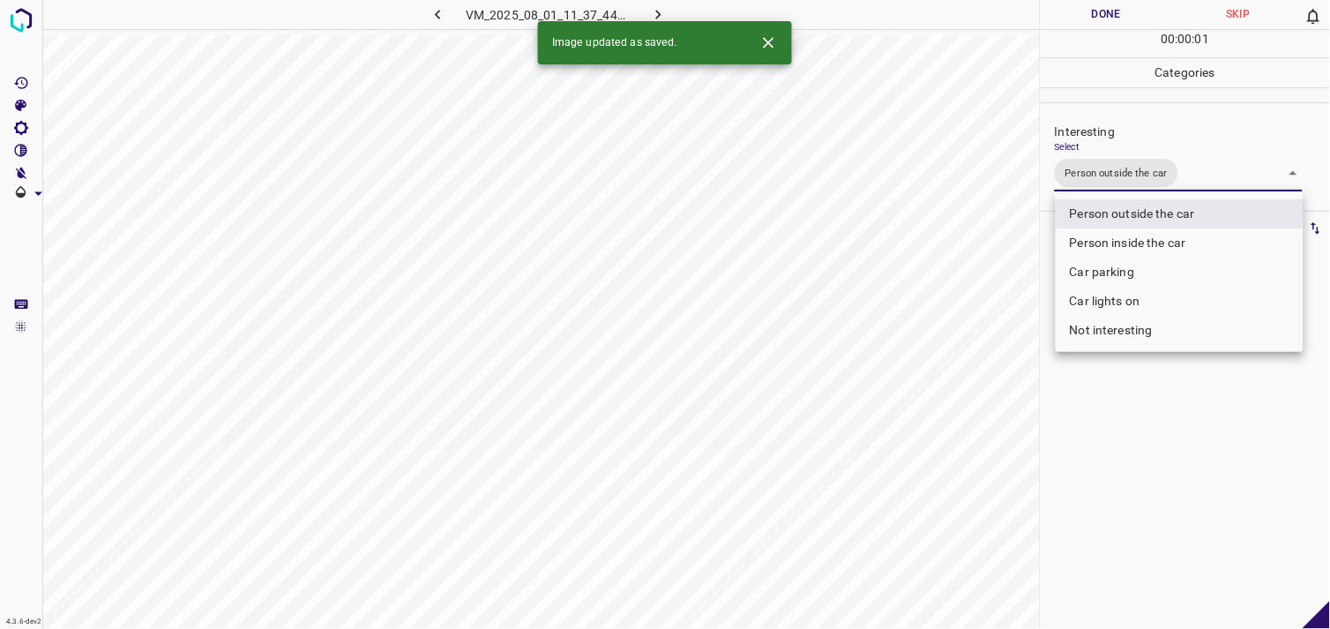
type input "Person outside the car"
click at [1229, 464] on div at bounding box center [665, 314] width 1330 height 629
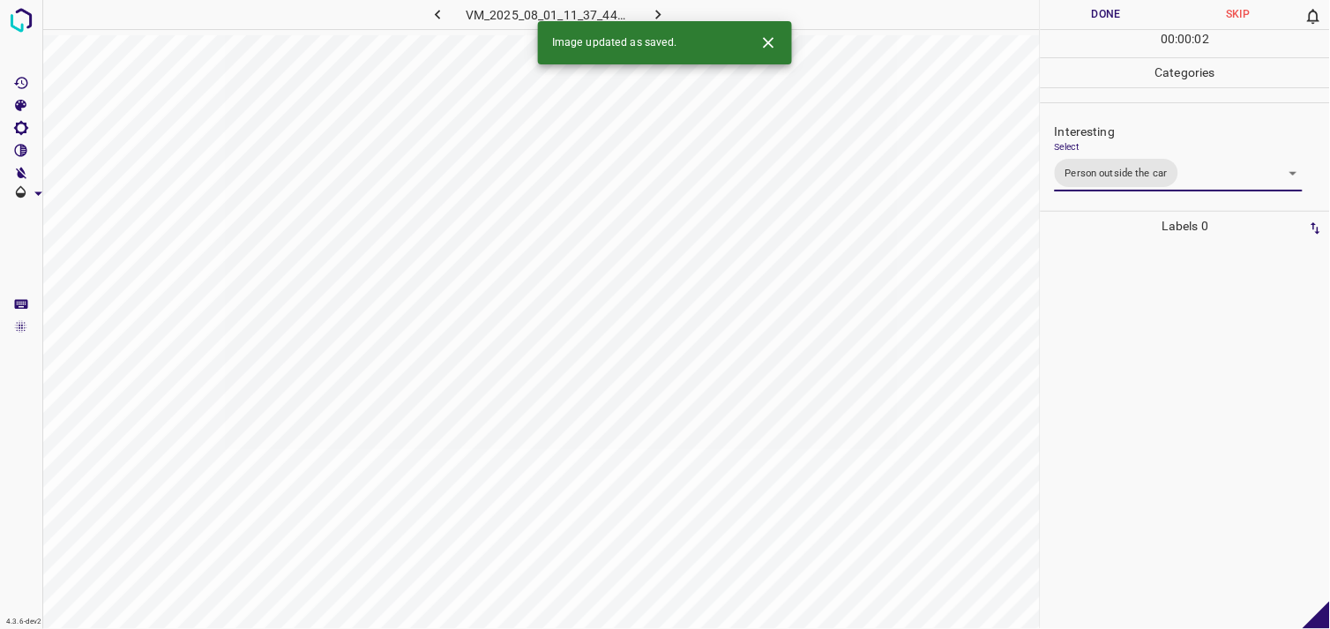
click at [1203, 379] on div at bounding box center [1185, 435] width 279 height 388
click at [1126, 173] on body "4.3.6-dev2 VM_2025_08_09_23_13_18_938_02.gif Done Skip 0 00 : 00 : 01 Categorie…" at bounding box center [665, 314] width 1330 height 629
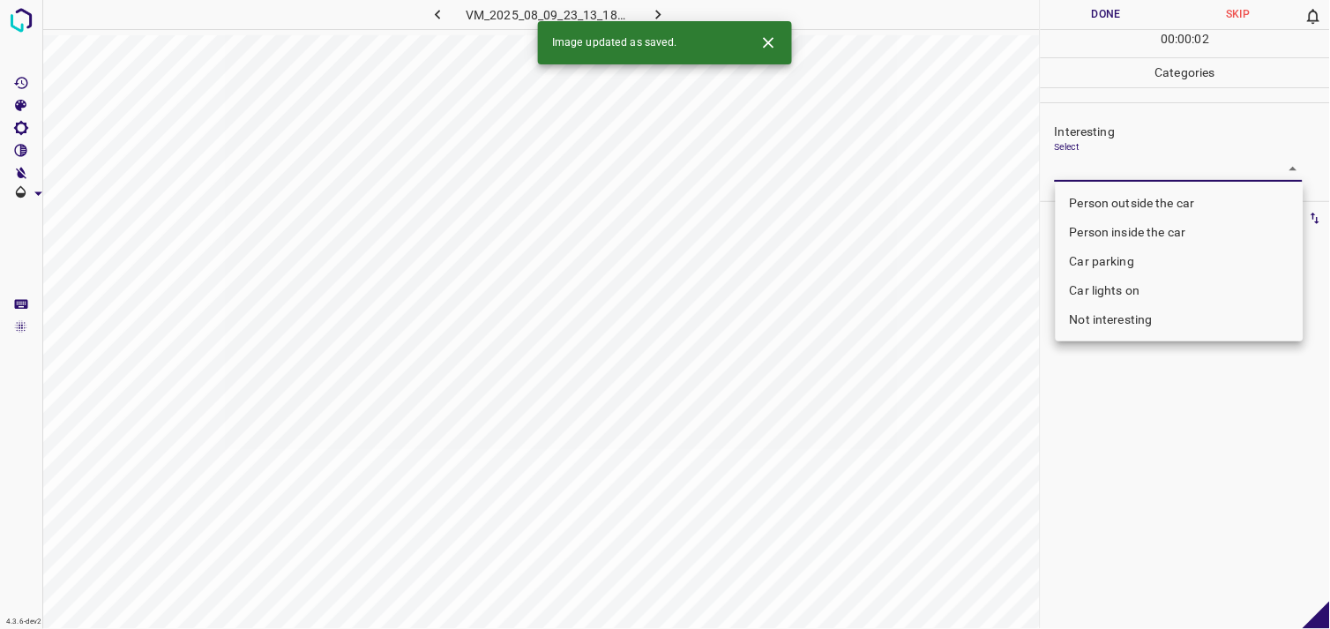
click at [1122, 318] on li "Not interesting" at bounding box center [1179, 319] width 248 height 29
type input "Not interesting"
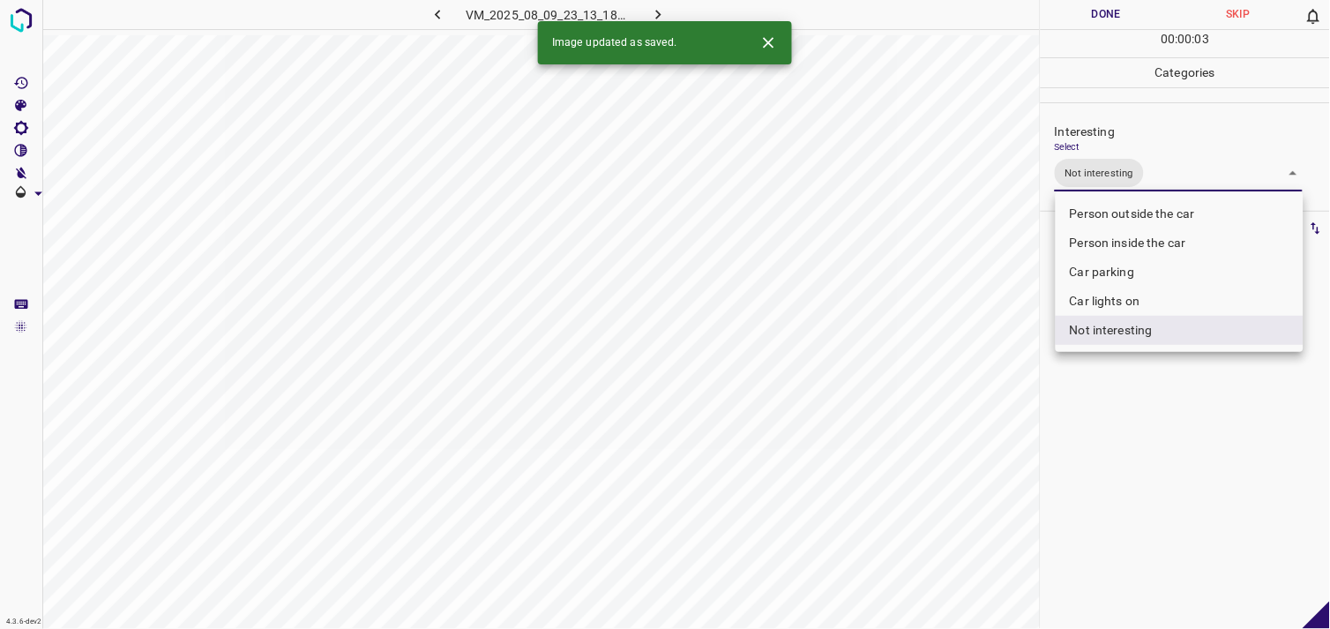
click at [1137, 451] on div at bounding box center [665, 314] width 1330 height 629
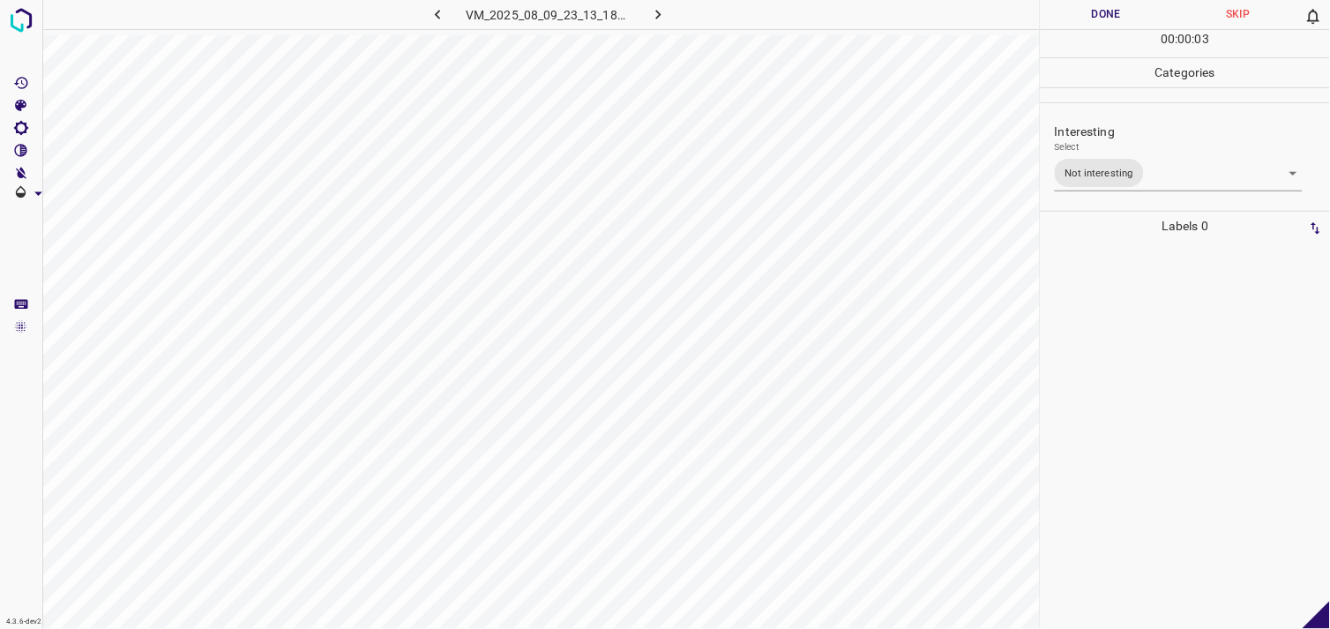
click at [1132, 345] on div at bounding box center [1185, 435] width 279 height 388
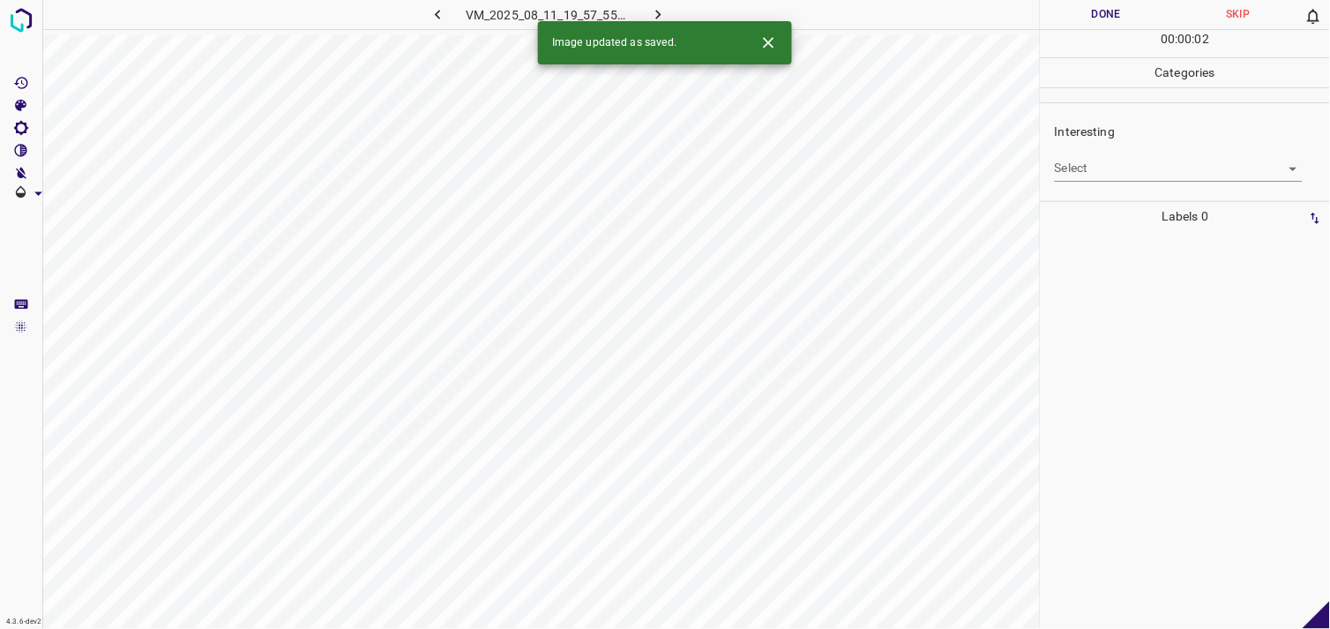
click at [1088, 168] on body "4.3.6-dev2 VM_2025_08_11_19_57_55_461_06.gif Done Skip 0 00 : 00 : 02 Categorie…" at bounding box center [665, 314] width 1330 height 629
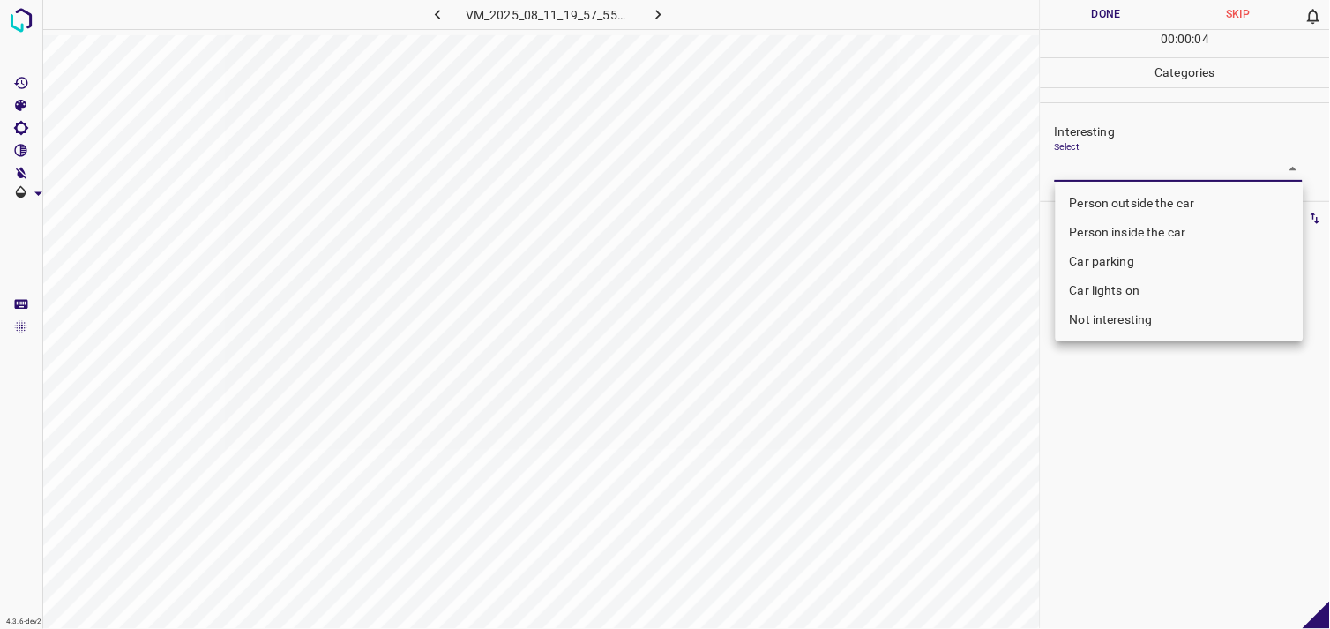
click at [1140, 280] on li "Car lights on" at bounding box center [1179, 290] width 248 height 29
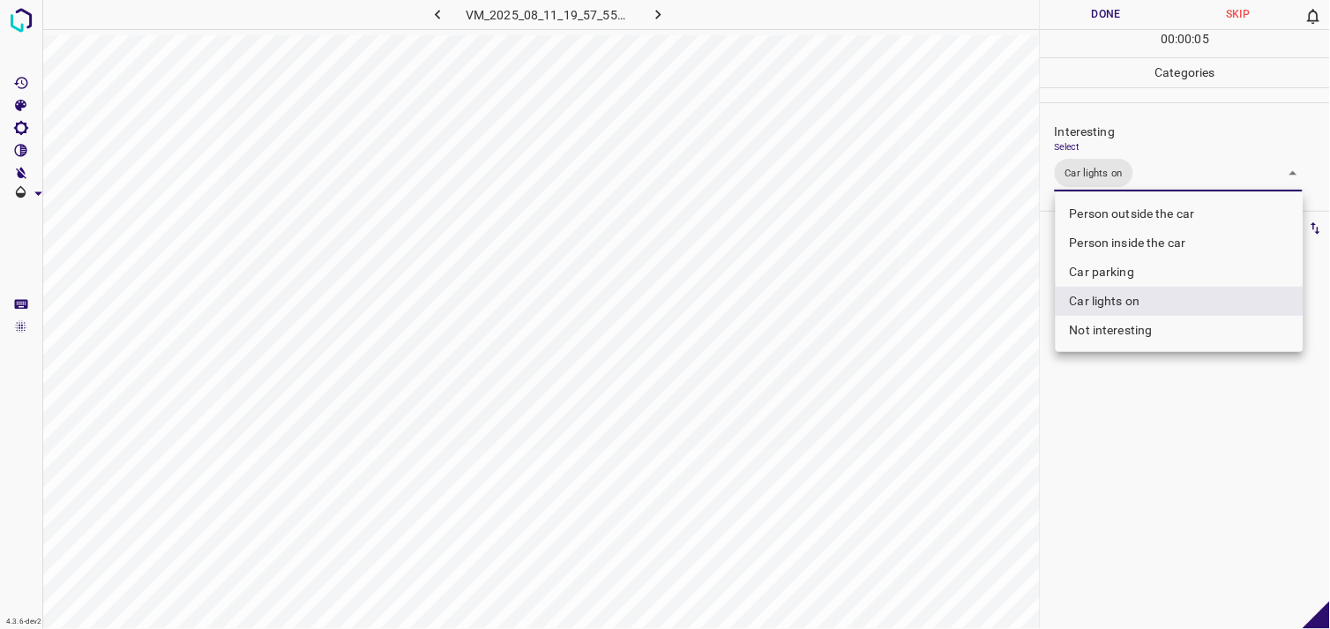
click at [1136, 233] on li "Person inside the car" at bounding box center [1179, 242] width 248 height 29
click at [1144, 217] on li "Person outside the car" at bounding box center [1179, 213] width 248 height 29
type input "Car lights on,Person inside the car,Person outside the car"
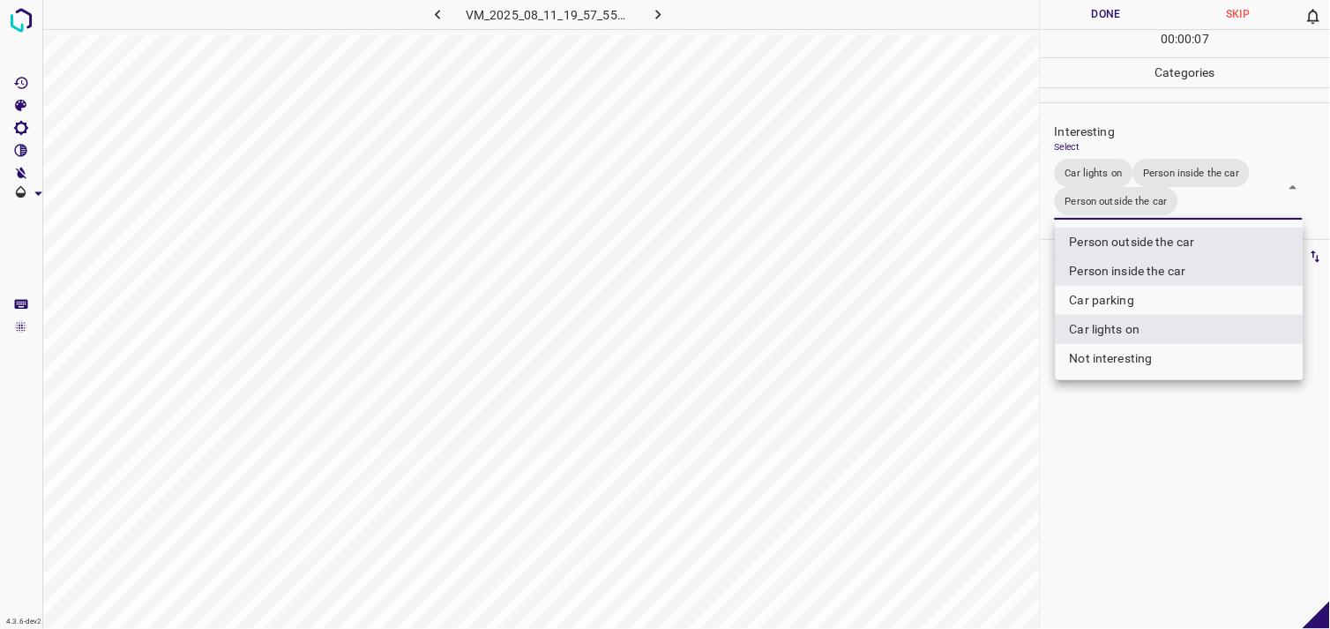
click at [1184, 456] on div at bounding box center [665, 314] width 1330 height 629
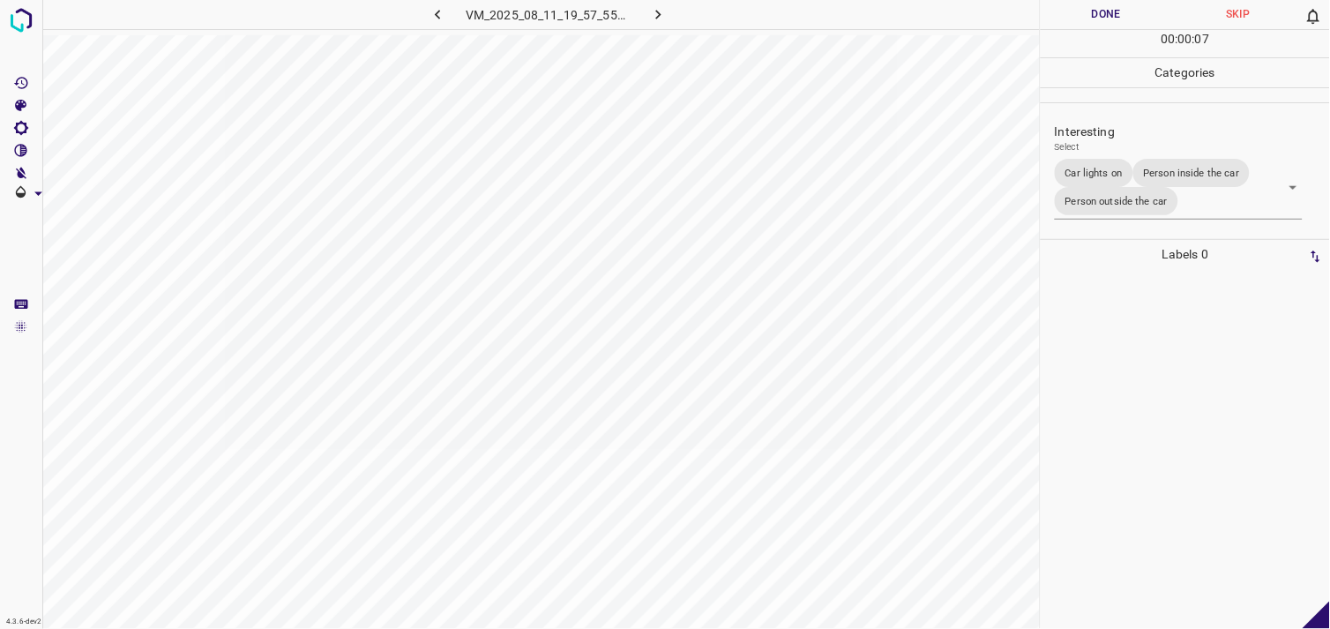
click at [1159, 367] on div at bounding box center [1185, 449] width 279 height 360
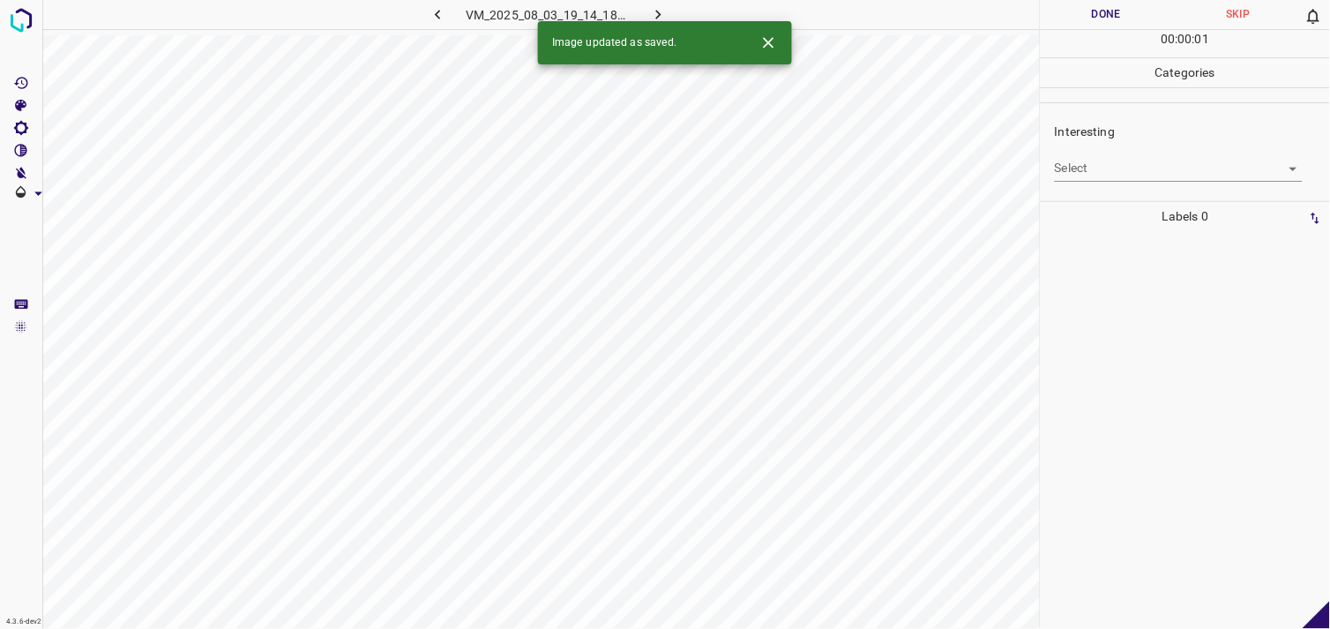
click at [1096, 170] on body "4.3.6-dev2 VM_2025_08_03_19_14_18_900_01.gif Done Skip 0 00 : 00 : 01 Categorie…" at bounding box center [665, 314] width 1330 height 629
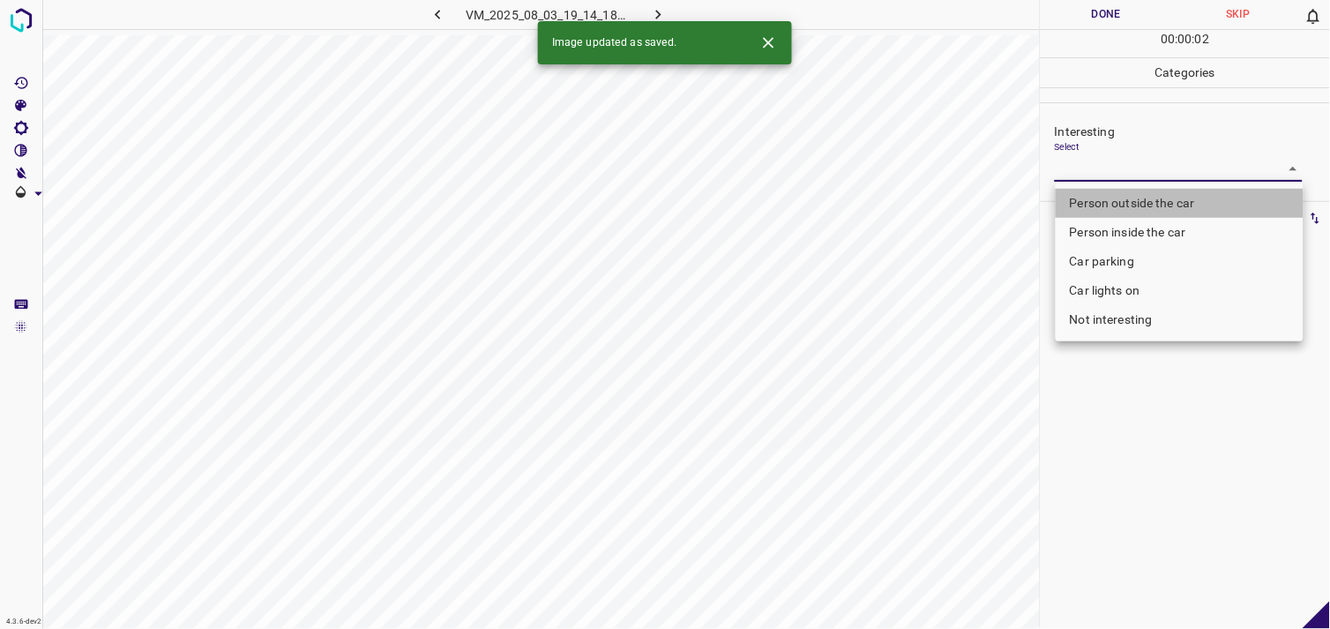
click at [1109, 205] on li "Person outside the car" at bounding box center [1179, 203] width 248 height 29
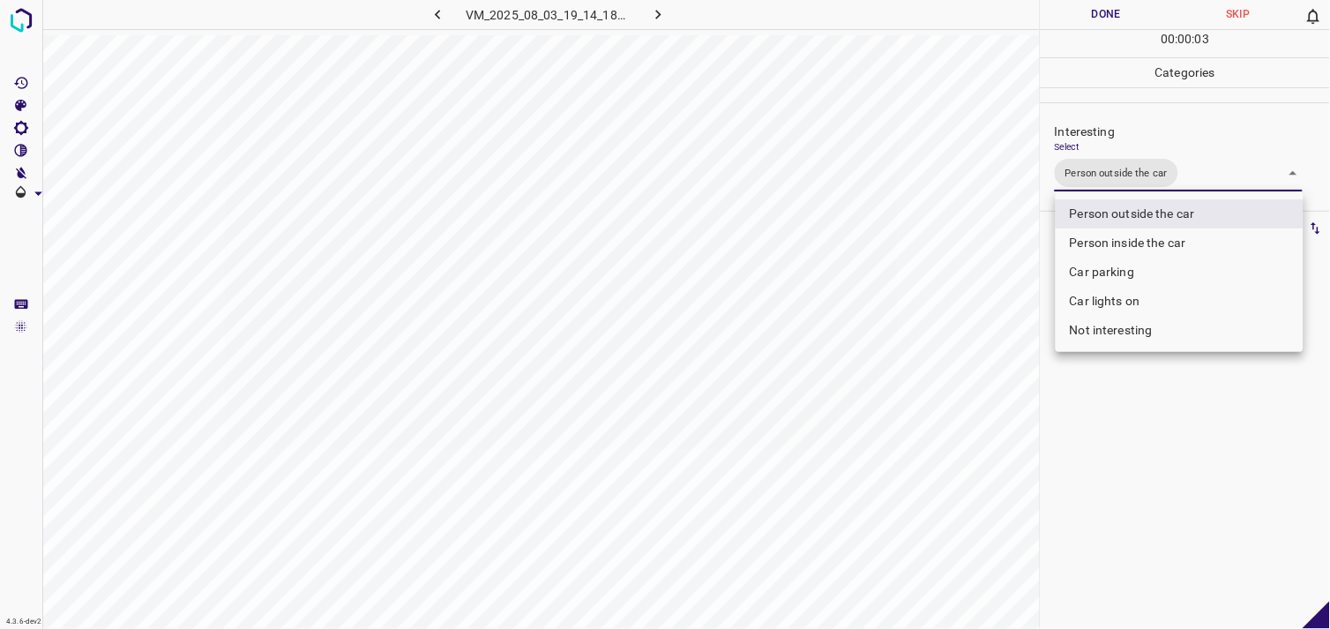
click at [1118, 309] on li "Car lights on" at bounding box center [1179, 301] width 248 height 29
type input "Person outside the car,Car lights on"
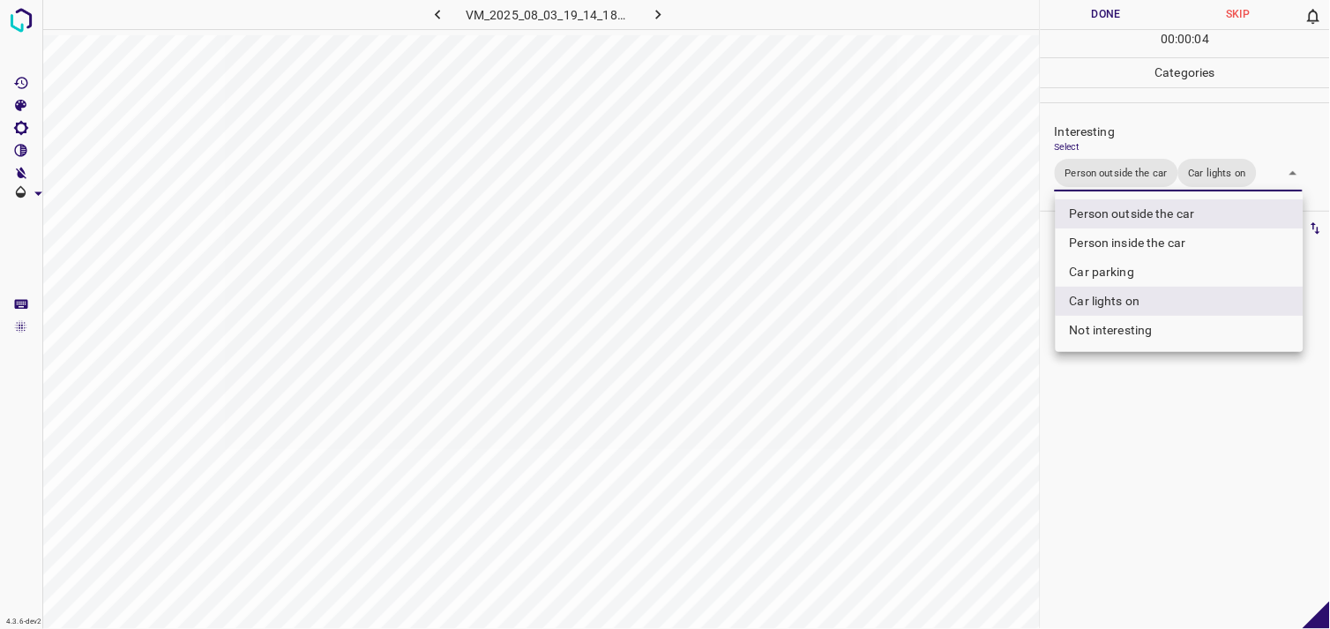
click at [1125, 402] on div at bounding box center [665, 314] width 1330 height 629
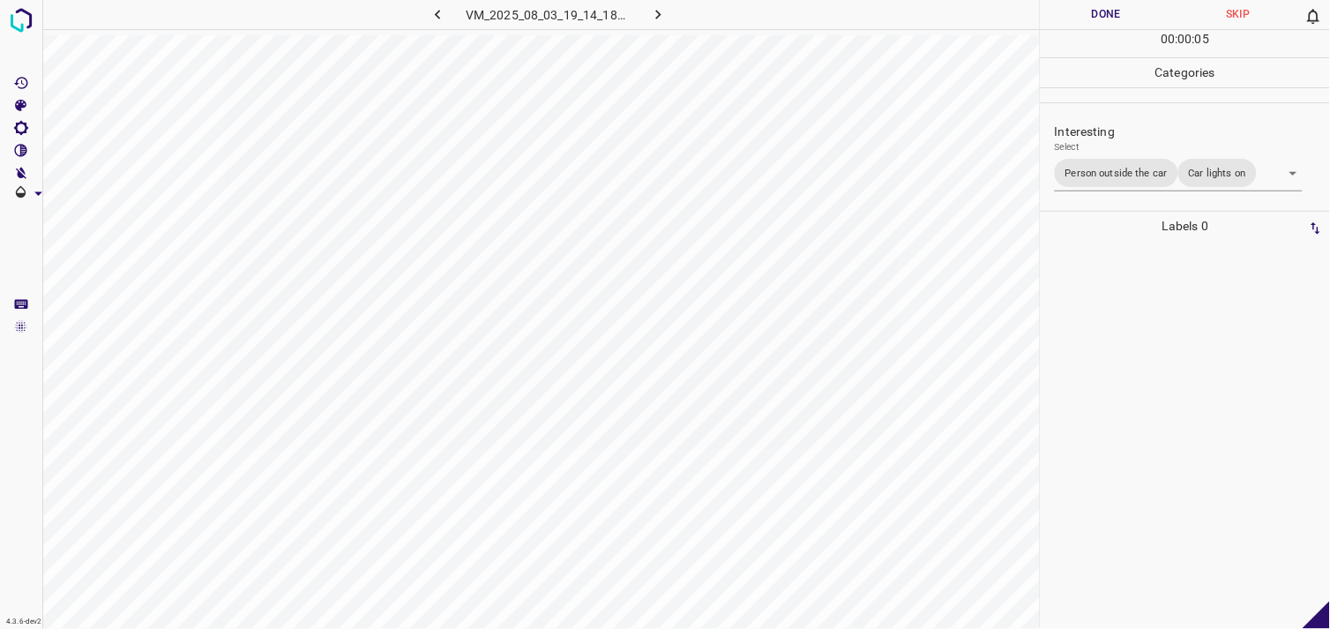
click at [1117, 361] on div at bounding box center [1185, 435] width 279 height 388
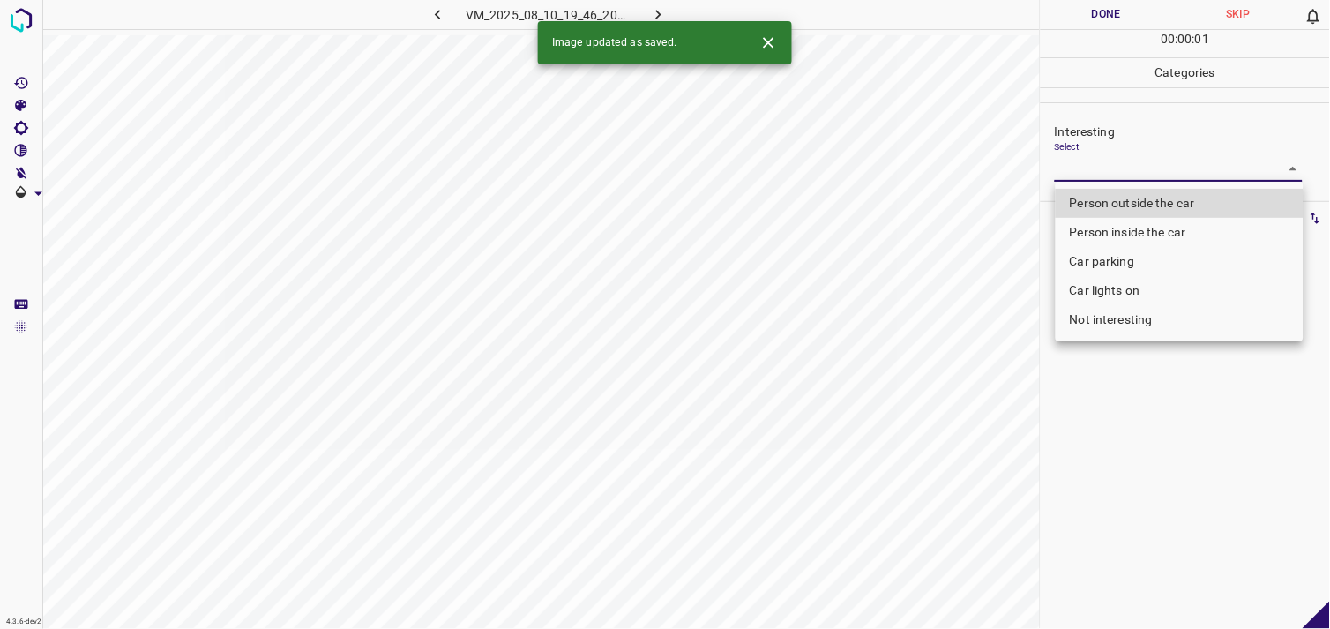
click at [1173, 181] on body "4.3.6-dev2 VM_2025_08_10_19_46_20_538_07.gif Done Skip 0 00 : 00 : 01 Categorie…" at bounding box center [665, 314] width 1330 height 629
click at [1142, 262] on li "Car parking" at bounding box center [1179, 261] width 248 height 29
type input "Car parking"
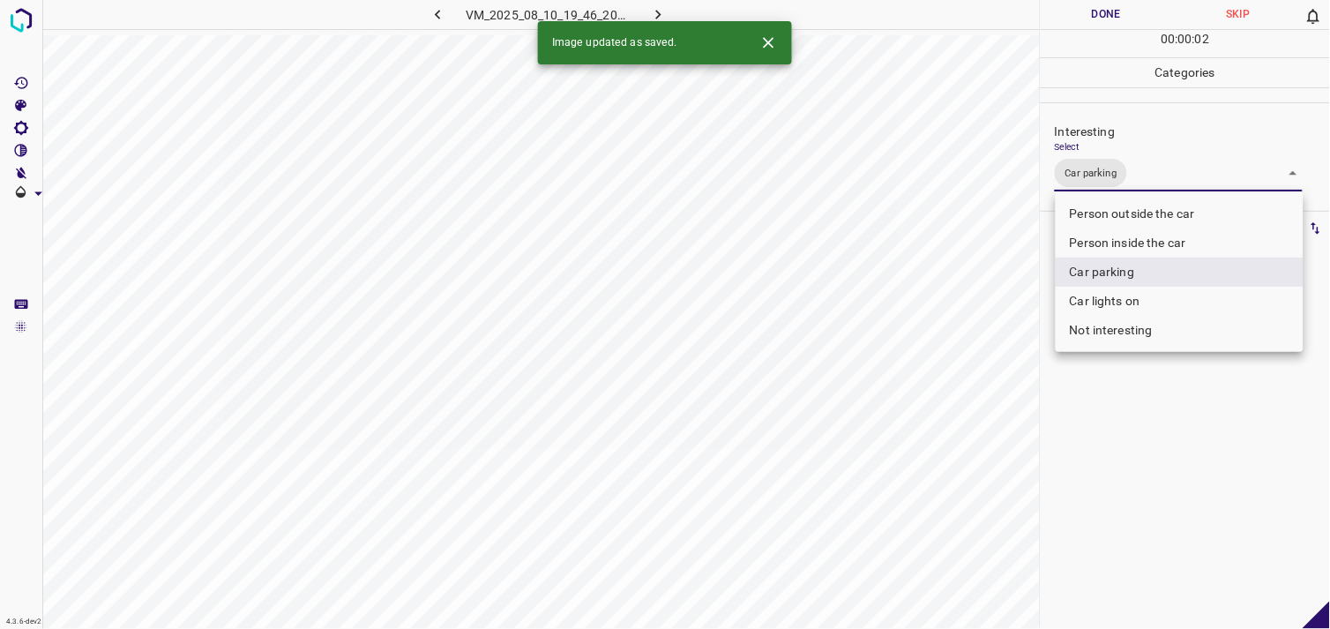
click at [1129, 409] on div at bounding box center [665, 314] width 1330 height 629
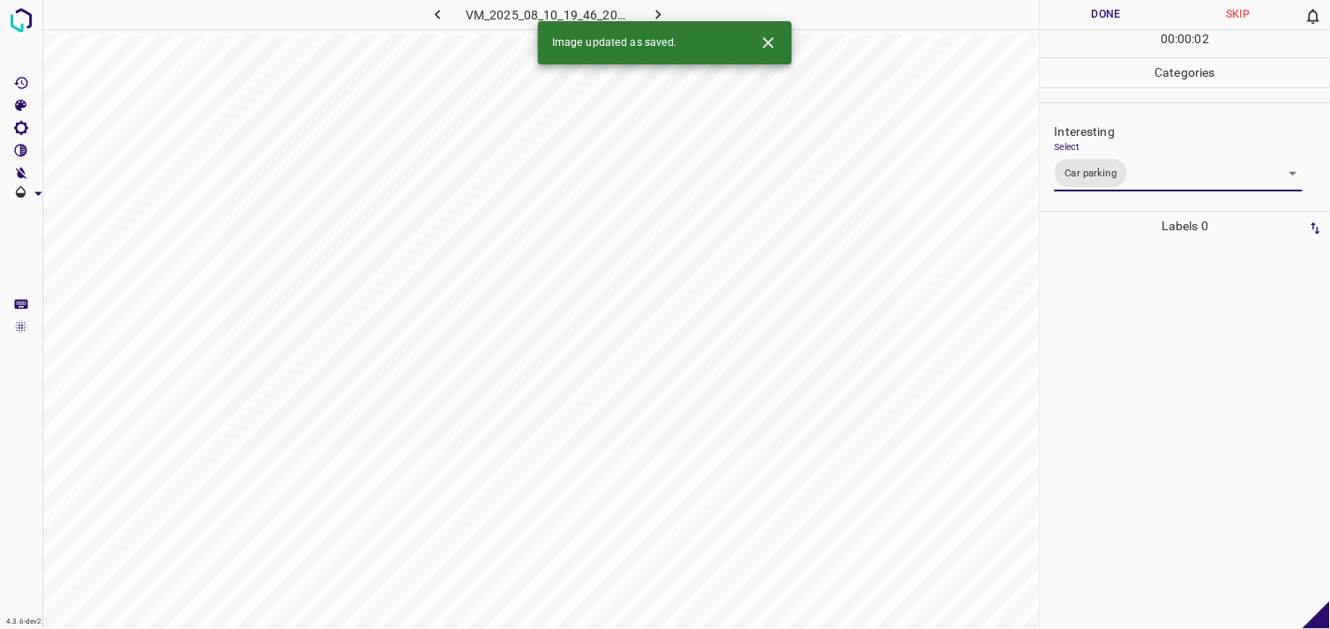
click at [1134, 335] on div at bounding box center [1185, 435] width 279 height 388
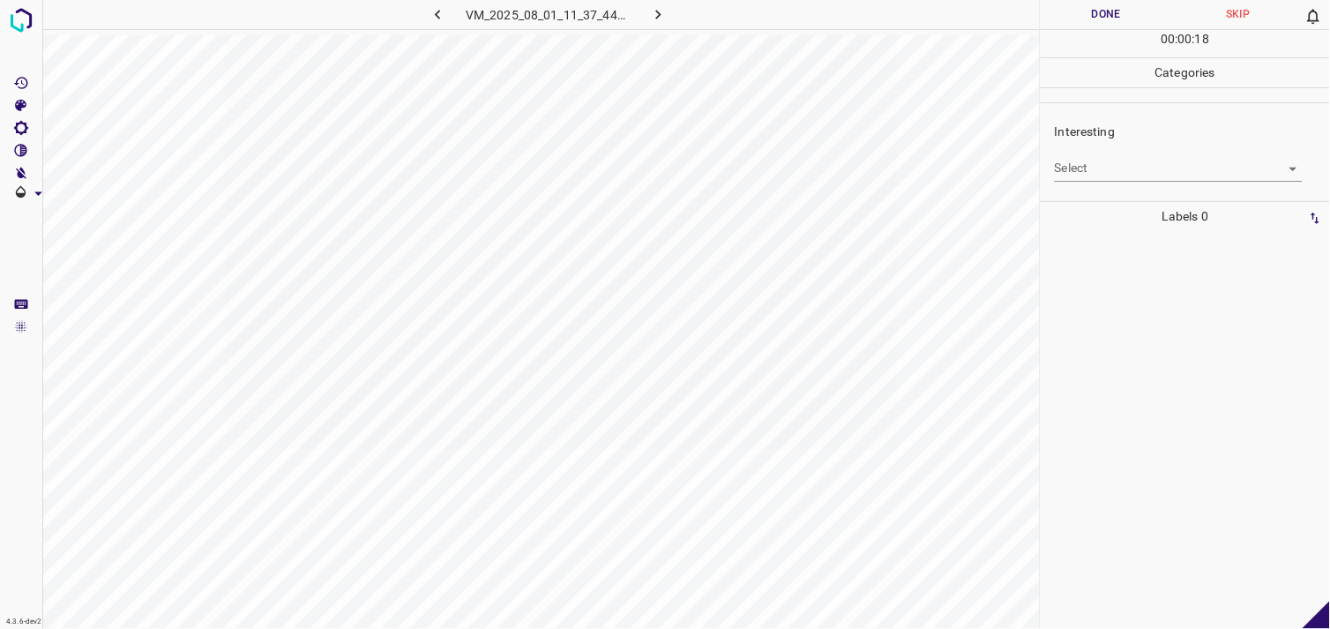
click at [1134, 168] on body "4.3.6-dev2 VM_2025_08_01_11_37_44_483_11.gif Done Skip 0 00 : 00 : 18 Categorie…" at bounding box center [665, 314] width 1330 height 629
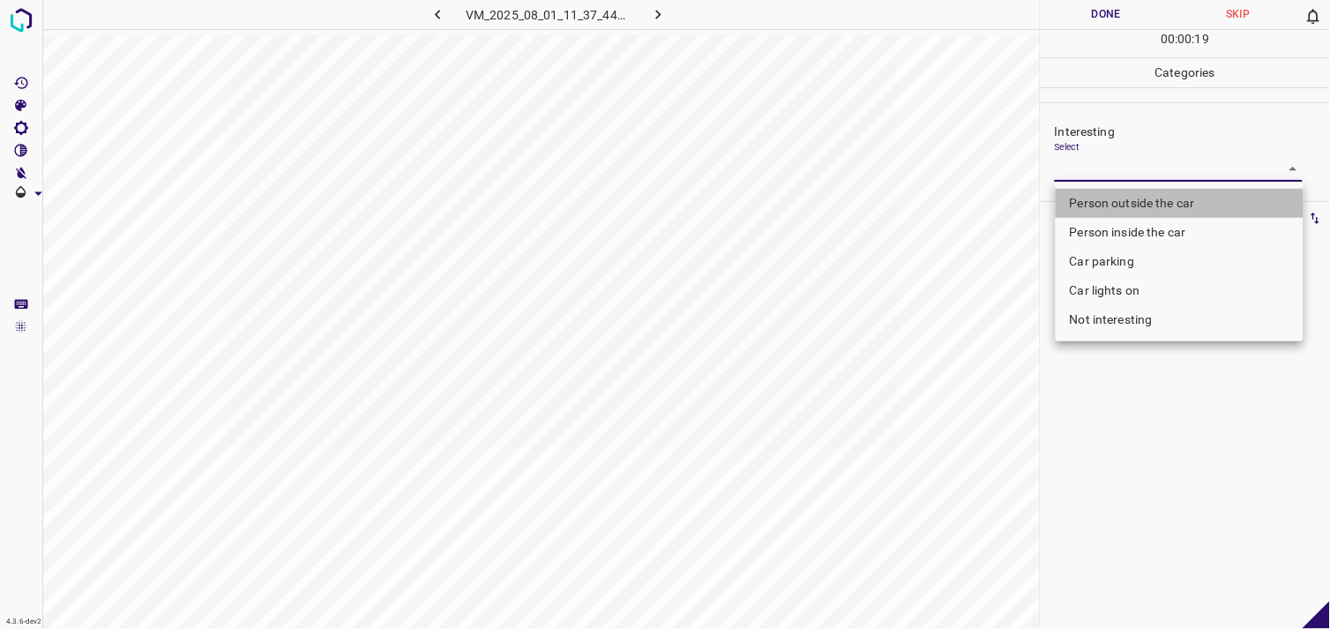
click at [1151, 201] on li "Person outside the car" at bounding box center [1179, 203] width 248 height 29
type input "Person outside the car"
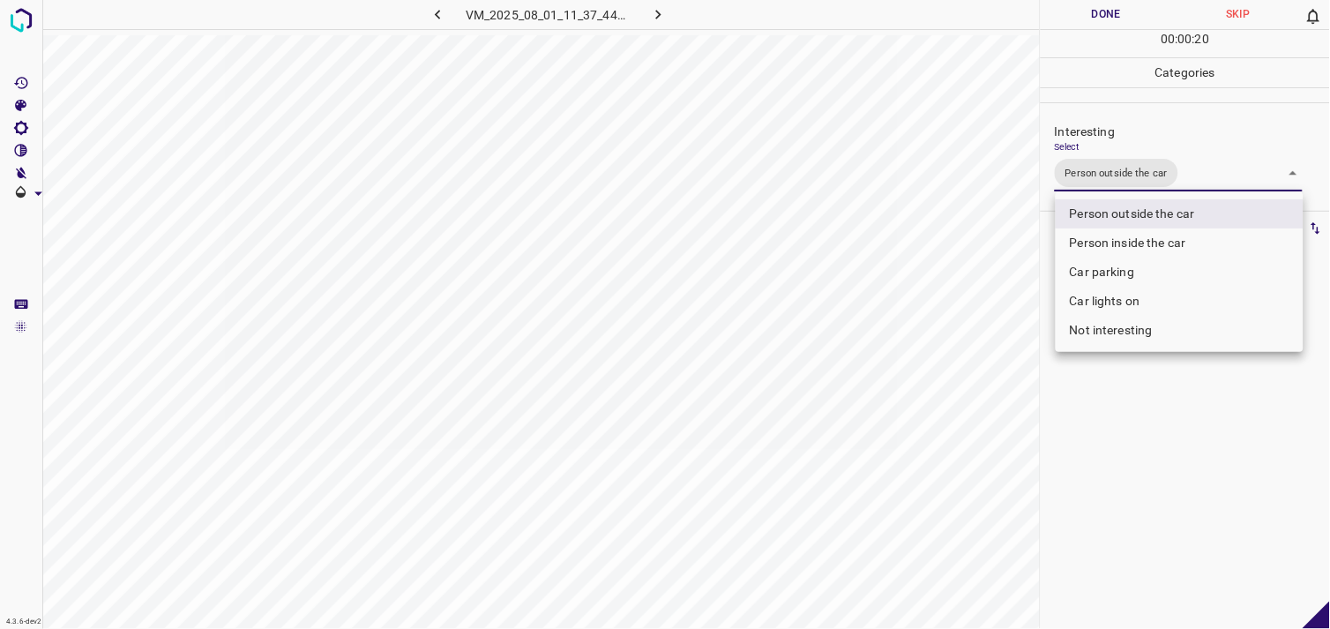
click at [1127, 460] on div at bounding box center [665, 314] width 1330 height 629
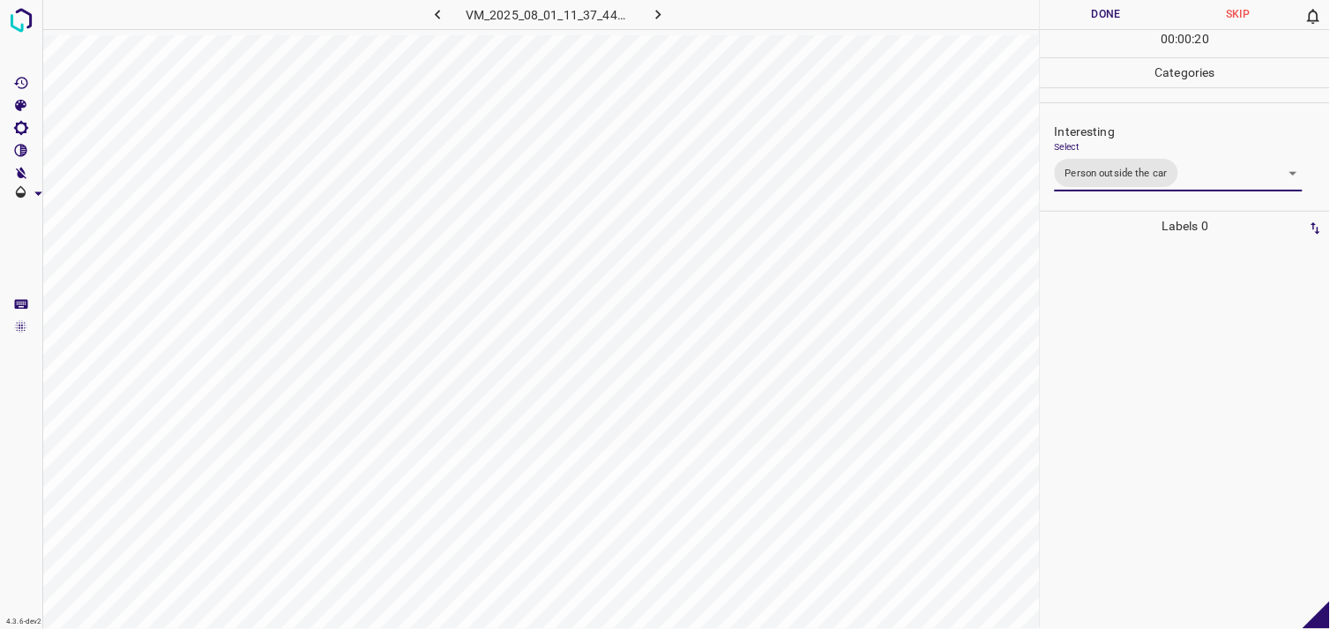
click at [1095, 354] on div at bounding box center [1185, 435] width 279 height 388
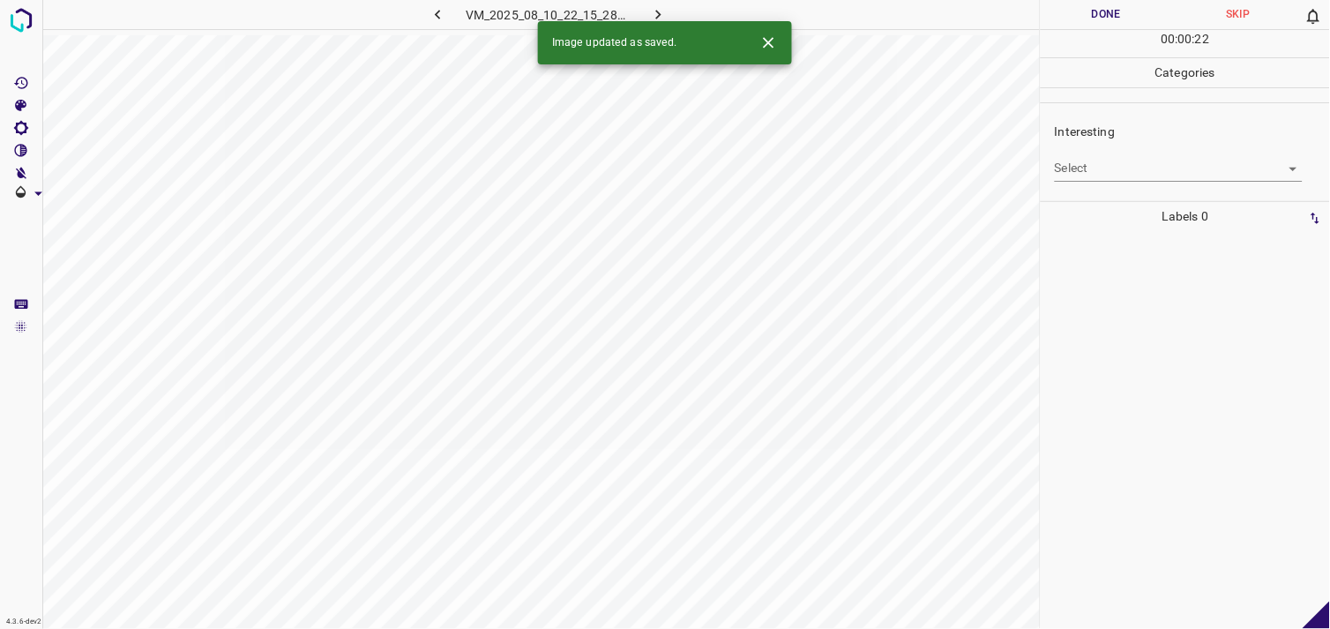
click at [1120, 162] on body "4.3.6-dev2 VM_2025_08_10_22_15_28_411_04.gif Done Skip 0 00 : 00 : 22 Categorie…" at bounding box center [665, 314] width 1330 height 629
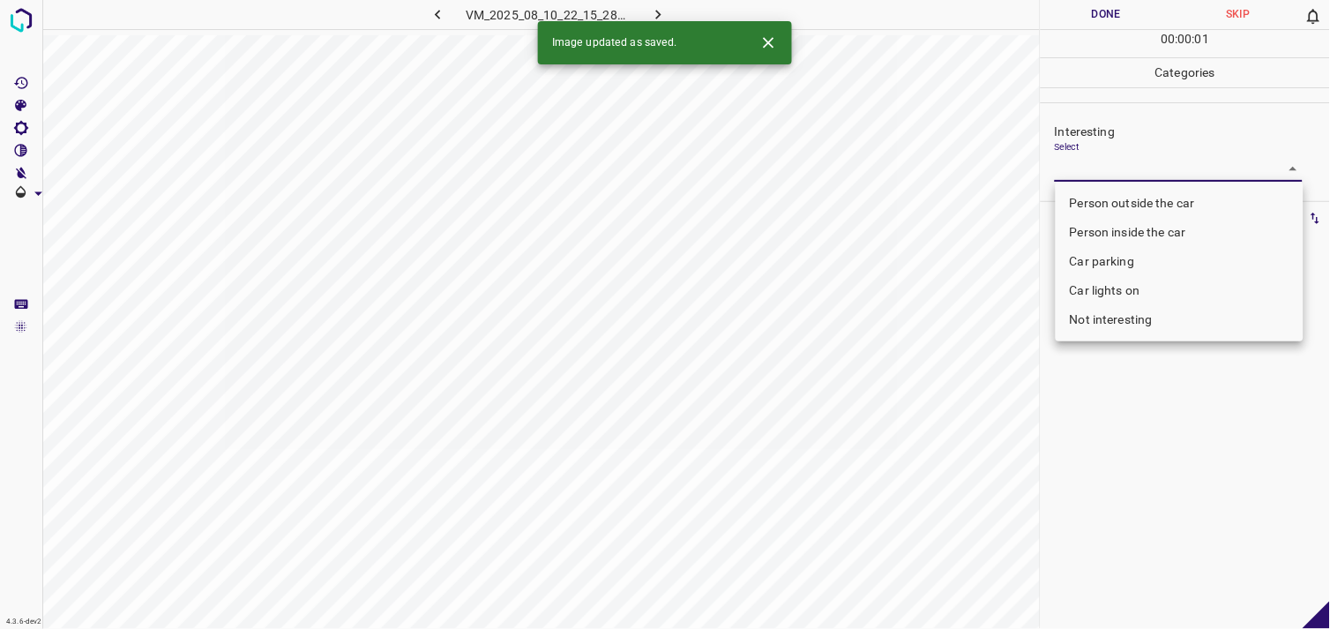
click at [1129, 177] on body "4.3.6-dev2 VM_2025_08_10_22_15_28_411_04.gif Done Skip 0 00 : 00 : 01 Categorie…" at bounding box center [665, 314] width 1330 height 629
click at [1141, 196] on li "Person outside the car" at bounding box center [1179, 203] width 248 height 29
type input "Person outside the car"
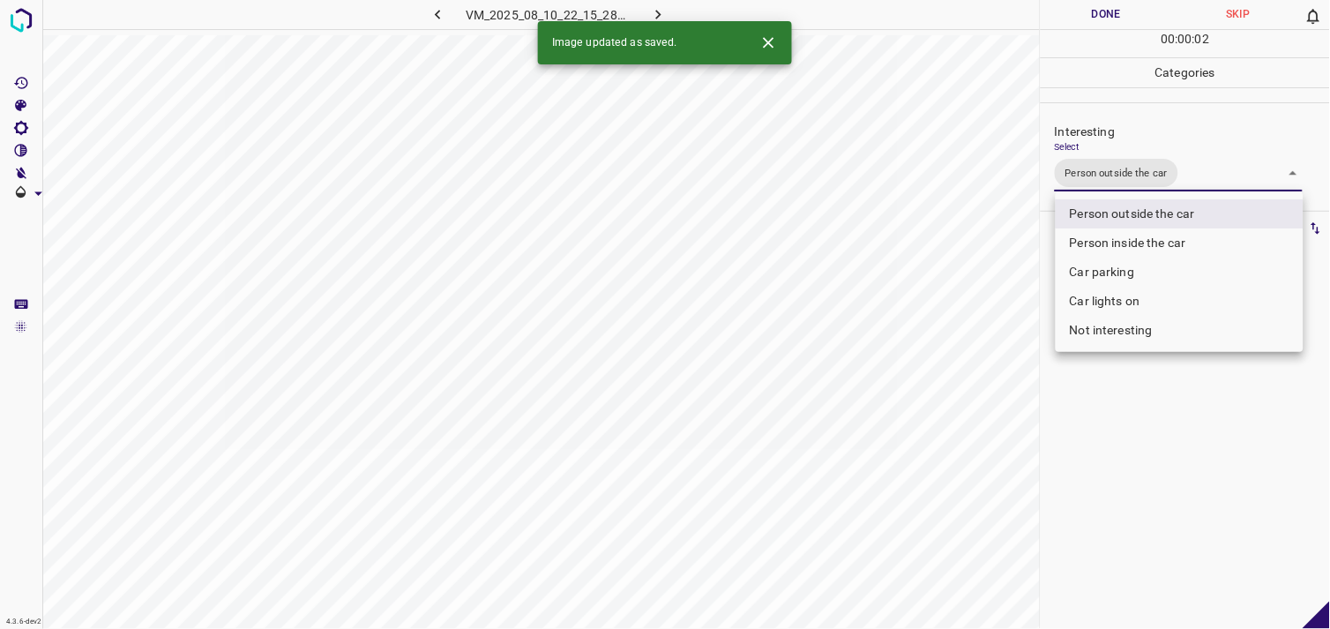
click at [1170, 481] on div at bounding box center [665, 314] width 1330 height 629
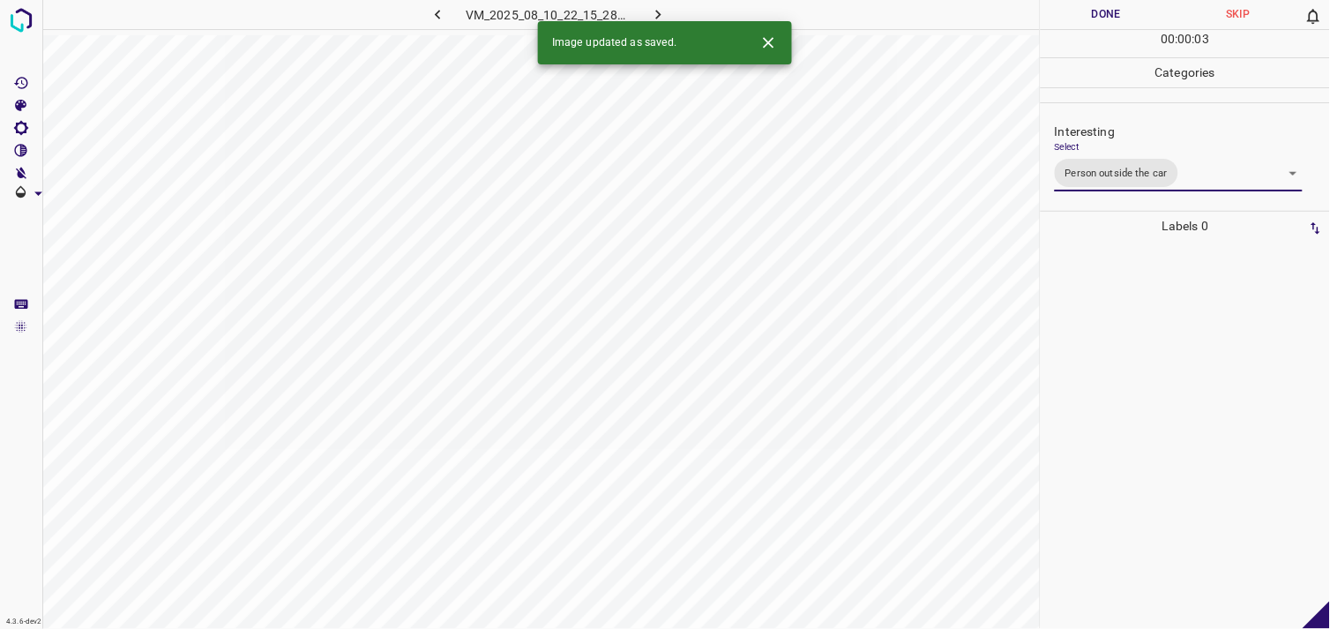
click at [1157, 412] on div at bounding box center [1185, 435] width 279 height 388
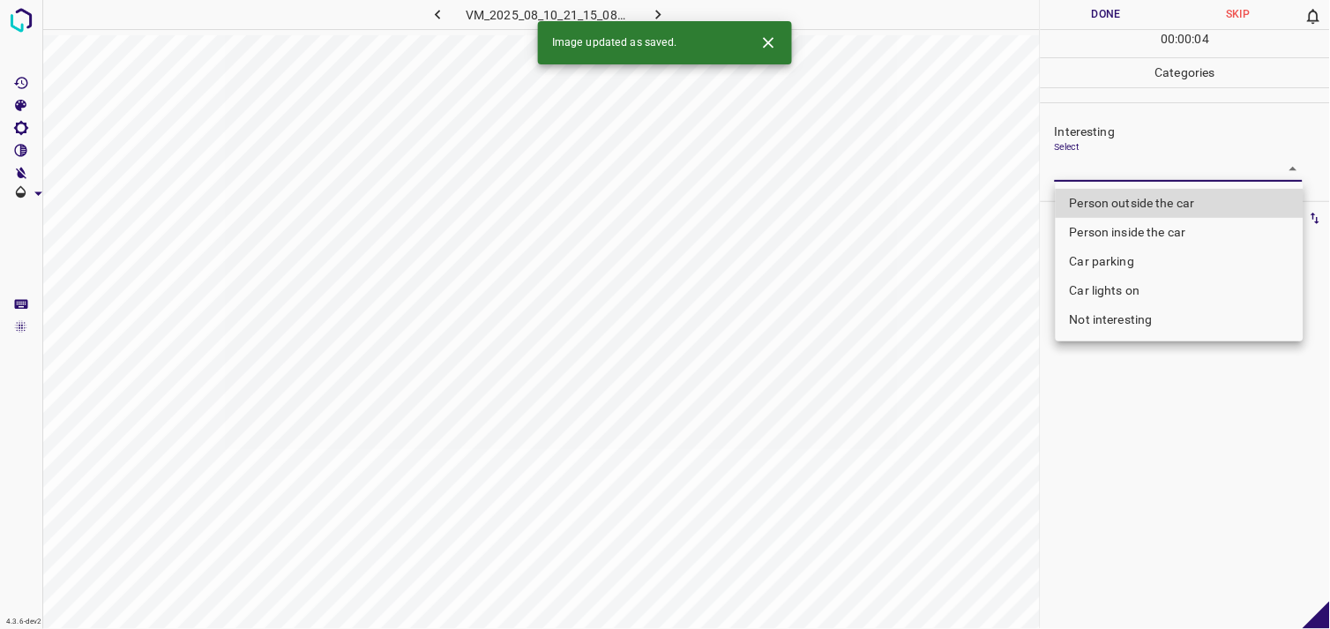
click at [1159, 170] on body "4.3.6-dev2 VM_2025_08_10_21_15_08_604_02.gif Done Skip 0 00 : 00 : 04 Categorie…" at bounding box center [665, 314] width 1330 height 629
click at [1142, 330] on li "Not interesting" at bounding box center [1179, 319] width 248 height 29
type input "Not interesting"
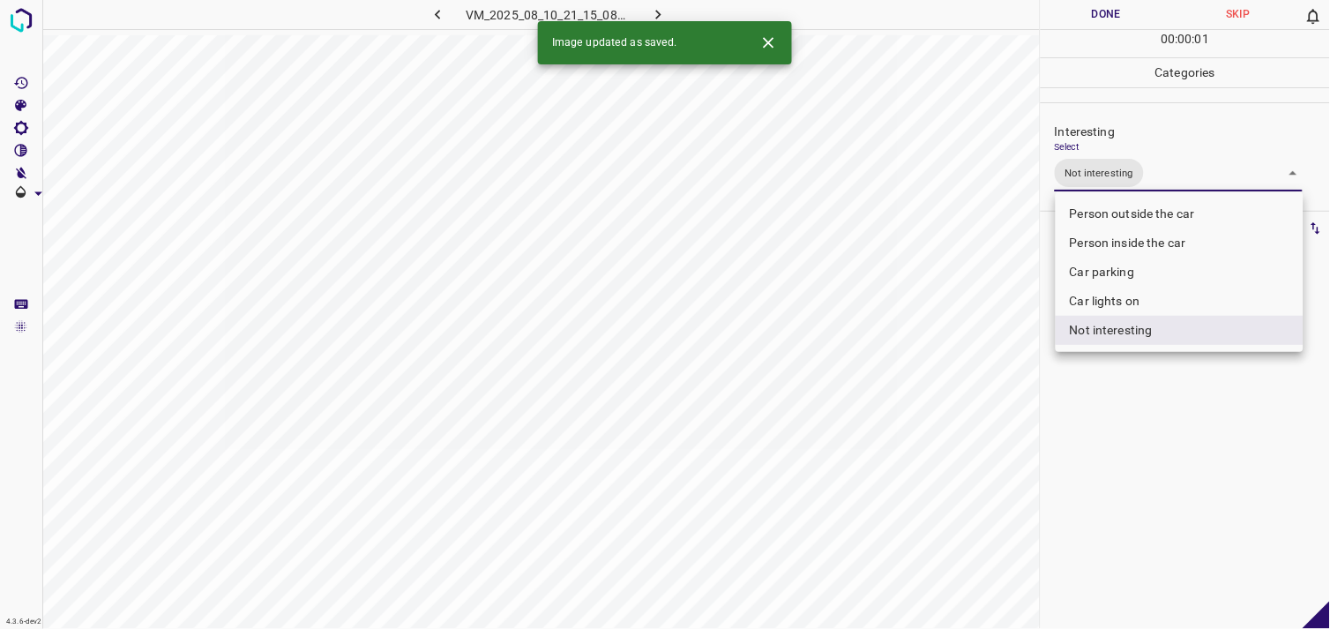
click at [1161, 412] on div at bounding box center [665, 314] width 1330 height 629
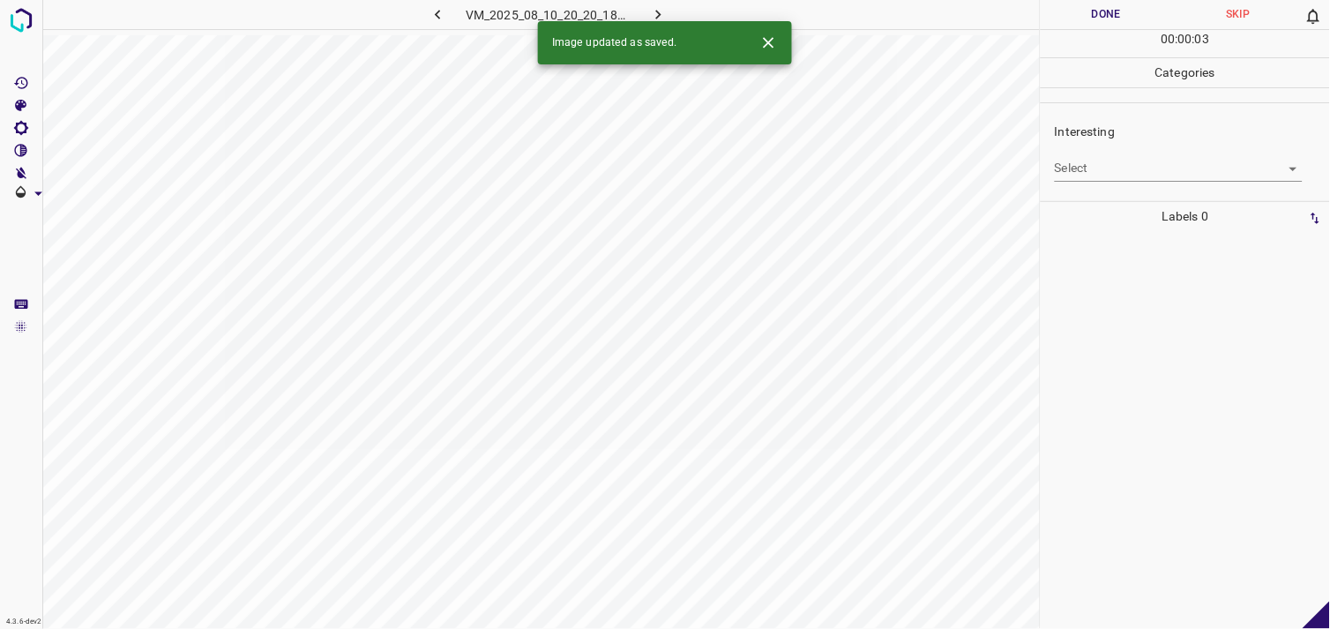
click at [1097, 173] on body "4.3.6-dev2 VM_2025_08_10_20_20_18_439_02.gif Done Skip 0 00 : 00 : 03 Categorie…" at bounding box center [665, 314] width 1330 height 629
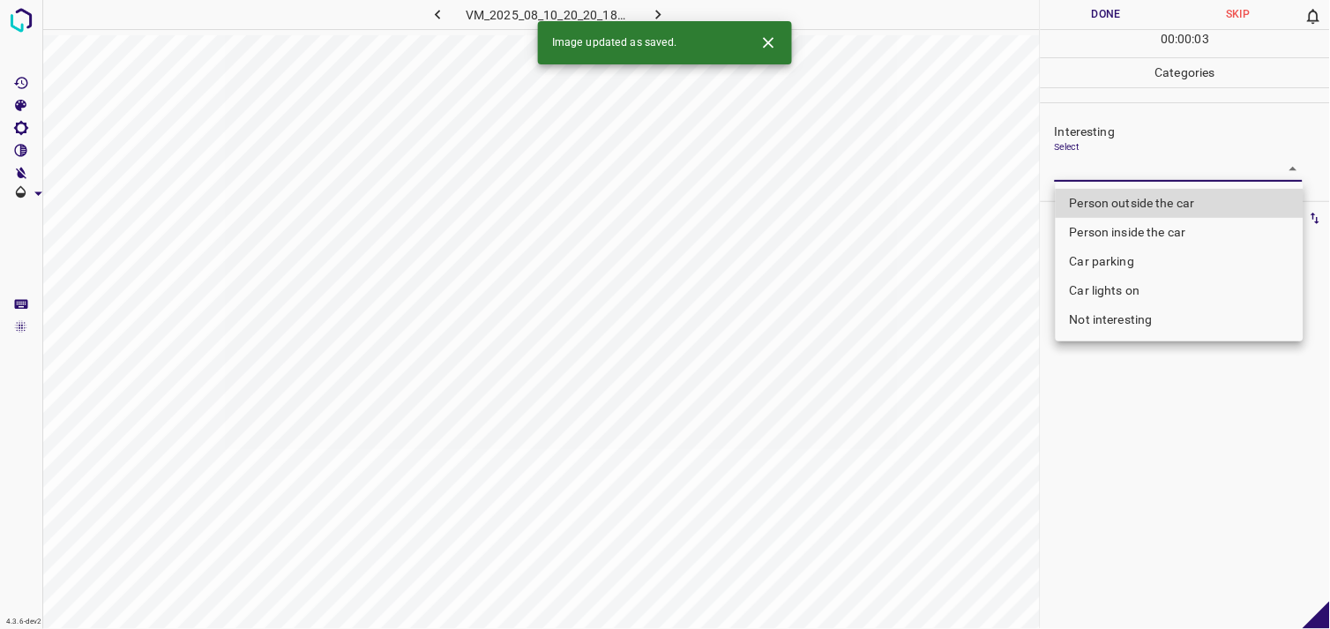
click at [1122, 196] on li "Person outside the car" at bounding box center [1179, 203] width 248 height 29
type input "Person outside the car"
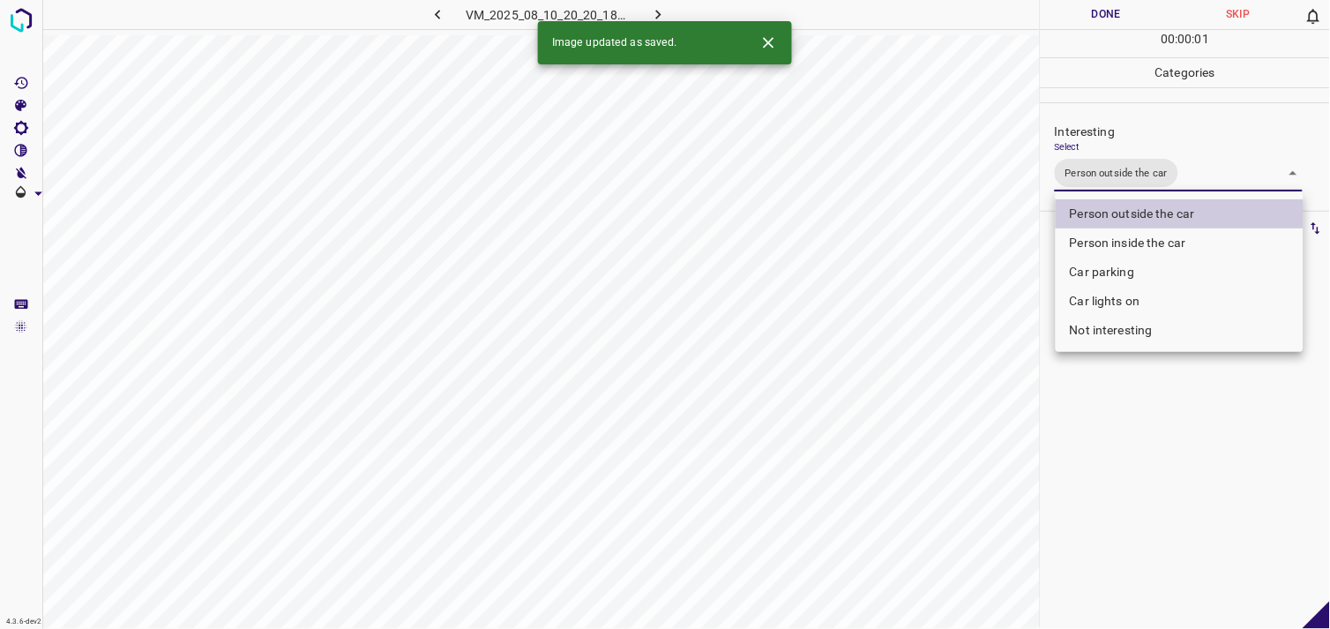
drag, startPoint x: 1148, startPoint y: 459, endPoint x: 1146, endPoint y: 330, distance: 129.6
click at [1149, 451] on div at bounding box center [665, 314] width 1330 height 629
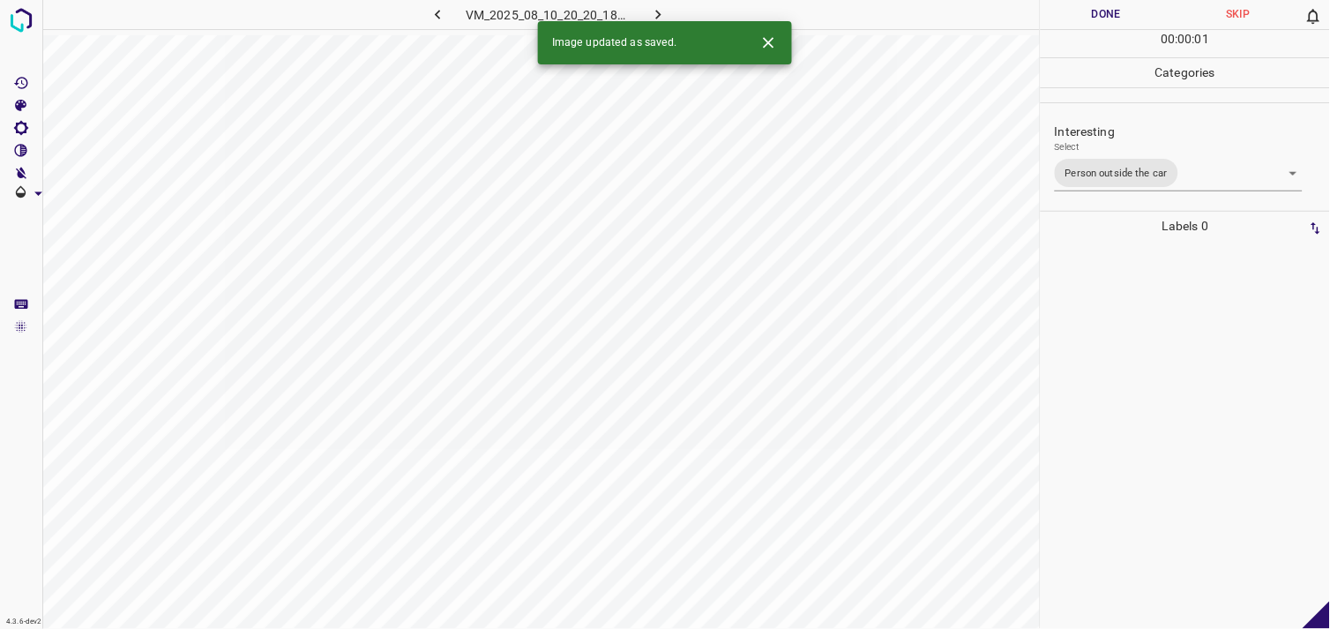
click at [1144, 311] on div at bounding box center [1185, 435] width 279 height 388
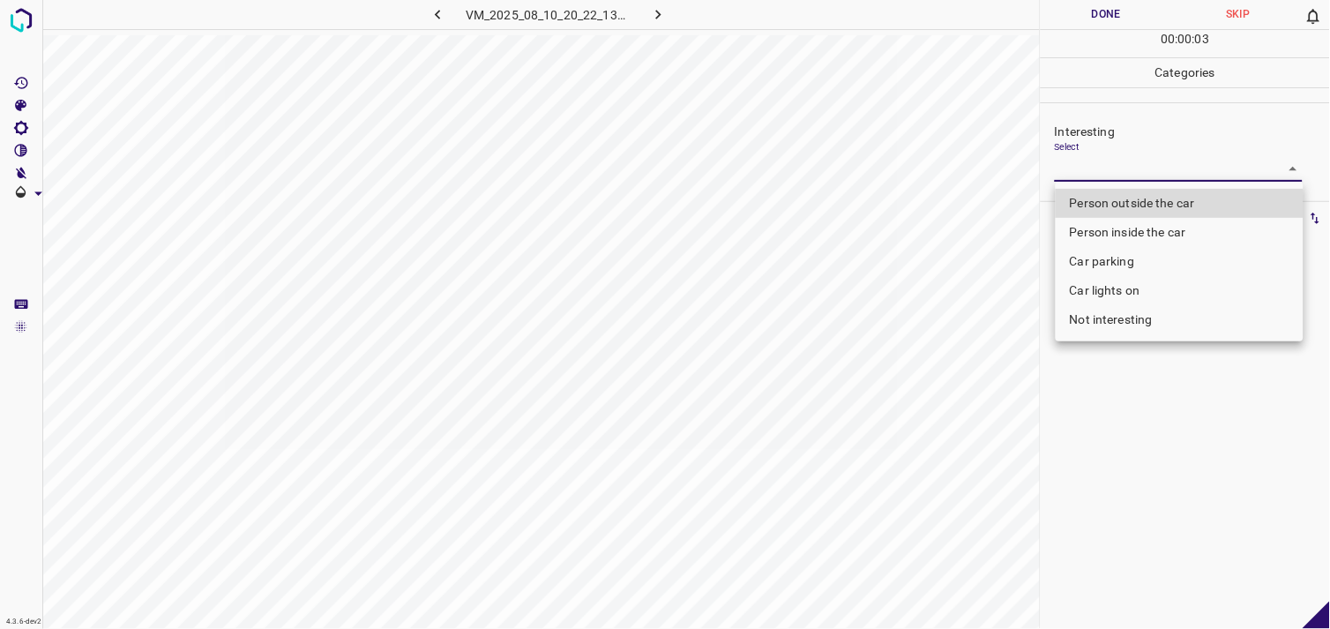
click at [1114, 180] on body "4.3.6-dev2 VM_2025_08_10_20_22_13_547_10.gif Done Skip 0 00 : 00 : 03 Categorie…" at bounding box center [665, 314] width 1330 height 629
click at [1131, 332] on li "Not interesting" at bounding box center [1179, 319] width 248 height 29
type input "Not interesting"
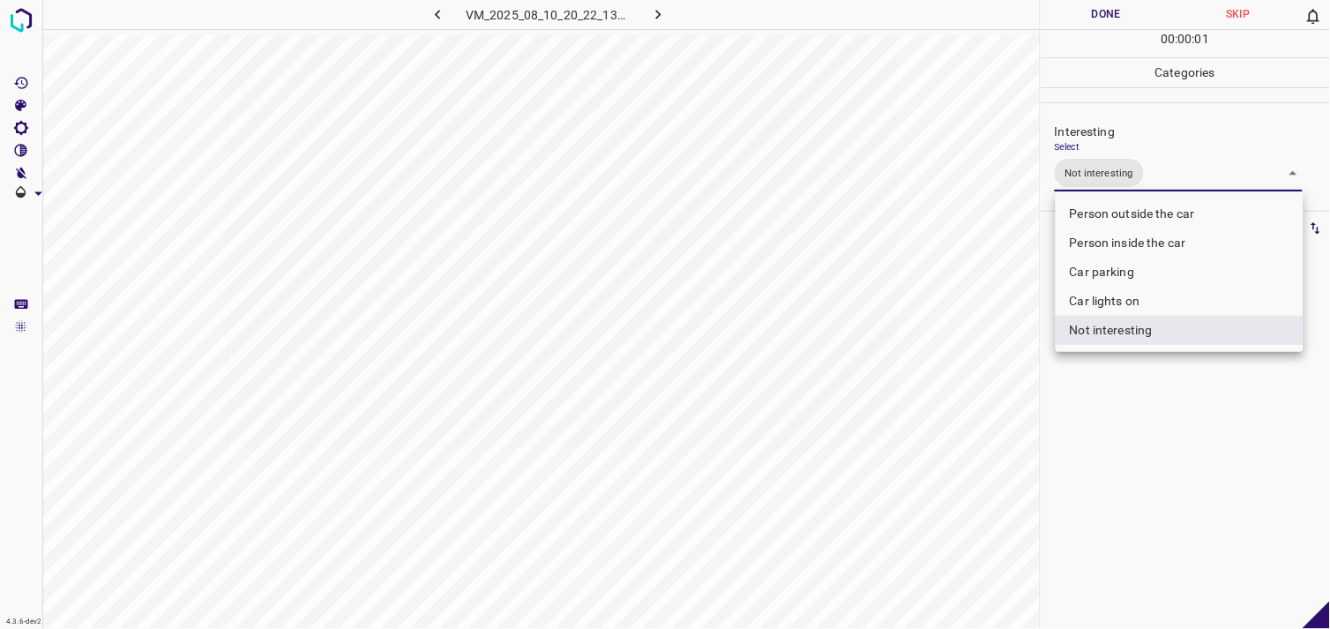
click at [1139, 333] on li "Not interesting" at bounding box center [1179, 330] width 248 height 29
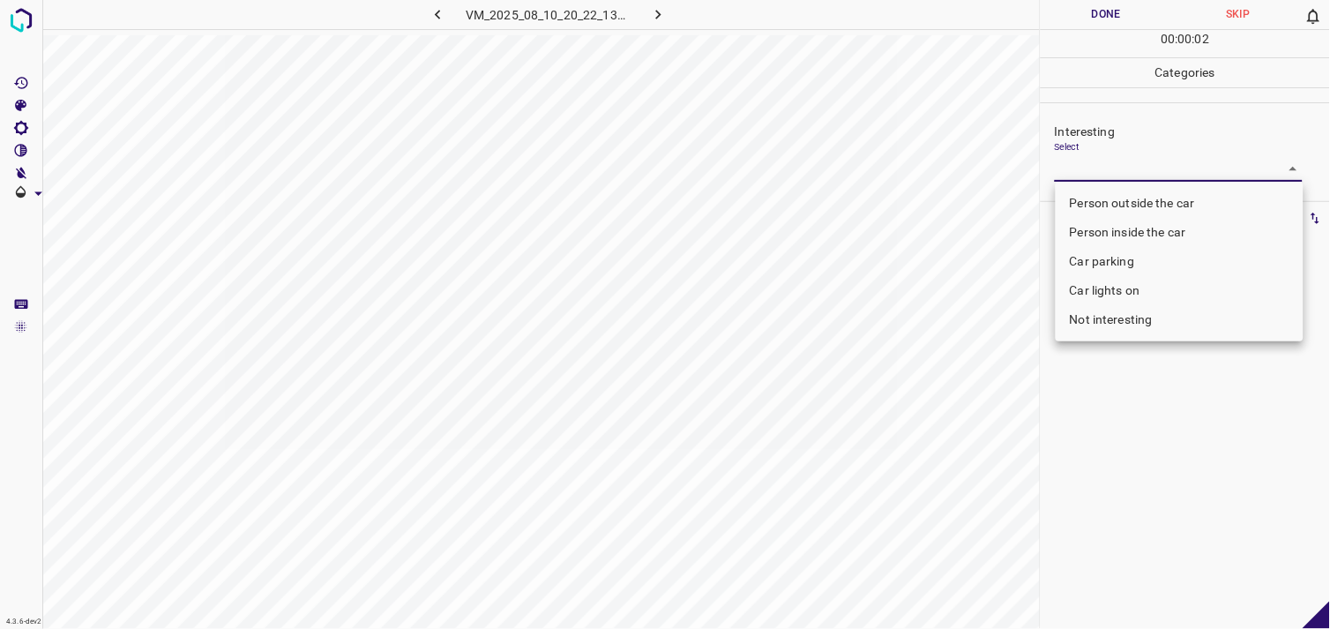
click at [1156, 320] on li "Not interesting" at bounding box center [1179, 319] width 248 height 29
type input "Not interesting"
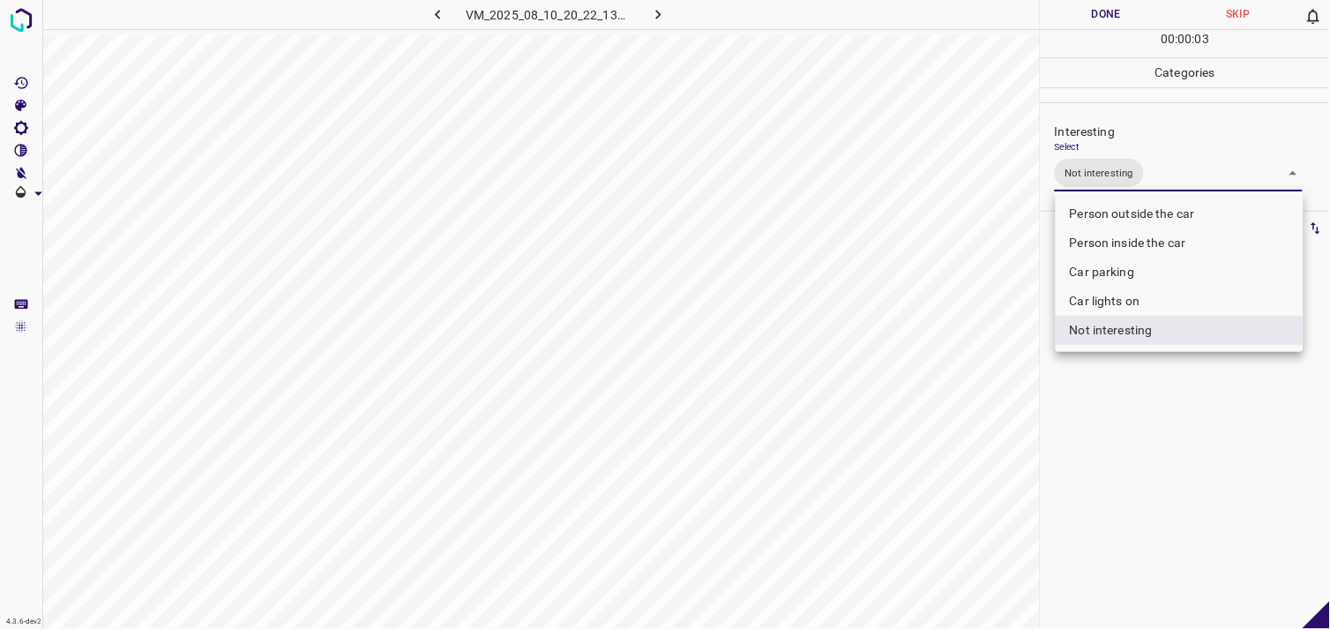
click at [1135, 414] on div at bounding box center [665, 314] width 1330 height 629
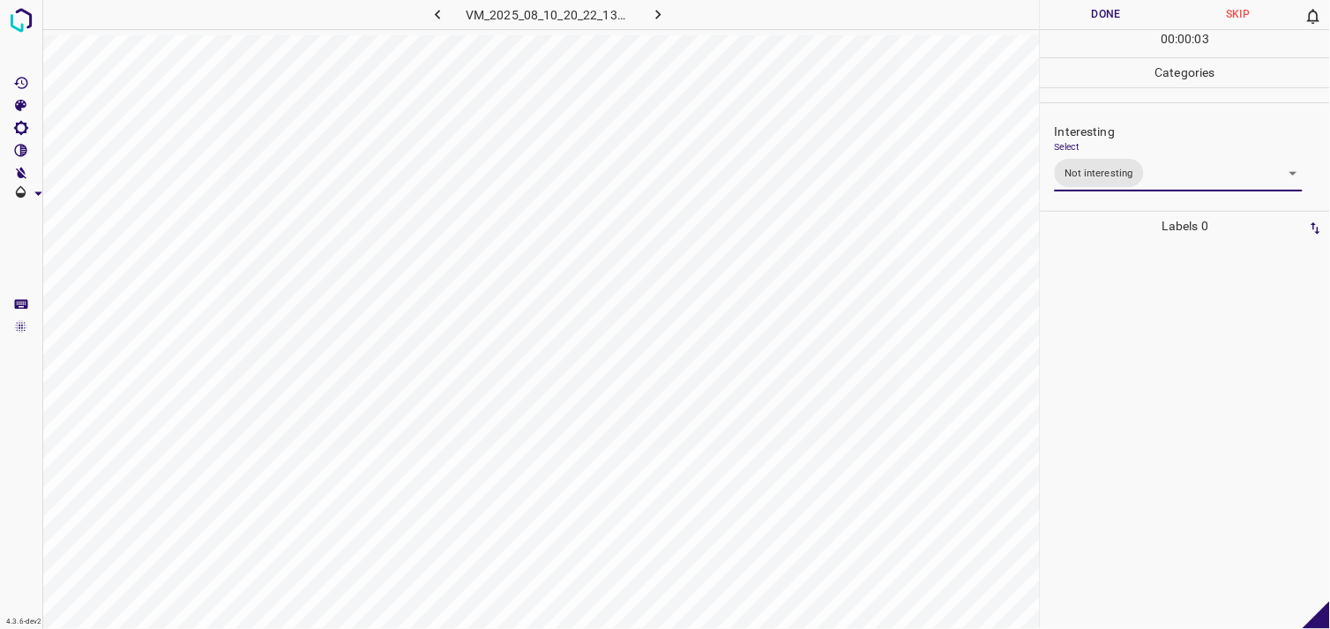
click at [1114, 309] on div at bounding box center [1185, 435] width 279 height 388
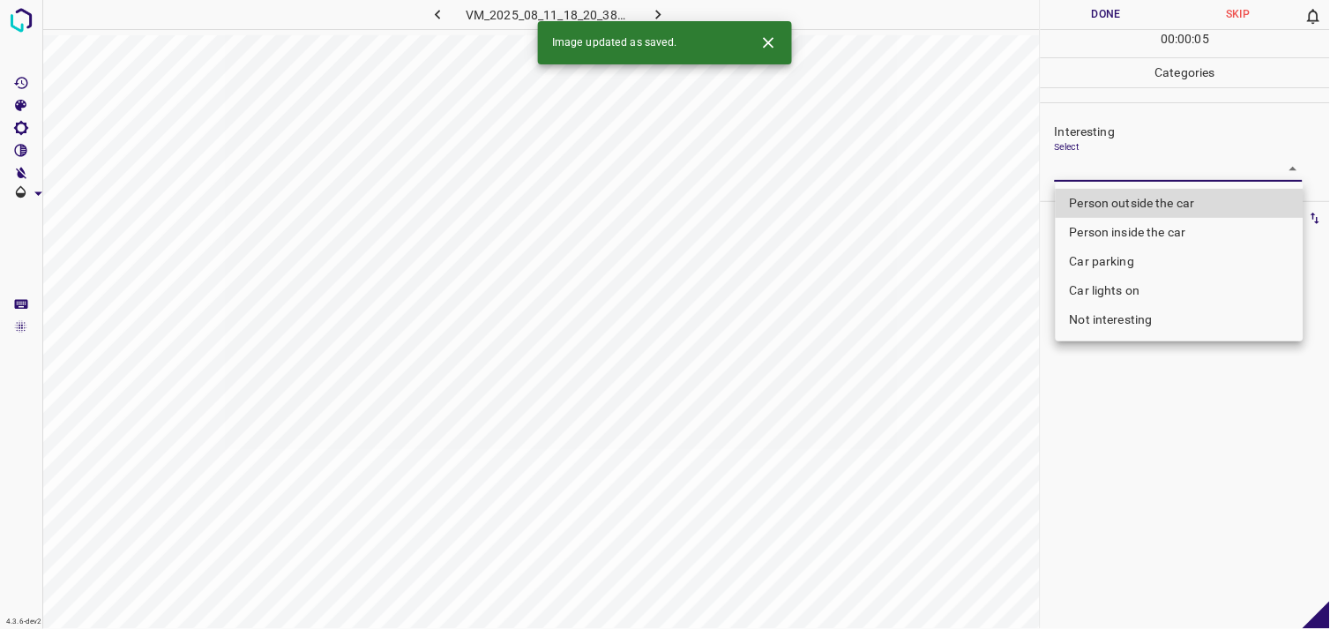
click at [1121, 177] on body "4.3.6-dev2 VM_2025_08_11_18_20_38_553_00.gif Done Skip 0 00 : 00 : 05 Categorie…" at bounding box center [665, 314] width 1330 height 629
click at [1125, 205] on li "Person outside the car" at bounding box center [1179, 203] width 248 height 29
type input "Person outside the car"
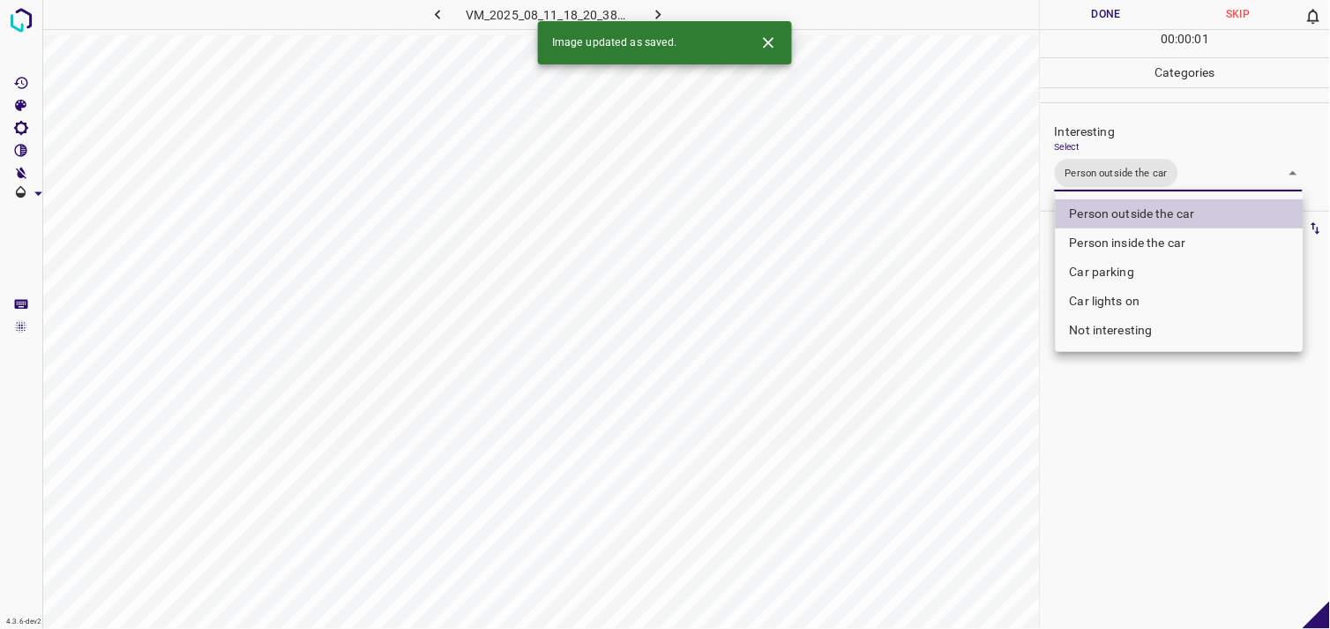
click at [1160, 477] on div at bounding box center [665, 314] width 1330 height 629
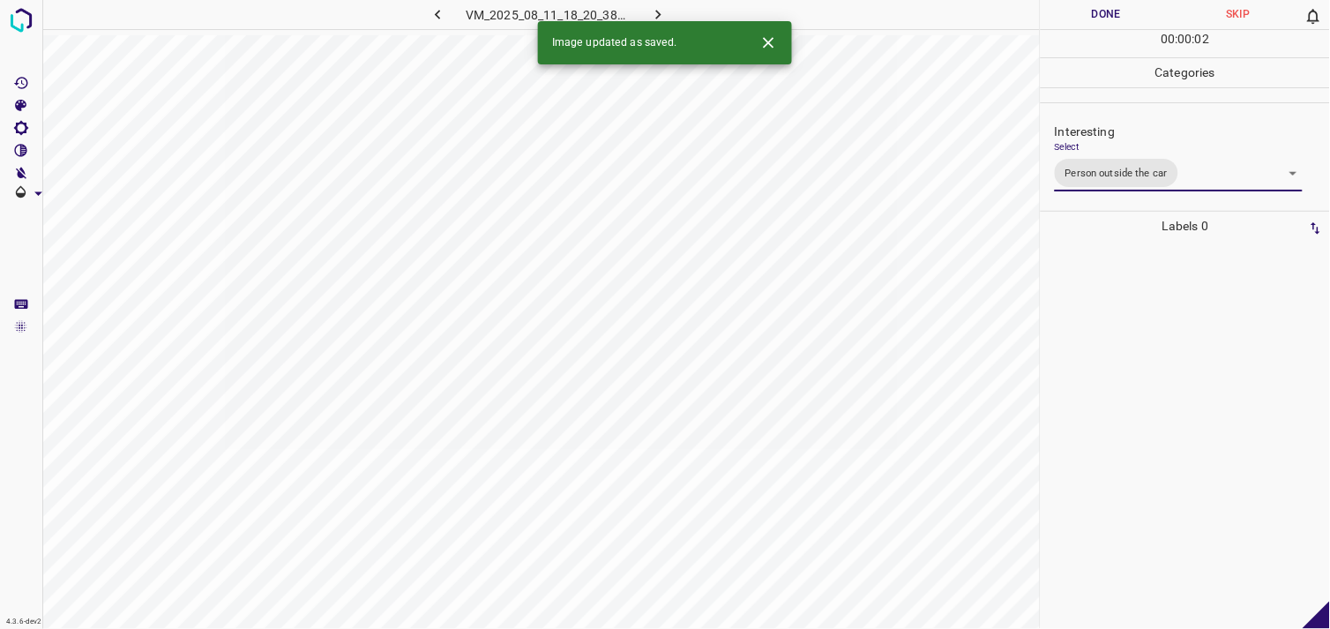
click at [1121, 385] on div at bounding box center [1185, 435] width 279 height 388
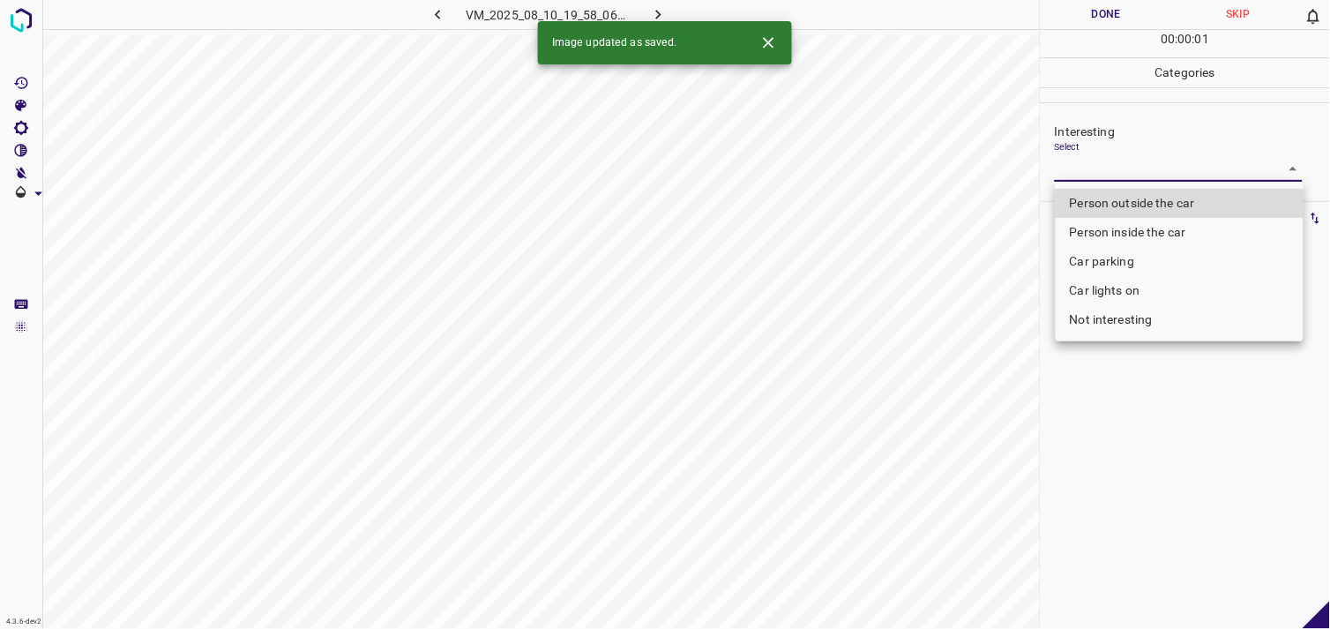
click at [1166, 181] on body "4.3.6-dev2 VM_2025_08_10_19_58_06_461_04.gif Done Skip 0 00 : 00 : 01 Categorie…" at bounding box center [665, 314] width 1330 height 629
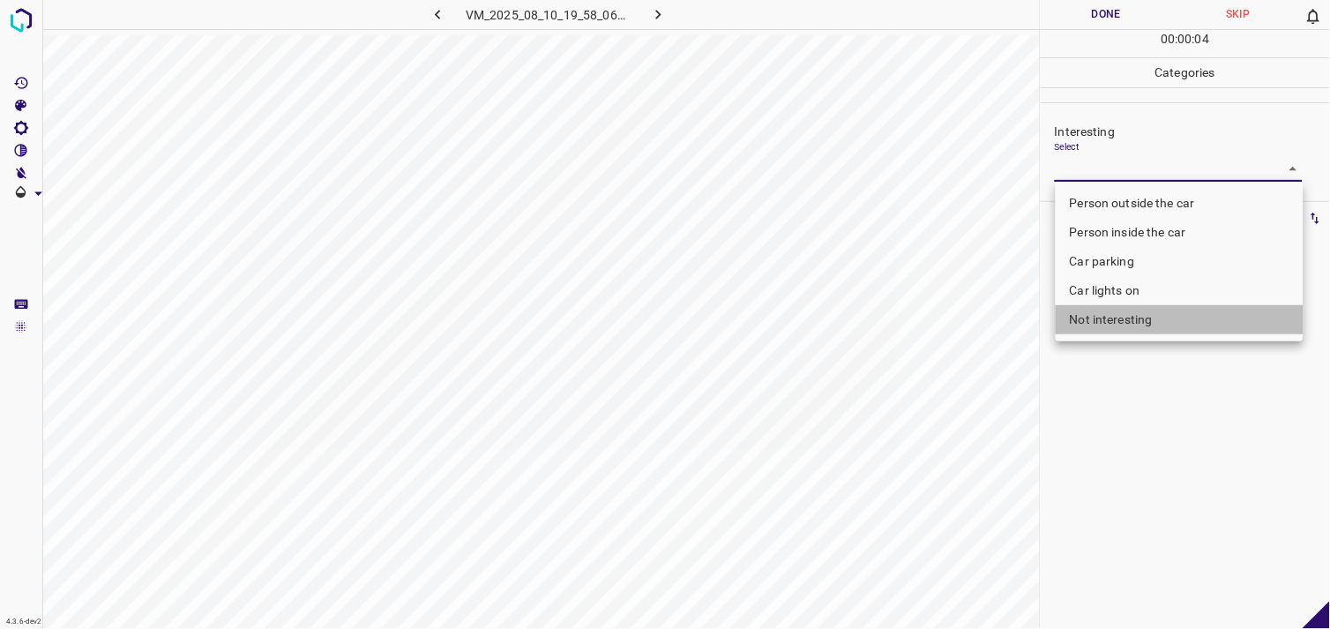
click at [1162, 319] on li "Not interesting" at bounding box center [1179, 319] width 248 height 29
type input "Not interesting"
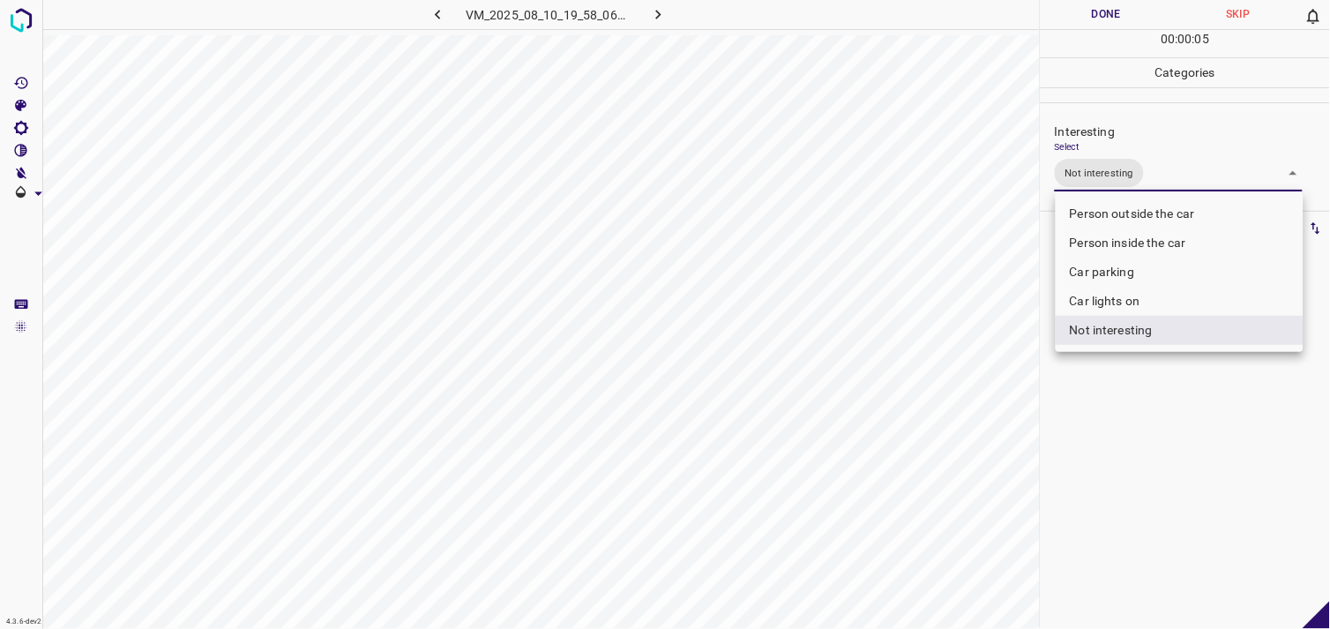
click at [1159, 400] on div at bounding box center [665, 314] width 1330 height 629
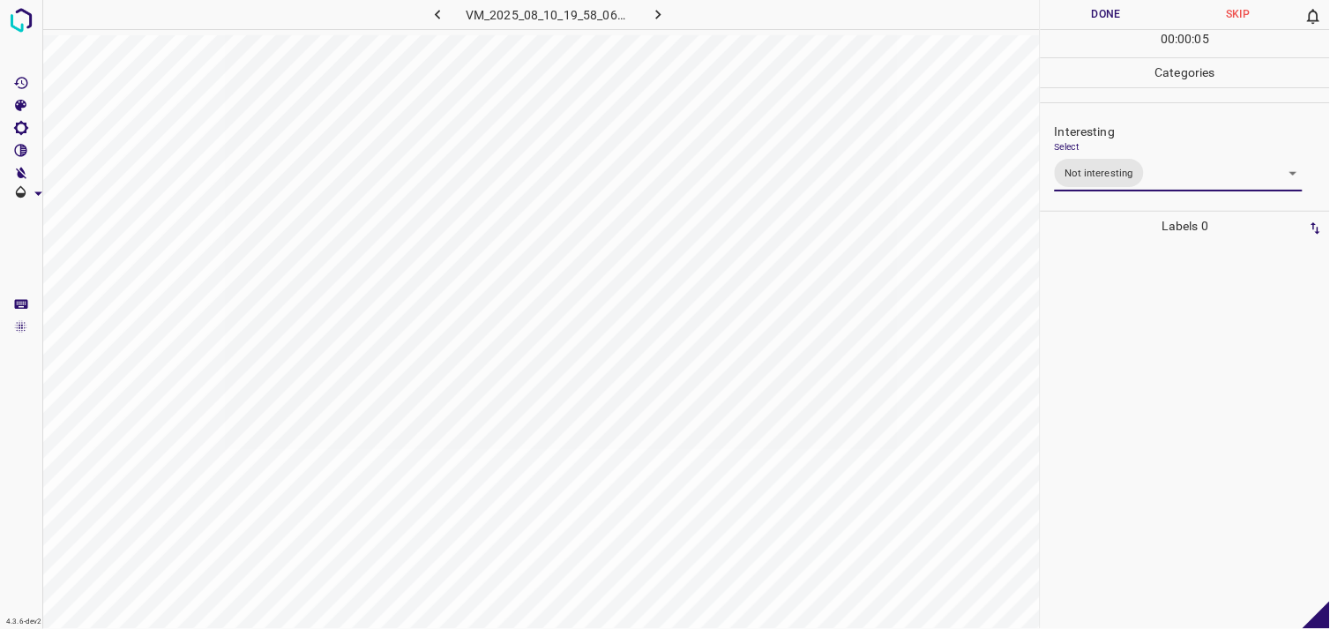
click at [1168, 380] on div at bounding box center [1185, 435] width 279 height 388
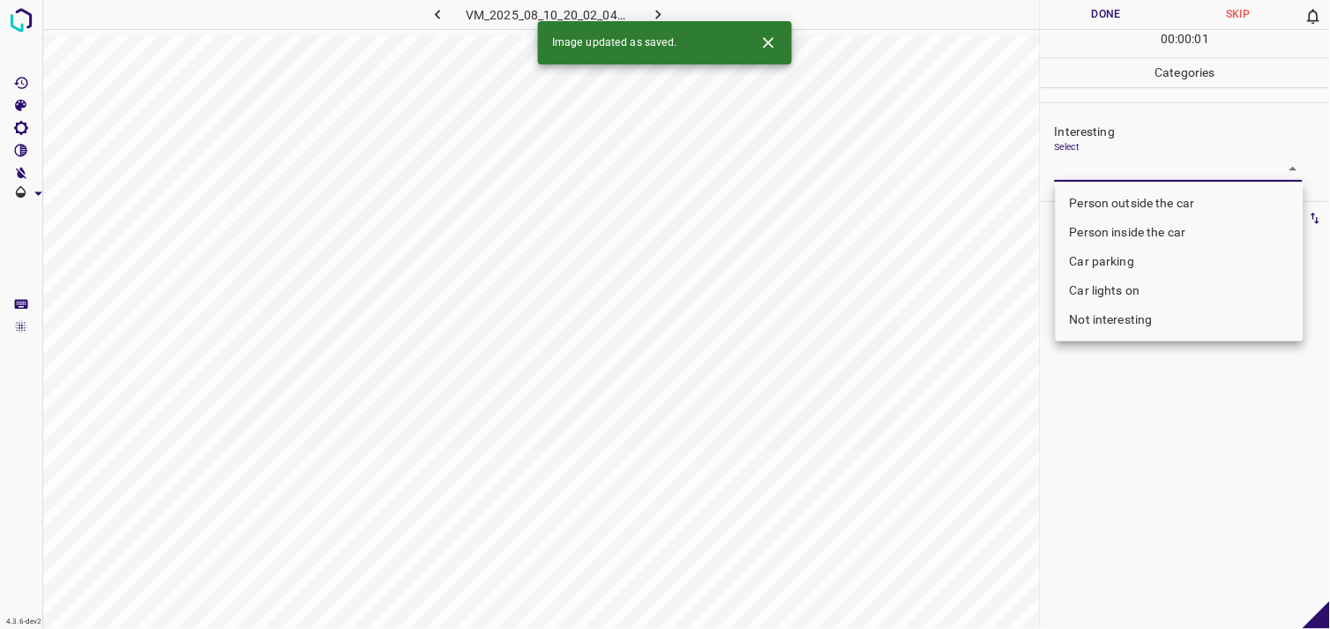
click at [1134, 166] on body "4.3.6-dev2 VM_2025_08_10_20_02_04_796_01.gif Done Skip 0 00 : 00 : 01 Categorie…" at bounding box center [665, 314] width 1330 height 629
click at [1122, 312] on li "Not interesting" at bounding box center [1179, 319] width 248 height 29
type input "Not interesting"
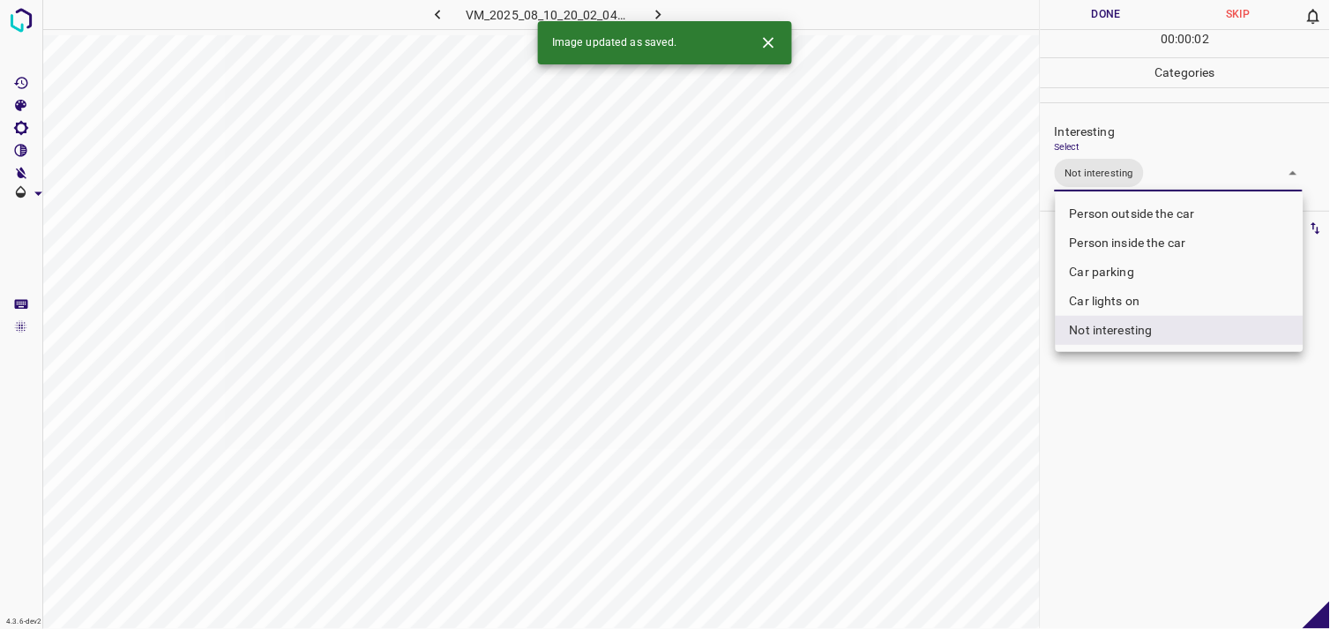
click at [1133, 441] on div at bounding box center [665, 314] width 1330 height 629
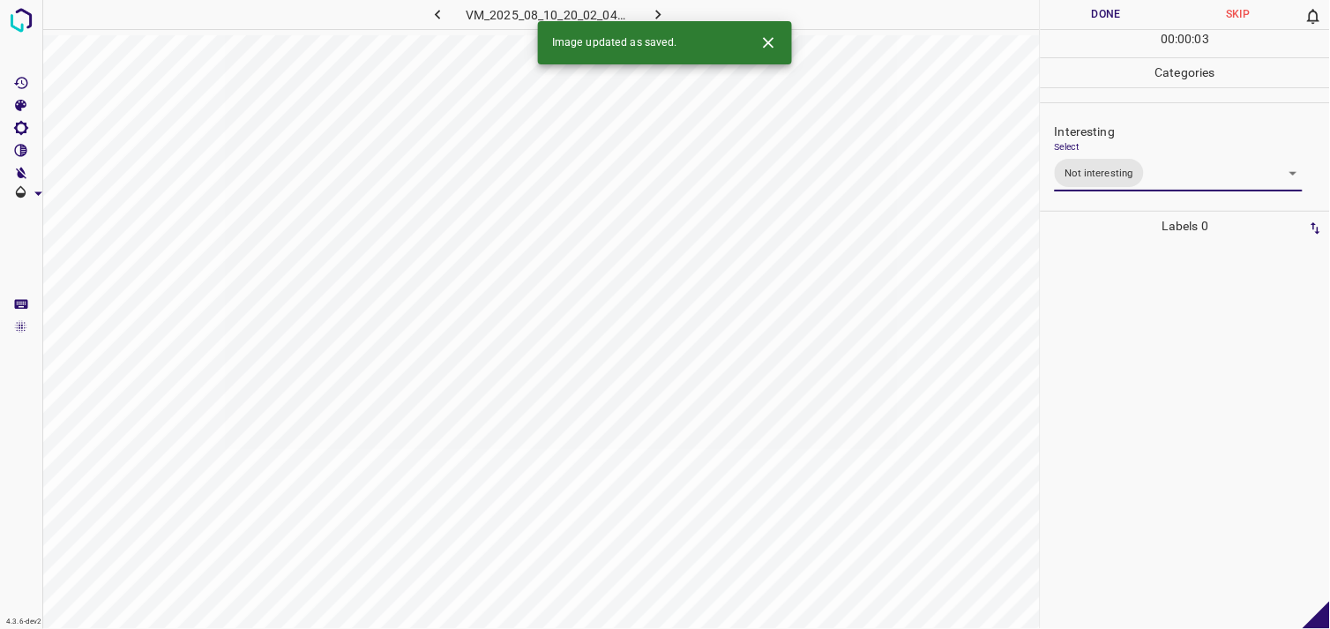
click at [1135, 368] on div at bounding box center [1185, 435] width 279 height 388
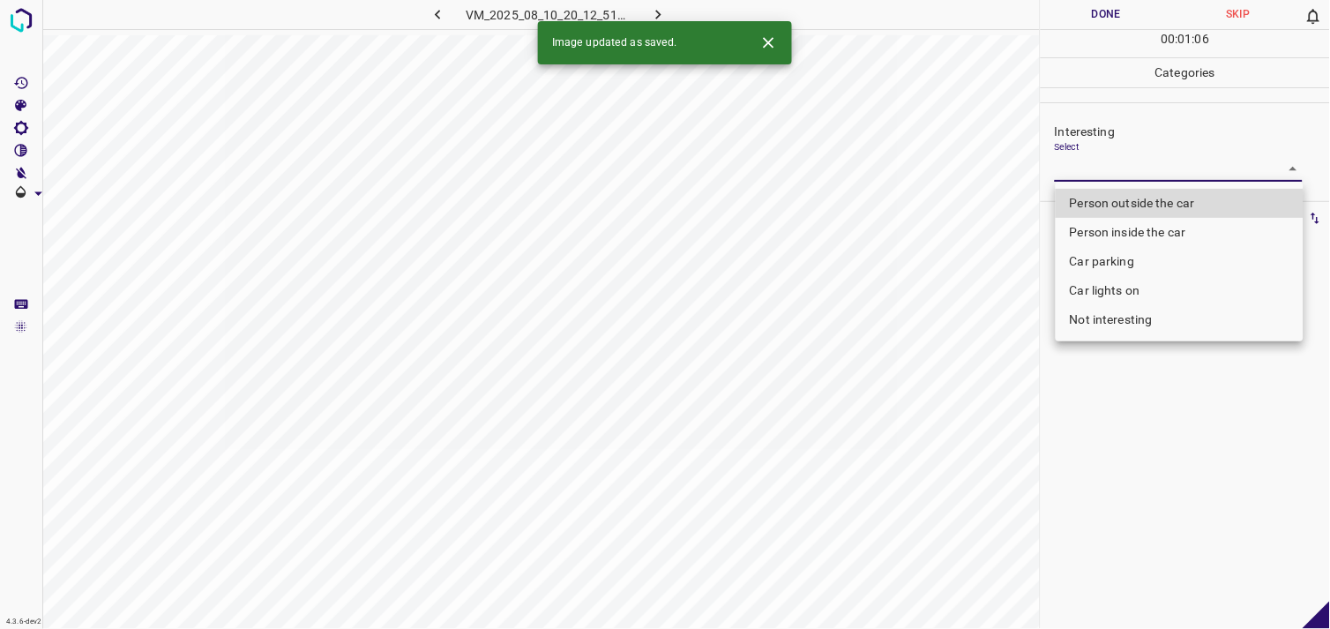
click at [1125, 165] on body "4.3.6-dev2 VM_2025_08_10_20_12_51_897_03.gif Done Skip 0 00 : 01 : 06 Categorie…" at bounding box center [665, 314] width 1330 height 629
click at [1127, 201] on li "Person outside the car" at bounding box center [1179, 203] width 248 height 29
type input "Person outside the car"
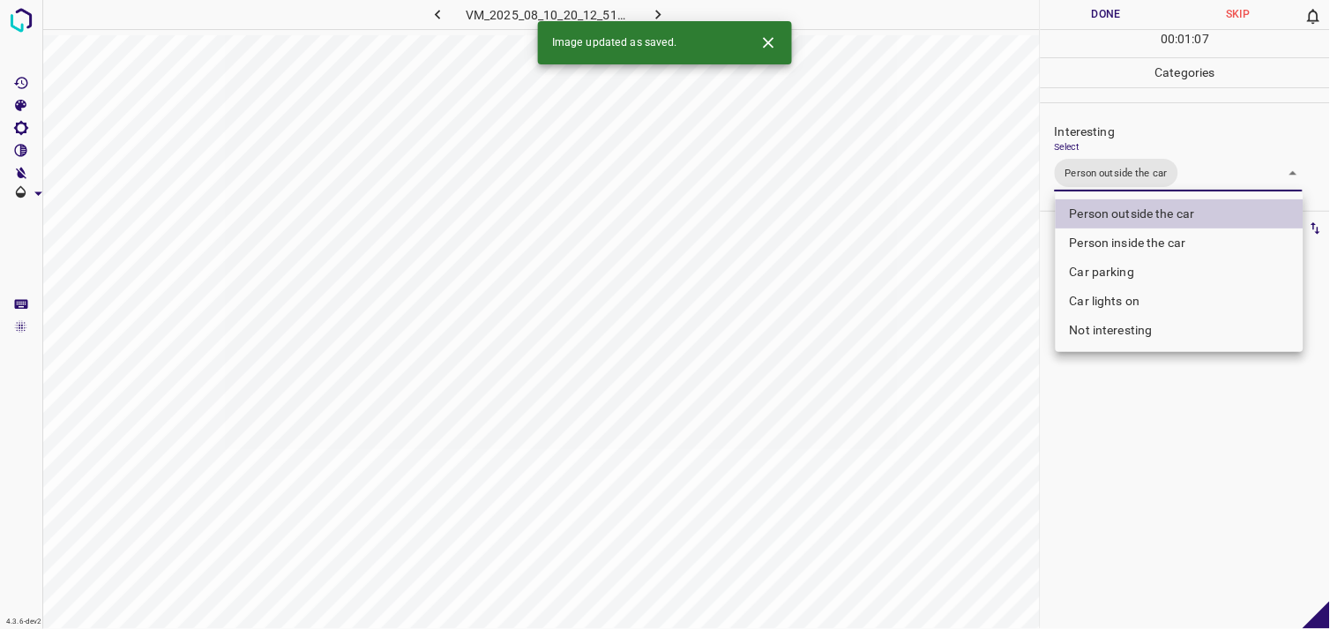
click at [1142, 415] on div at bounding box center [665, 314] width 1330 height 629
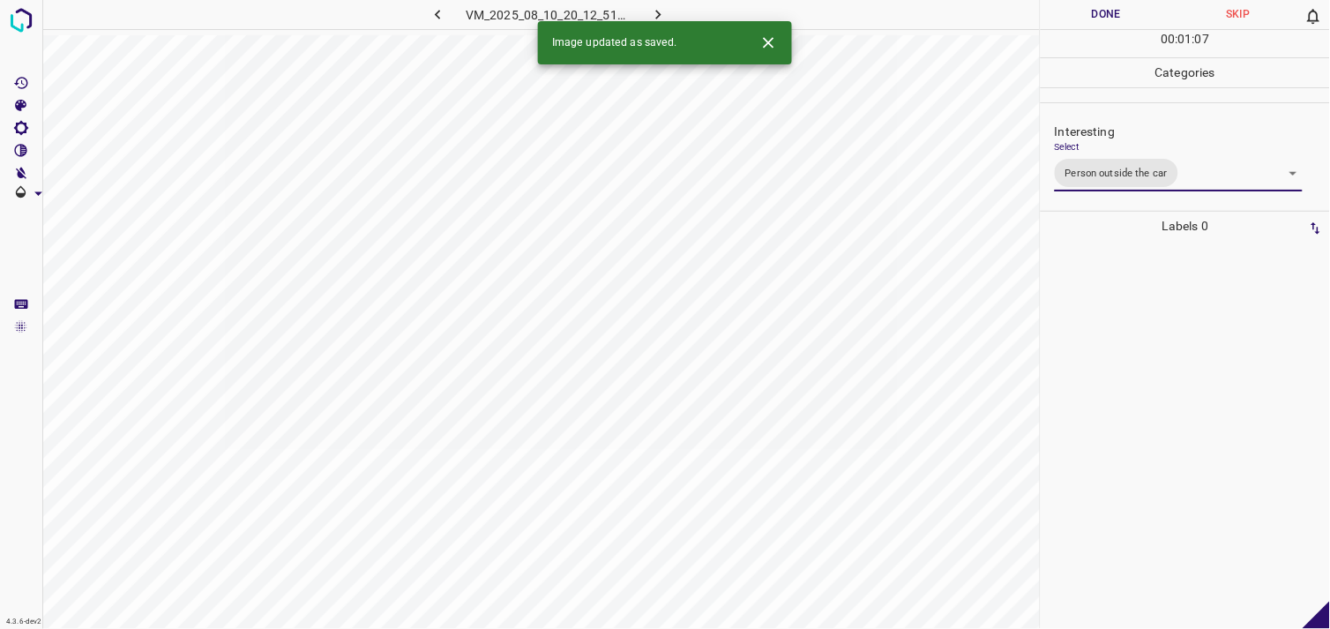
click at [1122, 380] on div at bounding box center [1185, 435] width 279 height 388
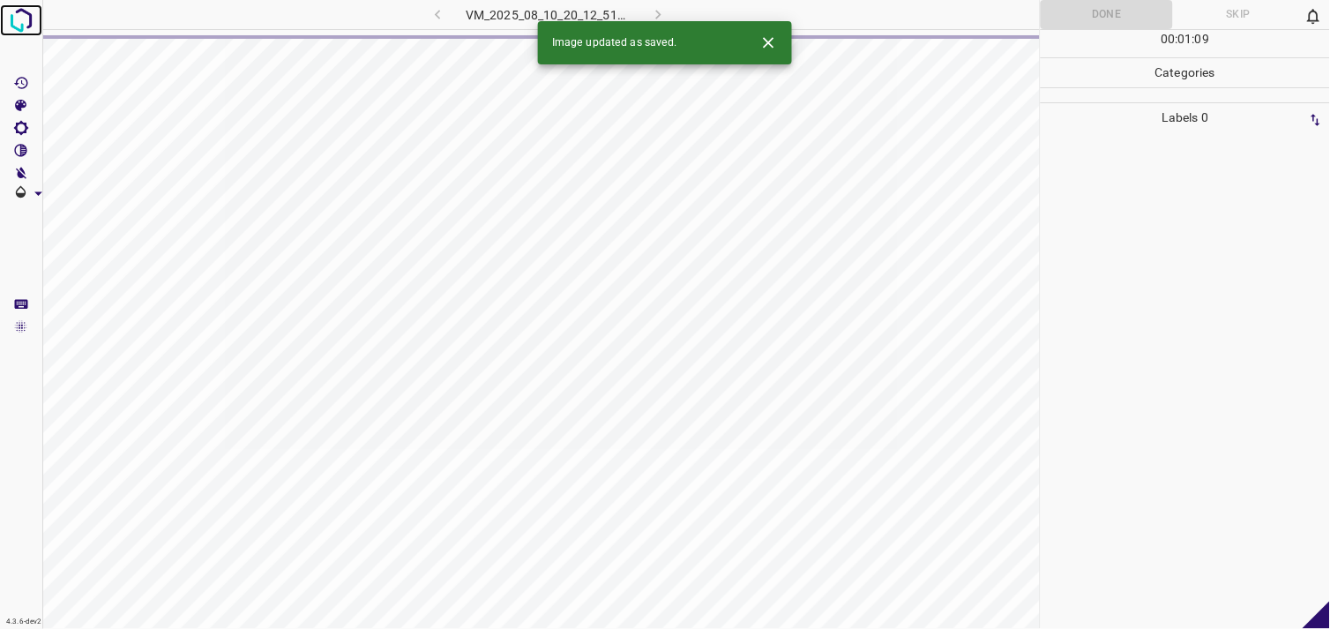
click at [25, 20] on img at bounding box center [21, 20] width 32 height 32
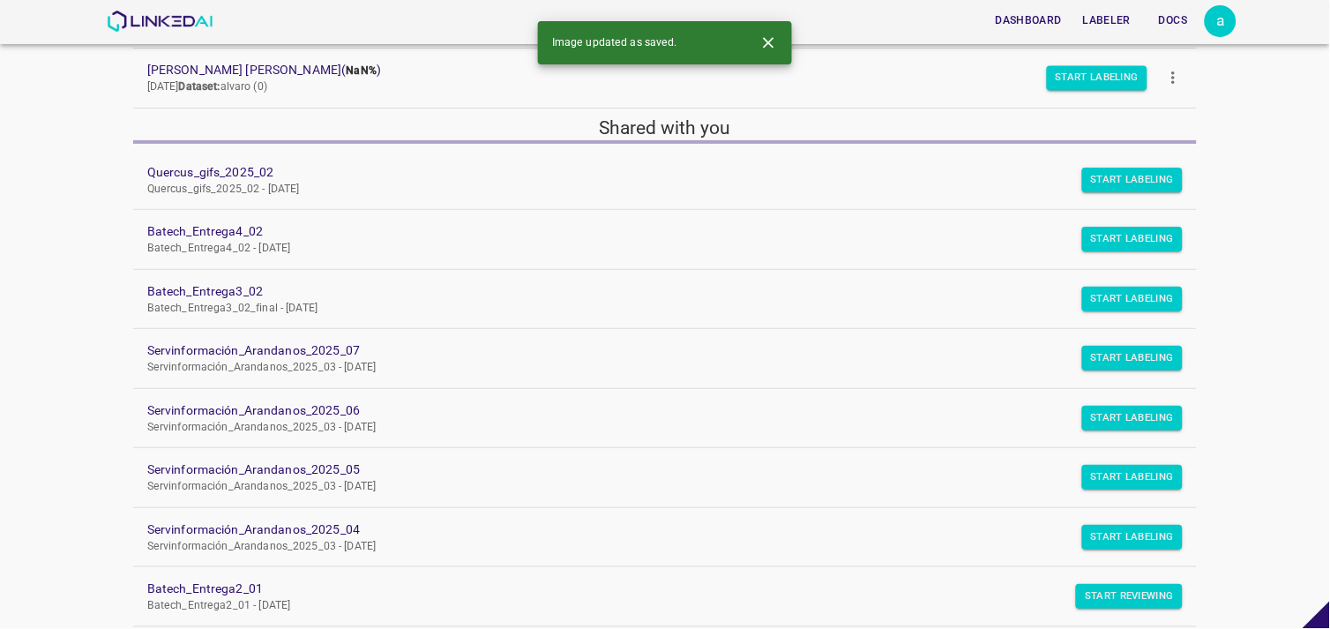
scroll to position [486, 0]
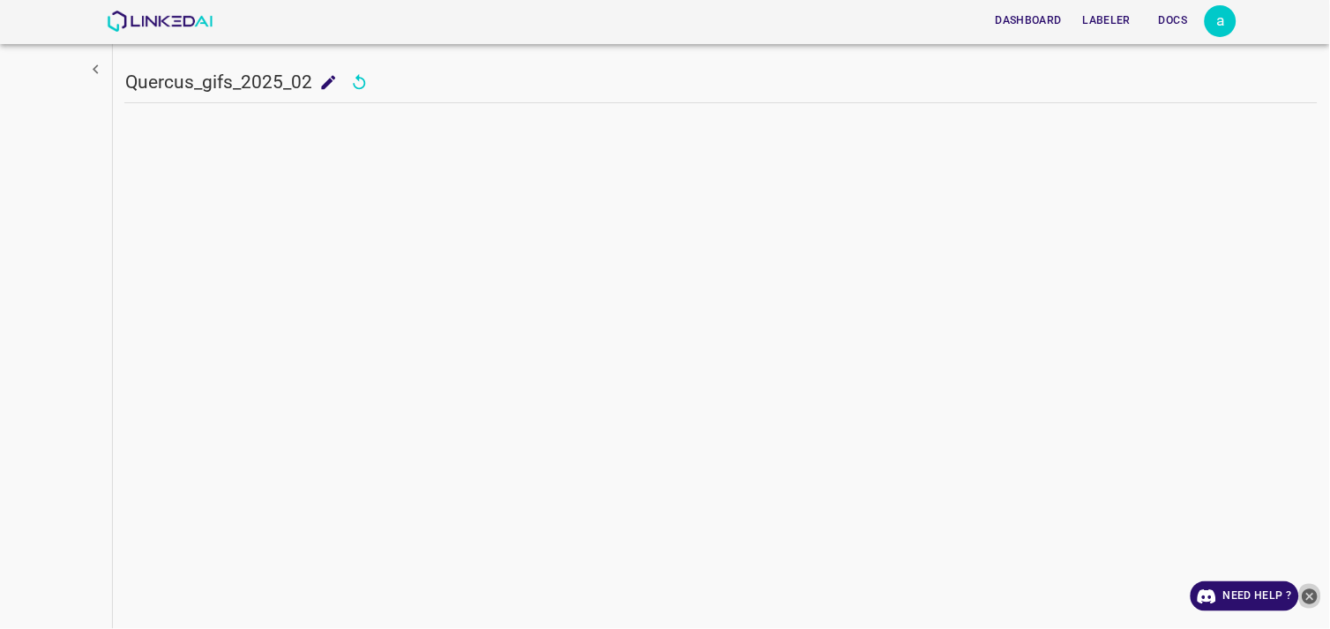
click at [1314, 595] on icon "close-help" at bounding box center [1310, 596] width 16 height 16
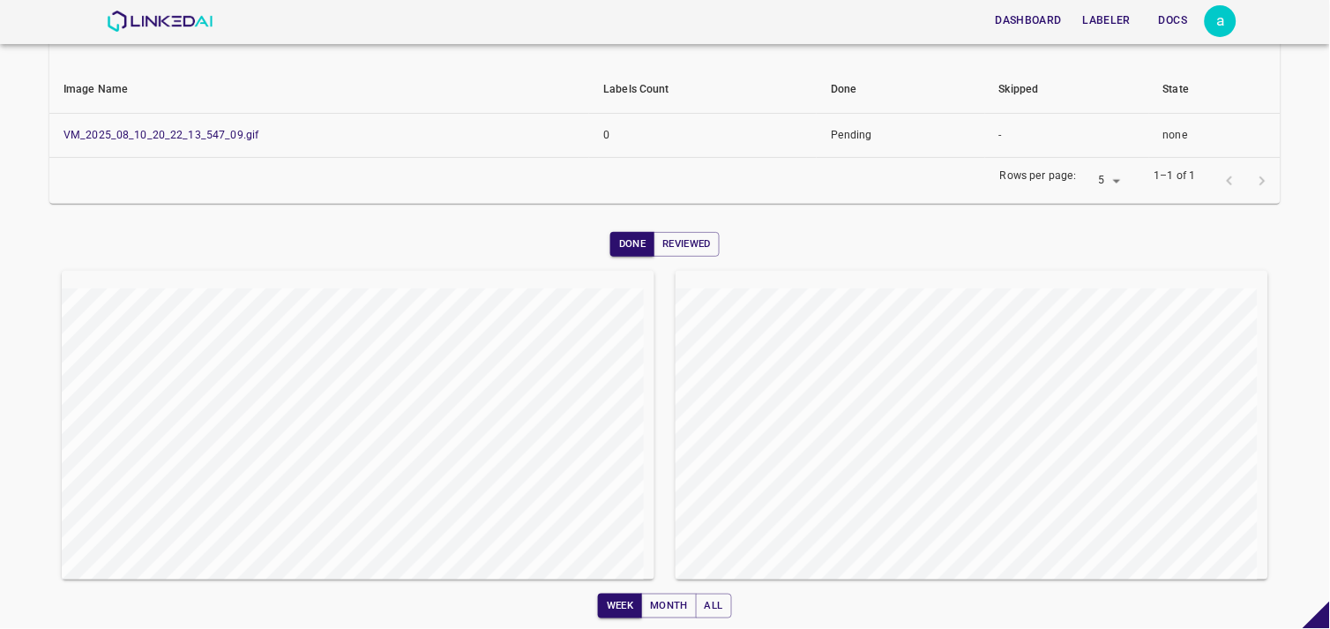
scroll to position [270, 0]
